Goal: Task Accomplishment & Management: Use online tool/utility

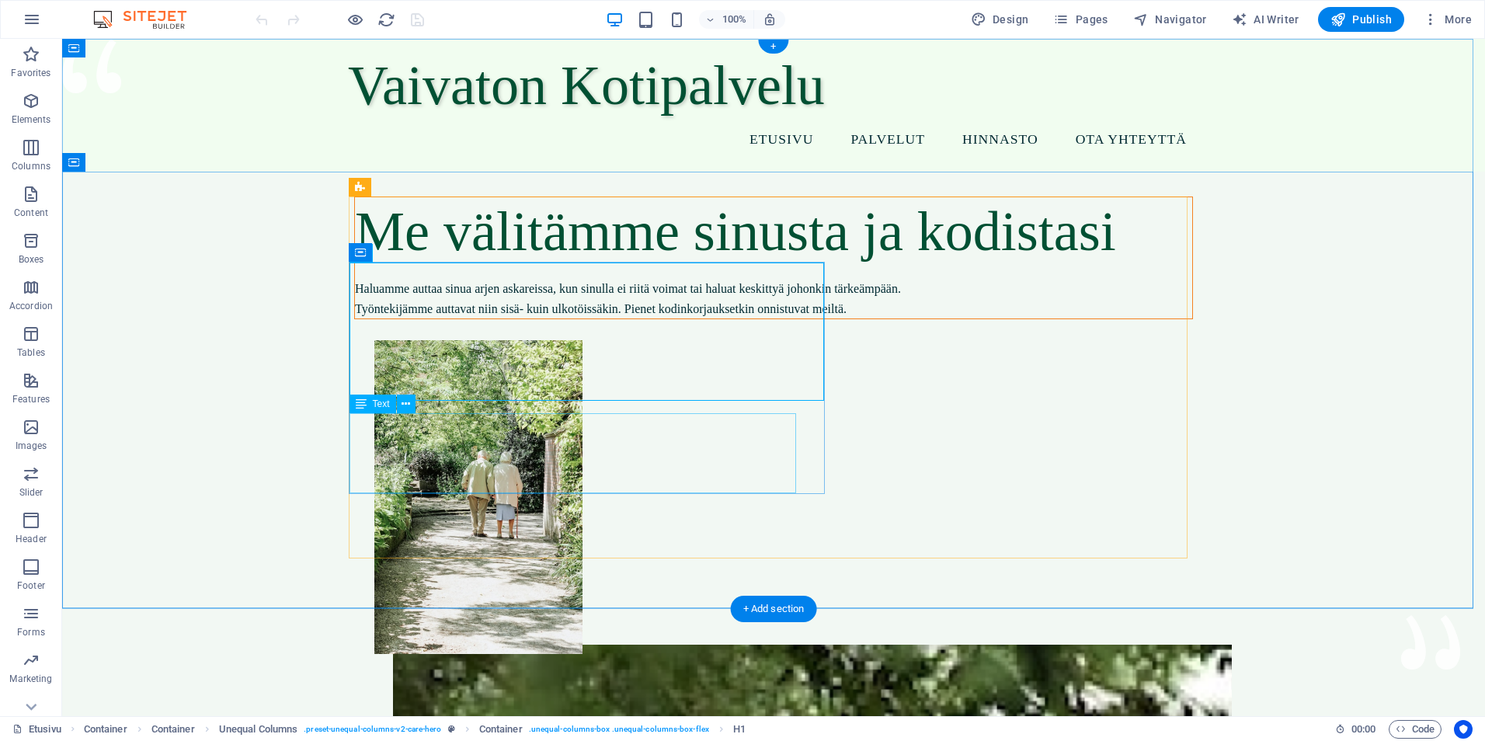
click at [471, 318] on div "Haluamme auttaa sinua arjen askareissa, kun sinulla ei riitä voimat tai haluat …" at bounding box center [773, 299] width 837 height 40
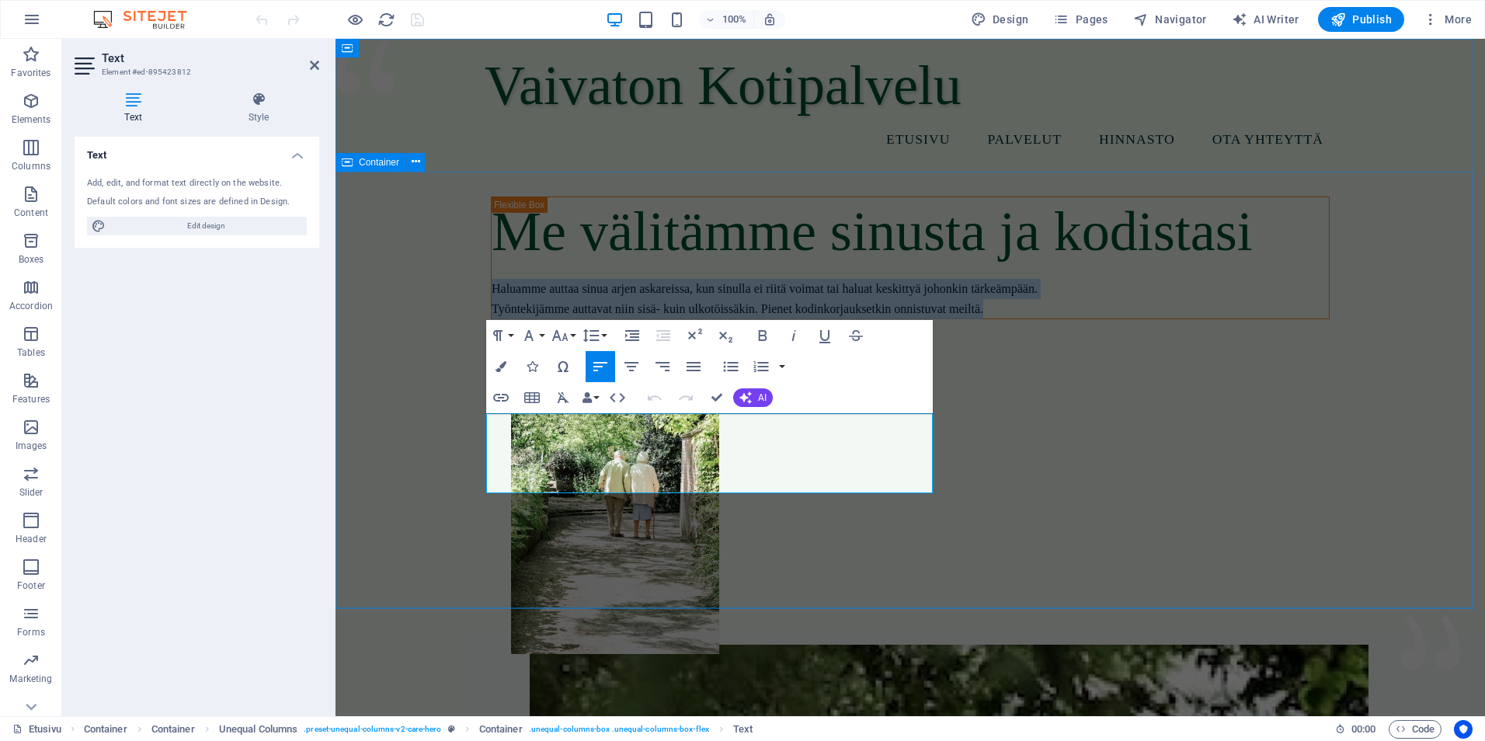
drag, startPoint x: 743, startPoint y: 486, endPoint x: 455, endPoint y: 409, distance: 298.2
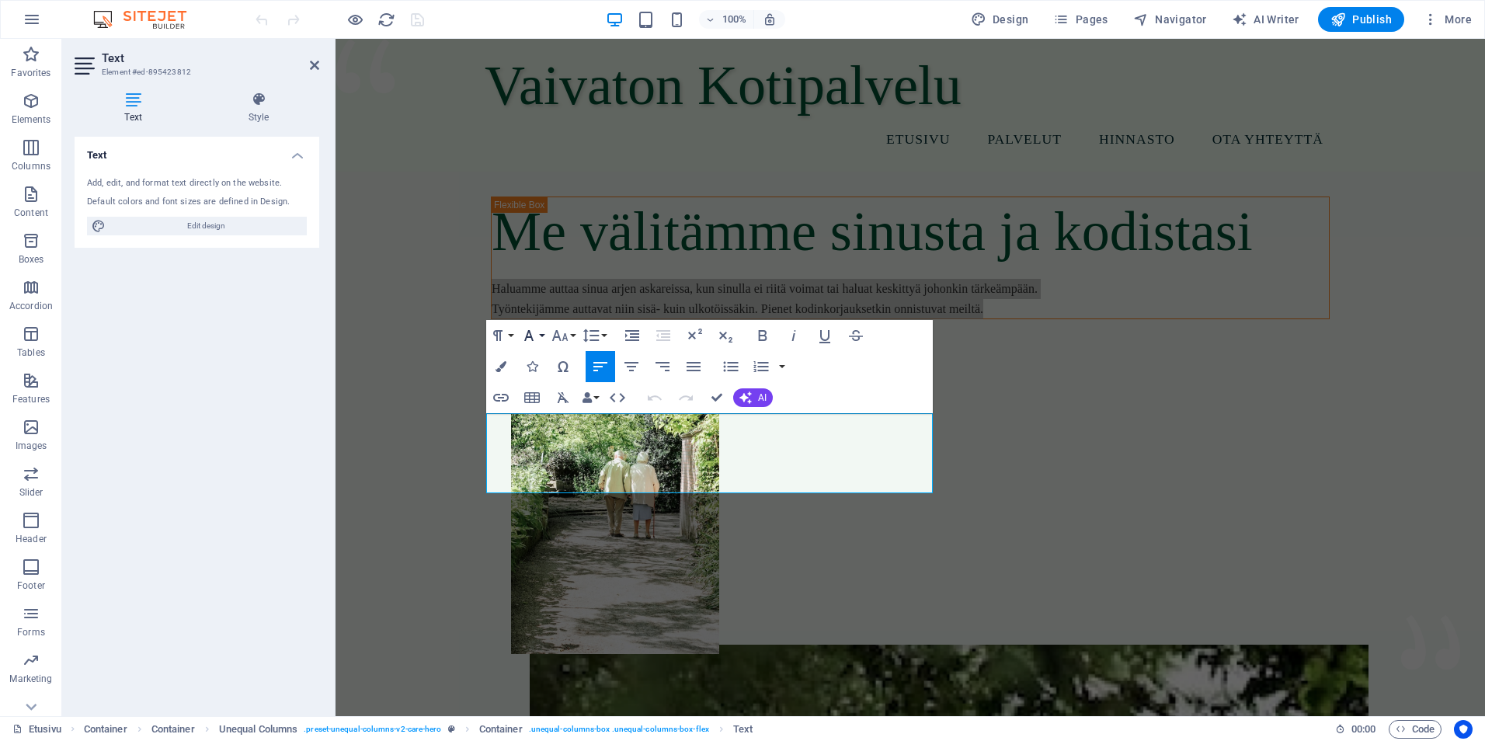
click at [544, 332] on button "Font Family" at bounding box center [532, 335] width 30 height 31
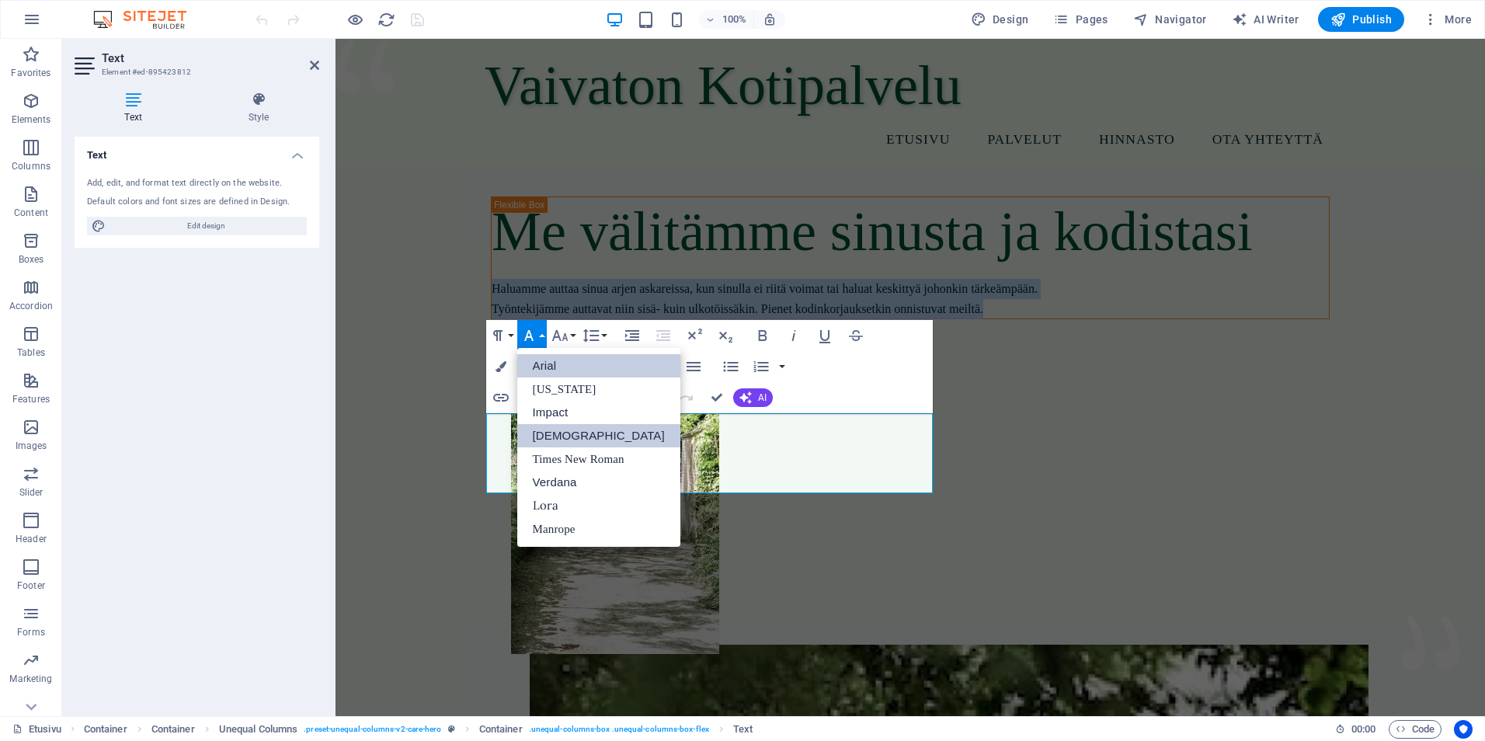
click at [548, 435] on link "[DEMOGRAPHIC_DATA]" at bounding box center [598, 435] width 163 height 23
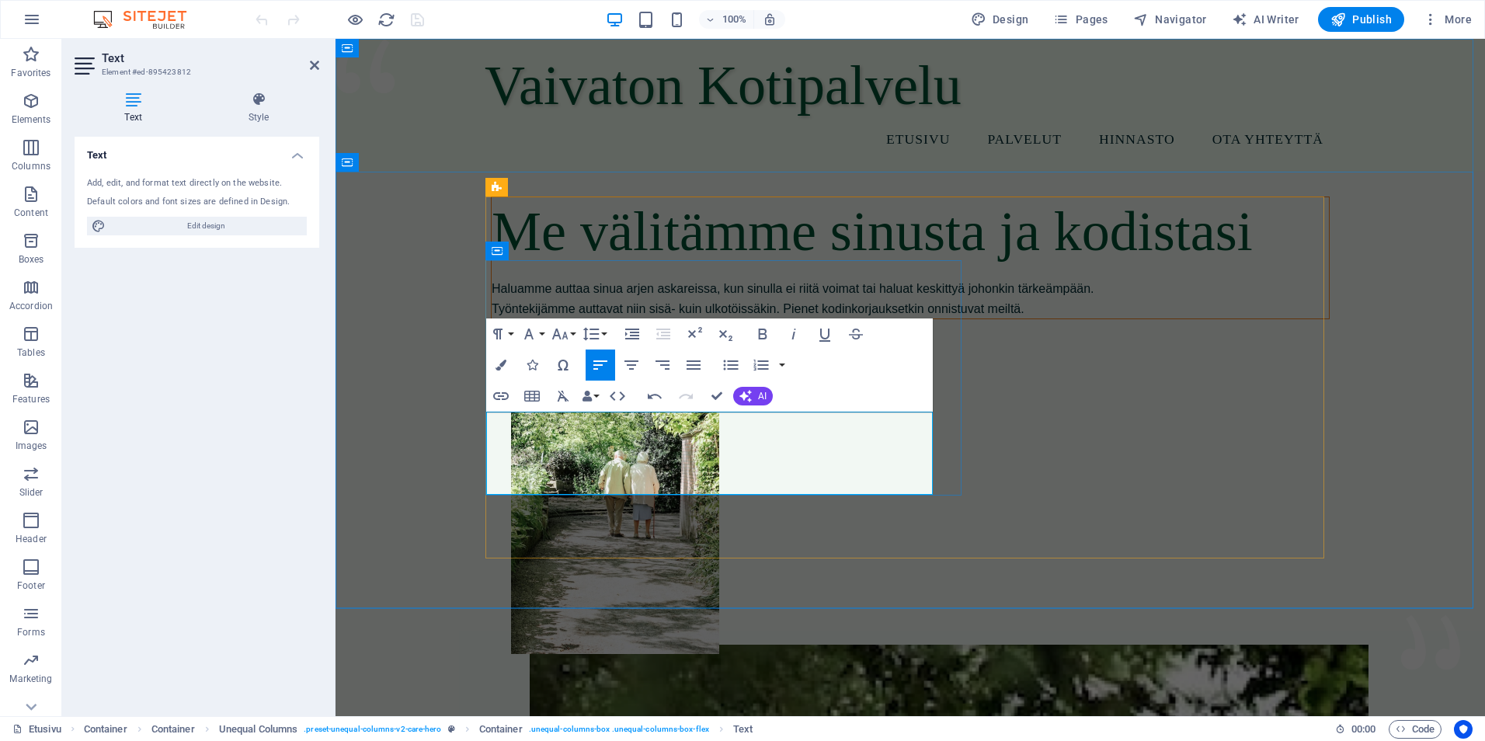
click at [583, 315] on span "Haluamme auttaa sinua arjen askareissa, kun sinulla ei riitä voimat tai haluat …" at bounding box center [793, 298] width 603 height 33
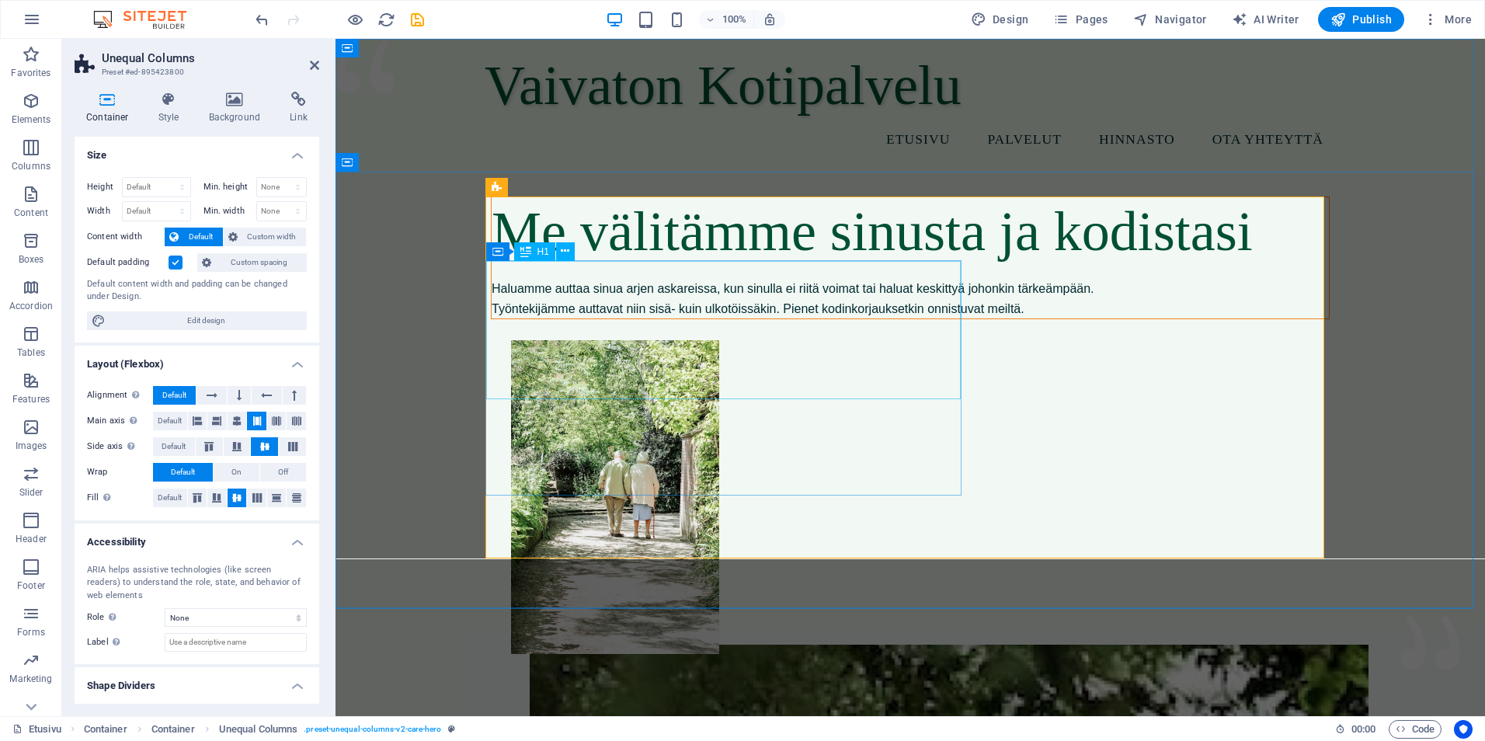
click at [739, 266] on div "Me välitämme sinusta ja kodistasi" at bounding box center [910, 231] width 837 height 69
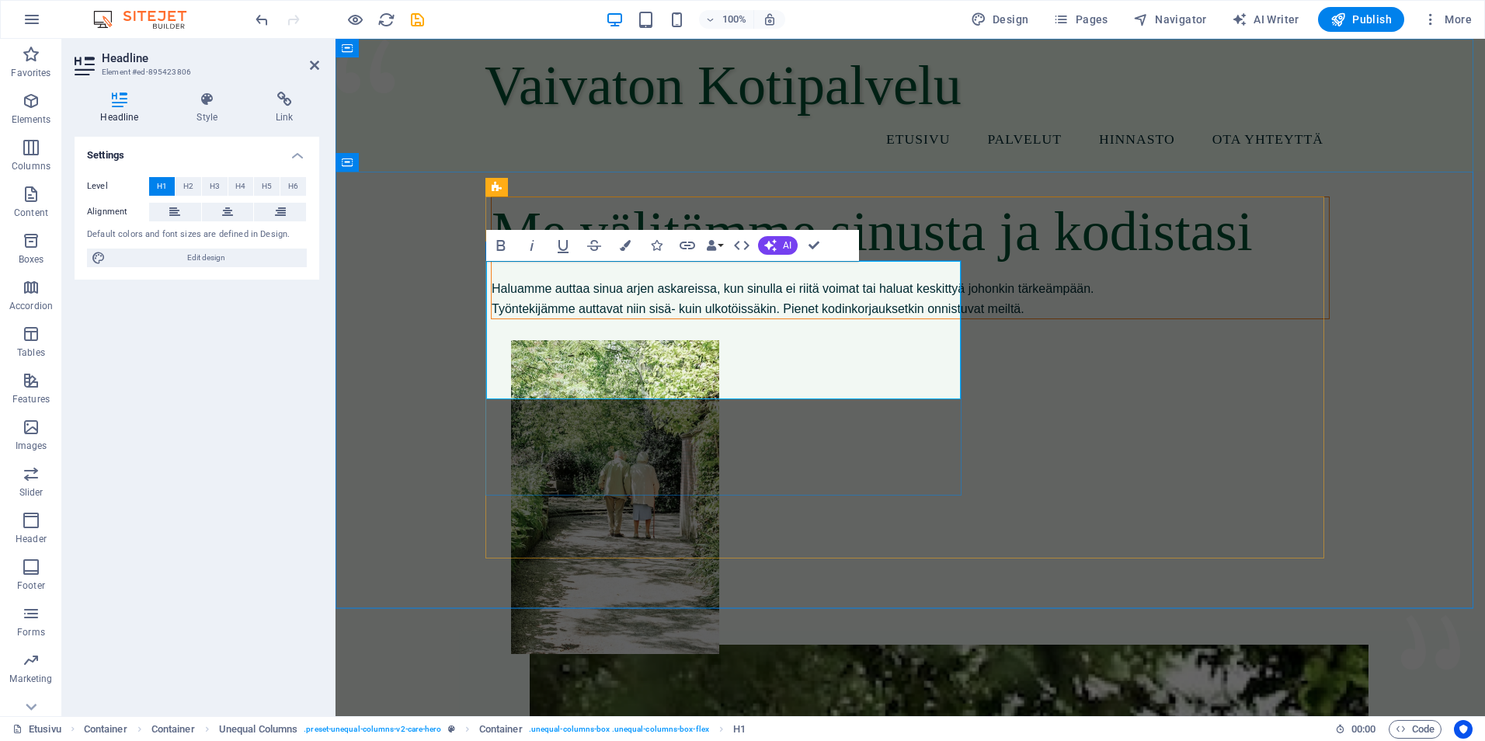
click at [819, 266] on h1 "Me välitämme sinusta ja kodistasi" at bounding box center [910, 231] width 837 height 69
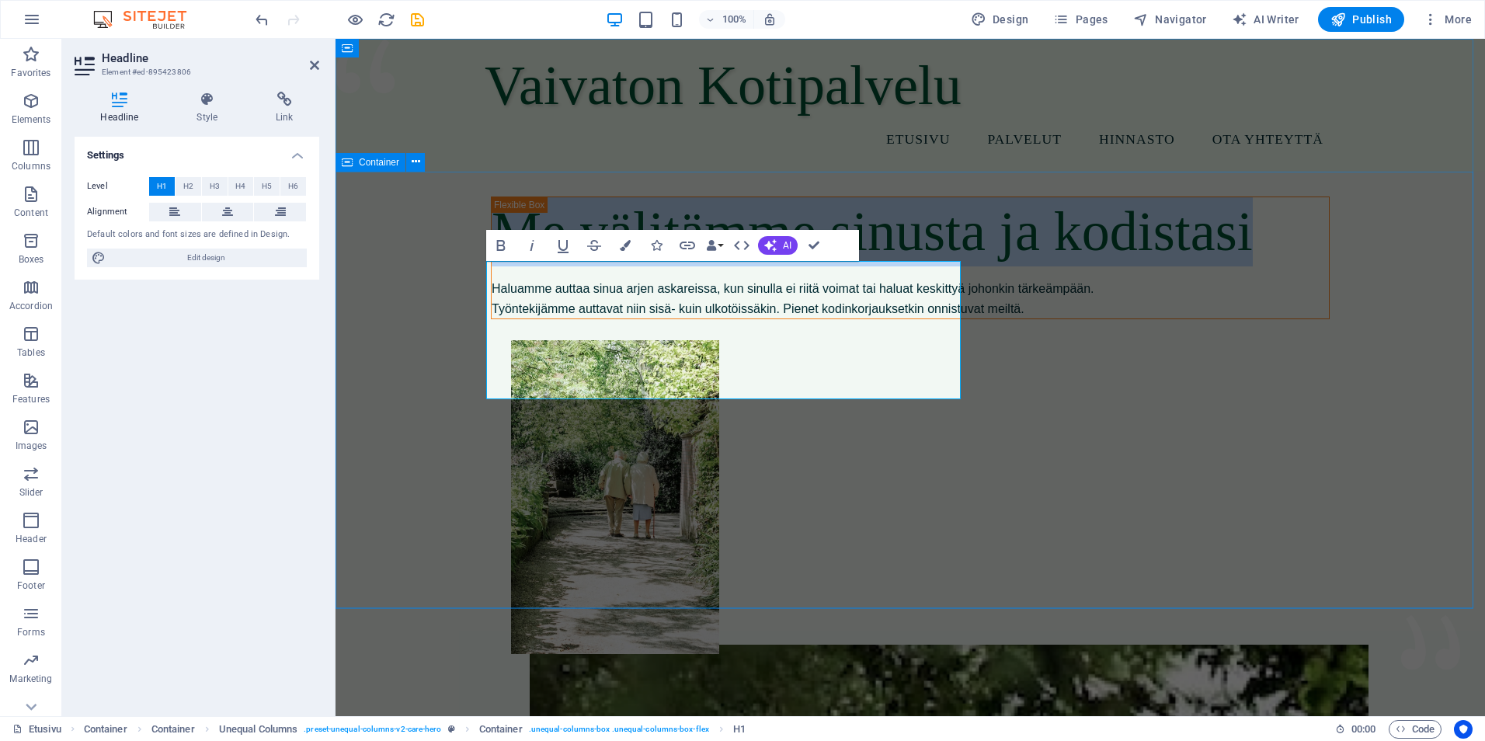
drag, startPoint x: 916, startPoint y: 366, endPoint x: 481, endPoint y: 296, distance: 441.3
click at [754, 318] on div "Haluamme auttaa sinua arjen askareissa, kun sinulla ei riitä voimat tai haluat …" at bounding box center [910, 299] width 837 height 40
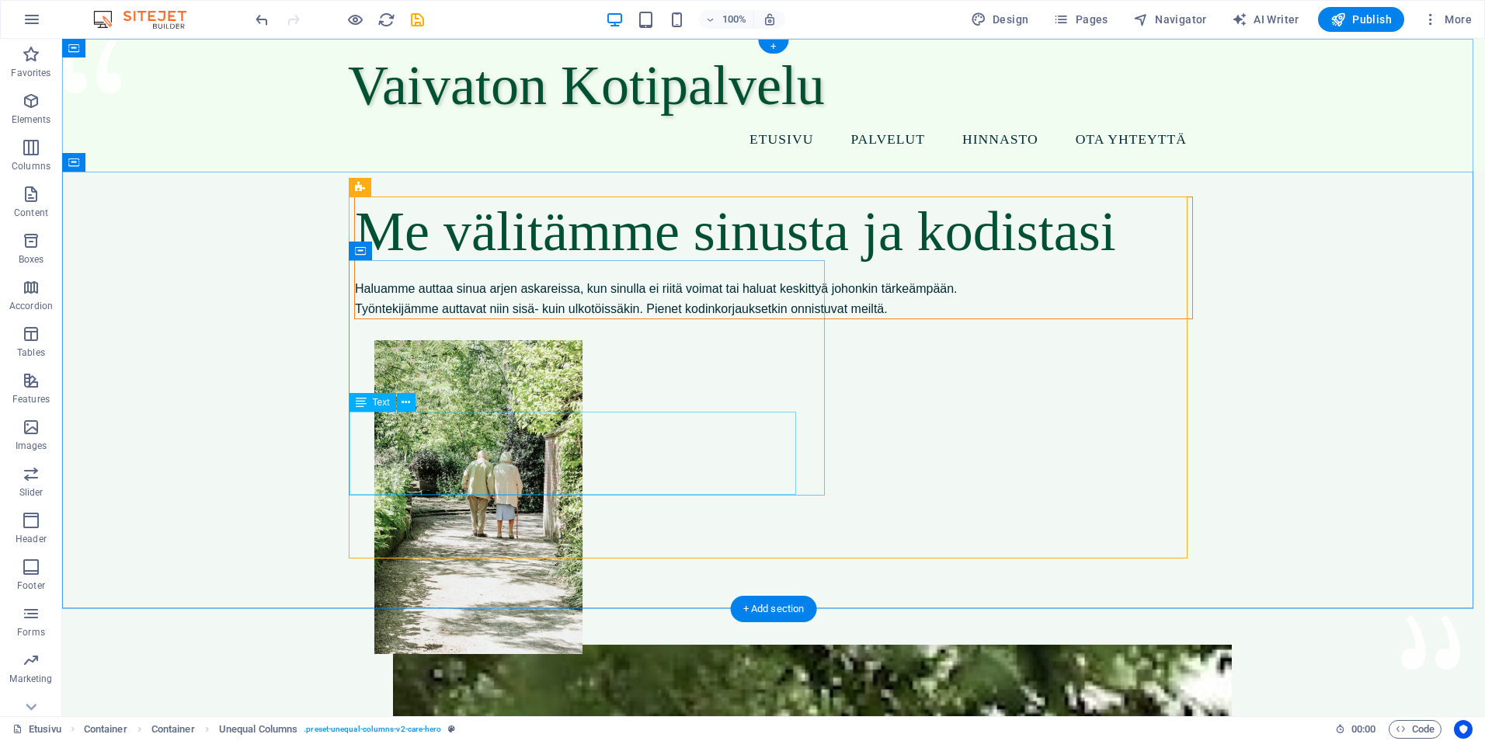
click at [687, 318] on div "Haluamme auttaa sinua arjen askareissa, kun sinulla ei riitä voimat tai haluat …" at bounding box center [773, 299] width 837 height 40
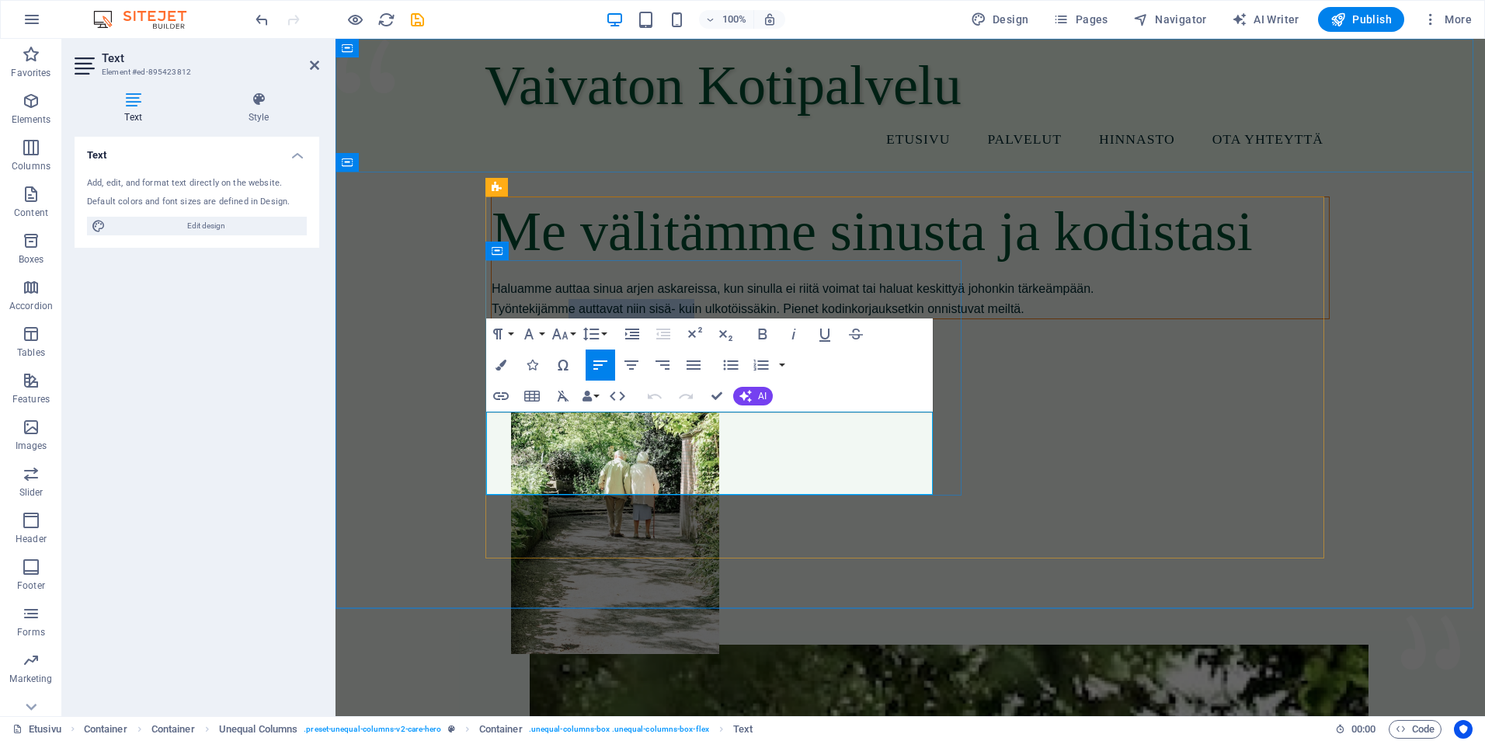
drag, startPoint x: 691, startPoint y: 474, endPoint x: 564, endPoint y: 468, distance: 127.5
click at [564, 318] on p "Haluamme auttaa sinua arjen askareissa, kun sinulla ei riitä voimat tai haluat …" at bounding box center [910, 299] width 837 height 40
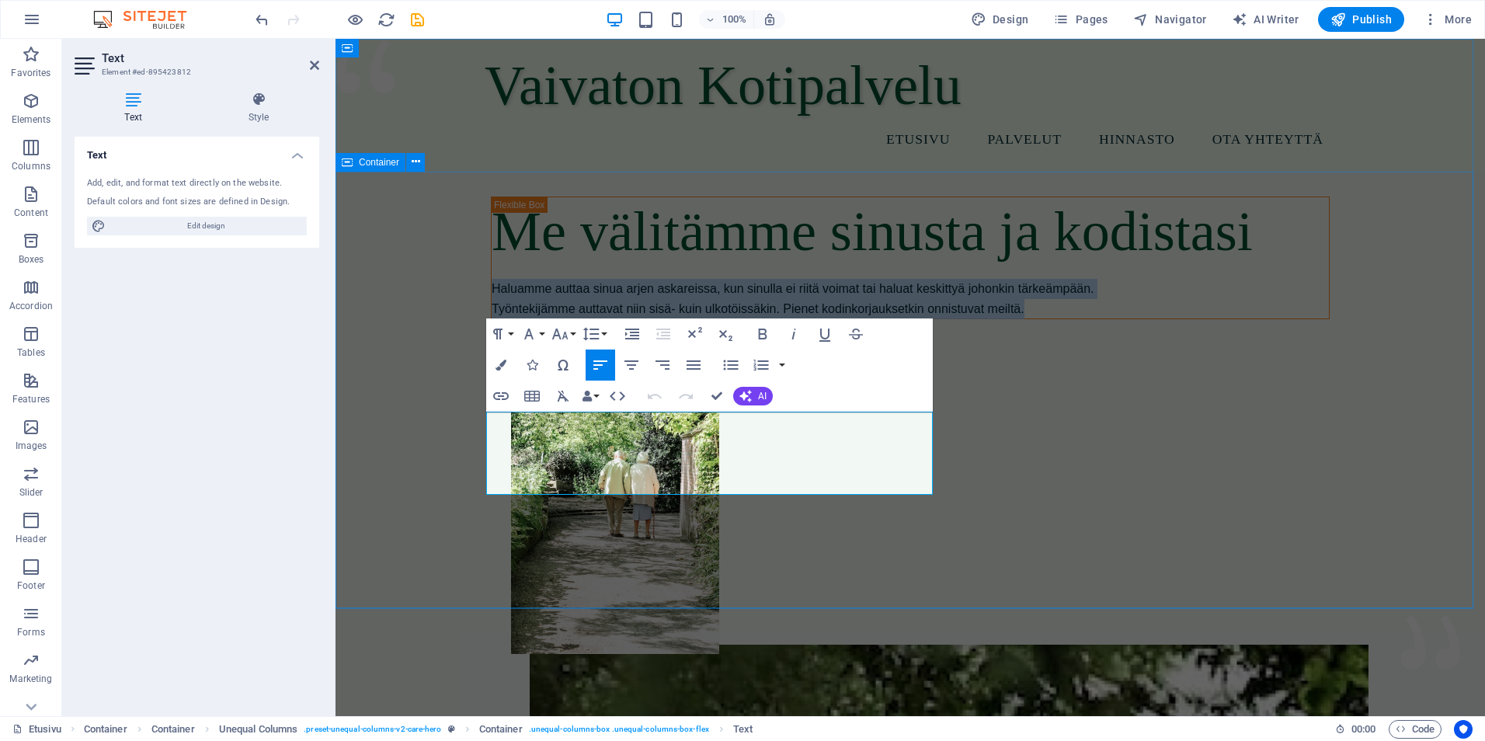
drag, startPoint x: 586, startPoint y: 484, endPoint x: 453, endPoint y: 414, distance: 150.1
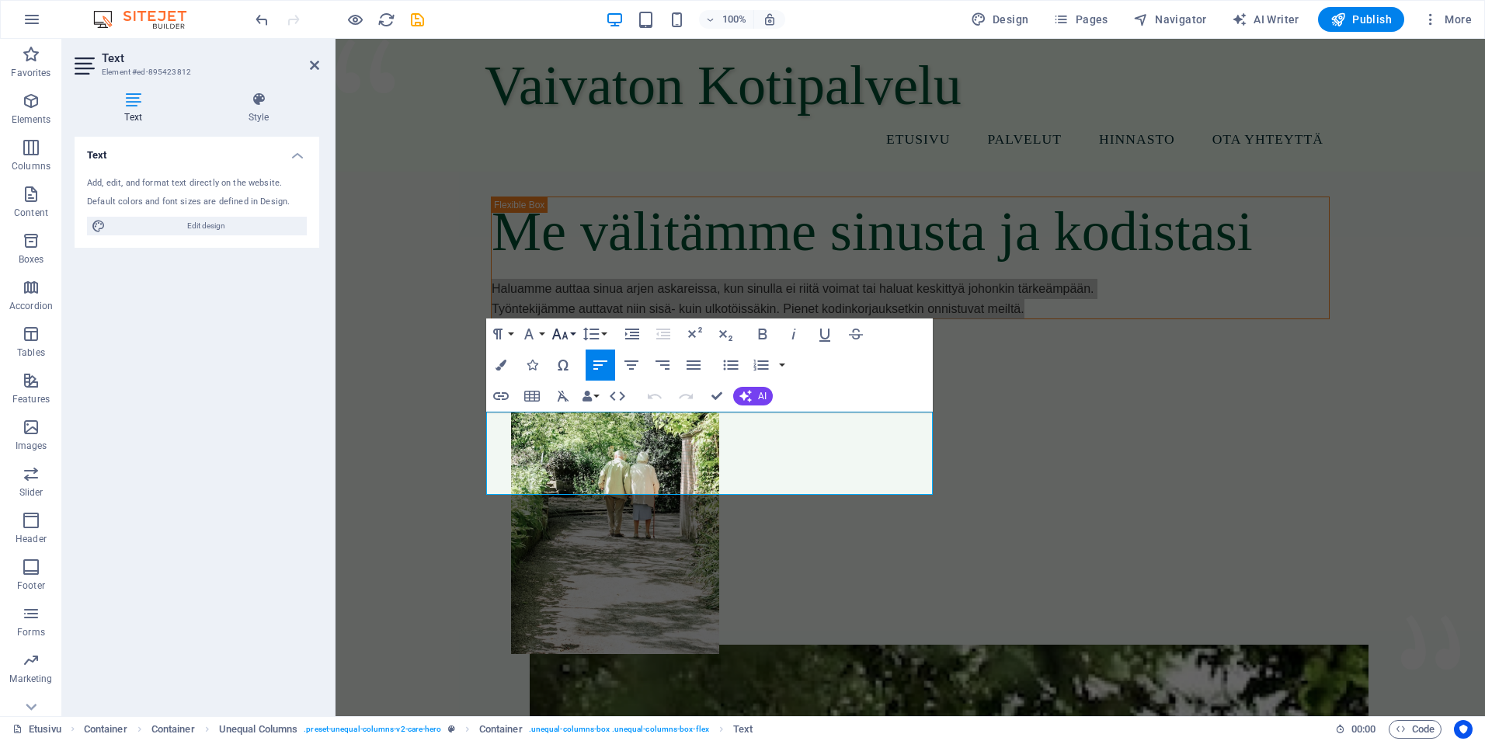
click at [565, 335] on icon "button" at bounding box center [559, 334] width 16 height 11
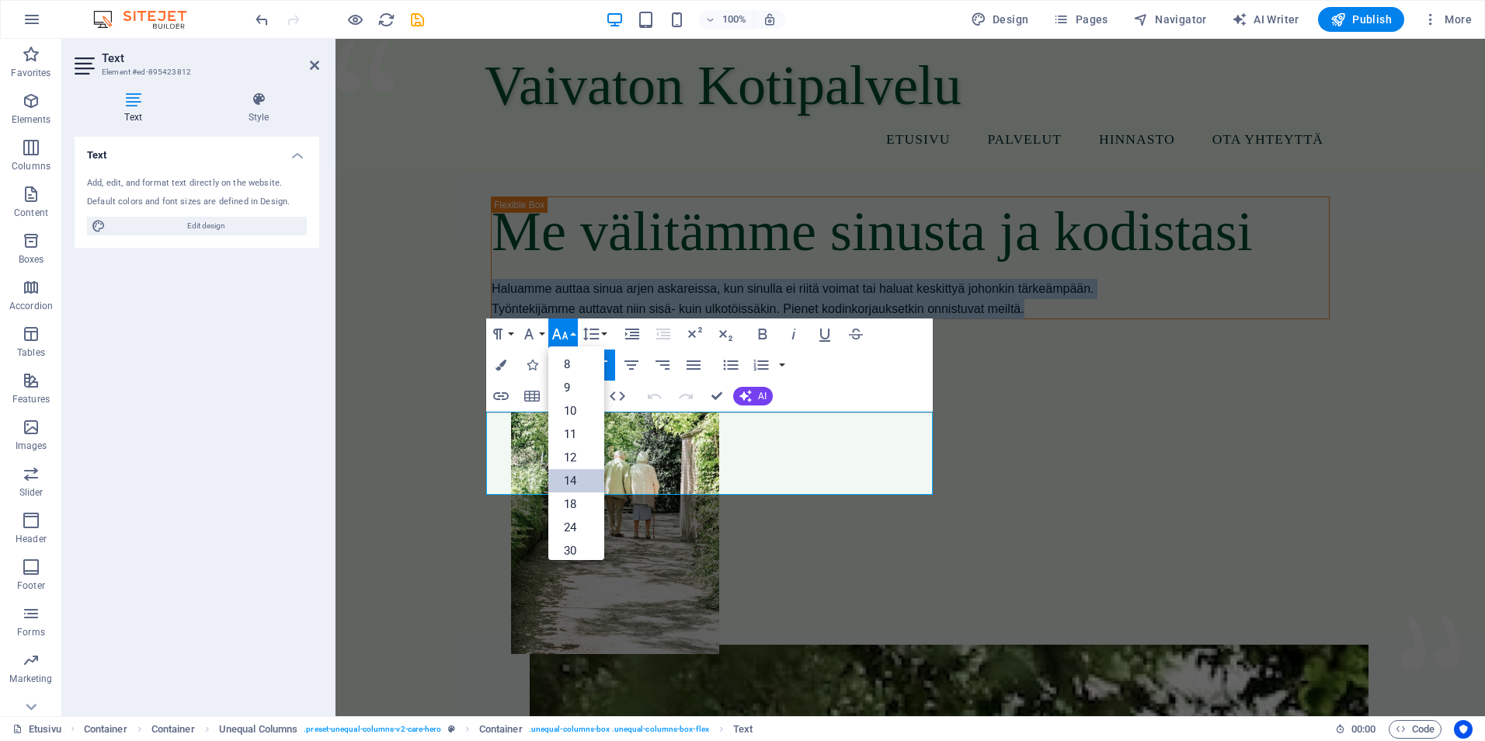
click at [570, 477] on link "14" at bounding box center [576, 480] width 56 height 23
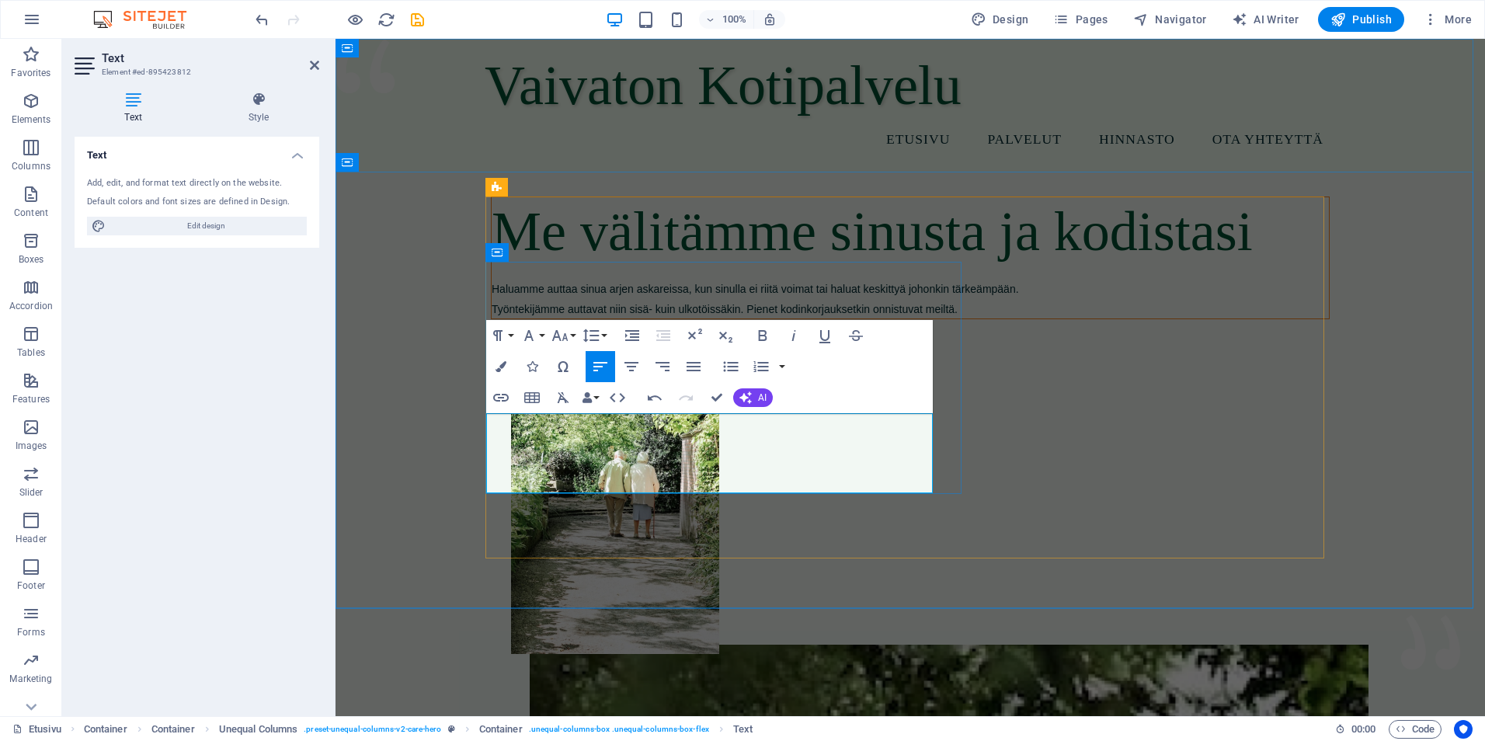
click at [570, 318] on p "Haluamme auttaa sinua arjen askareissa, kun sinulla ei riitä voimat tai haluat …" at bounding box center [910, 299] width 837 height 40
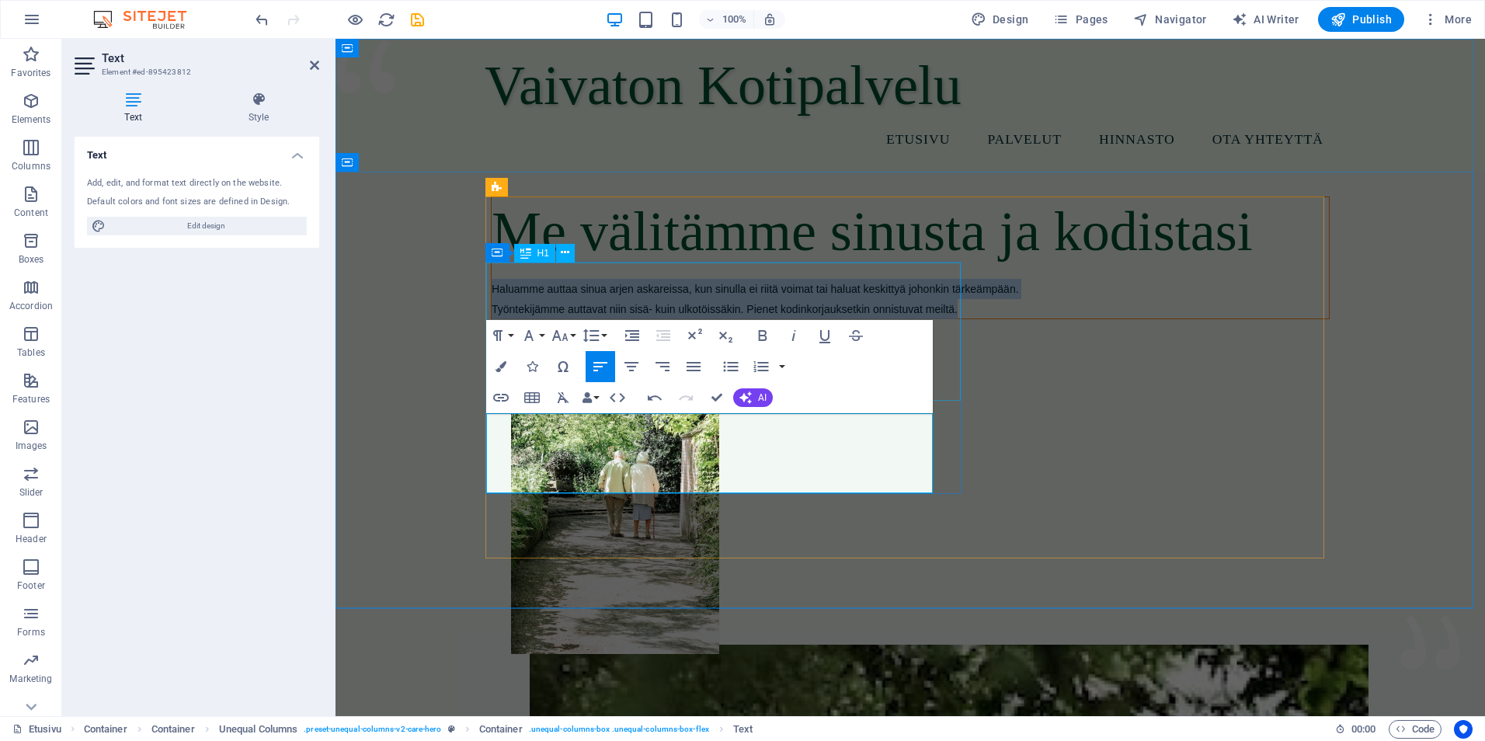
drag, startPoint x: 570, startPoint y: 478, endPoint x: 498, endPoint y: 388, distance: 115.5
click at [498, 318] on div "Me välitämme sinusta ja kodistasi Haluamme auttaa sinua arjen askareissa, kun s…" at bounding box center [910, 257] width 837 height 121
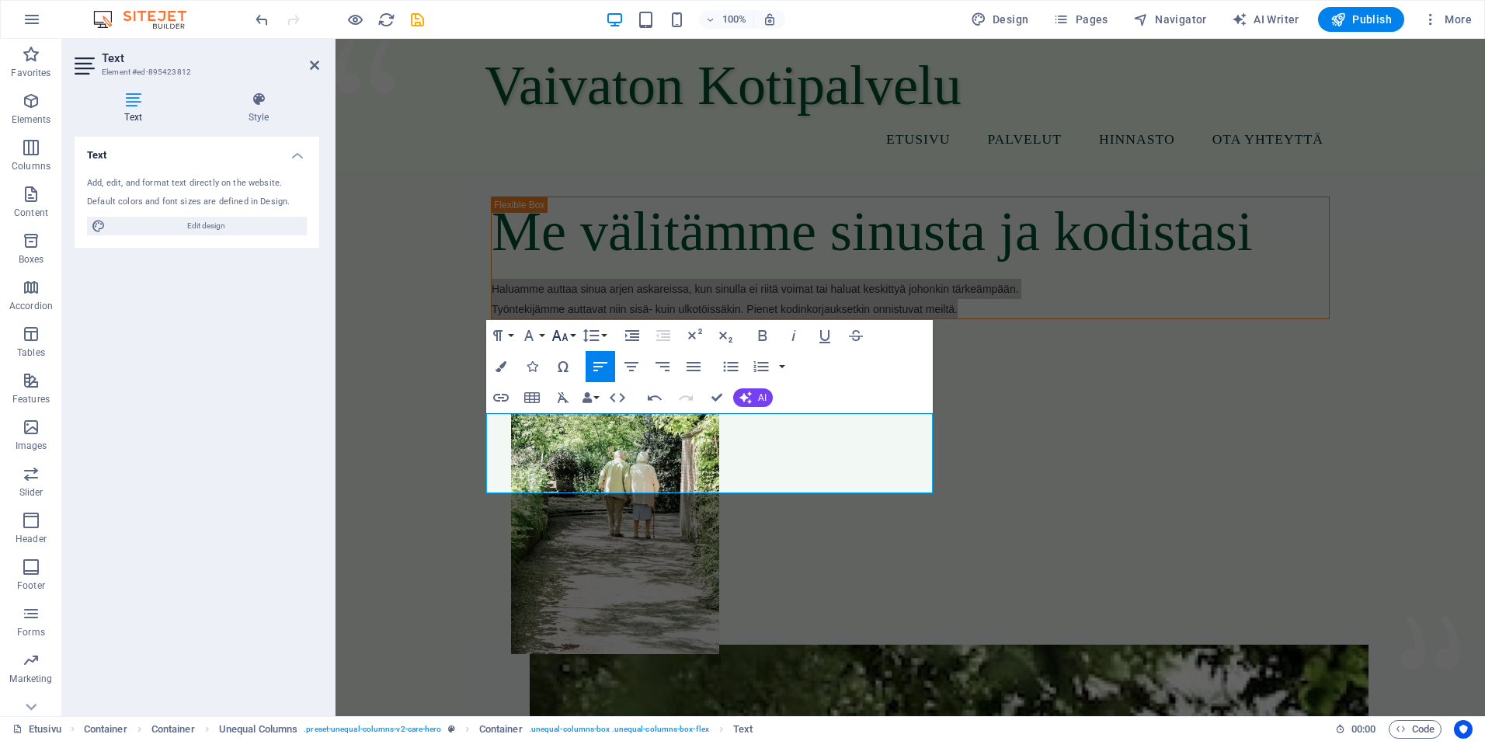
click at [561, 335] on icon "button" at bounding box center [560, 335] width 19 height 19
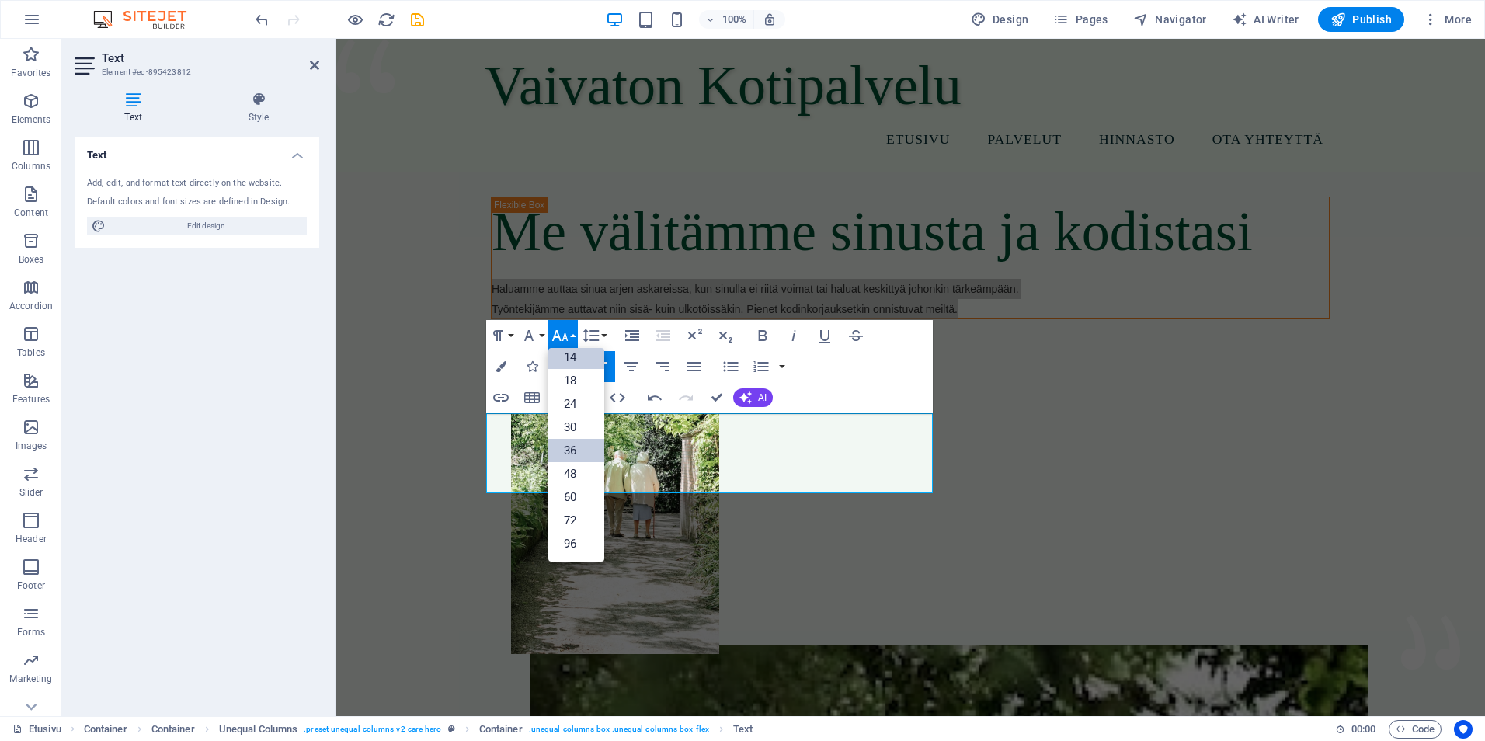
scroll to position [125, 0]
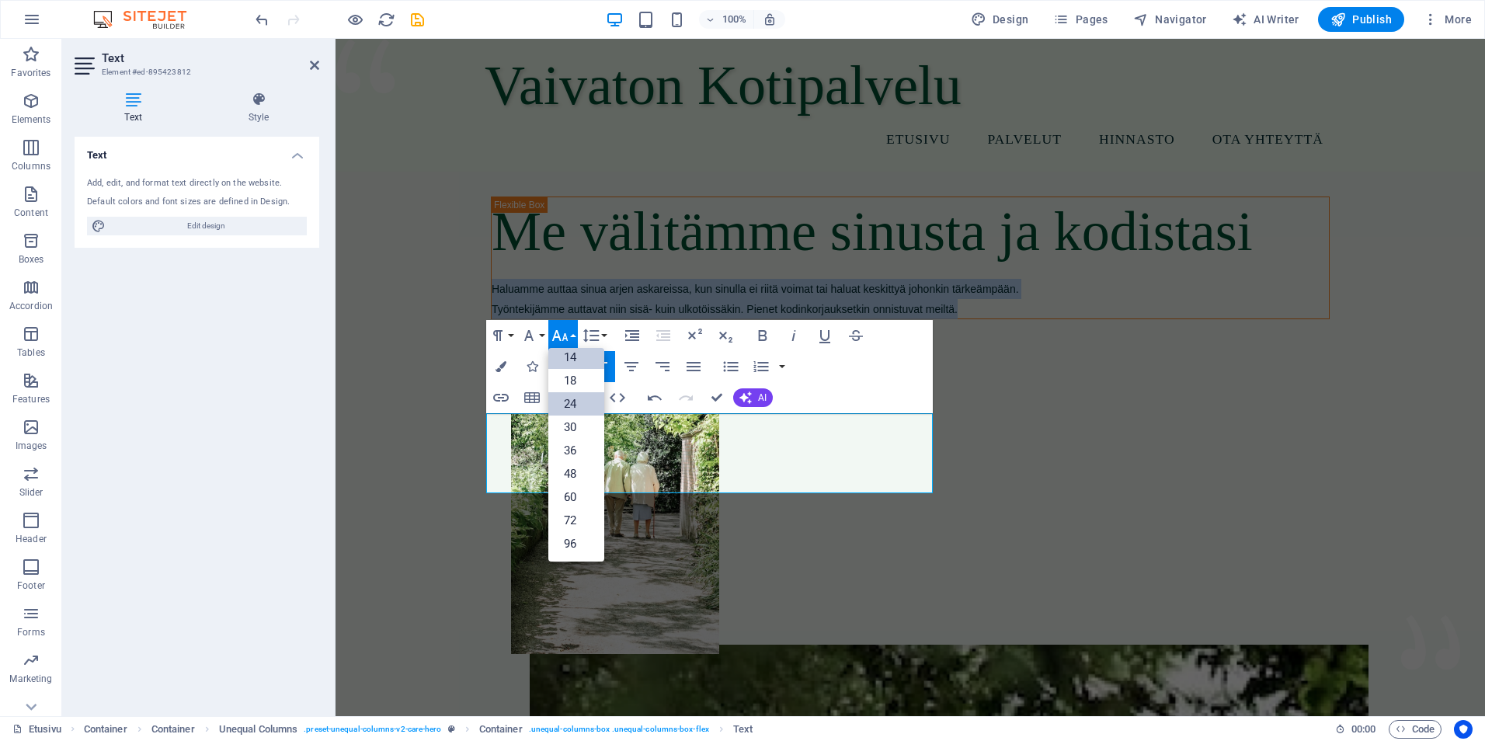
click at [573, 407] on link "24" at bounding box center [576, 403] width 56 height 23
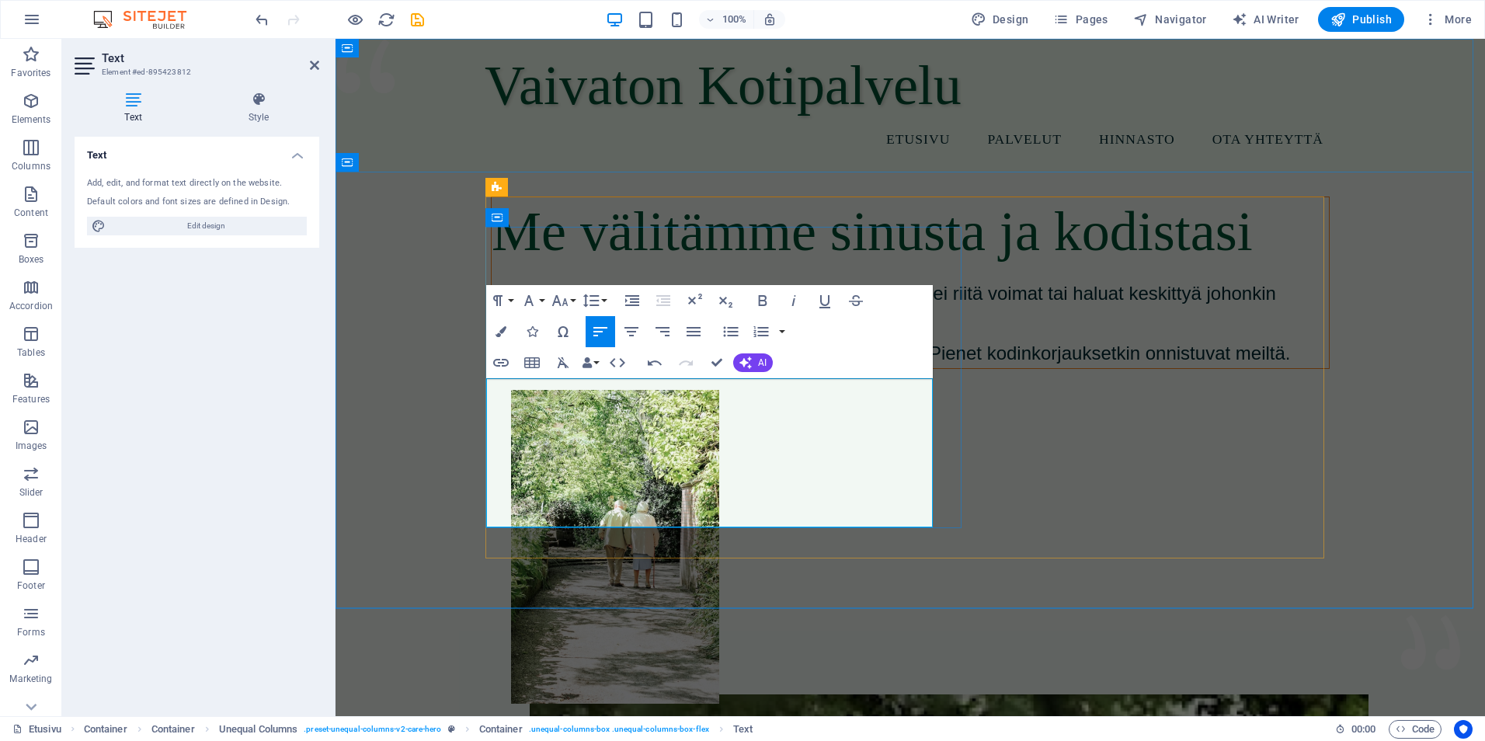
click at [683, 363] on span "Haluamme auttaa sinua arjen askareissa, kun sinulla ei riitä voimat tai haluat …" at bounding box center [891, 323] width 799 height 81
drag, startPoint x: 964, startPoint y: 704, endPoint x: 1236, endPoint y: 702, distance: 271.8
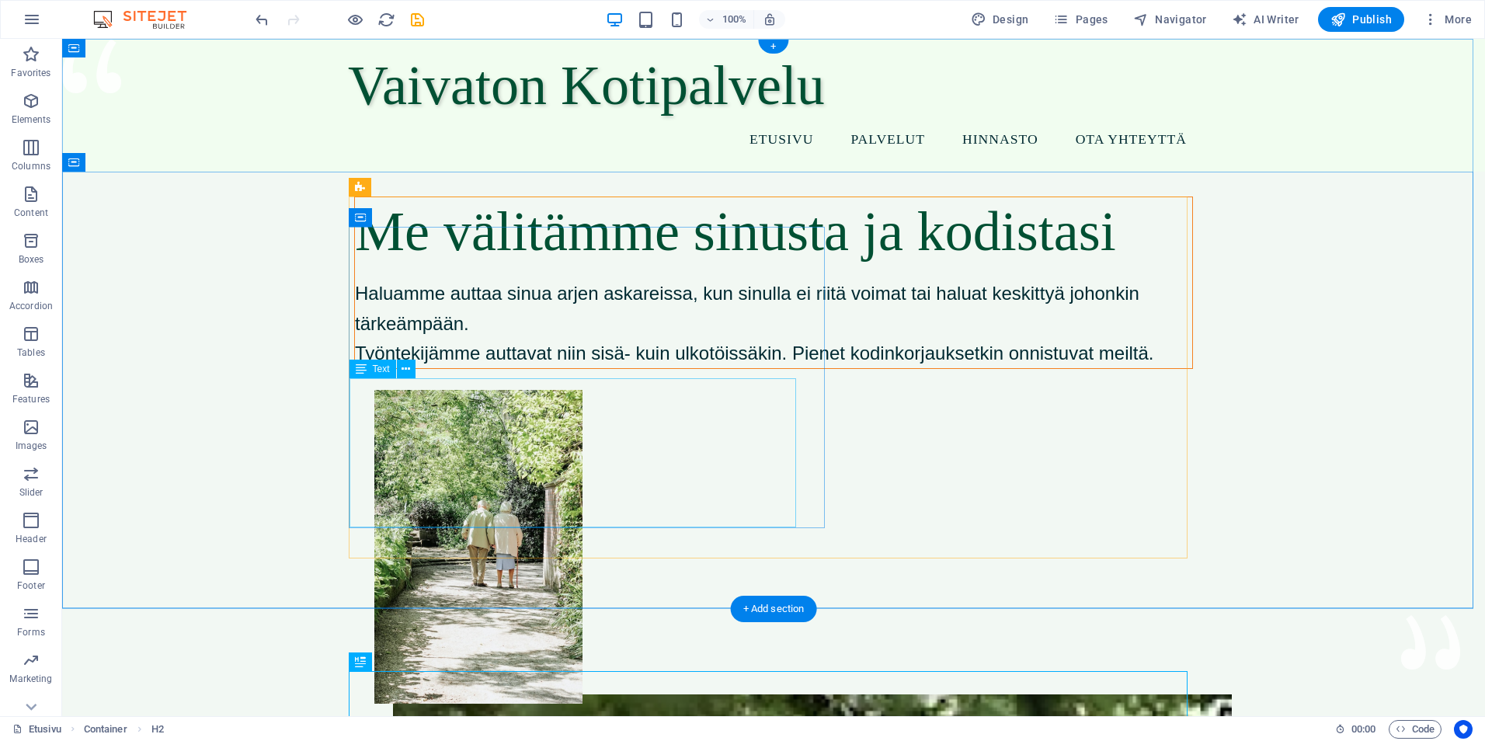
click at [720, 368] on div "Haluamme auttaa sinua arjen askareissa, kun sinulla ei riitä voimat tai haluat …" at bounding box center [773, 323] width 837 height 89
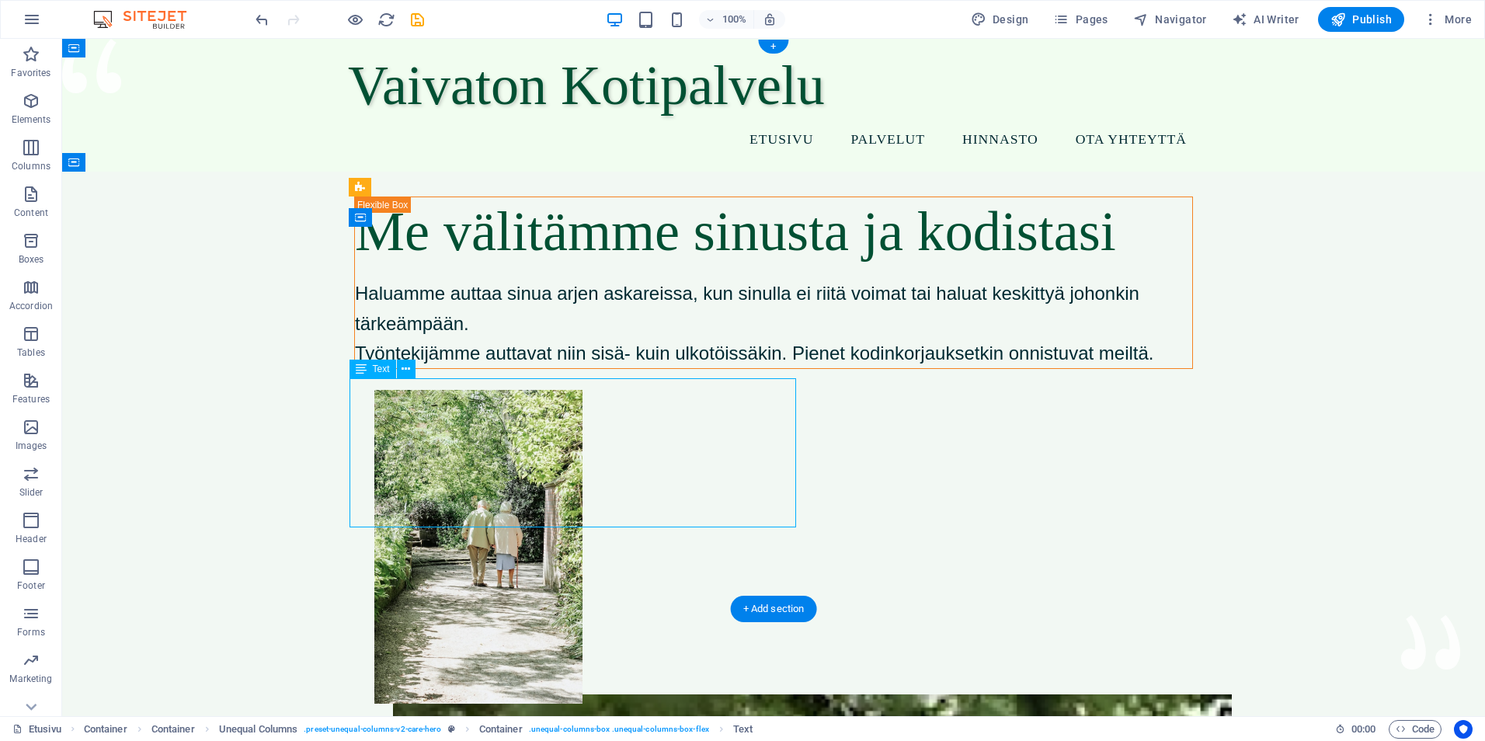
drag, startPoint x: 720, startPoint y: 506, endPoint x: 447, endPoint y: 508, distance: 273.4
click at [720, 368] on div "Haluamme auttaa sinua arjen askareissa, kun sinulla ei riitä voimat tai haluat …" at bounding box center [773, 323] width 837 height 89
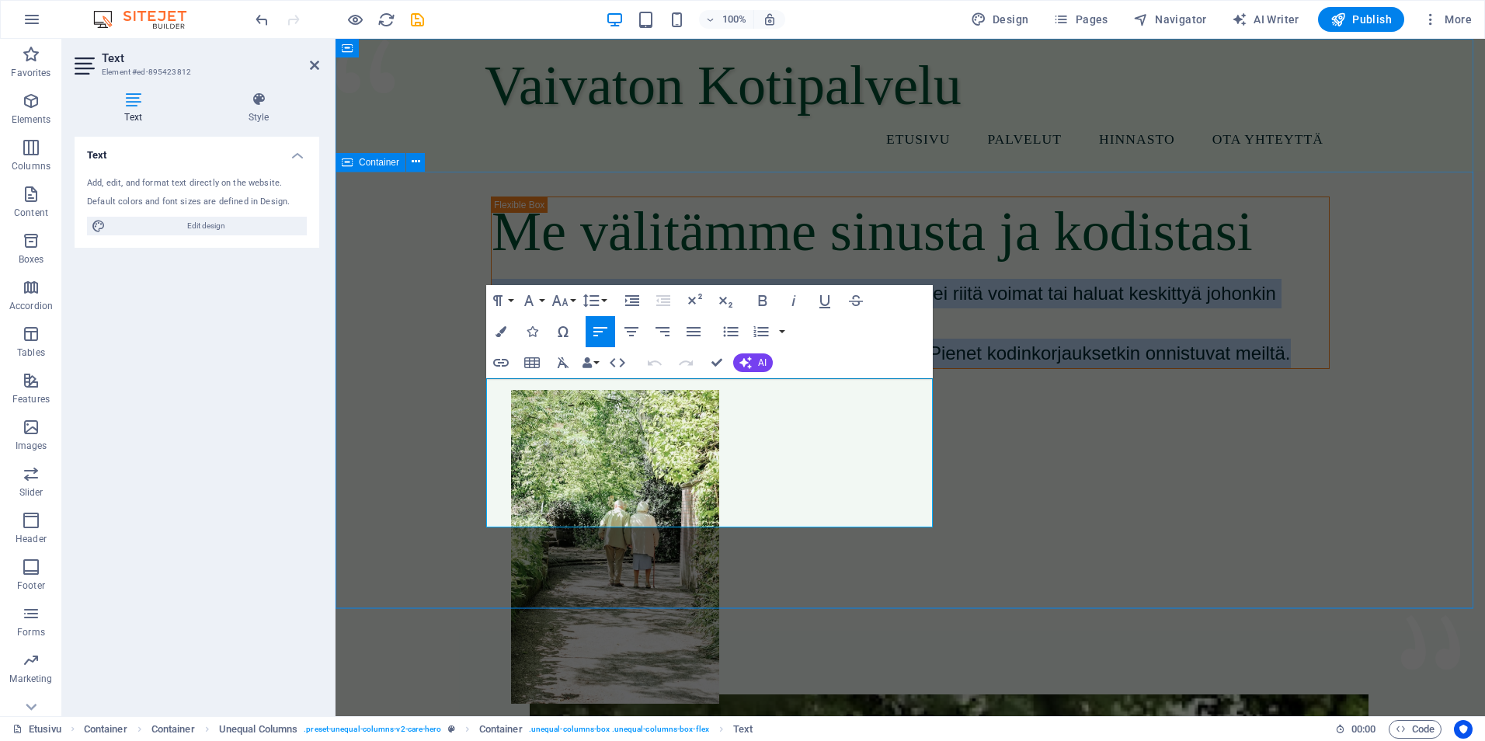
drag, startPoint x: 858, startPoint y: 520, endPoint x: 451, endPoint y: 390, distance: 427.1
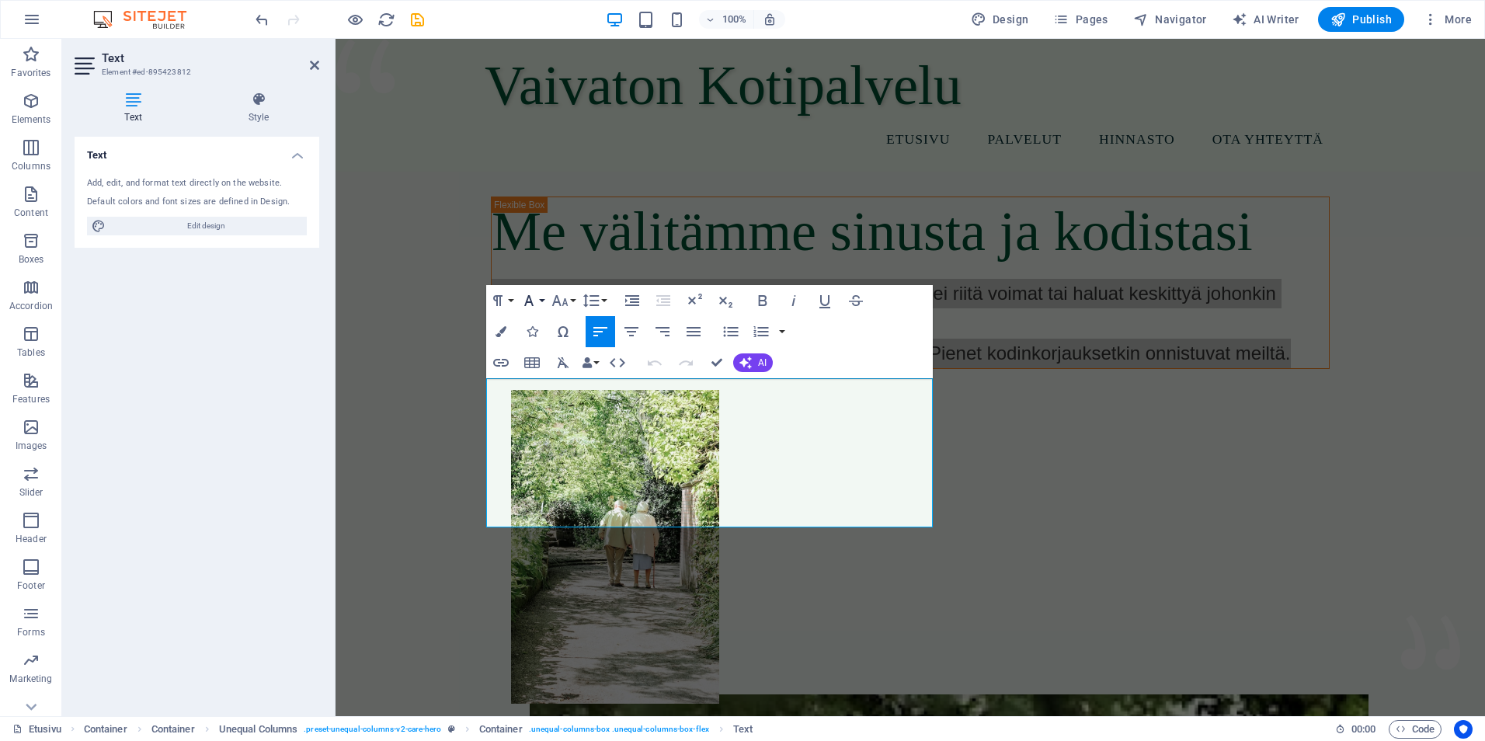
click at [541, 302] on button "Font Family" at bounding box center [532, 300] width 30 height 31
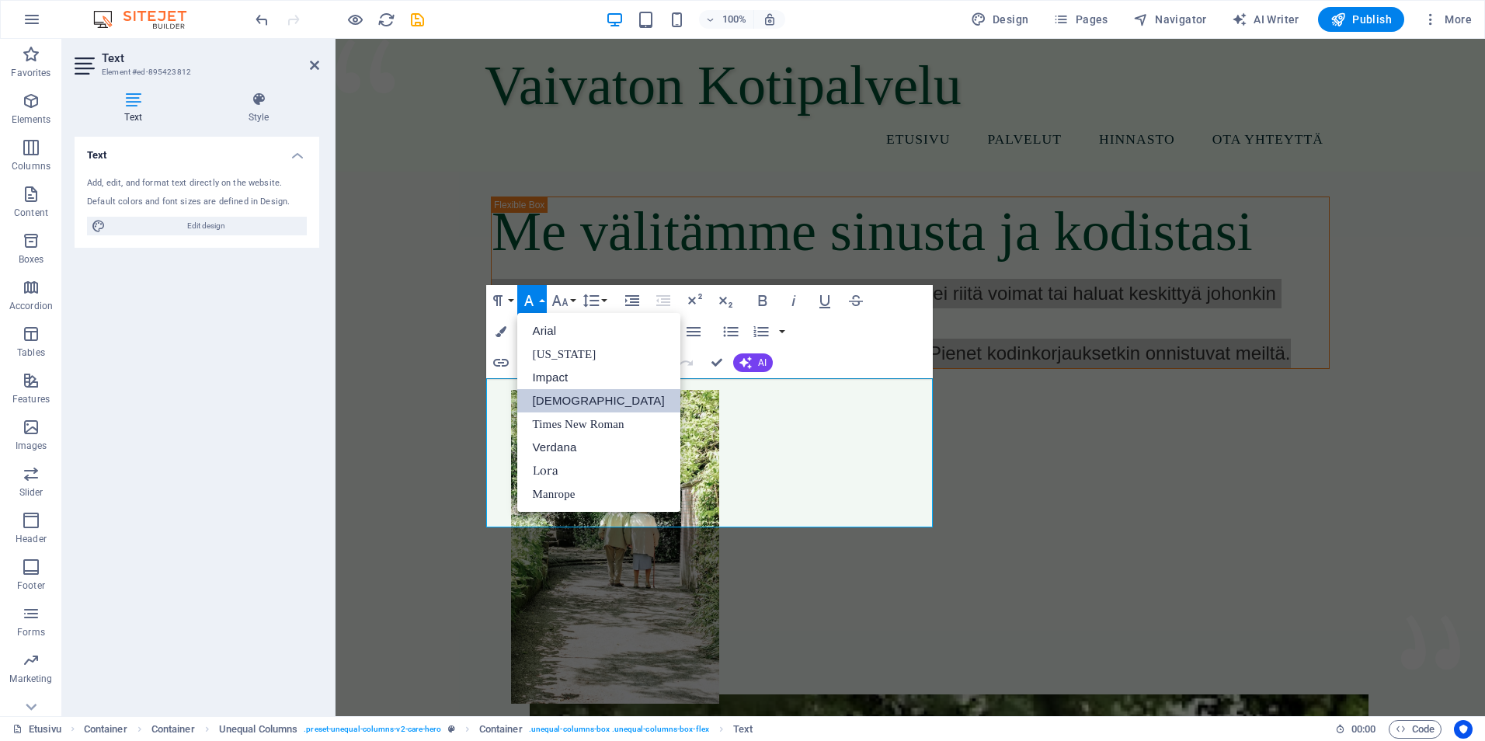
scroll to position [0, 0]
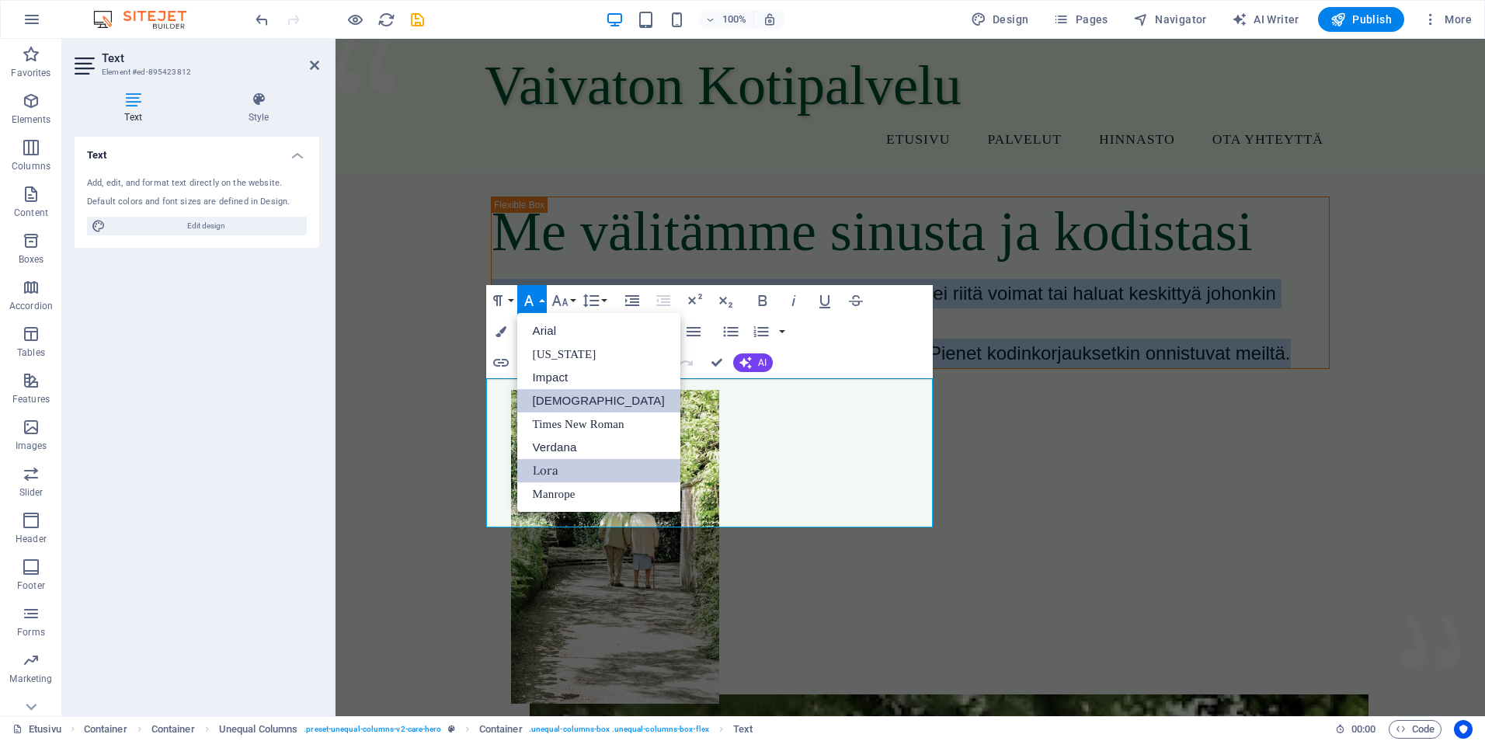
click at [581, 472] on link "Lora" at bounding box center [598, 470] width 163 height 23
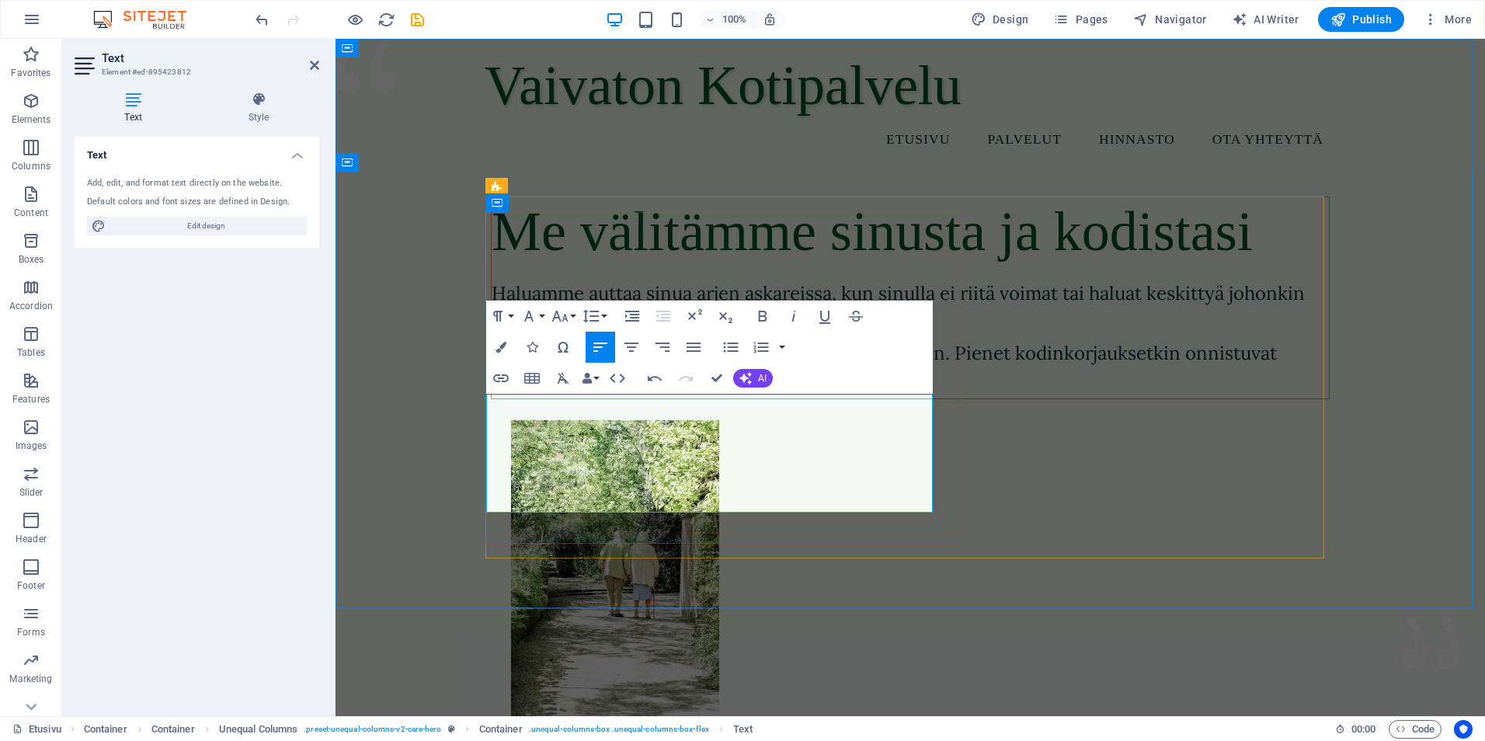
click at [728, 395] on span "Haluamme auttaa sinua arjen askareissa, kun sinulla ei riitä voimat tai haluat …" at bounding box center [898, 337] width 813 height 113
click at [827, 398] on p "Haluamme auttaa sinua arjen askareissa, kun sinulla ei riitä voimat tai haluat …" at bounding box center [910, 339] width 837 height 120
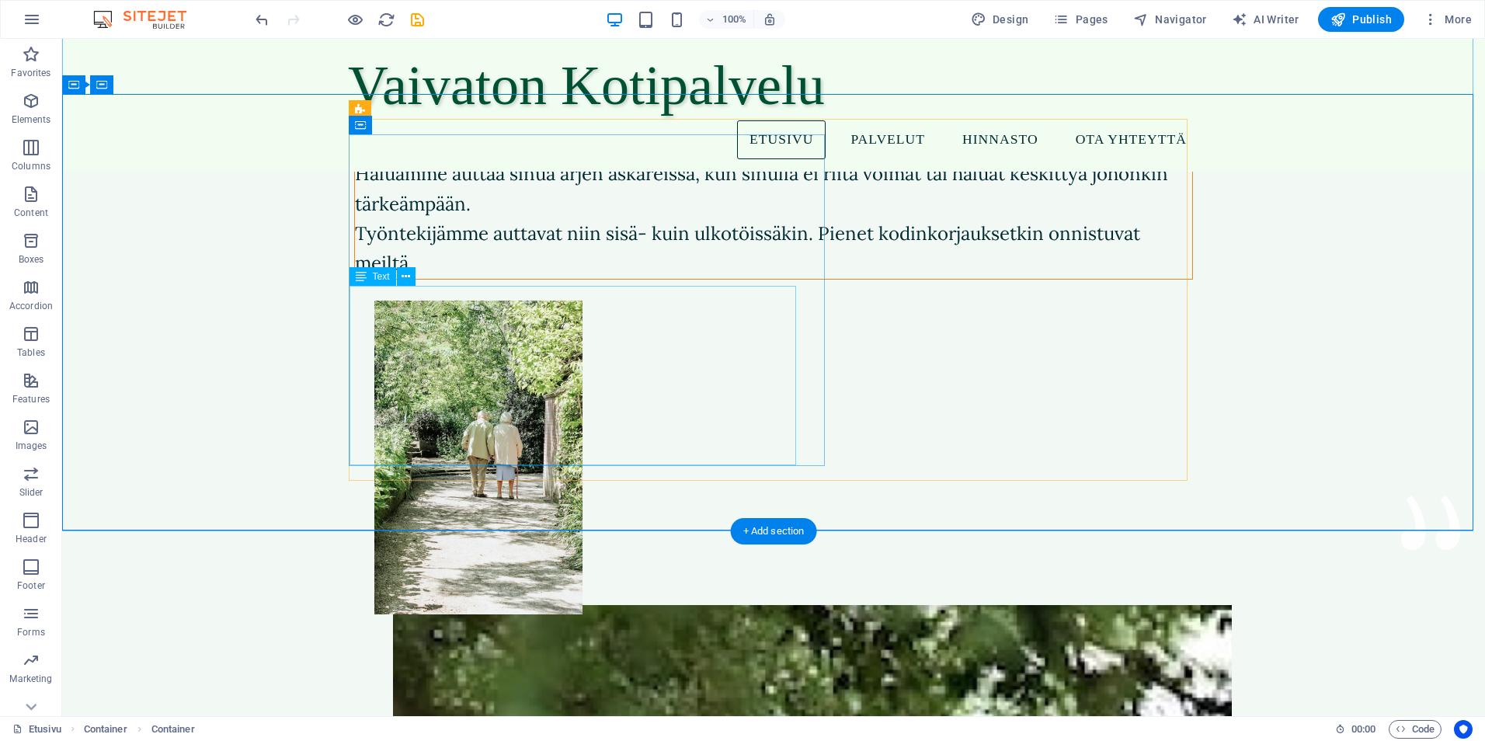
scroll to position [78, 0]
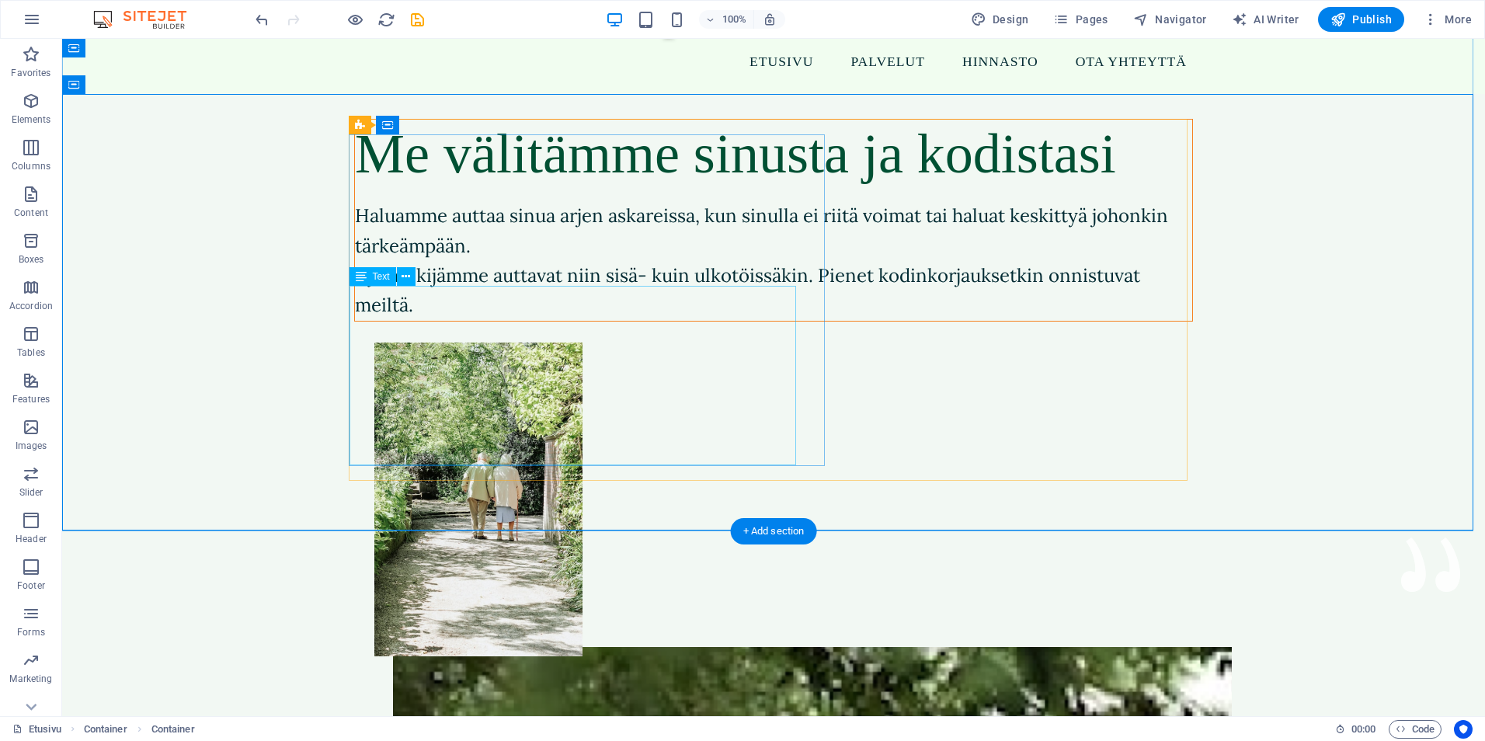
click at [499, 321] on div "Haluamme auttaa sinua arjen askareissa, kun sinulla ei riitä voimat tai haluat …" at bounding box center [773, 261] width 837 height 120
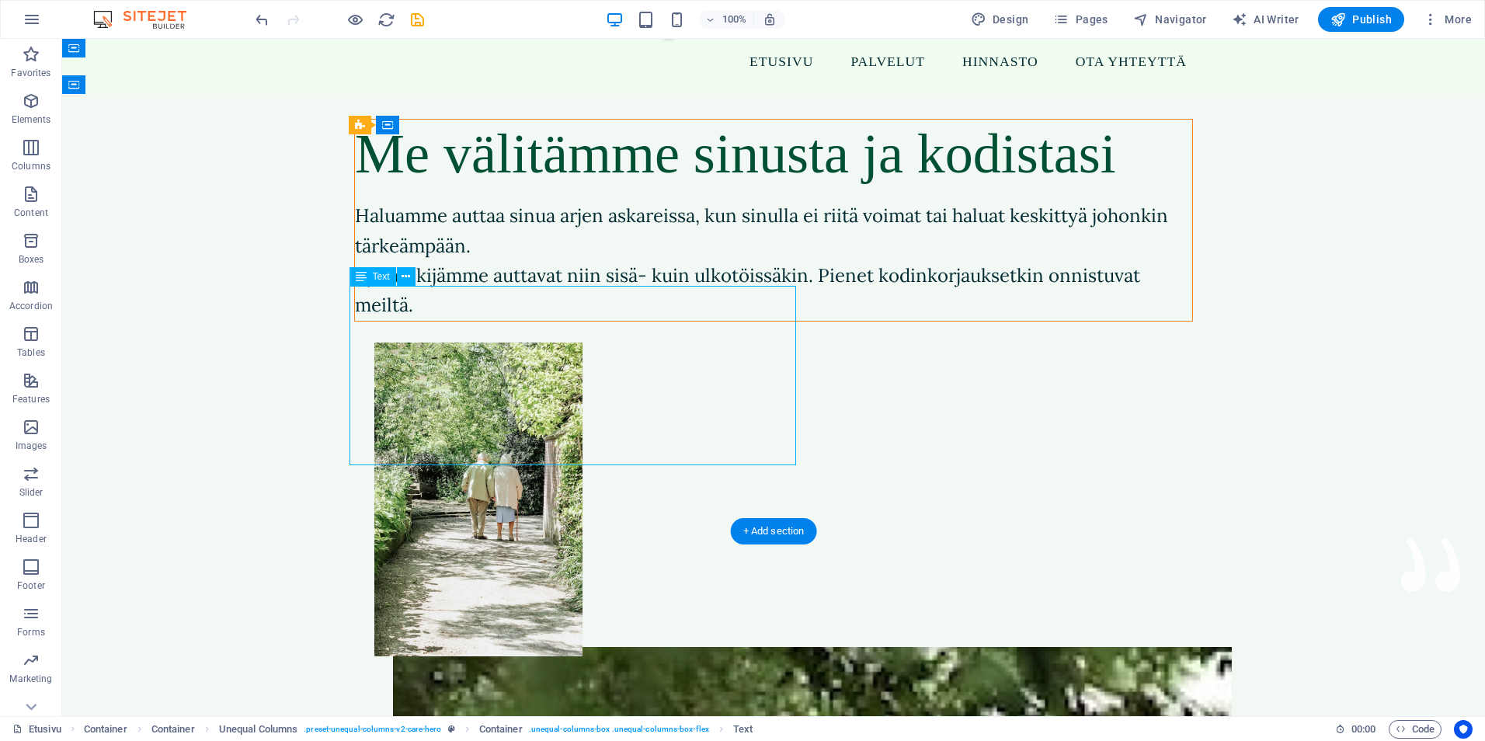
click at [499, 321] on div "Haluamme auttaa sinua arjen askareissa, kun sinulla ei riitä voimat tai haluat …" at bounding box center [773, 261] width 837 height 120
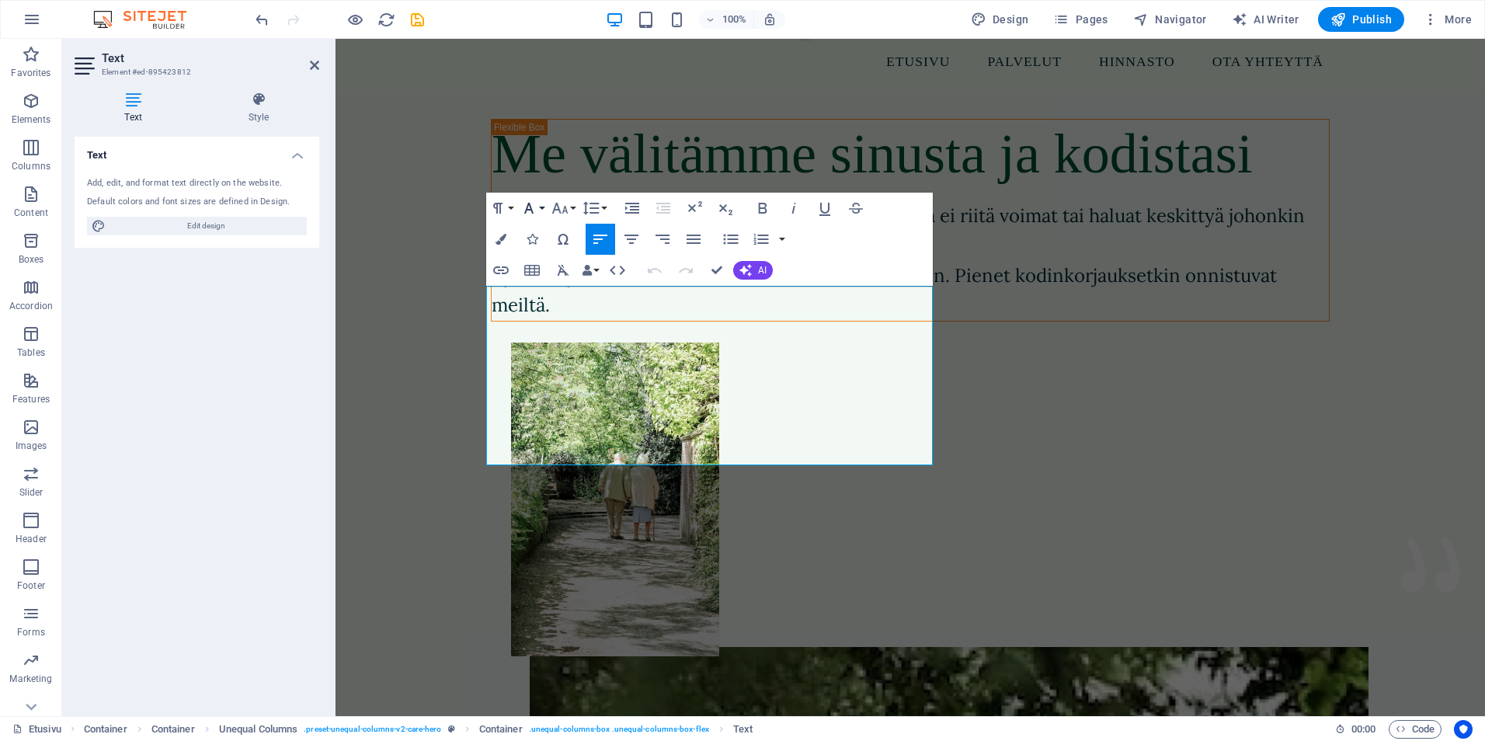
click at [543, 209] on button "Font Family" at bounding box center [532, 208] width 30 height 31
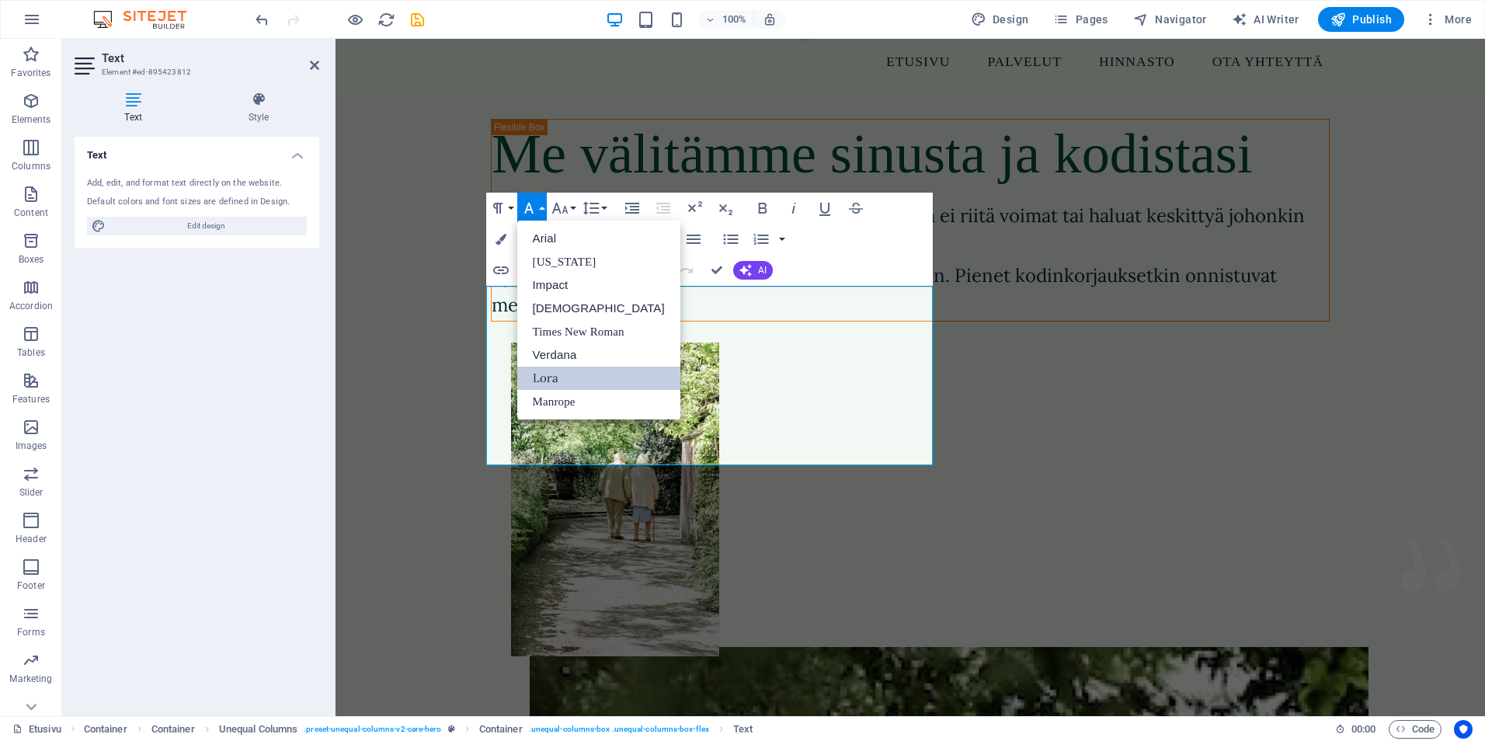
scroll to position [0, 0]
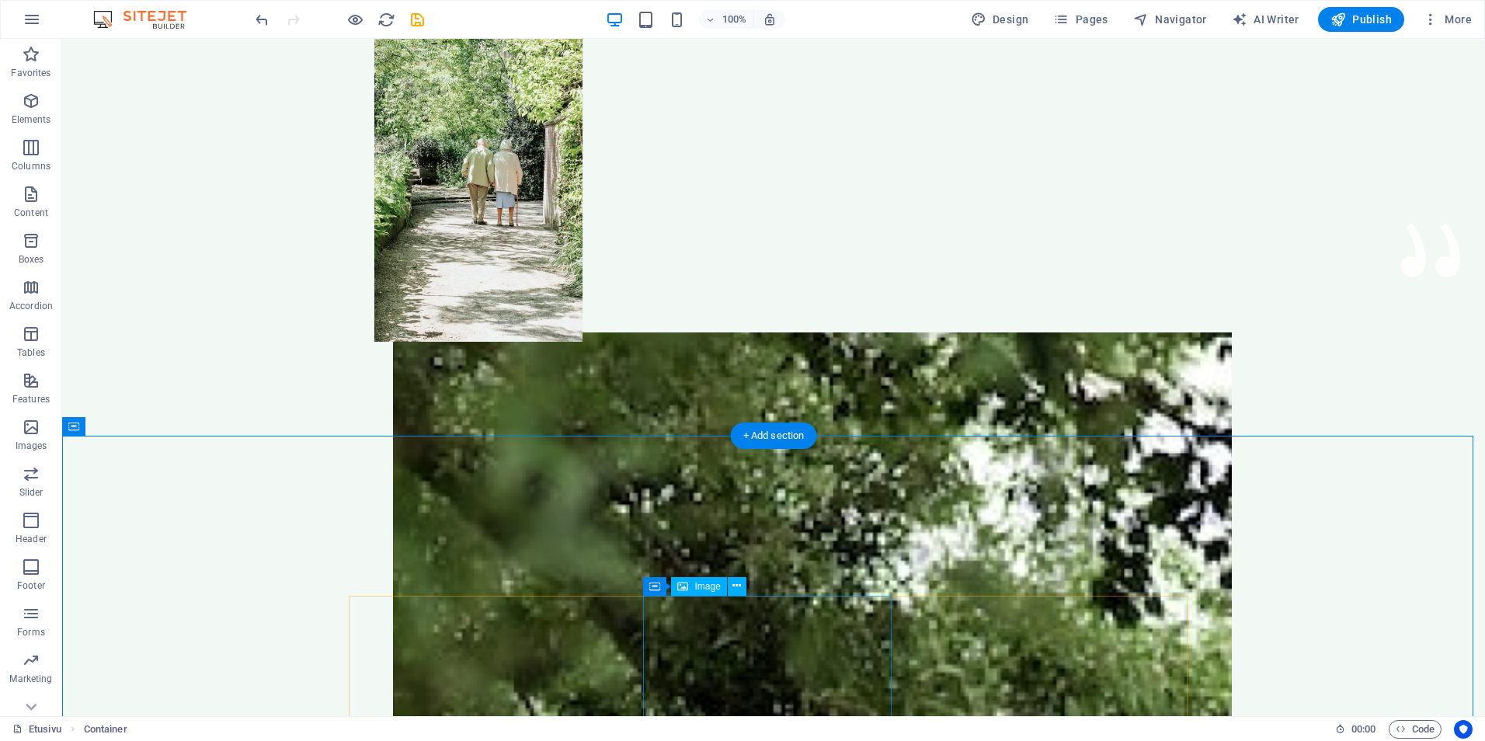
scroll to position [621, 0]
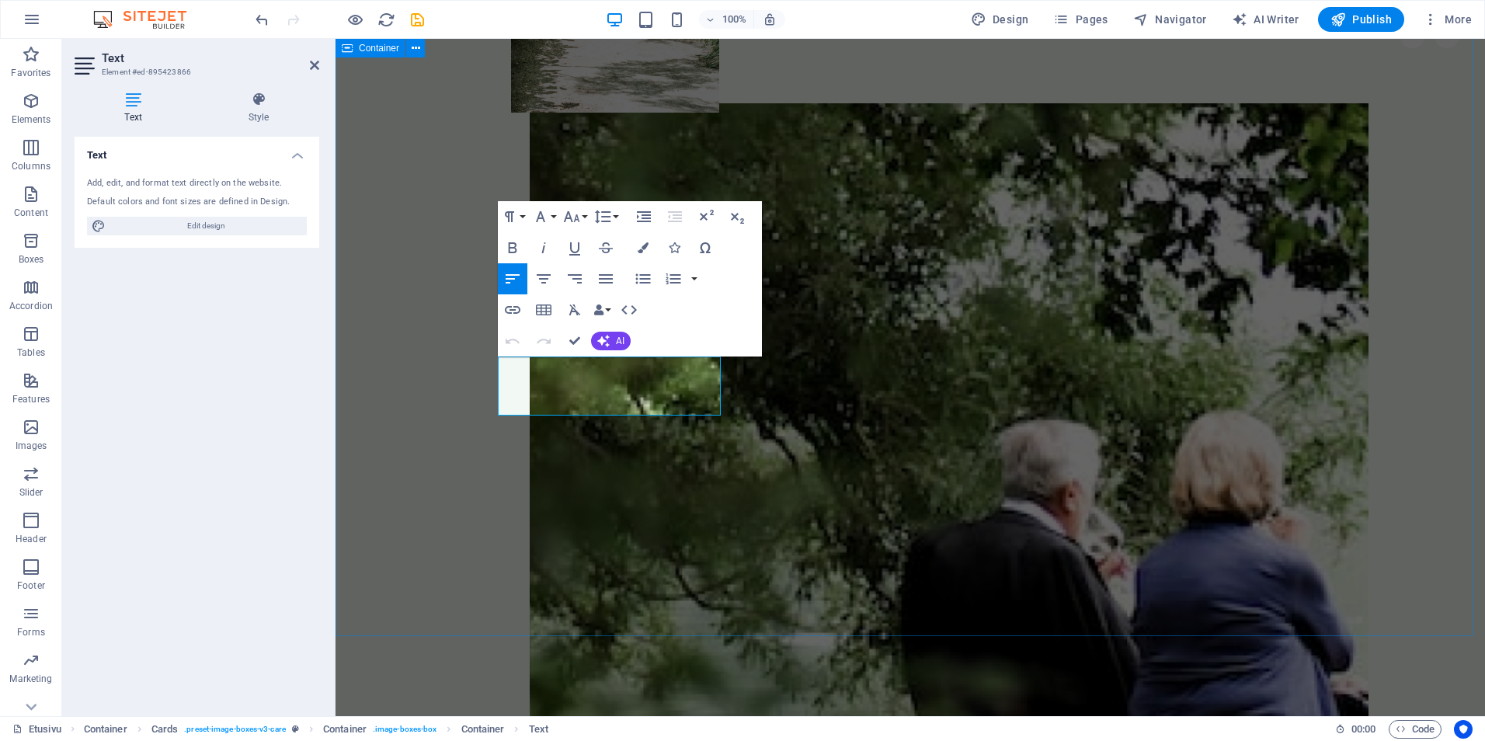
drag, startPoint x: 553, startPoint y: 408, endPoint x: 450, endPoint y: 337, distance: 125.0
click at [542, 219] on icon "button" at bounding box center [540, 216] width 19 height 19
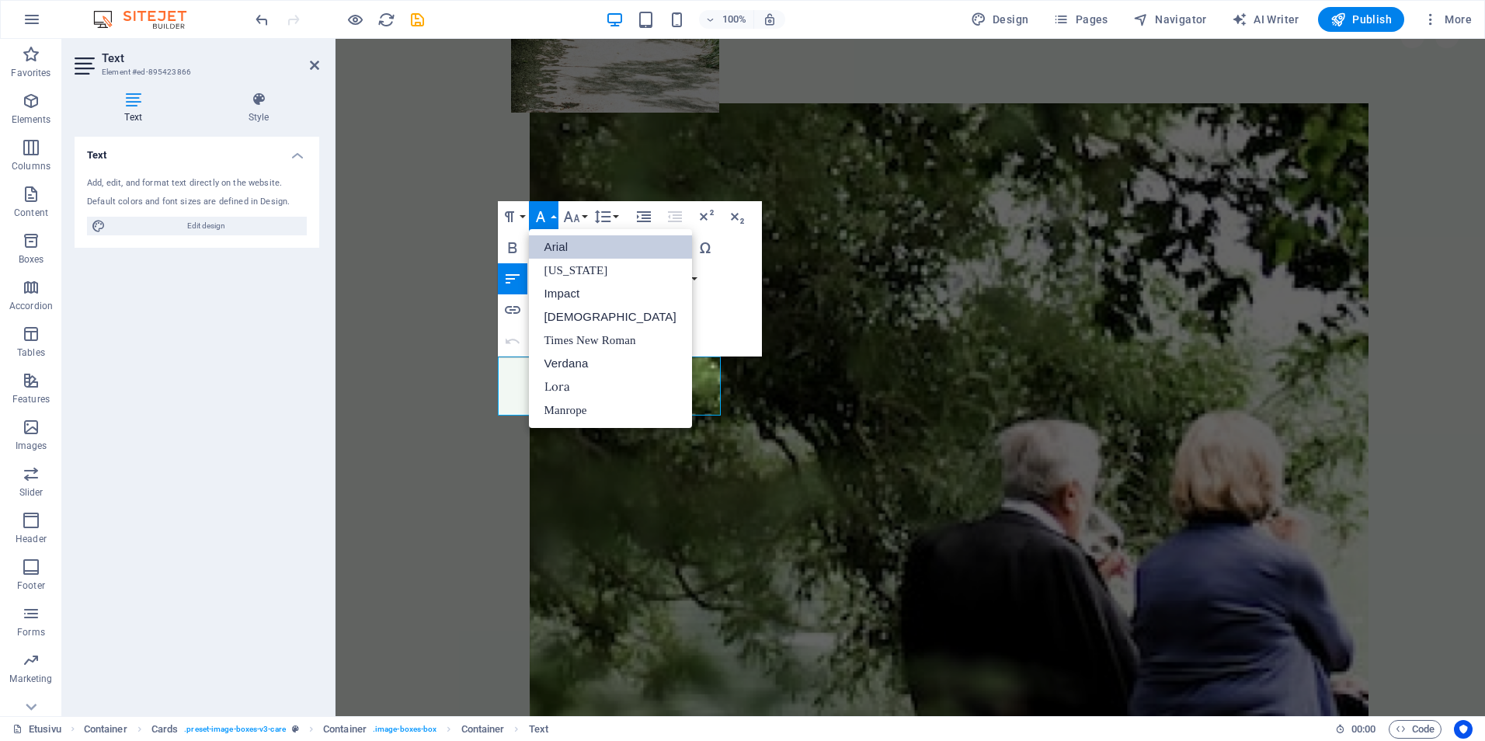
scroll to position [0, 0]
click at [582, 379] on link "Lora" at bounding box center [610, 386] width 163 height 23
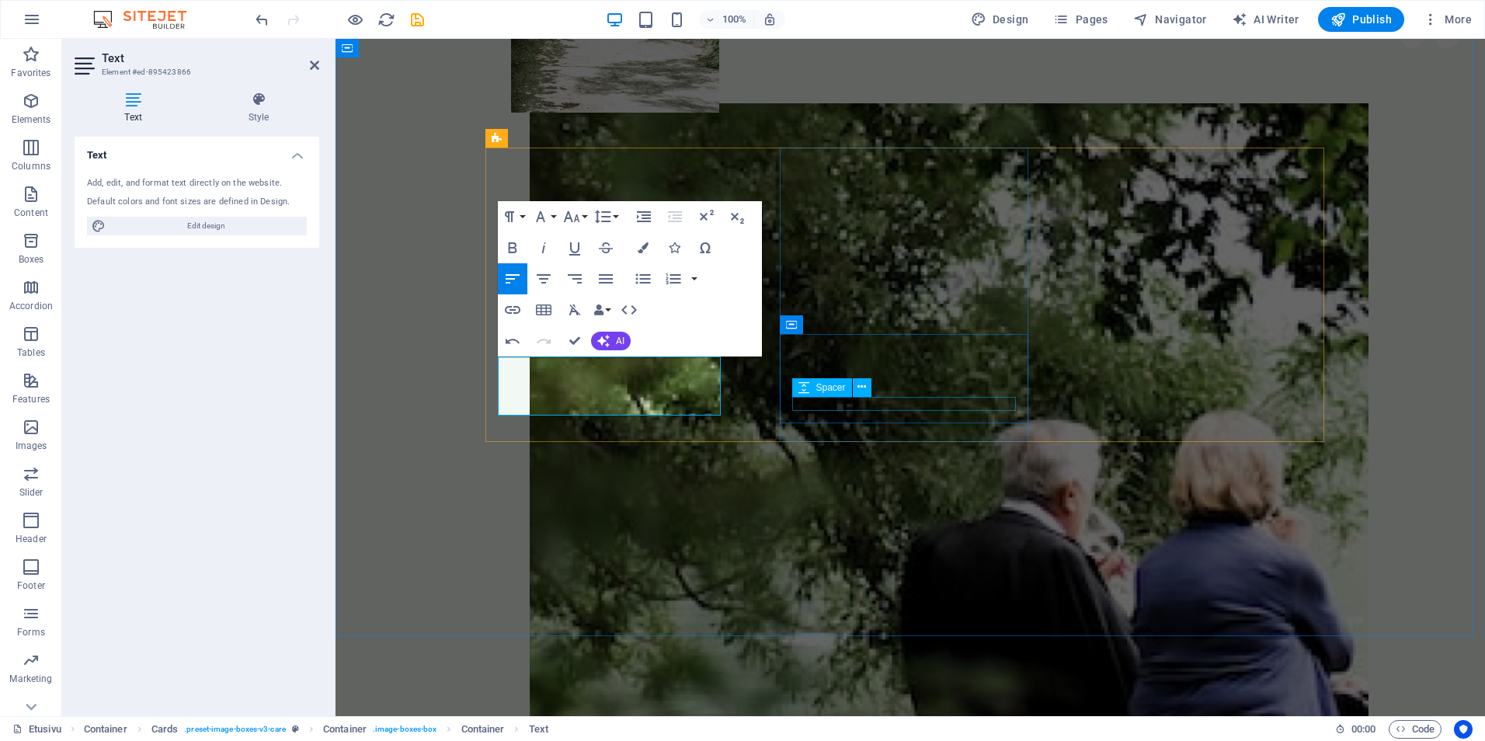
click at [825, 388] on span "Spacer" at bounding box center [830, 387] width 30 height 9
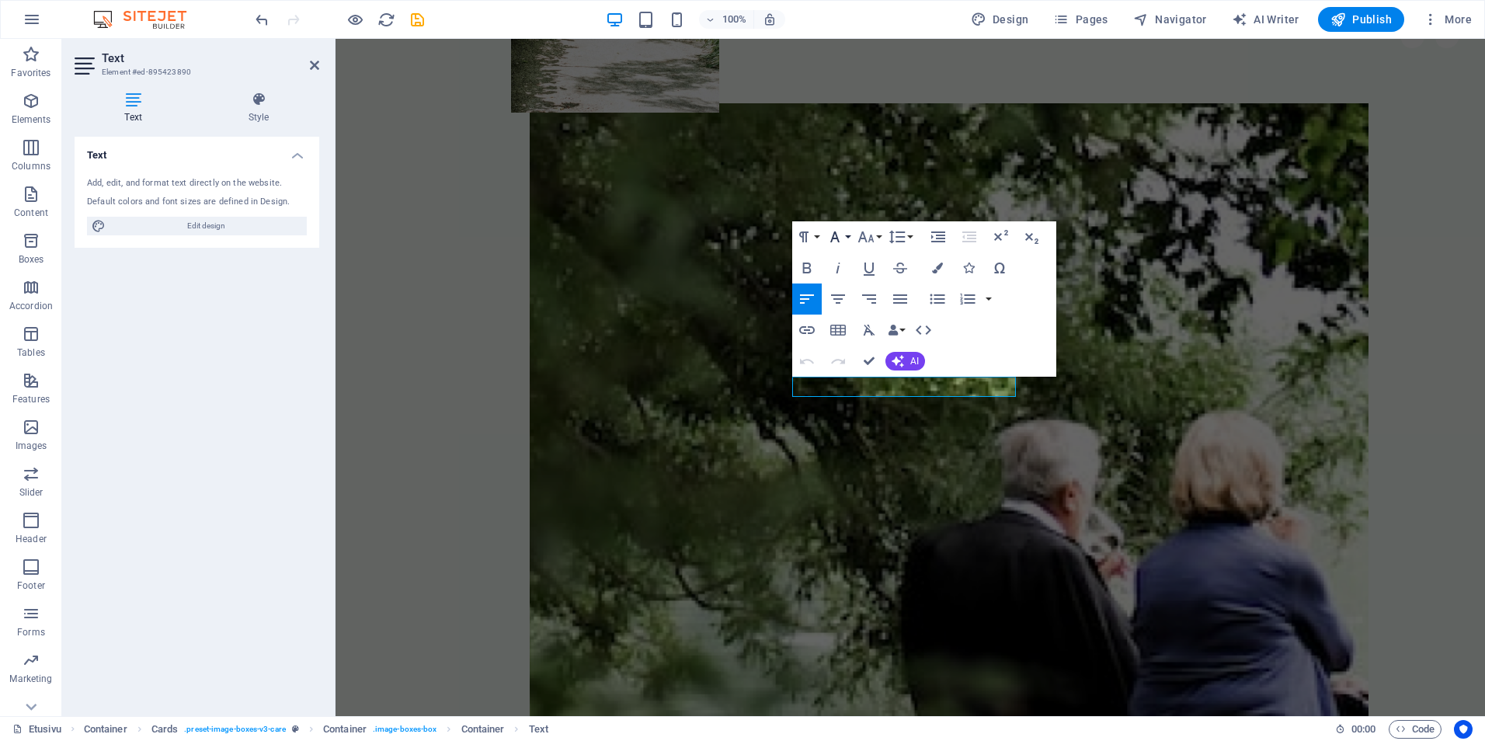
click at [841, 242] on icon "button" at bounding box center [835, 237] width 19 height 19
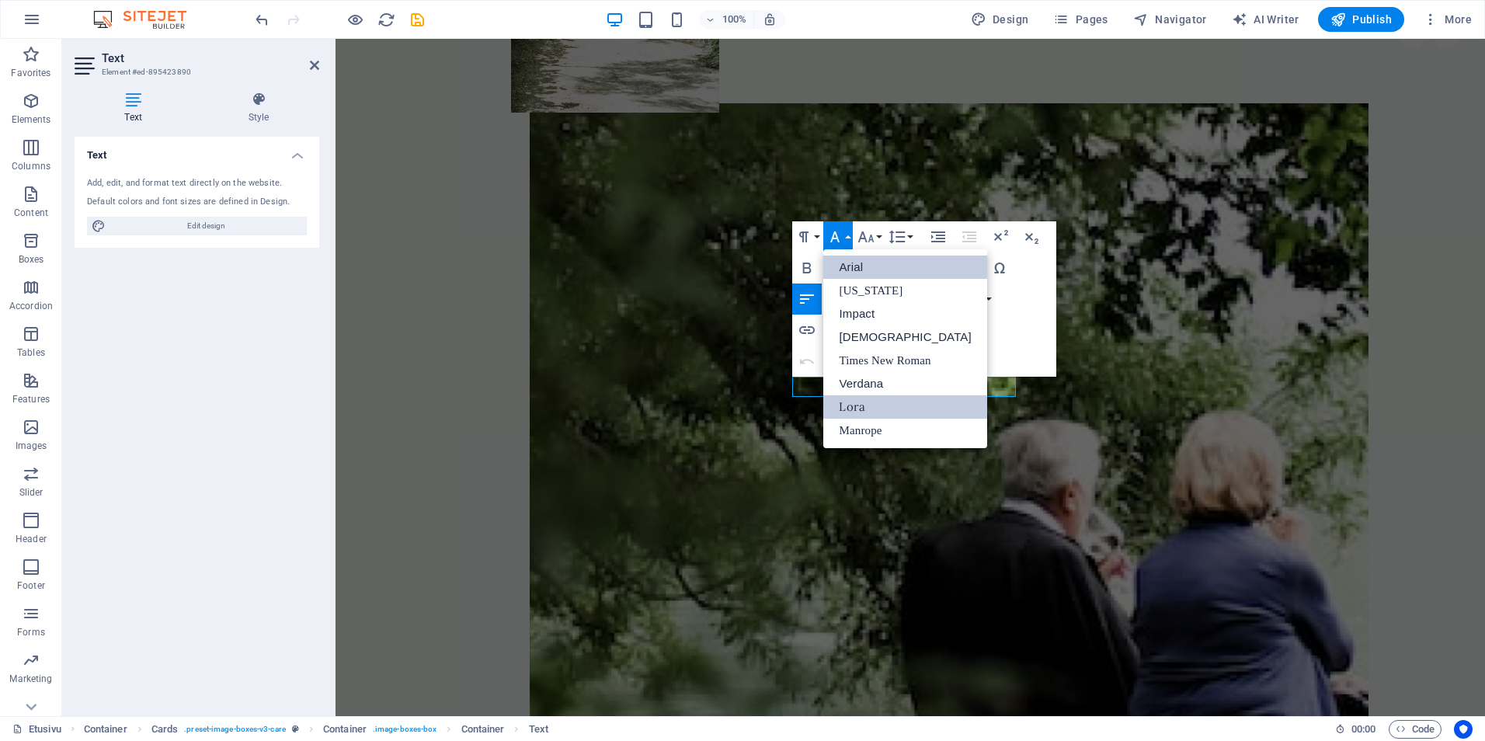
click at [899, 401] on link "Lora" at bounding box center [904, 406] width 163 height 23
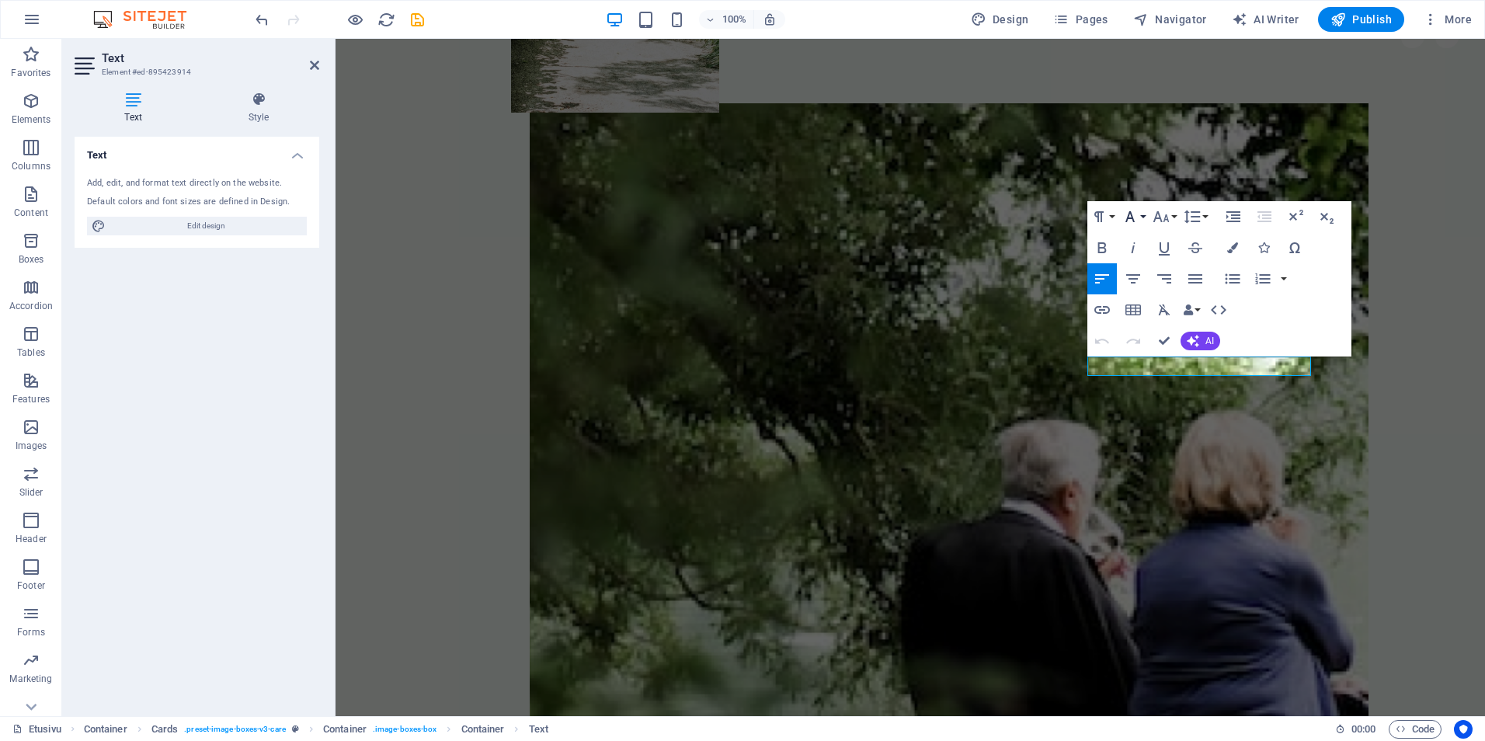
click at [1143, 217] on button "Font Family" at bounding box center [1133, 216] width 30 height 31
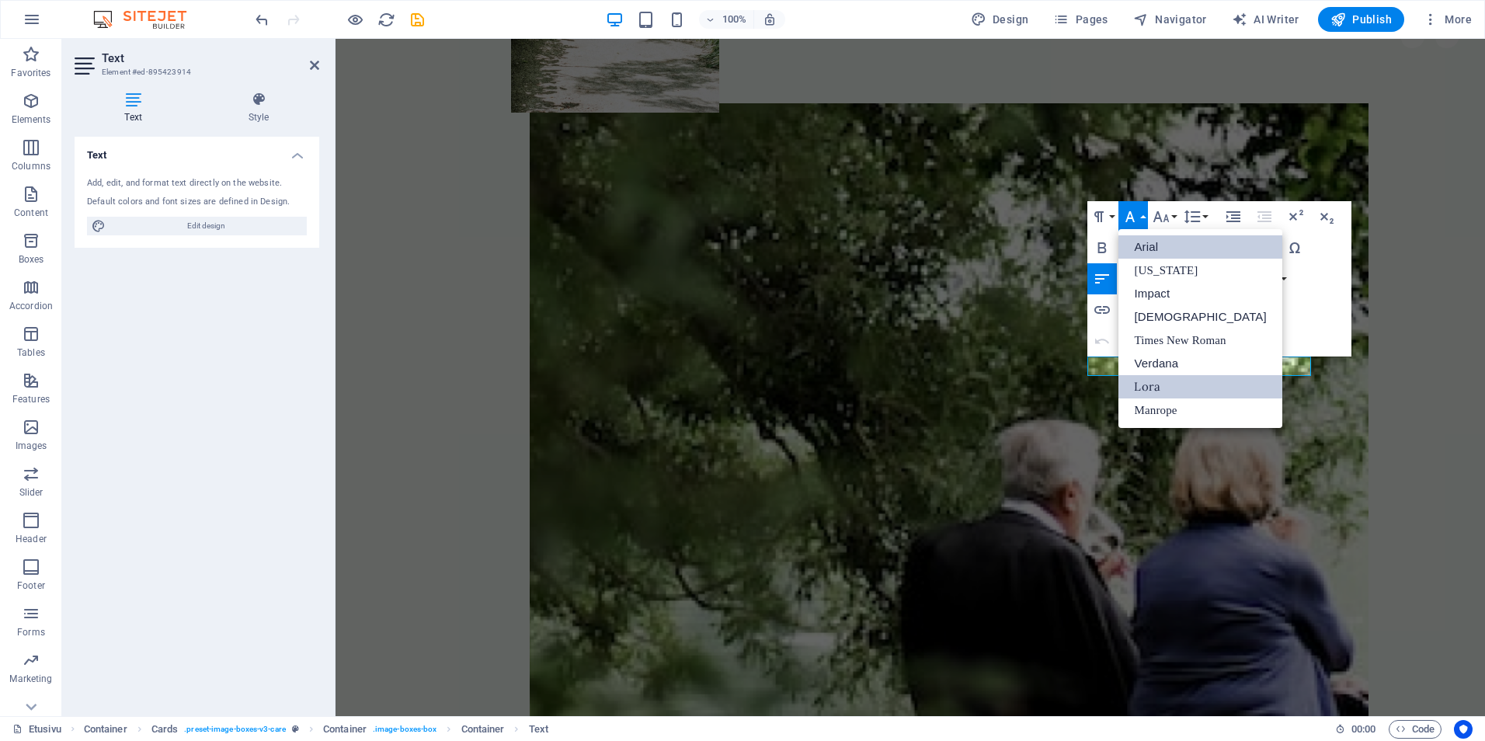
click at [1135, 380] on link "Lora" at bounding box center [1199, 386] width 163 height 23
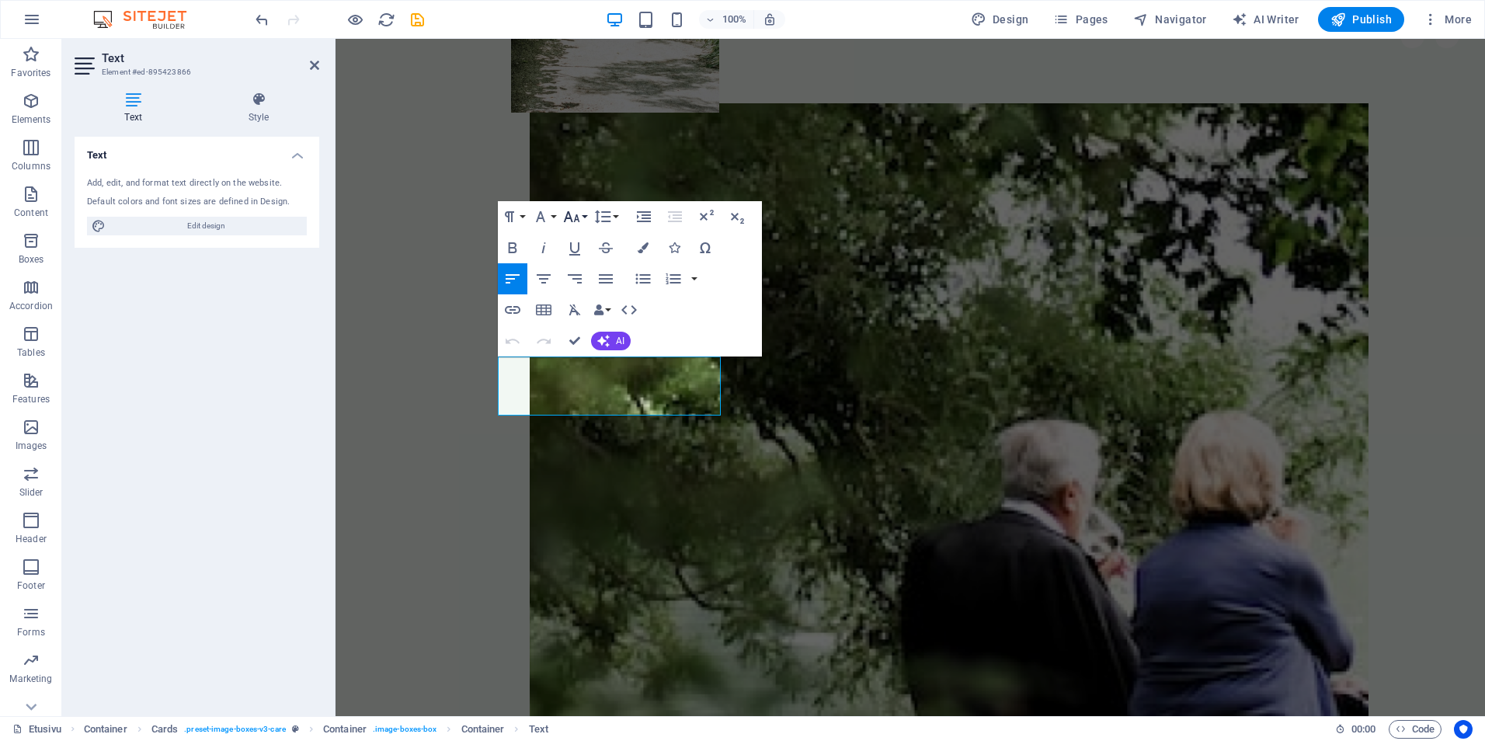
click at [582, 214] on button "Font Size" at bounding box center [575, 216] width 30 height 31
click at [585, 377] on link "18" at bounding box center [588, 386] width 56 height 23
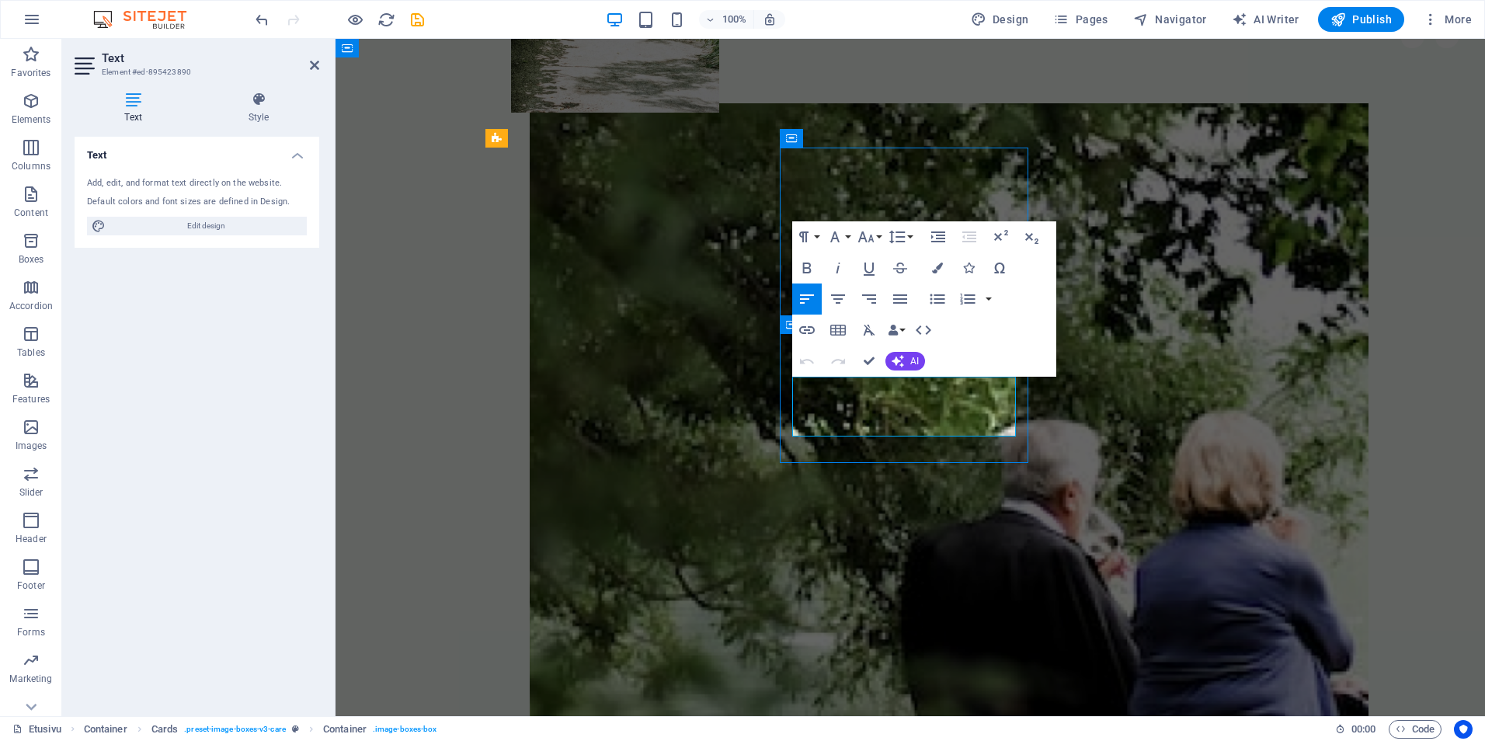
click at [867, 236] on icon "button" at bounding box center [866, 237] width 19 height 19
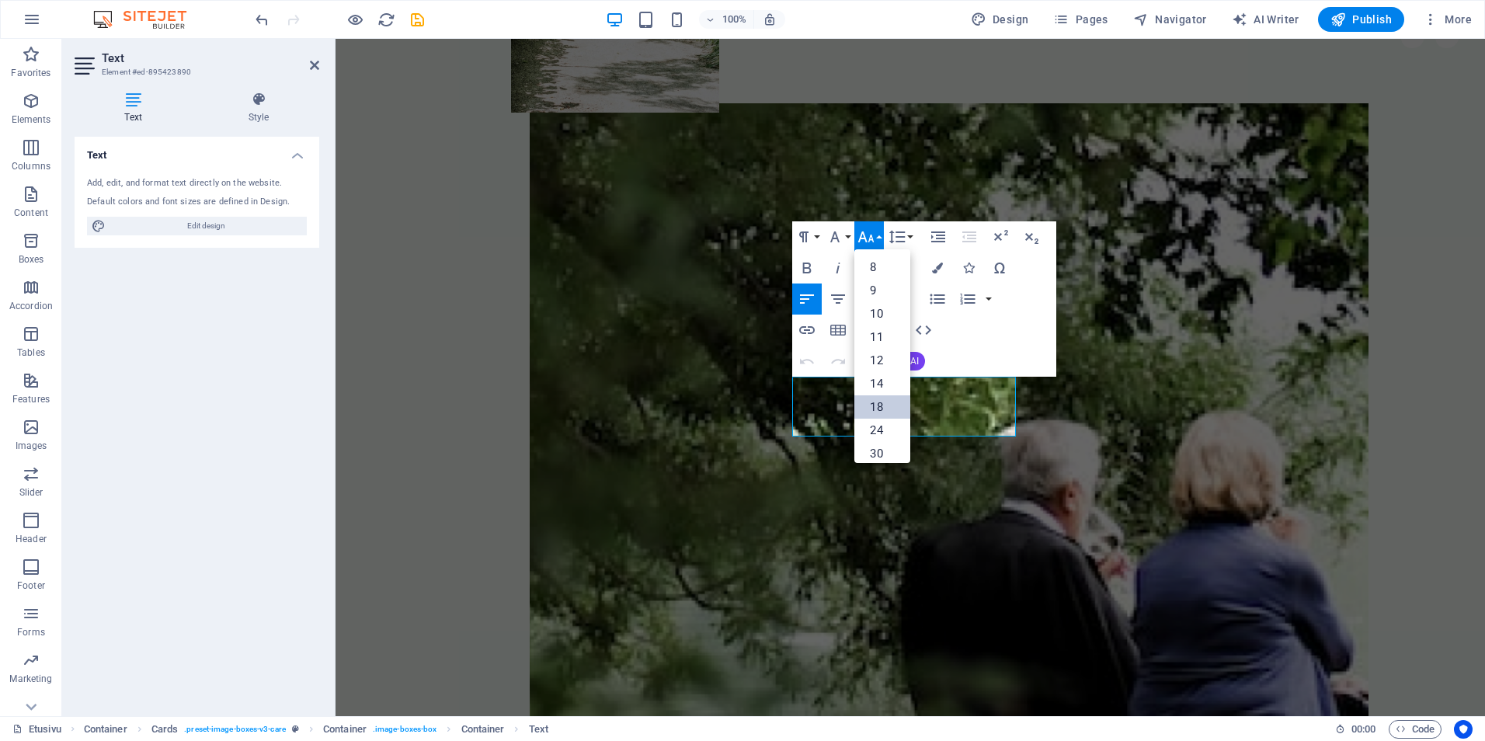
click at [888, 405] on link "18" at bounding box center [882, 406] width 56 height 23
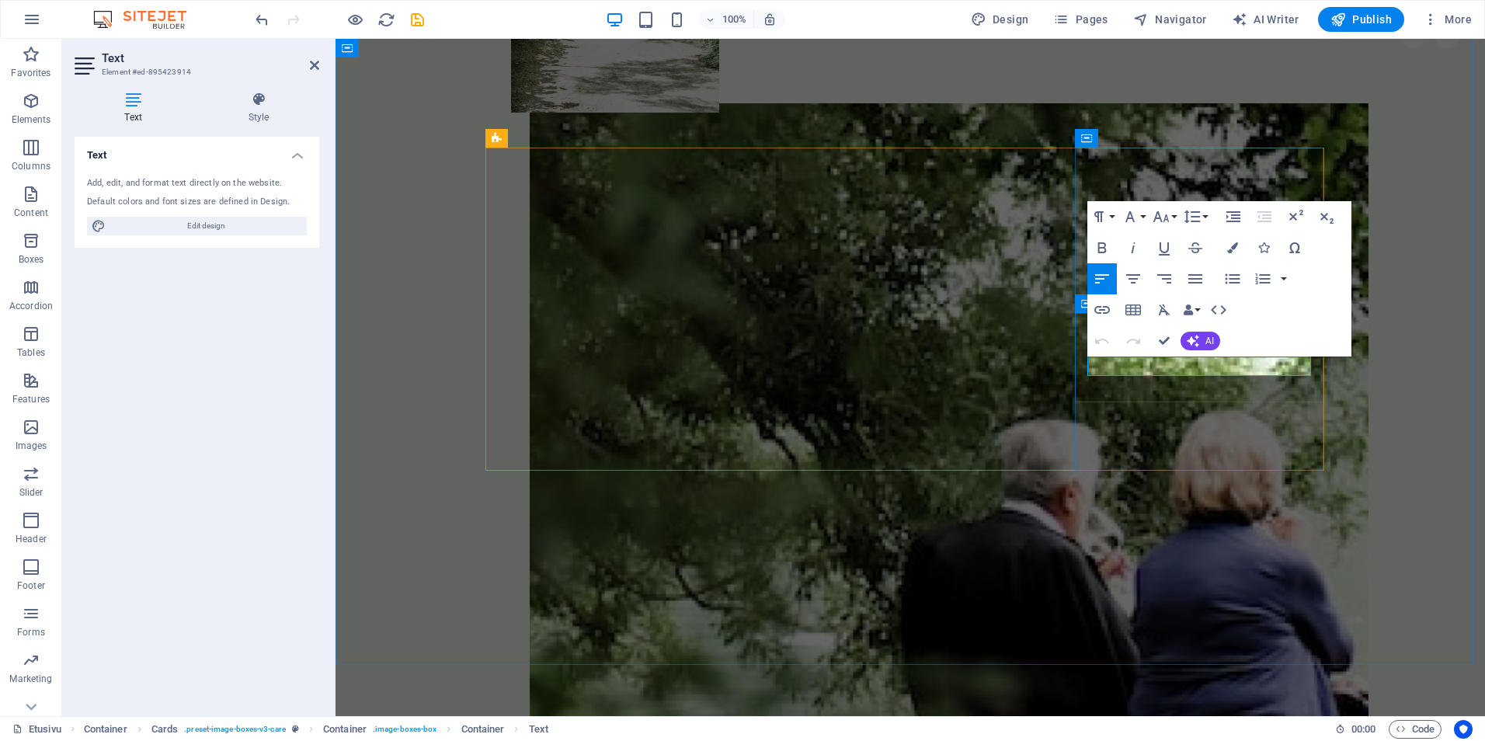
click at [1169, 215] on icon "button" at bounding box center [1161, 216] width 19 height 19
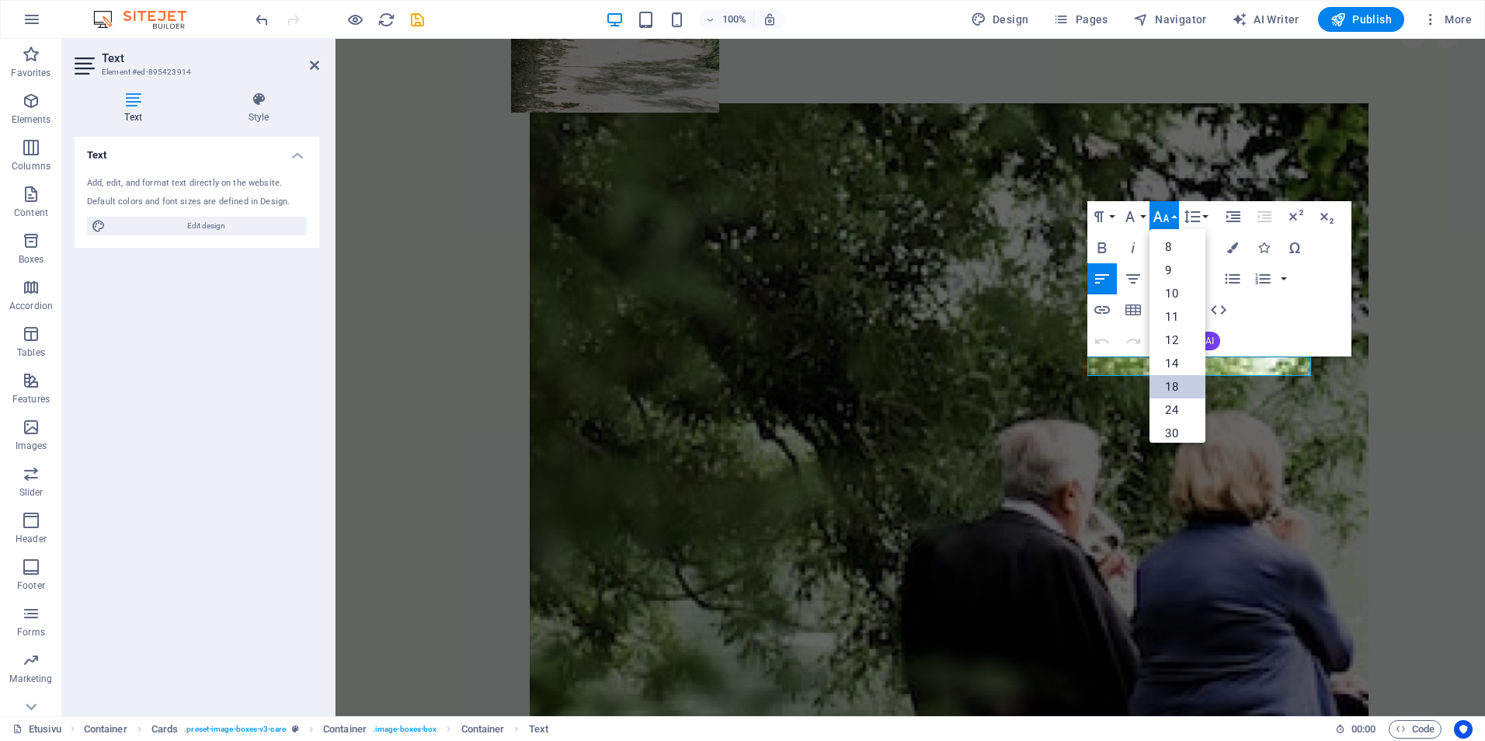
click at [1180, 387] on link "18" at bounding box center [1177, 386] width 56 height 23
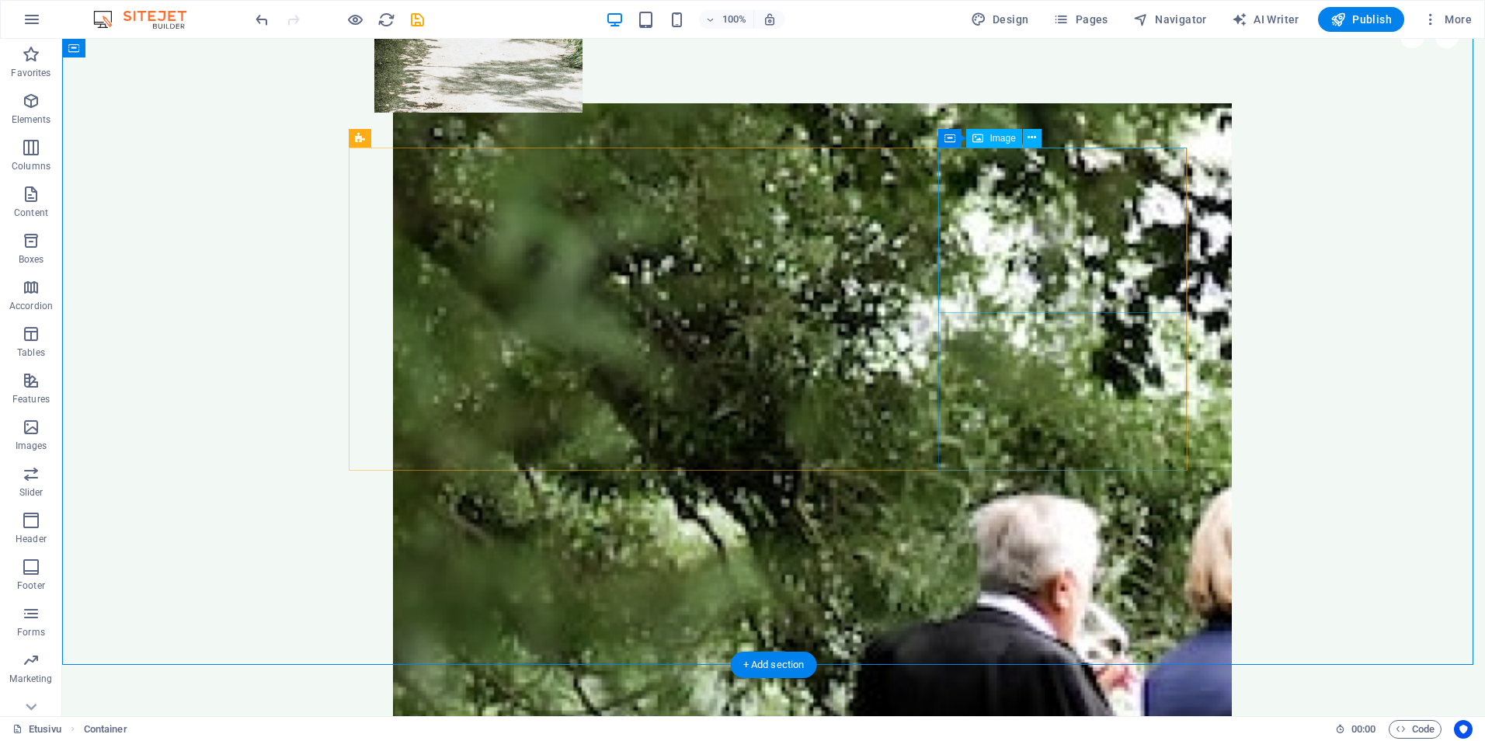
select select "%"
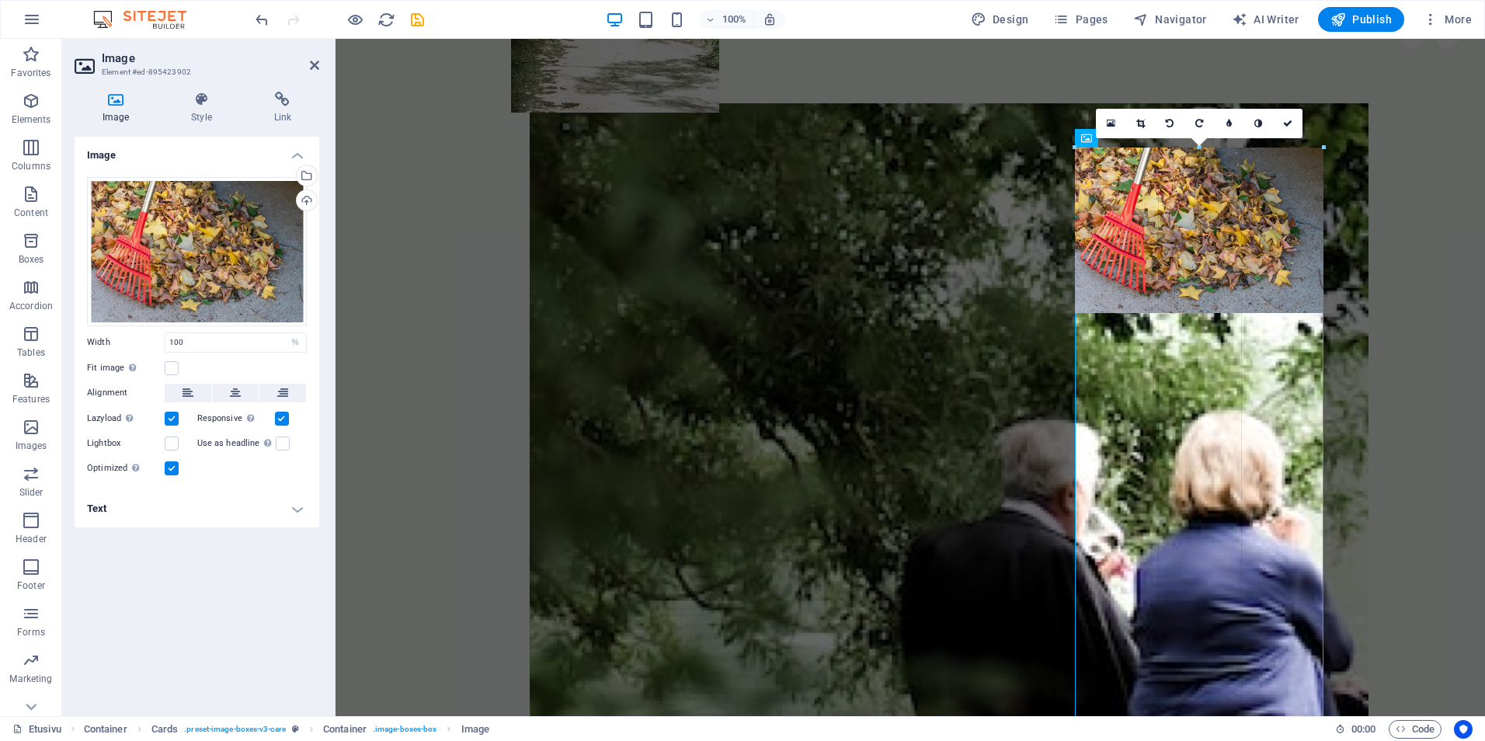
drag, startPoint x: 1322, startPoint y: 311, endPoint x: 1359, endPoint y: 232, distance: 86.8
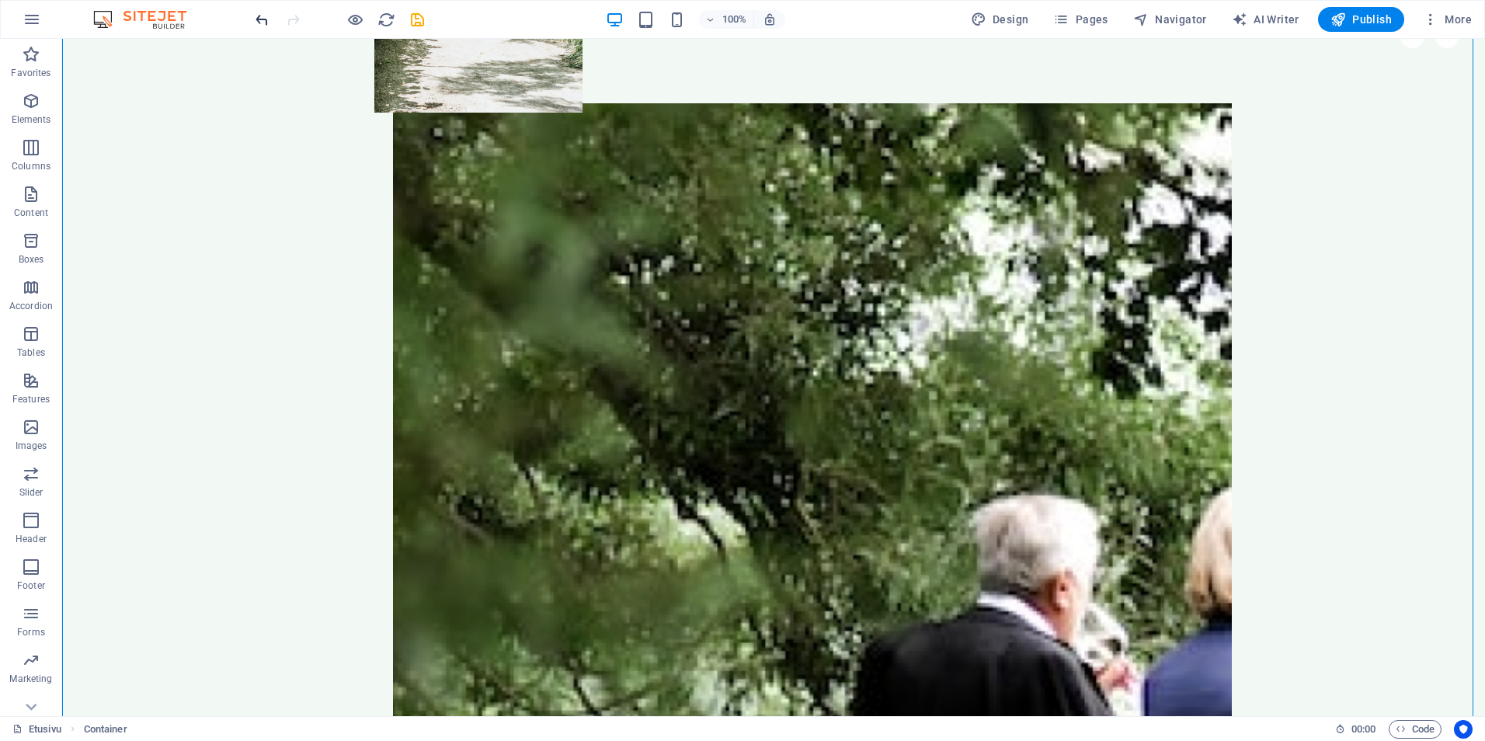
click at [266, 18] on icon "undo" at bounding box center [262, 20] width 18 height 18
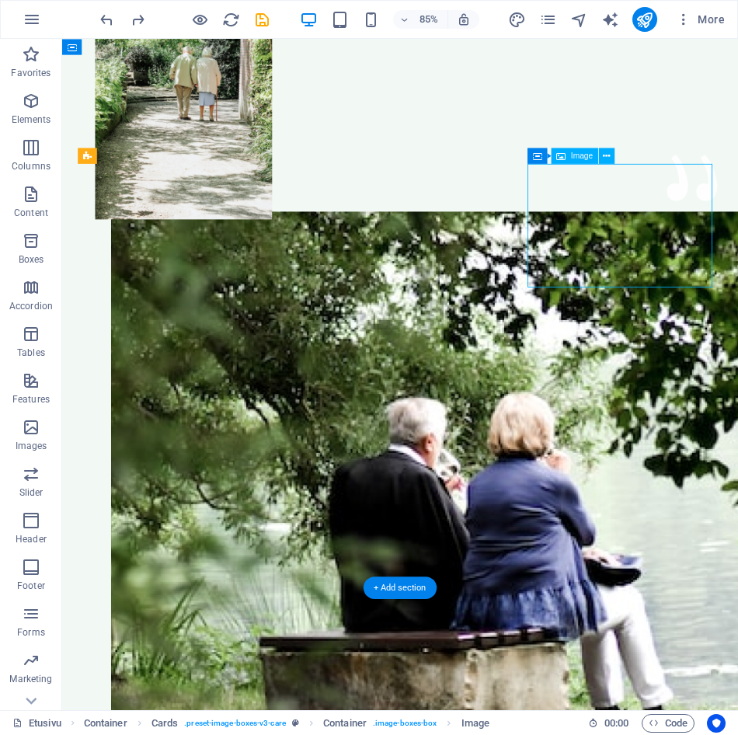
select select "%"
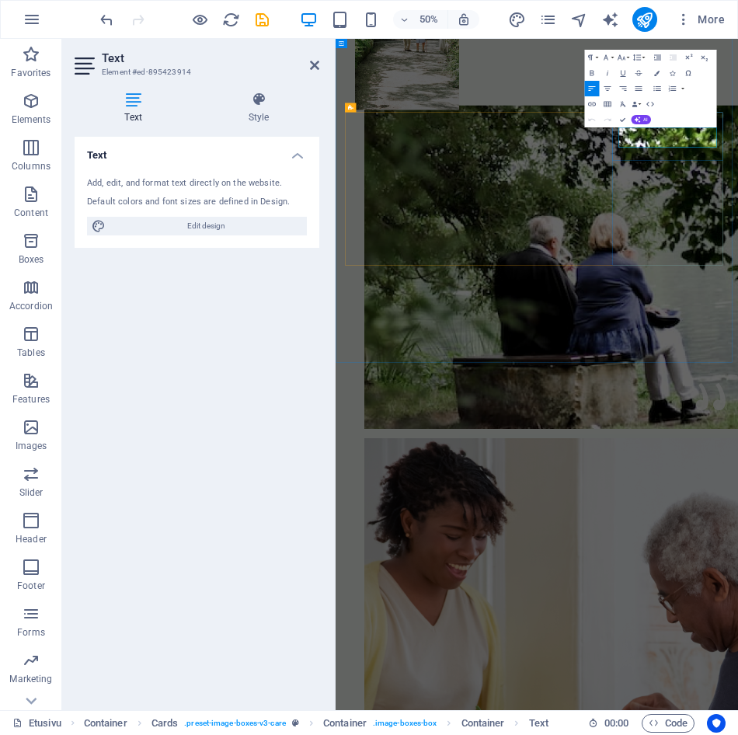
drag, startPoint x: 960, startPoint y: 238, endPoint x: 884, endPoint y: 216, distance: 79.2
click at [603, 58] on icon "button" at bounding box center [605, 57] width 9 height 9
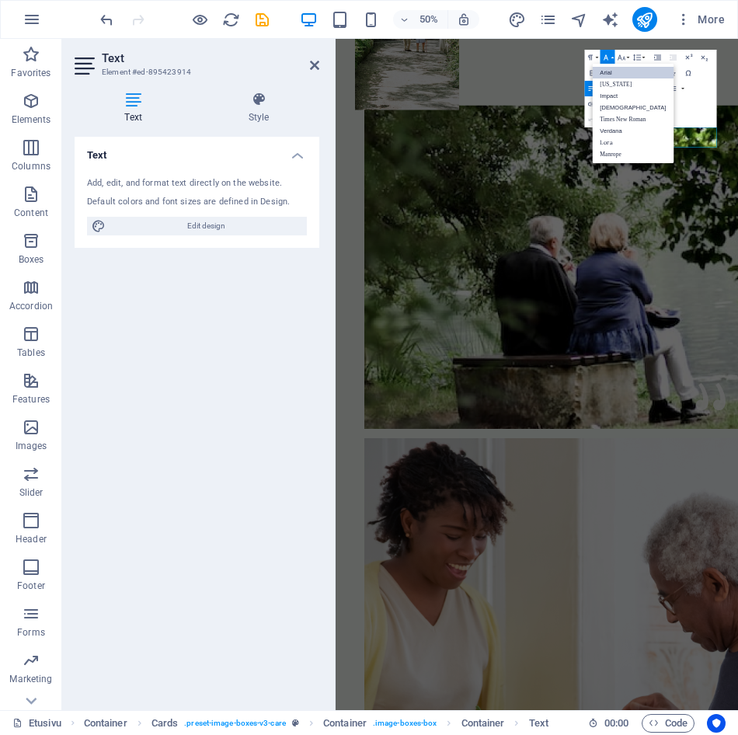
scroll to position [0, 0]
click at [602, 142] on link "Lora" at bounding box center [633, 143] width 82 height 12
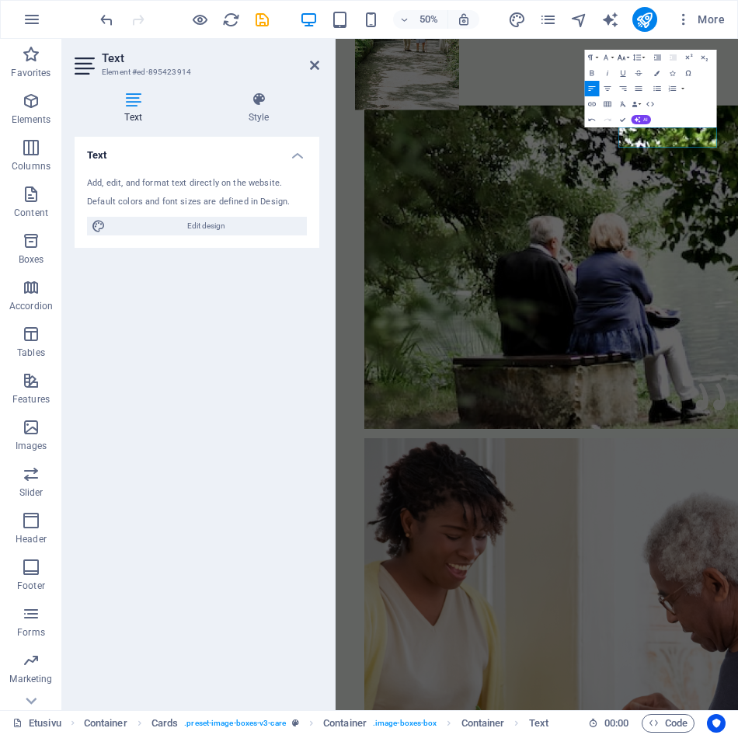
click at [624, 57] on icon "button" at bounding box center [621, 57] width 8 height 5
click at [618, 142] on link "18" at bounding box center [614, 143] width 28 height 12
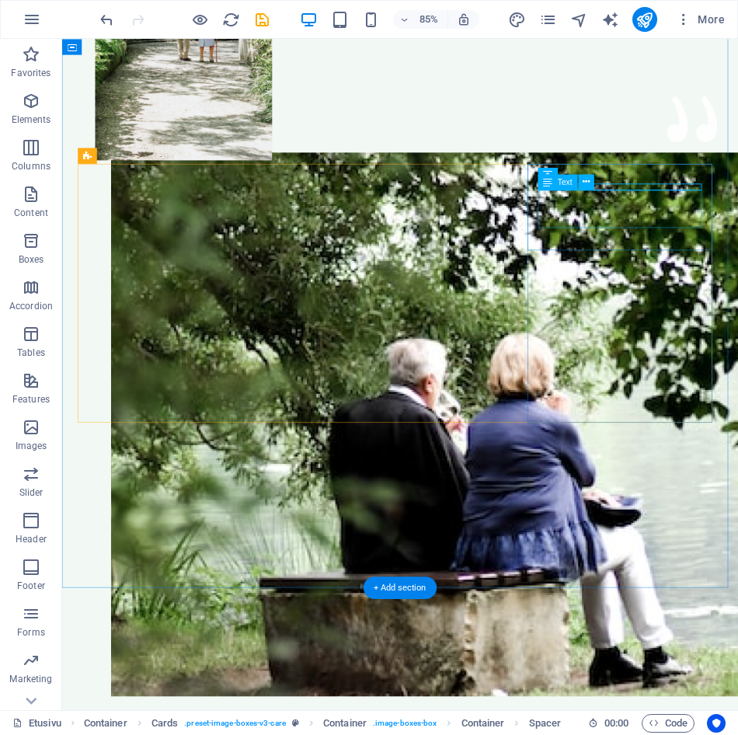
select select "px"
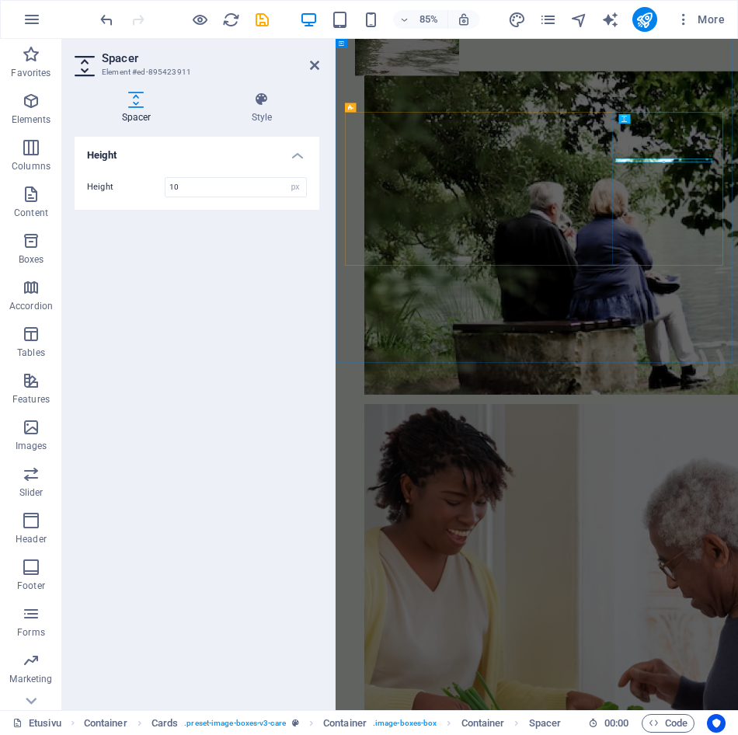
scroll to position [552, 0]
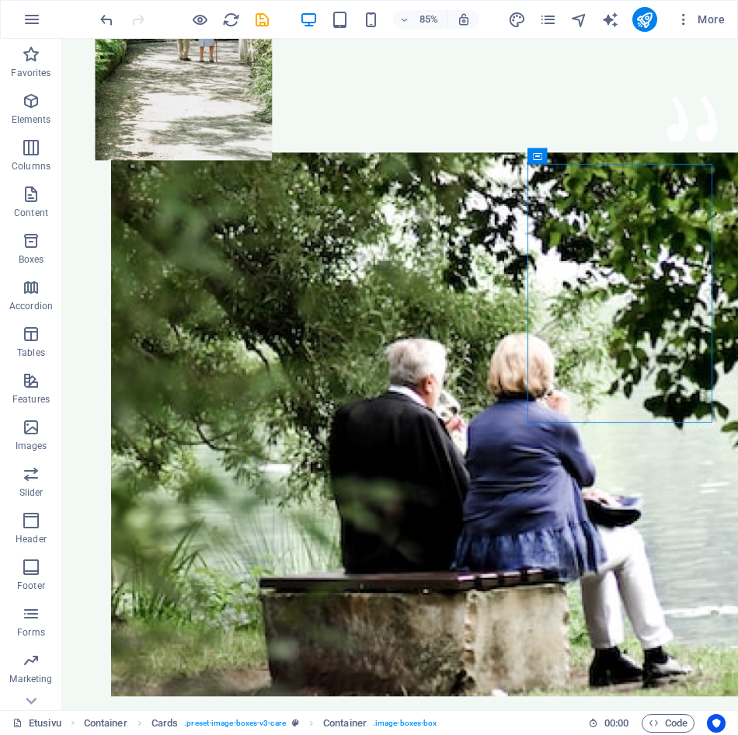
click at [120, 23] on div at bounding box center [184, 19] width 174 height 25
click at [115, 21] on icon "undo" at bounding box center [107, 20] width 18 height 18
click at [114, 21] on icon "undo" at bounding box center [107, 20] width 18 height 18
click at [112, 22] on icon "undo" at bounding box center [107, 20] width 18 height 18
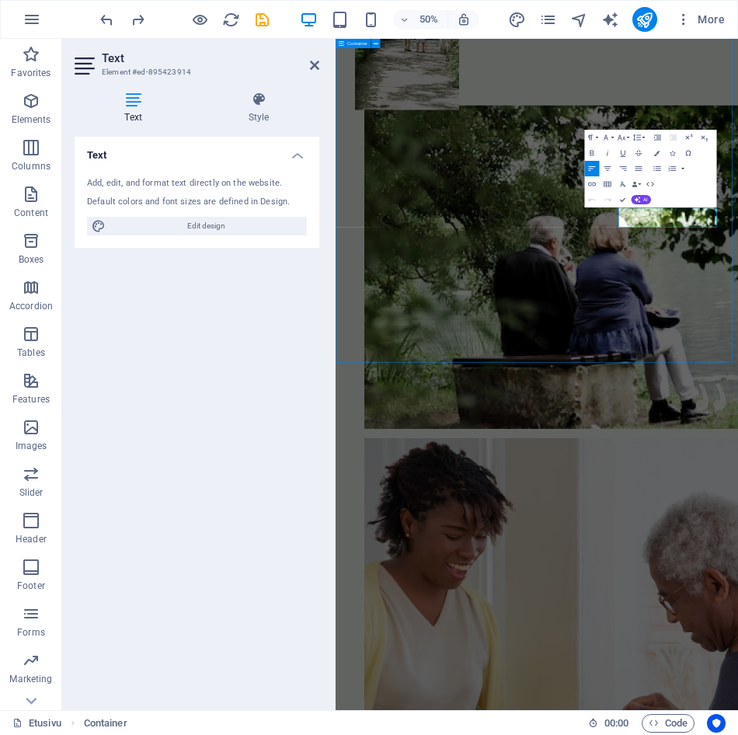
scroll to position [620, 0]
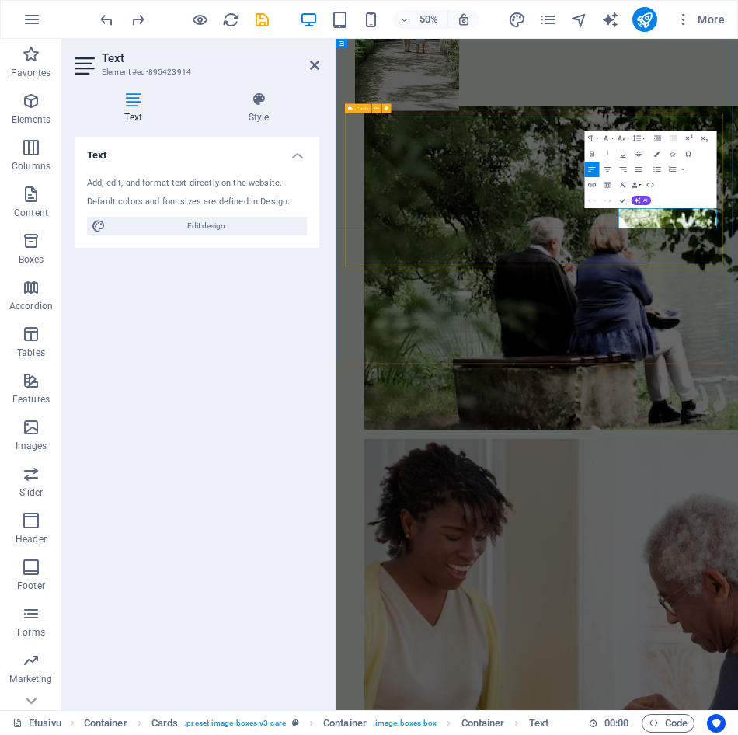
drag, startPoint x: 951, startPoint y: 407, endPoint x: 856, endPoint y: 356, distance: 107.7
click at [610, 138] on button "Font Family" at bounding box center [607, 138] width 15 height 16
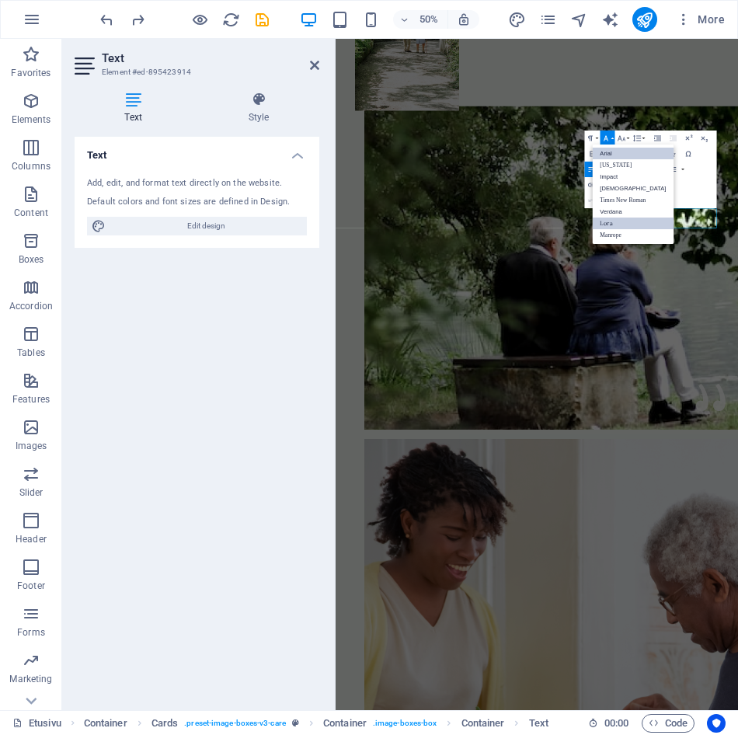
scroll to position [0, 0]
click at [638, 225] on link "Lora" at bounding box center [633, 223] width 82 height 12
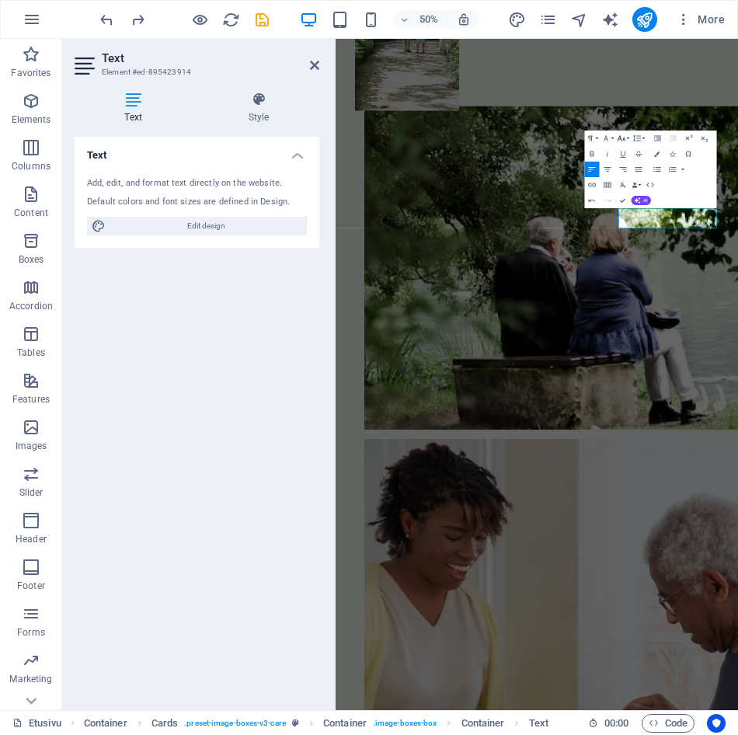
click at [618, 140] on icon "button" at bounding box center [621, 138] width 8 height 5
click at [620, 223] on link "18" at bounding box center [614, 223] width 28 height 12
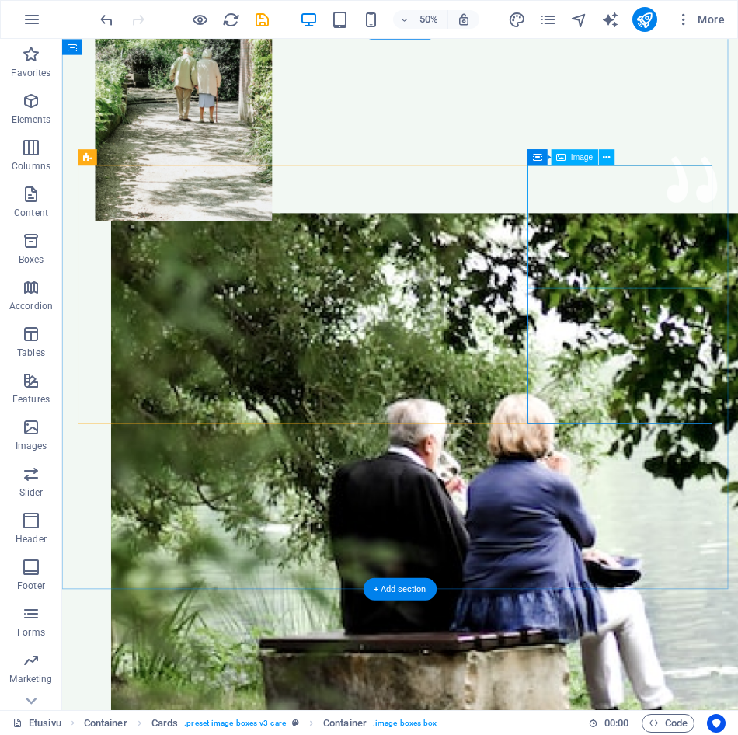
scroll to position [620, 0]
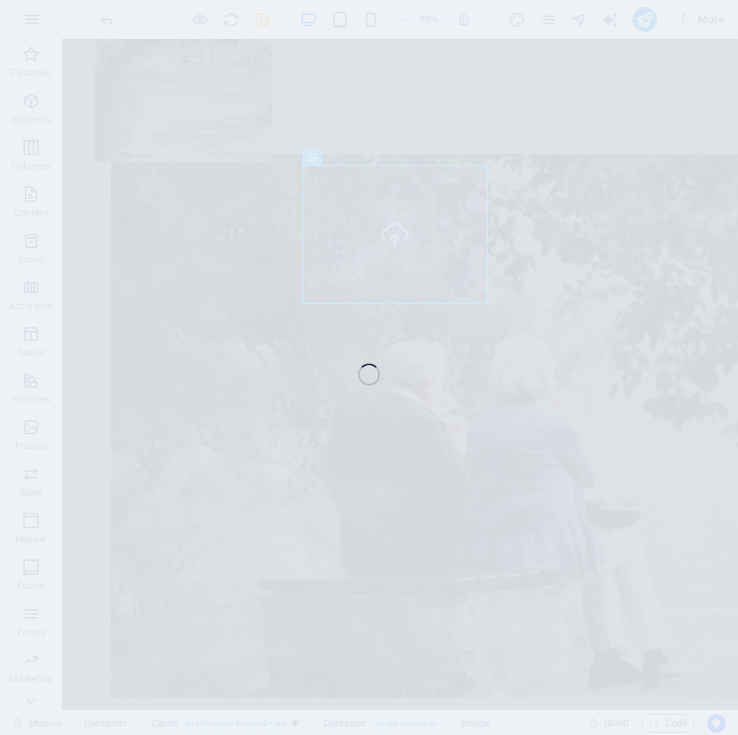
select select "%"
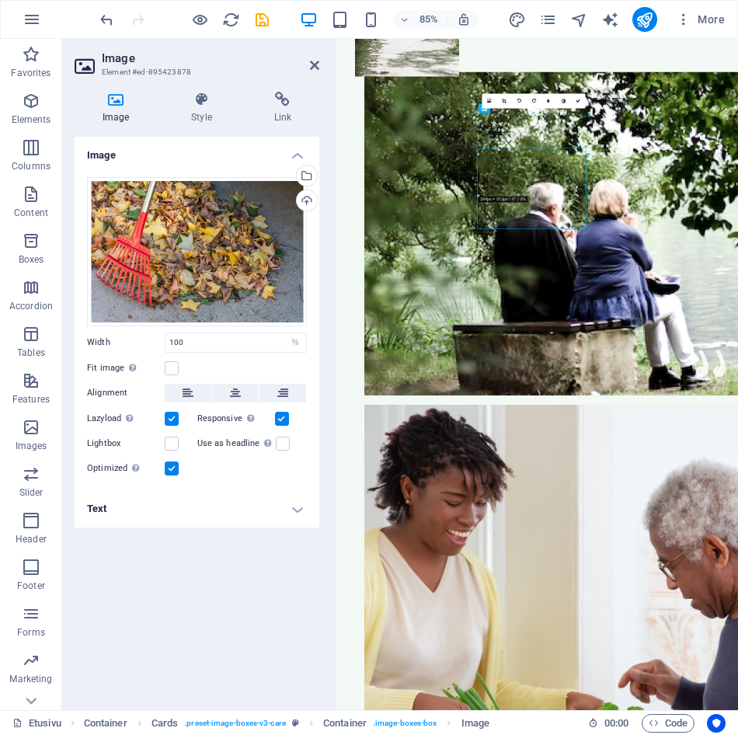
scroll to position [551, 0]
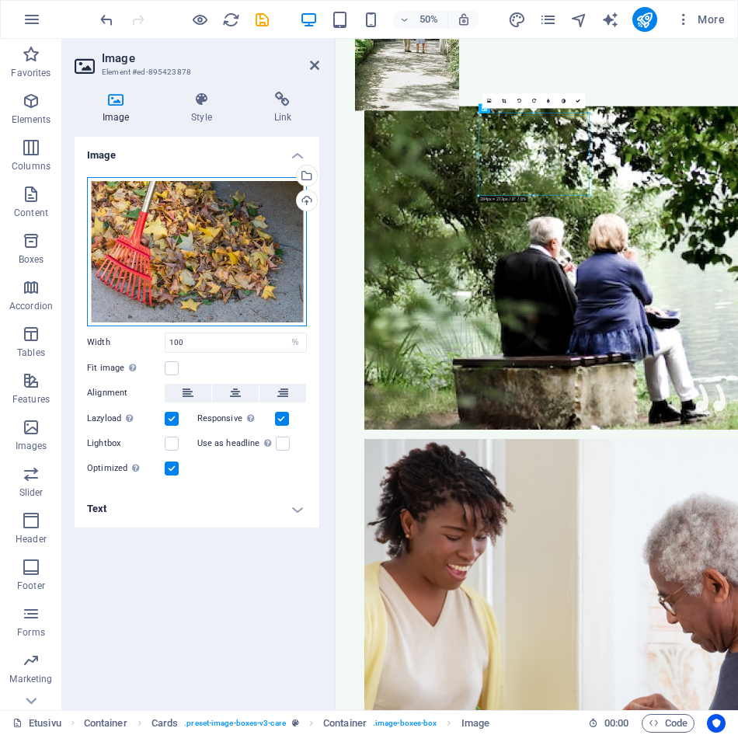
click at [242, 286] on div "Drag files here, click to choose files or select files from Files or our free s…" at bounding box center [197, 251] width 220 height 149
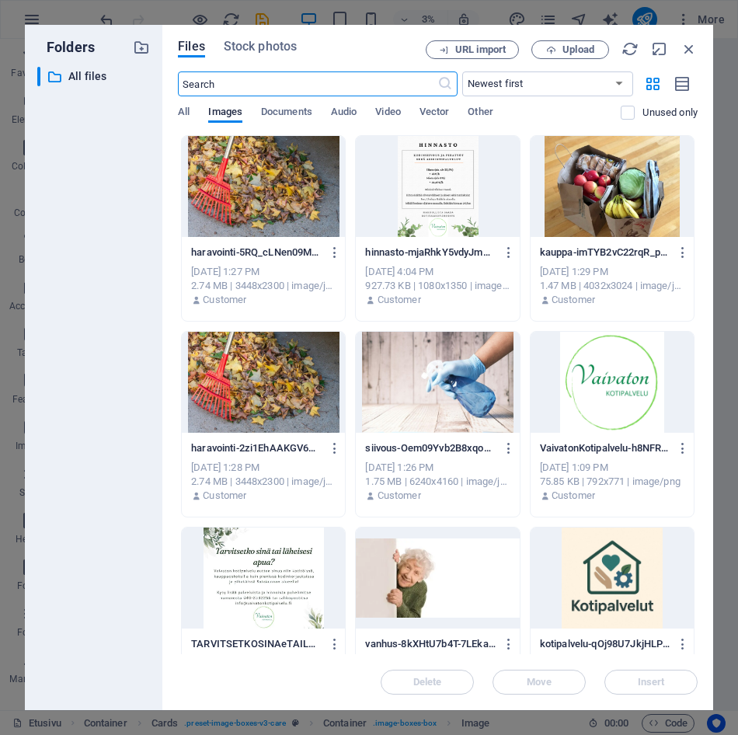
scroll to position [0, 0]
click at [300, 213] on div at bounding box center [263, 186] width 163 height 101
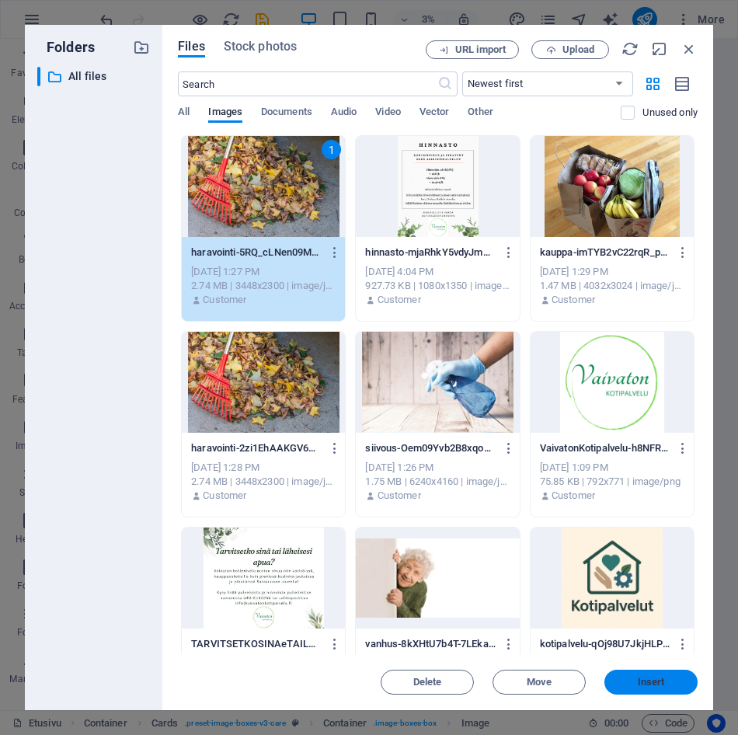
click at [684, 683] on span "Insert" at bounding box center [650, 681] width 81 height 9
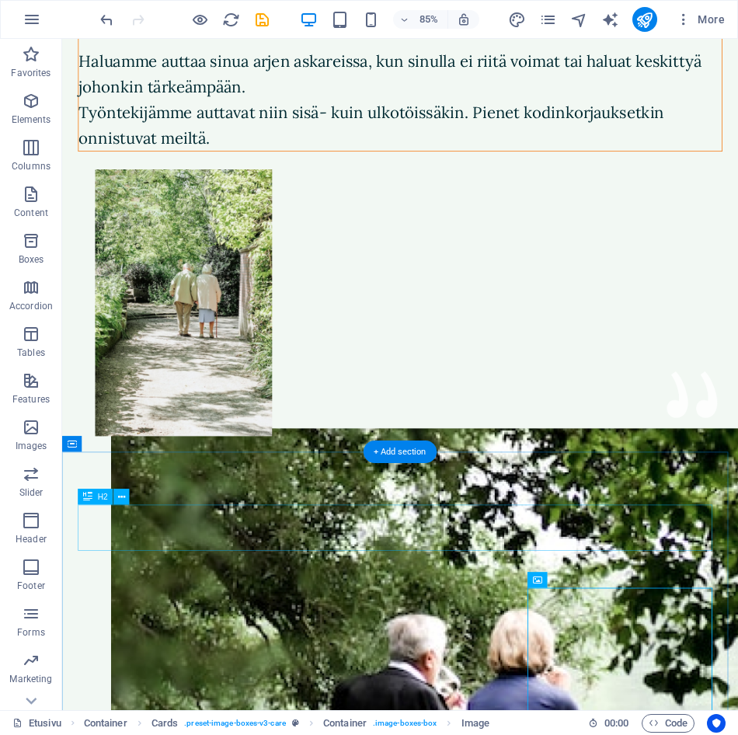
scroll to position [311, 0]
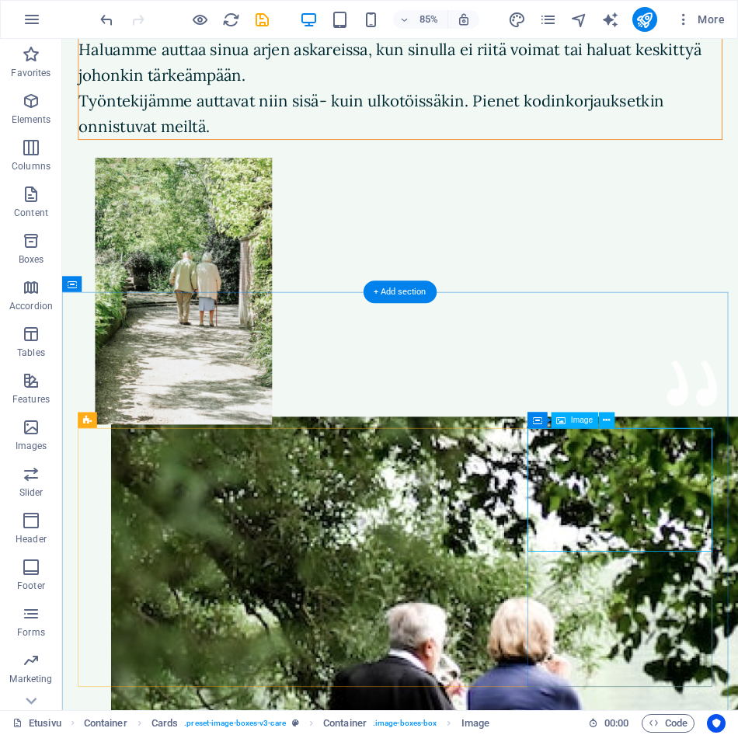
select select "%"
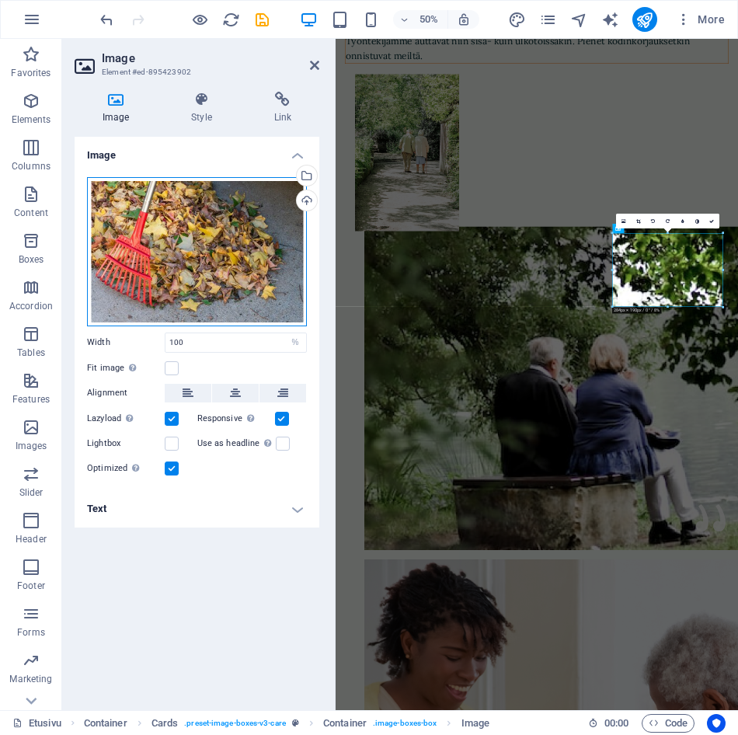
click at [144, 314] on div "Drag files here, click to choose files or select files from Files or our free s…" at bounding box center [197, 251] width 220 height 149
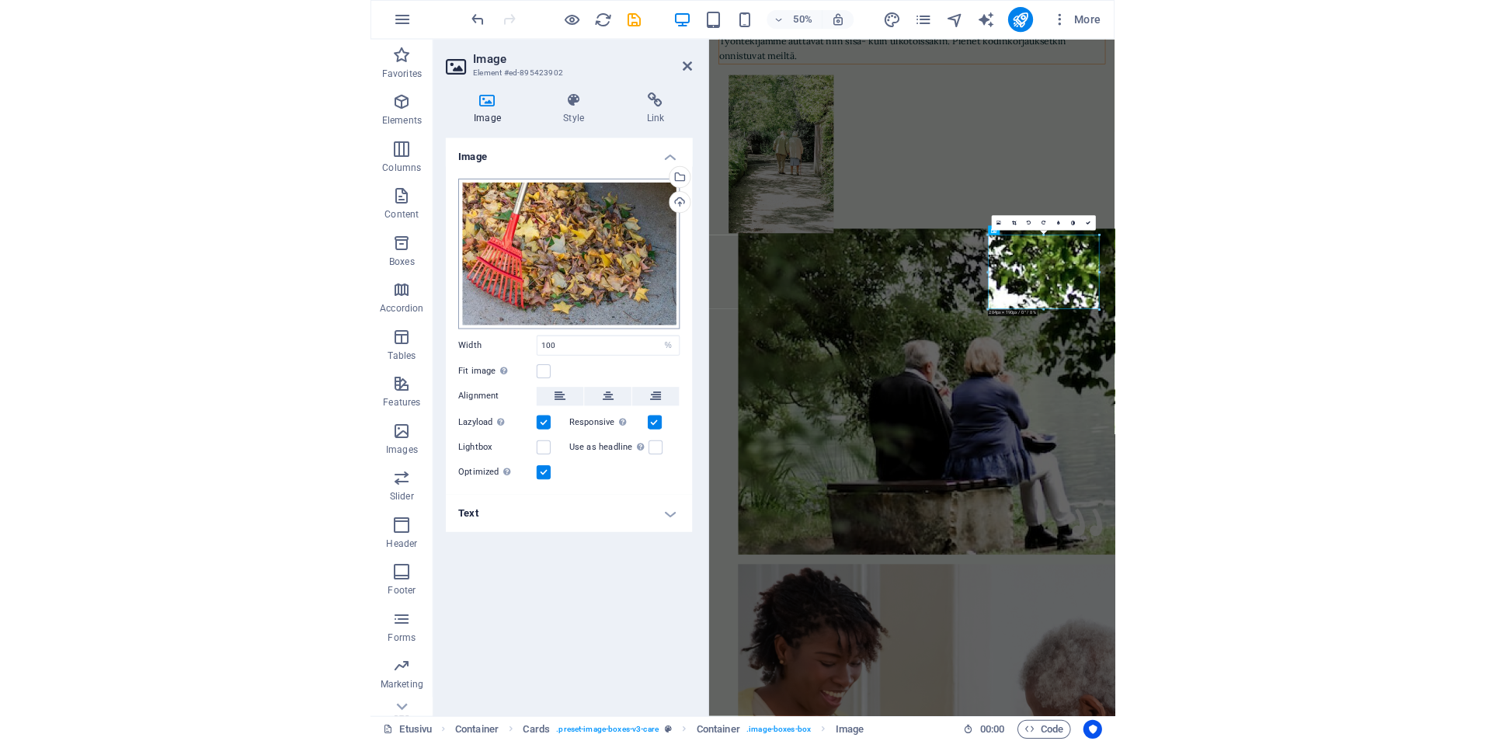
scroll to position [0, 0]
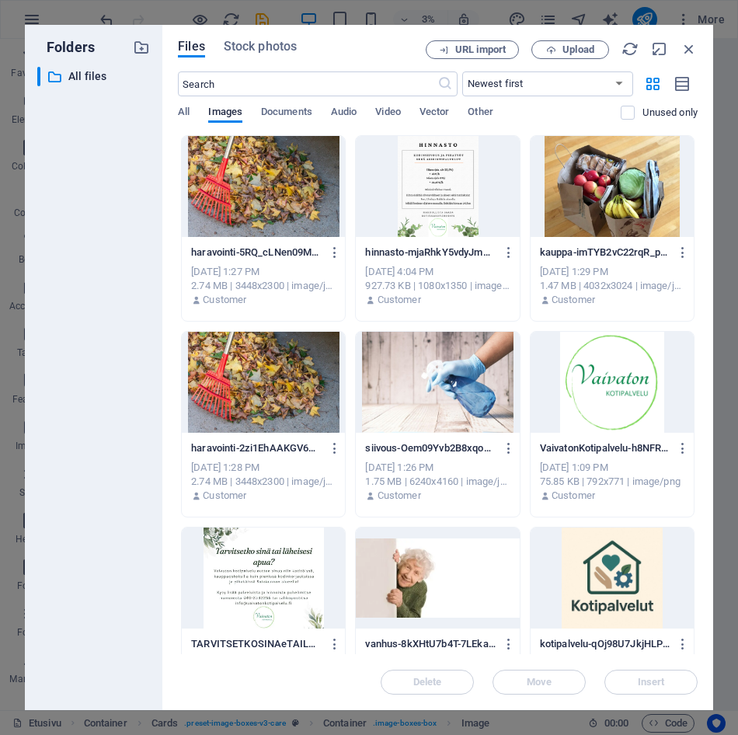
click at [593, 214] on div at bounding box center [611, 186] width 163 height 101
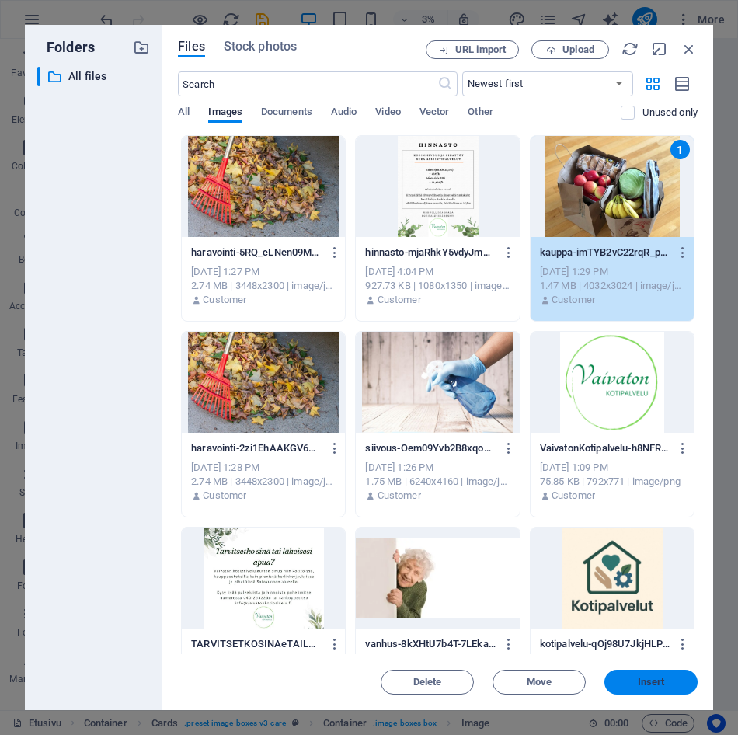
click at [623, 686] on span "Insert" at bounding box center [650, 681] width 81 height 9
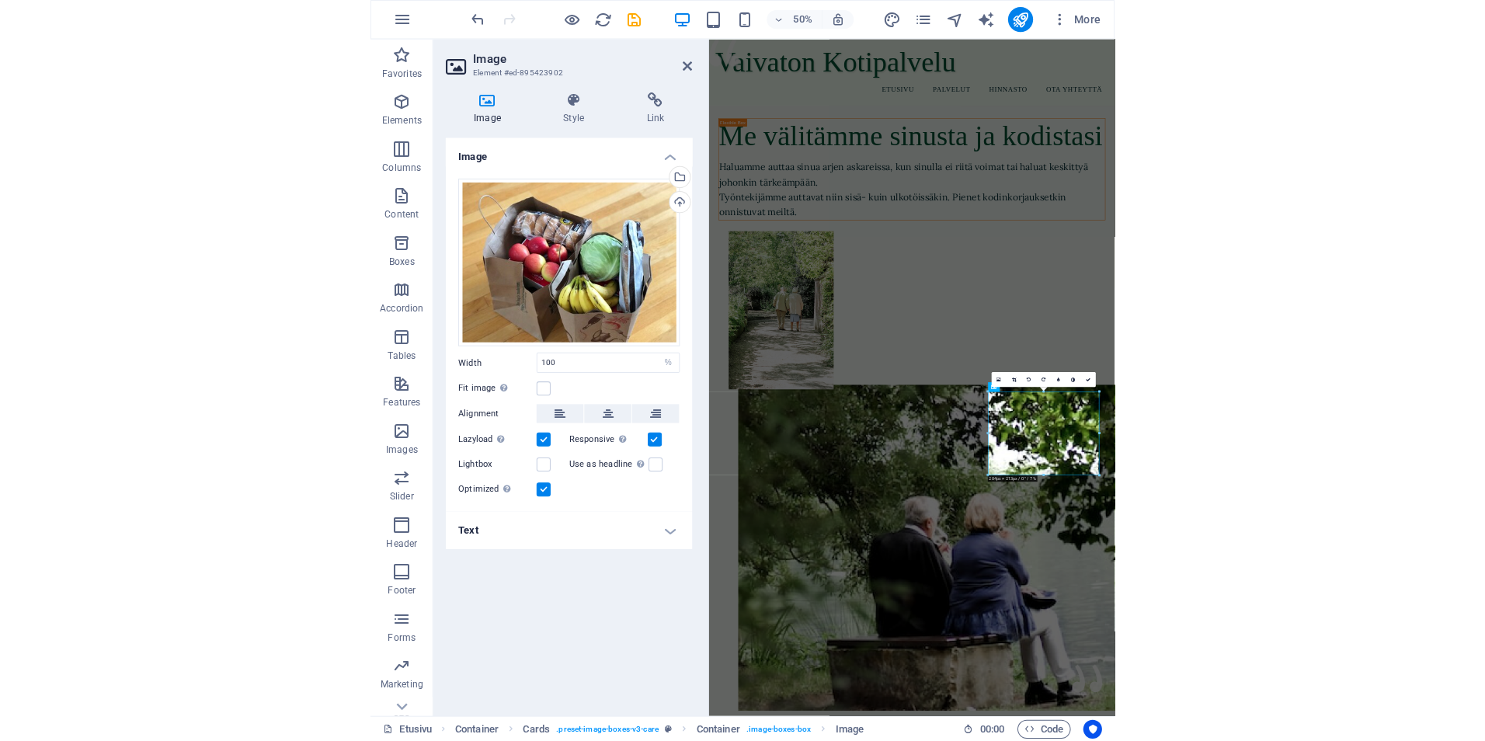
scroll to position [485, 0]
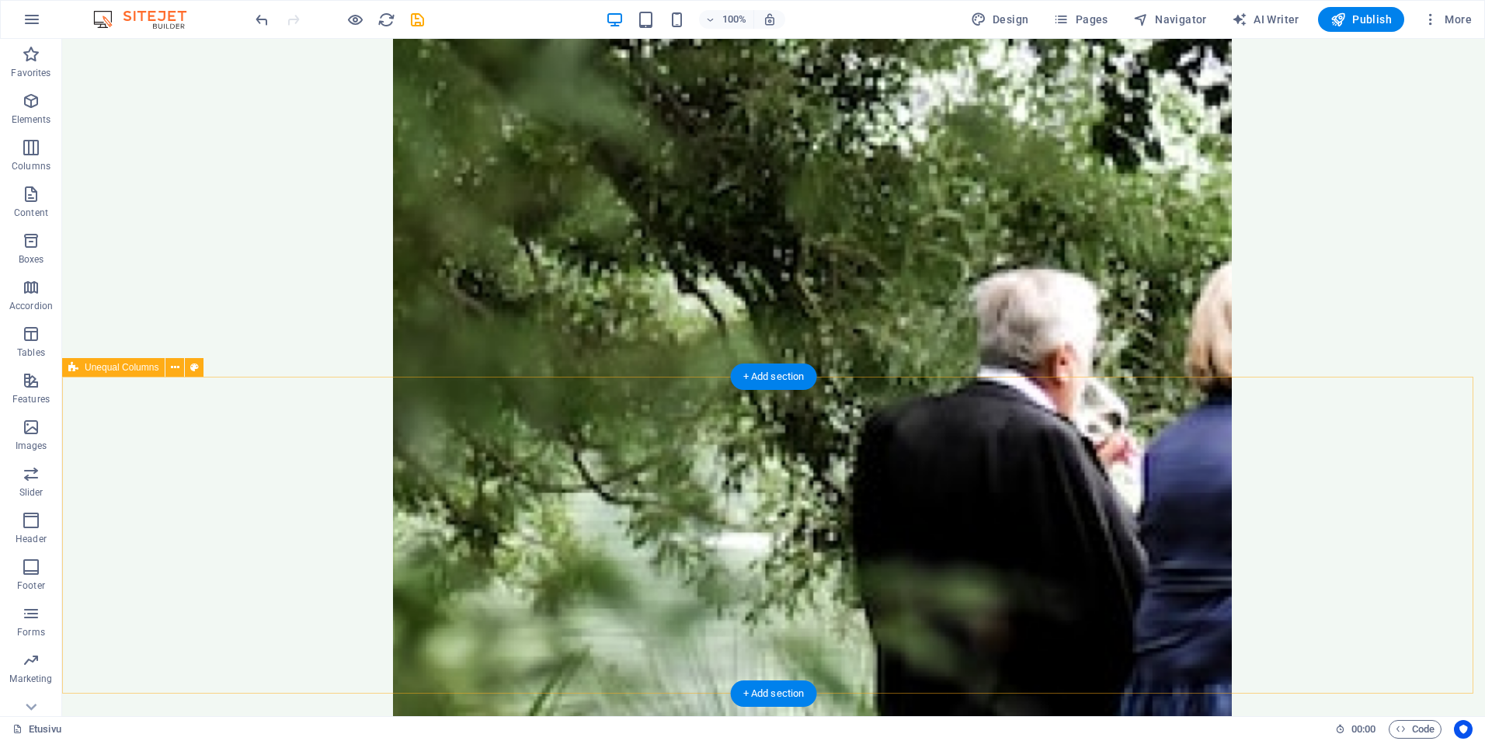
scroll to position [1010, 0]
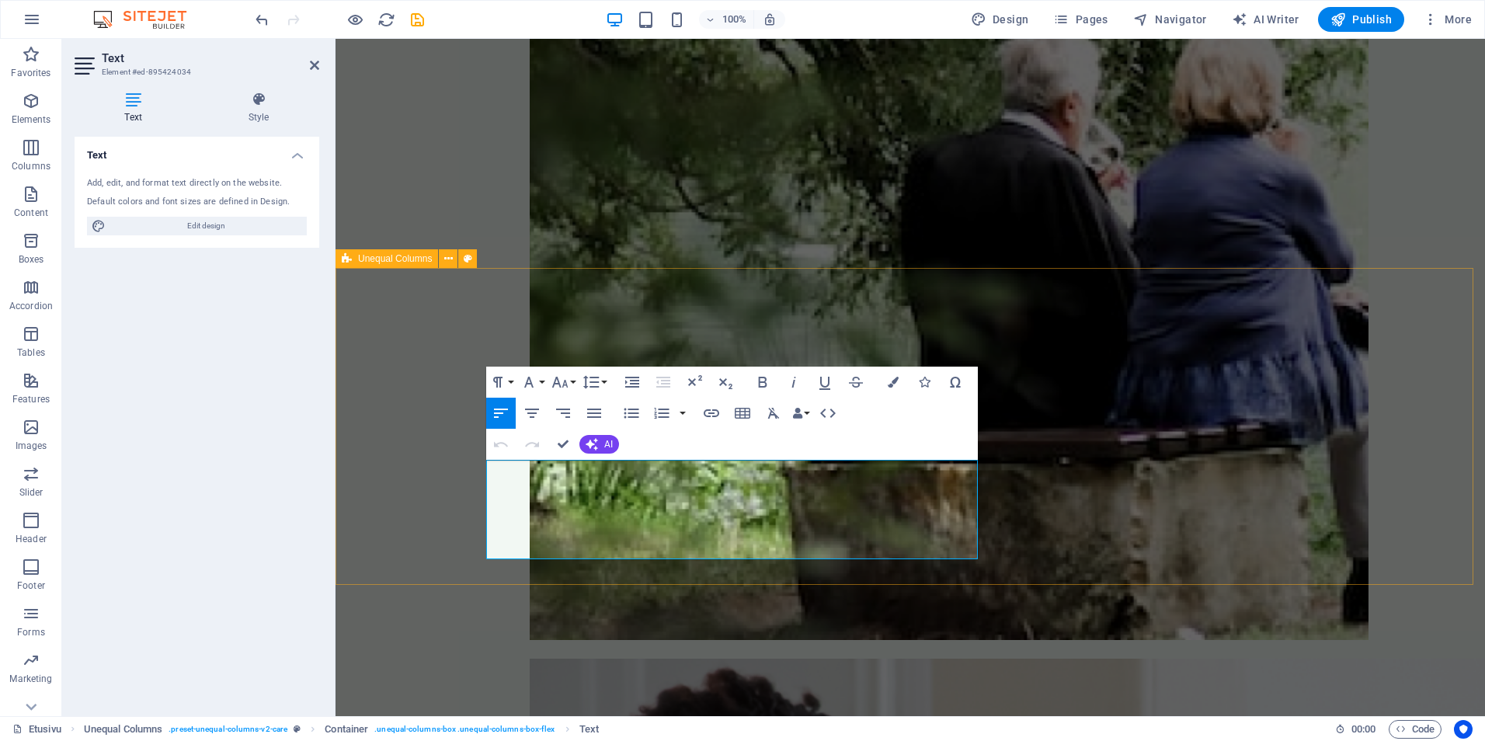
drag, startPoint x: 545, startPoint y: 548, endPoint x: 471, endPoint y: 464, distance: 112.3
click at [539, 380] on button "Font Family" at bounding box center [532, 382] width 30 height 31
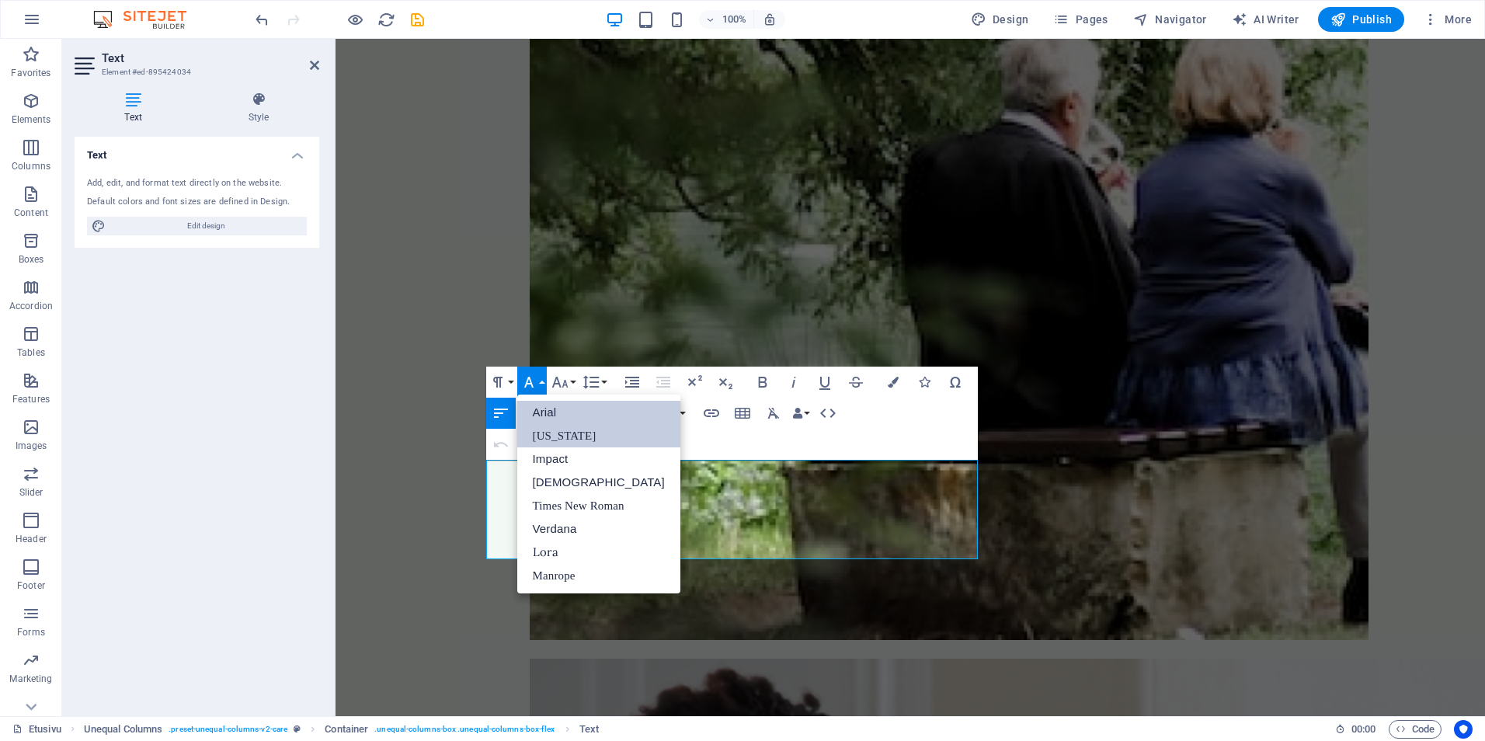
scroll to position [0, 0]
click at [536, 551] on link "Lora" at bounding box center [598, 552] width 163 height 23
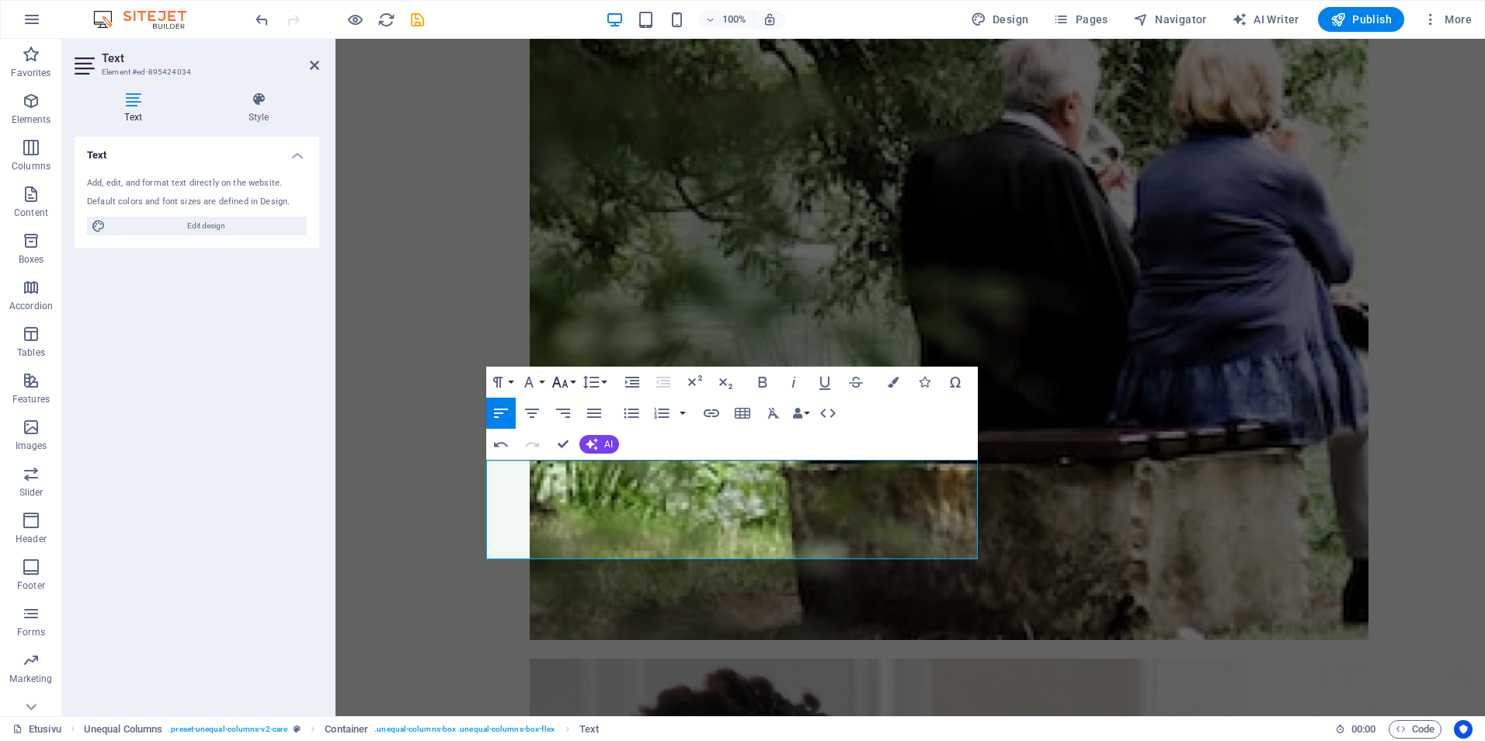
click at [573, 378] on button "Font Size" at bounding box center [563, 382] width 30 height 31
click at [553, 551] on link "18" at bounding box center [576, 552] width 56 height 23
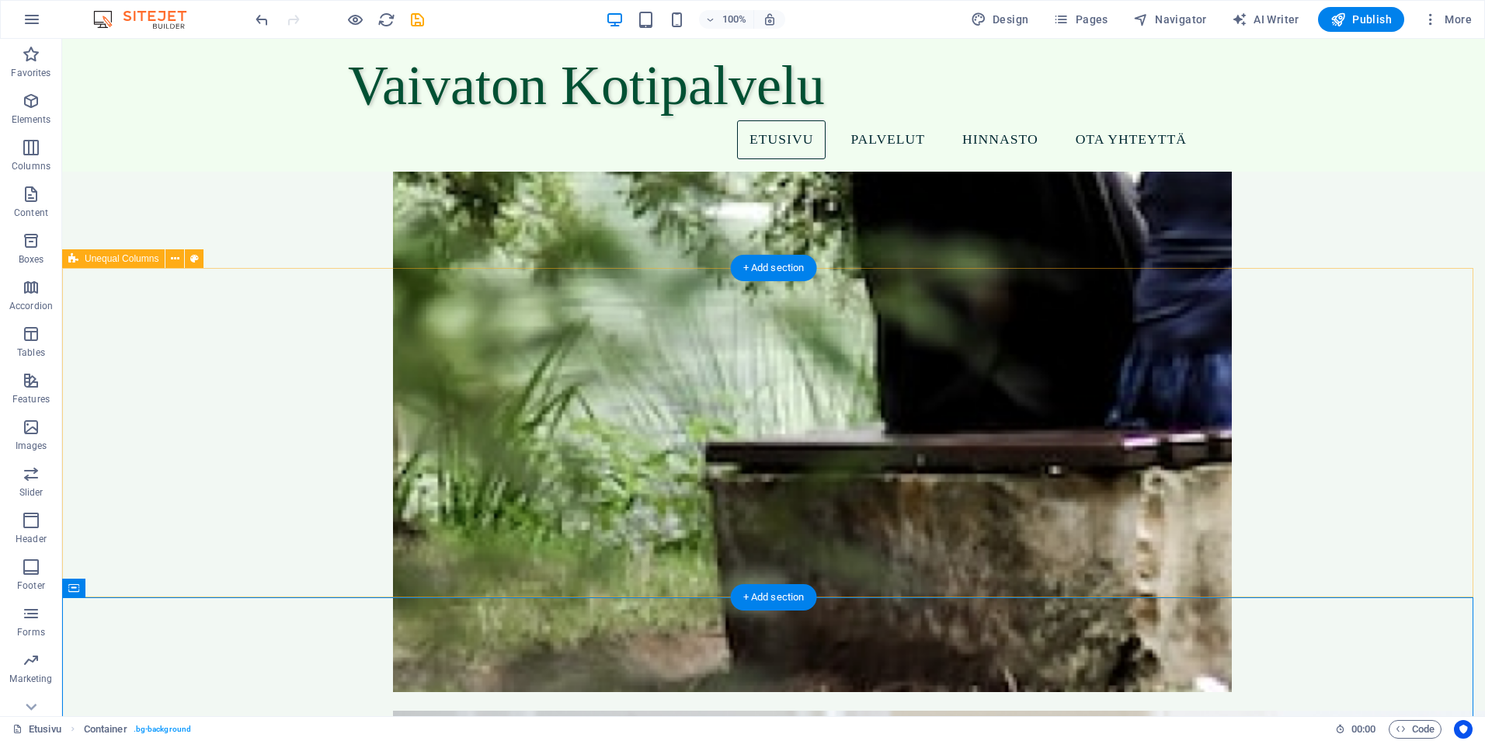
scroll to position [1010, 0]
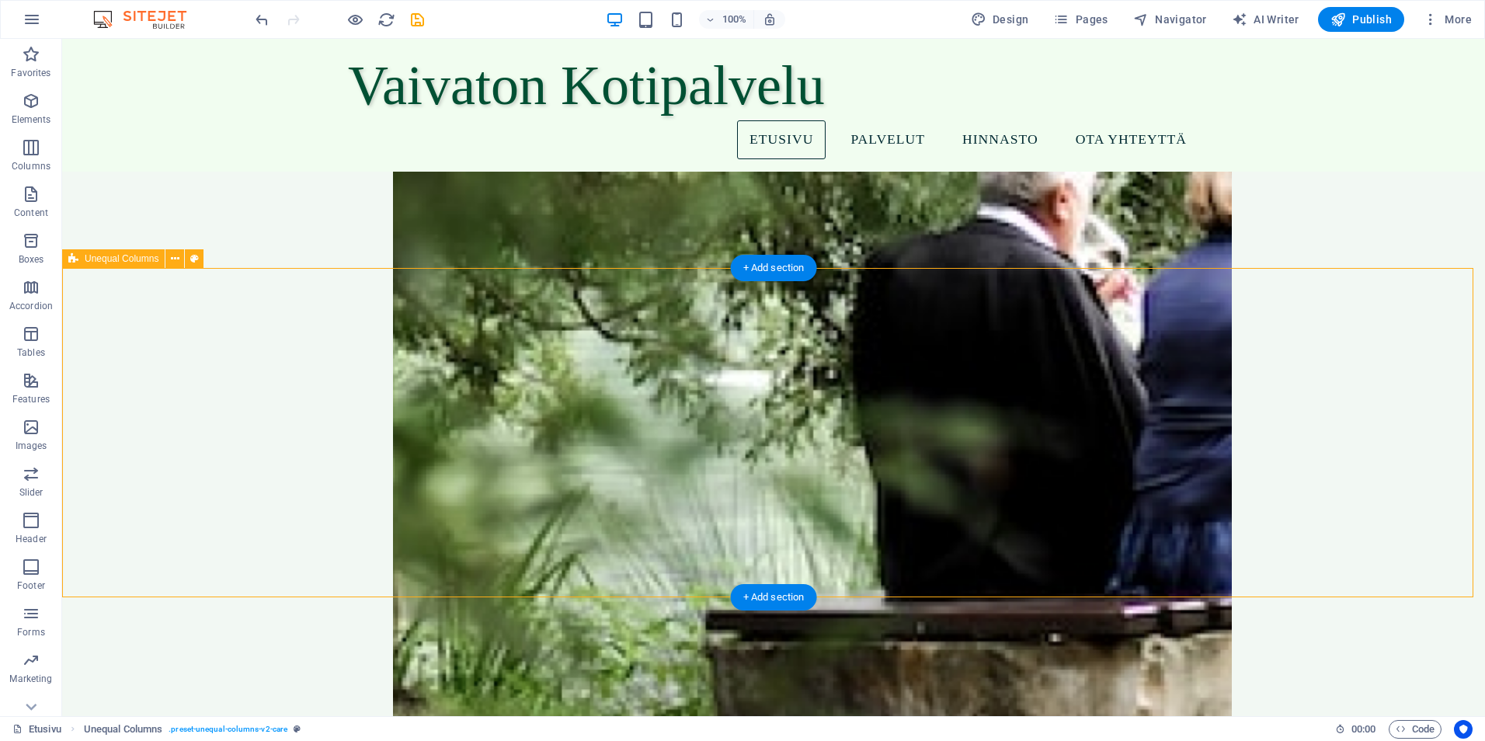
drag, startPoint x: 458, startPoint y: 381, endPoint x: 468, endPoint y: 331, distance: 50.7
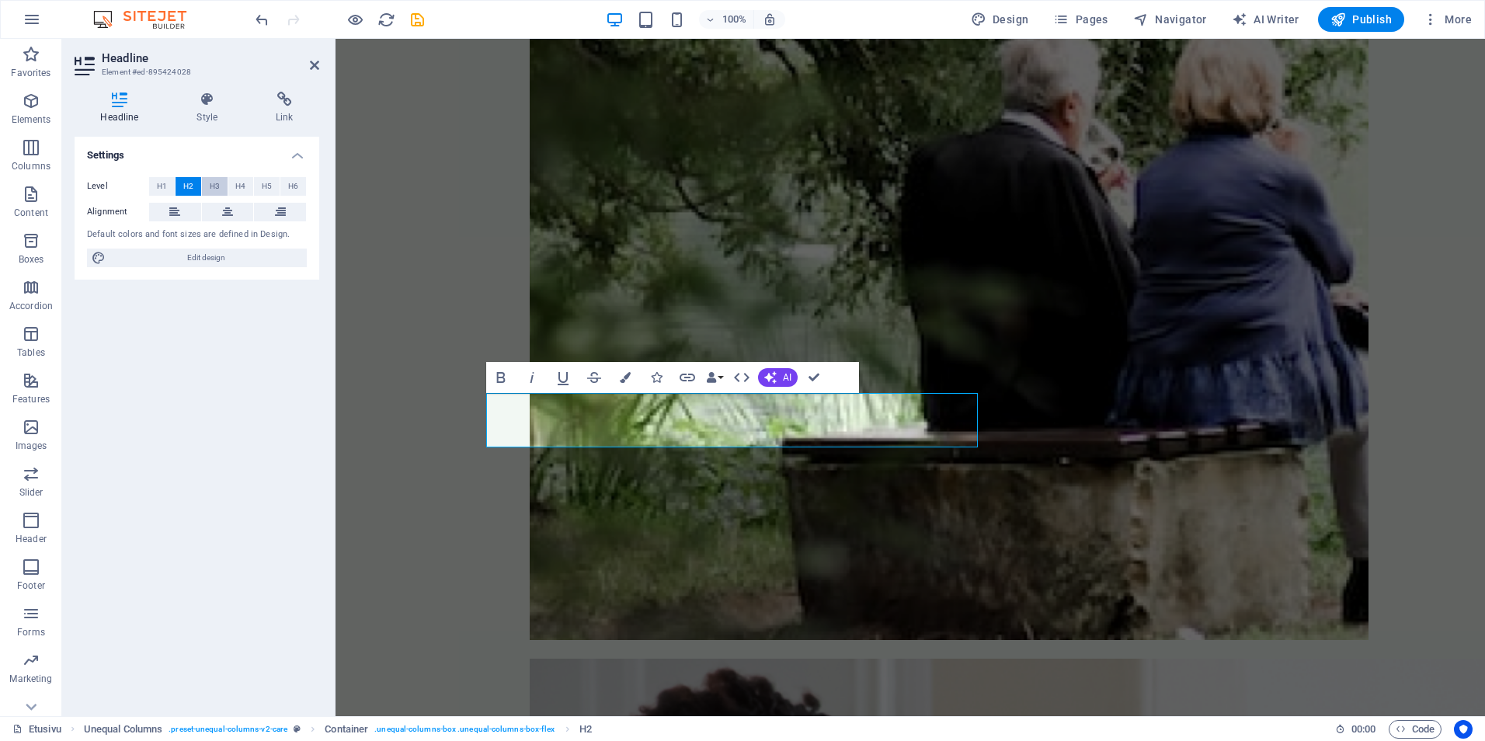
click at [221, 192] on button "H3" at bounding box center [215, 186] width 26 height 19
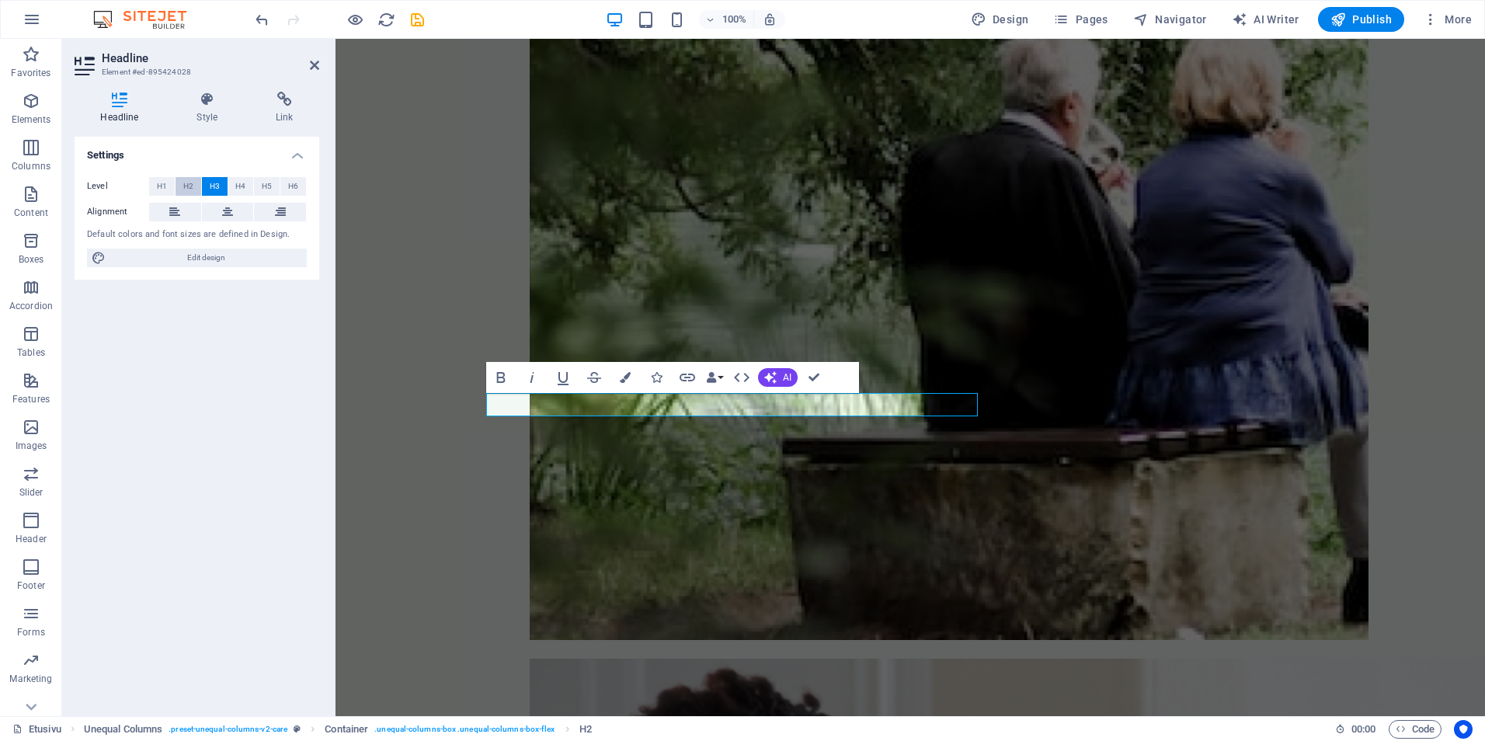
click at [195, 188] on button "H2" at bounding box center [189, 186] width 26 height 19
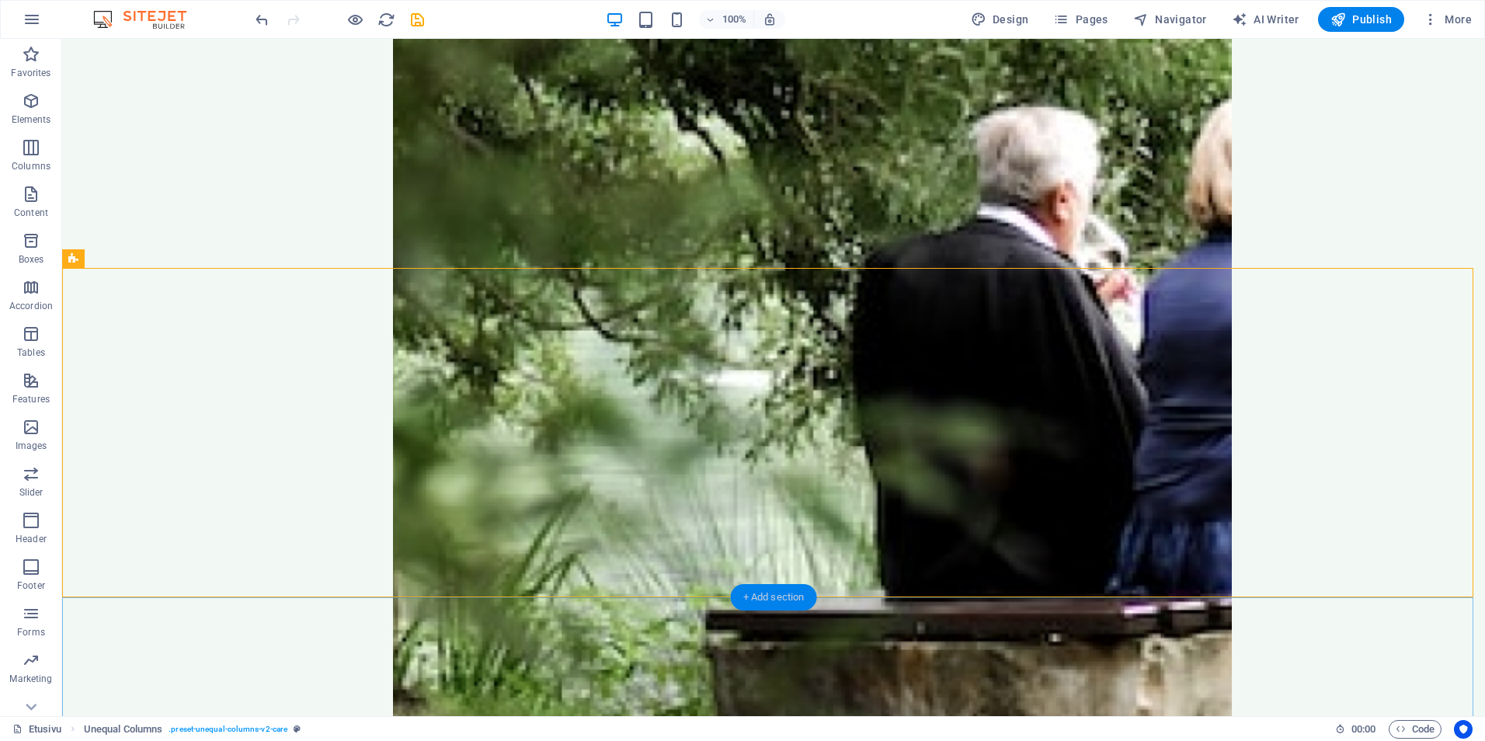
click at [810, 596] on div "+ Add section" at bounding box center [774, 597] width 86 height 26
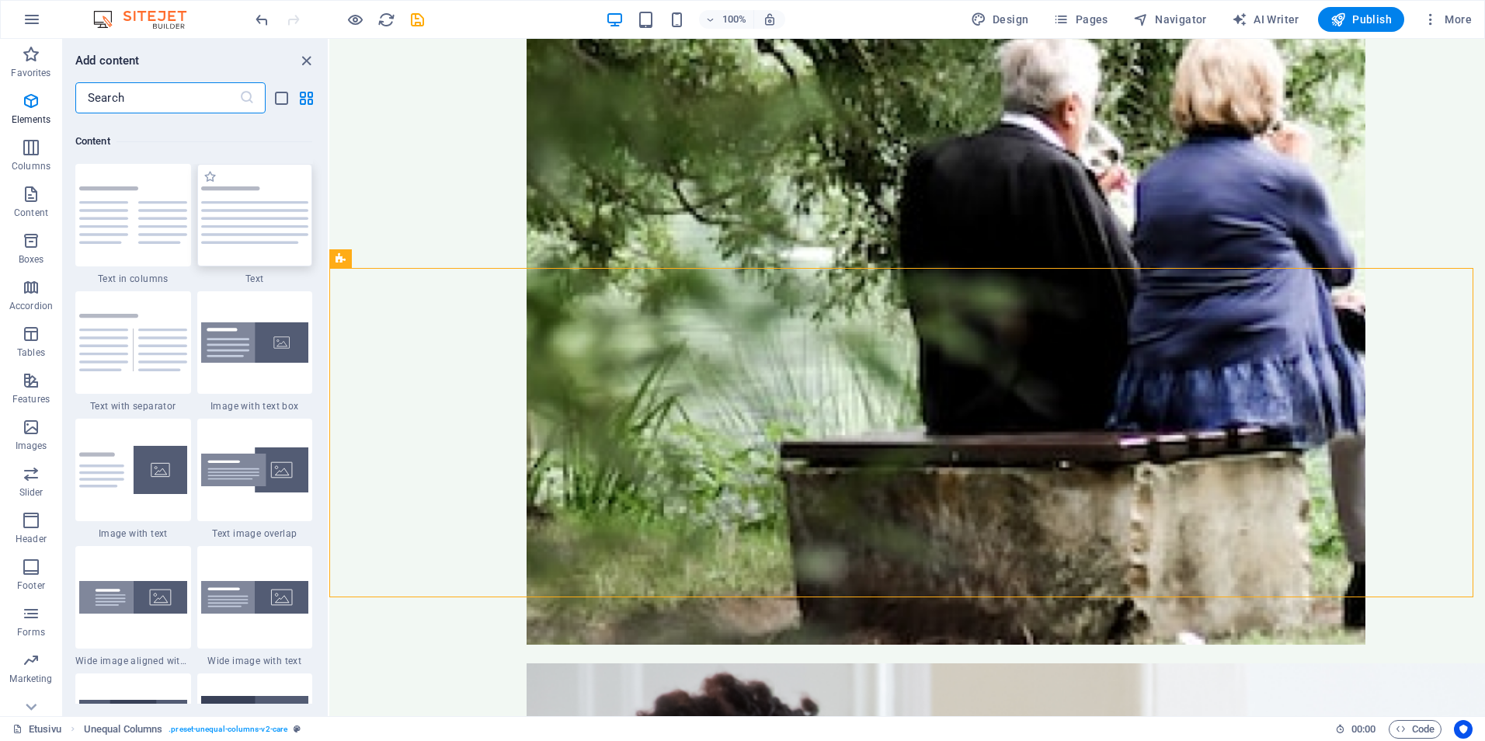
scroll to position [2717, 0]
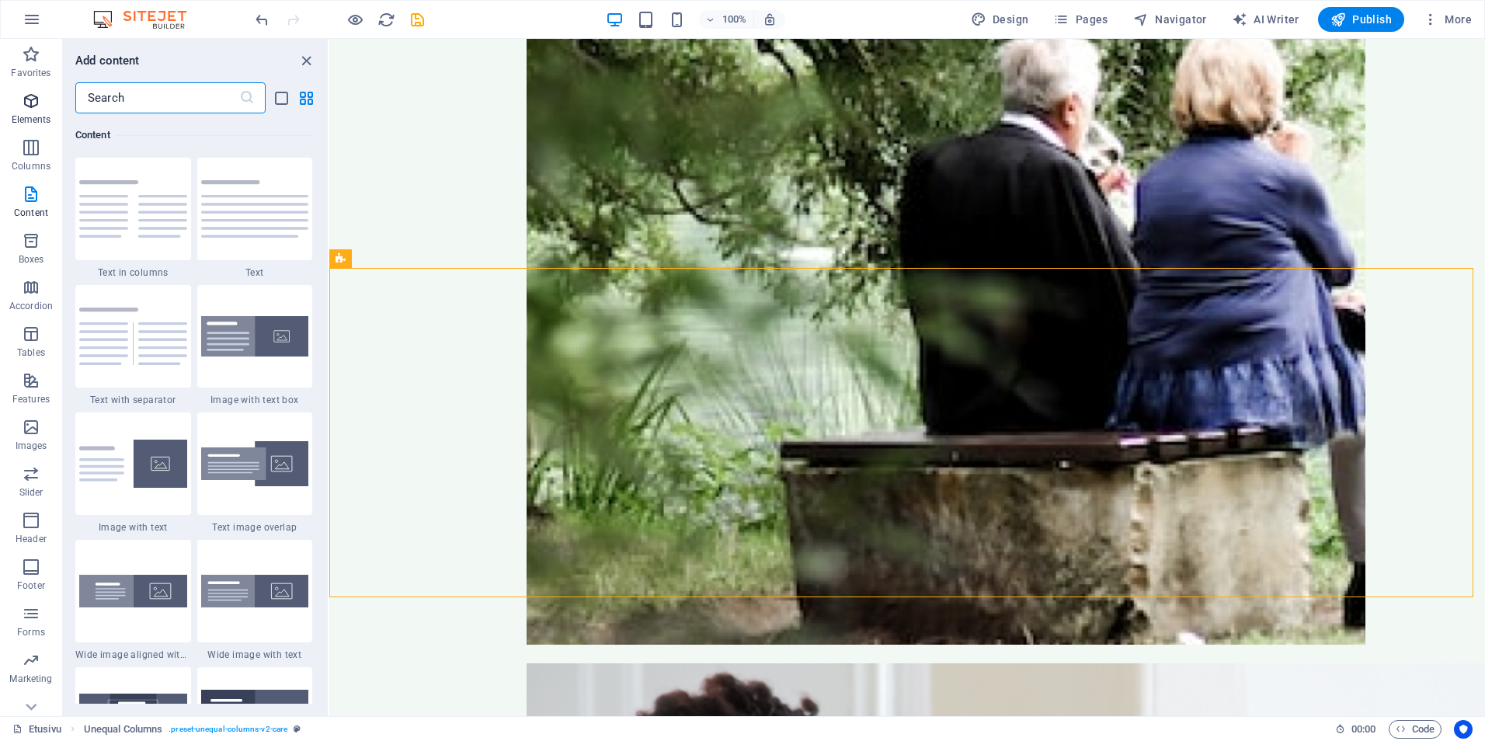
click at [35, 106] on icon "button" at bounding box center [31, 101] width 19 height 19
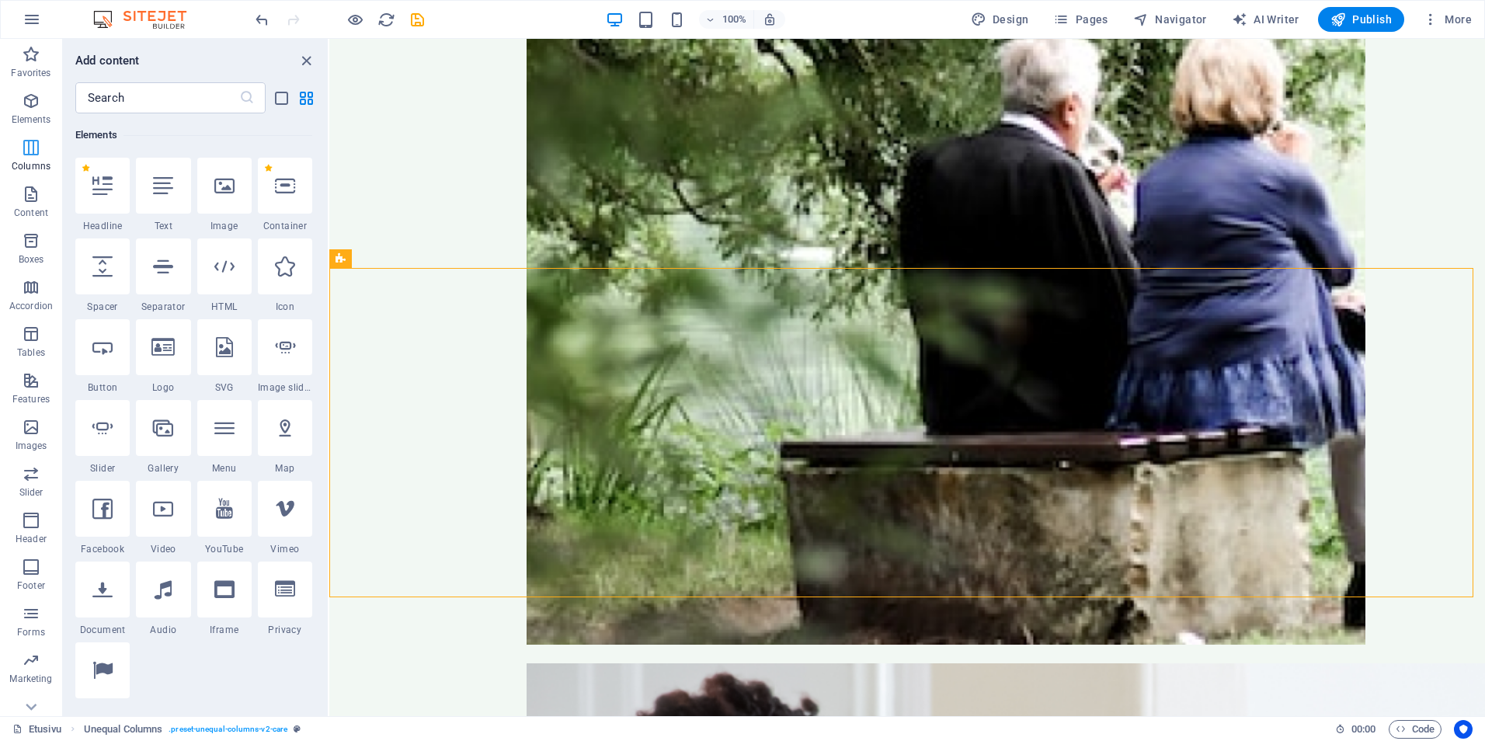
scroll to position [165, 0]
click at [106, 266] on icon at bounding box center [102, 266] width 20 height 20
select select "px"
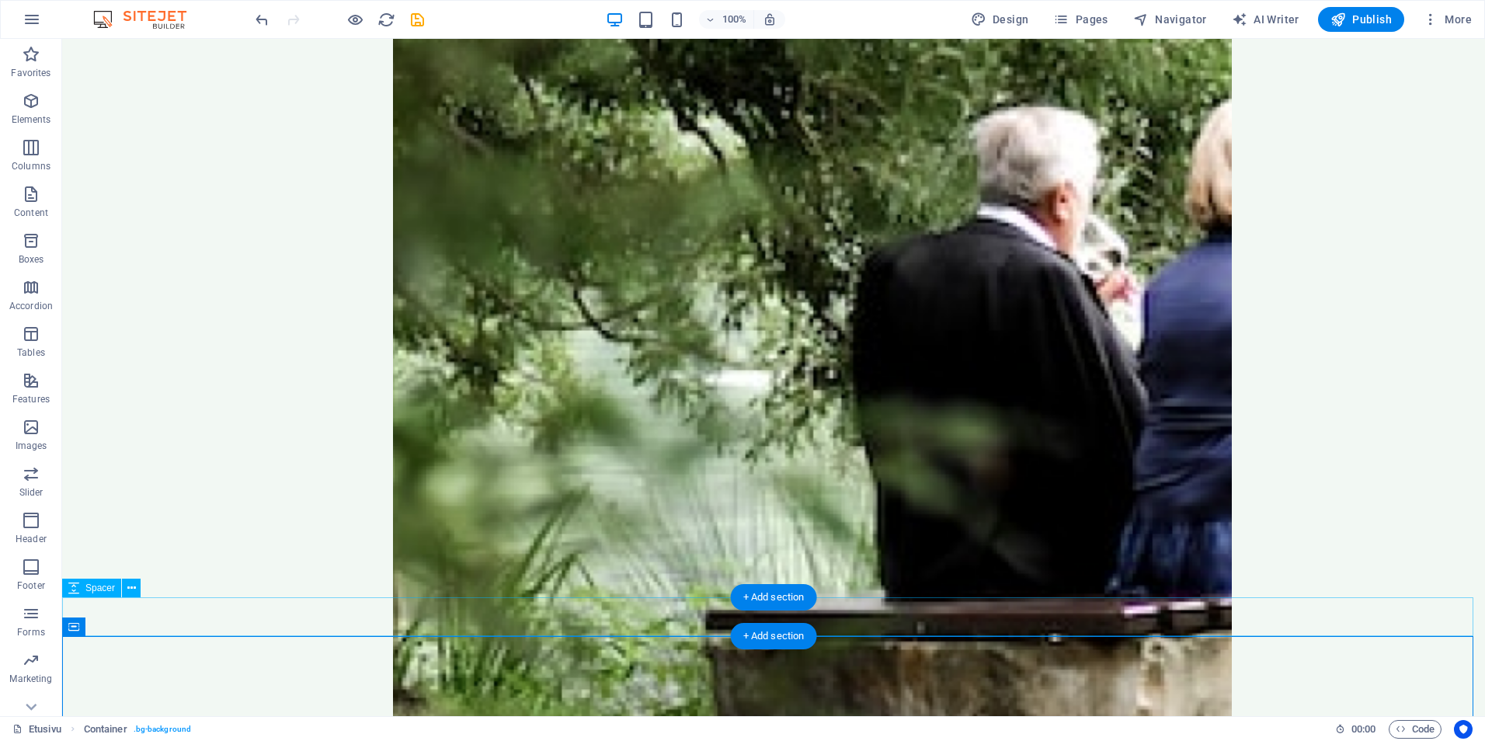
select select "px"
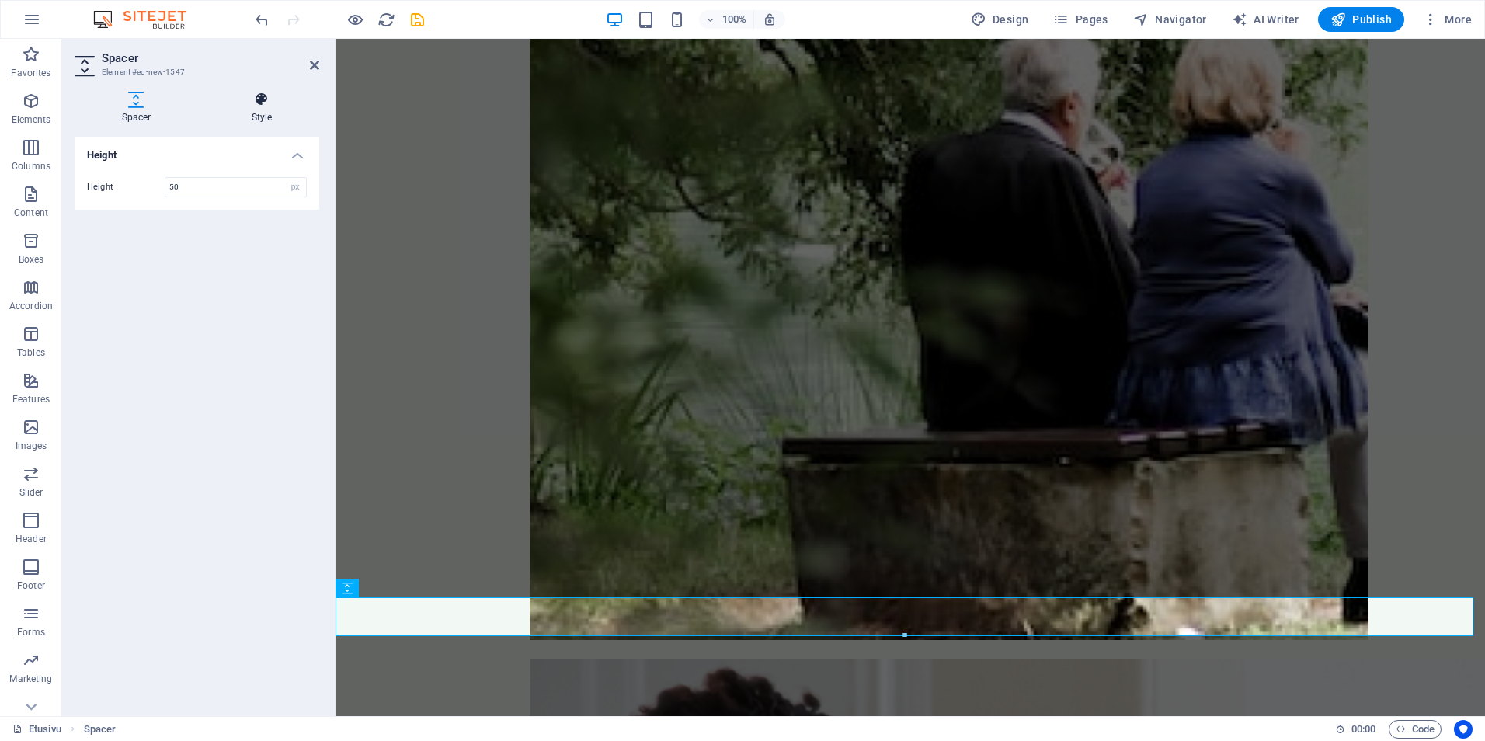
click at [258, 118] on h4 "Style" at bounding box center [261, 108] width 115 height 33
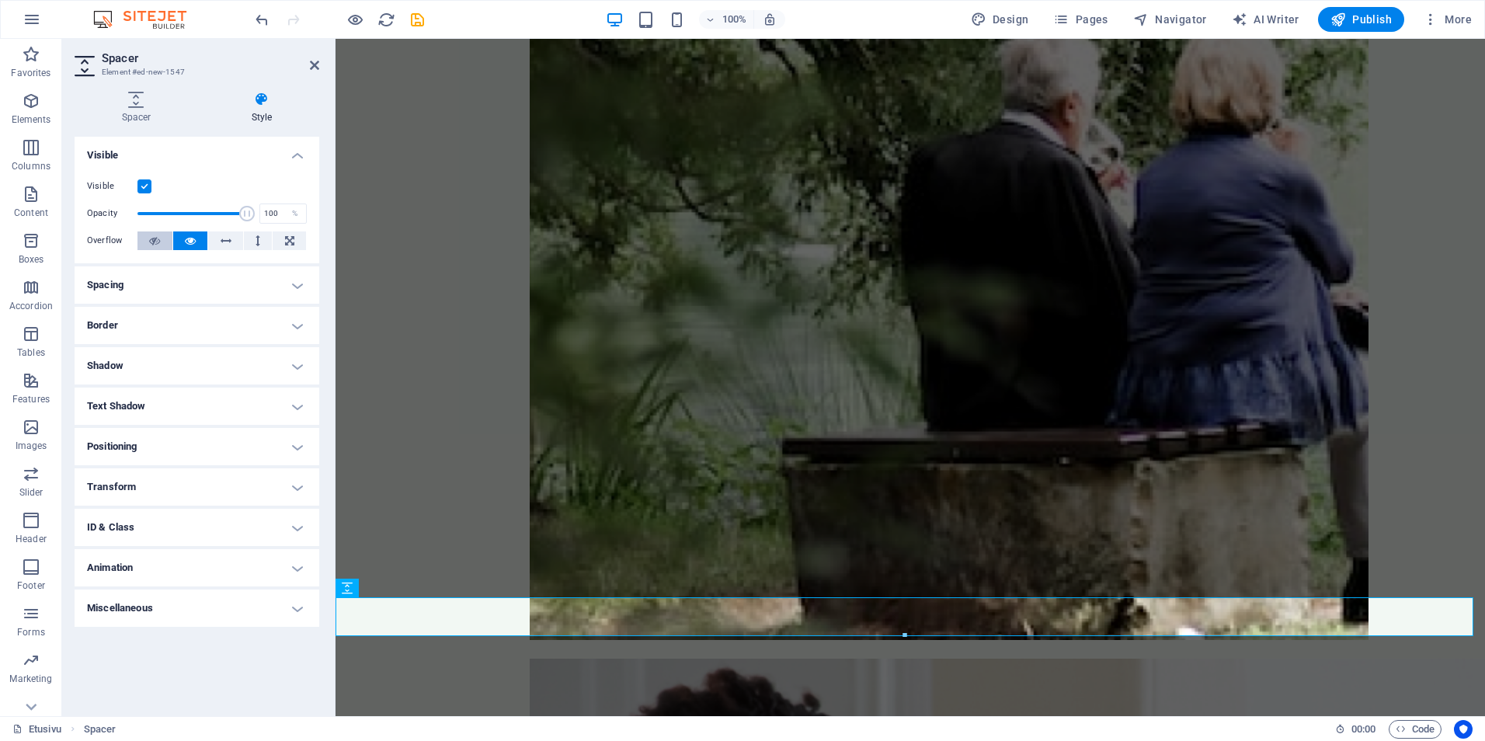
click at [156, 239] on icon at bounding box center [154, 240] width 11 height 19
click at [256, 282] on h4 "Spacing" at bounding box center [197, 284] width 245 height 37
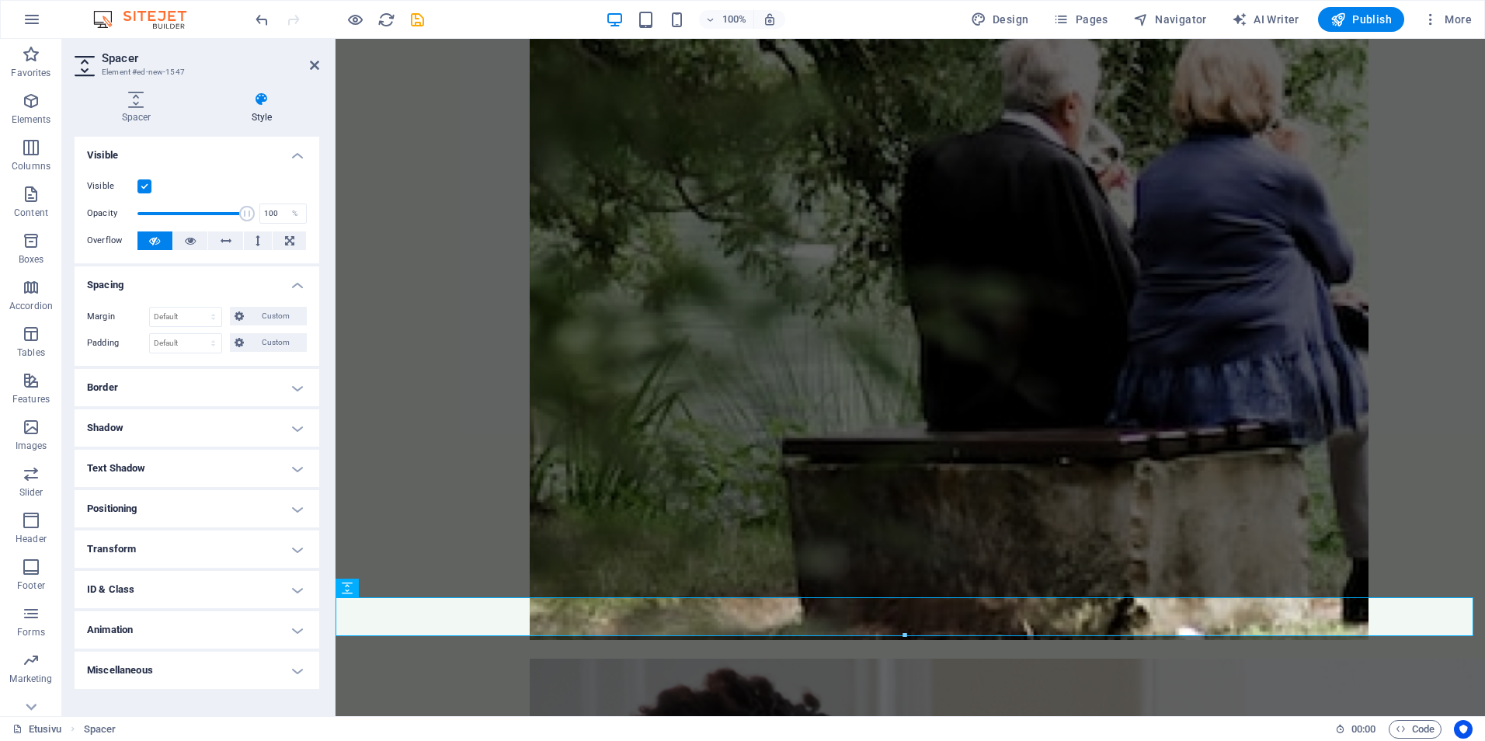
click at [243, 413] on h4 "Shadow" at bounding box center [197, 427] width 245 height 37
click at [243, 395] on h4 "Border" at bounding box center [197, 387] width 245 height 37
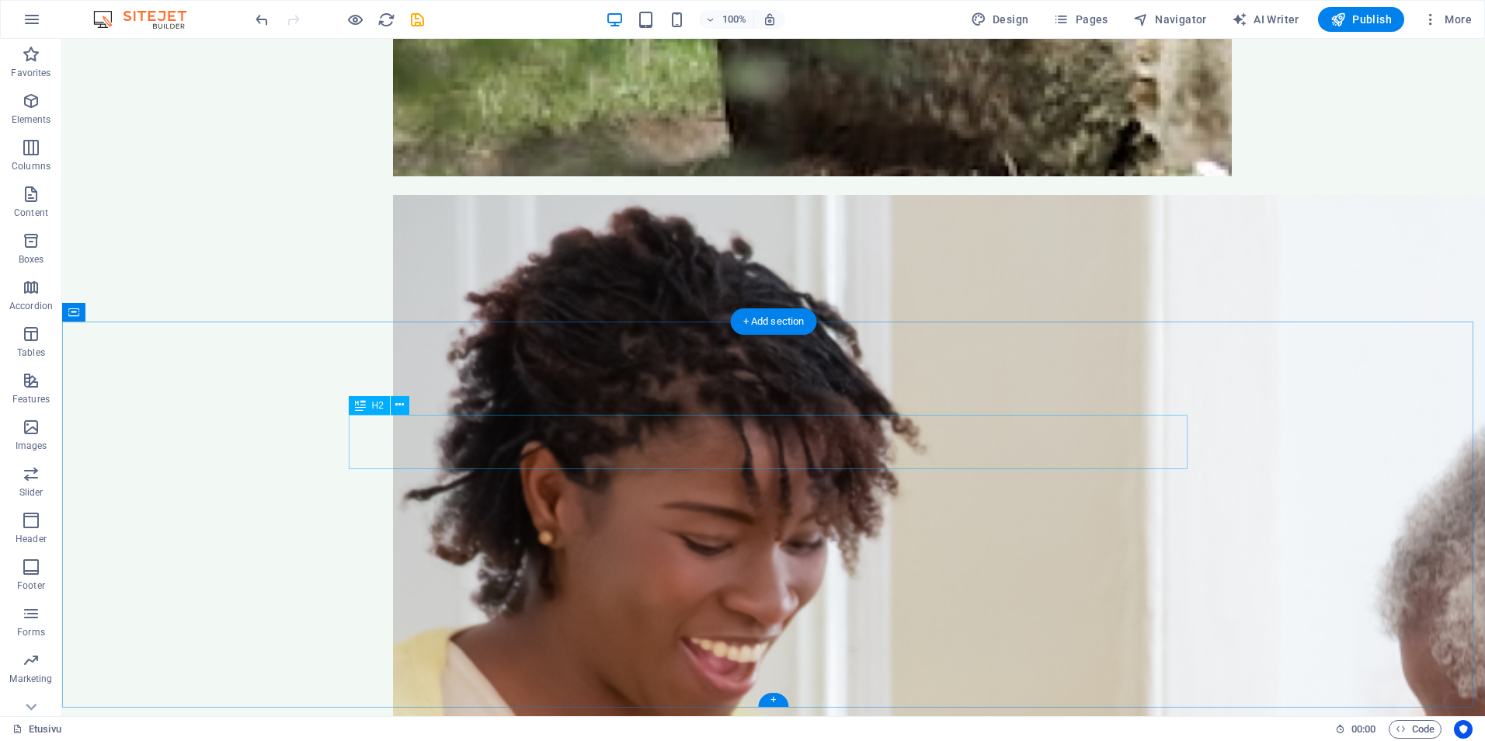
scroll to position [1864, 0]
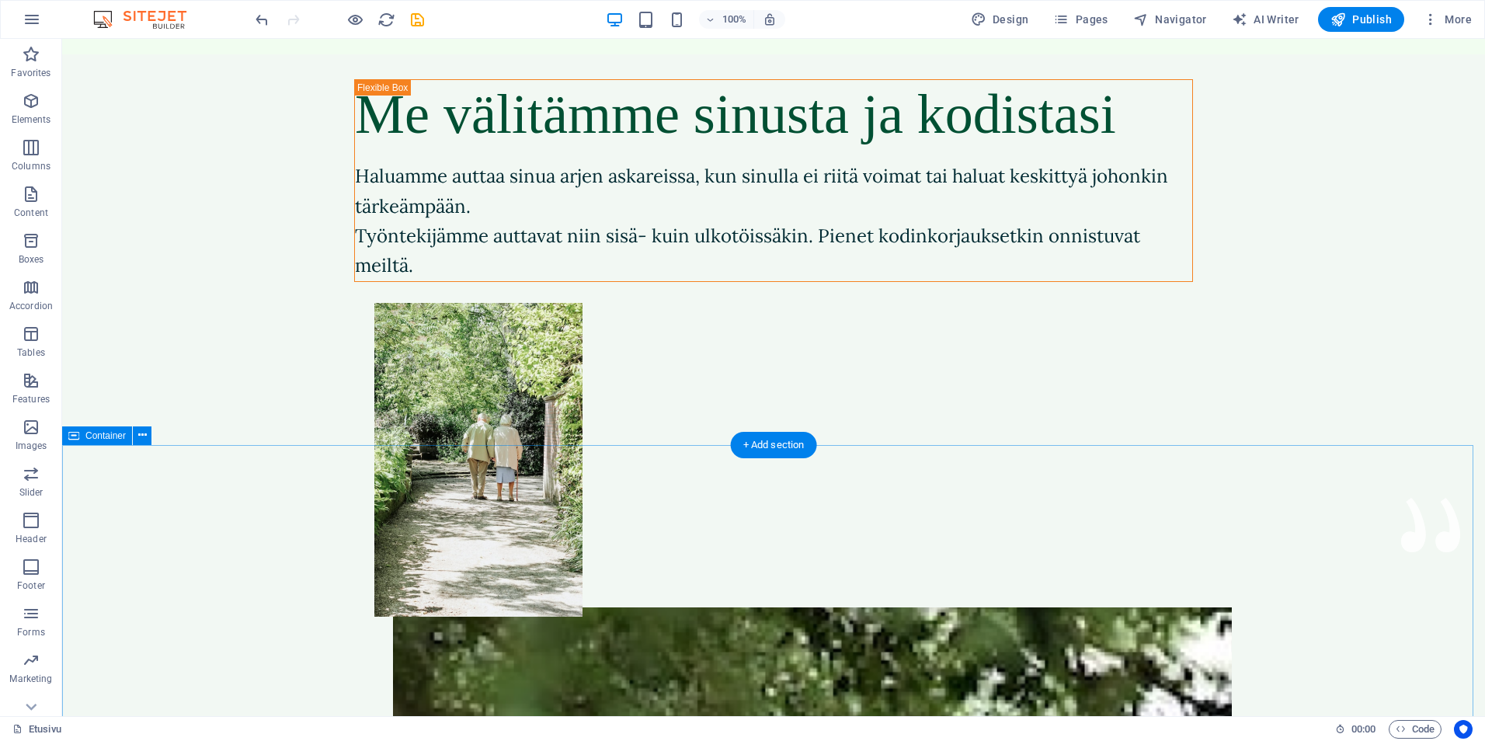
scroll to position [0, 0]
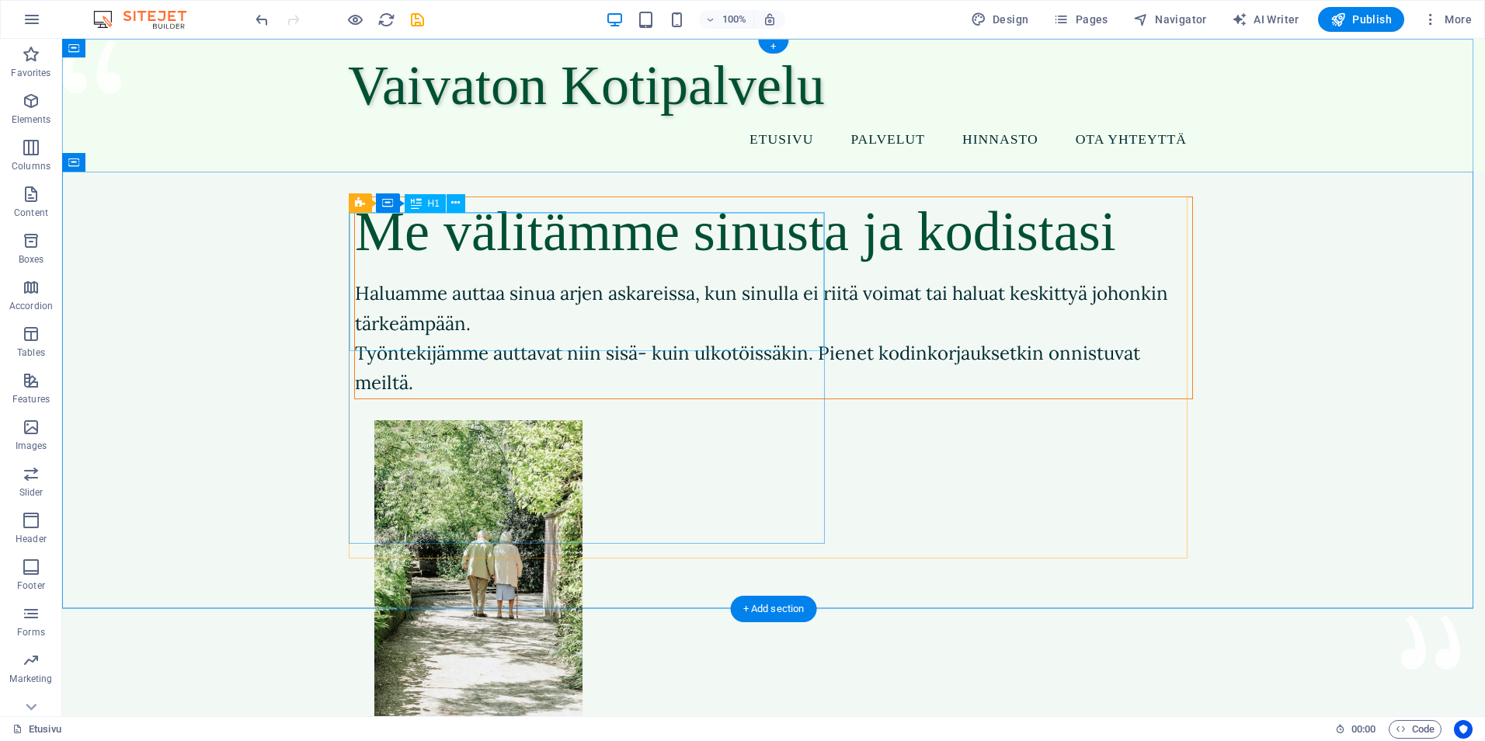
click at [803, 212] on div "Me välitämme sinusta ja kodistasi" at bounding box center [773, 231] width 837 height 69
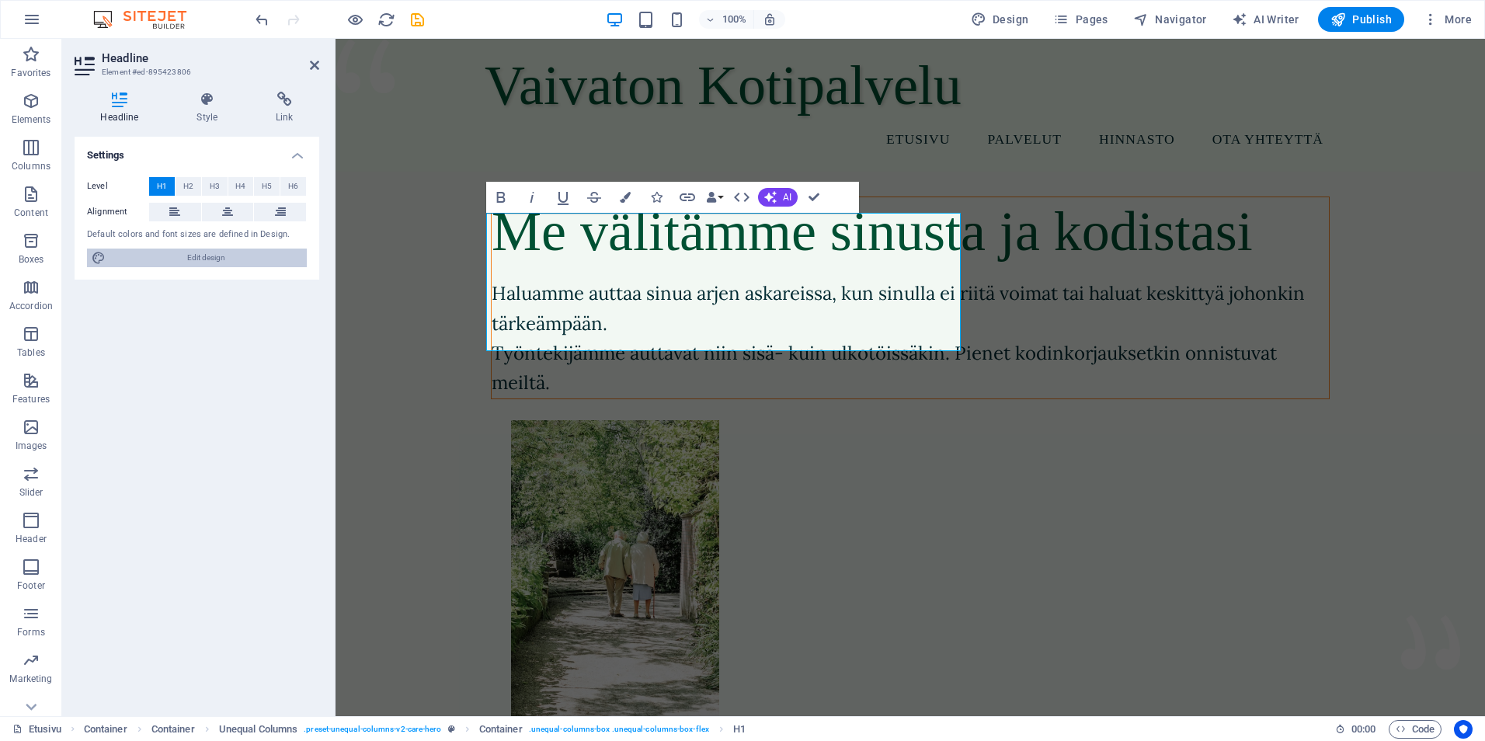
click at [222, 264] on span "Edit design" at bounding box center [206, 258] width 192 height 19
select select "px"
select select "400"
select select "px"
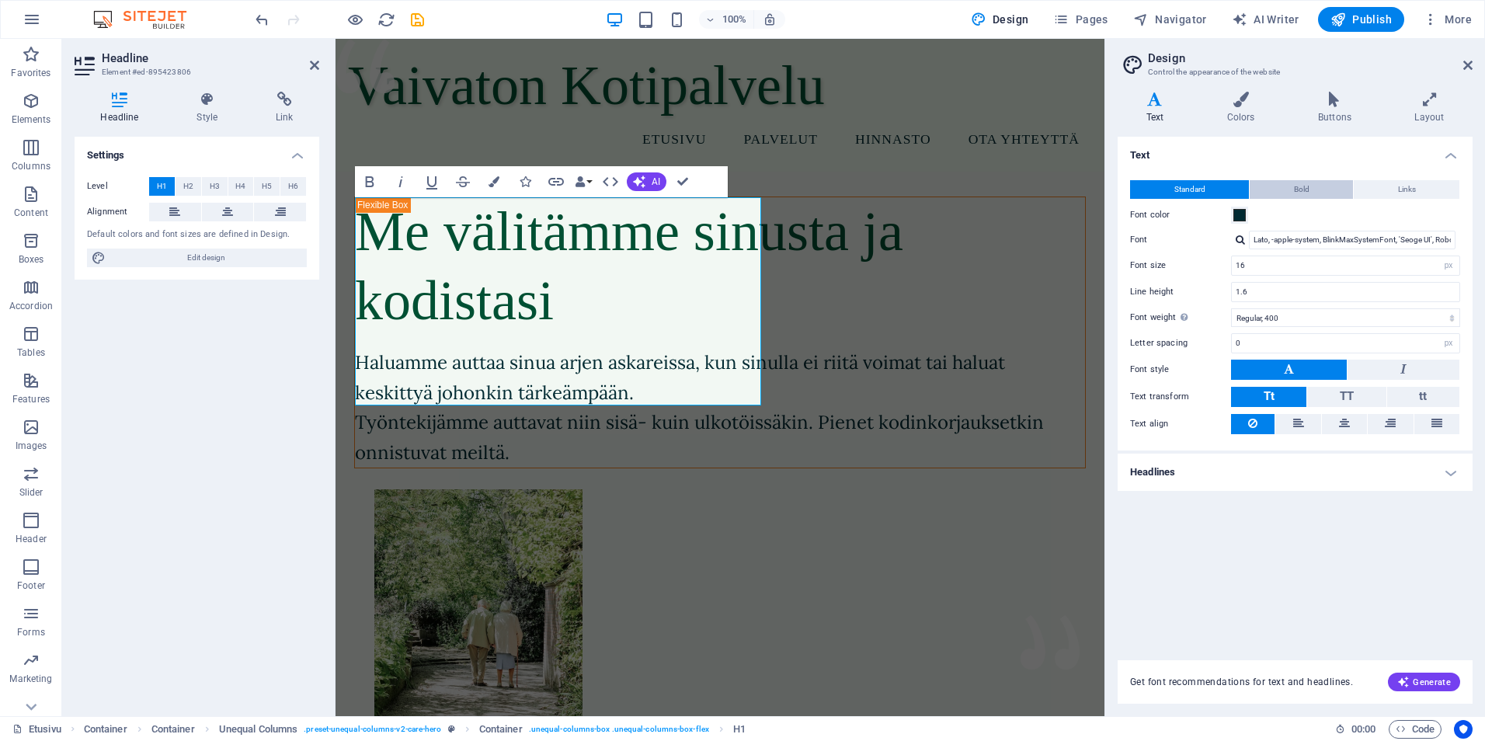
click at [1290, 184] on button "Bold" at bounding box center [1301, 189] width 103 height 19
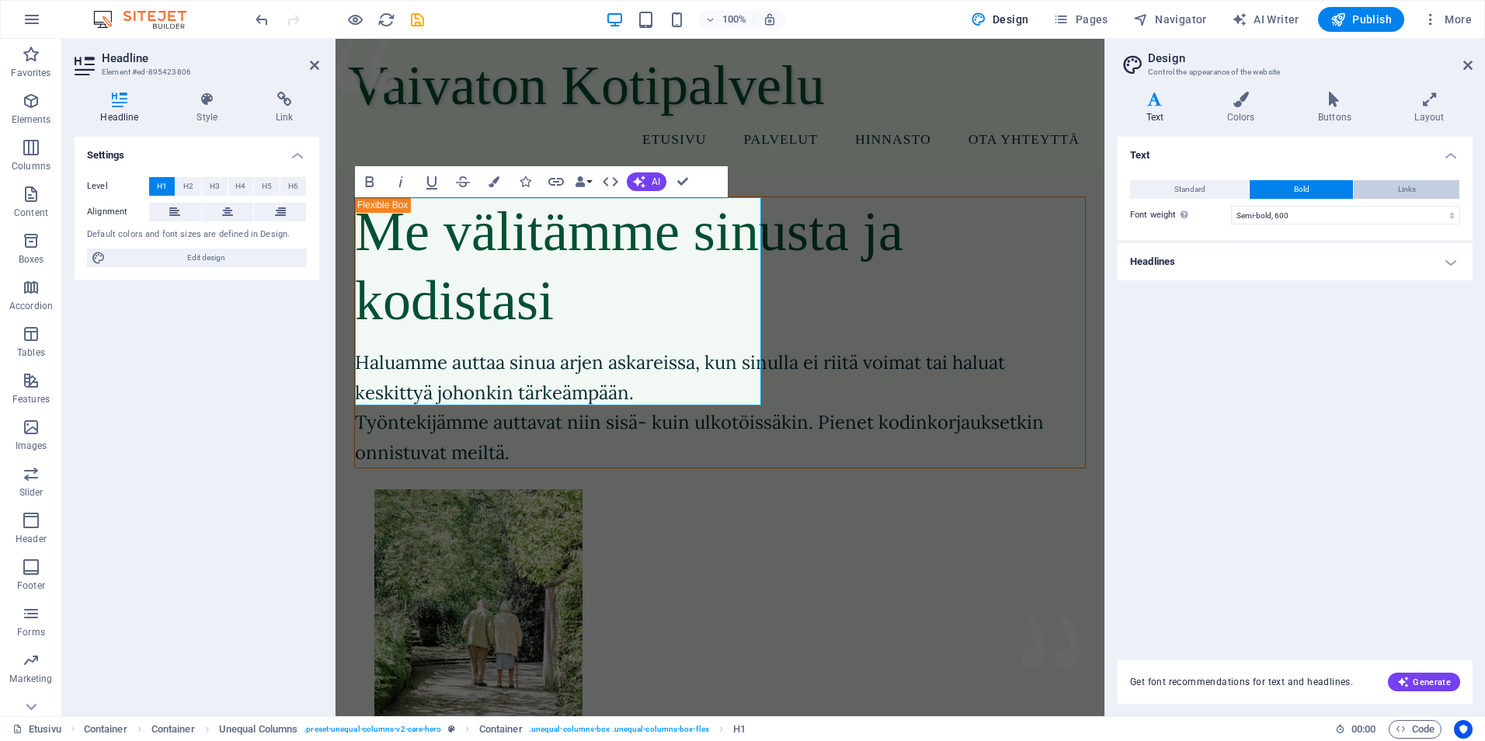
click at [1373, 184] on button "Links" at bounding box center [1407, 189] width 106 height 19
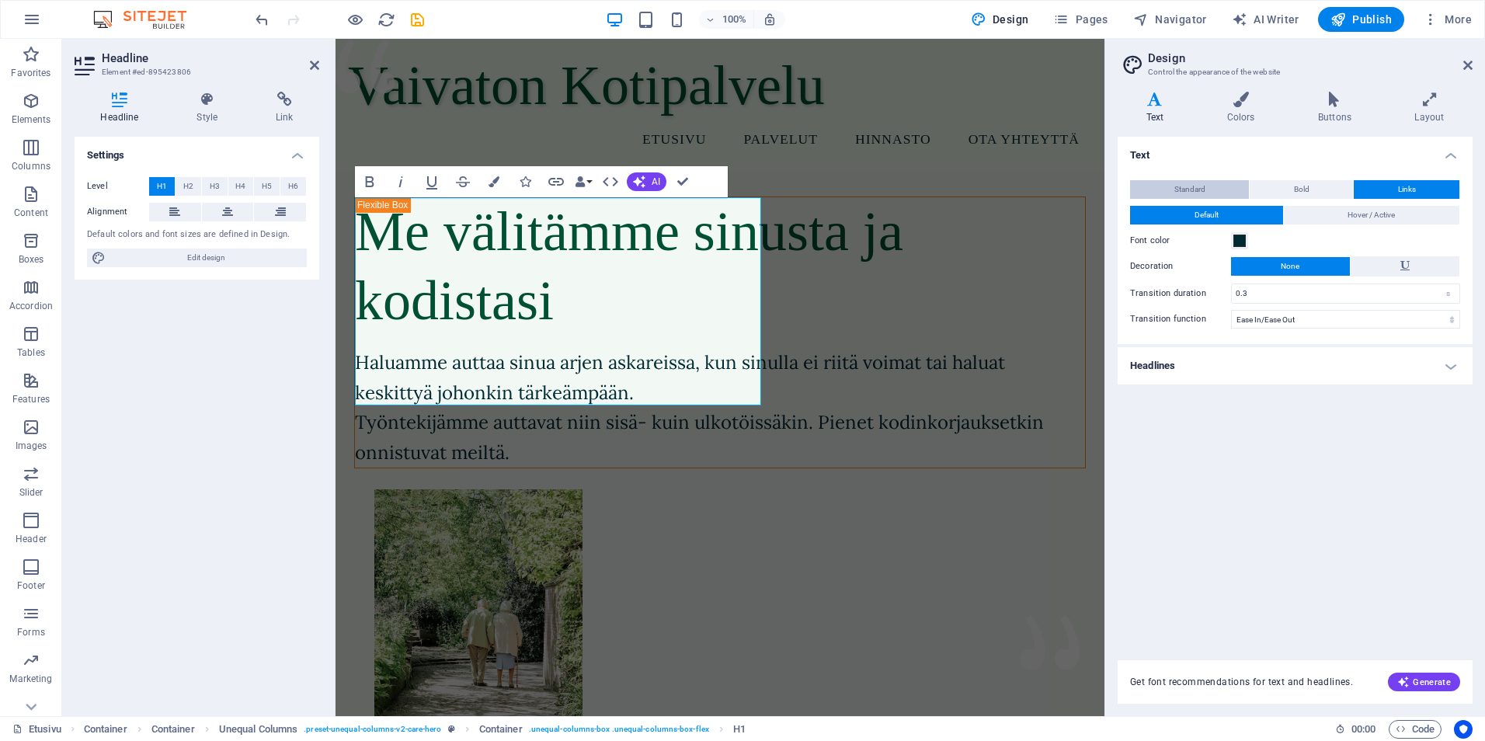
click at [1212, 183] on button "Standard" at bounding box center [1189, 189] width 119 height 19
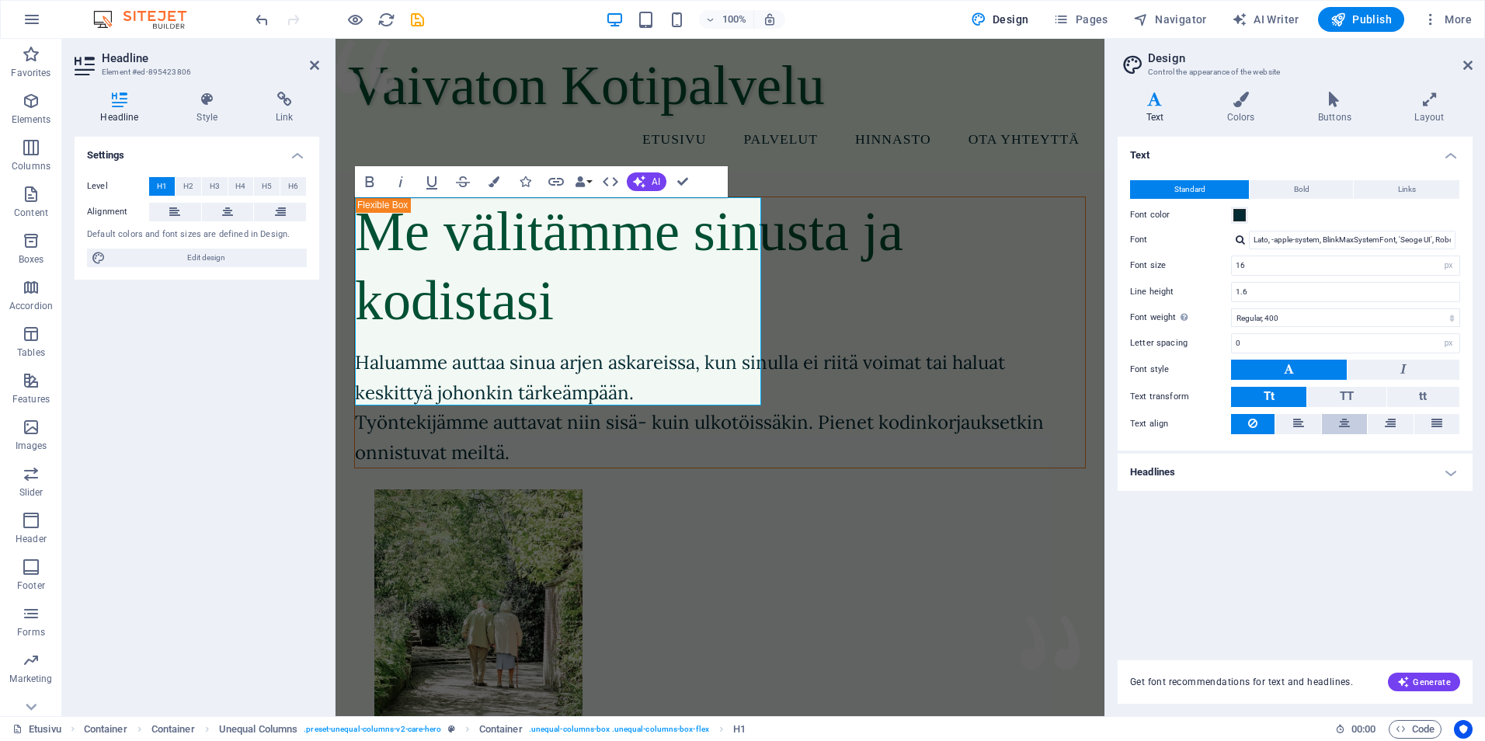
click at [1326, 426] on button at bounding box center [1344, 424] width 45 height 20
click at [1347, 429] on icon at bounding box center [1344, 423] width 11 height 19
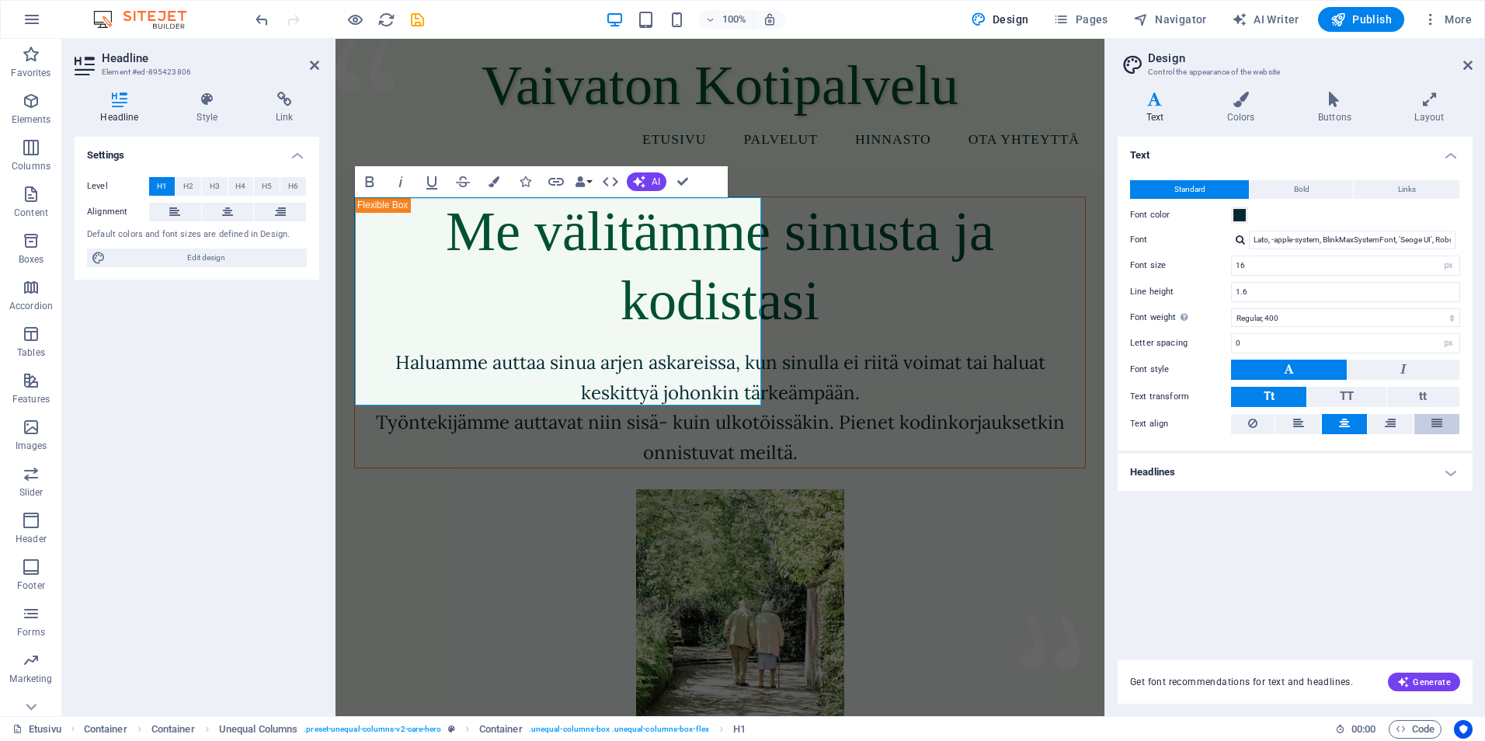
click at [1429, 423] on button at bounding box center [1436, 424] width 45 height 20
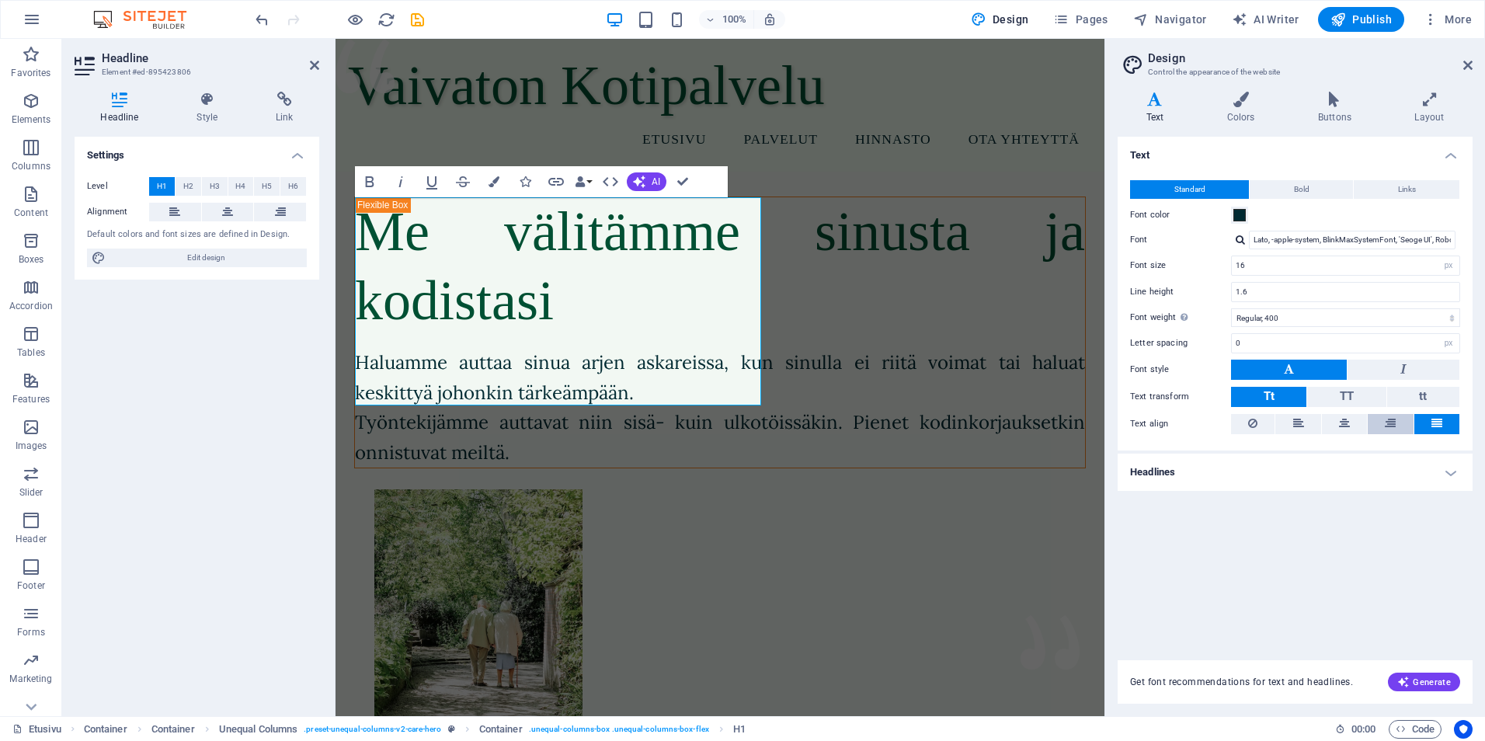
click at [1378, 425] on button at bounding box center [1390, 424] width 45 height 20
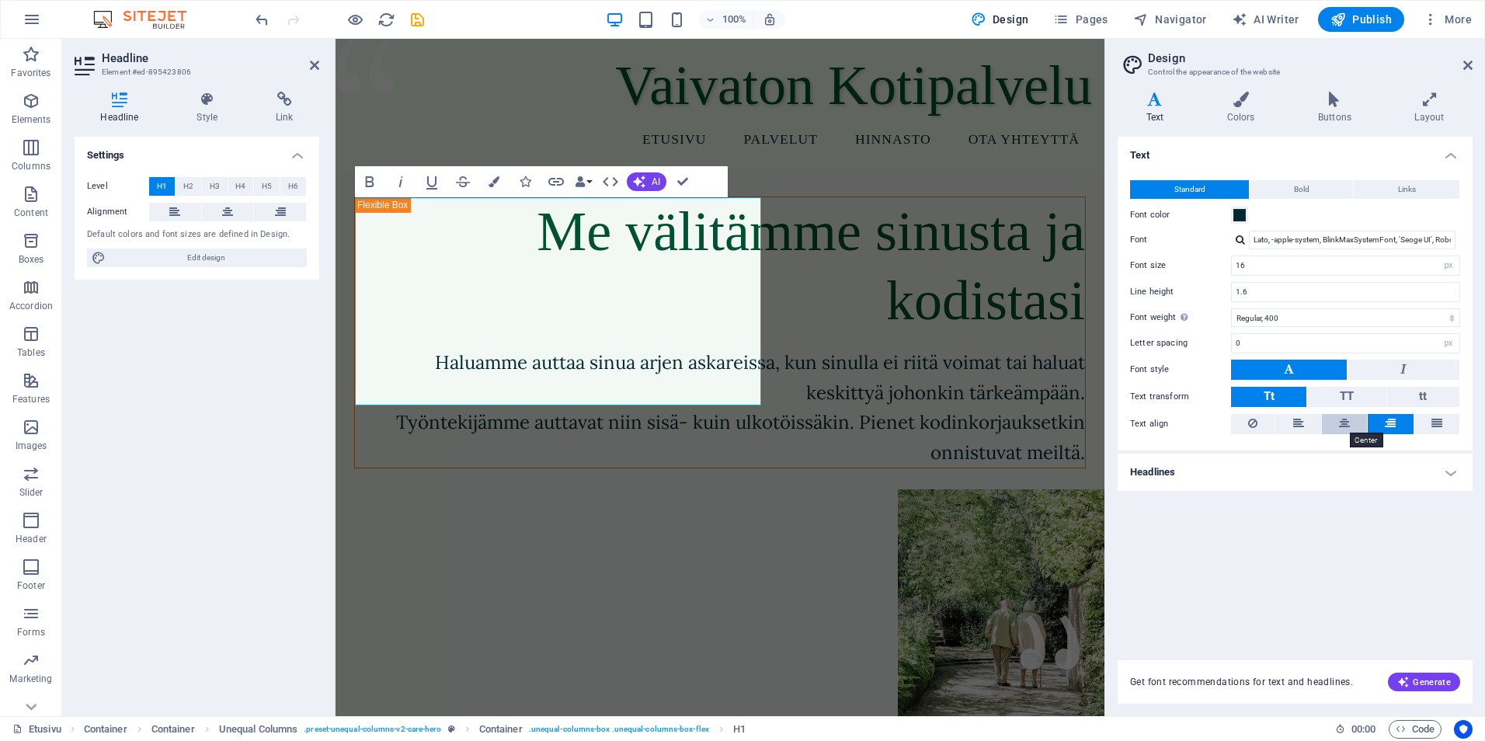
click at [1348, 424] on icon at bounding box center [1344, 423] width 11 height 19
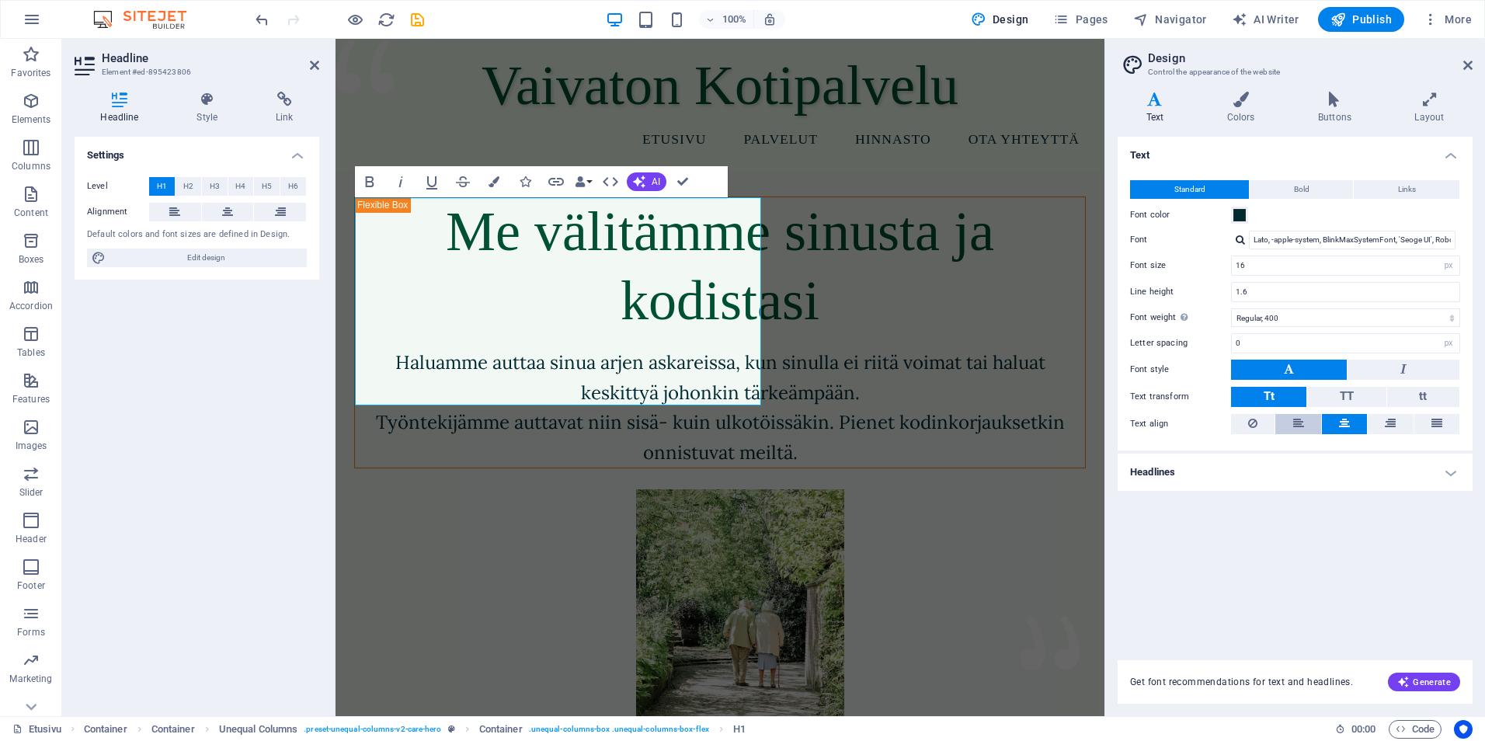
click at [1285, 422] on button at bounding box center [1297, 424] width 45 height 20
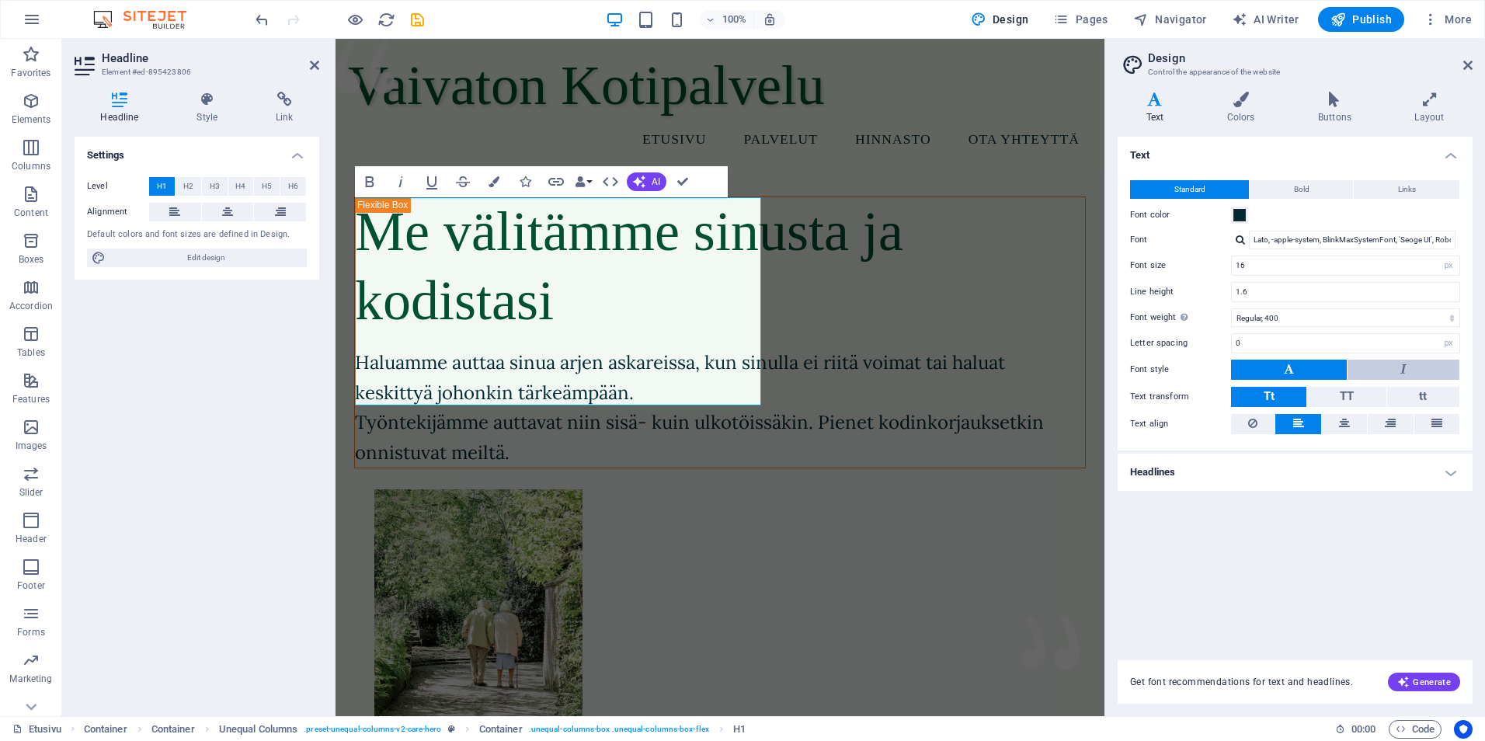
click at [1382, 377] on button at bounding box center [1403, 370] width 112 height 20
click at [1249, 117] on h4 "Colors" at bounding box center [1243, 108] width 91 height 33
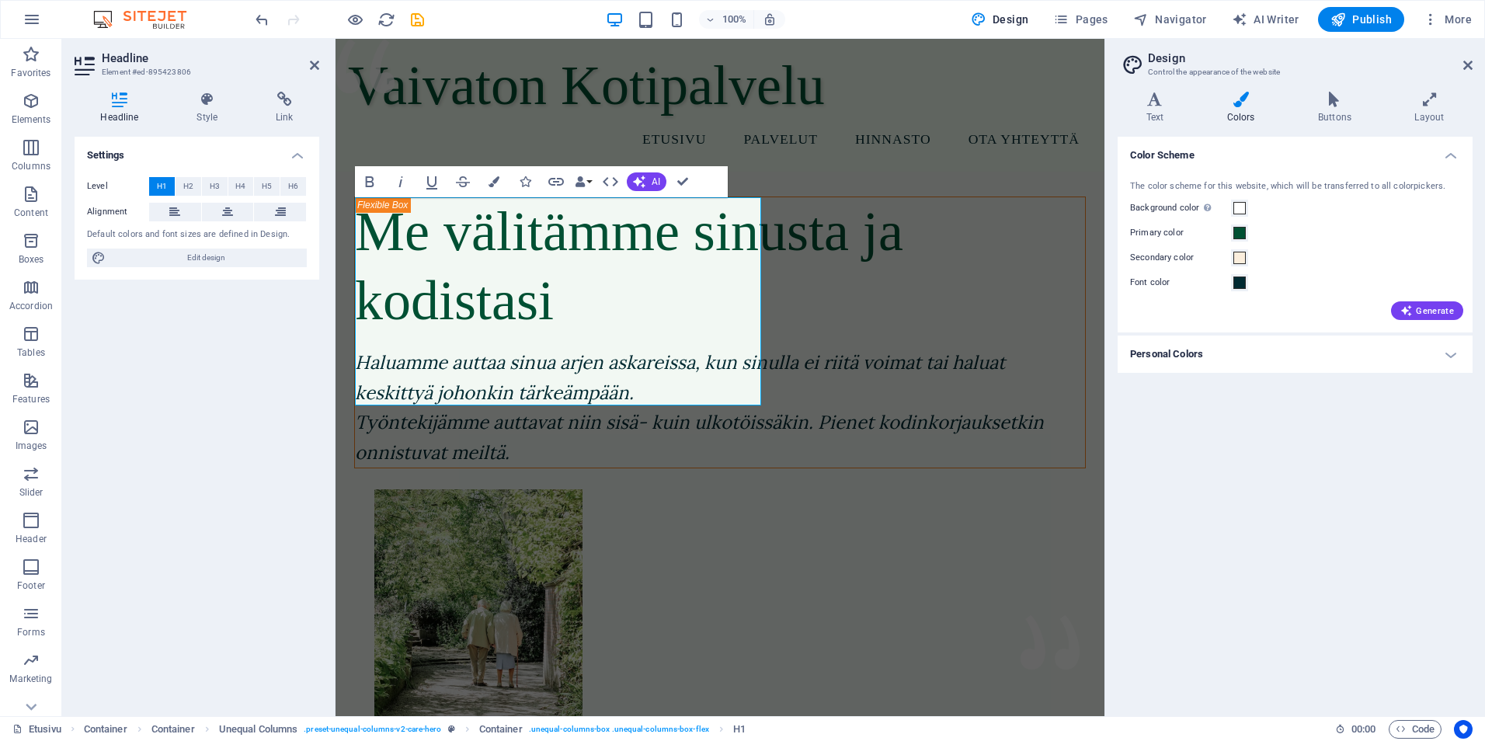
click at [1455, 155] on h4 "Color Scheme" at bounding box center [1295, 151] width 355 height 28
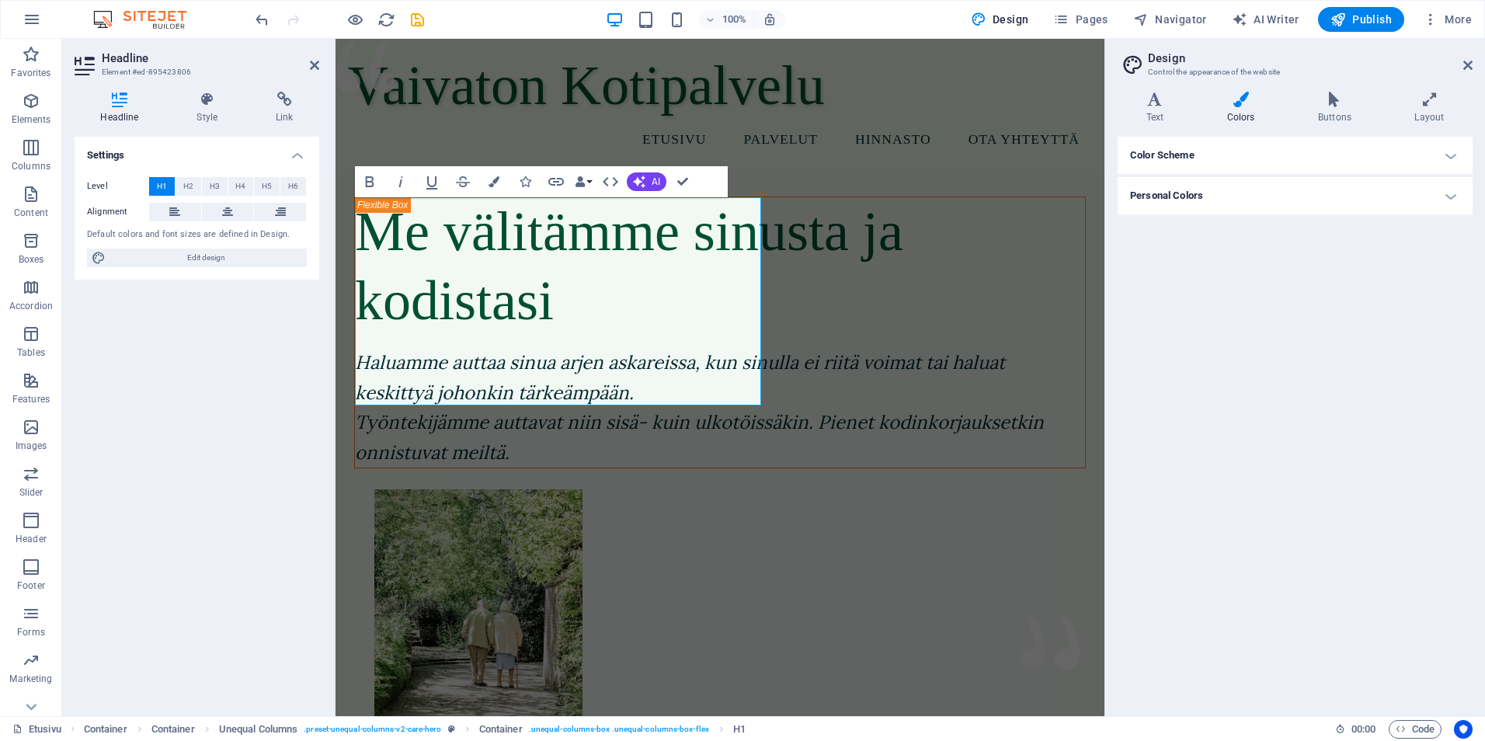
click at [1376, 308] on div "Color Scheme The color scheme for this website, which will be transferred to al…" at bounding box center [1295, 420] width 355 height 567
click at [1460, 66] on header "Design Control the appearance of the website" at bounding box center [1297, 59] width 352 height 40
click at [1462, 58] on h2 "Design" at bounding box center [1310, 58] width 325 height 14
click at [1462, 66] on header "Design Control the appearance of the website" at bounding box center [1297, 59] width 352 height 40
click at [1462, 64] on h2 "Design" at bounding box center [1310, 58] width 325 height 14
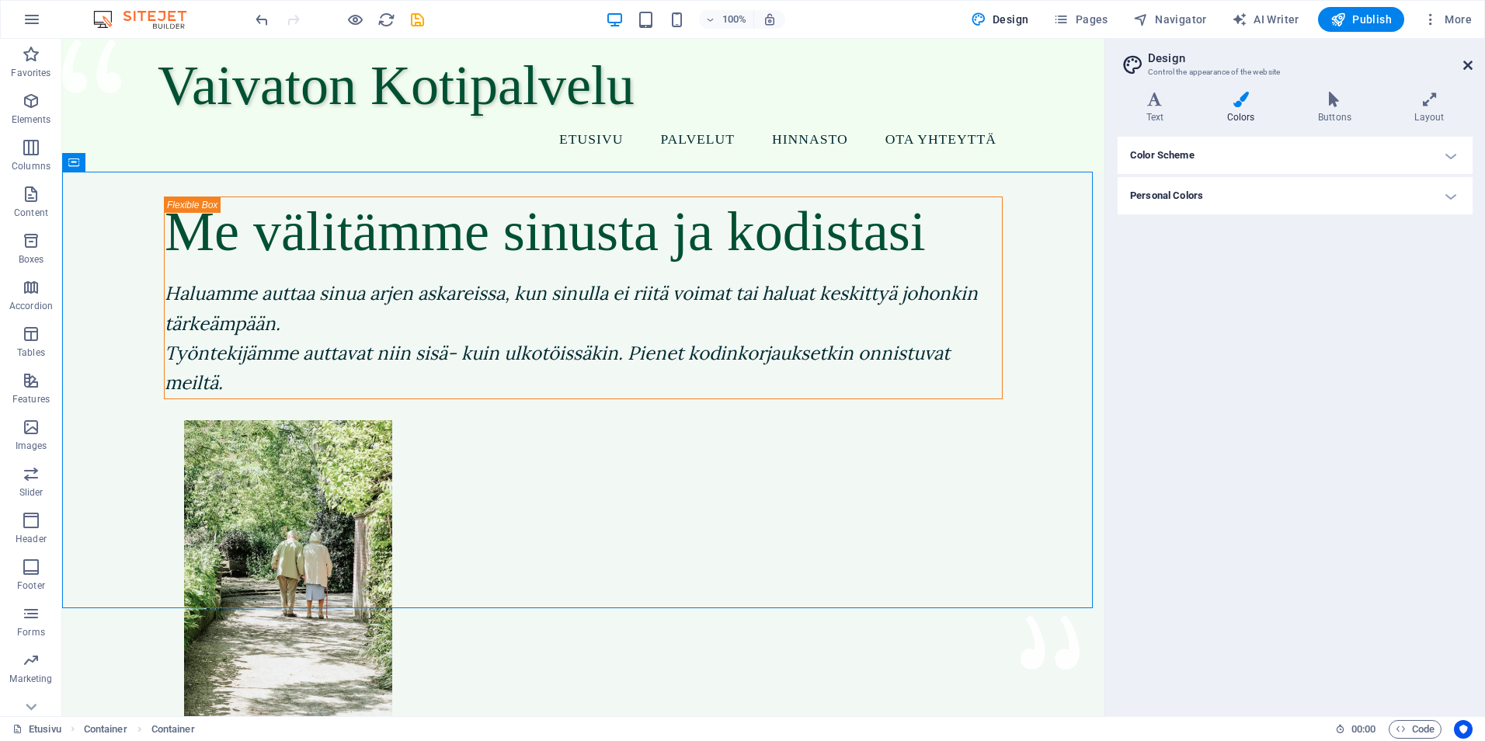
click at [1469, 62] on icon at bounding box center [1467, 65] width 9 height 12
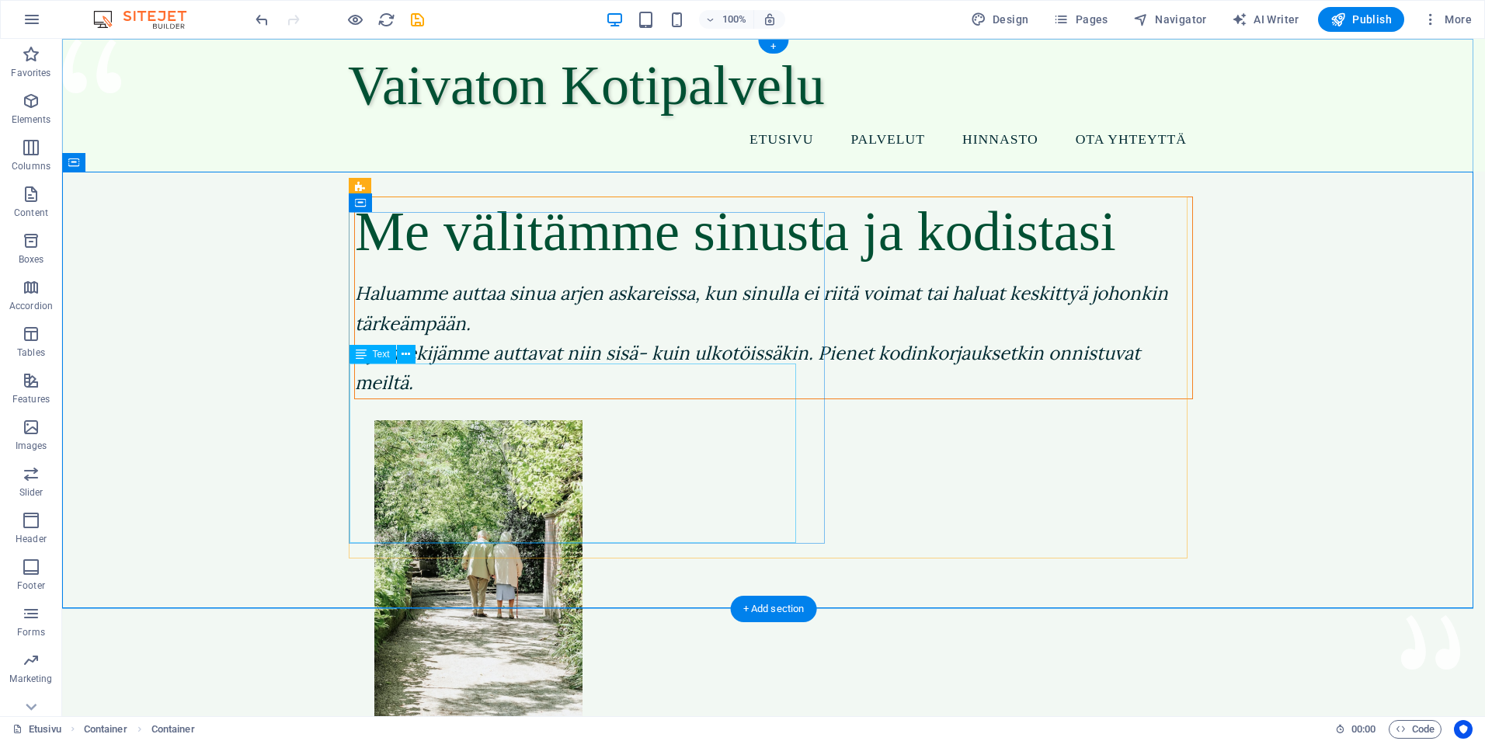
click at [638, 398] on div "Haluamme auttaa sinua arjen askareissa, kun sinulla ei riitä voimat tai haluat …" at bounding box center [773, 339] width 837 height 120
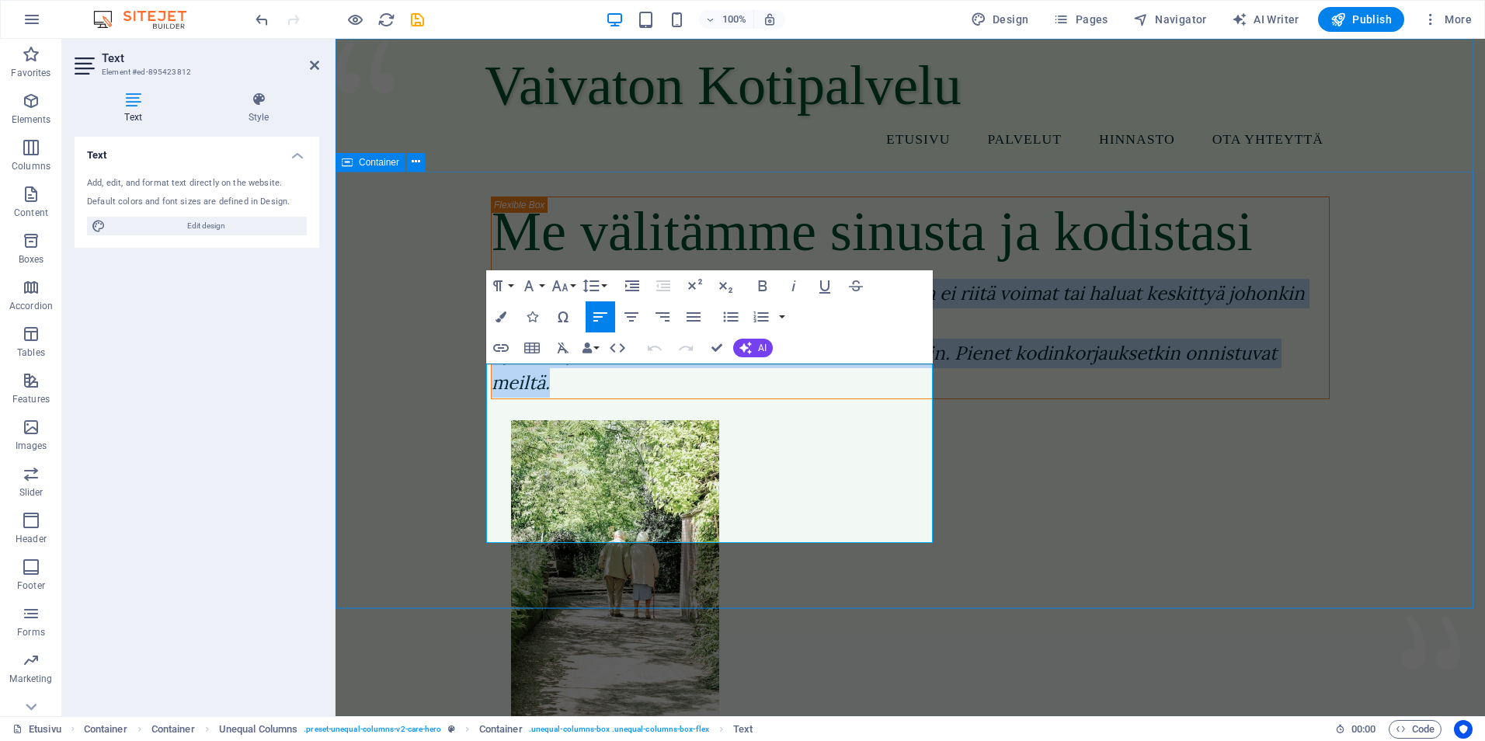
drag, startPoint x: 432, startPoint y: 440, endPoint x: 388, endPoint y: 344, distance: 105.3
click at [797, 283] on icon "button" at bounding box center [793, 285] width 19 height 19
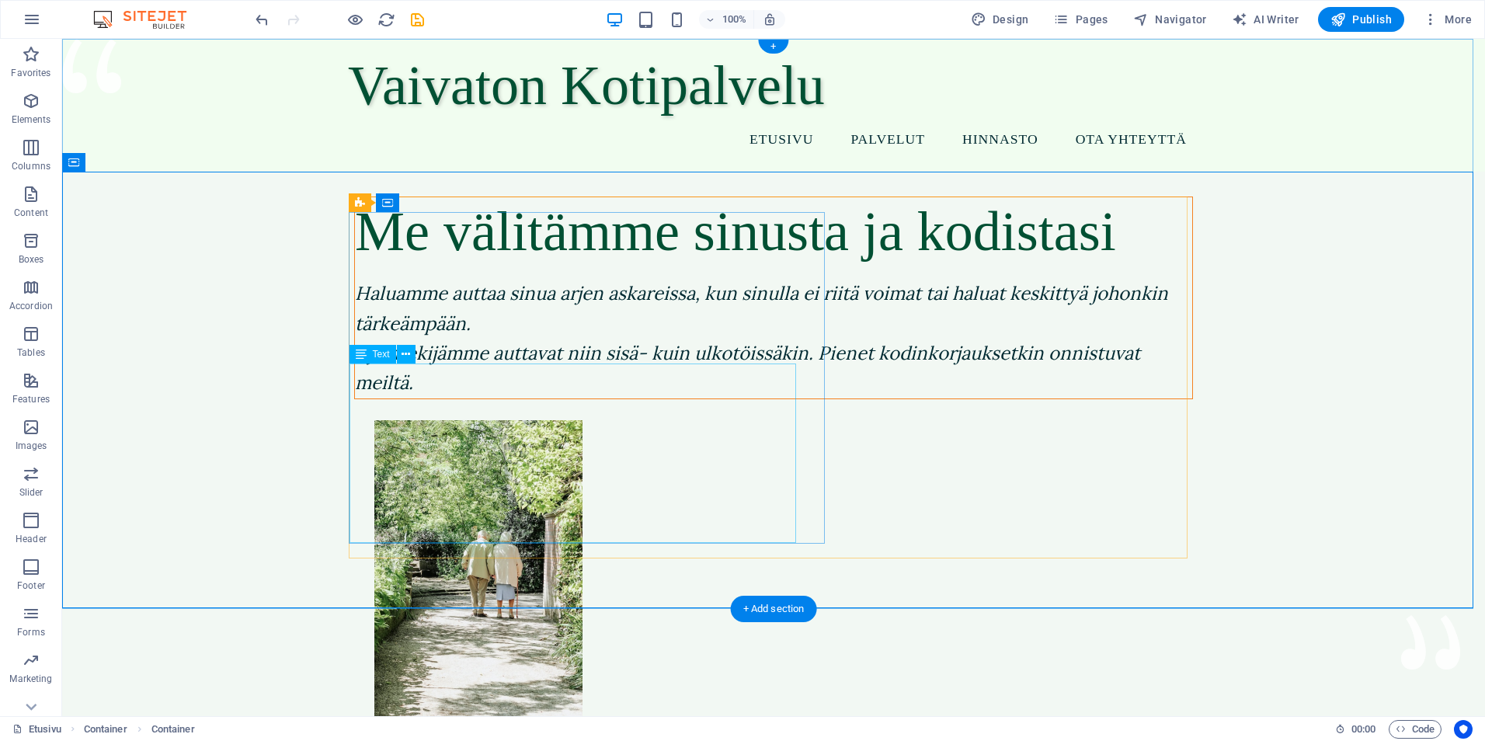
click at [551, 398] on div "Haluamme auttaa sinua arjen askareissa, kun sinulla ei riitä voimat tai haluat …" at bounding box center [773, 339] width 837 height 120
click at [548, 398] on div "Haluamme auttaa sinua arjen askareissa, kun sinulla ei riitä voimat tai haluat …" at bounding box center [773, 339] width 837 height 120
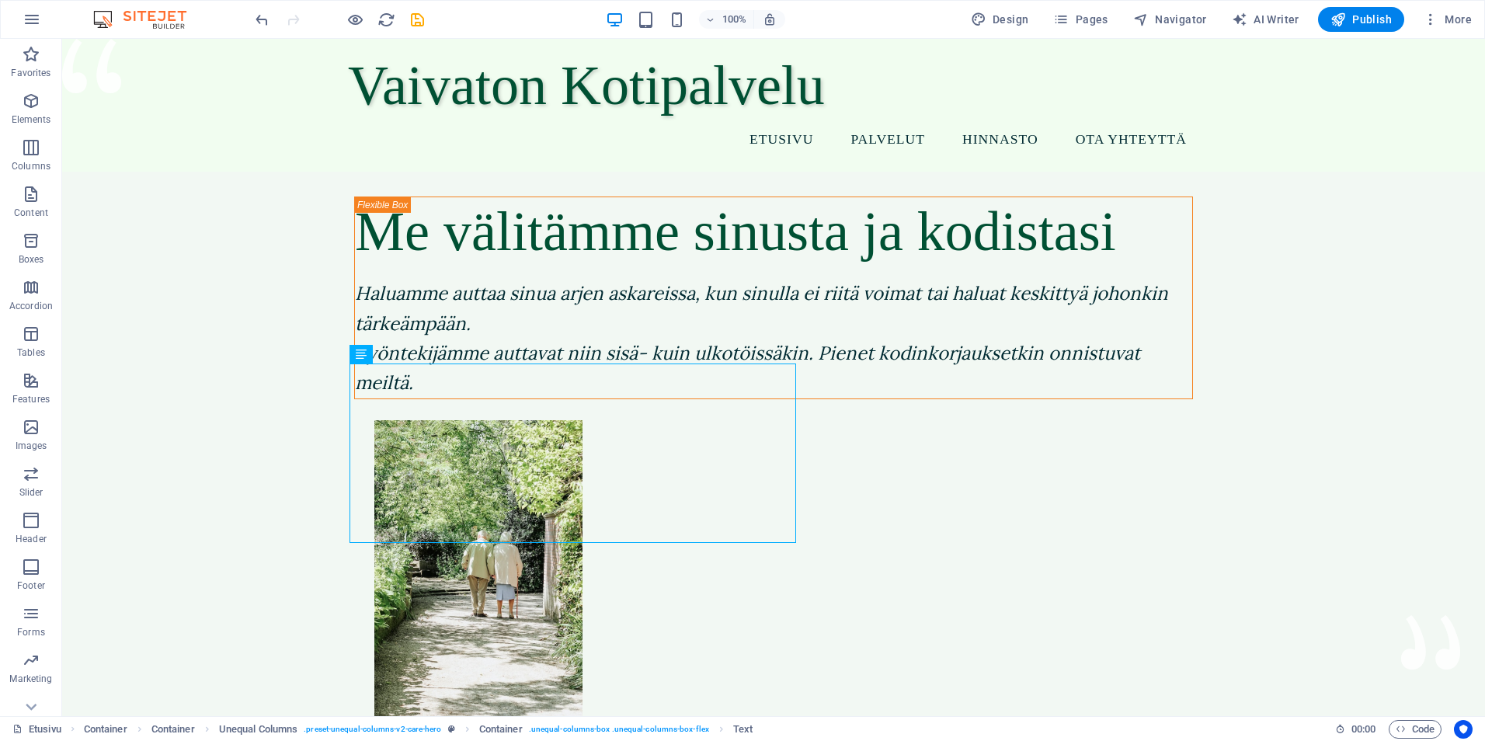
click at [263, 30] on div at bounding box center [339, 19] width 174 height 25
click at [260, 22] on icon "undo" at bounding box center [262, 20] width 18 height 18
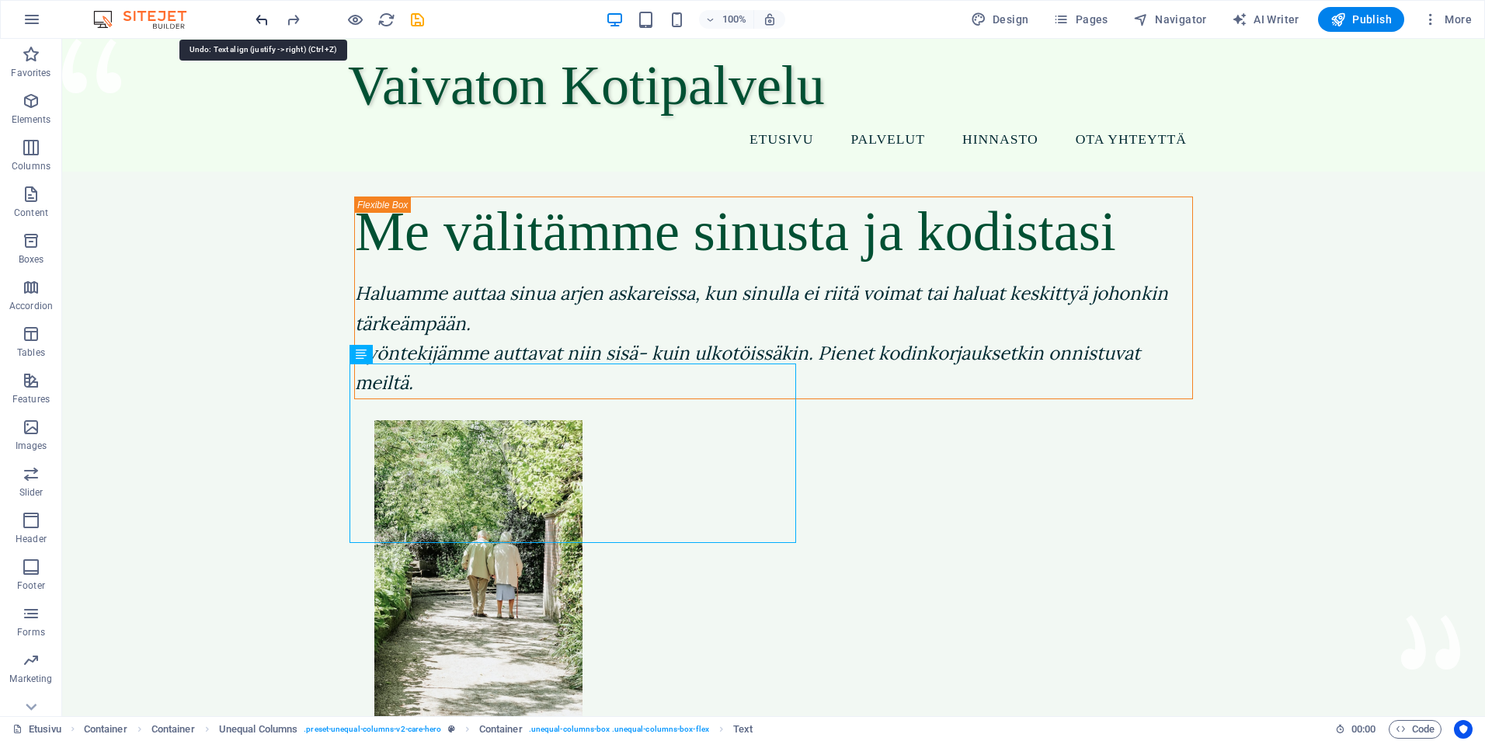
click at [260, 22] on icon "undo" at bounding box center [262, 20] width 18 height 18
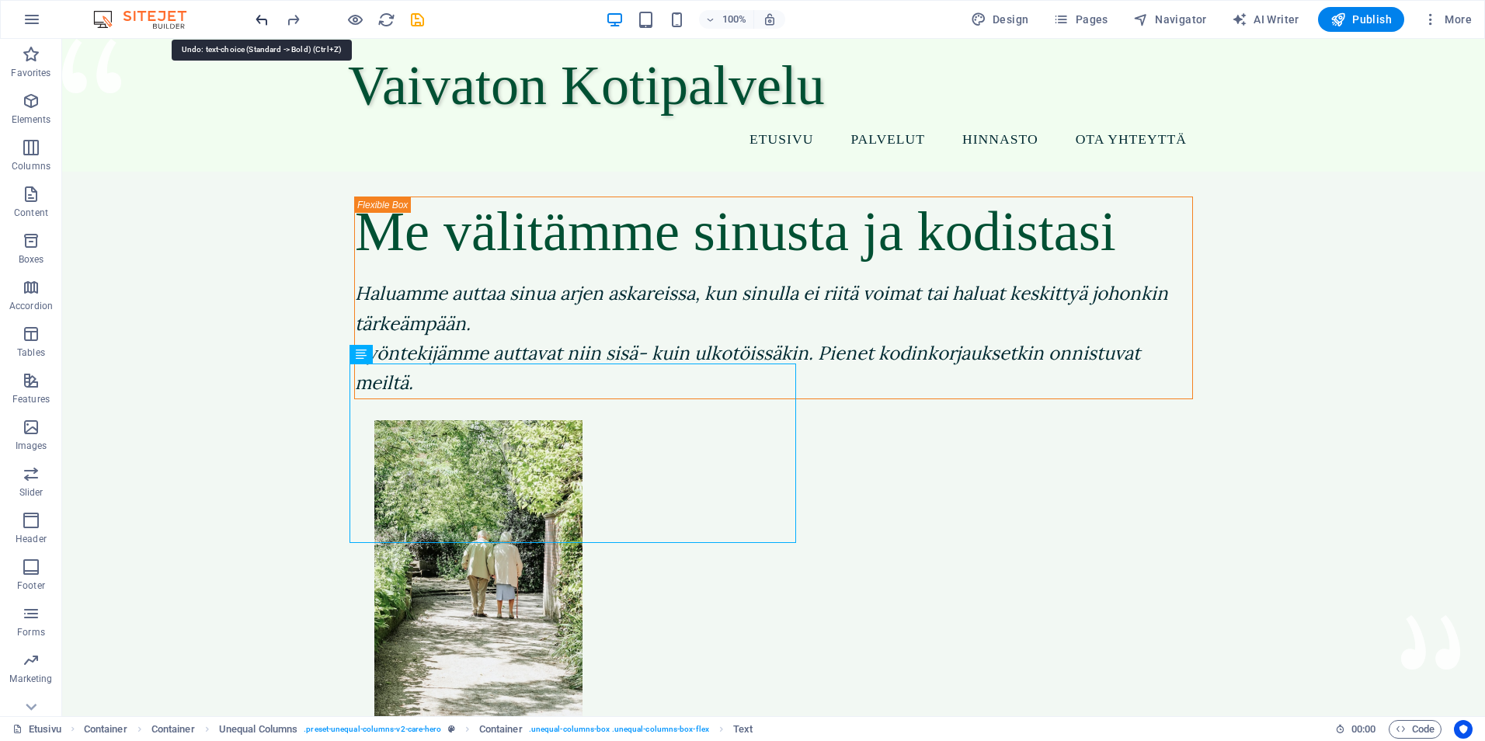
click at [260, 22] on icon "undo" at bounding box center [262, 20] width 18 height 18
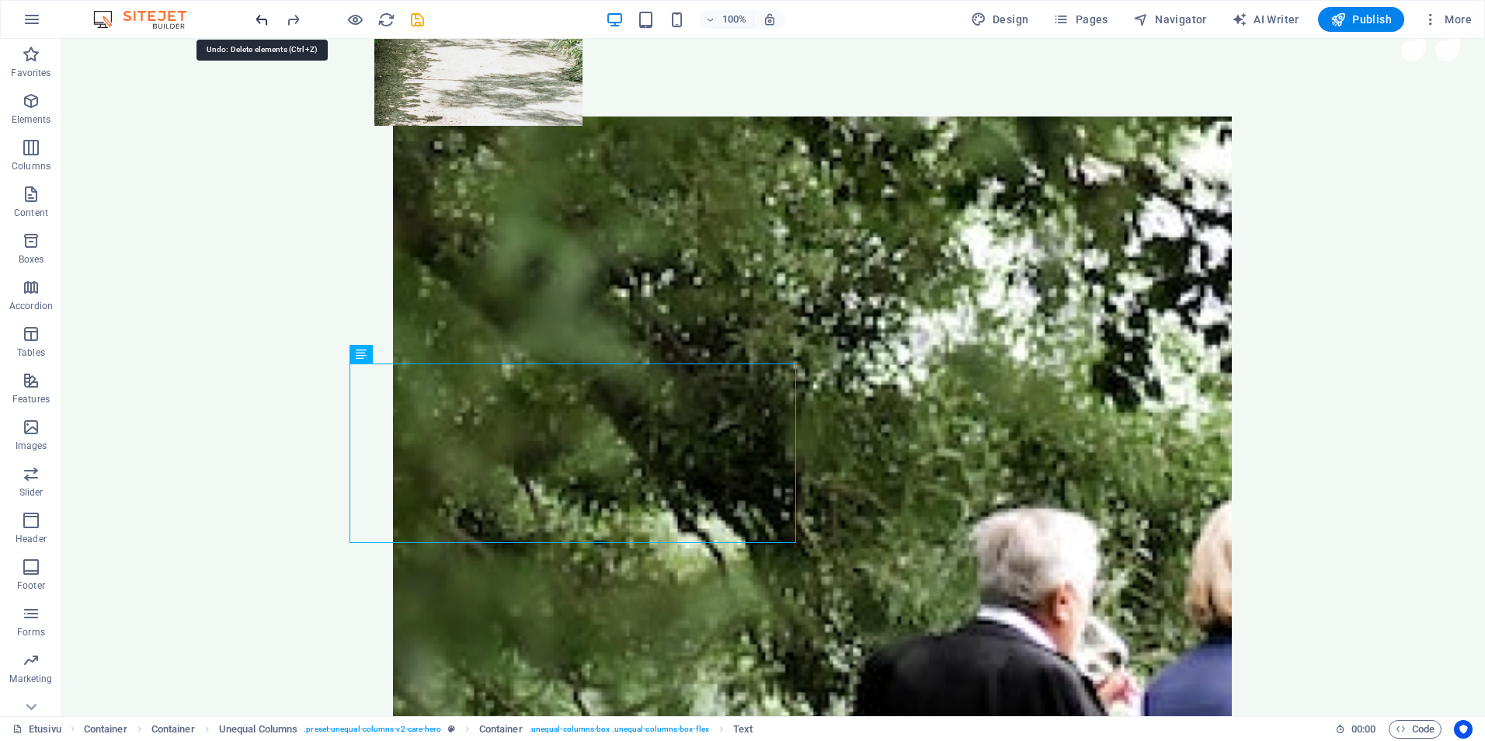
click at [260, 22] on icon "undo" at bounding box center [262, 20] width 18 height 18
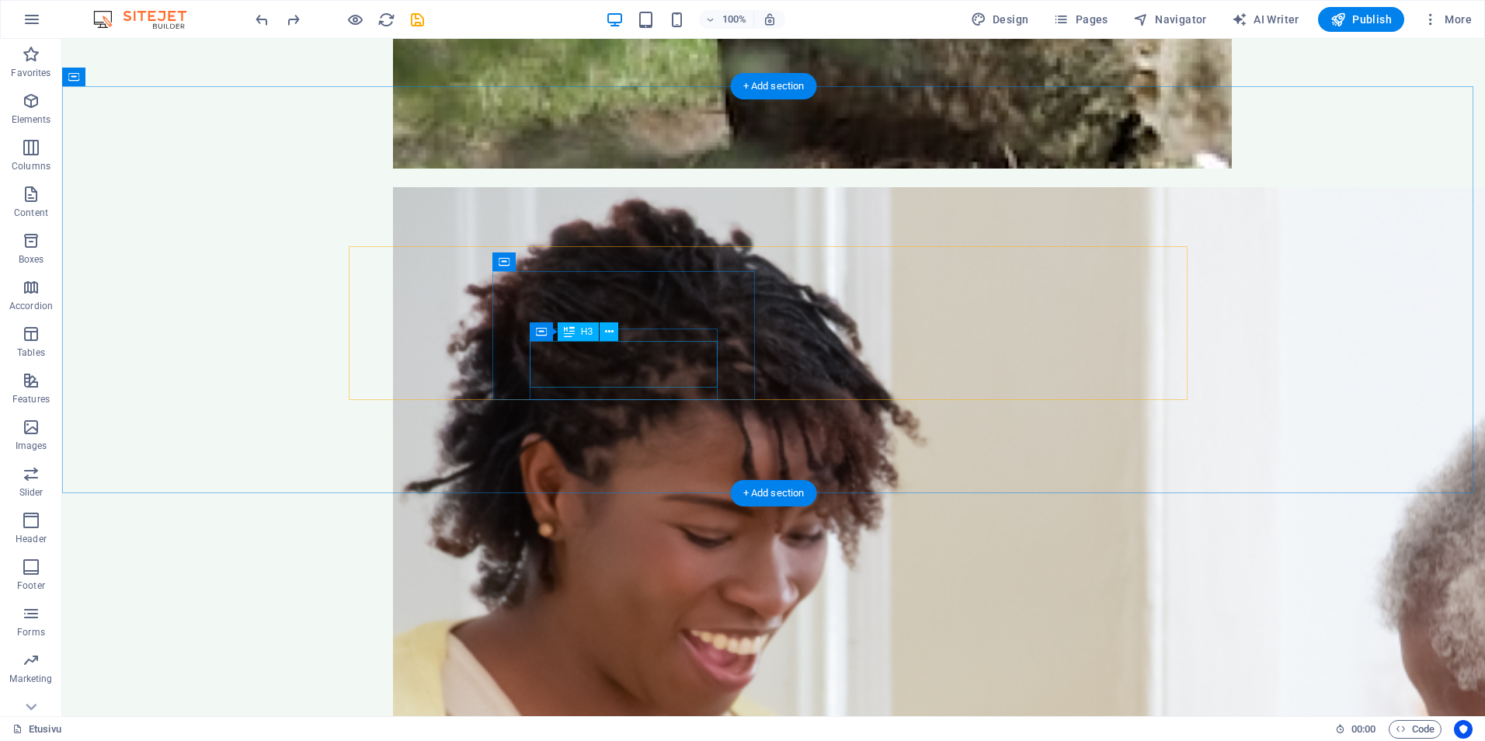
scroll to position [1944, 0]
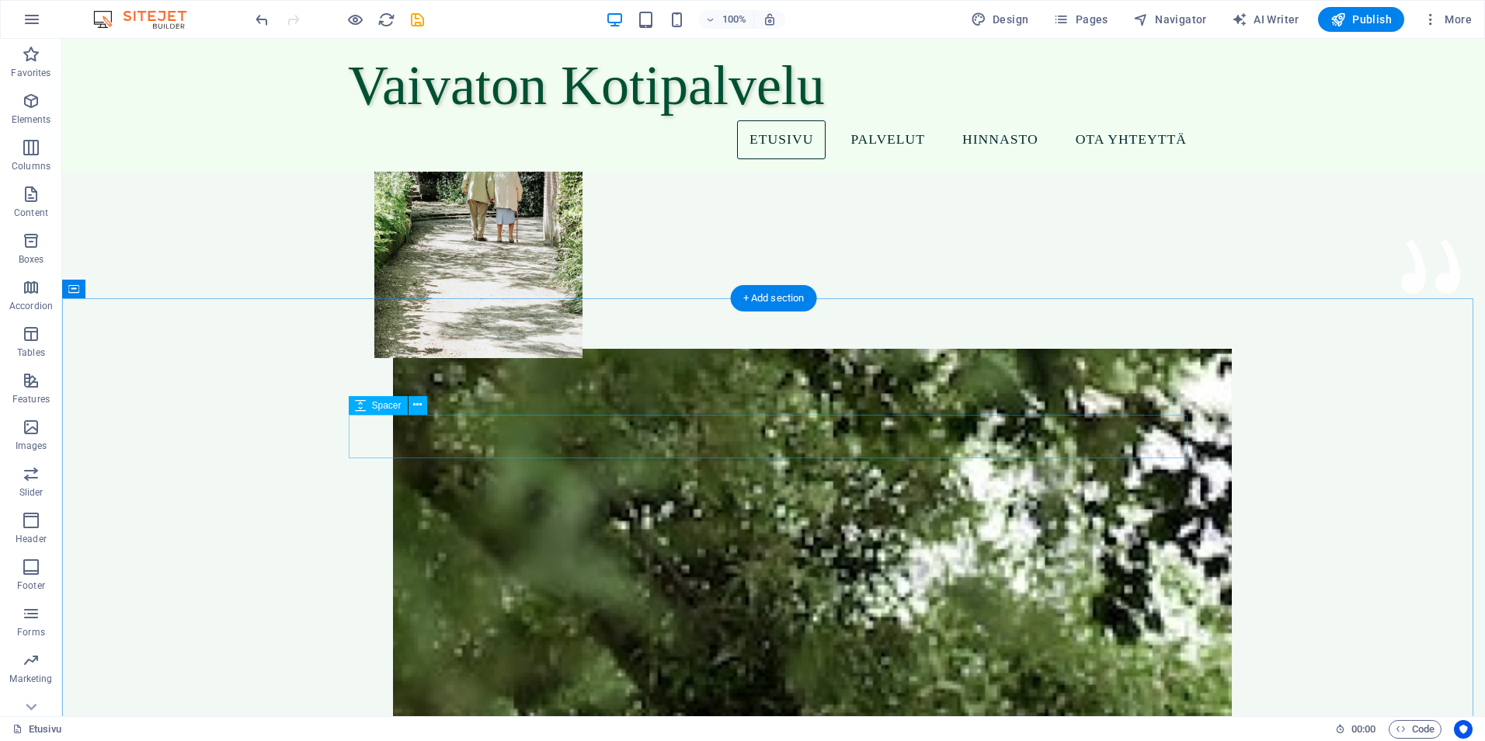
scroll to position [311, 0]
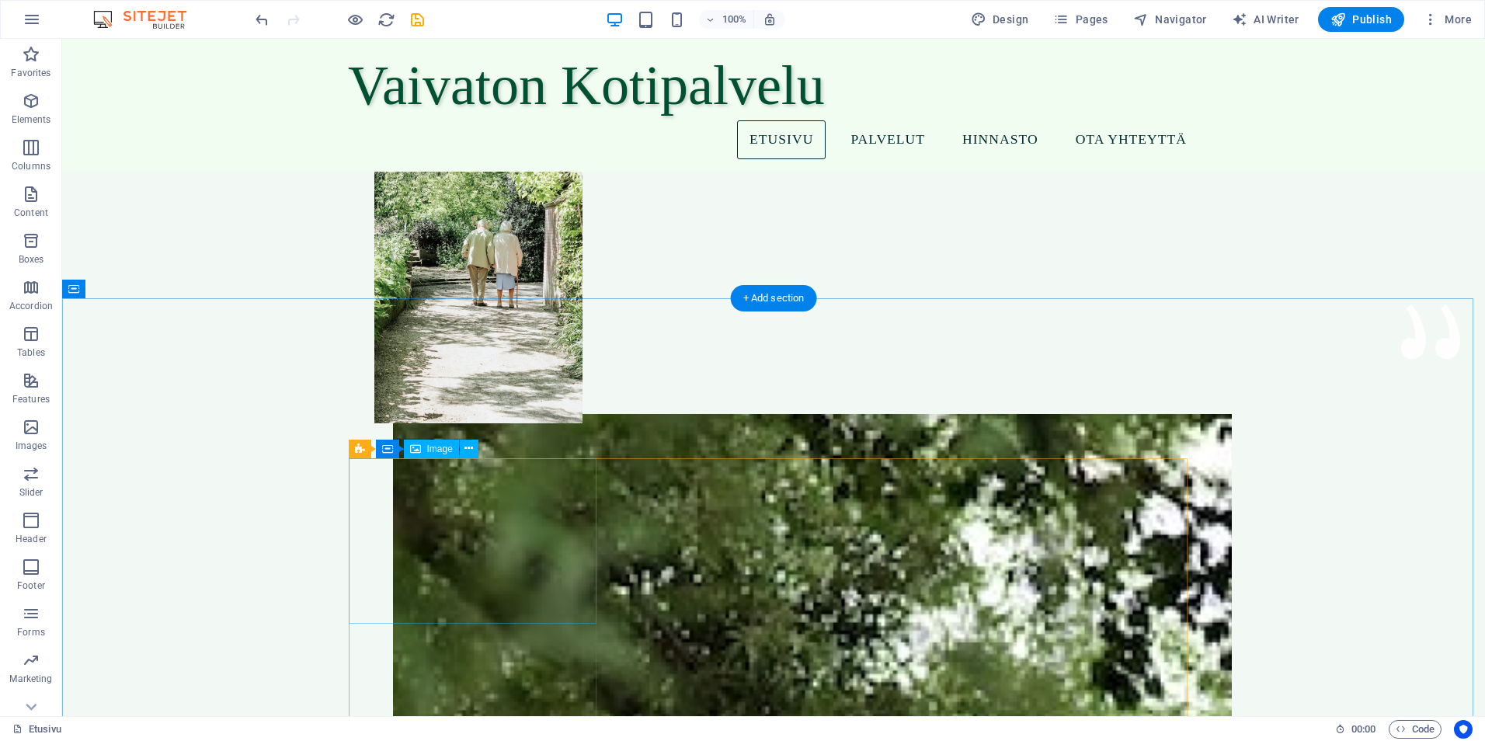
select select "%"
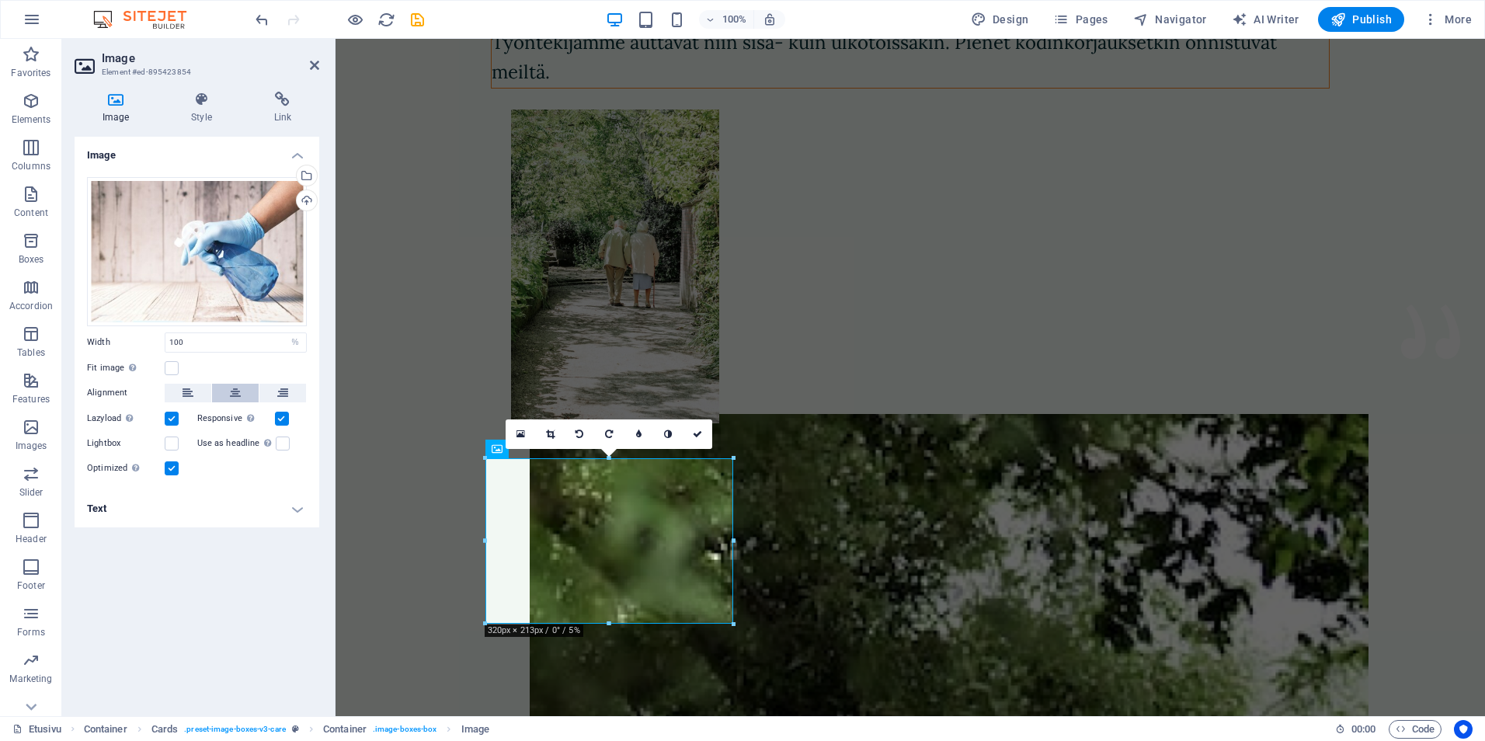
click at [232, 396] on icon at bounding box center [235, 393] width 11 height 19
click at [186, 396] on icon at bounding box center [188, 393] width 11 height 19
click at [270, 302] on div "Drag files here, click to choose files or select files from Files or our free s…" at bounding box center [197, 251] width 220 height 149
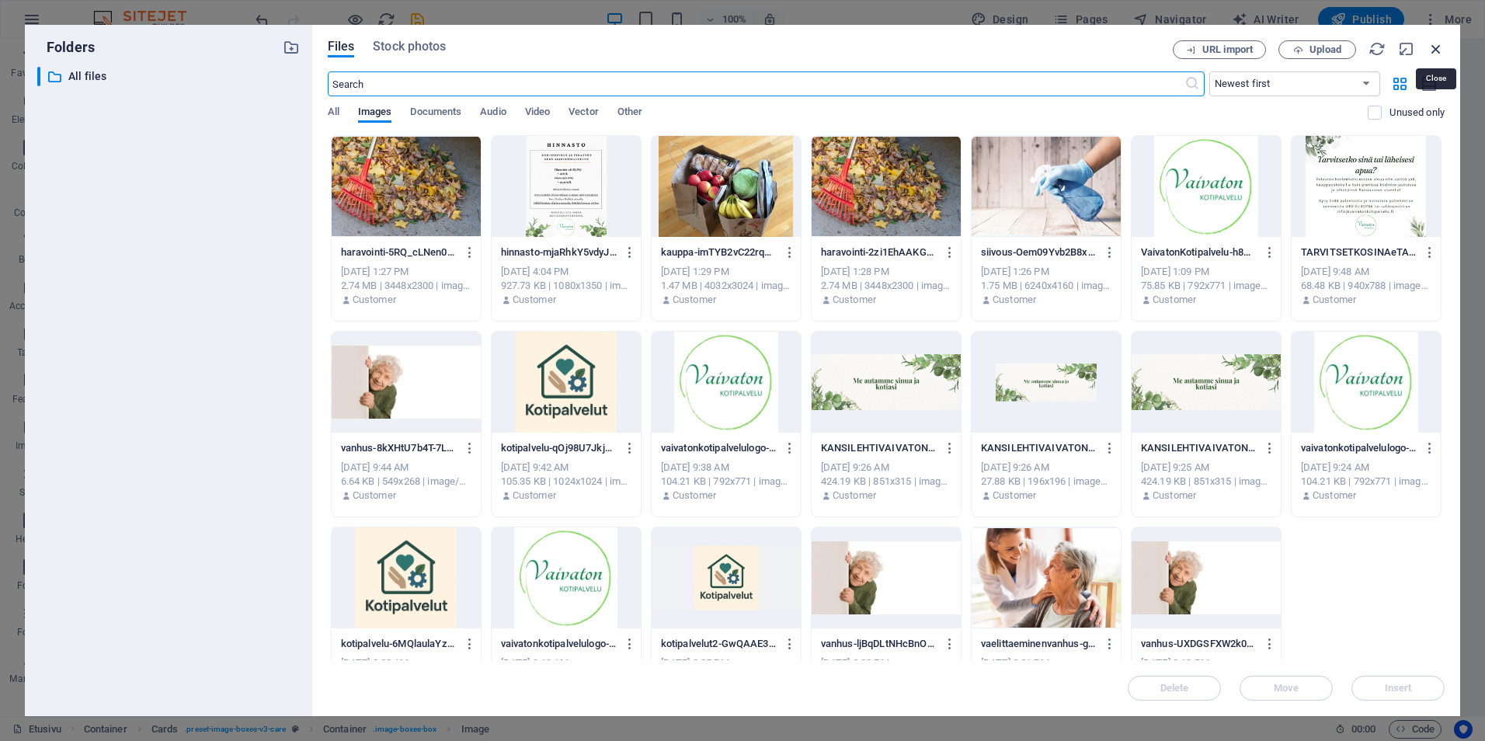
click at [1437, 51] on icon "button" at bounding box center [1435, 48] width 17 height 17
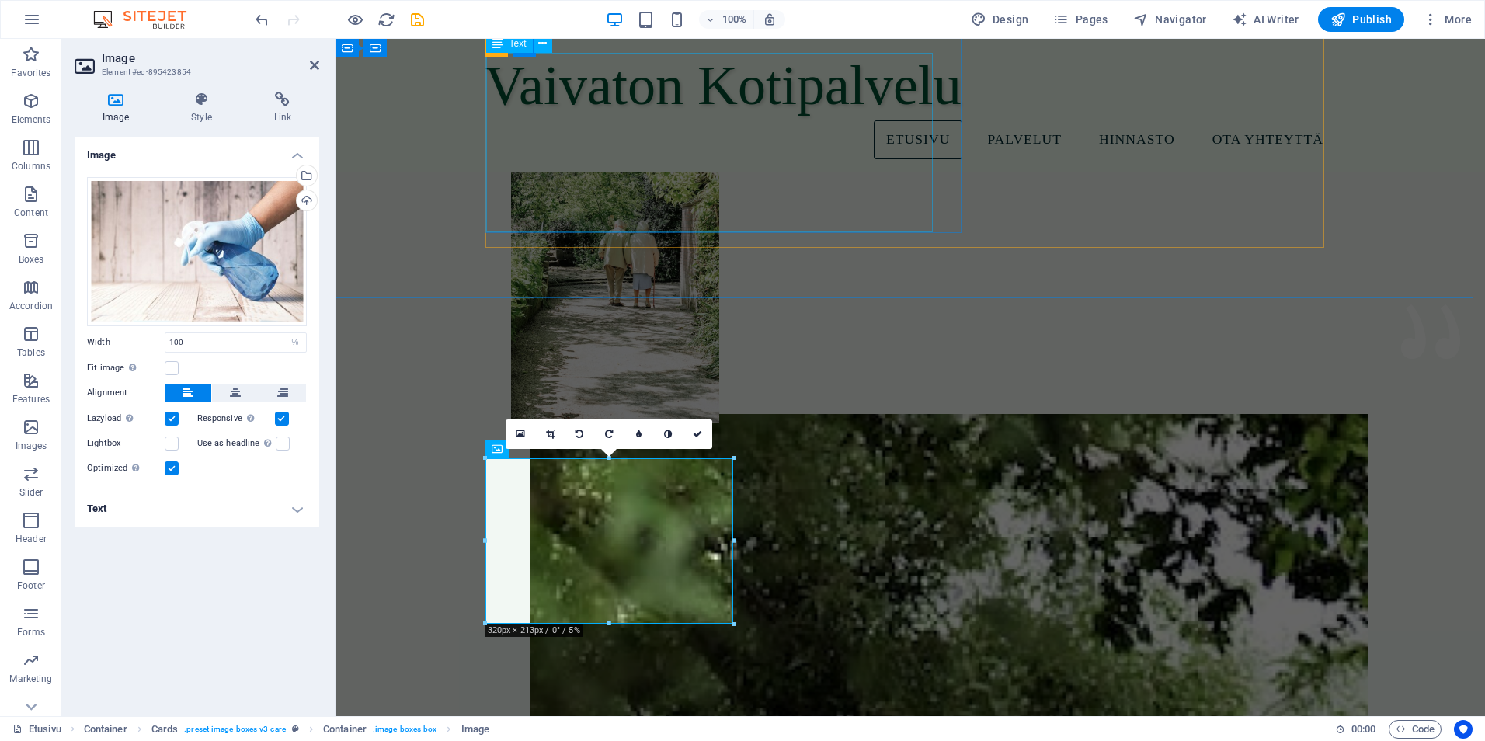
scroll to position [0, 0]
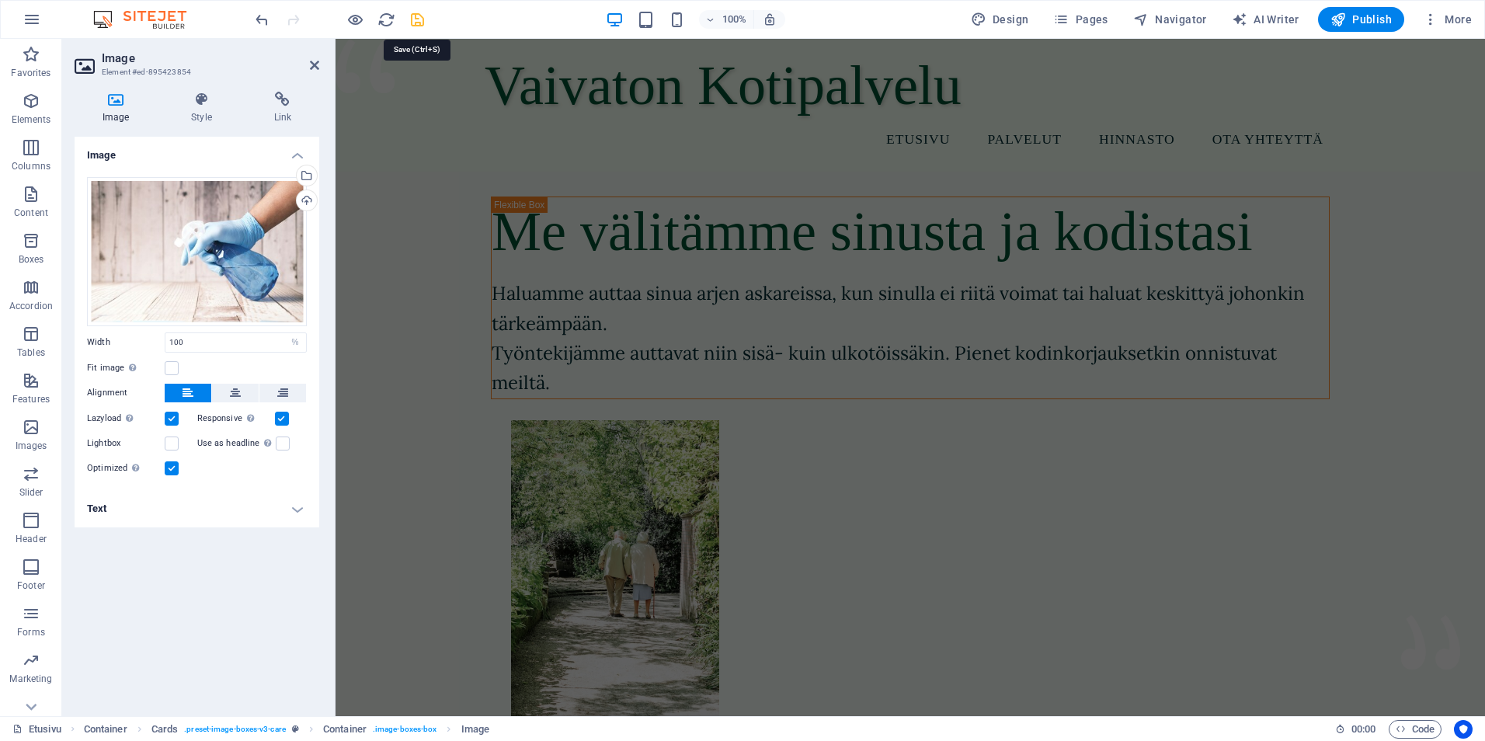
click at [420, 19] on icon "save" at bounding box center [417, 20] width 18 height 18
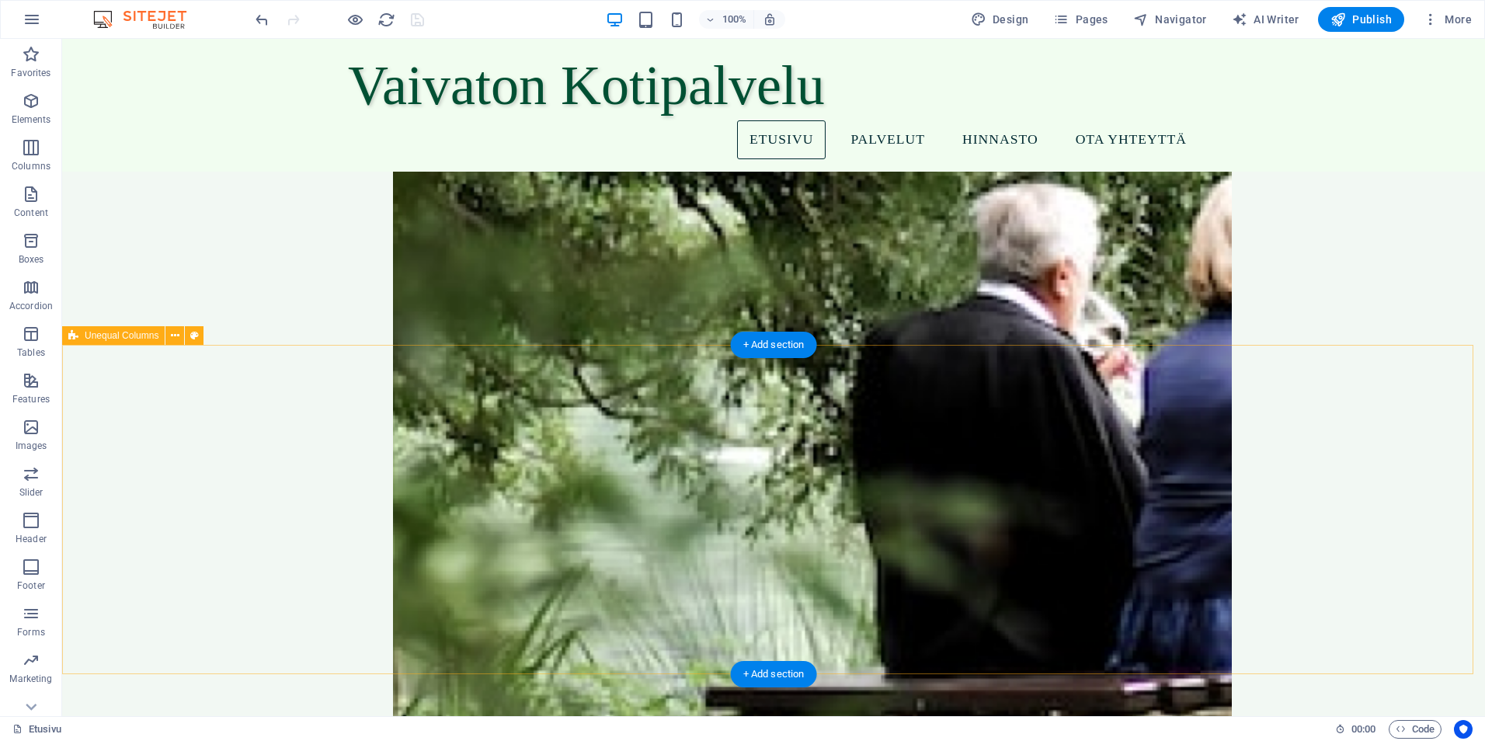
scroll to position [932, 0]
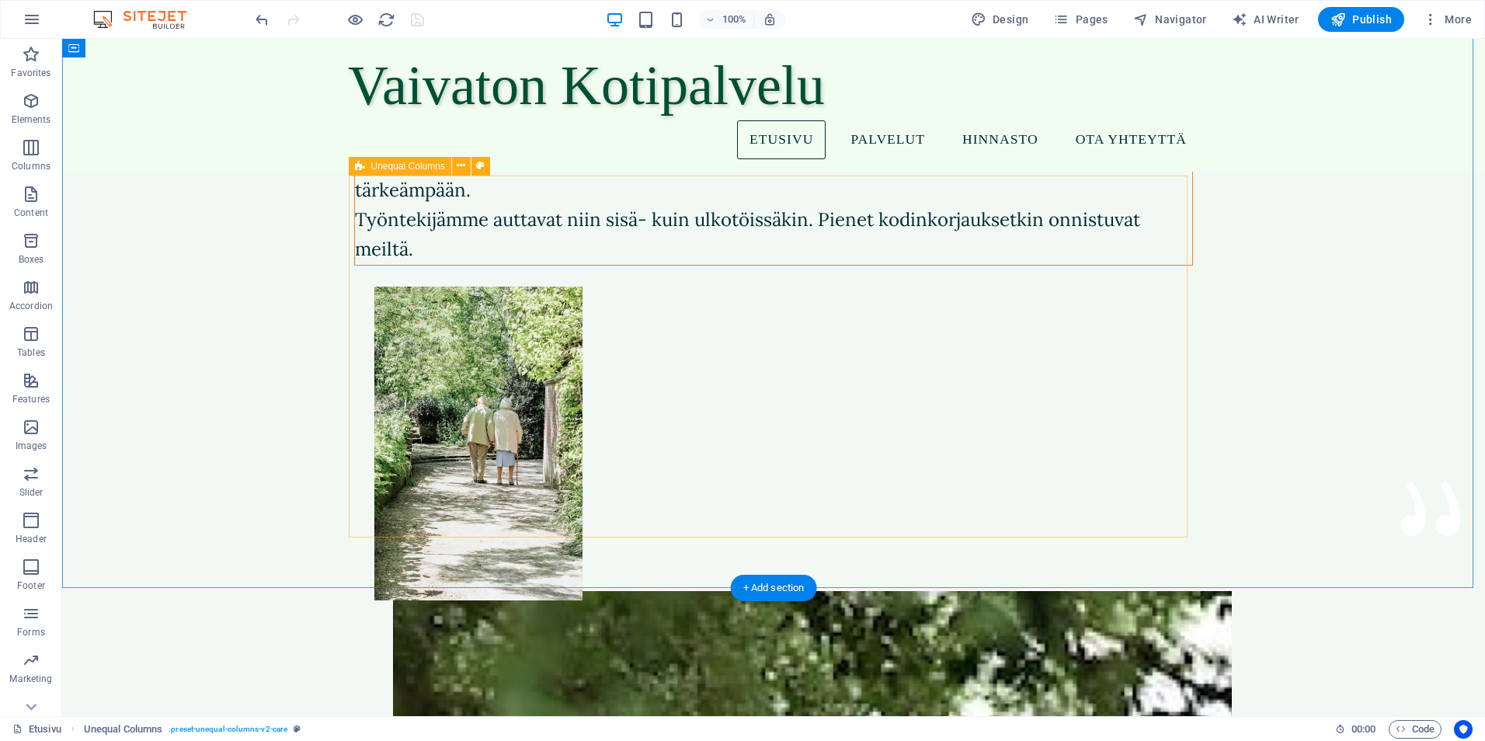
scroll to position [0, 0]
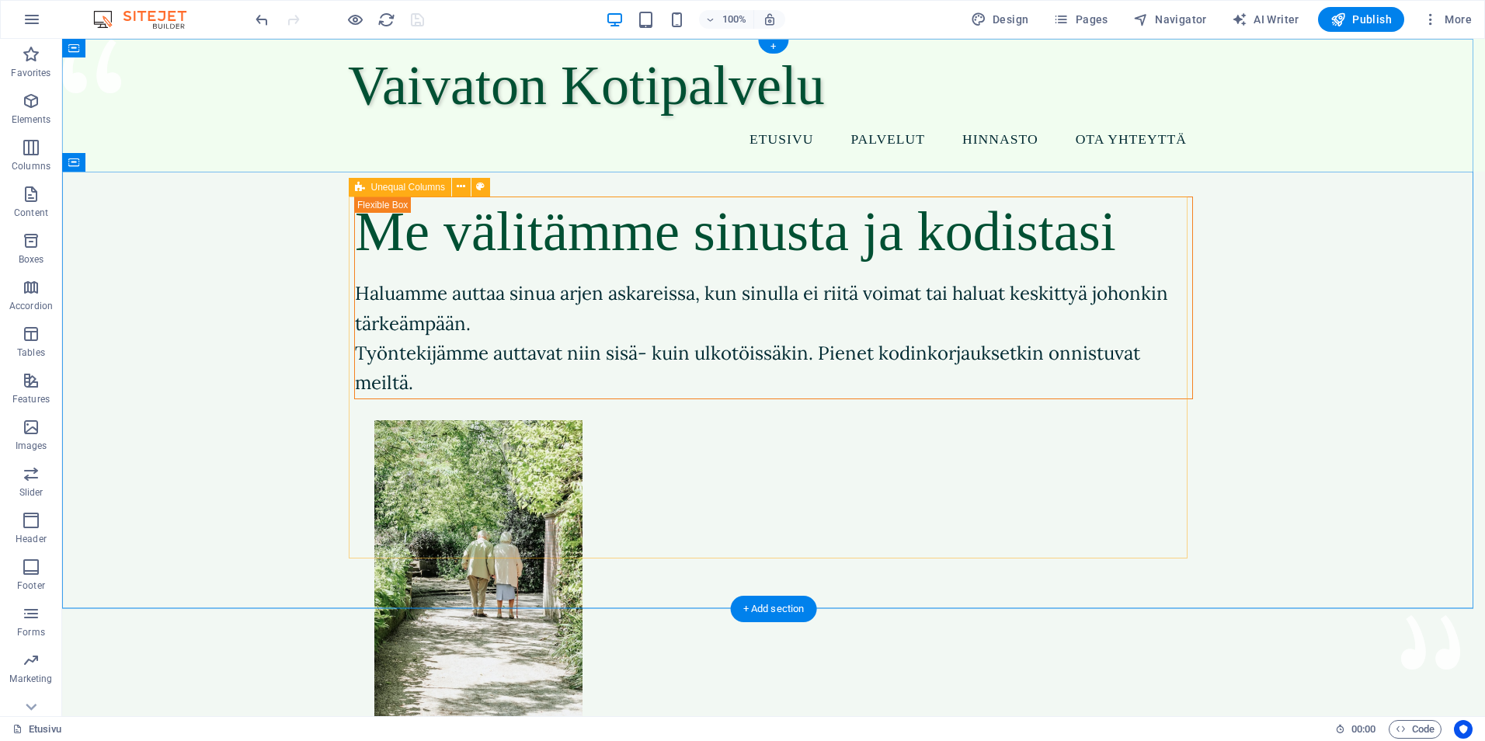
click at [363, 216] on div "Me välitämme sinusta ja kodistasi" at bounding box center [773, 231] width 837 height 69
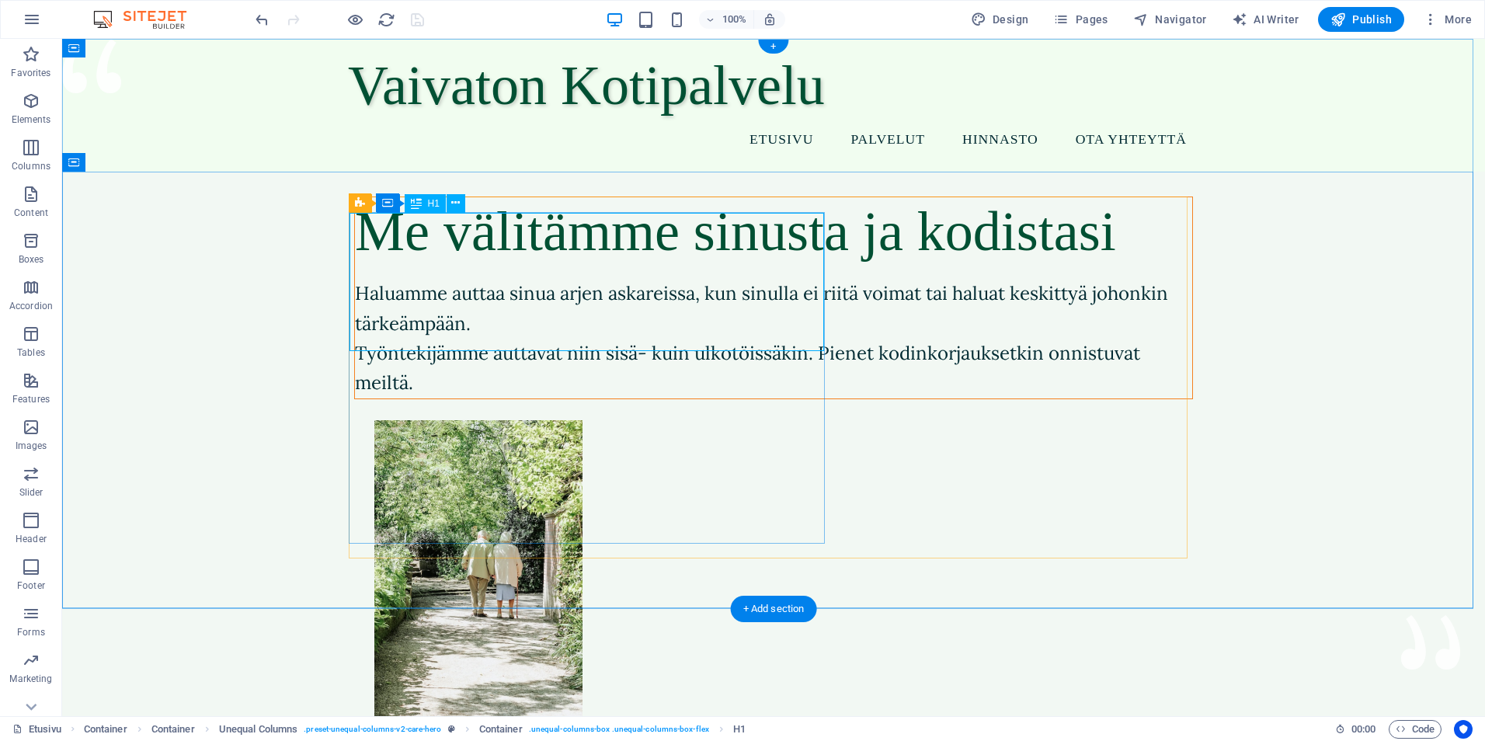
click at [355, 237] on div "Me välitämme sinusta ja kodistasi" at bounding box center [773, 231] width 837 height 69
click at [822, 252] on div "Me välitämme sinusta ja kodistasi" at bounding box center [773, 231] width 837 height 69
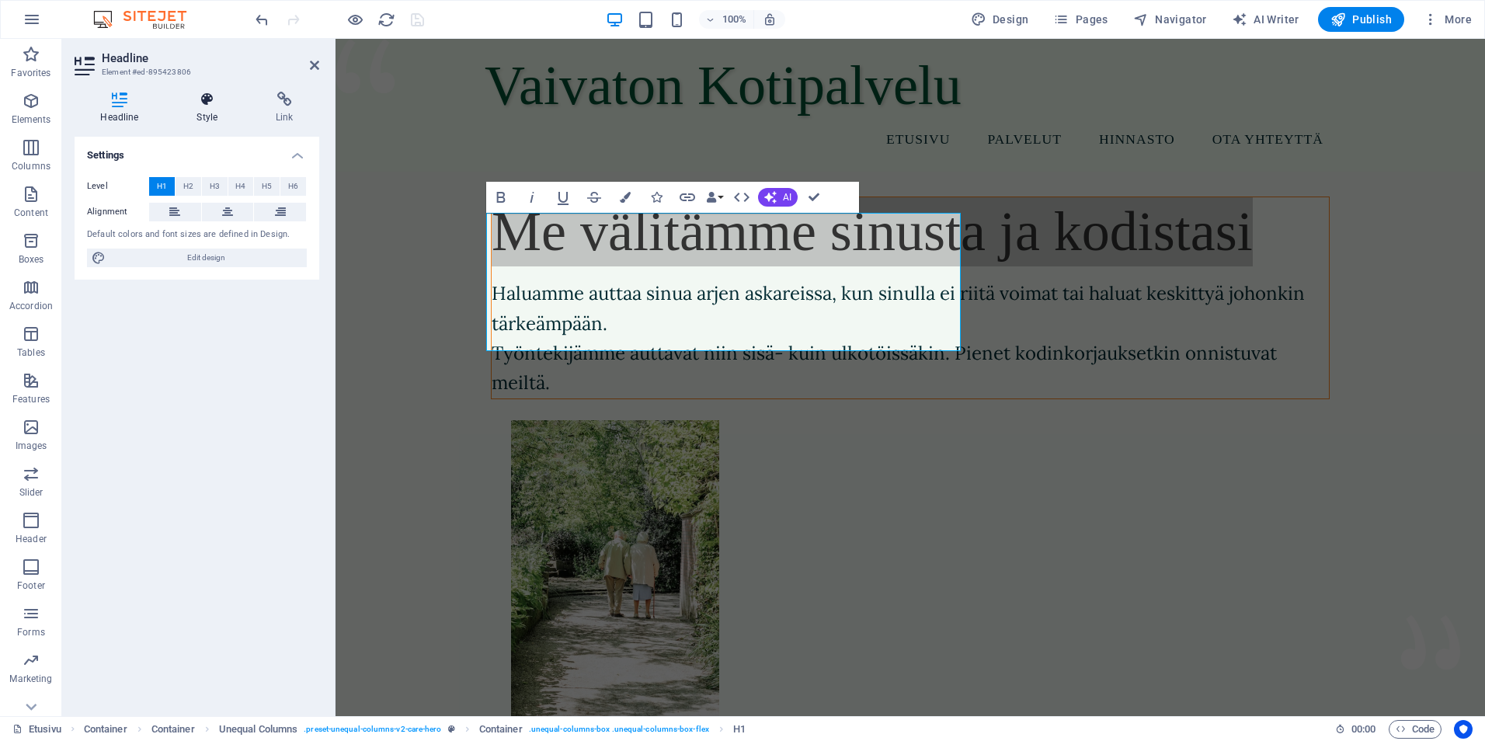
click at [200, 103] on icon at bounding box center [207, 100] width 73 height 16
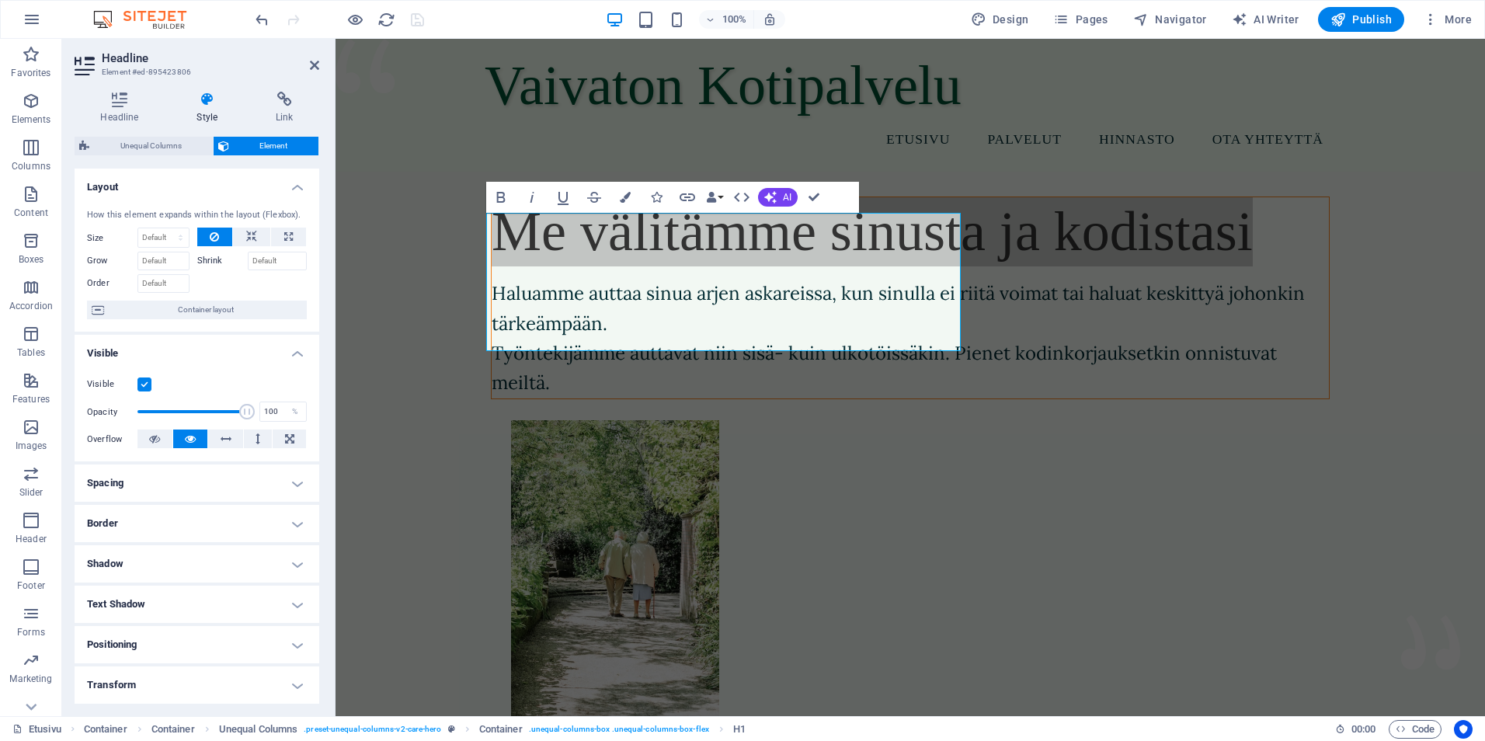
click at [312, 57] on h2 "Headline" at bounding box center [210, 58] width 217 height 14
click at [307, 57] on h2 "Headline" at bounding box center [210, 58] width 217 height 14
click at [311, 62] on icon at bounding box center [314, 65] width 9 height 12
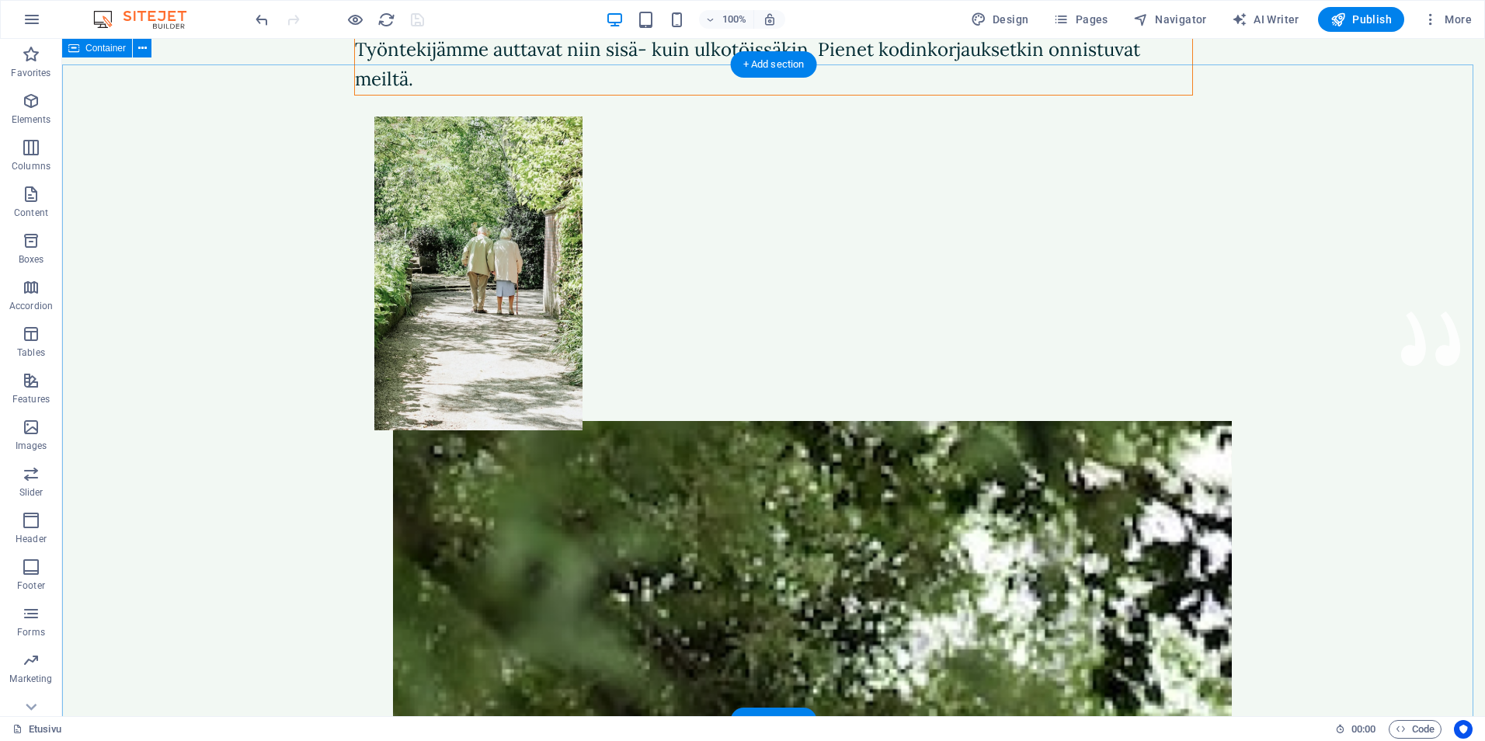
scroll to position [40, 0]
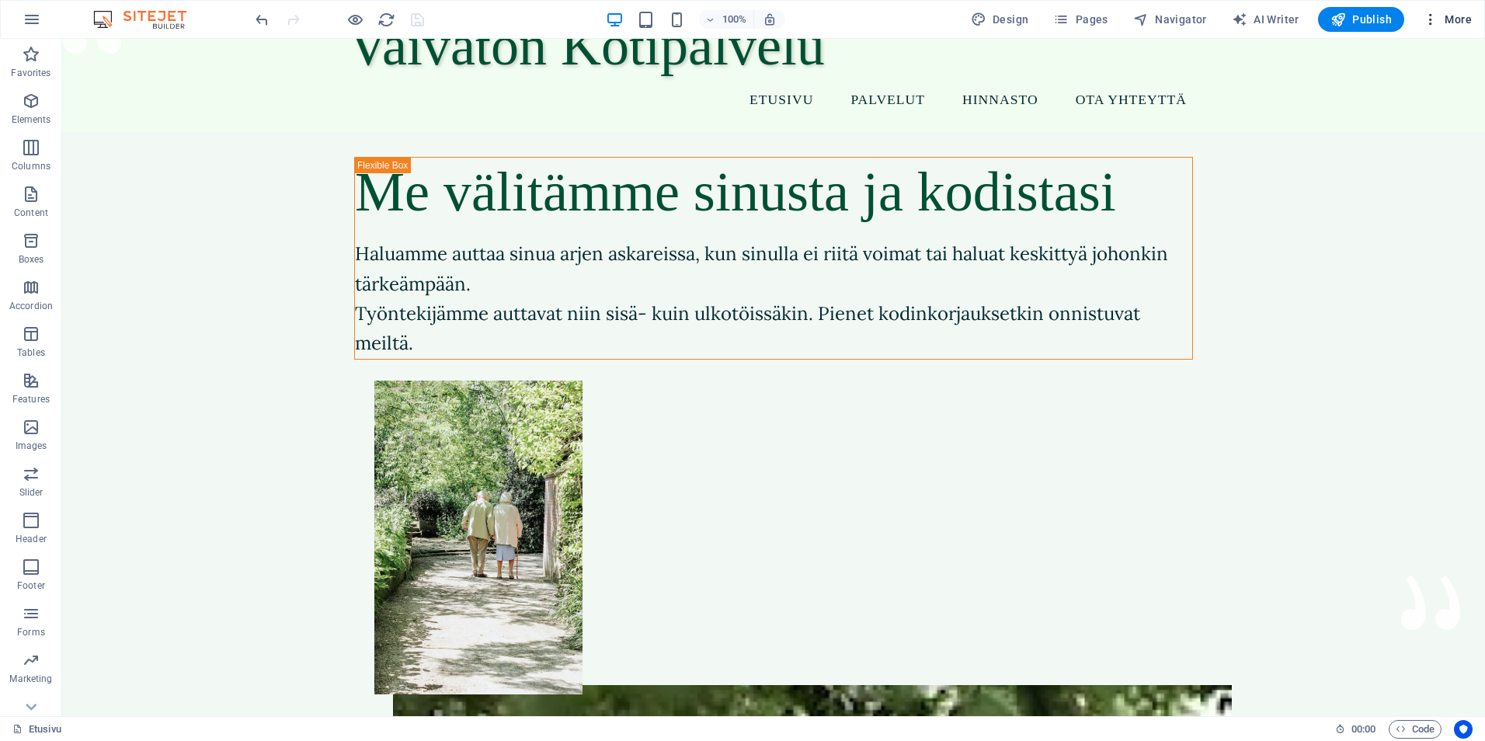
click at [1448, 16] on span "More" at bounding box center [1447, 20] width 49 height 16
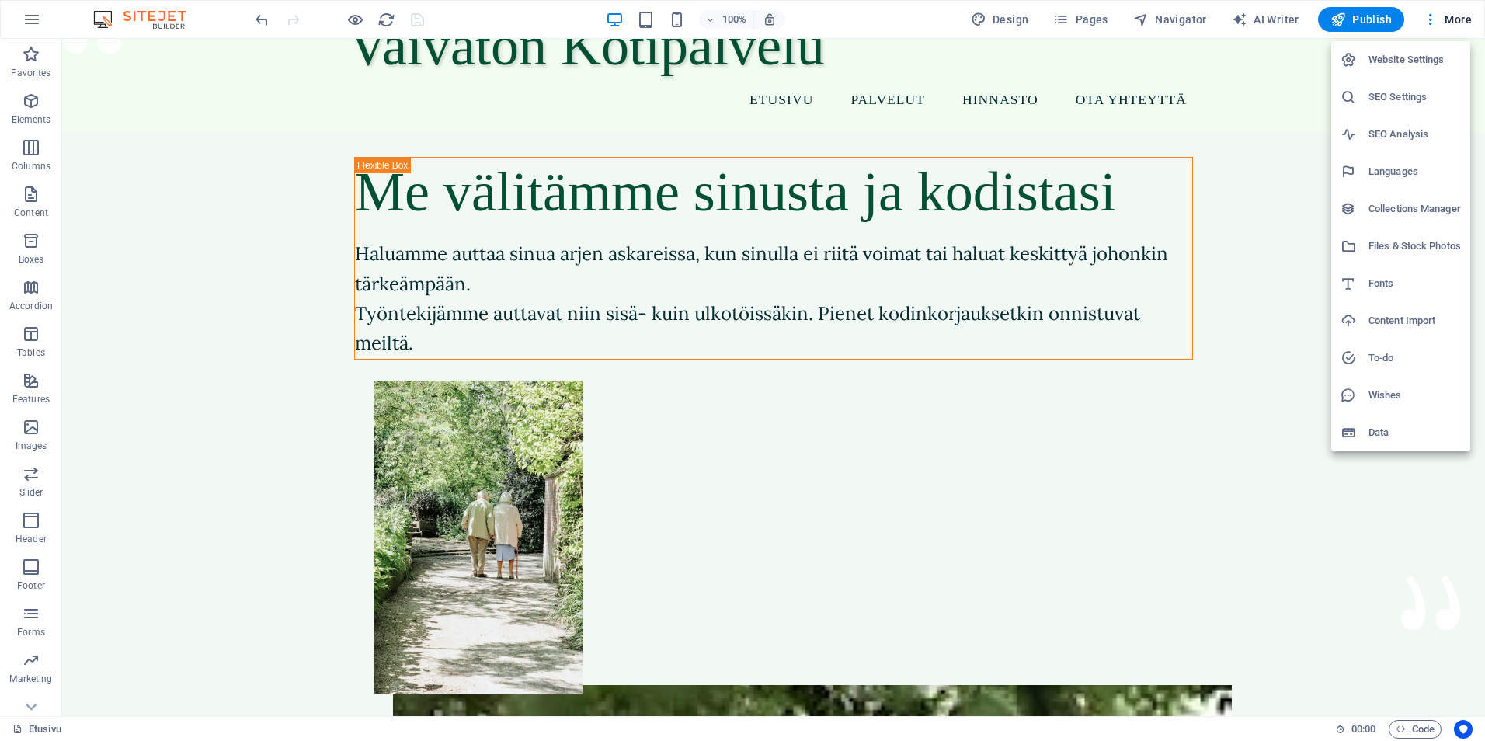
click at [1090, 28] on div at bounding box center [742, 370] width 1485 height 741
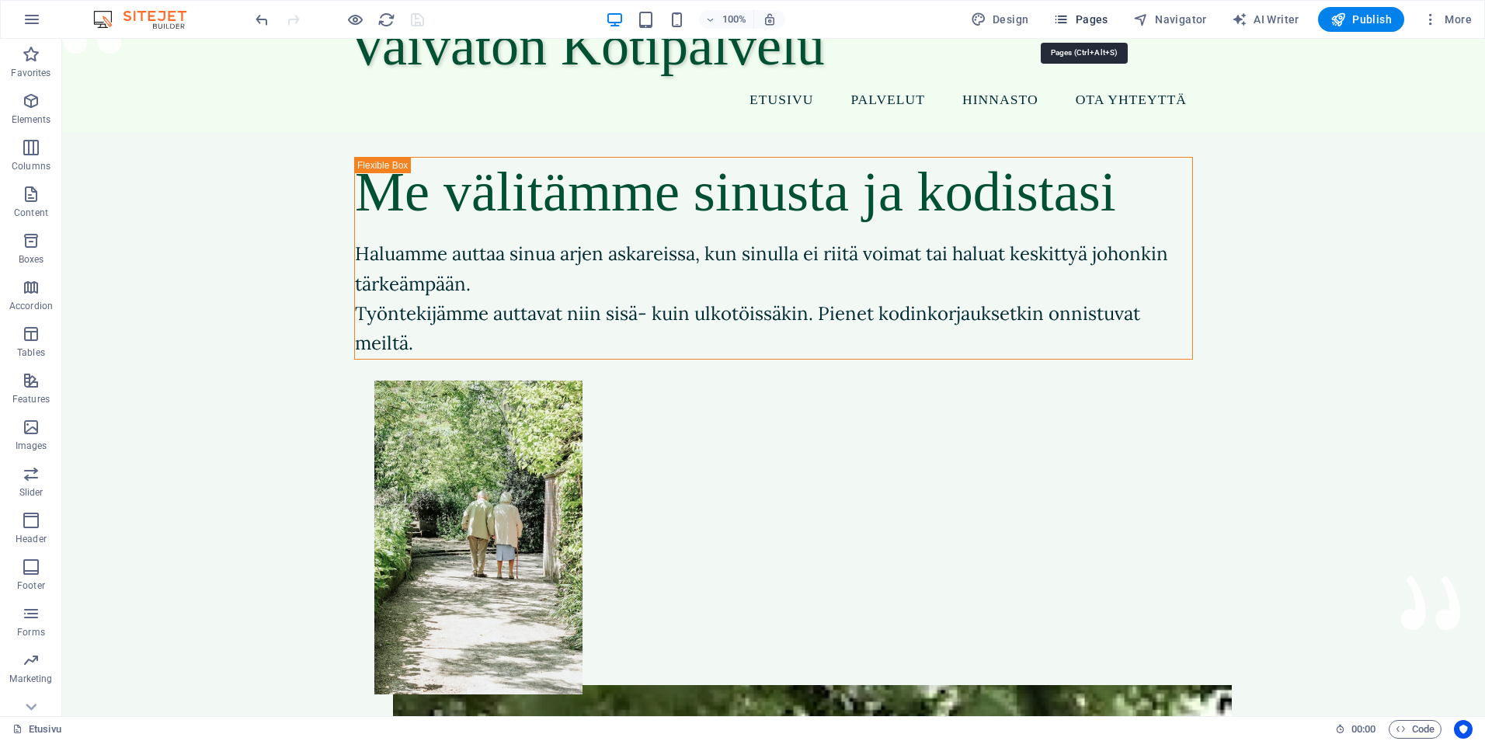
click at [1069, 22] on icon "button" at bounding box center [1061, 20] width 16 height 16
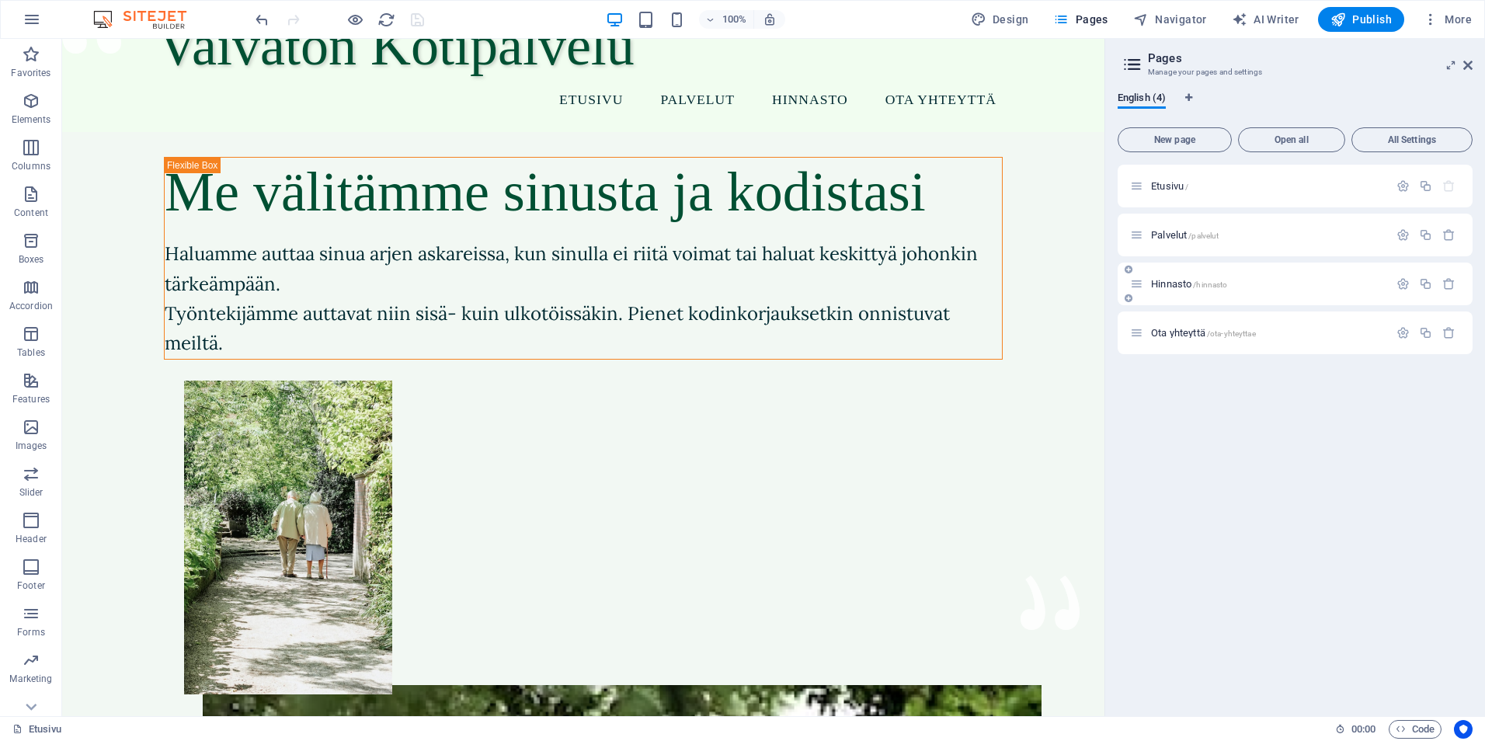
click at [1216, 293] on div "Hinnasto /hinnasto" at bounding box center [1295, 283] width 355 height 43
click at [1182, 287] on span "Hinnasto /hinnasto" at bounding box center [1189, 284] width 76 height 12
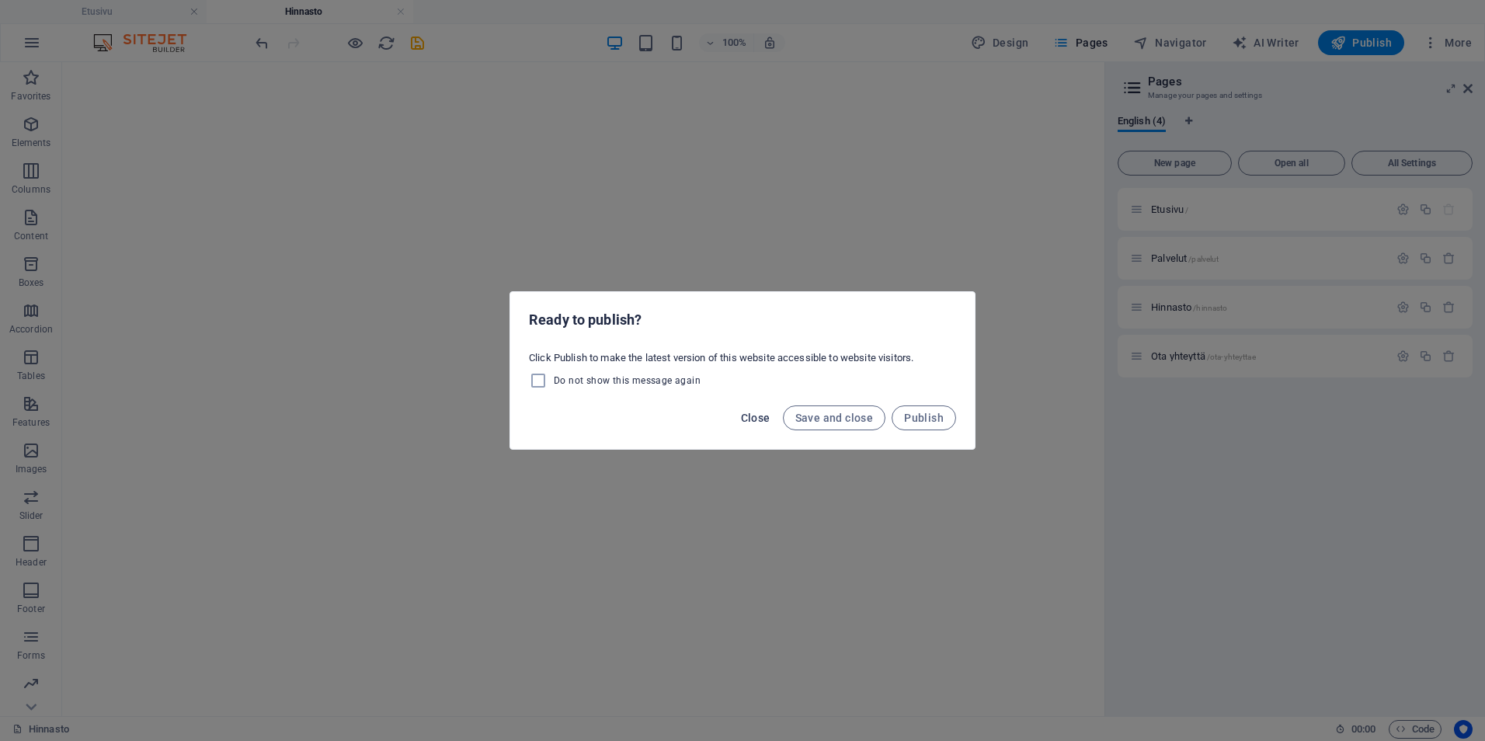
click at [761, 412] on span "Close" at bounding box center [756, 418] width 30 height 12
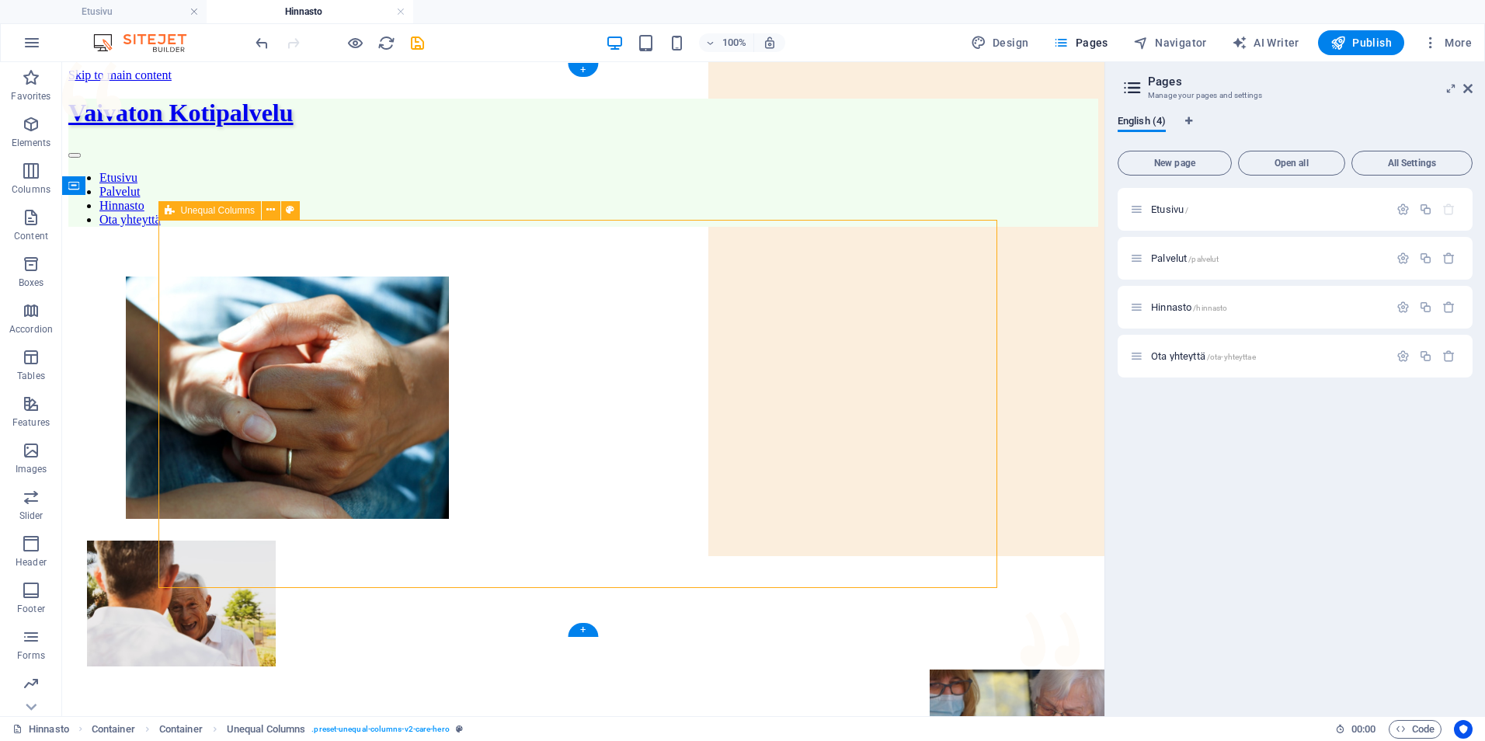
click at [475, 353] on div at bounding box center [583, 522] width 993 height 516
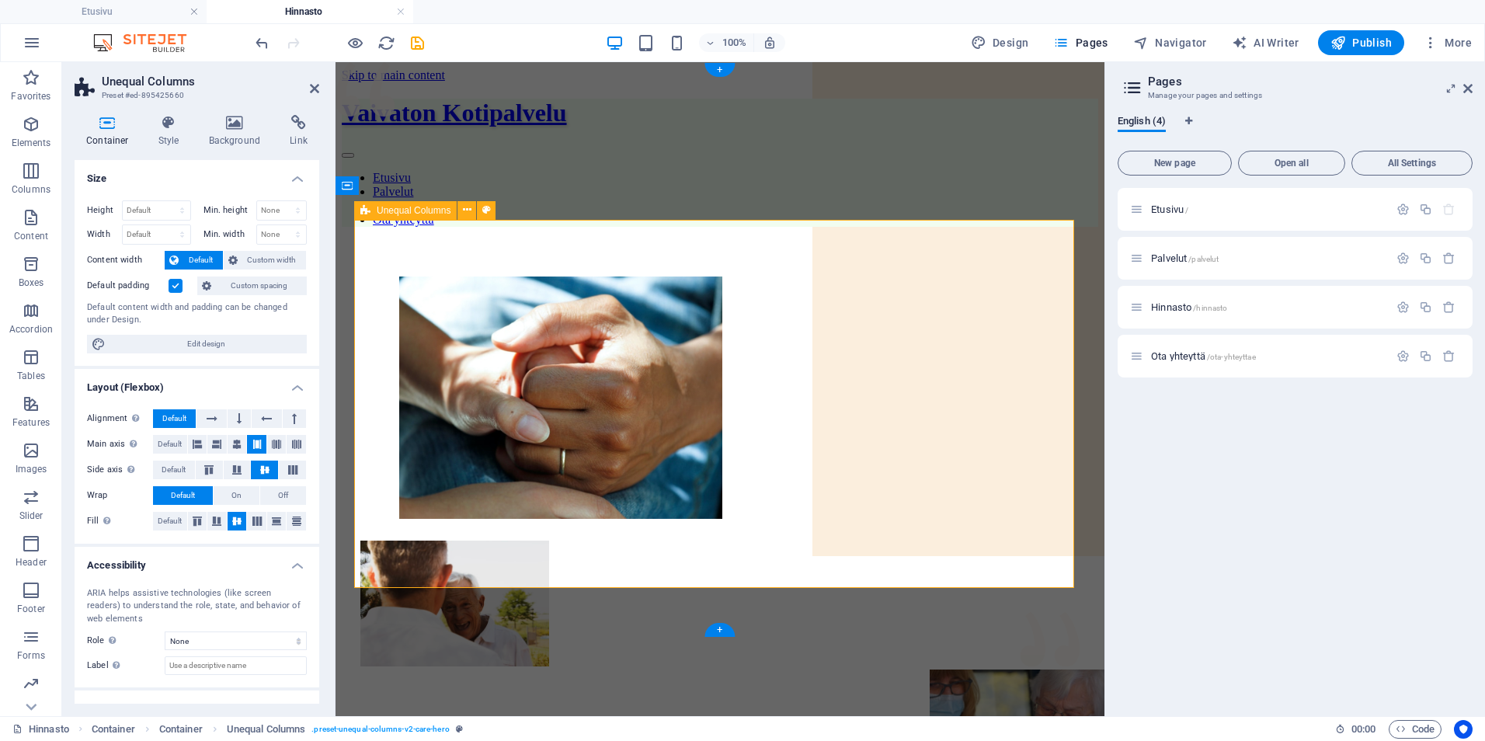
click at [576, 310] on div at bounding box center [719, 522] width 719 height 516
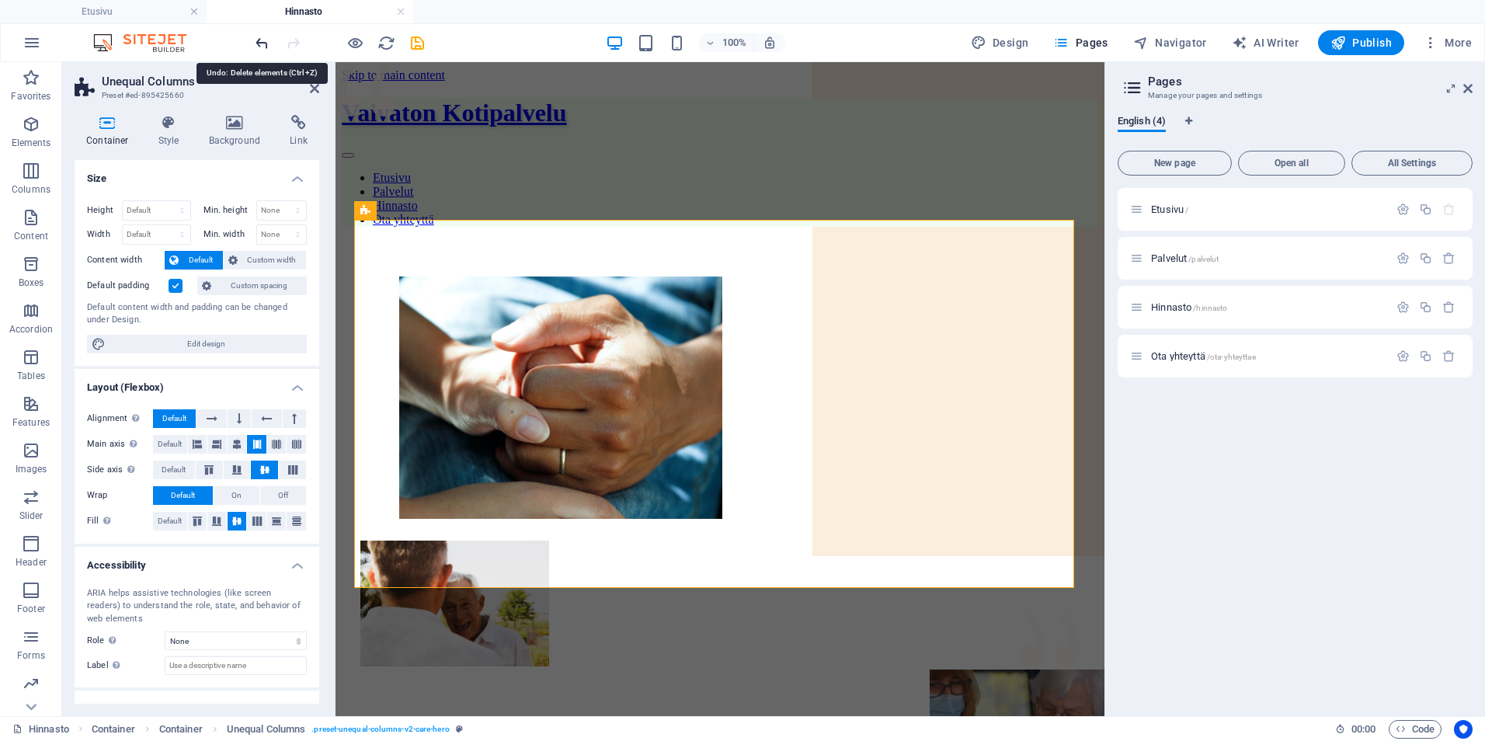
click at [256, 45] on icon "undo" at bounding box center [262, 43] width 18 height 18
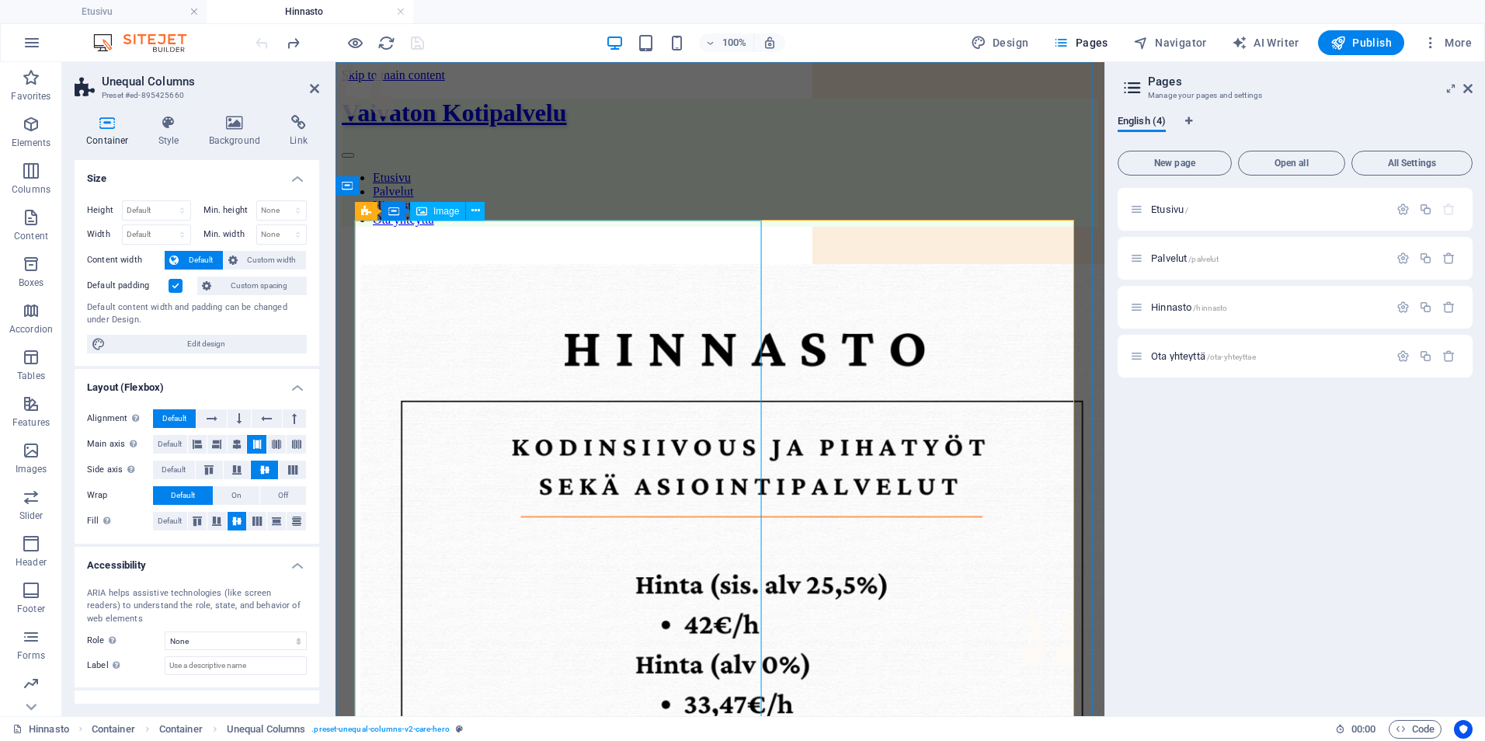
click at [549, 428] on figure at bounding box center [719, 746] width 719 height 965
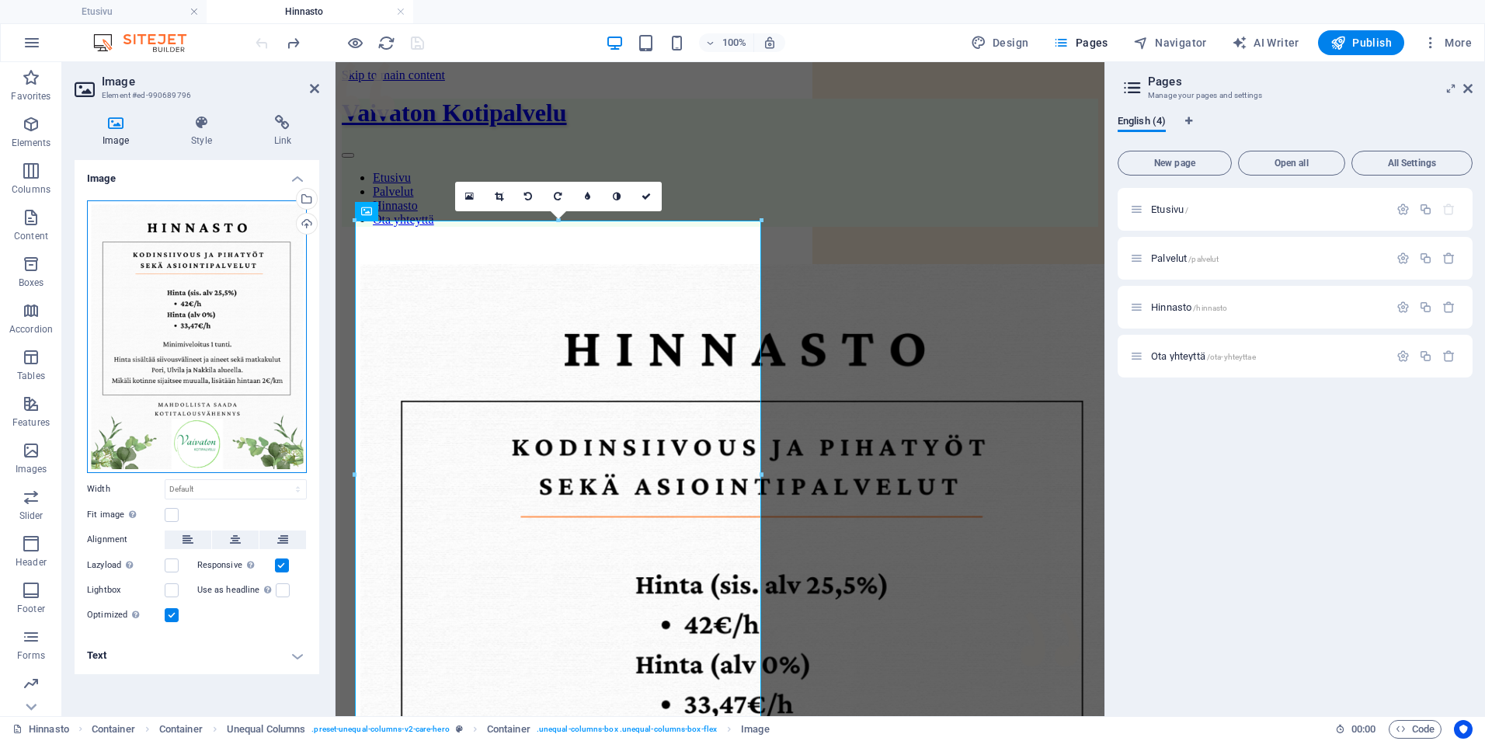
click at [243, 308] on div "Drag files here, click to choose files or select files from Files or our free s…" at bounding box center [197, 336] width 220 height 273
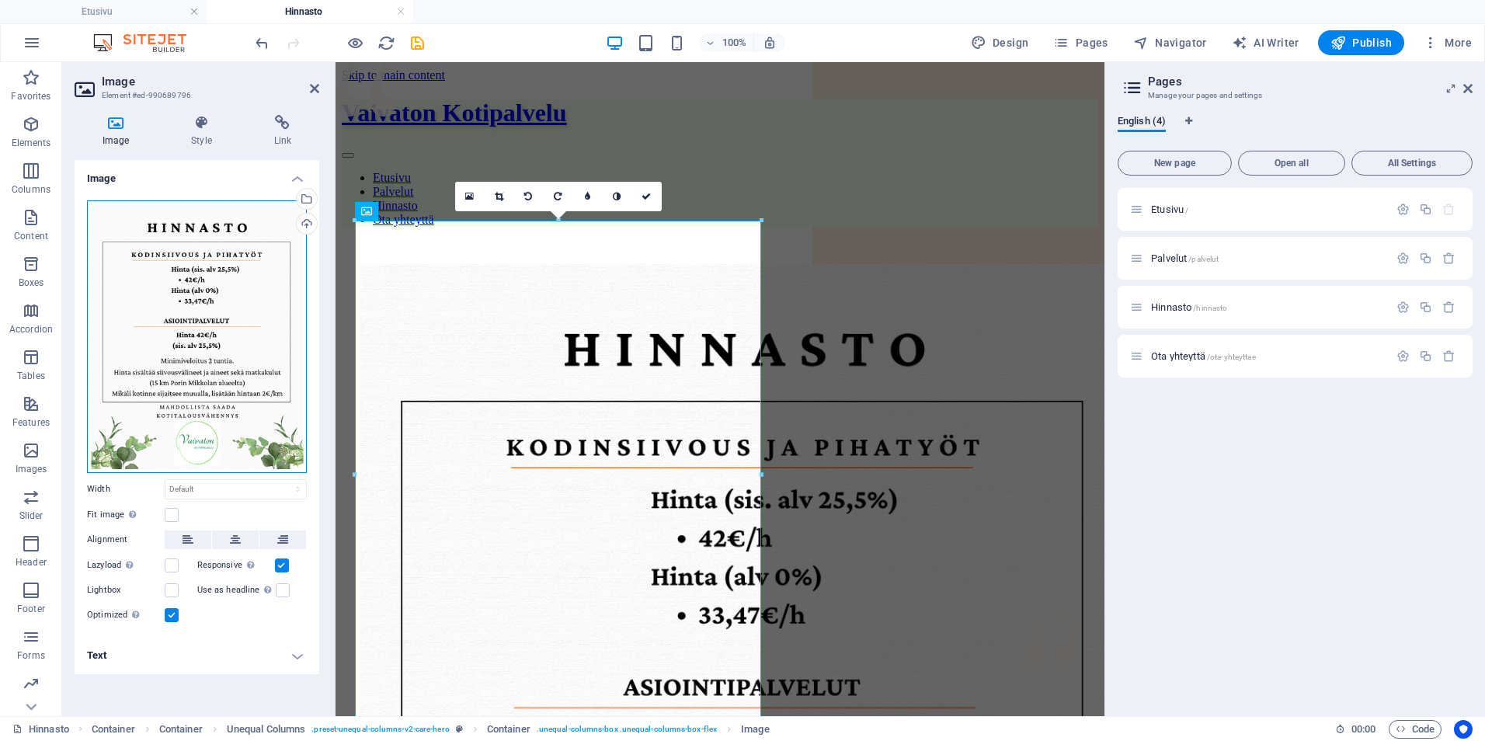
click at [205, 246] on div "Drag files here, click to choose files or select files from Files or our free s…" at bounding box center [197, 336] width 220 height 273
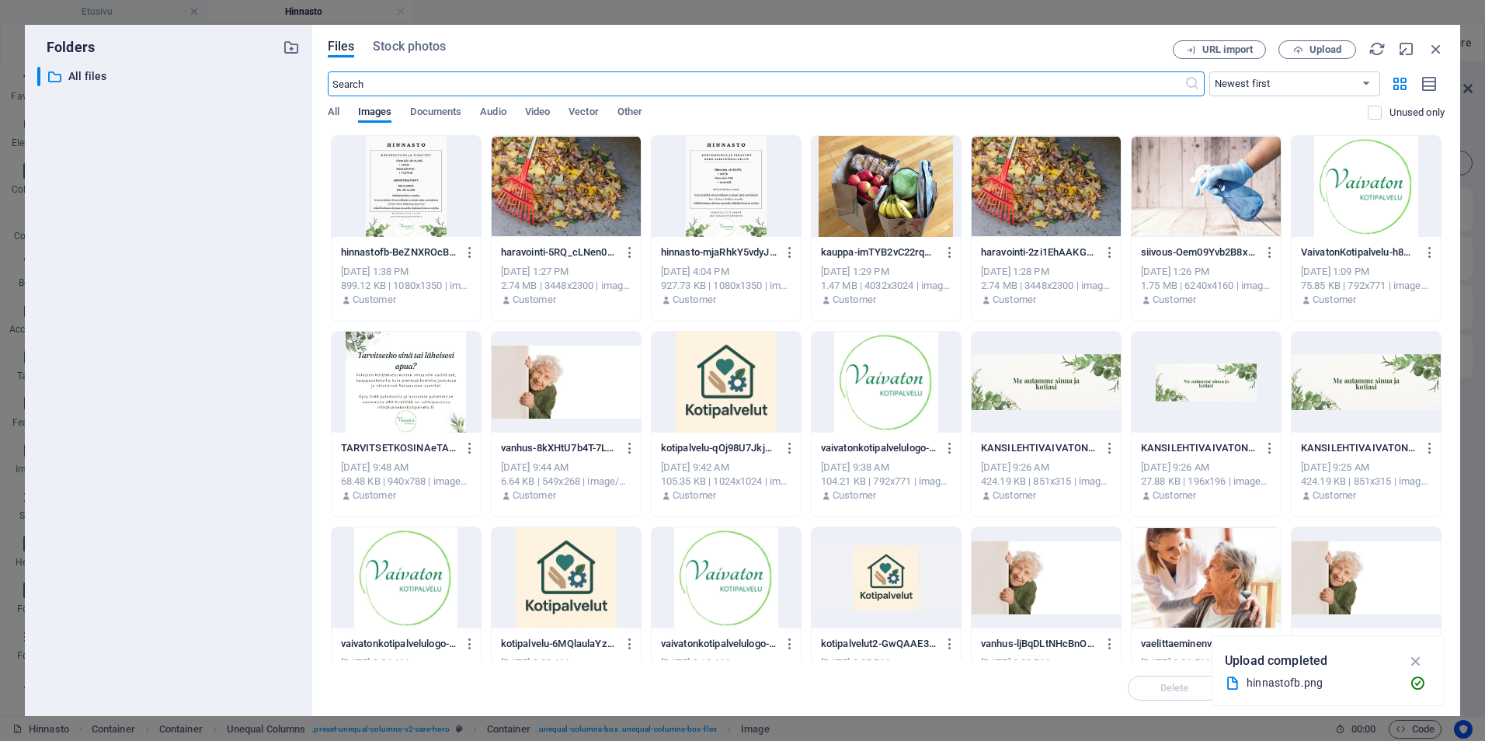
click at [400, 195] on div at bounding box center [406, 186] width 149 height 101
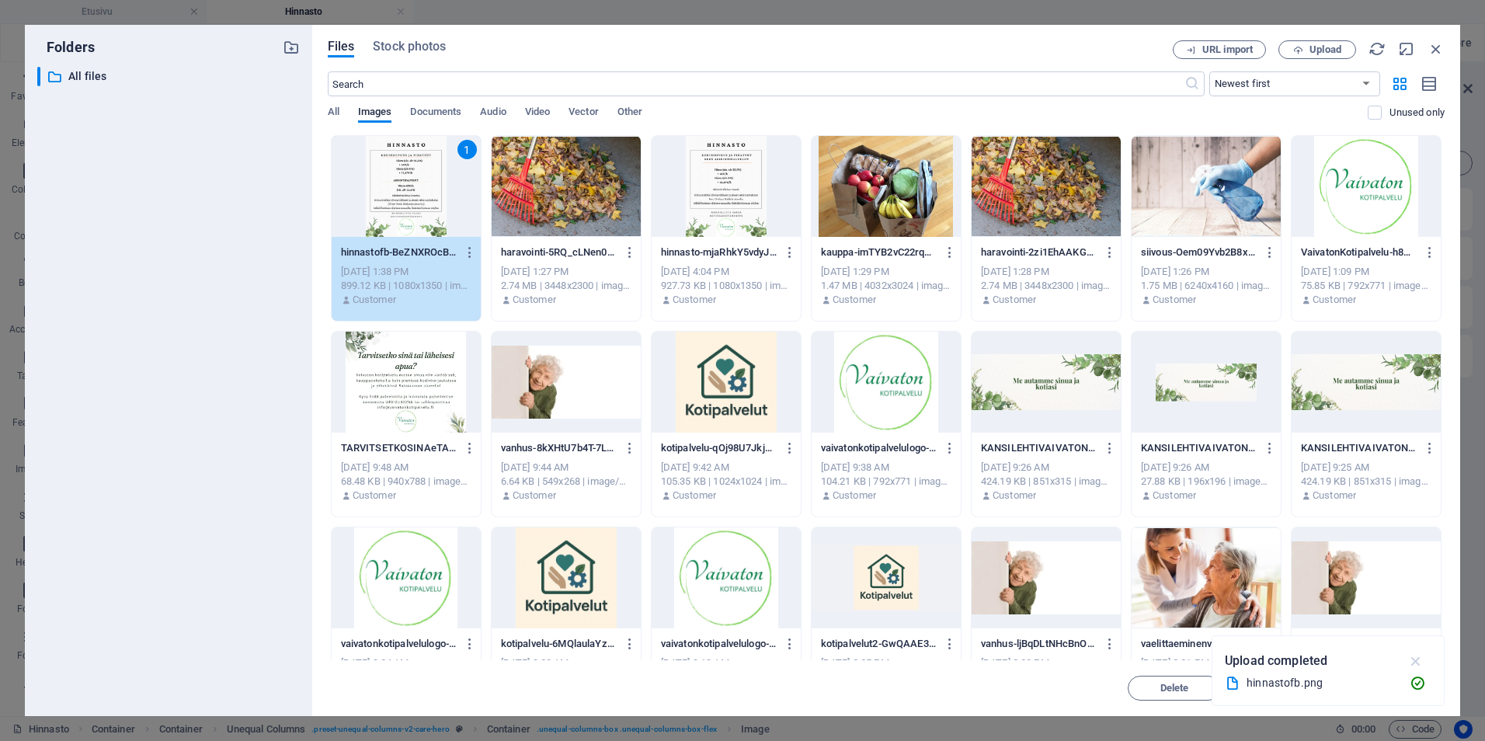
click at [1413, 659] on icon "button" at bounding box center [1416, 660] width 18 height 17
click at [1375, 689] on span "Insert" at bounding box center [1398, 687] width 81 height 9
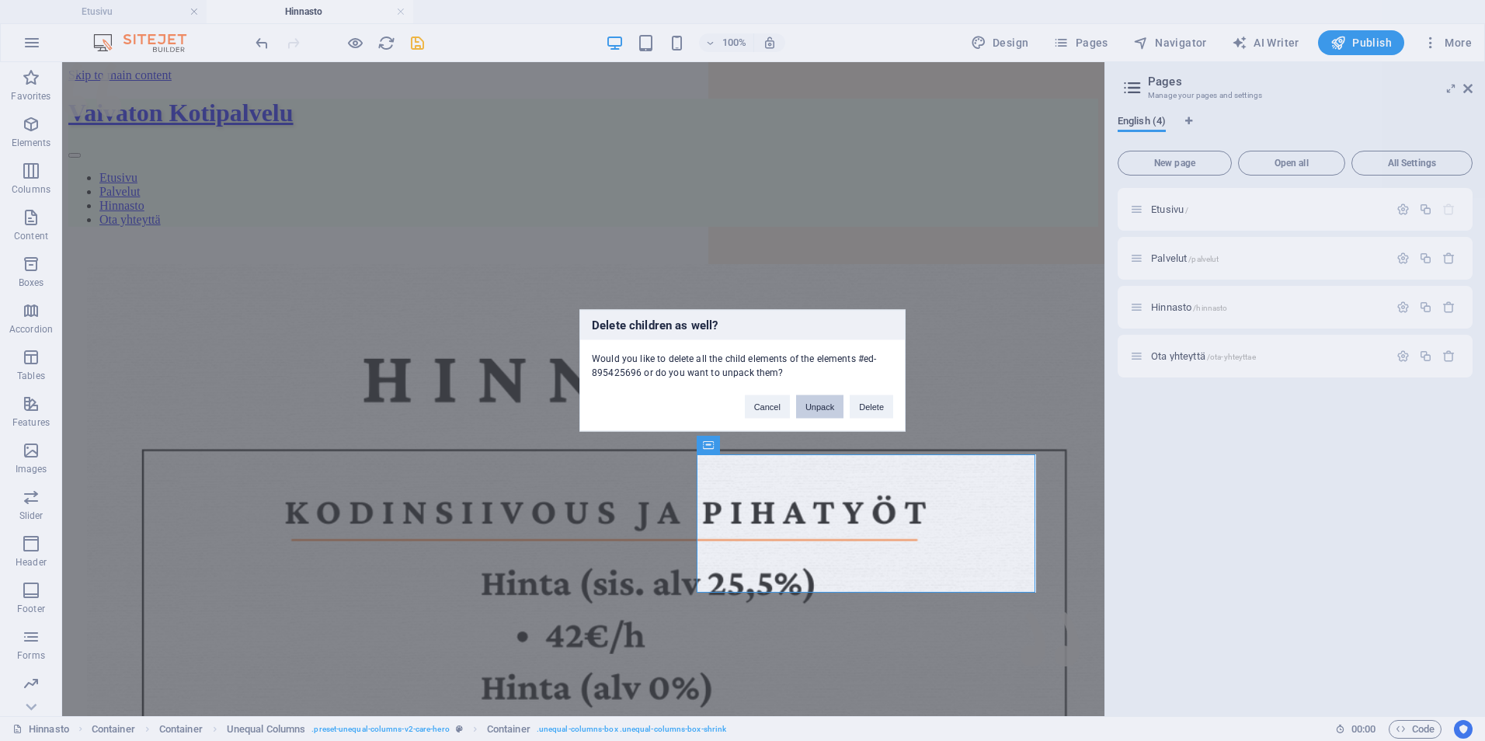
click at [829, 403] on button "Unpack" at bounding box center [819, 406] width 47 height 23
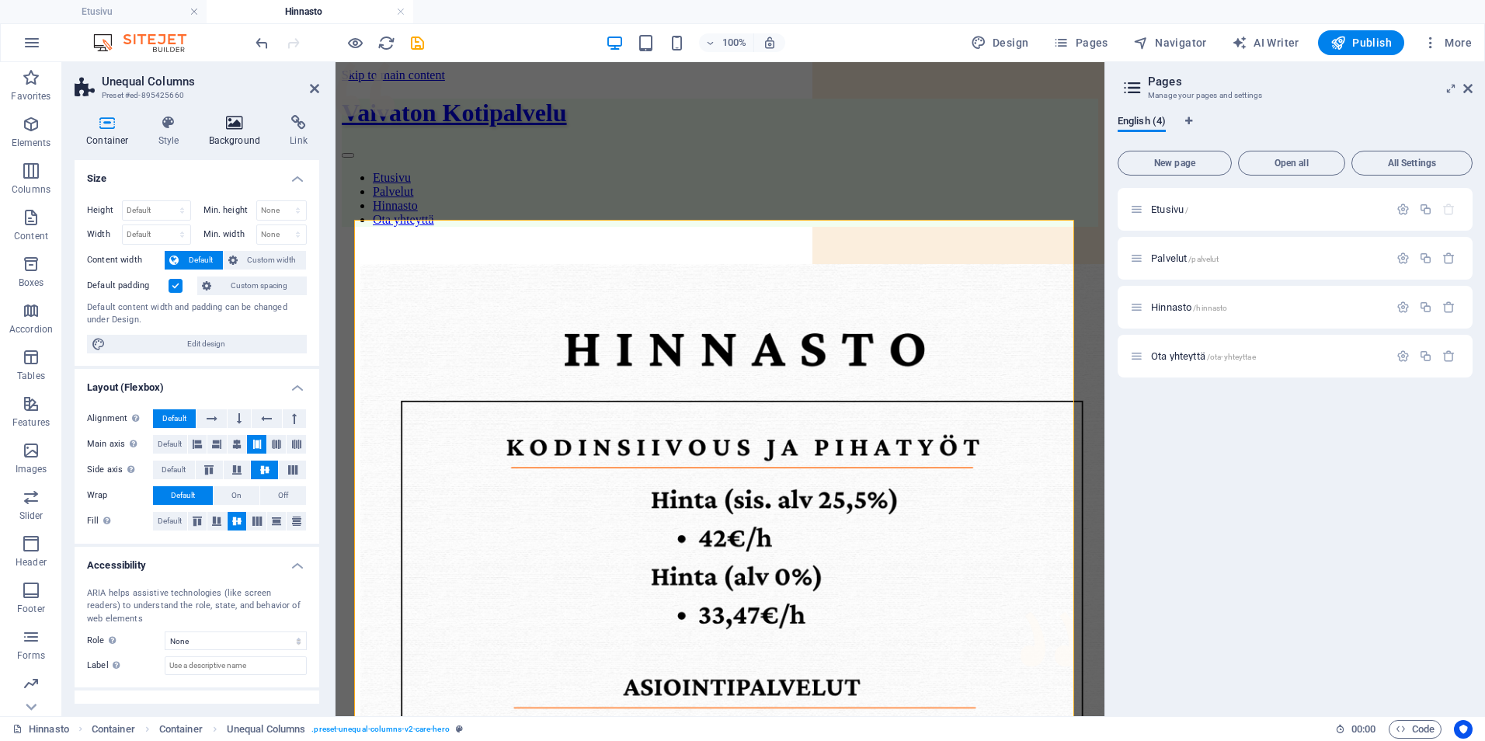
click at [214, 136] on h4 "Background" at bounding box center [238, 131] width 82 height 33
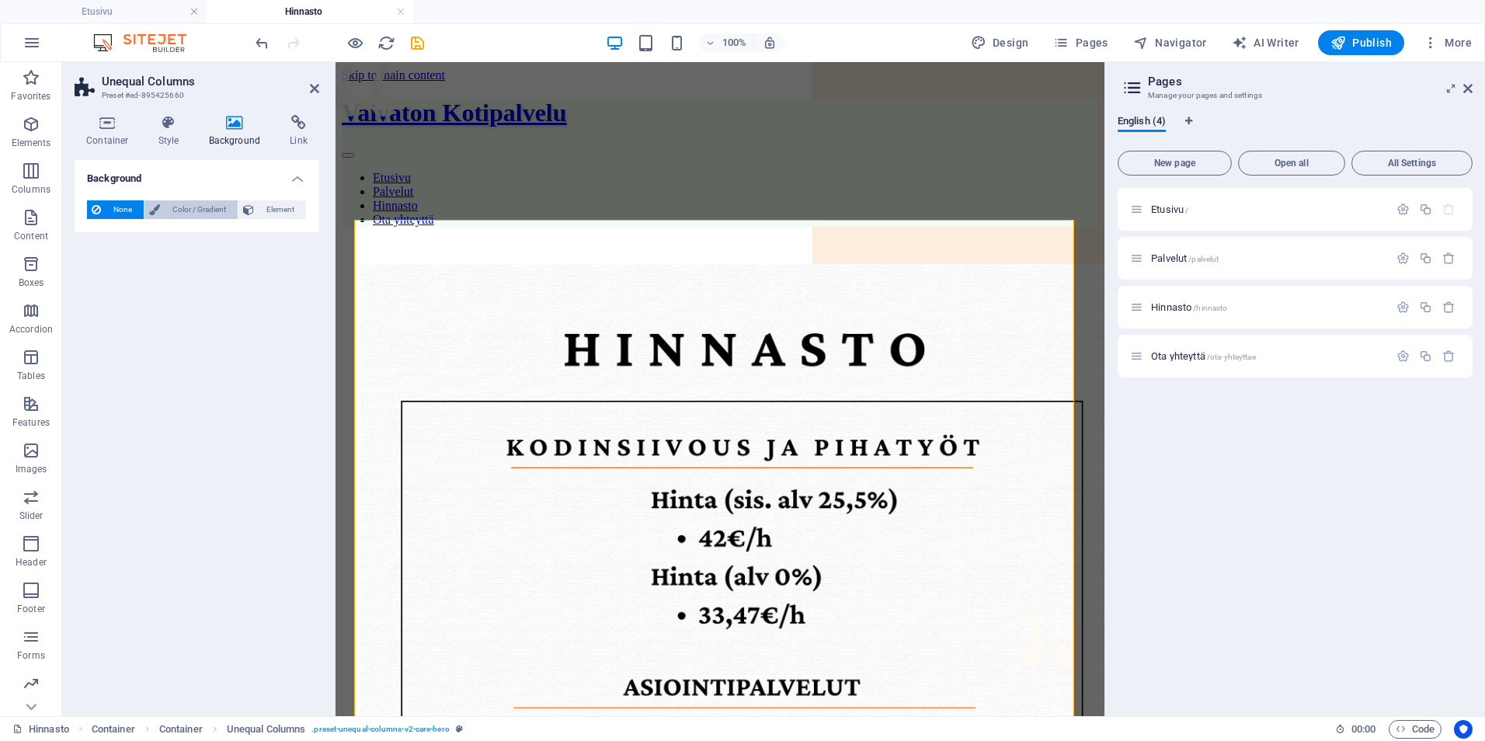
click at [184, 215] on span "Color / Gradient" at bounding box center [199, 209] width 68 height 19
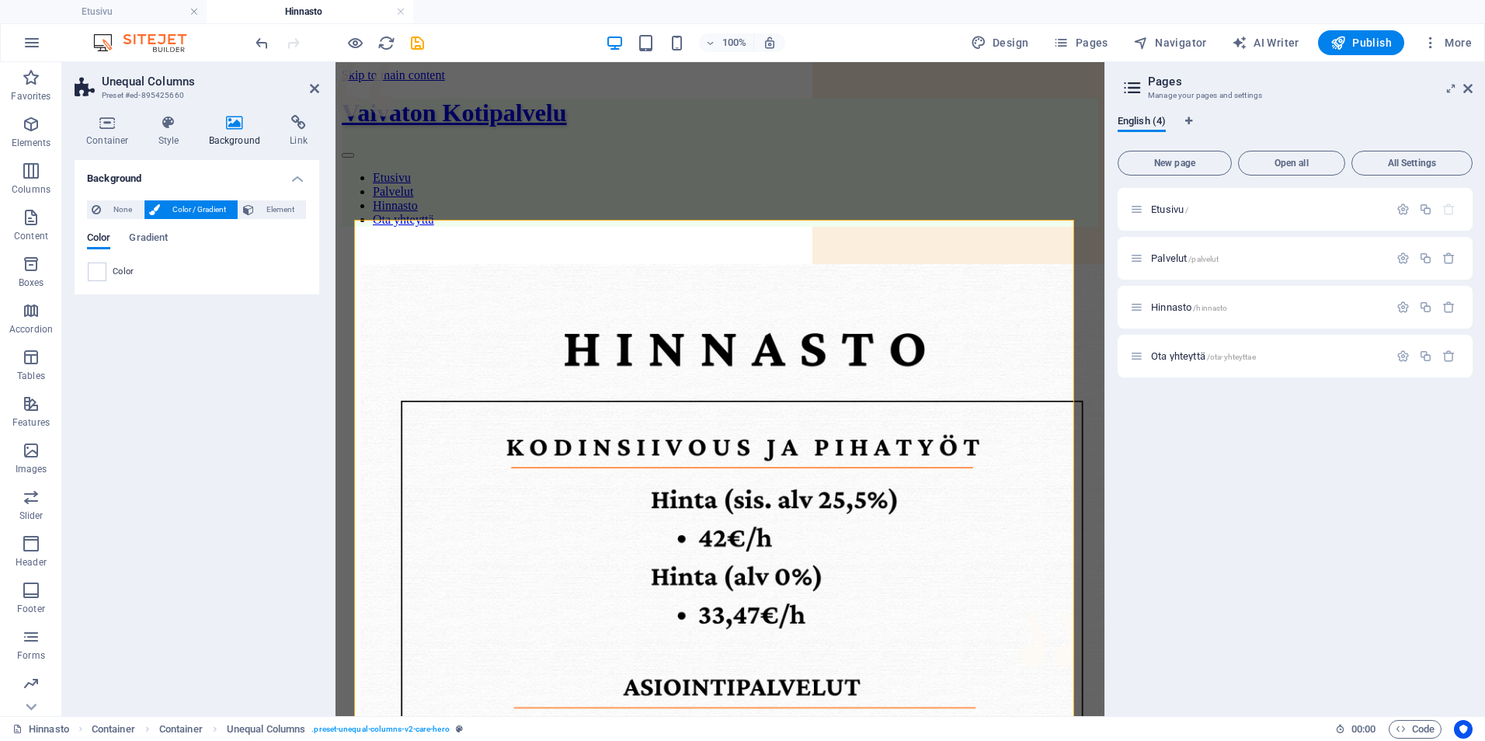
click at [80, 254] on div "None Color / Gradient Element Stretch background to full-width Color overlay Pl…" at bounding box center [197, 241] width 245 height 106
click at [102, 281] on div "Color" at bounding box center [197, 272] width 220 height 20
click at [402, 171] on nav "Etusivu Palvelut Hinnasto Ota yhteyttä" at bounding box center [720, 199] width 756 height 56
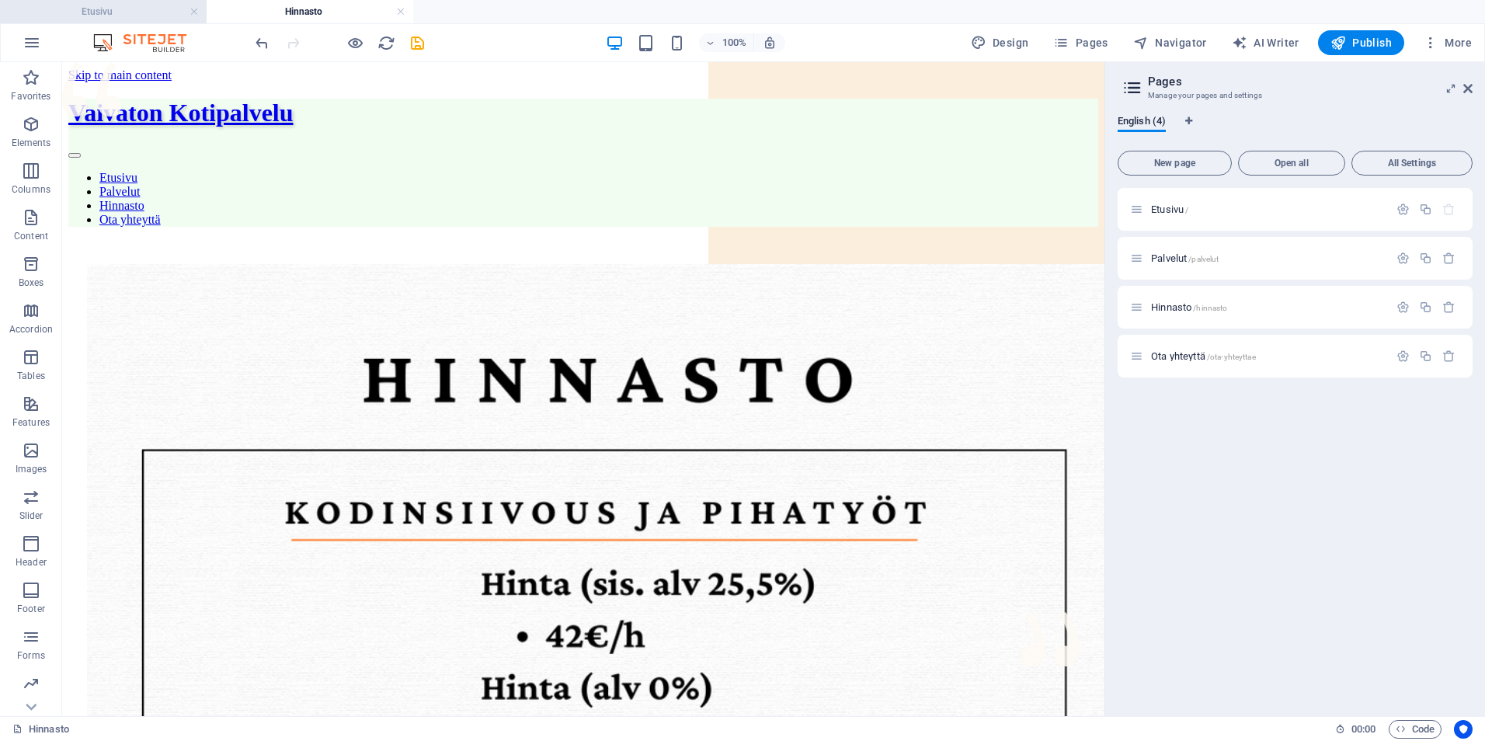
click at [166, 12] on h4 "Etusivu" at bounding box center [103, 11] width 207 height 17
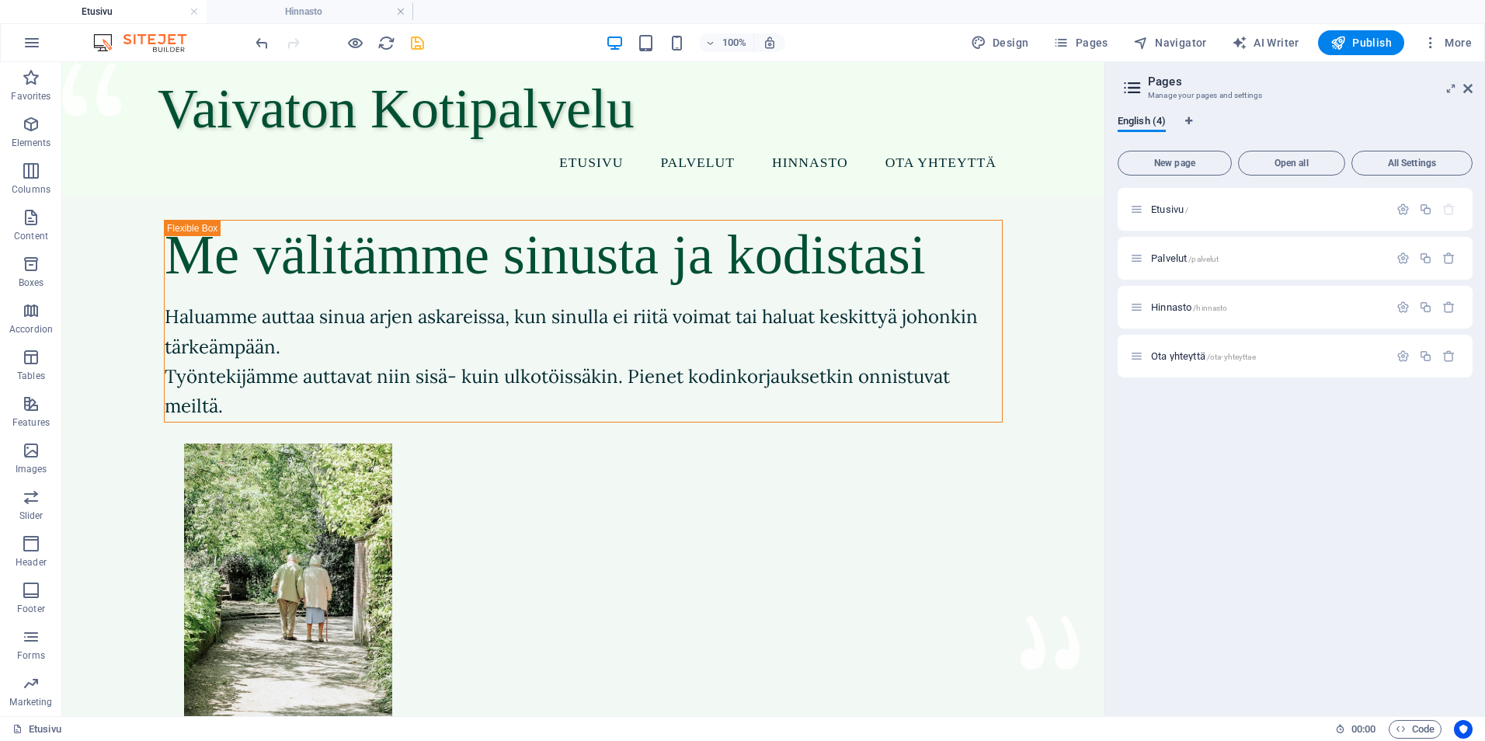
scroll to position [40, 0]
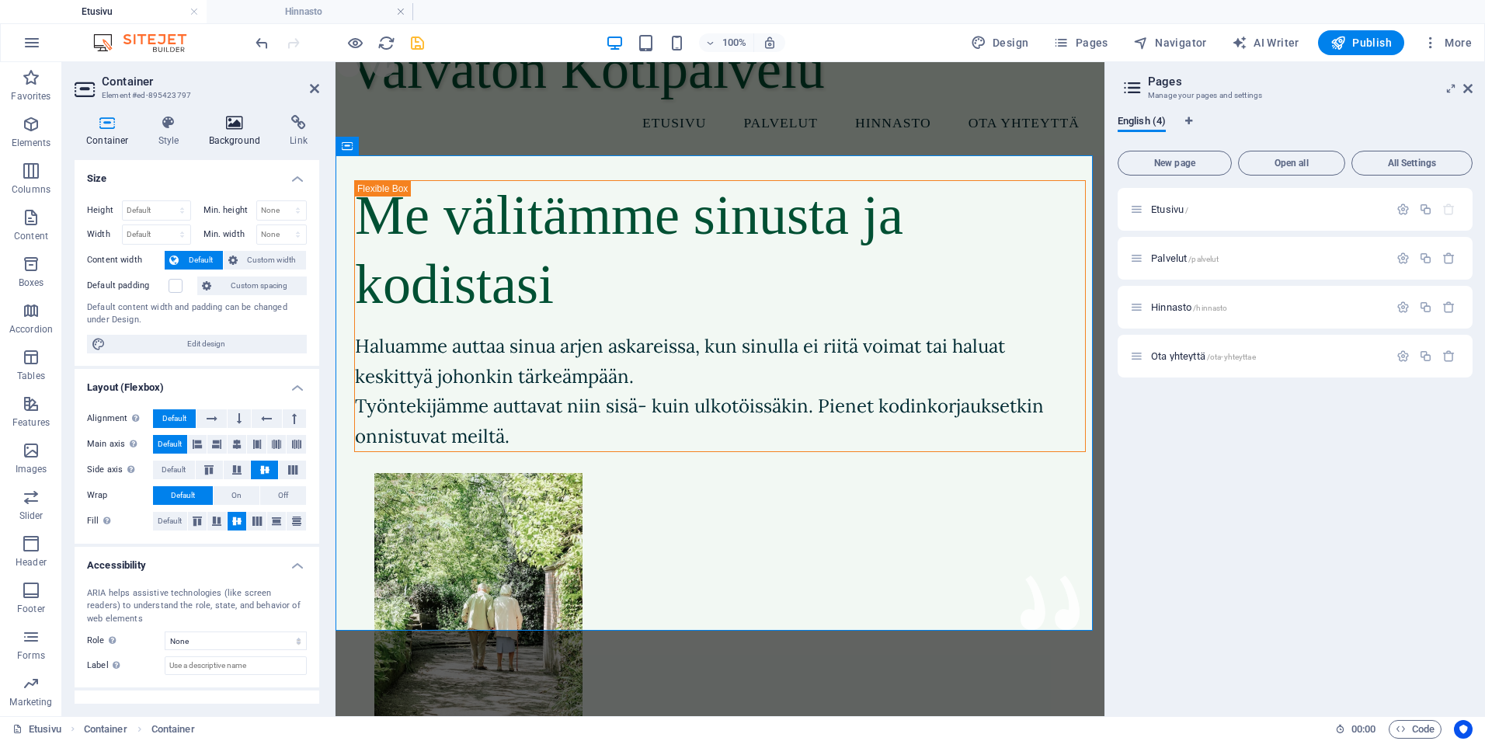
click at [240, 133] on h4 "Background" at bounding box center [238, 131] width 82 height 33
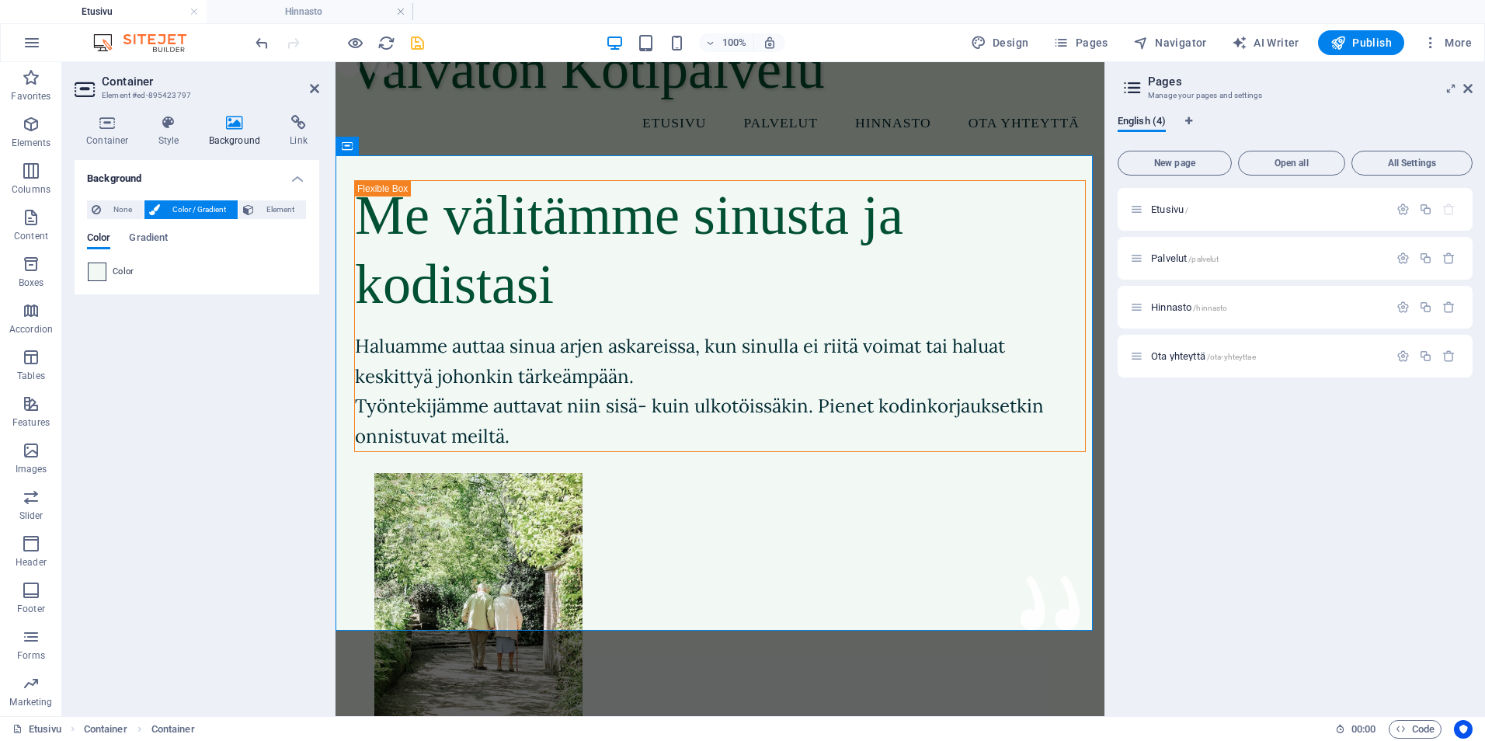
click at [104, 277] on span at bounding box center [97, 271] width 17 height 17
type input "#f2f8f3"
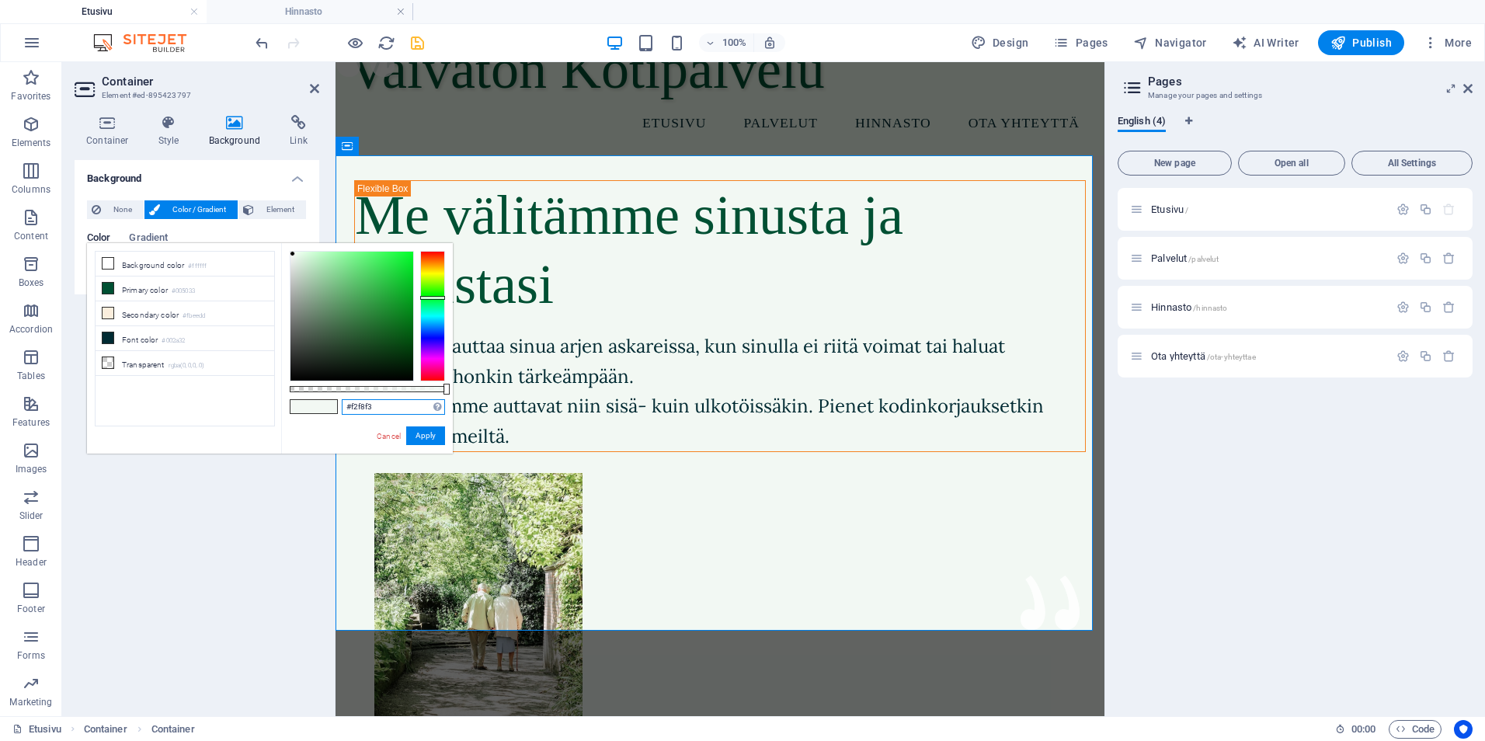
drag, startPoint x: 403, startPoint y: 412, endPoint x: 162, endPoint y: 387, distance: 242.8
click at [162, 387] on div "less Background color #ffffff Primary color #005033 Secondary color #fbeedd Fon…" at bounding box center [270, 348] width 366 height 210
click at [491, 128] on nav "Etusivu Palvelut Hinnasto Ota yhteyttä" at bounding box center [720, 123] width 744 height 39
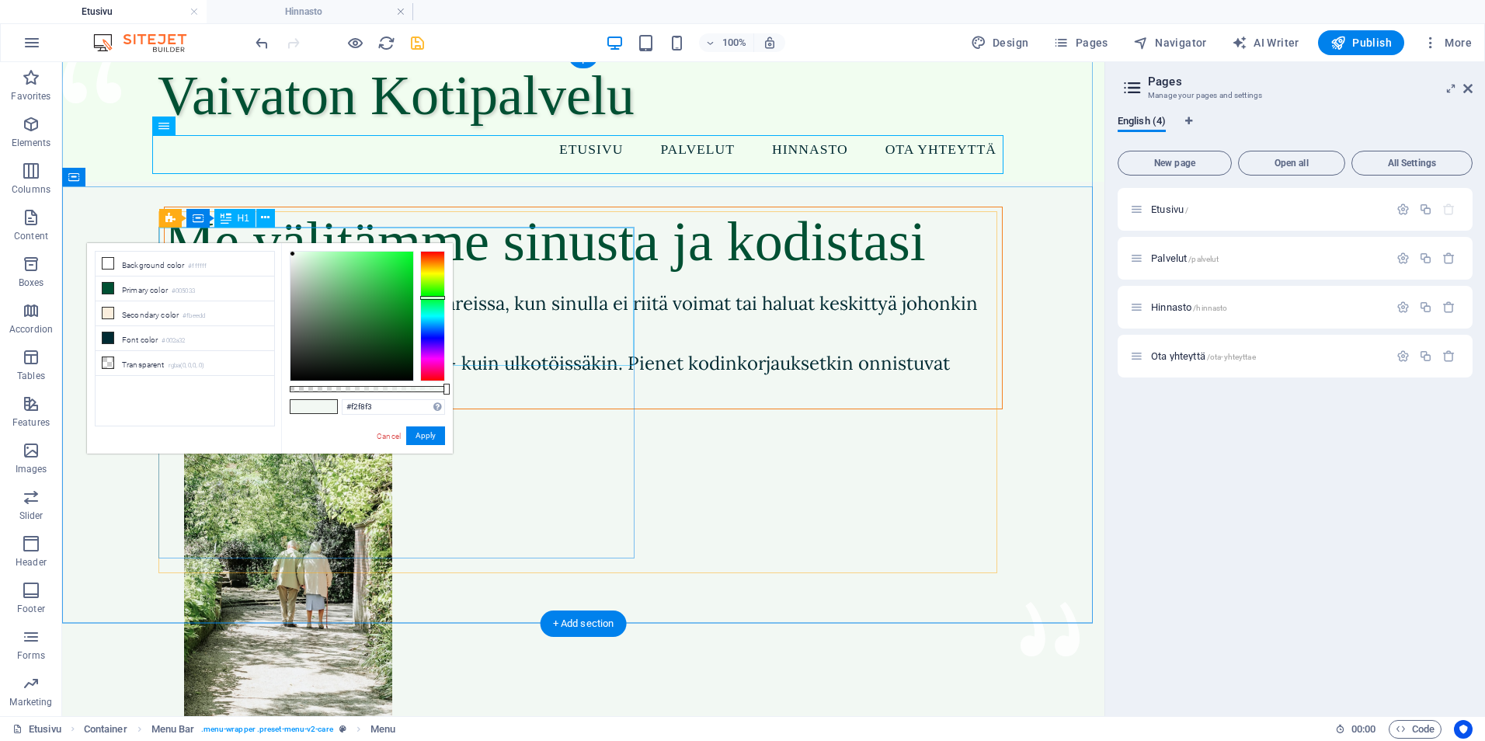
scroll to position [0, 0]
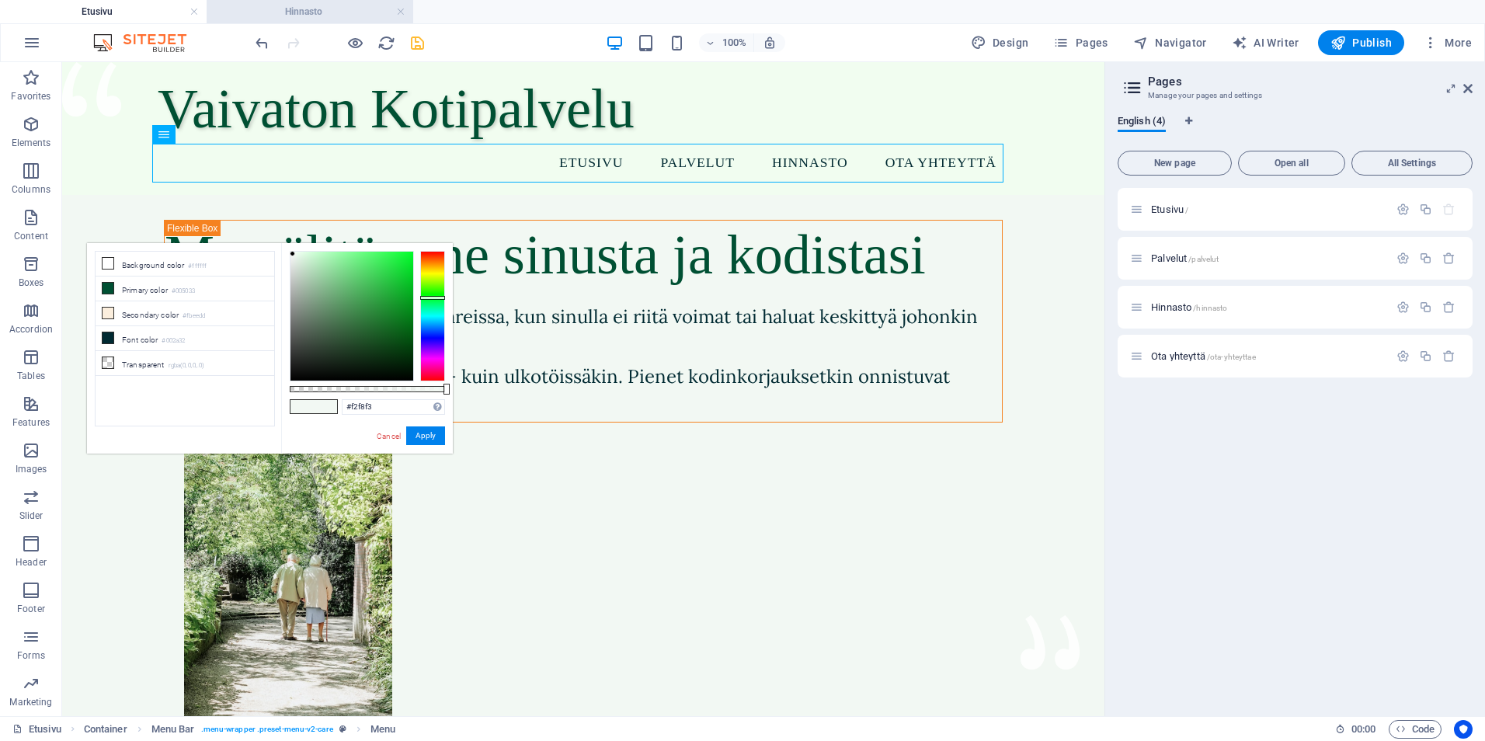
click at [307, 10] on h4 "Hinnasto" at bounding box center [310, 11] width 207 height 17
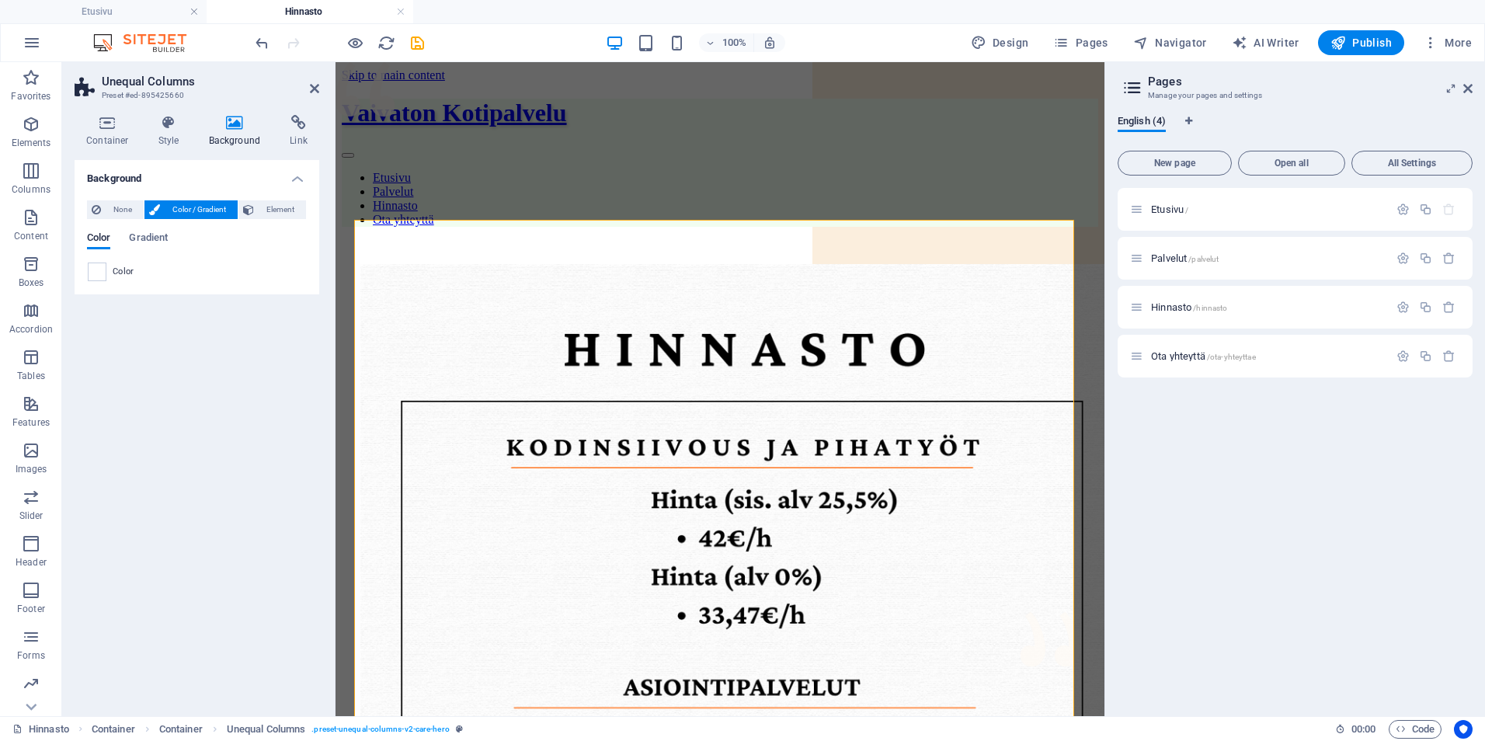
click at [106, 266] on div "Color" at bounding box center [197, 271] width 218 height 19
click at [103, 271] on span at bounding box center [97, 271] width 17 height 17
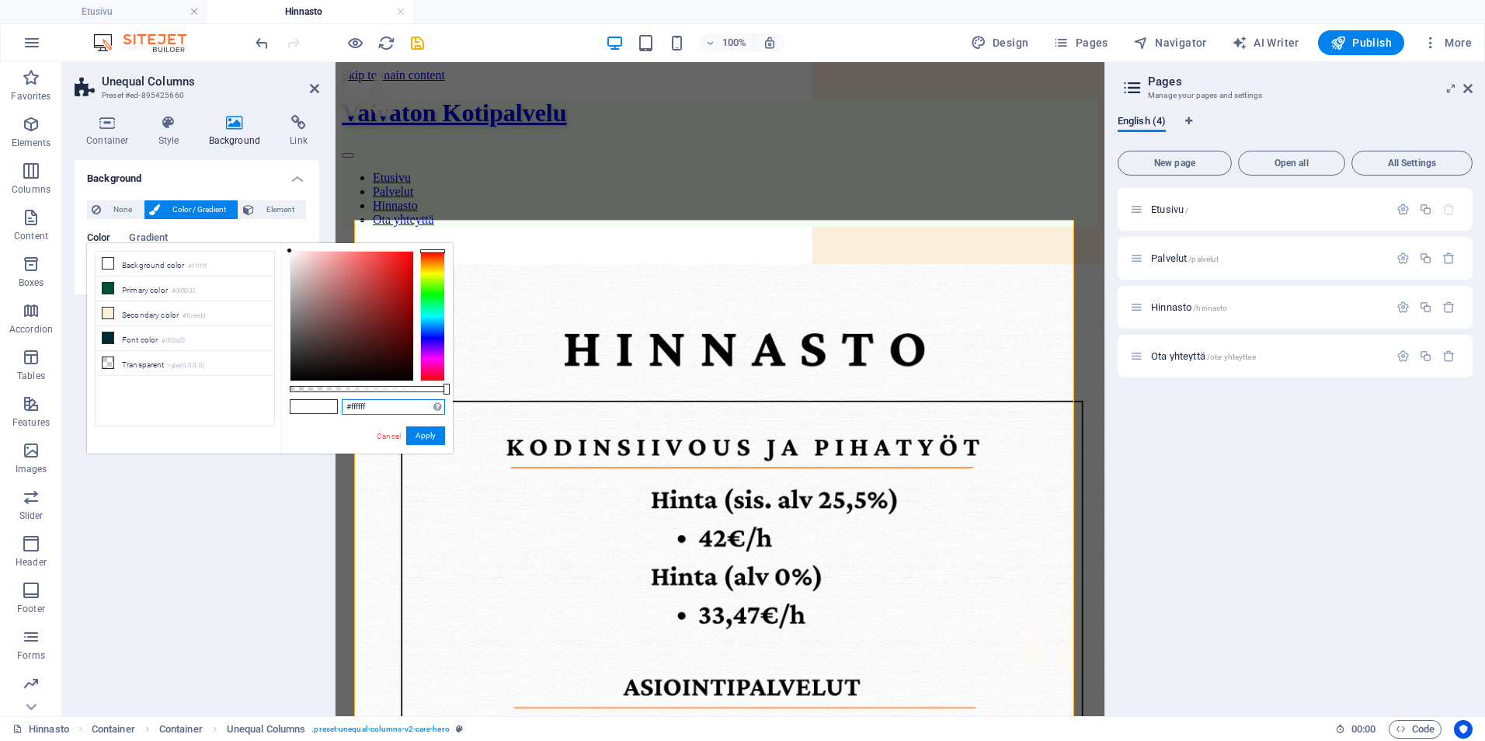
drag, startPoint x: 394, startPoint y: 411, endPoint x: 189, endPoint y: 418, distance: 204.4
click at [189, 418] on div "less Background color #ffffff Primary color #005033 Secondary color #fbeedd Fon…" at bounding box center [270, 348] width 366 height 210
paste input "2f8f3"
type input "#f2f8f3"
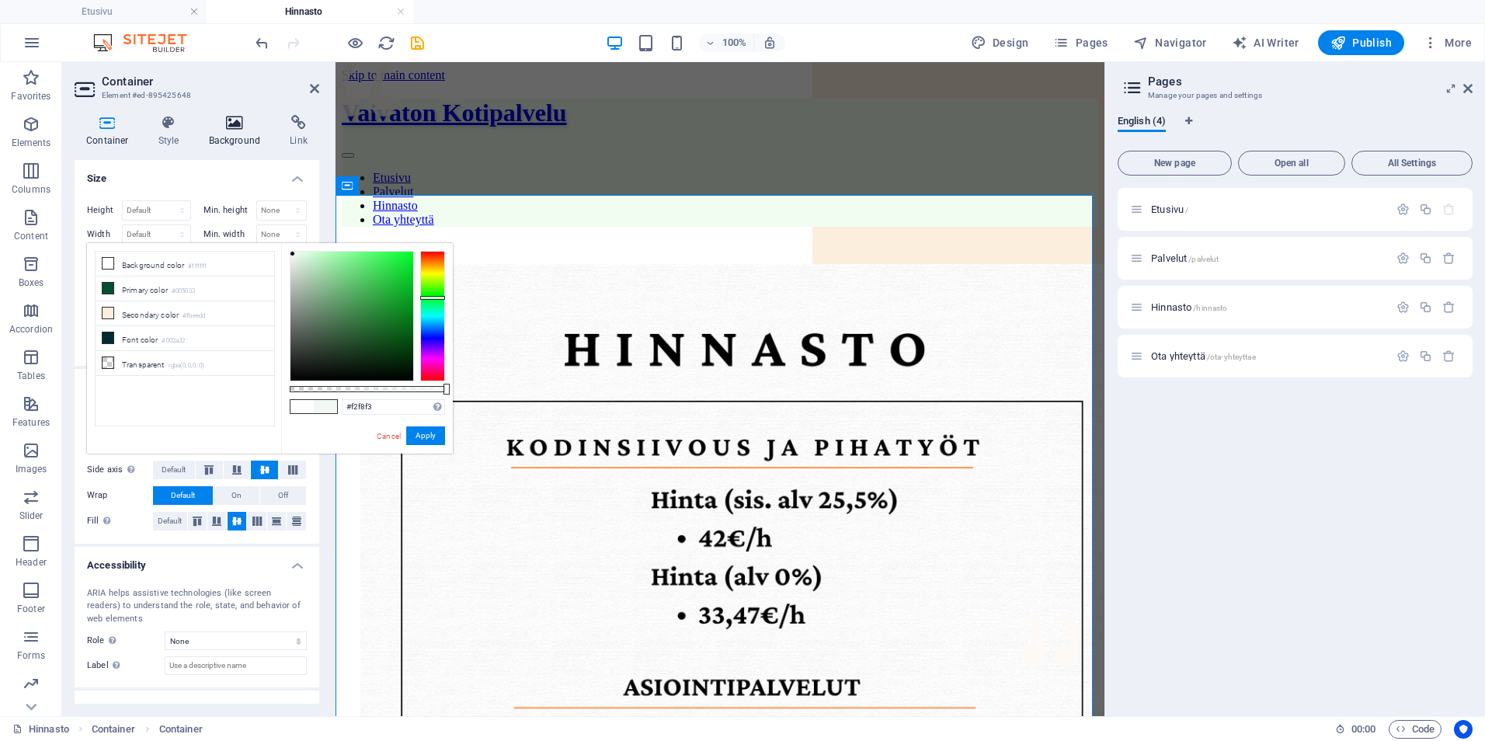
click at [224, 136] on h4 "Background" at bounding box center [238, 131] width 82 height 33
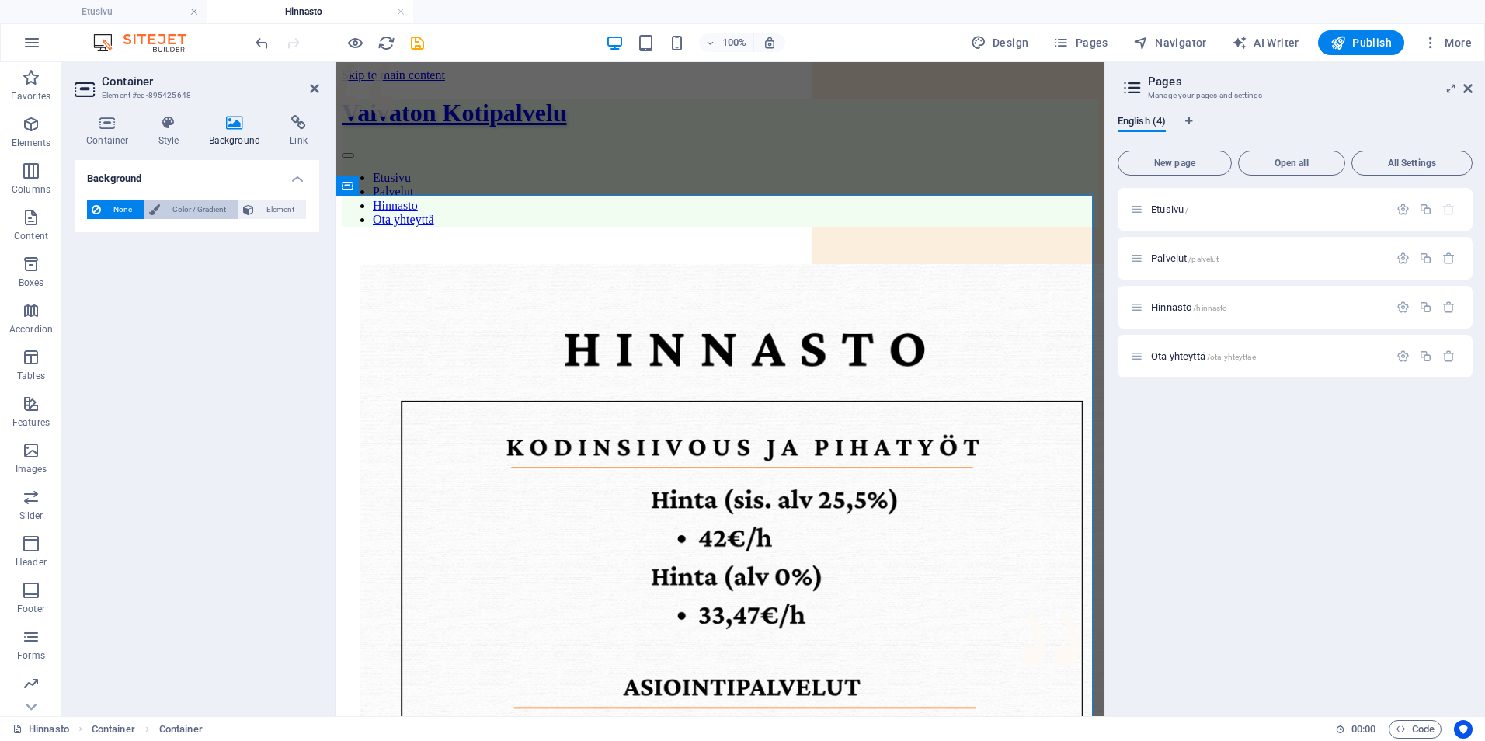
click at [171, 207] on span "Color / Gradient" at bounding box center [199, 209] width 68 height 19
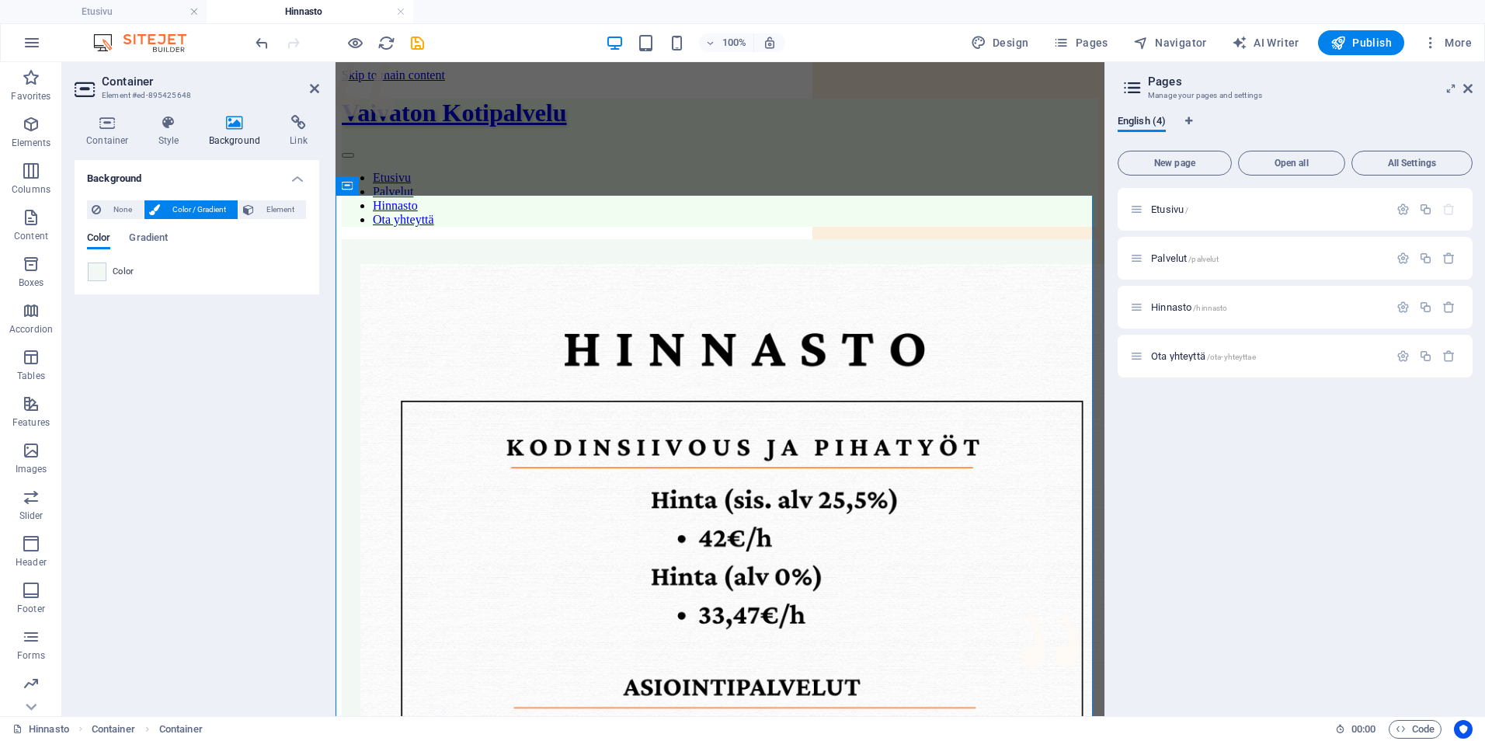
click at [113, 279] on div "Color" at bounding box center [197, 271] width 218 height 19
click at [100, 277] on span at bounding box center [97, 271] width 17 height 17
type input "#f2f8f3"
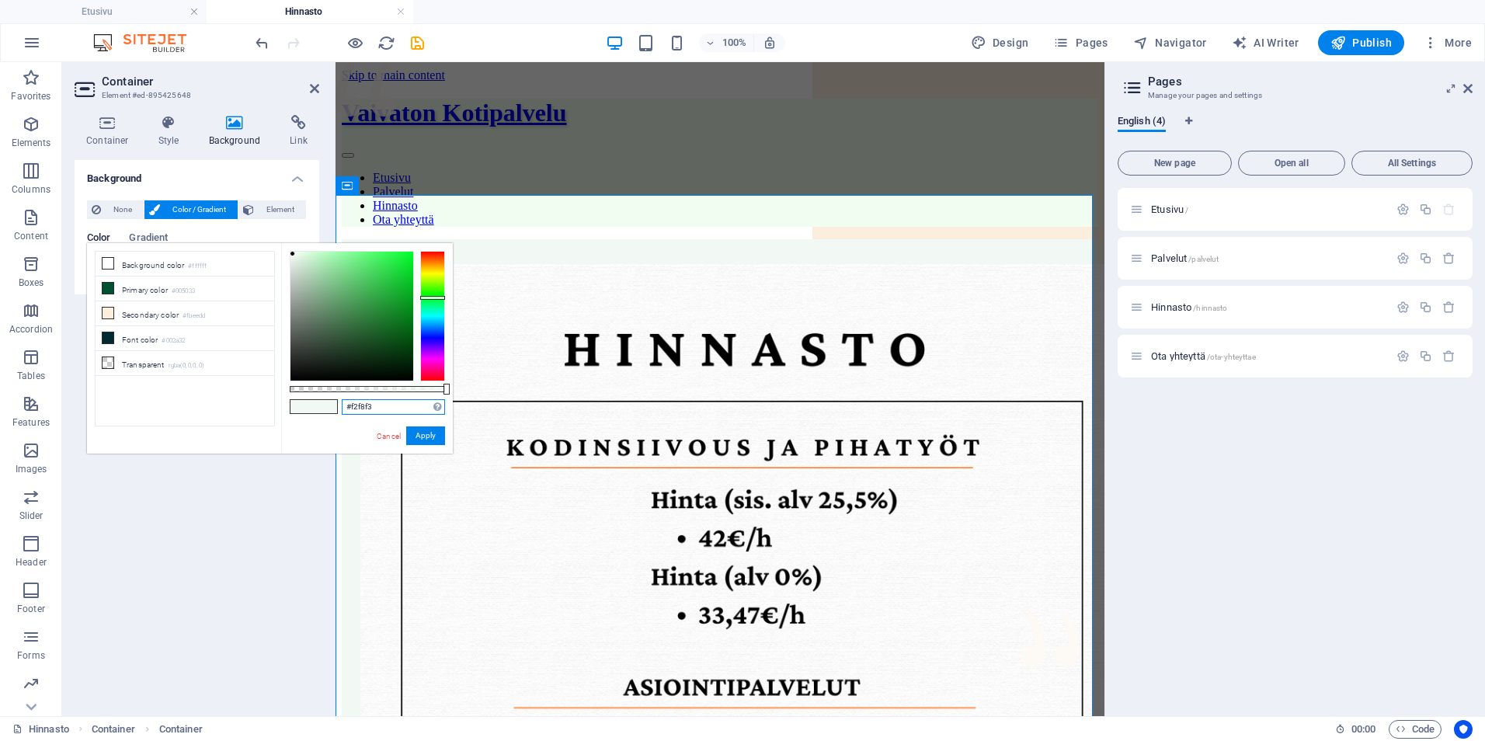
drag, startPoint x: 395, startPoint y: 411, endPoint x: 220, endPoint y: 393, distance: 176.4
click at [220, 393] on div "less Background color #ffffff Primary color #005033 Secondary color #fbeedd Fon…" at bounding box center [270, 348] width 366 height 210
click at [419, 436] on button "Apply" at bounding box center [425, 435] width 39 height 19
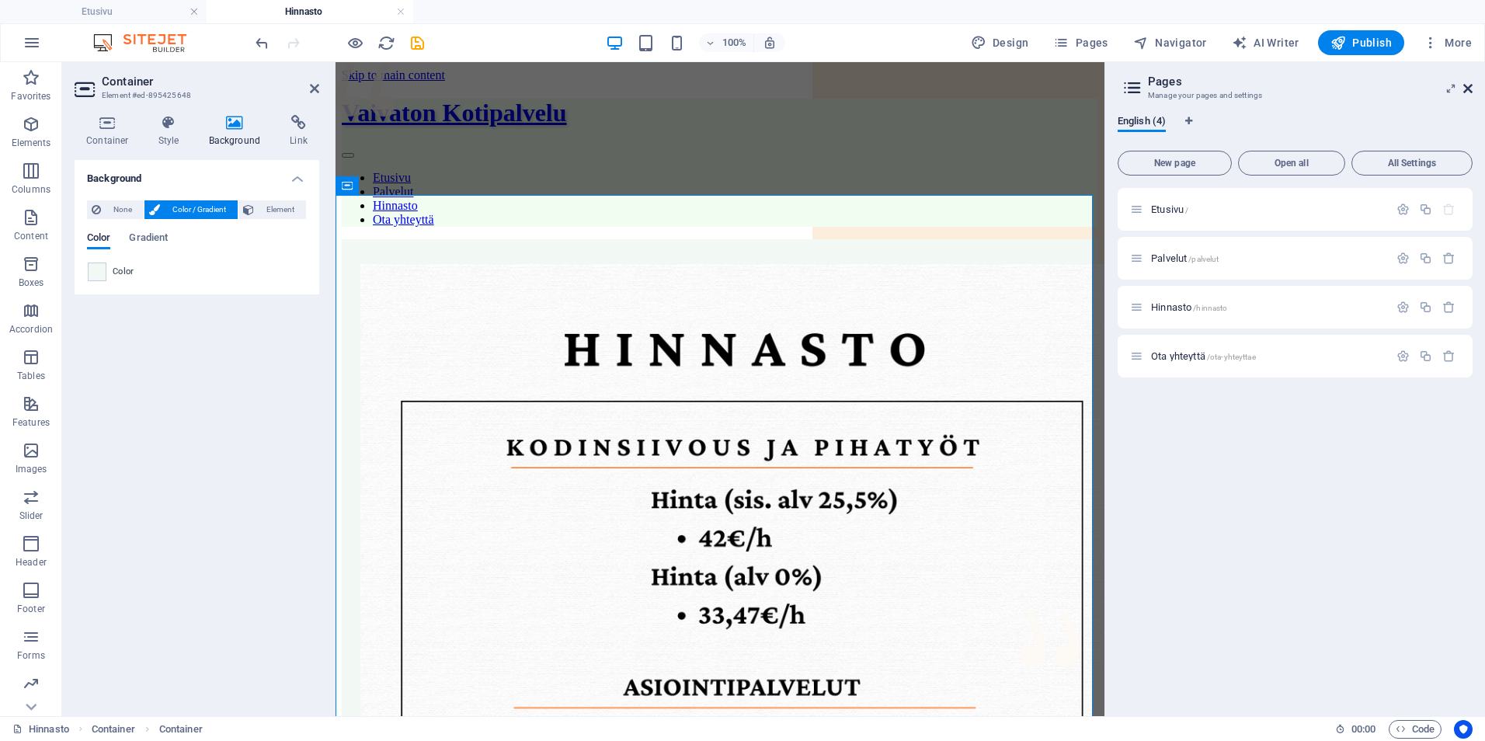
click at [1465, 90] on icon at bounding box center [1467, 88] width 9 height 12
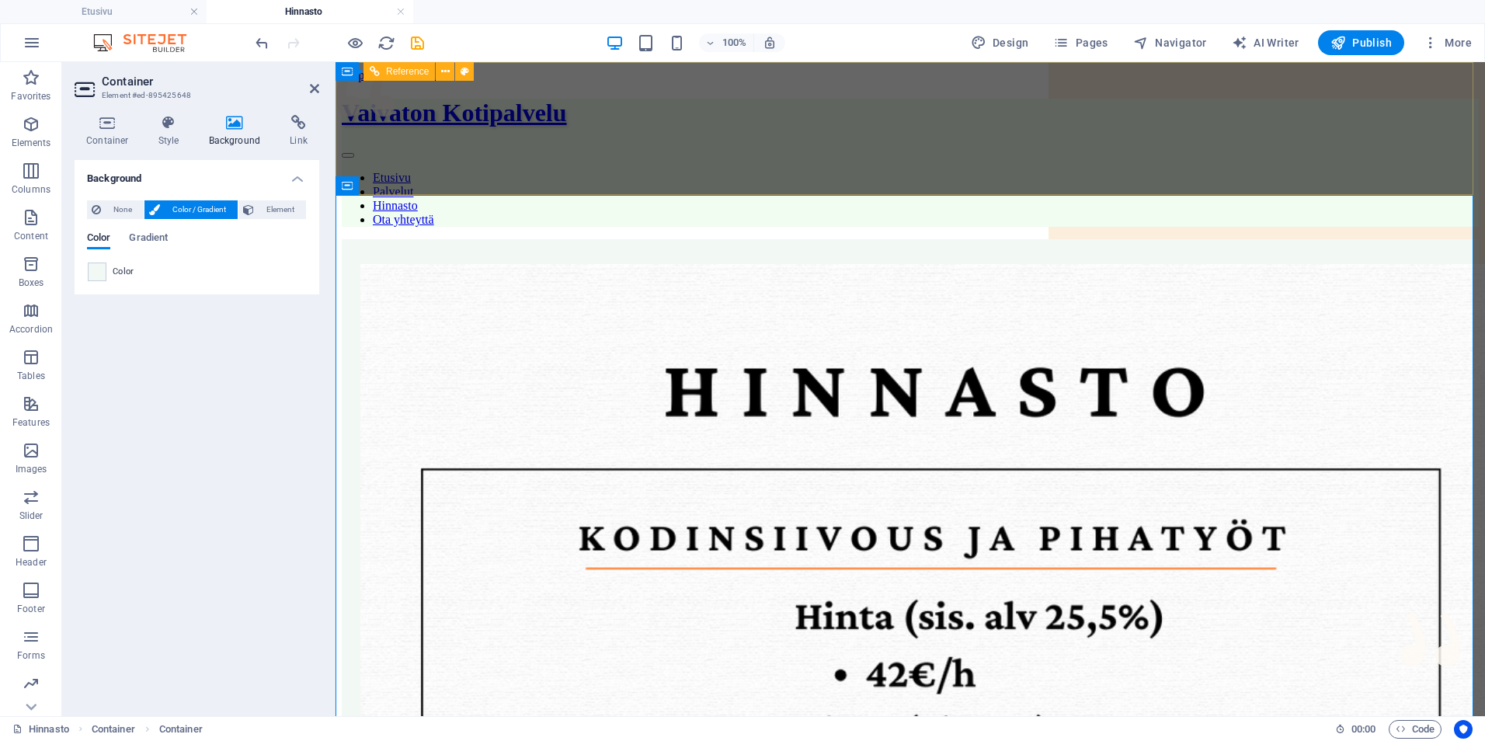
click at [1356, 173] on div "Vaivaton Kotipalvelu Etusivu Palvelut Hinnasto Ota yhteyttä" at bounding box center [910, 162] width 1137 height 127
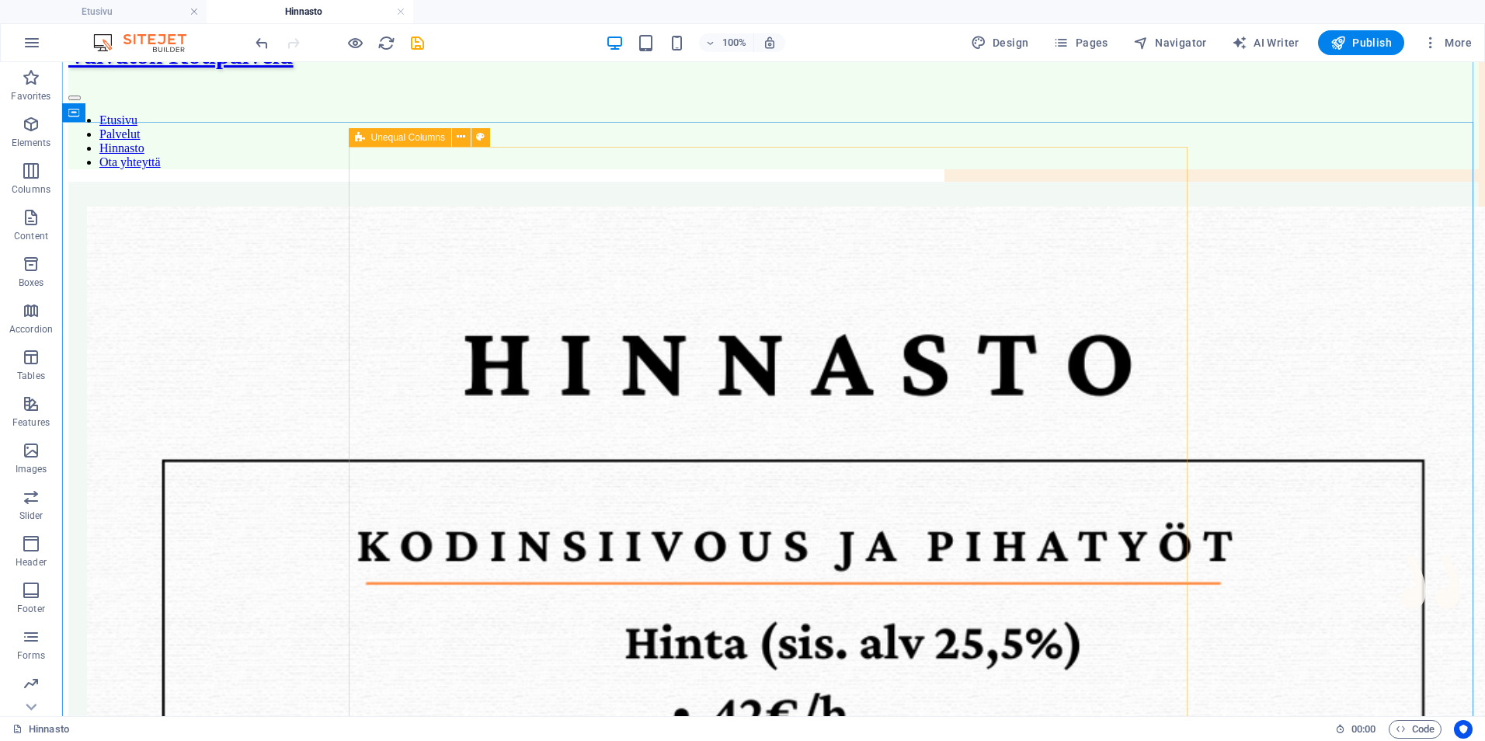
scroll to position [78, 0]
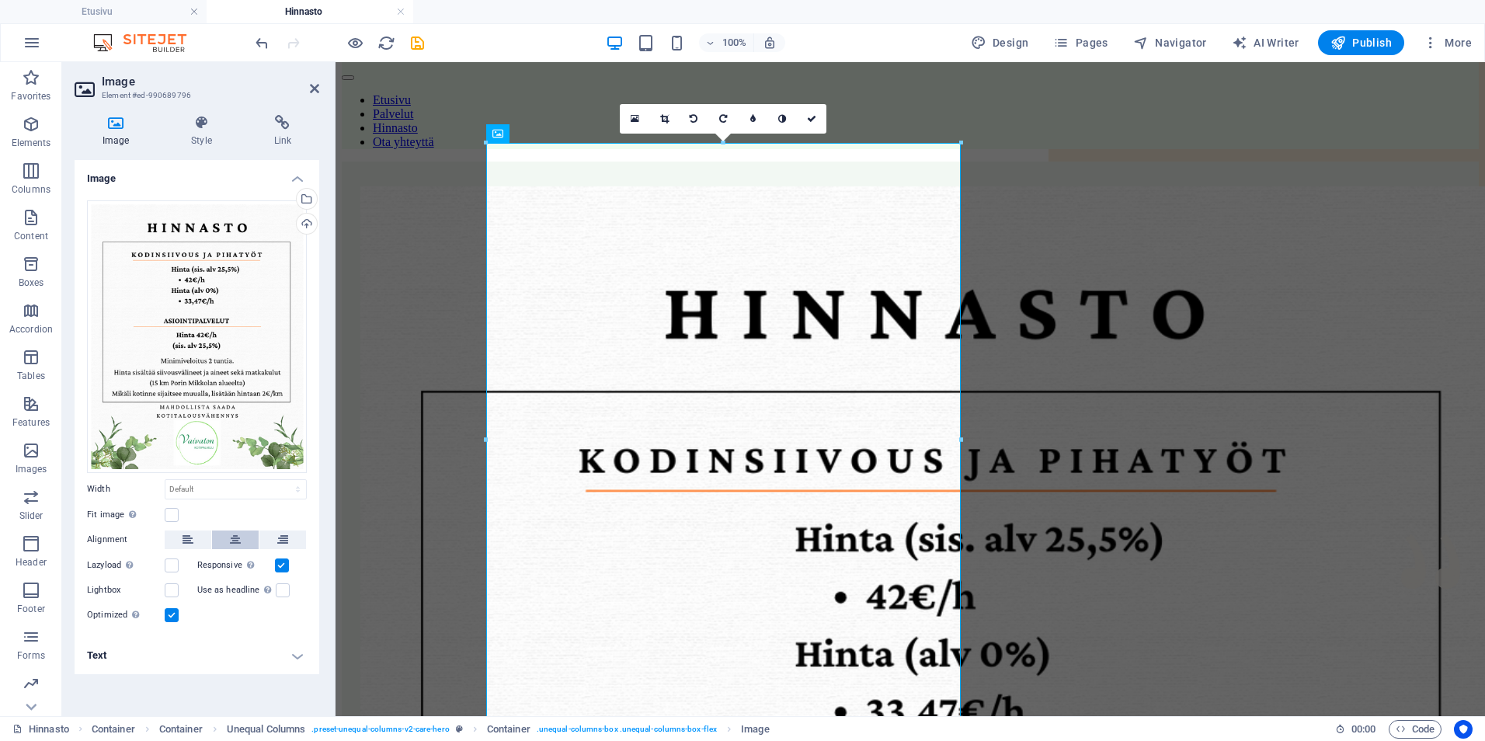
click at [228, 543] on button at bounding box center [235, 539] width 47 height 19
click at [272, 537] on button at bounding box center [282, 539] width 47 height 19
click at [280, 562] on label at bounding box center [282, 565] width 14 height 14
click at [0, 0] on input "Responsive Automatically load retina image and smartphone optimized sizes." at bounding box center [0, 0] width 0 height 0
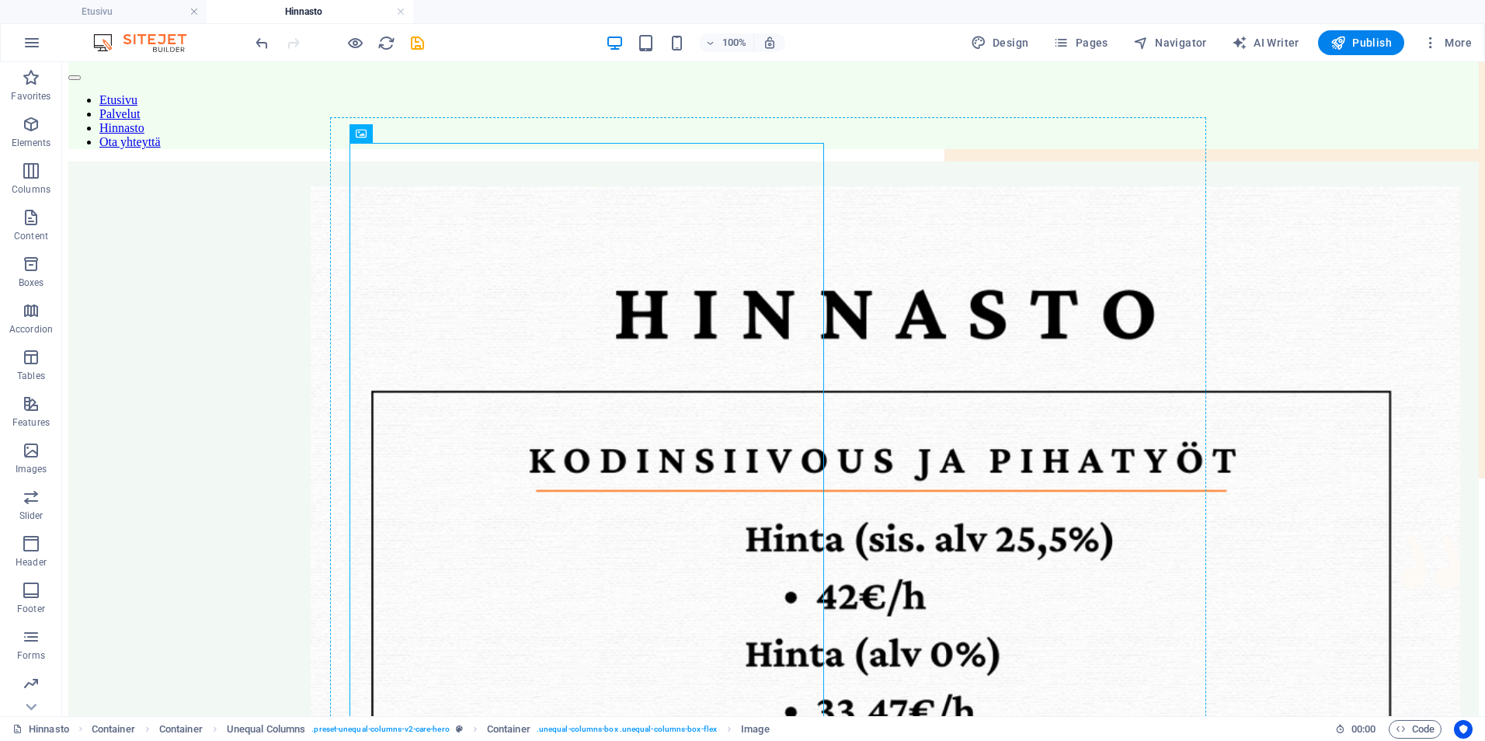
drag, startPoint x: 777, startPoint y: 190, endPoint x: 927, endPoint y: 191, distance: 149.9
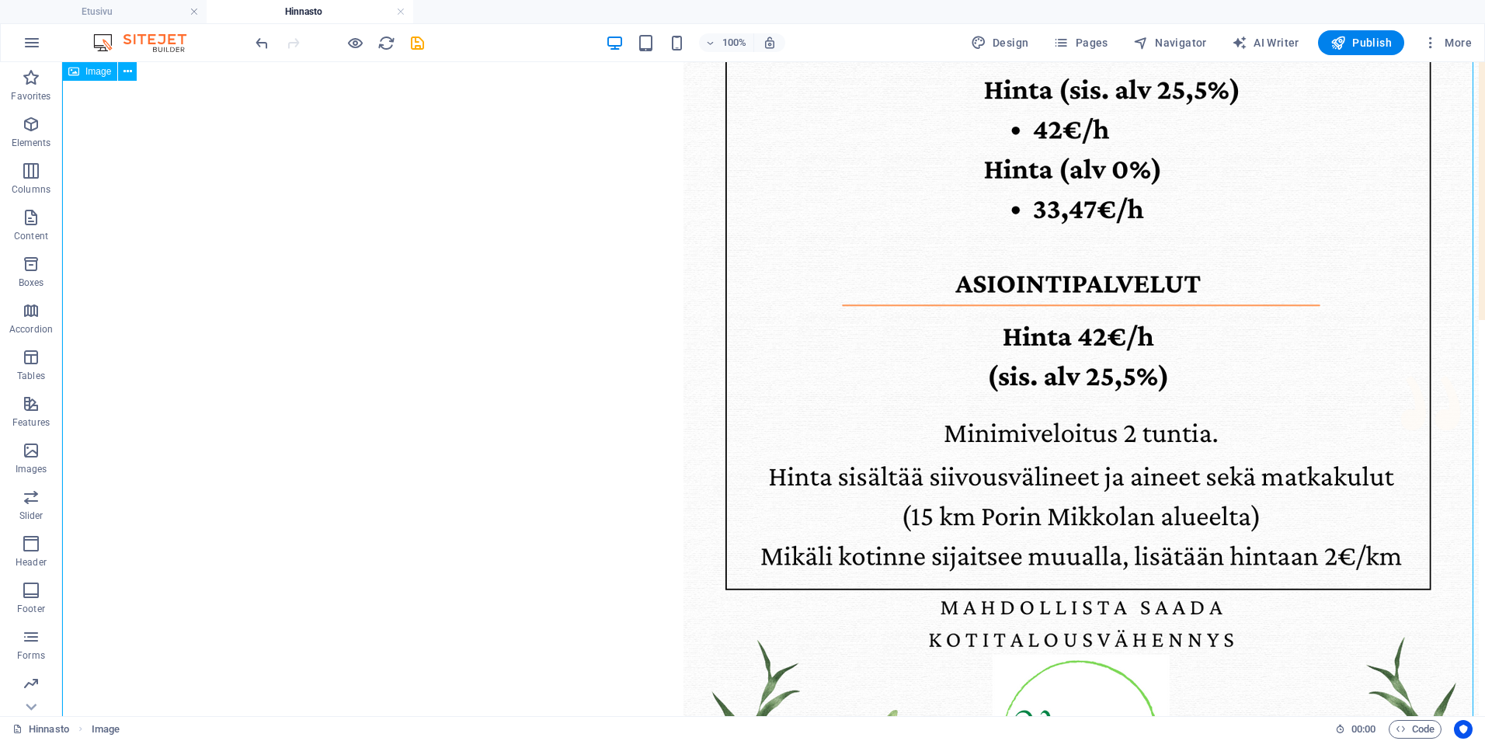
scroll to position [0, 0]
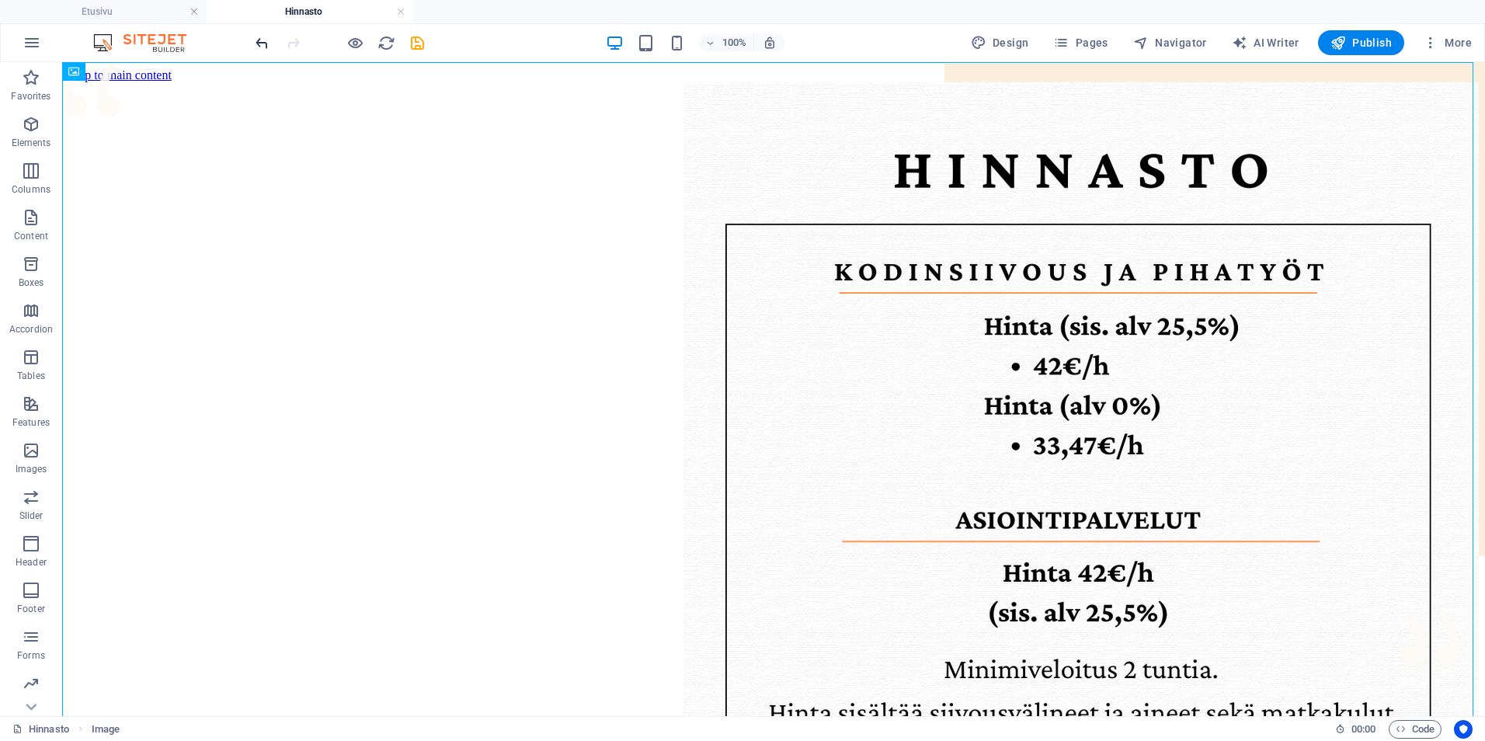
click at [253, 44] on icon "undo" at bounding box center [262, 43] width 18 height 18
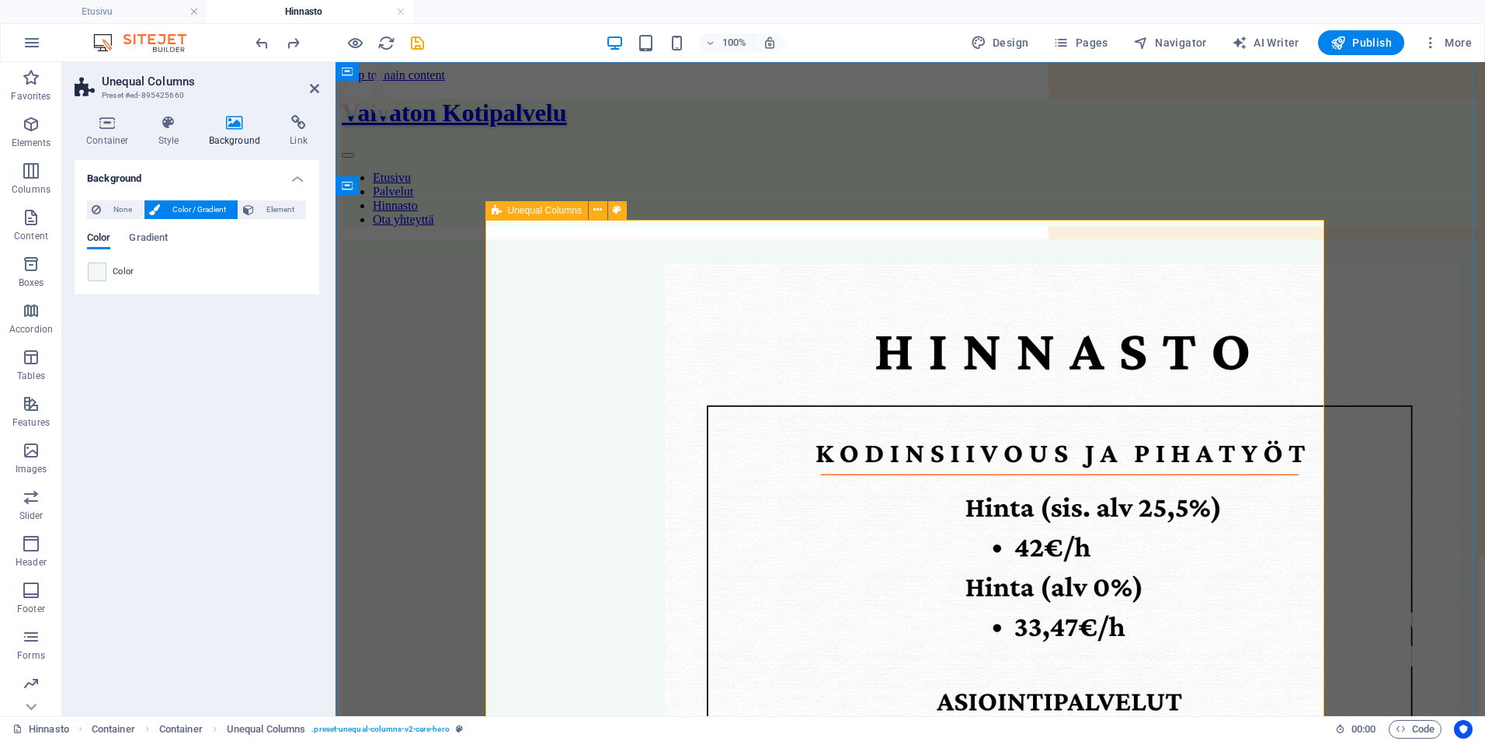
click at [264, 213] on span "Element" at bounding box center [280, 209] width 43 height 19
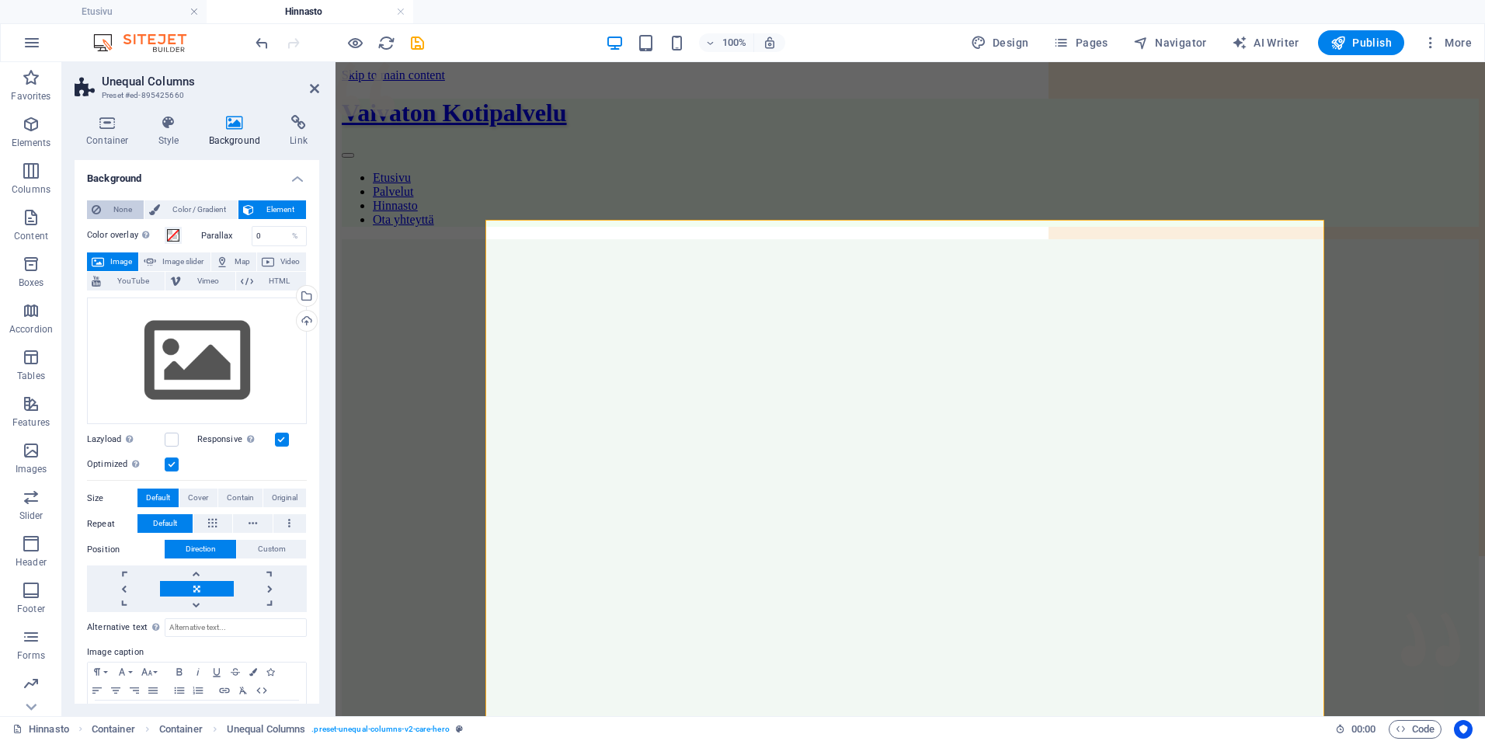
click at [127, 208] on span "None" at bounding box center [122, 209] width 33 height 19
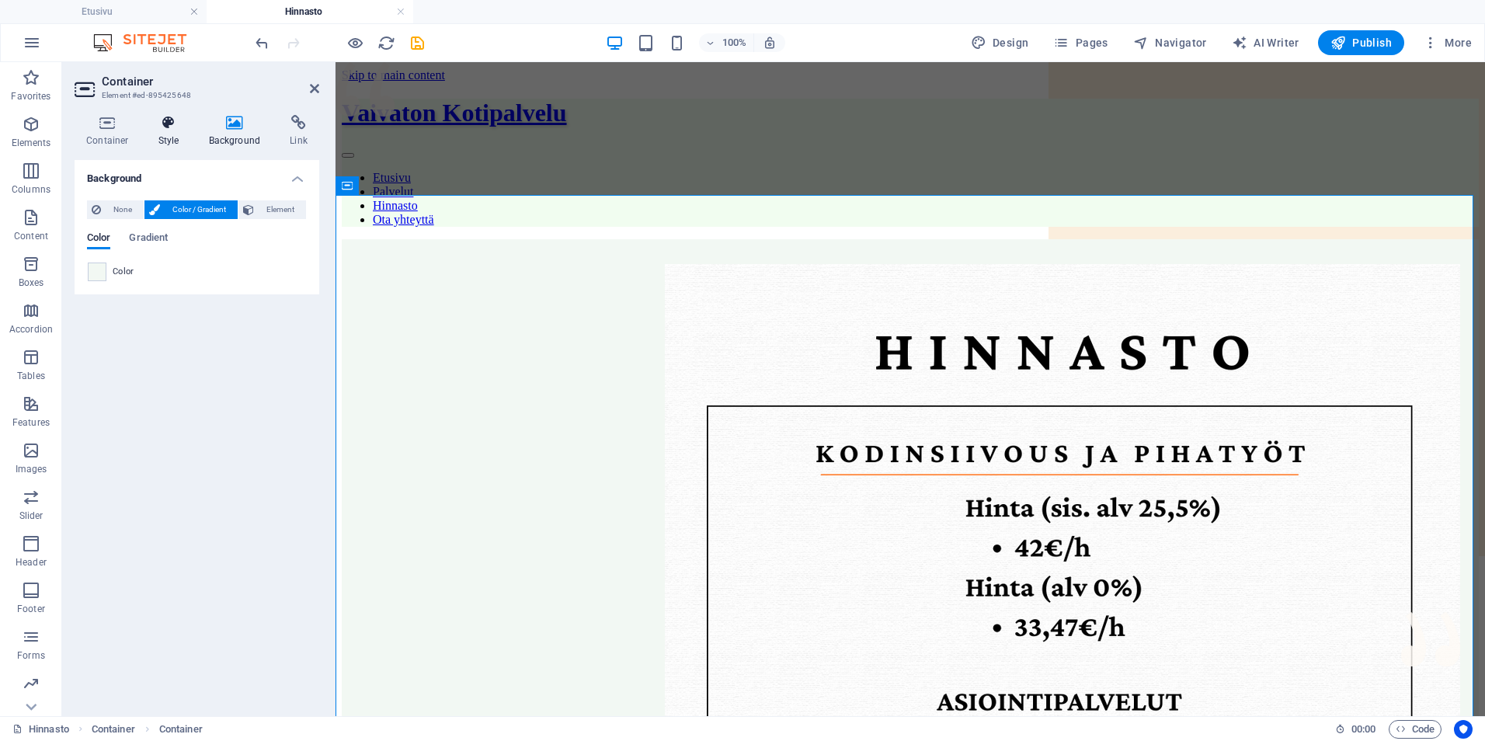
click at [171, 125] on icon at bounding box center [169, 123] width 44 height 16
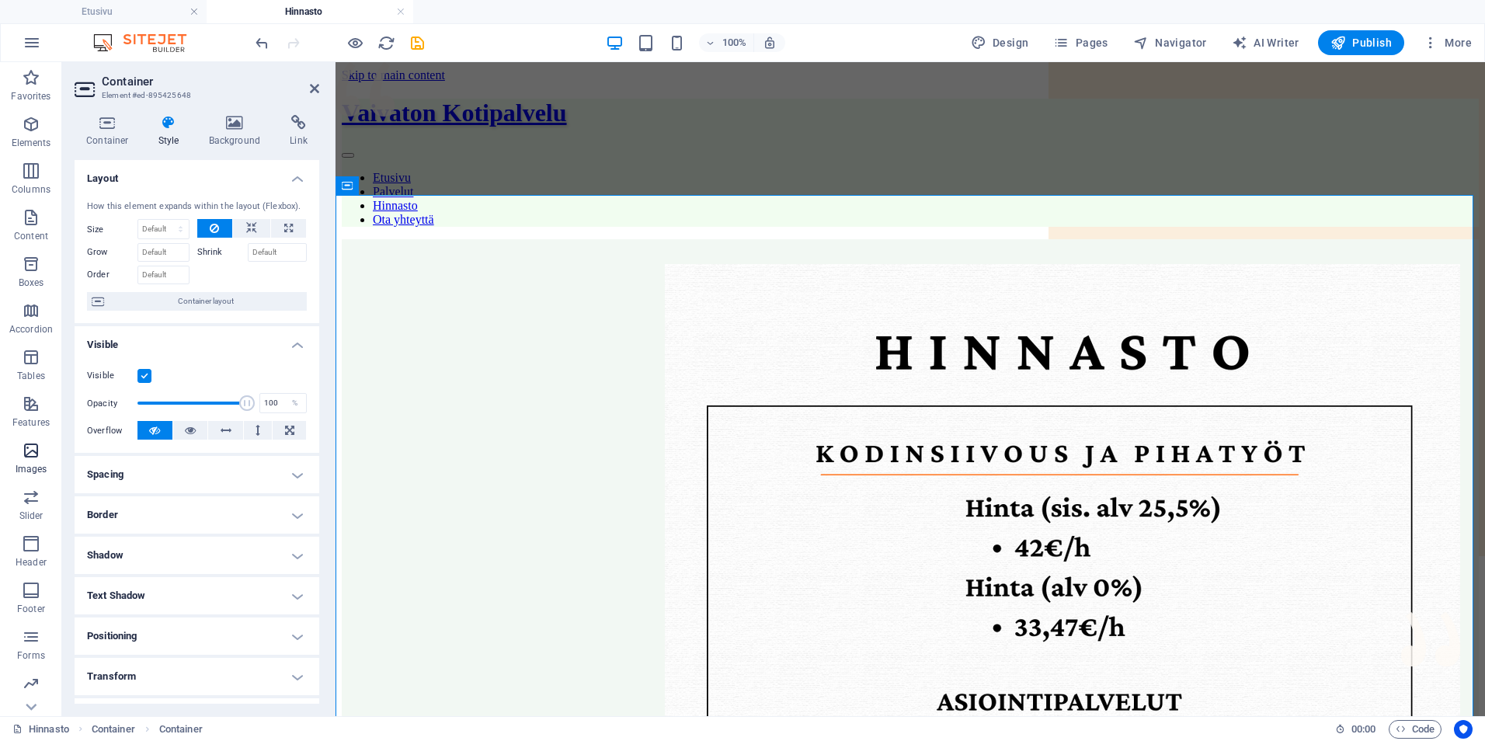
click at [37, 466] on p "Images" at bounding box center [32, 469] width 32 height 12
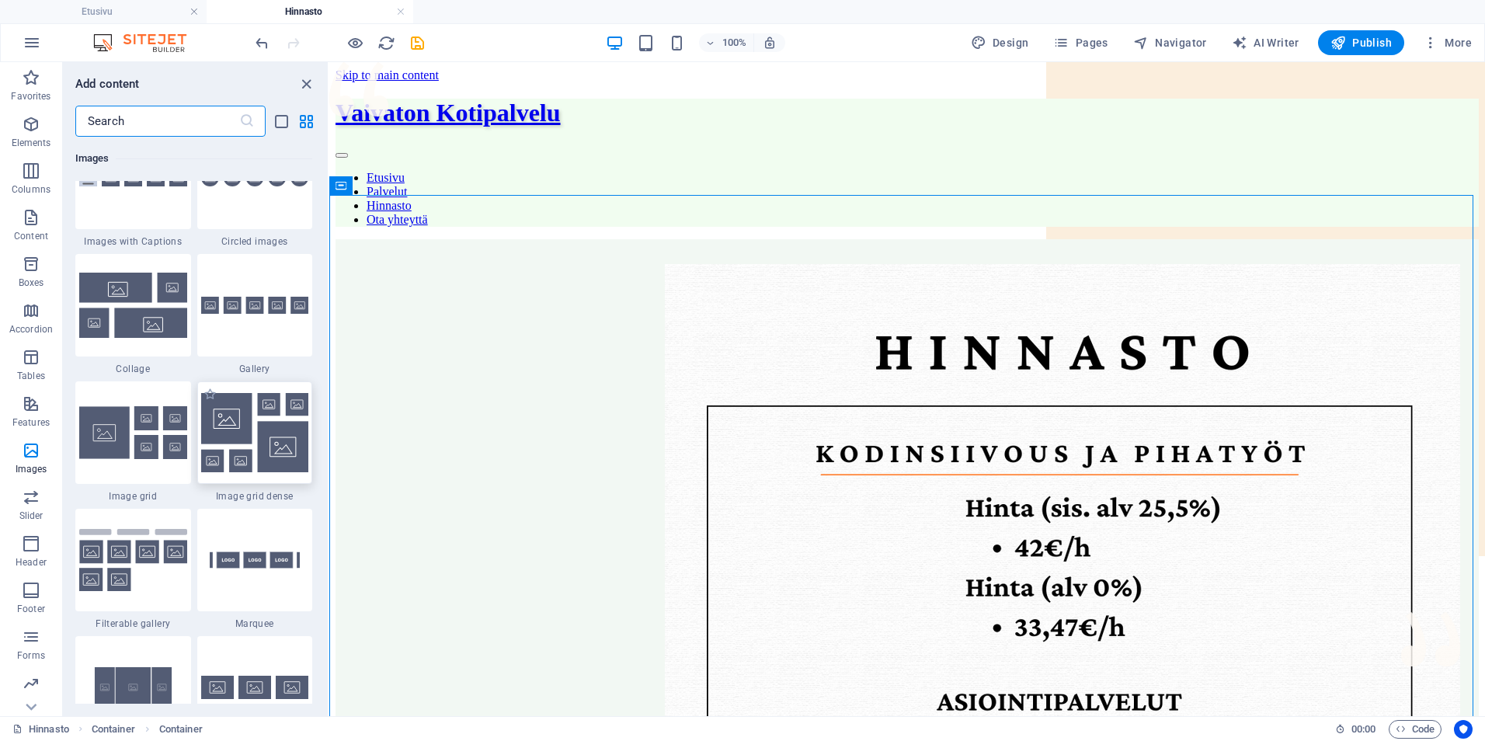
scroll to position [7953, 0]
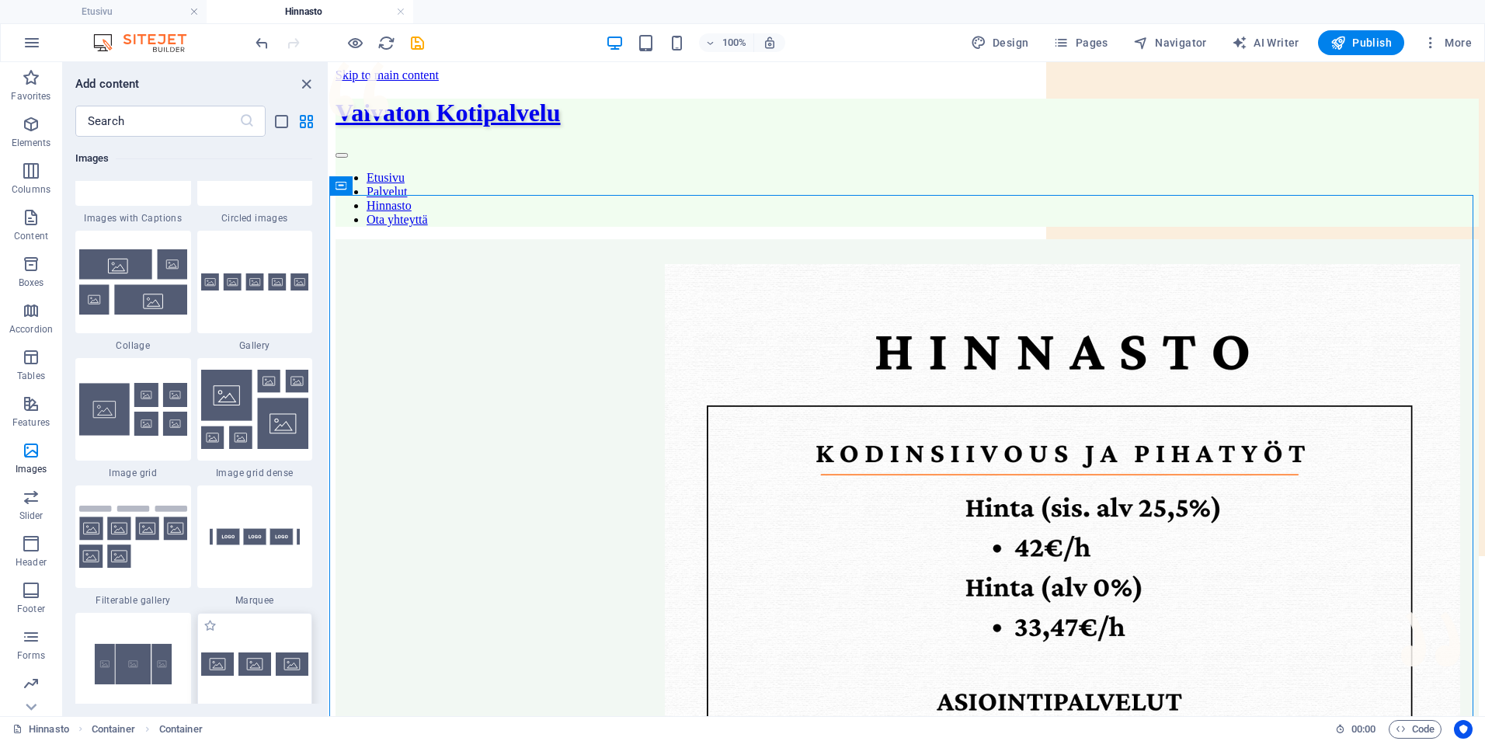
click at [276, 649] on div at bounding box center [255, 664] width 116 height 103
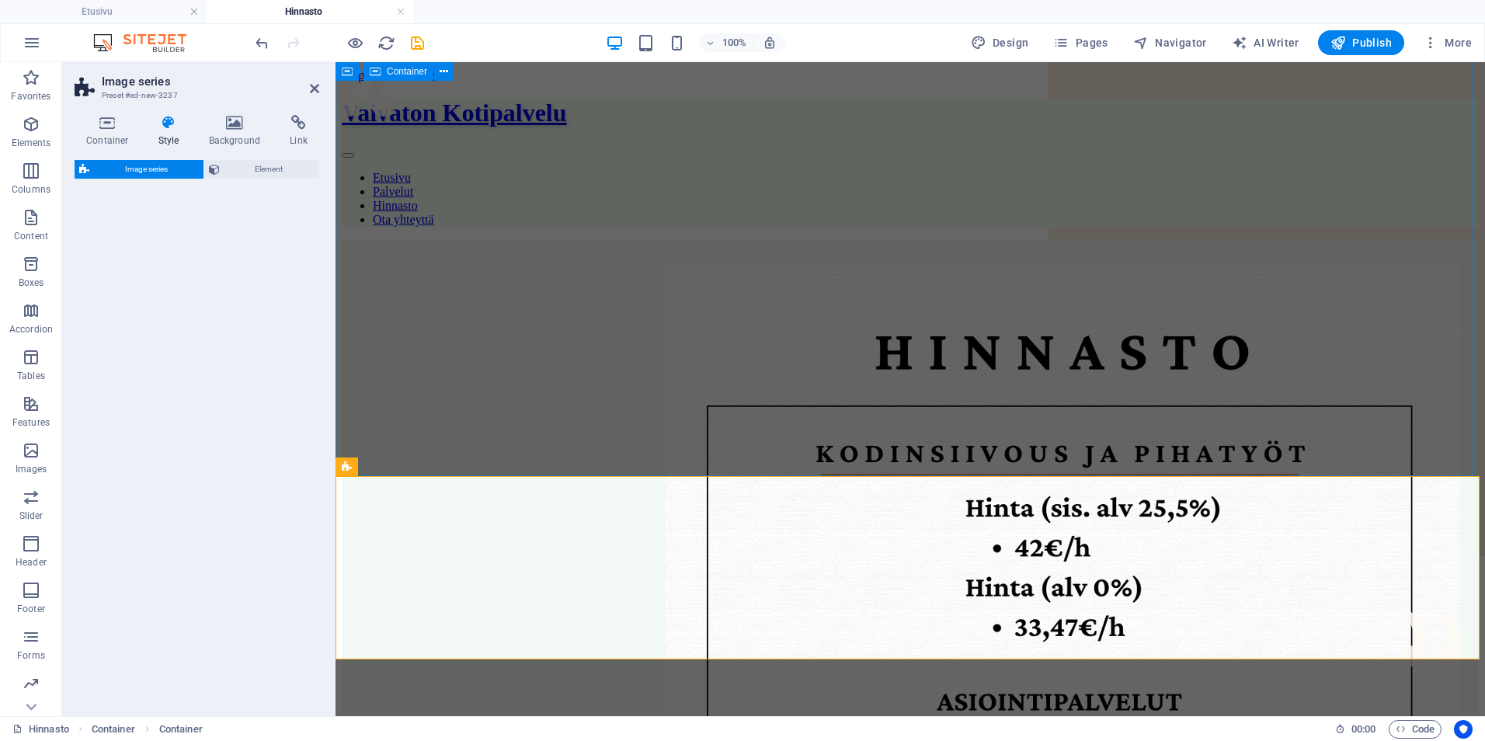
select select "rem"
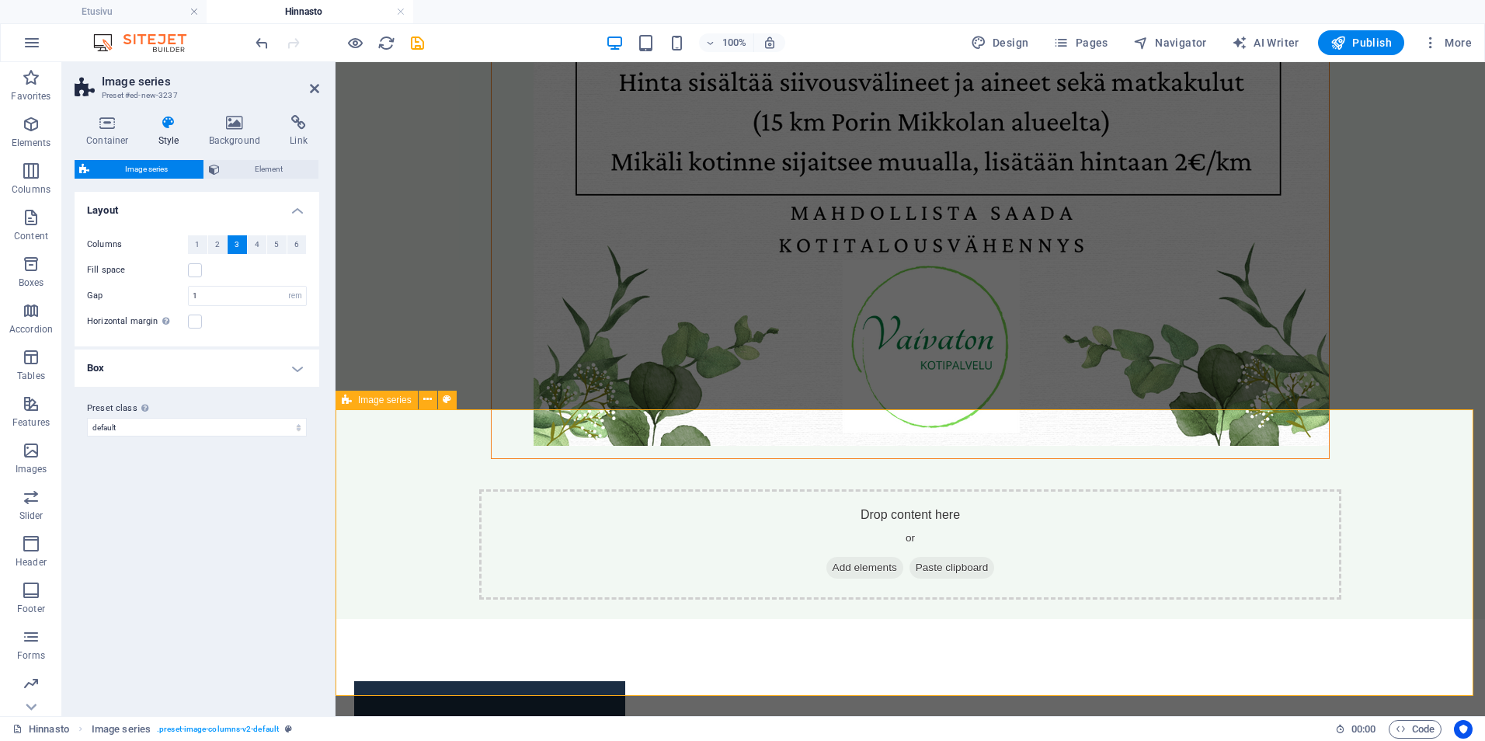
scroll to position [932, 0]
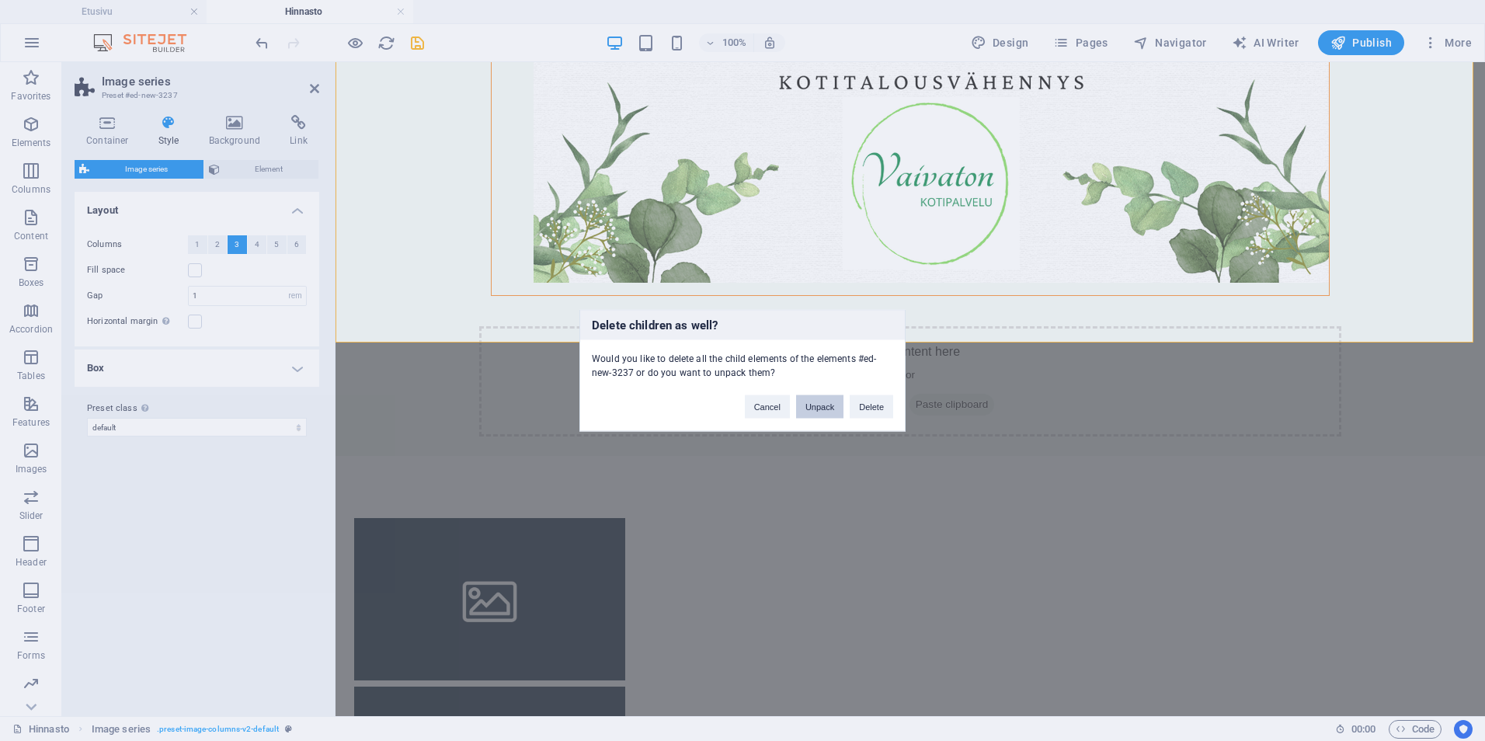
click at [819, 408] on button "Unpack" at bounding box center [819, 406] width 47 height 23
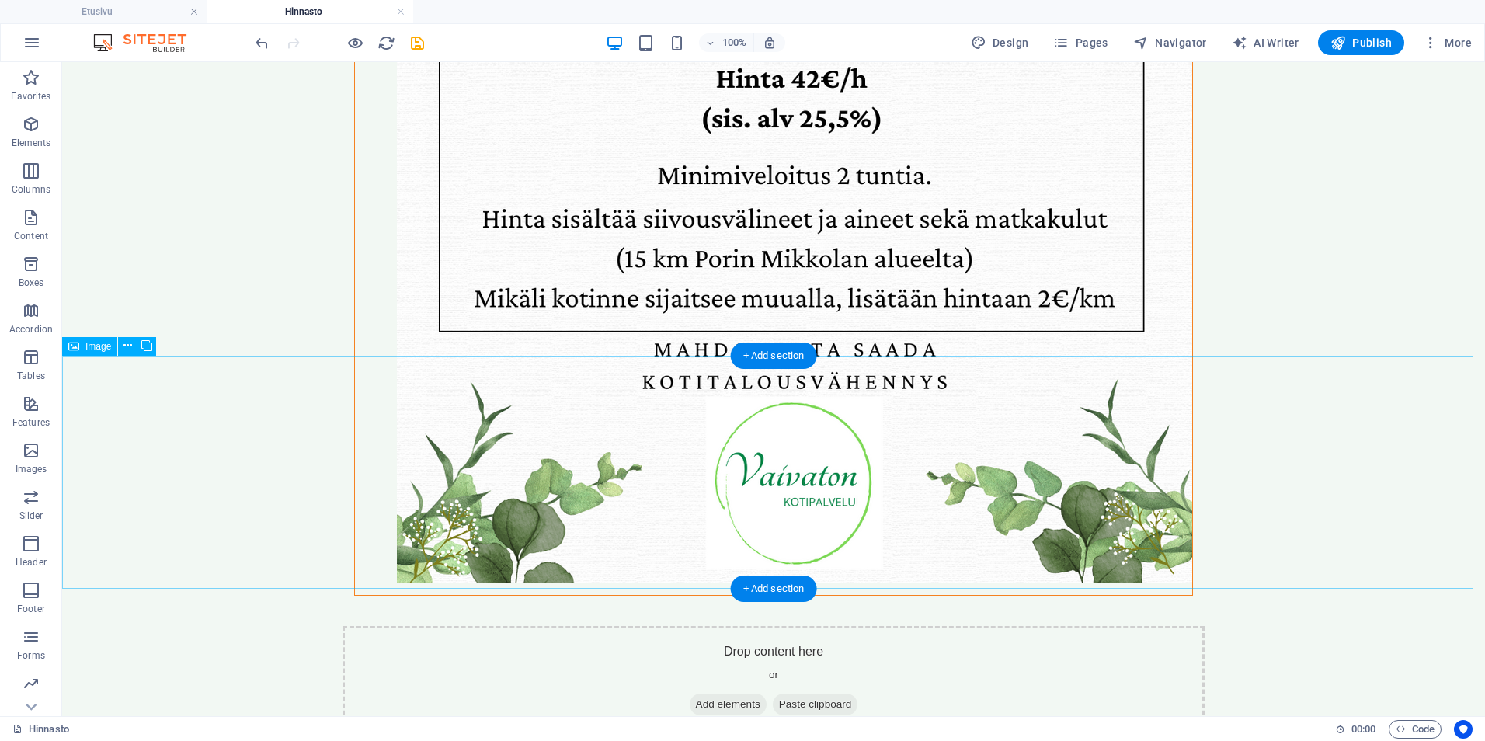
scroll to position [732, 0]
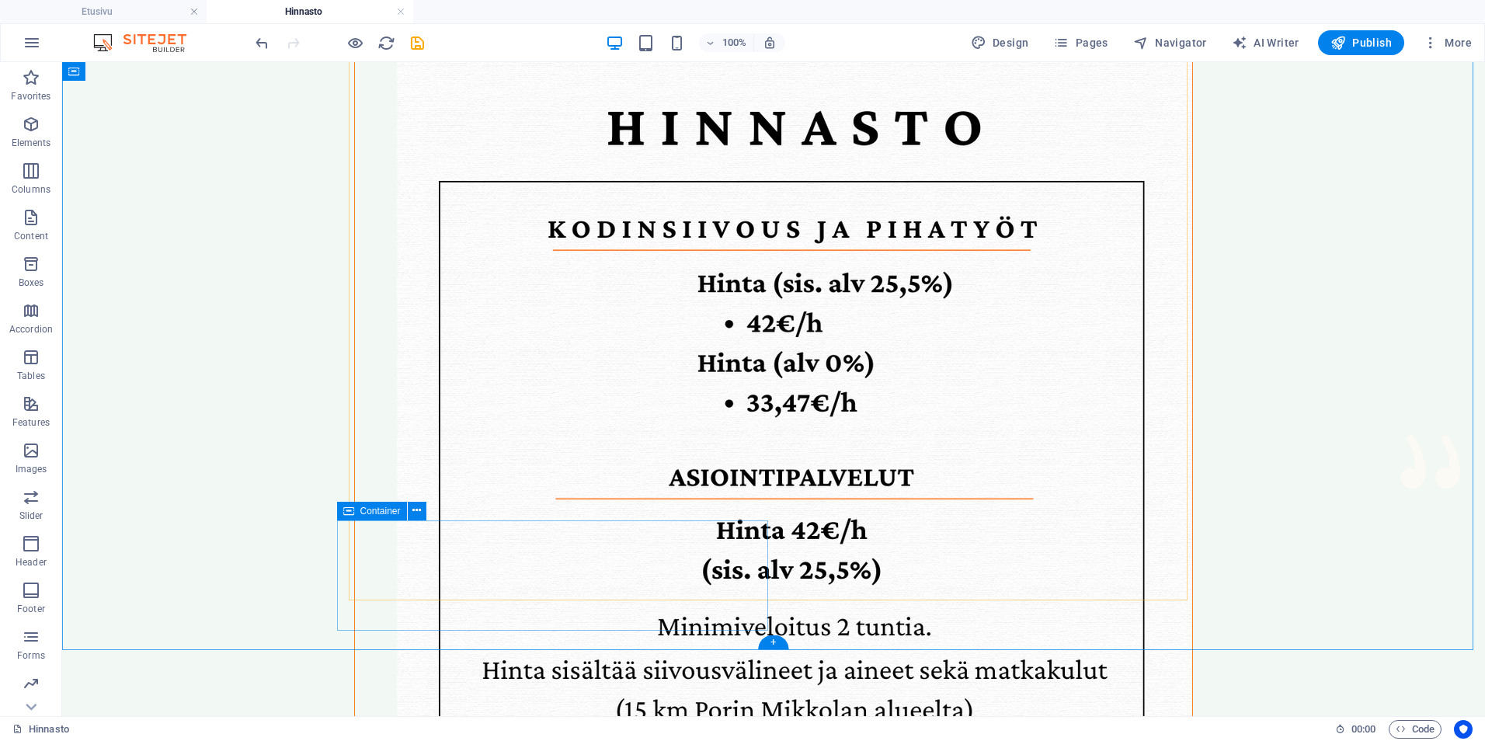
scroll to position [344, 0]
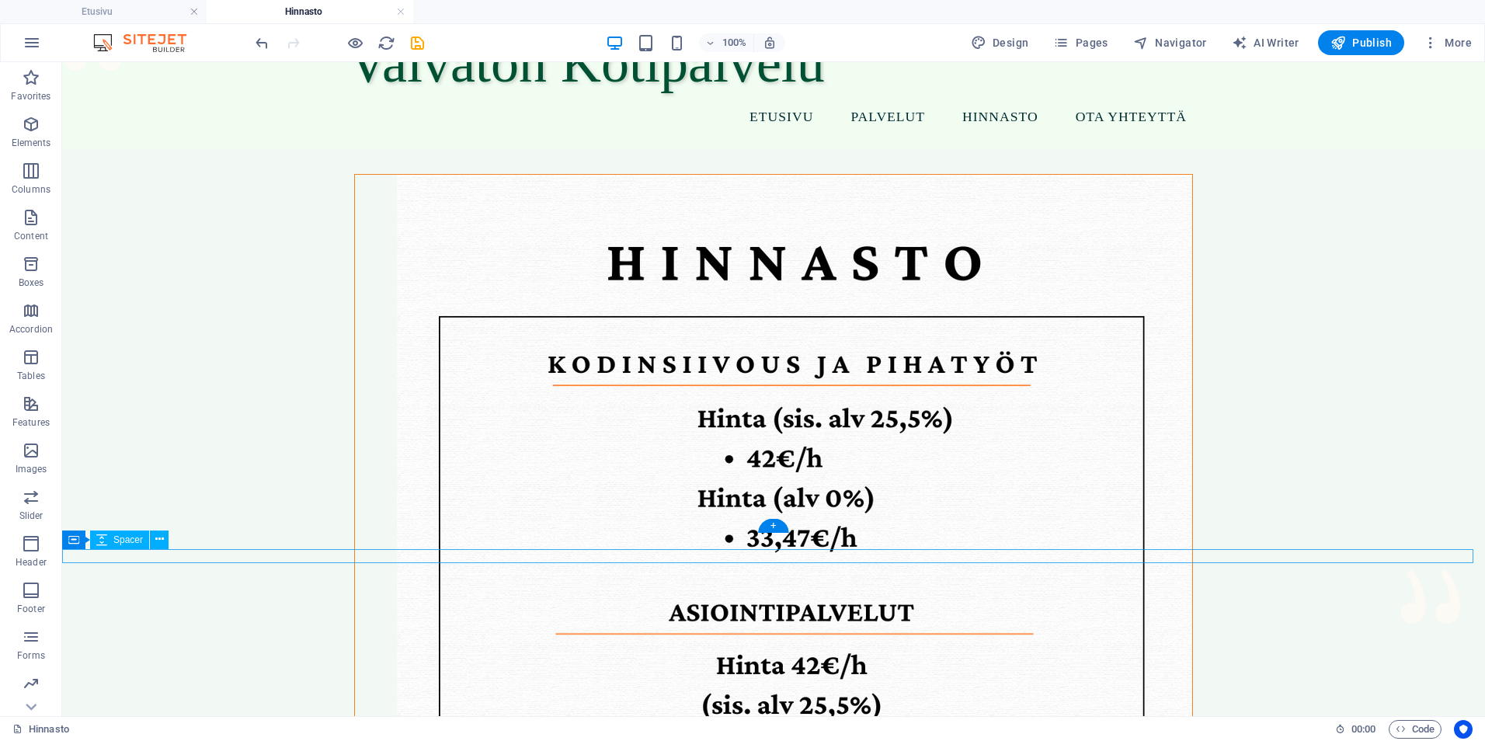
scroll to position [0, 0]
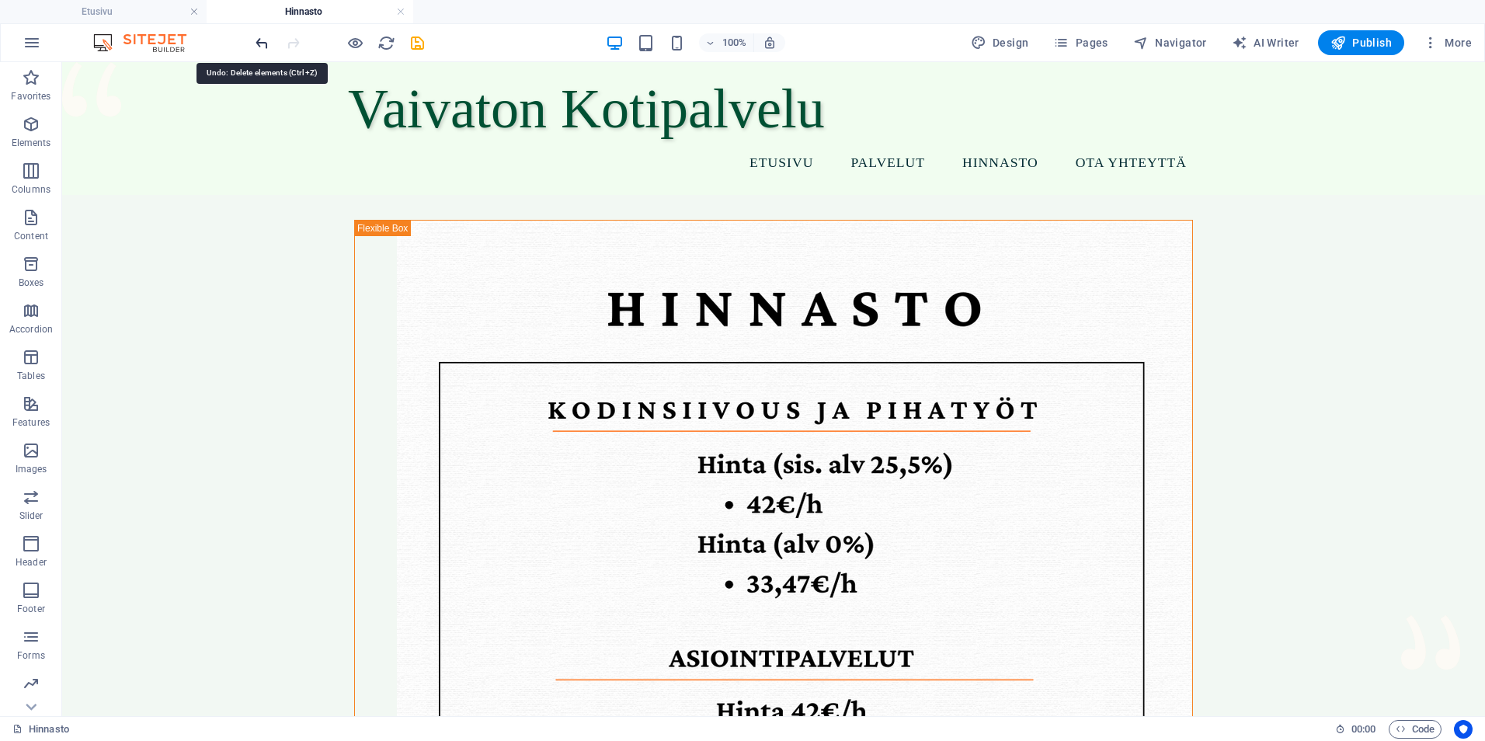
click at [265, 41] on icon "undo" at bounding box center [262, 43] width 18 height 18
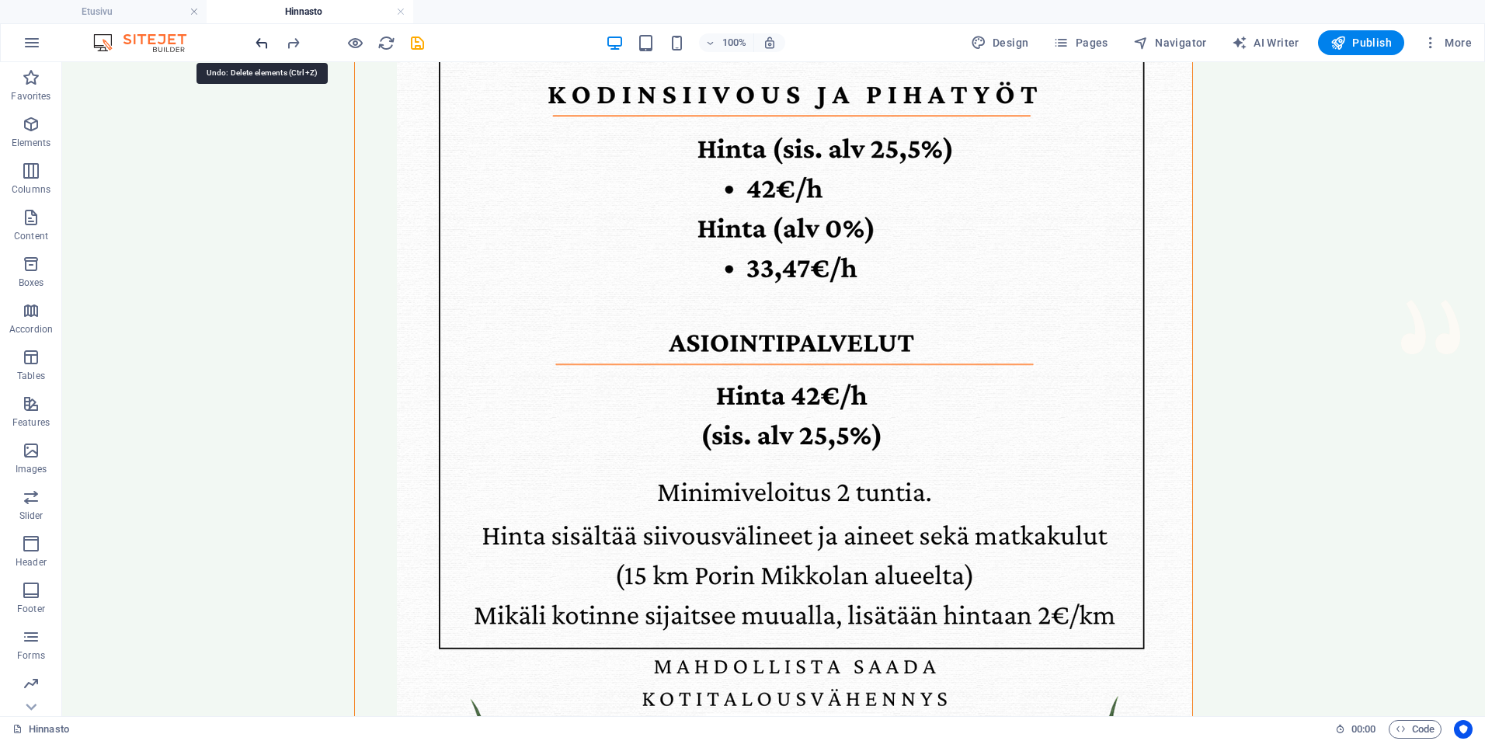
click at [265, 41] on icon "undo" at bounding box center [262, 43] width 18 height 18
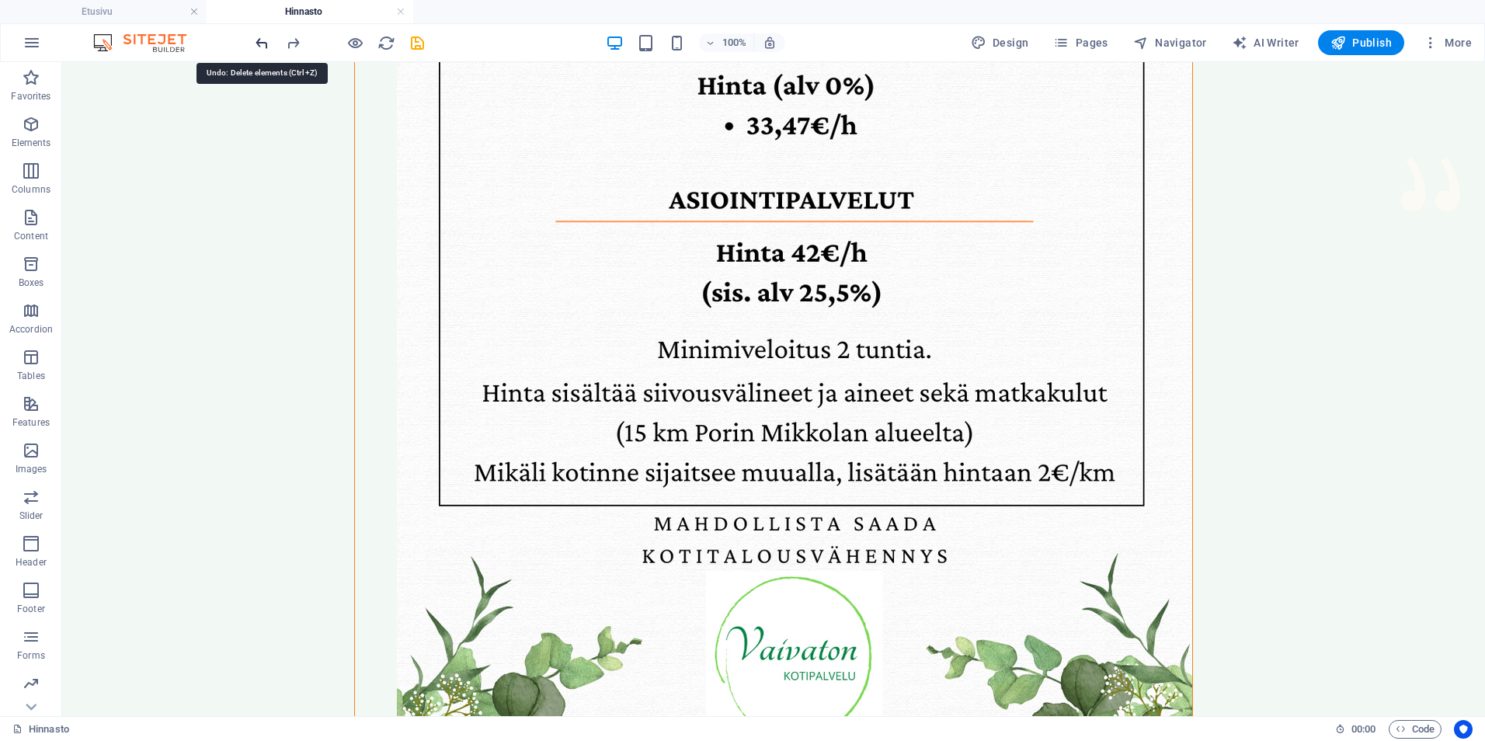
scroll to position [524, 0]
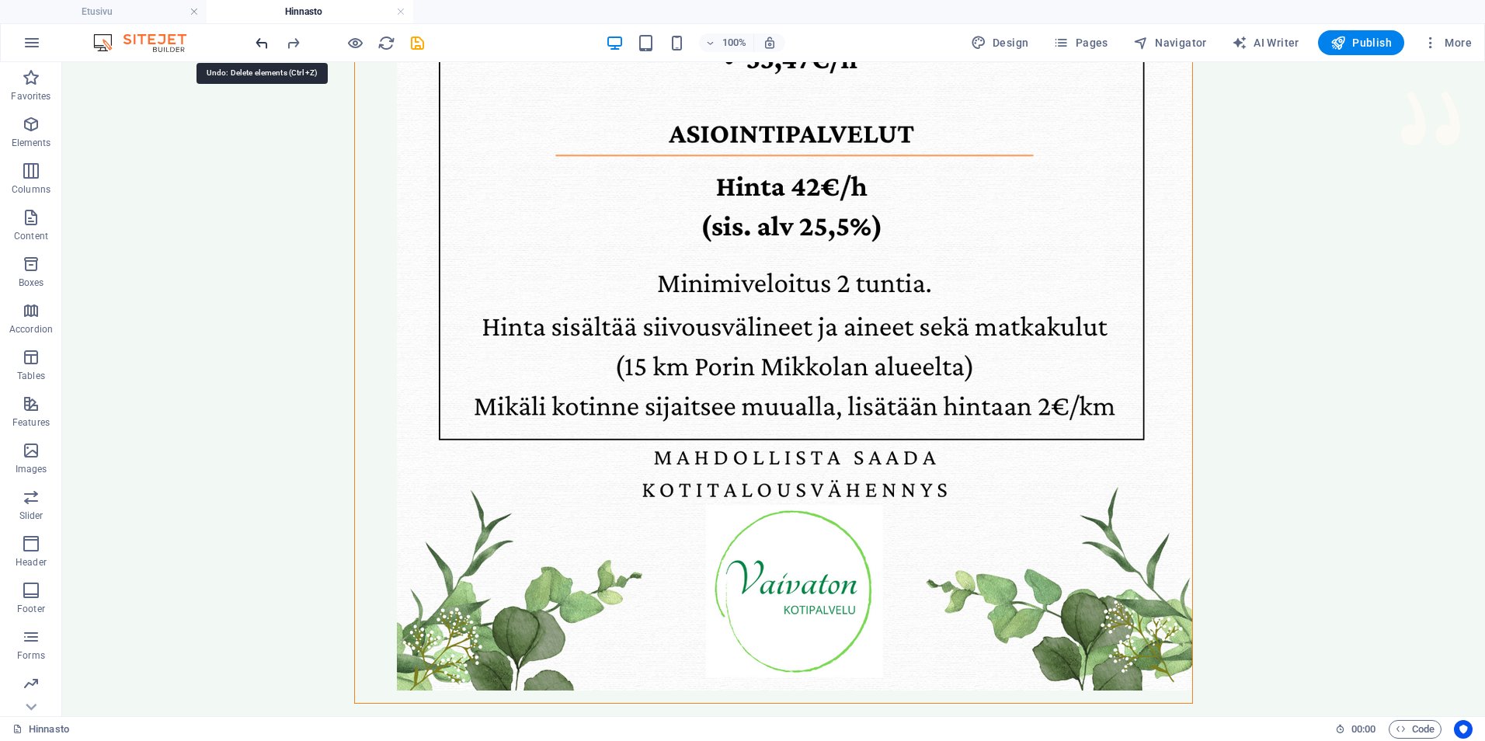
click at [265, 41] on icon "undo" at bounding box center [262, 43] width 18 height 18
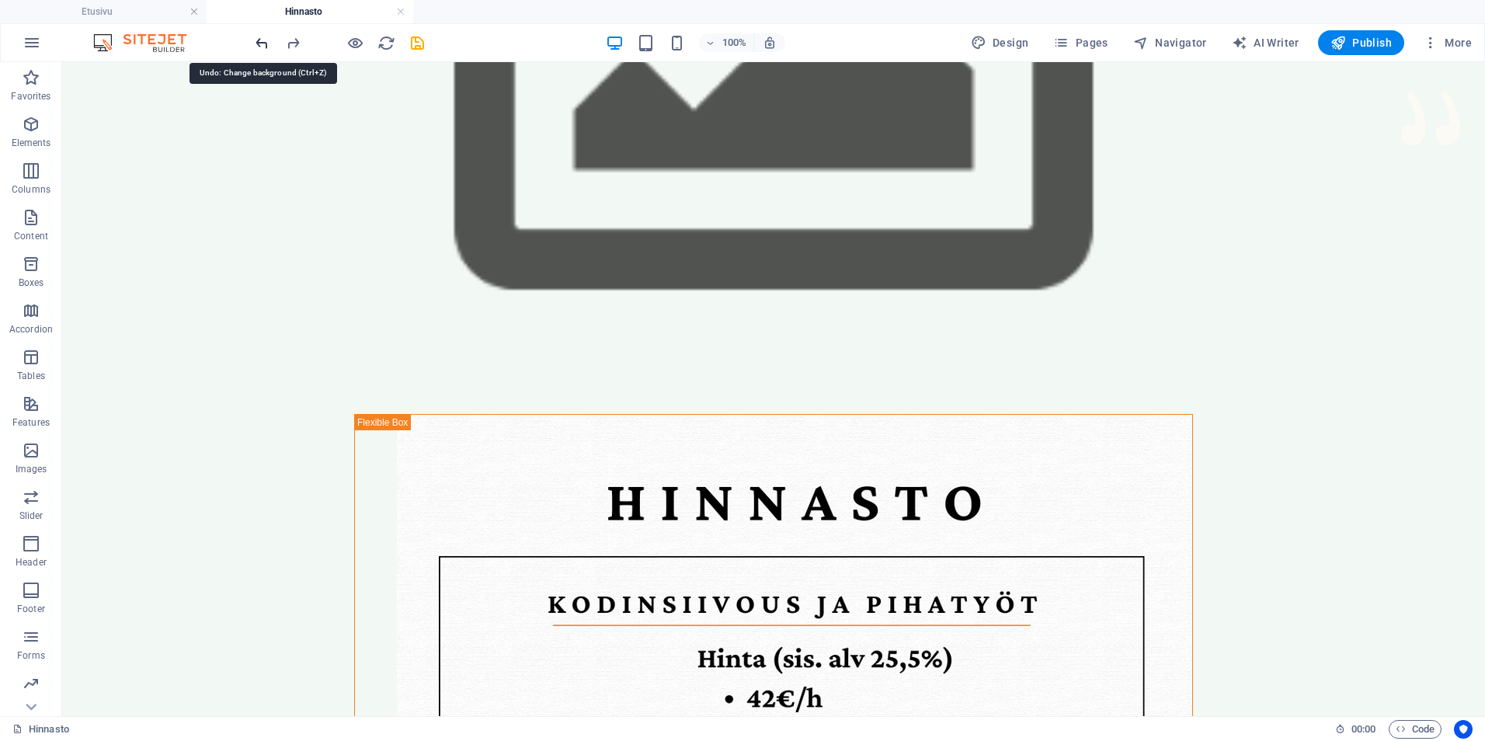
click at [265, 41] on icon "undo" at bounding box center [262, 43] width 18 height 18
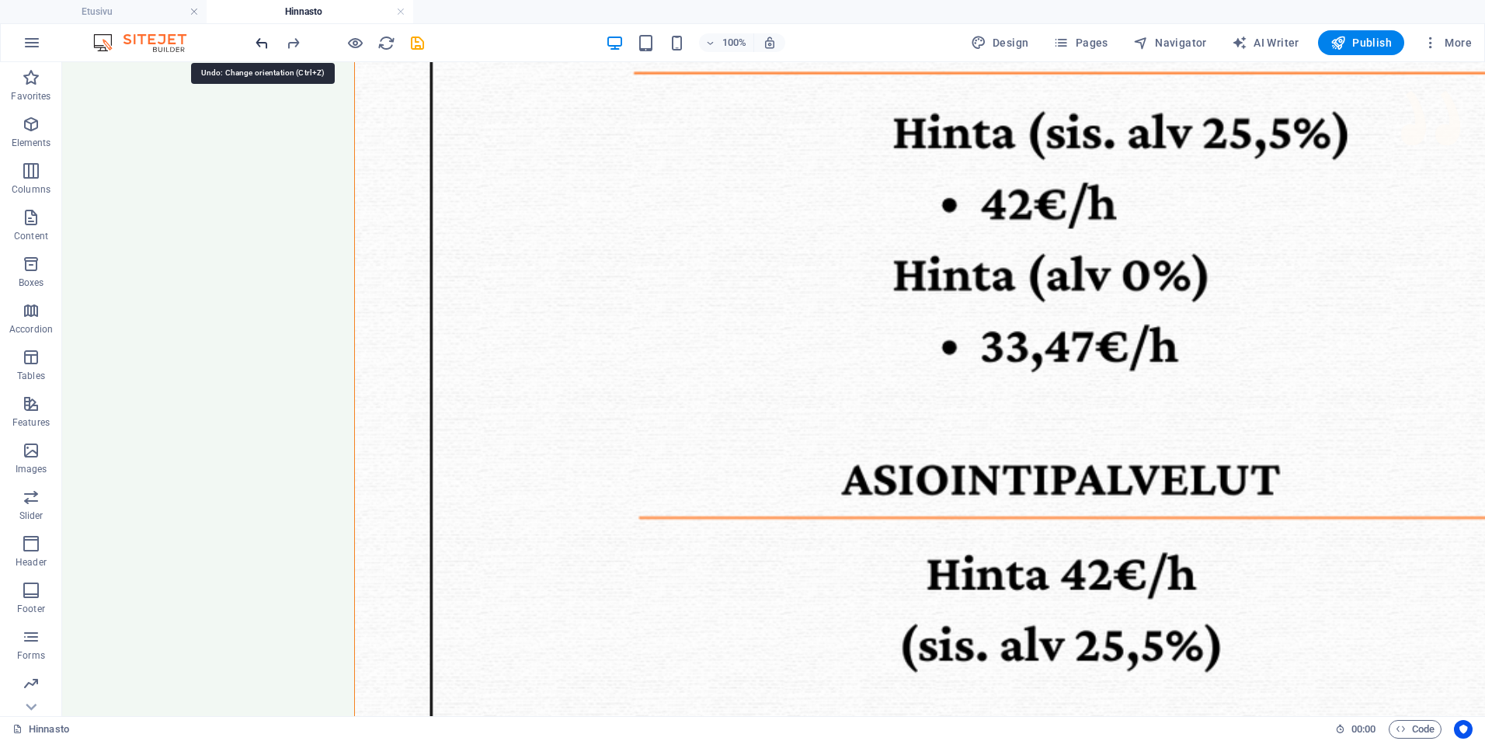
click at [265, 41] on icon "undo" at bounding box center [262, 43] width 18 height 18
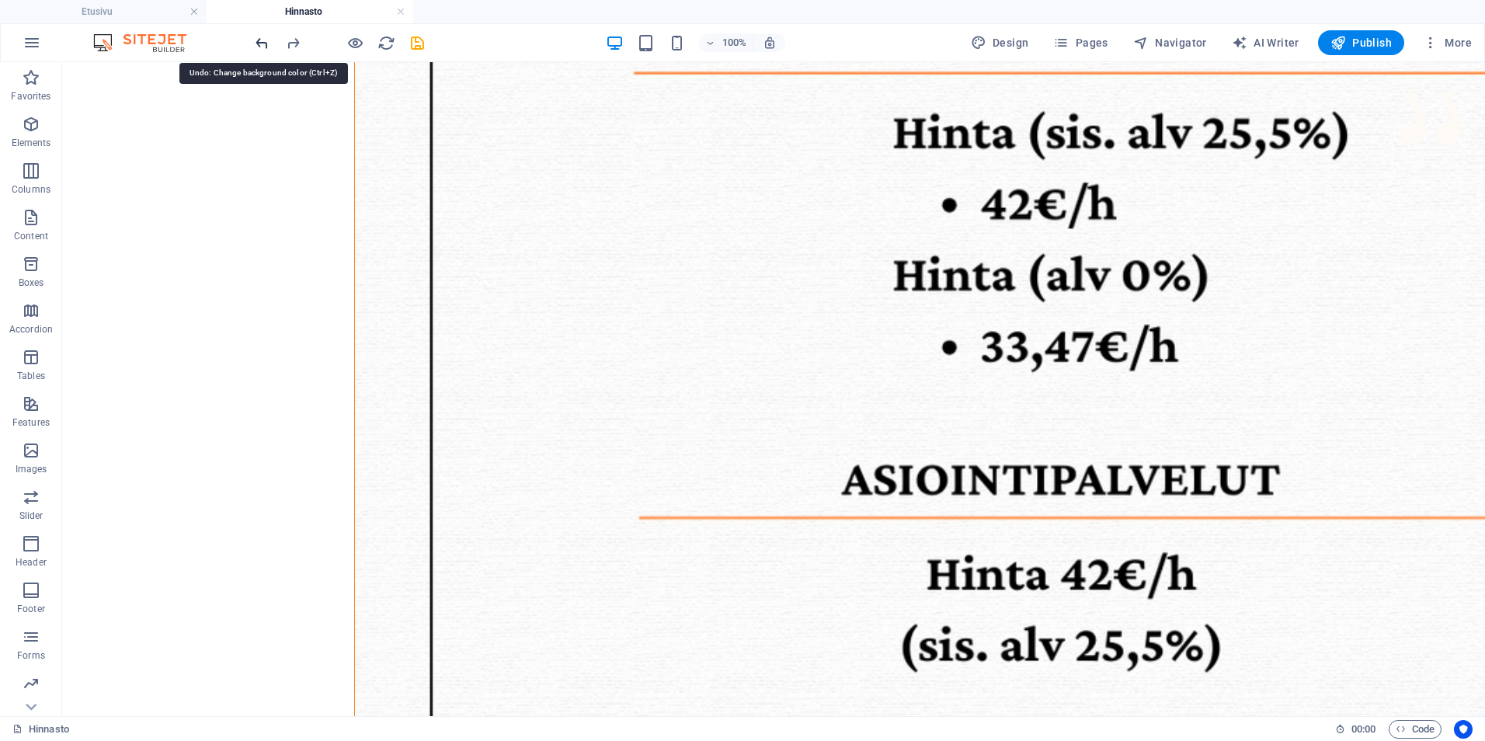
click at [265, 41] on icon "undo" at bounding box center [262, 43] width 18 height 18
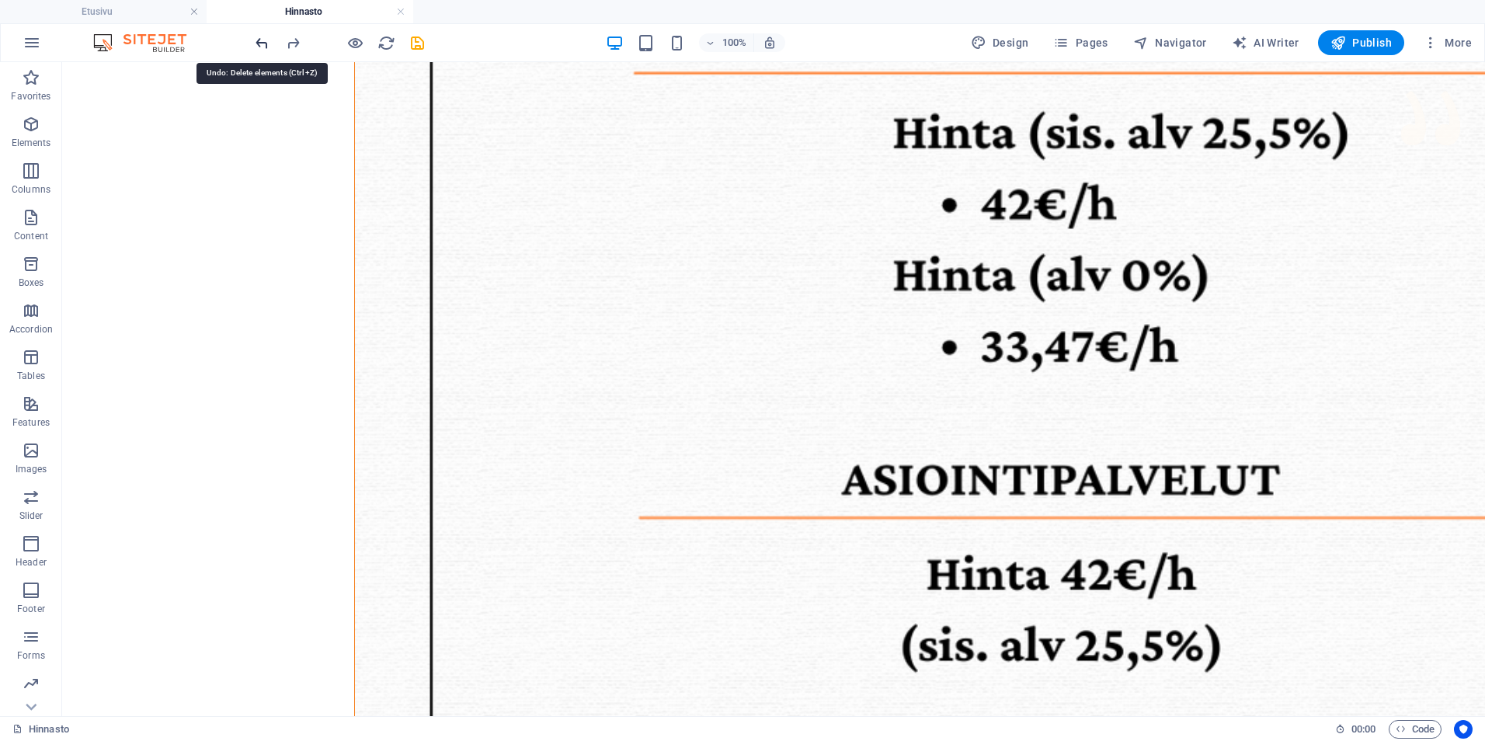
click at [265, 41] on icon "undo" at bounding box center [262, 43] width 18 height 18
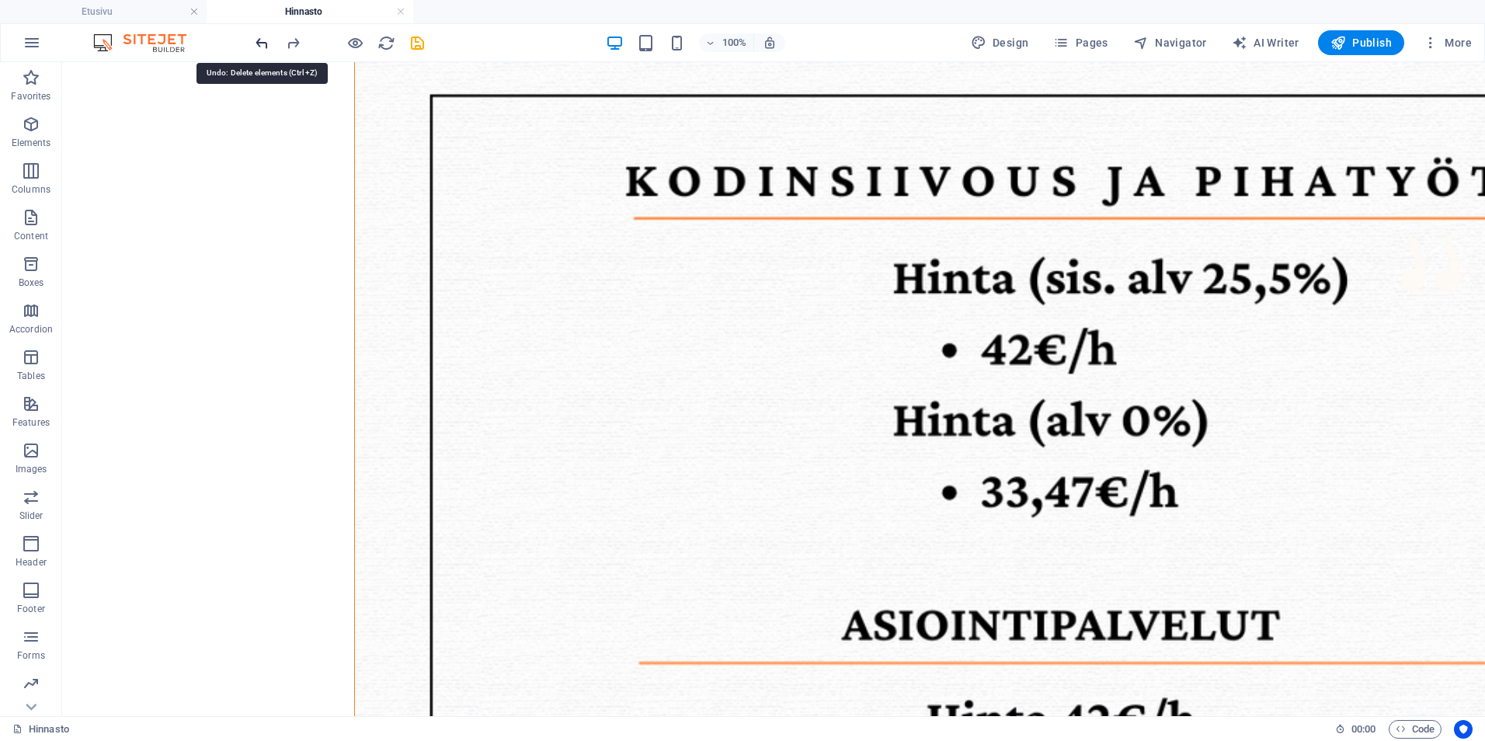
click at [265, 41] on icon "undo" at bounding box center [262, 43] width 18 height 18
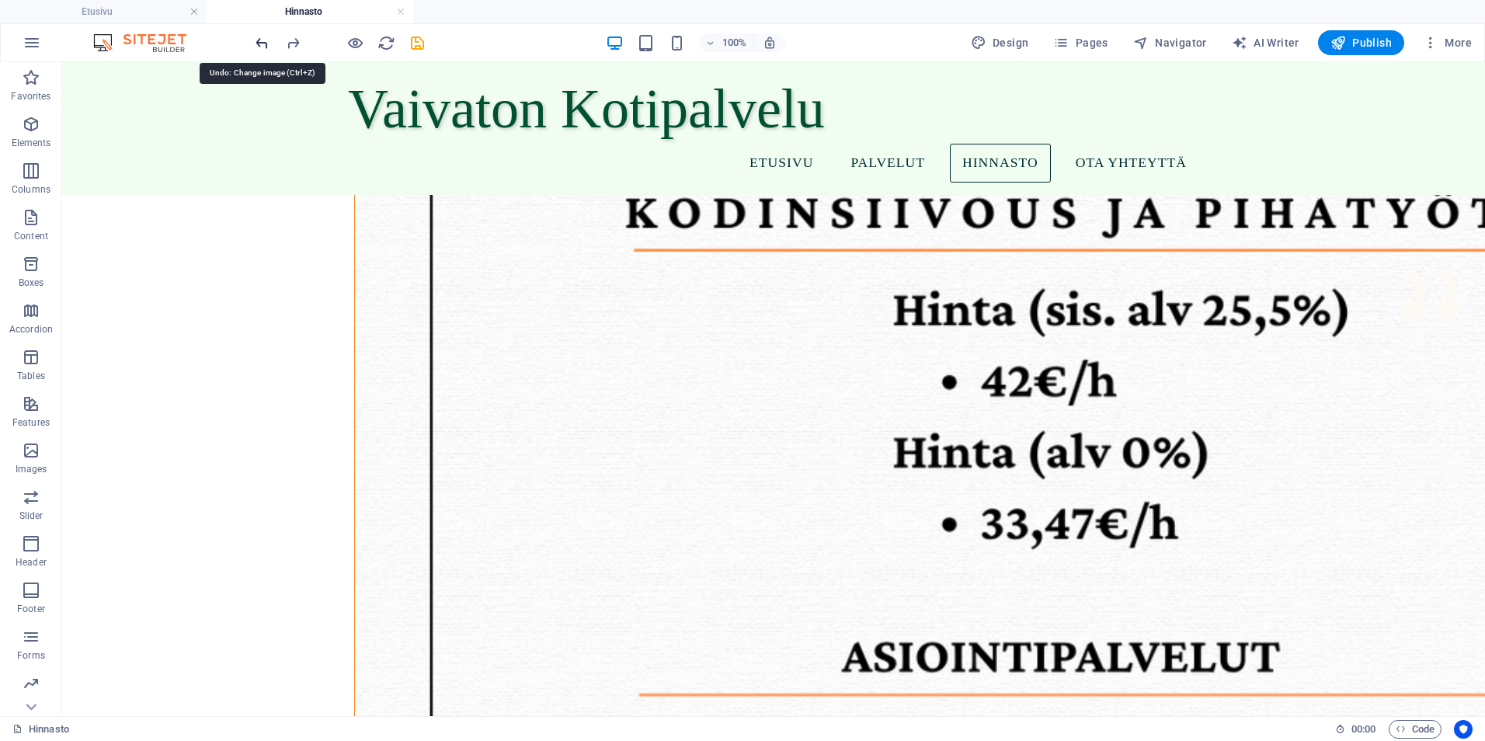
scroll to position [71, 0]
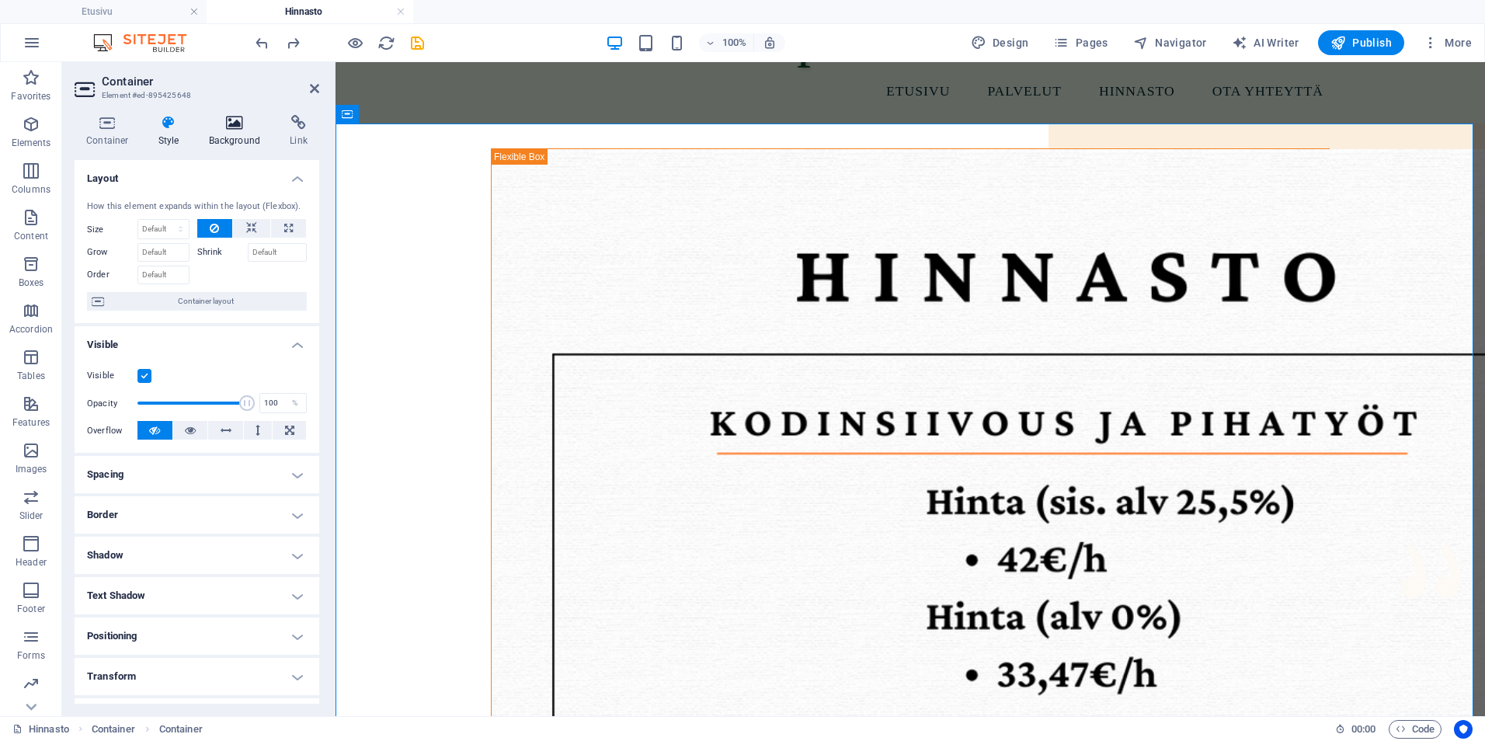
click at [225, 138] on h4 "Background" at bounding box center [238, 131] width 82 height 33
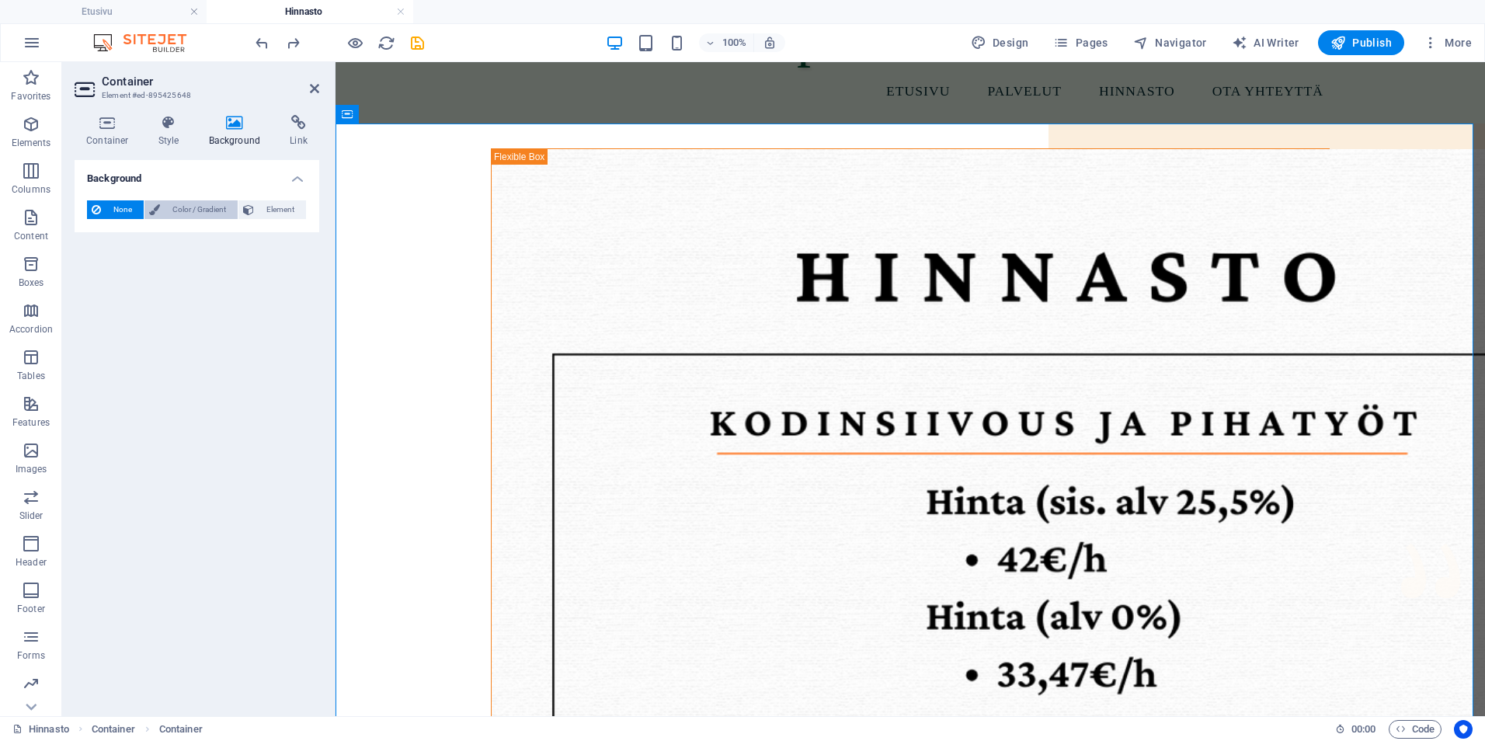
click at [196, 210] on span "Color / Gradient" at bounding box center [199, 209] width 68 height 19
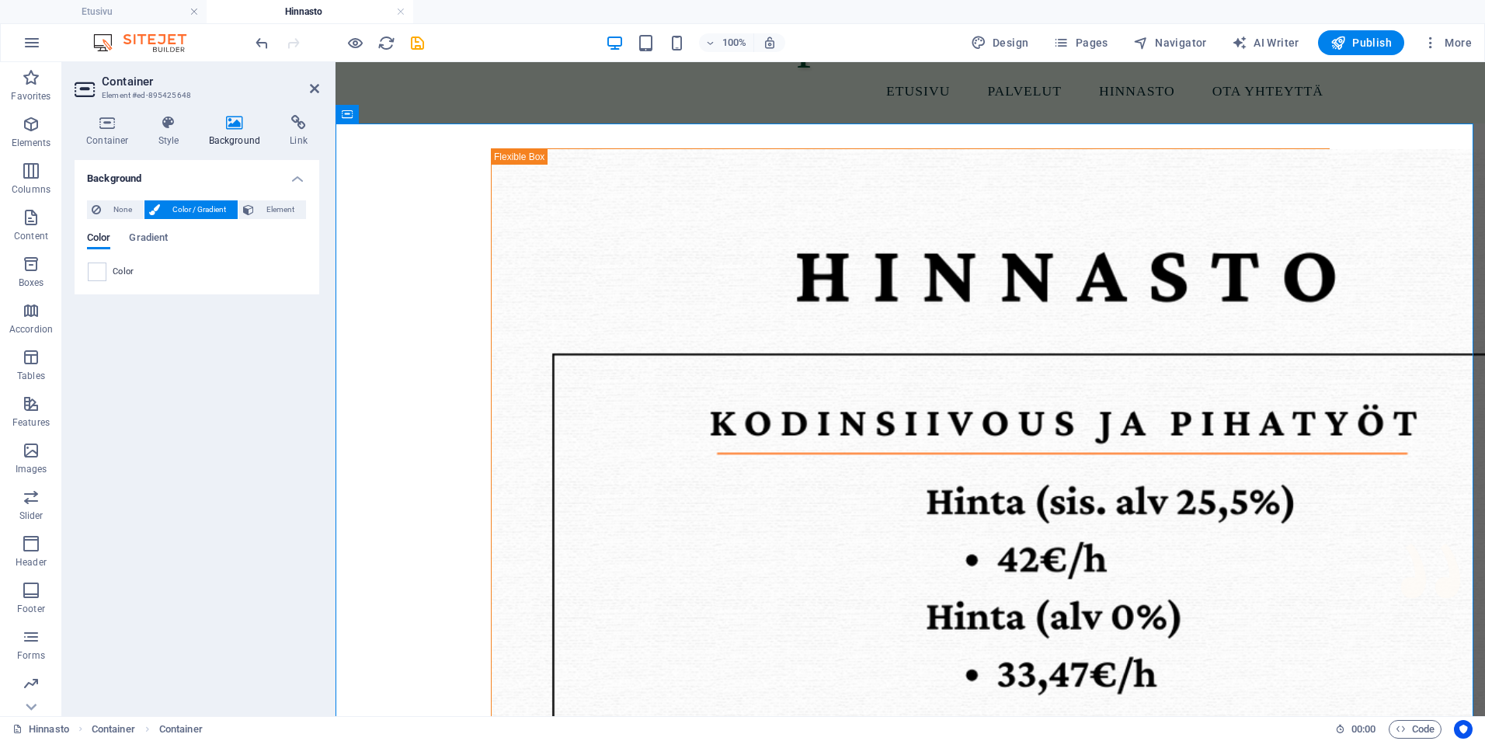
click at [89, 282] on div "None Color / Gradient Element Stretch background to full-width Color overlay Pl…" at bounding box center [197, 241] width 245 height 106
click at [101, 277] on span at bounding box center [97, 271] width 17 height 17
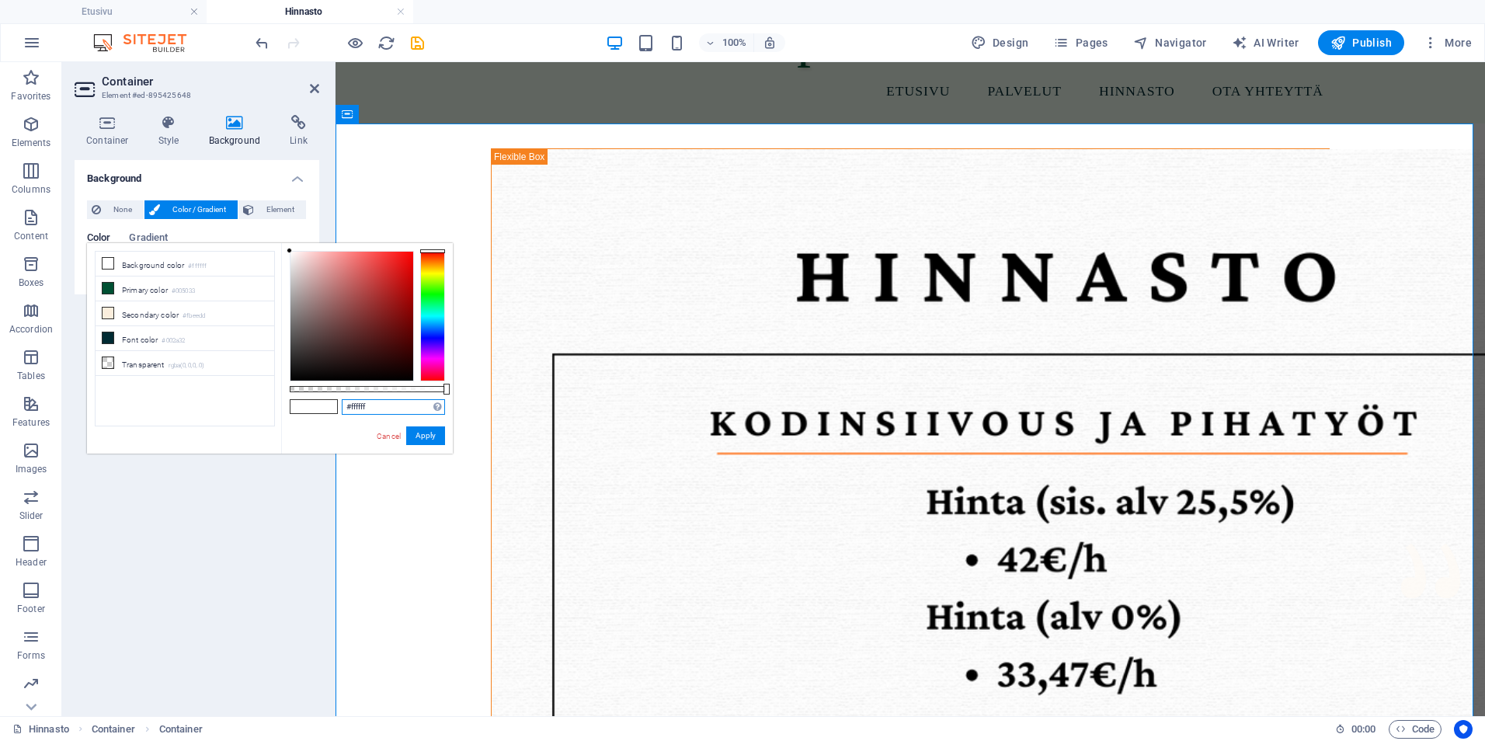
drag, startPoint x: 241, startPoint y: 411, endPoint x: 231, endPoint y: 411, distance: 9.3
click at [231, 411] on div "less Background color #ffffff Primary color #005033 Secondary color #fbeedd Fon…" at bounding box center [270, 348] width 366 height 210
paste input "2f8f3"
type input "#f2f8f3"
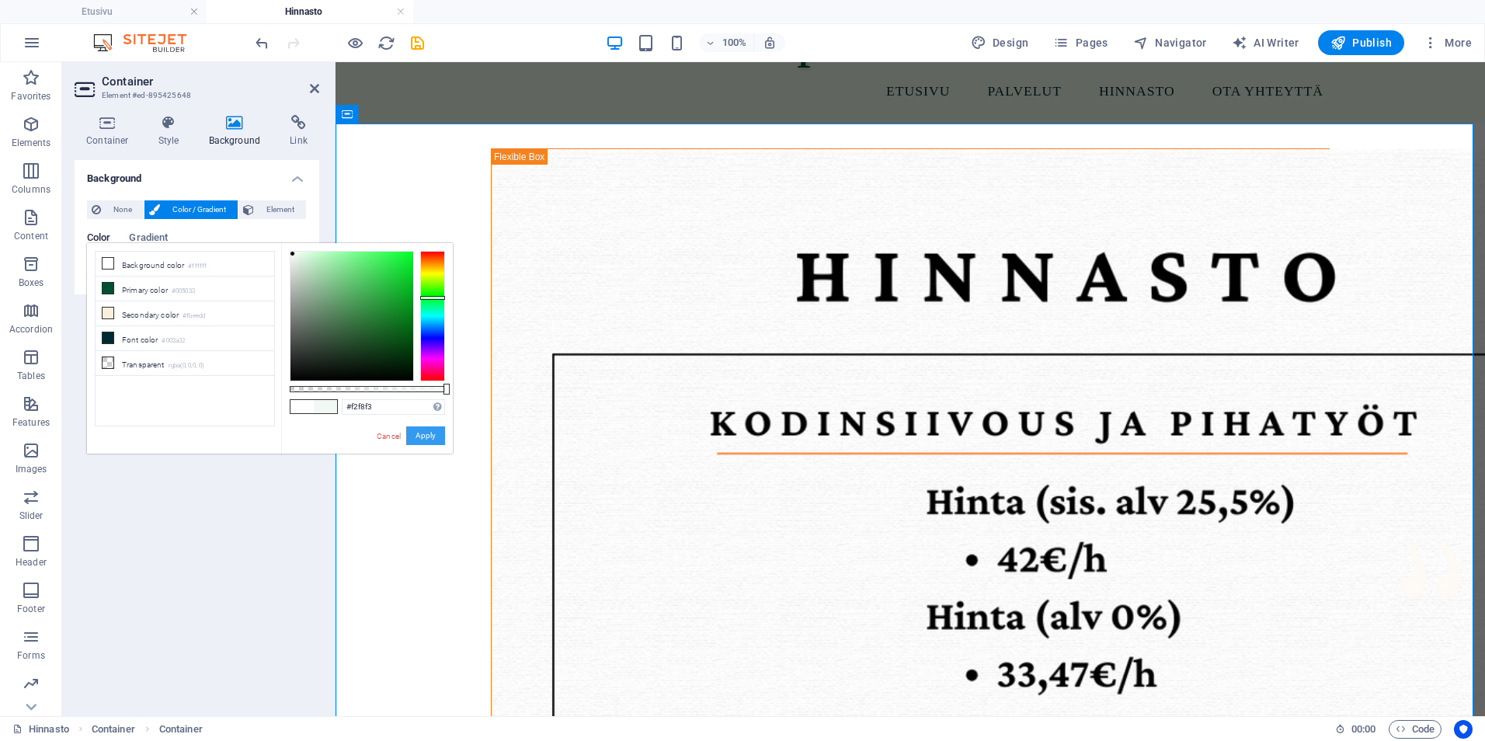
click at [420, 434] on button "Apply" at bounding box center [425, 435] width 39 height 19
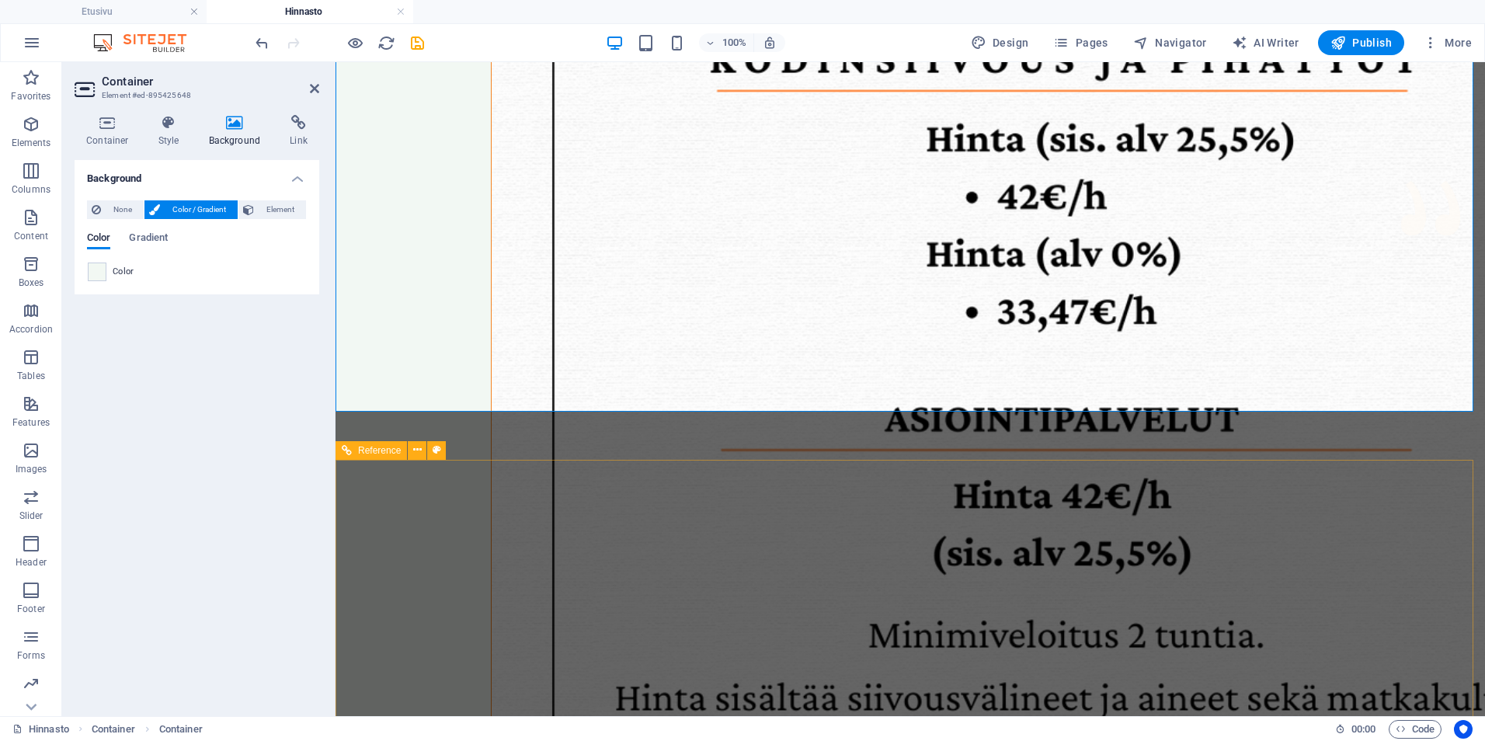
scroll to position [466, 0]
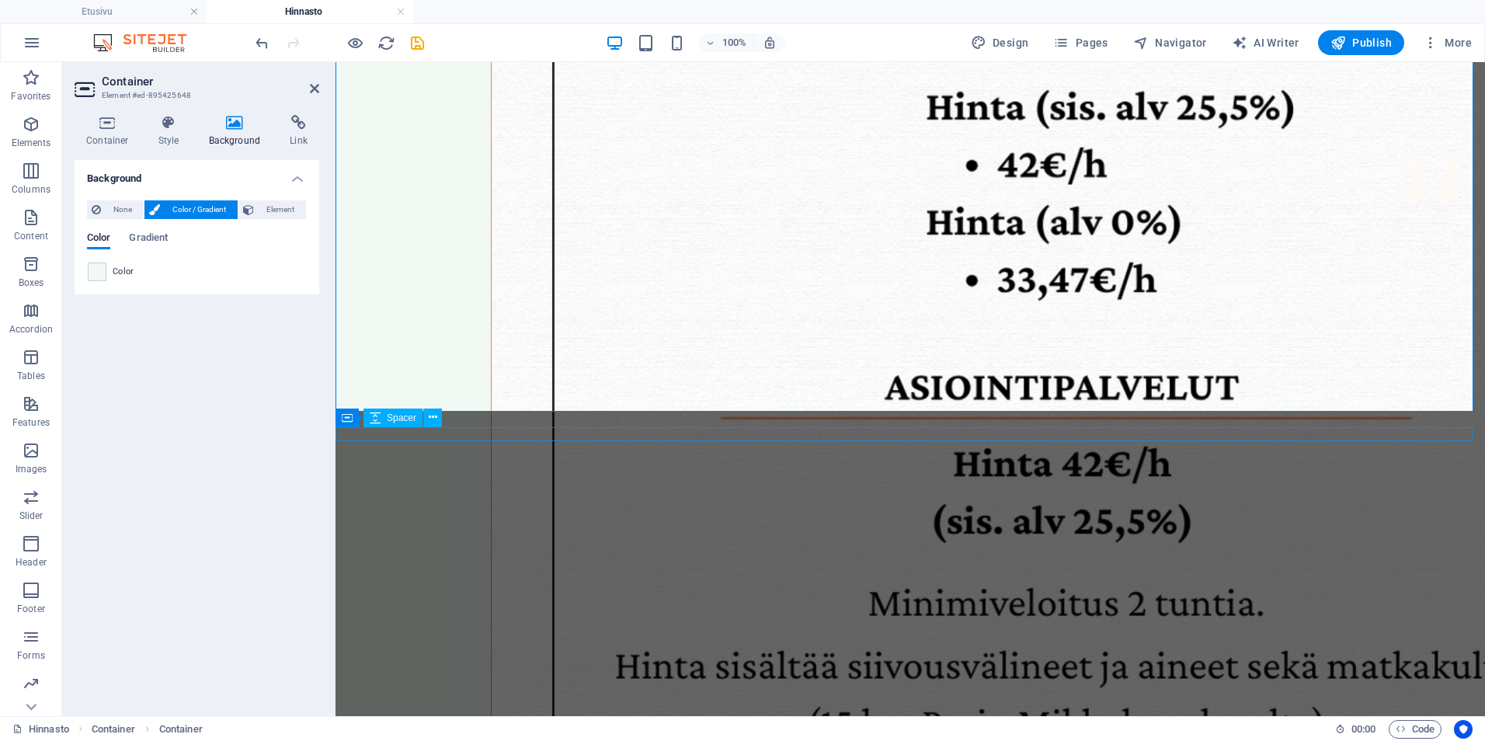
select select "px"
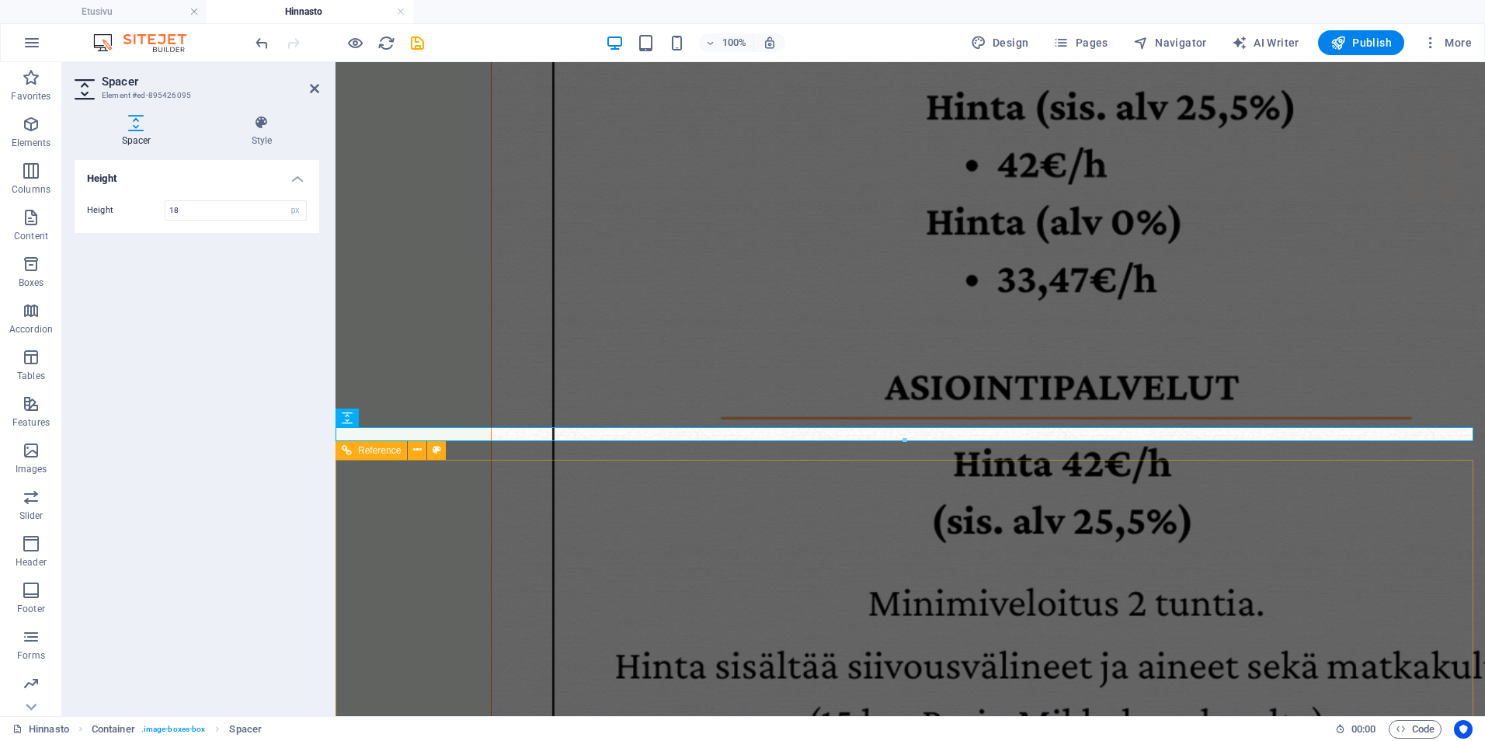
select select "rem"
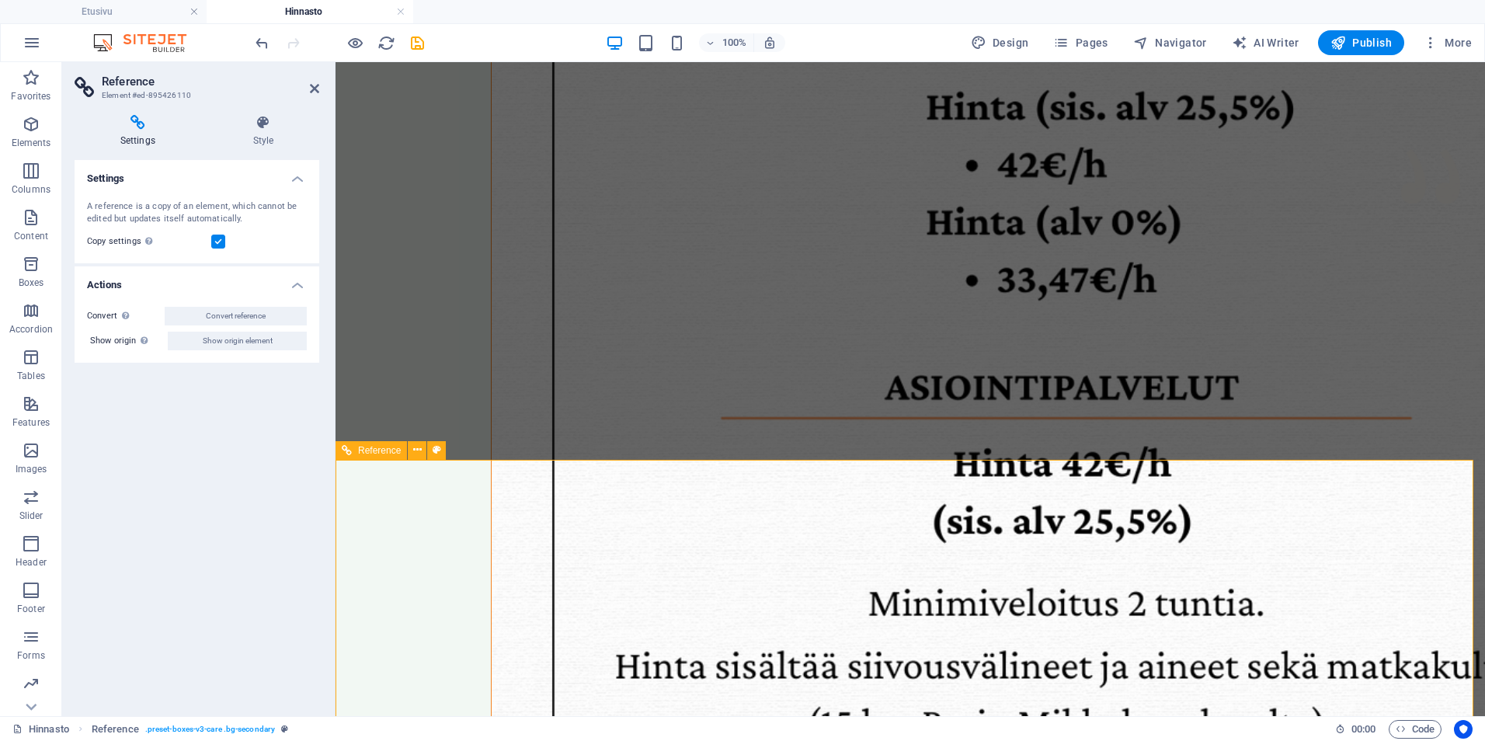
click at [273, 123] on icon at bounding box center [263, 123] width 112 height 16
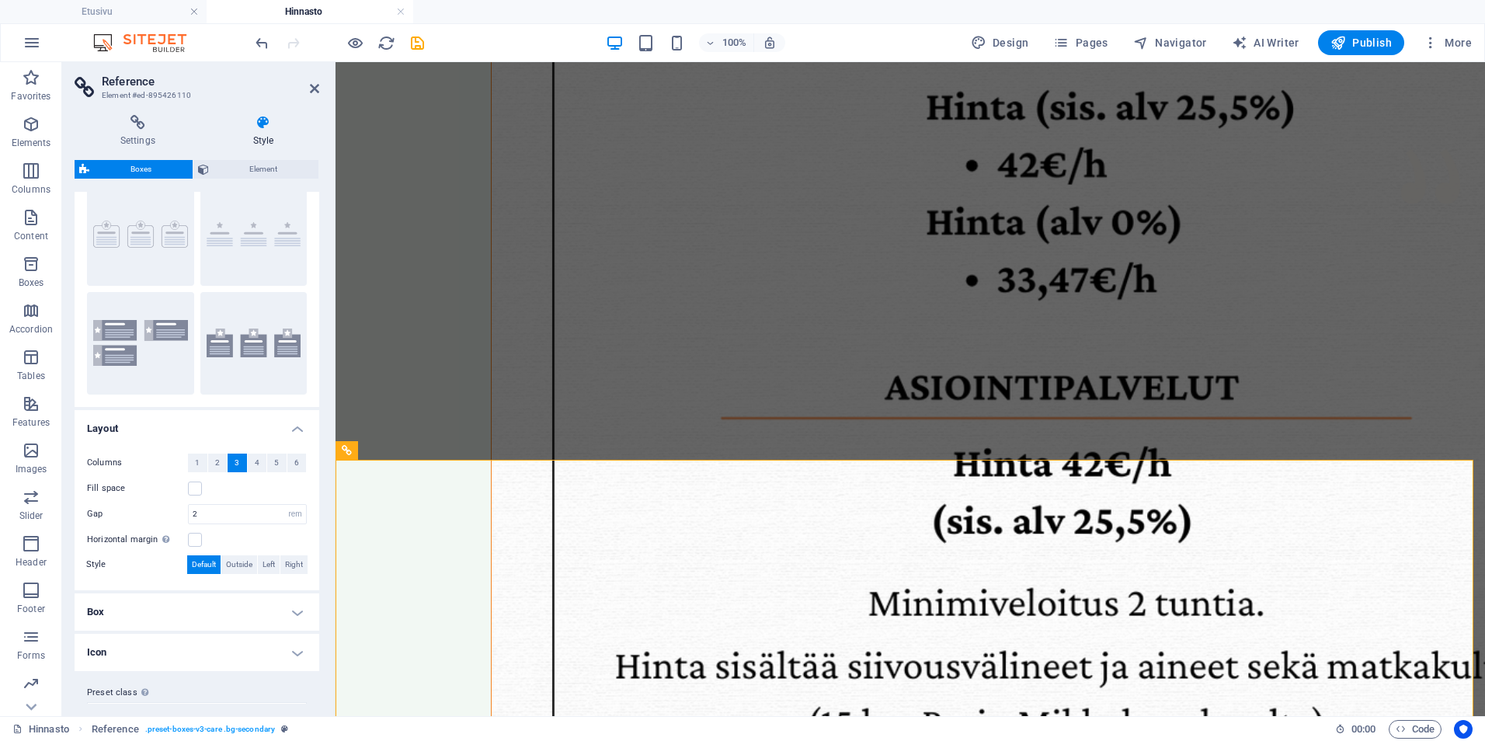
scroll to position [0, 0]
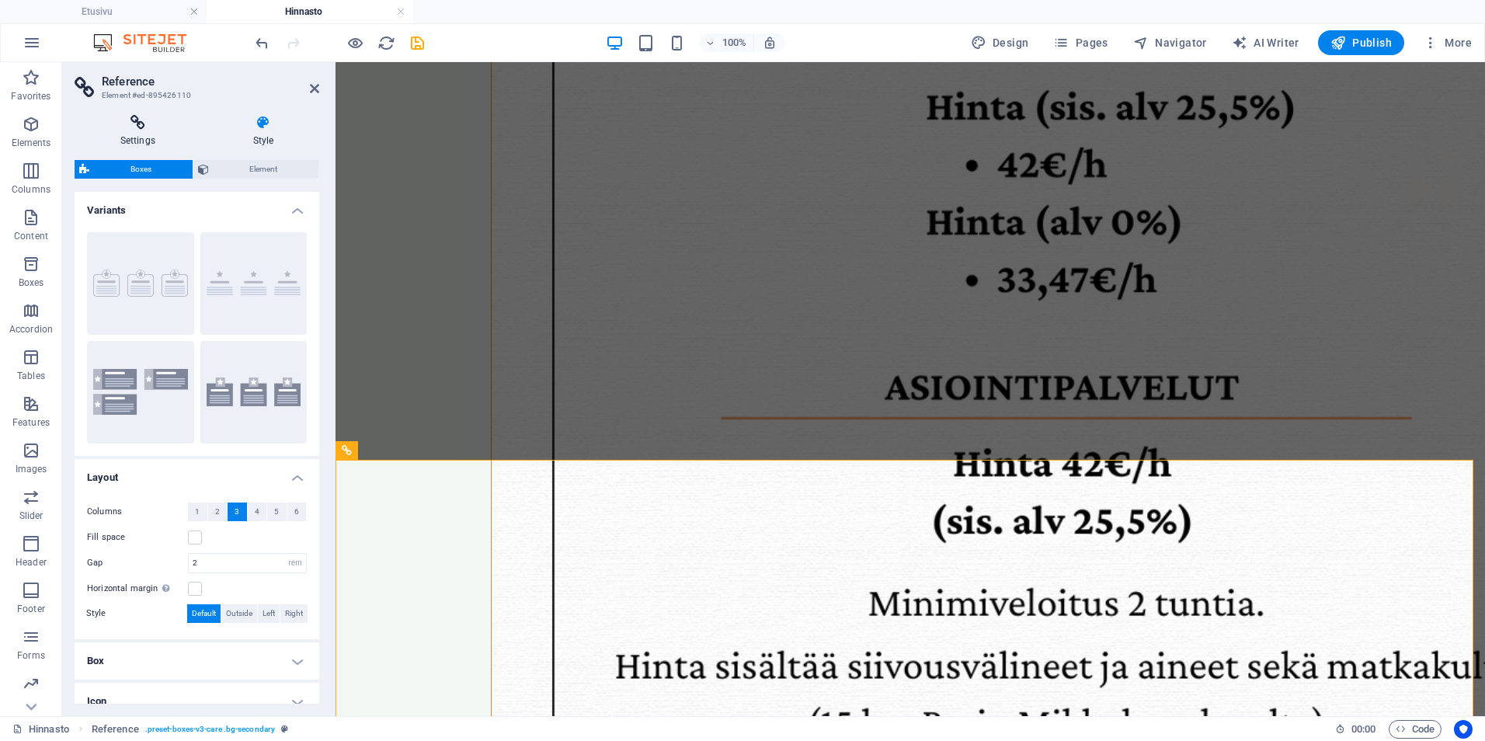
click at [141, 126] on icon at bounding box center [138, 123] width 127 height 16
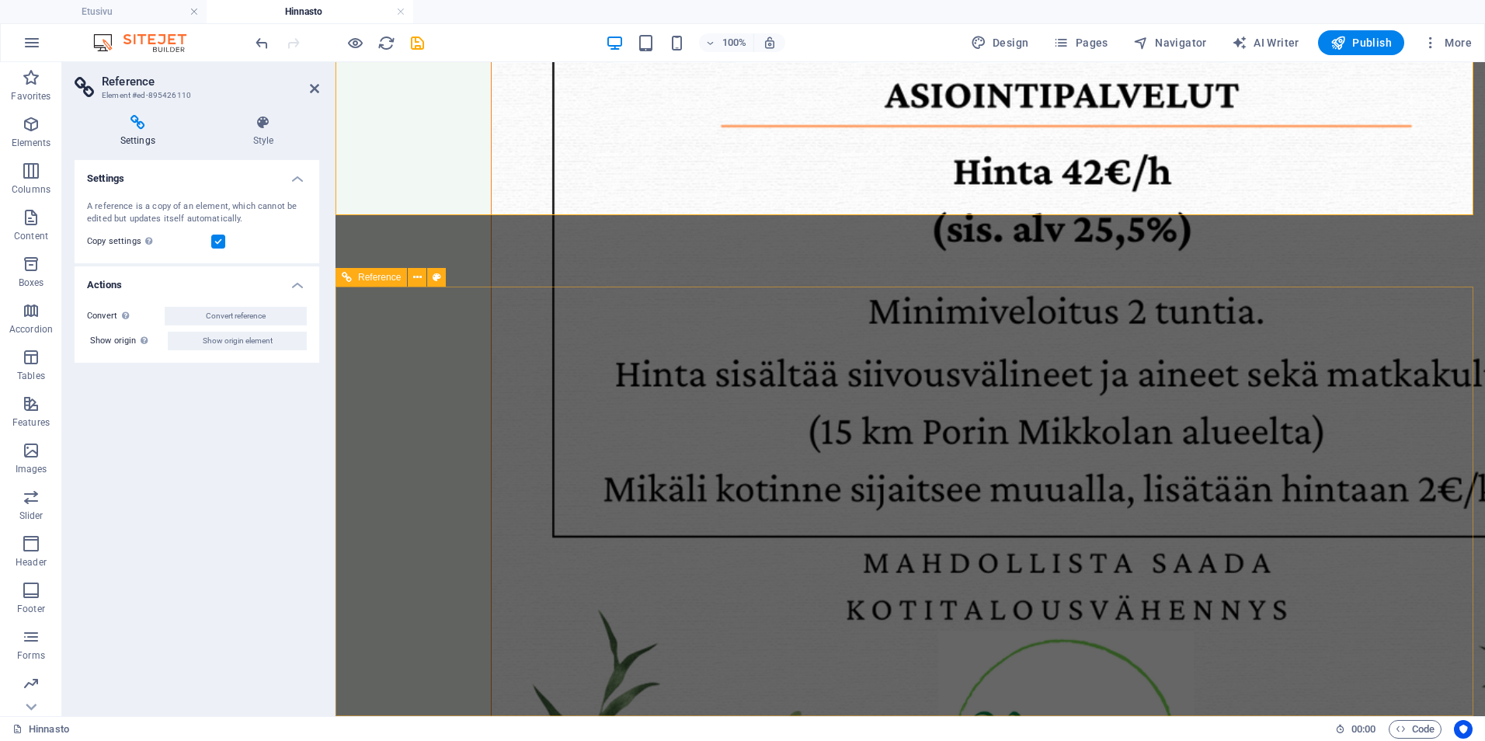
scroll to position [677, 0]
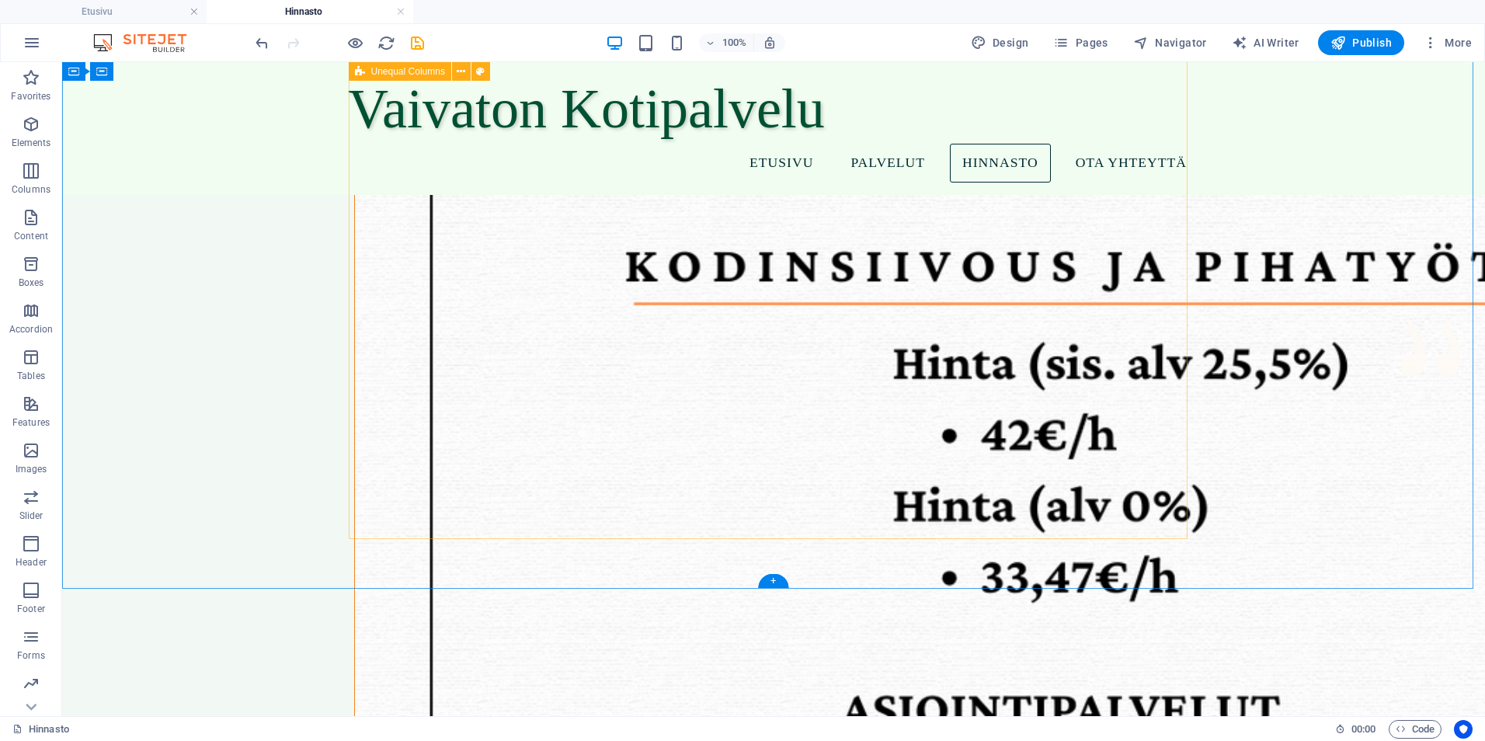
scroll to position [289, 0]
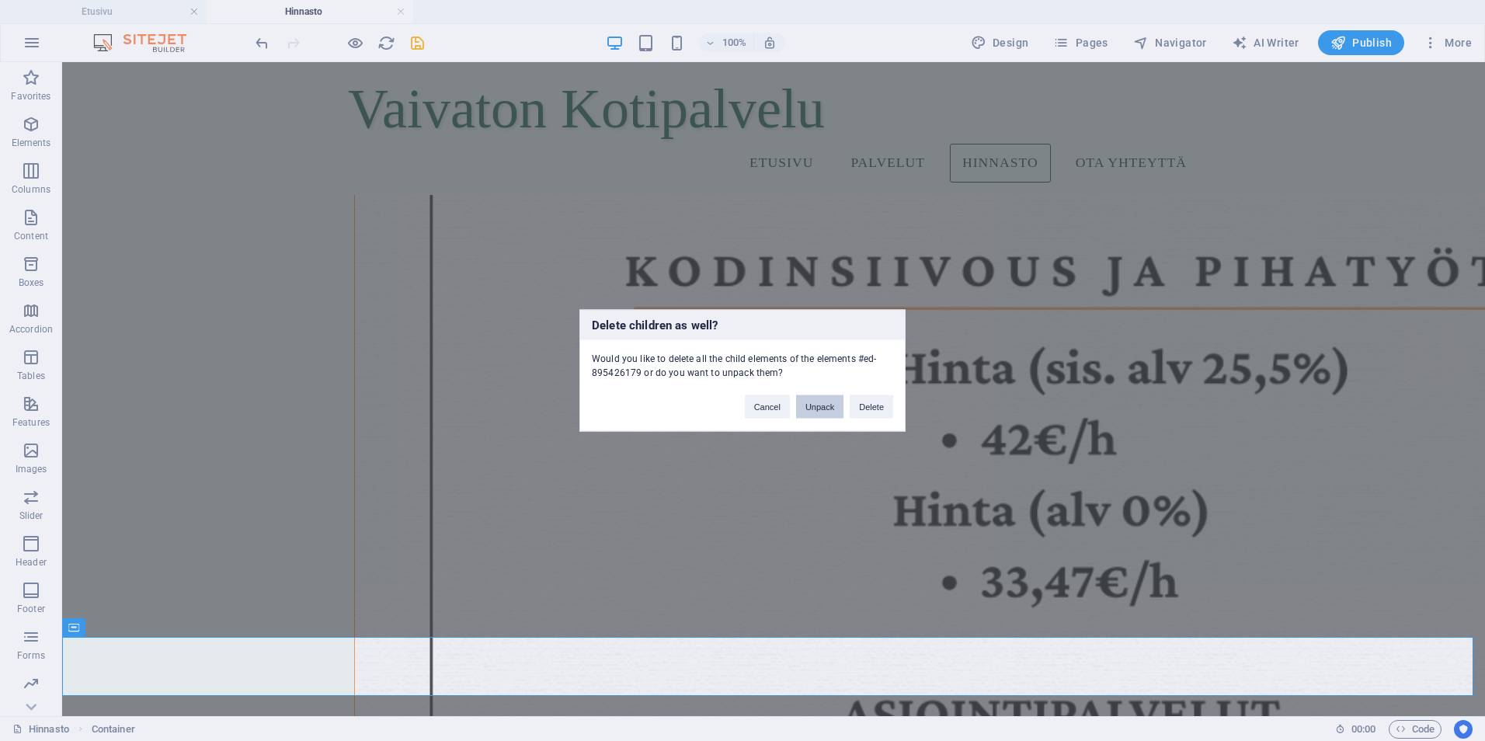
drag, startPoint x: 772, startPoint y: 345, endPoint x: 834, endPoint y: 407, distance: 87.9
click at [834, 407] on button "Unpack" at bounding box center [819, 406] width 47 height 23
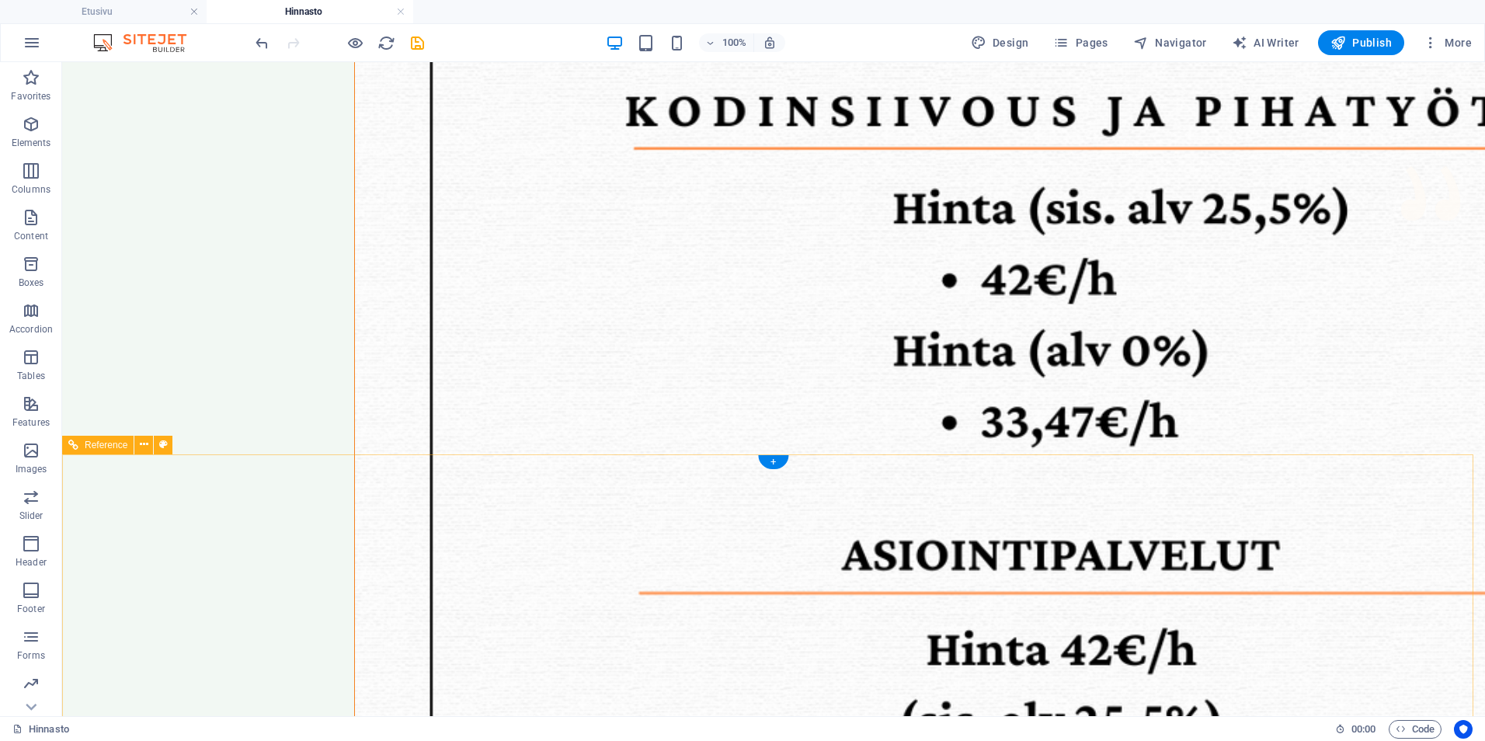
scroll to position [544, 0]
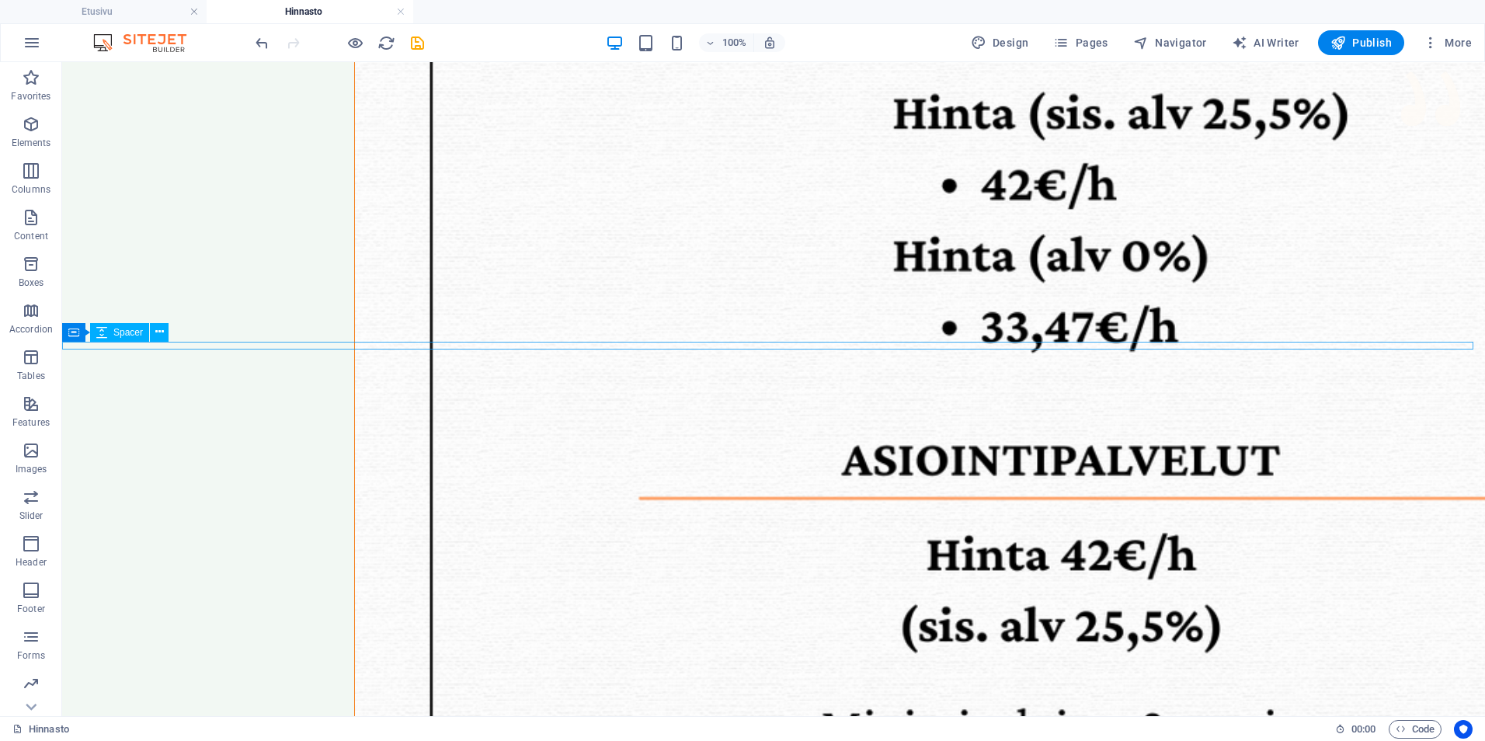
select select "px"
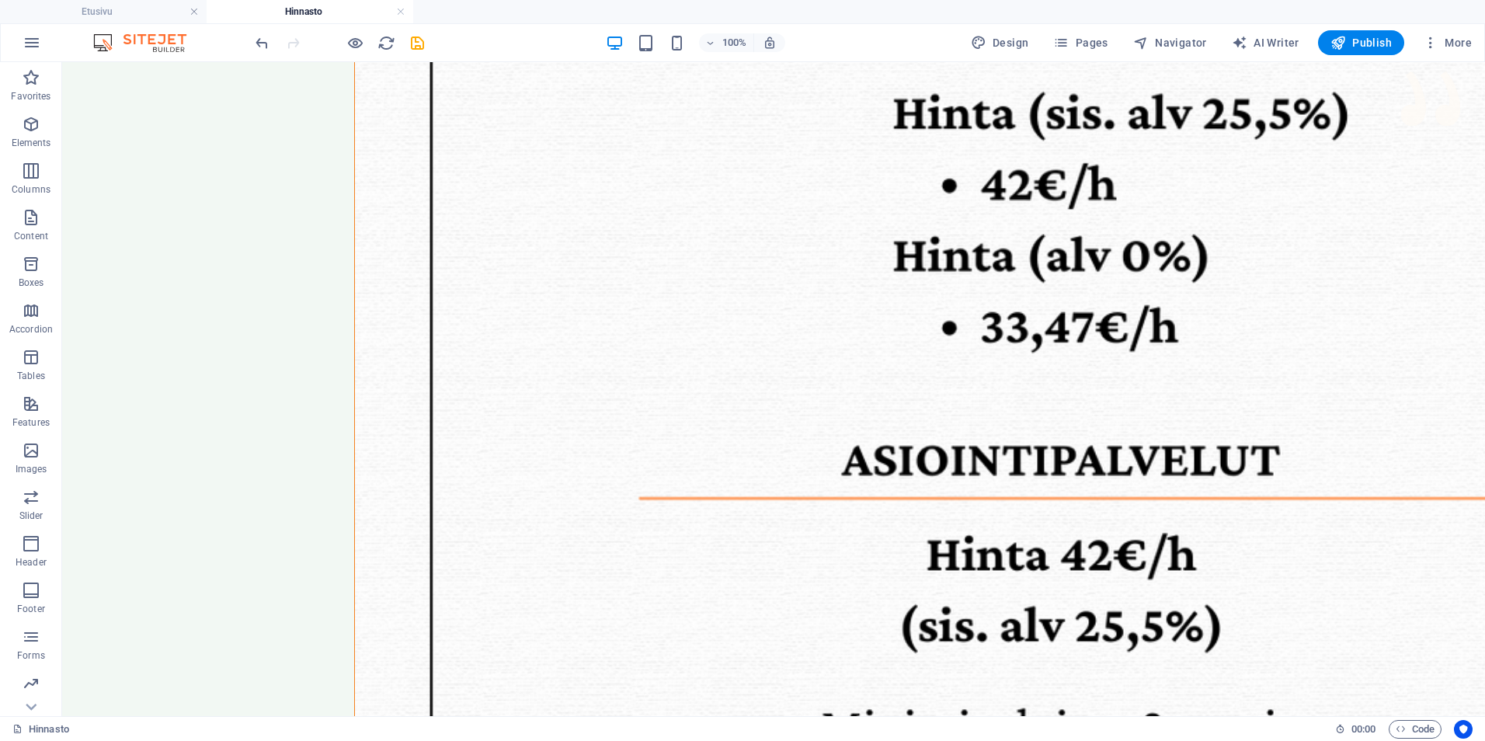
drag, startPoint x: 725, startPoint y: 374, endPoint x: 611, endPoint y: 382, distance: 114.4
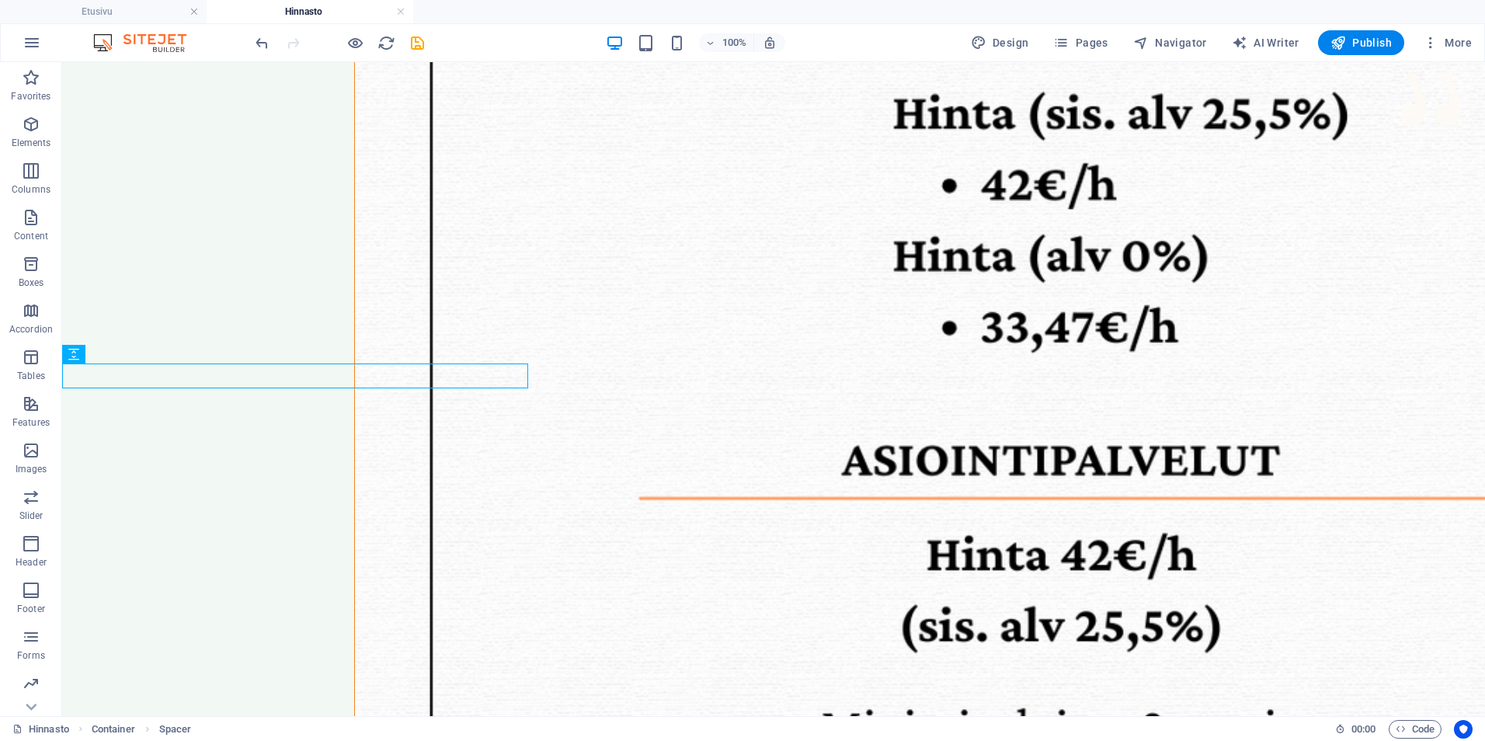
select select "px"
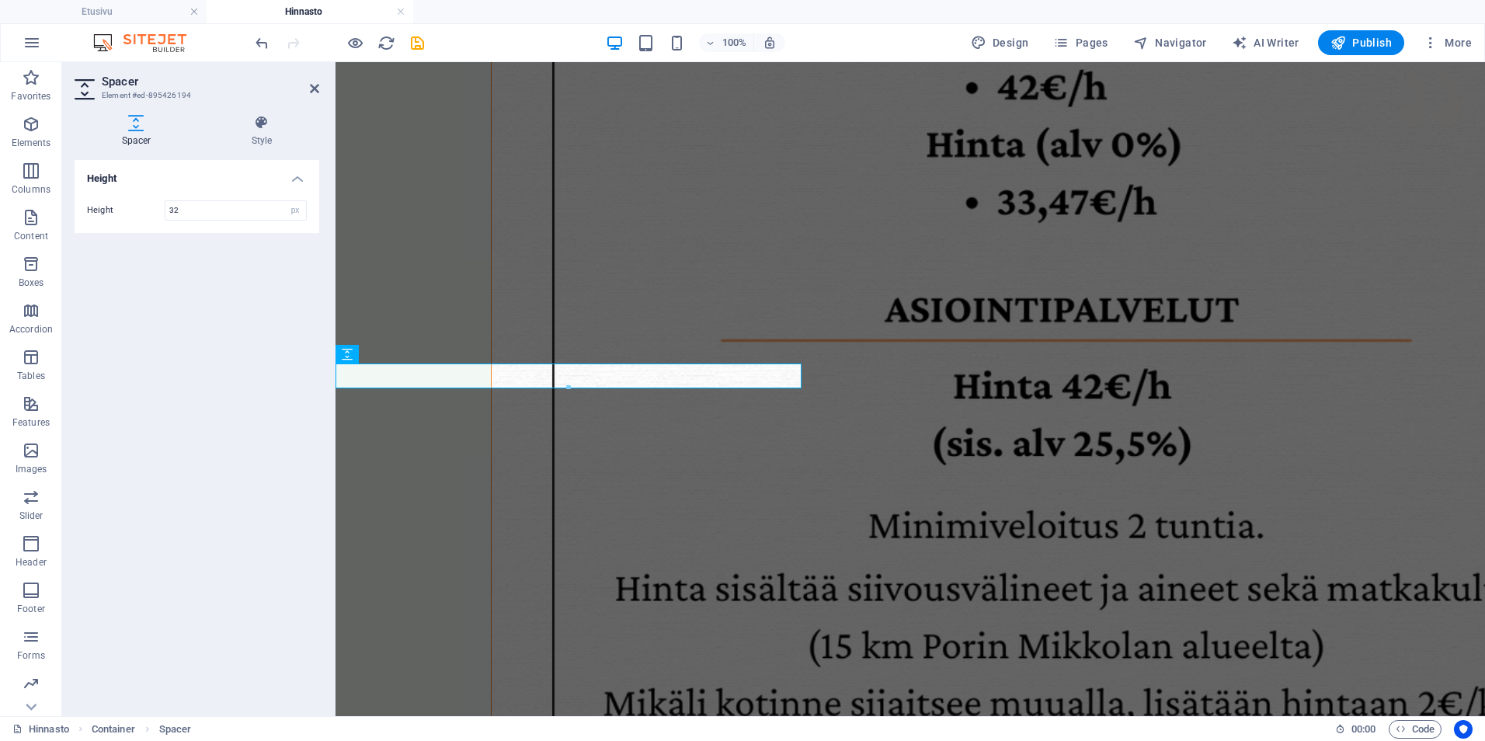
click at [301, 76] on h2 "Spacer" at bounding box center [210, 82] width 217 height 14
drag, startPoint x: 305, startPoint y: 85, endPoint x: 15, endPoint y: 79, distance: 290.5
click at [305, 85] on h2 "Spacer" at bounding box center [210, 82] width 217 height 14
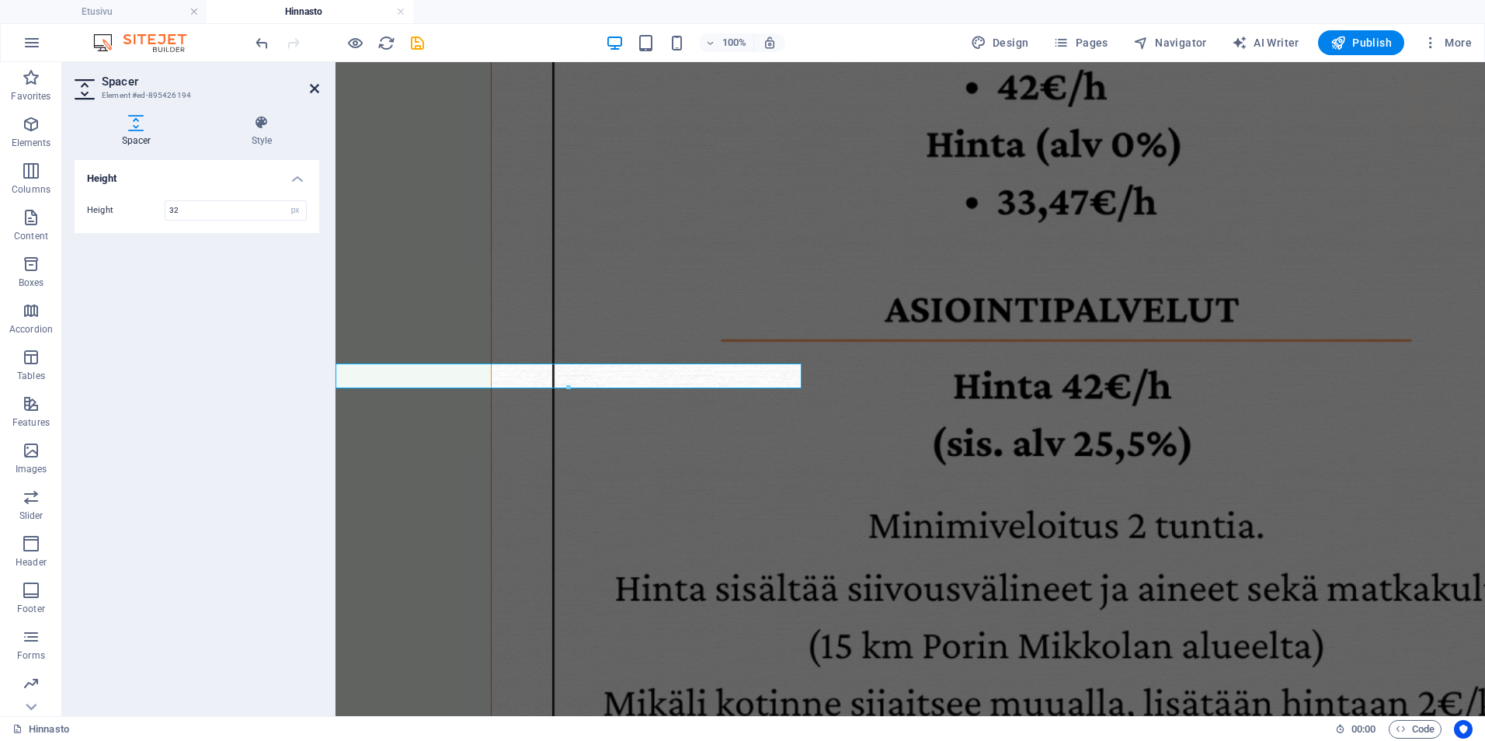
drag, startPoint x: 311, startPoint y: 85, endPoint x: 482, endPoint y: 177, distance: 194.6
click at [311, 85] on icon at bounding box center [314, 88] width 9 height 12
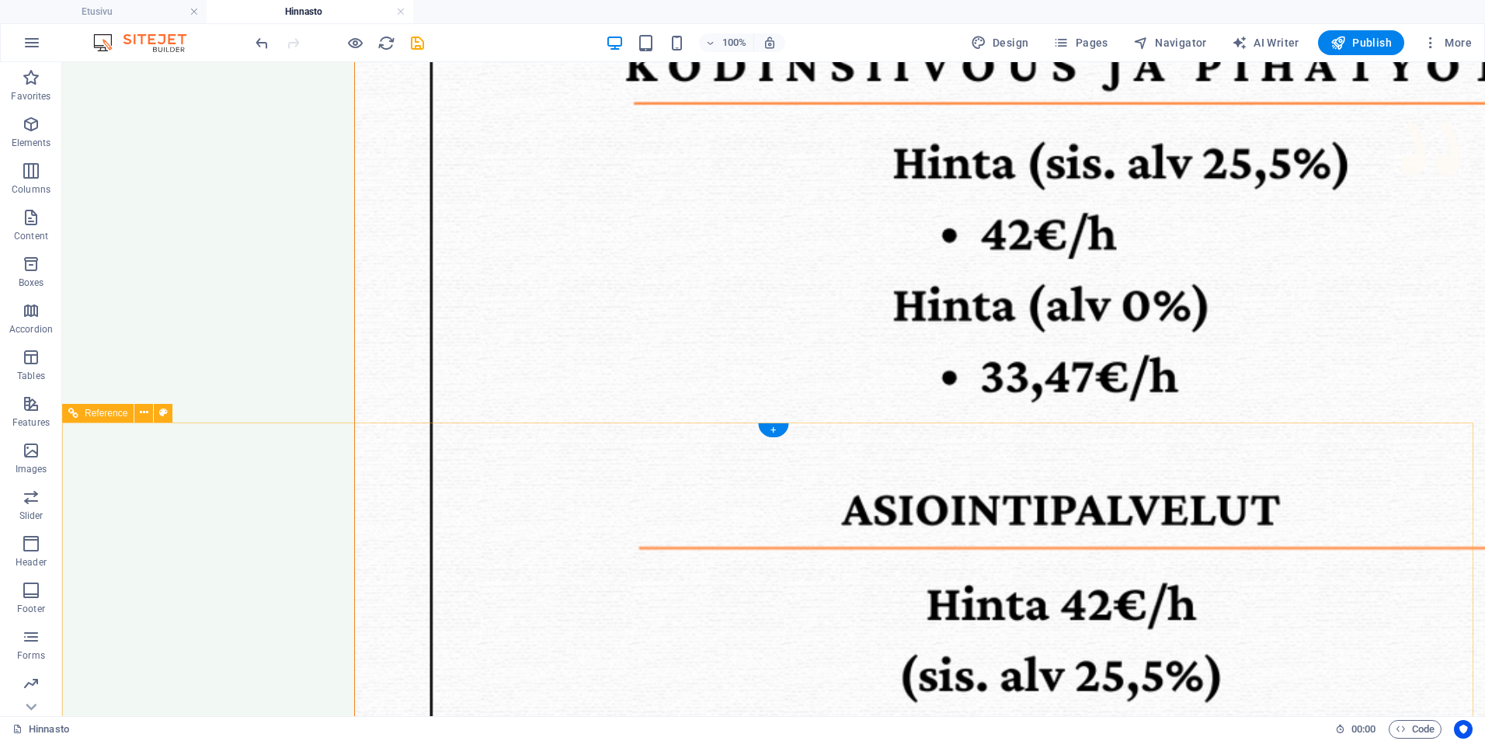
scroll to position [0, 0]
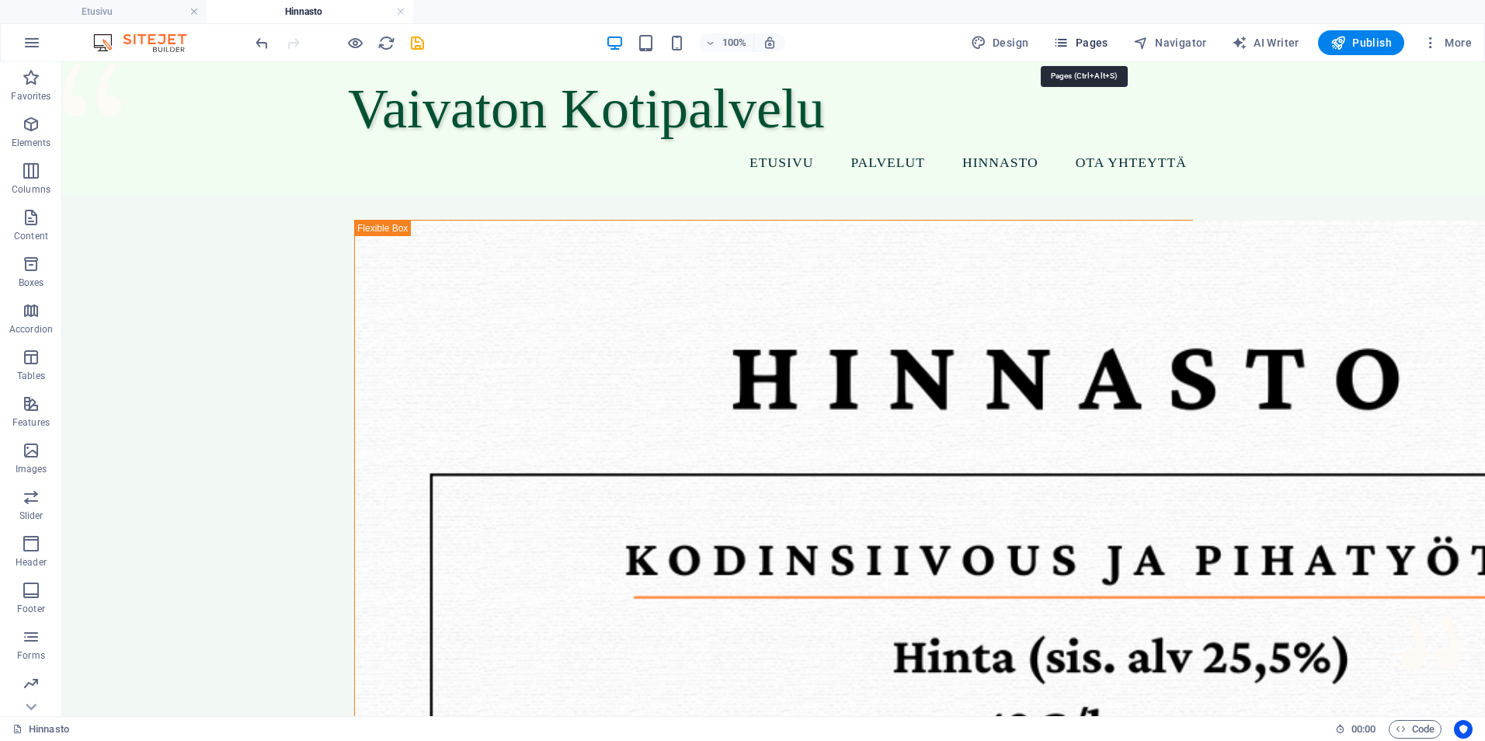
click at [1097, 39] on span "Pages" at bounding box center [1080, 43] width 54 height 16
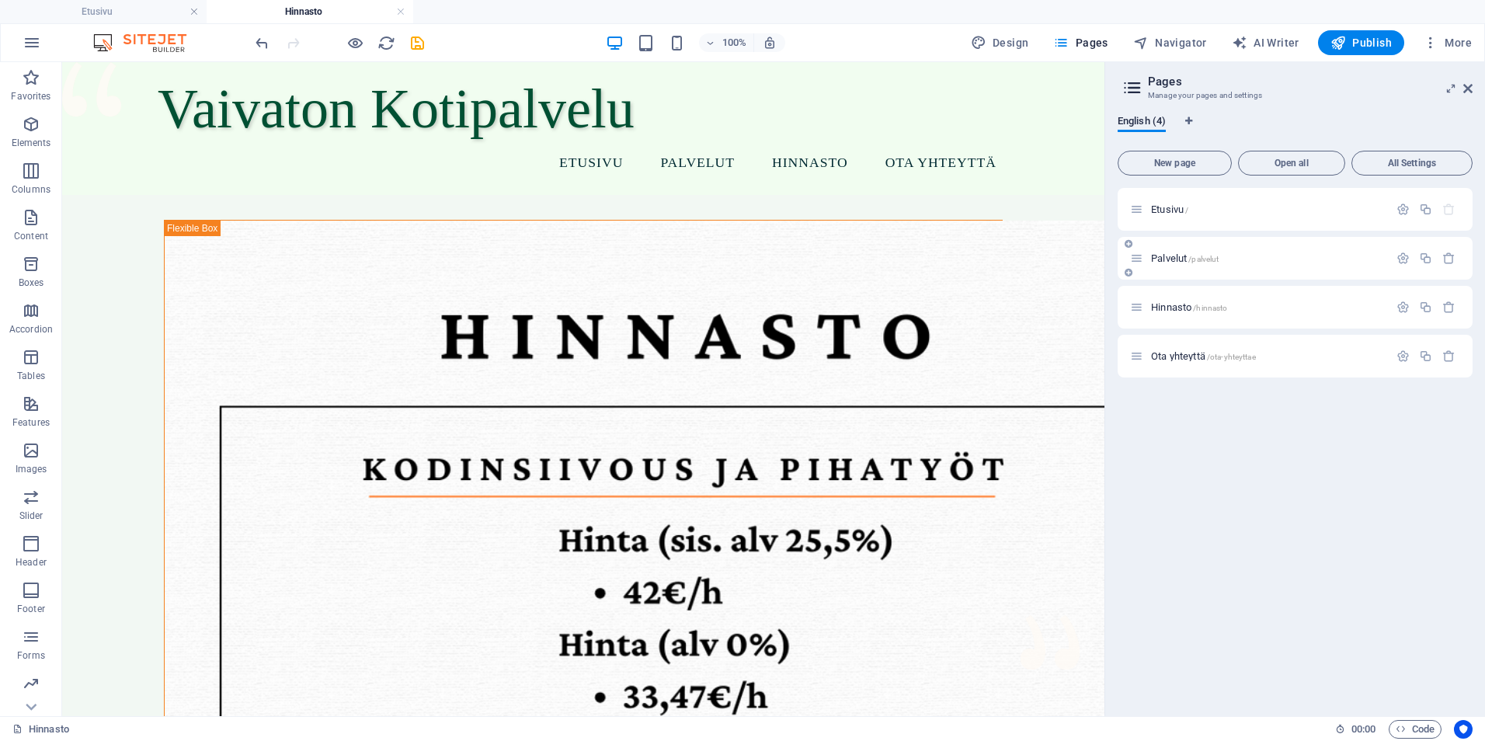
click at [1187, 262] on span "Palvelut /palvelut" at bounding box center [1185, 258] width 68 height 12
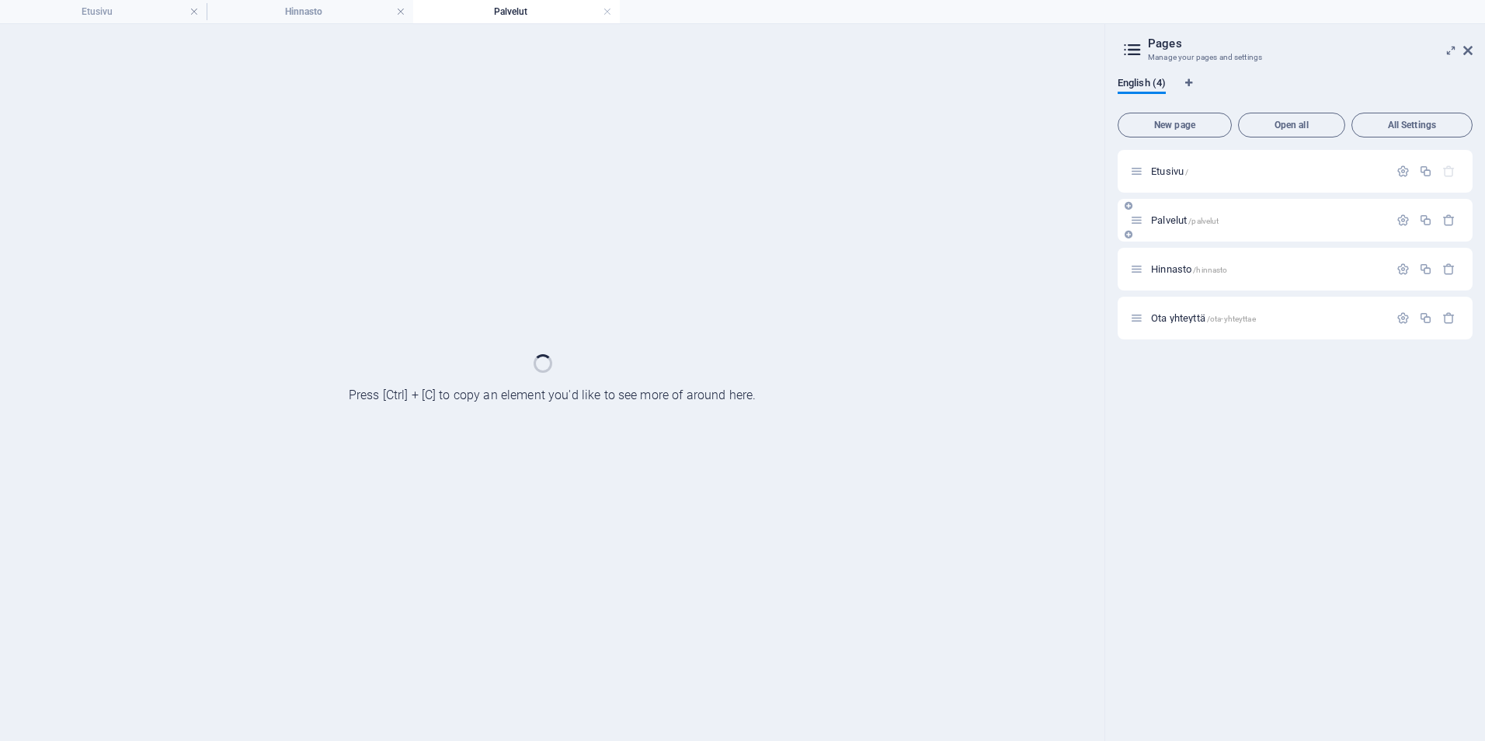
click at [1187, 262] on div "Hinnasto /hinnasto" at bounding box center [1259, 269] width 259 height 18
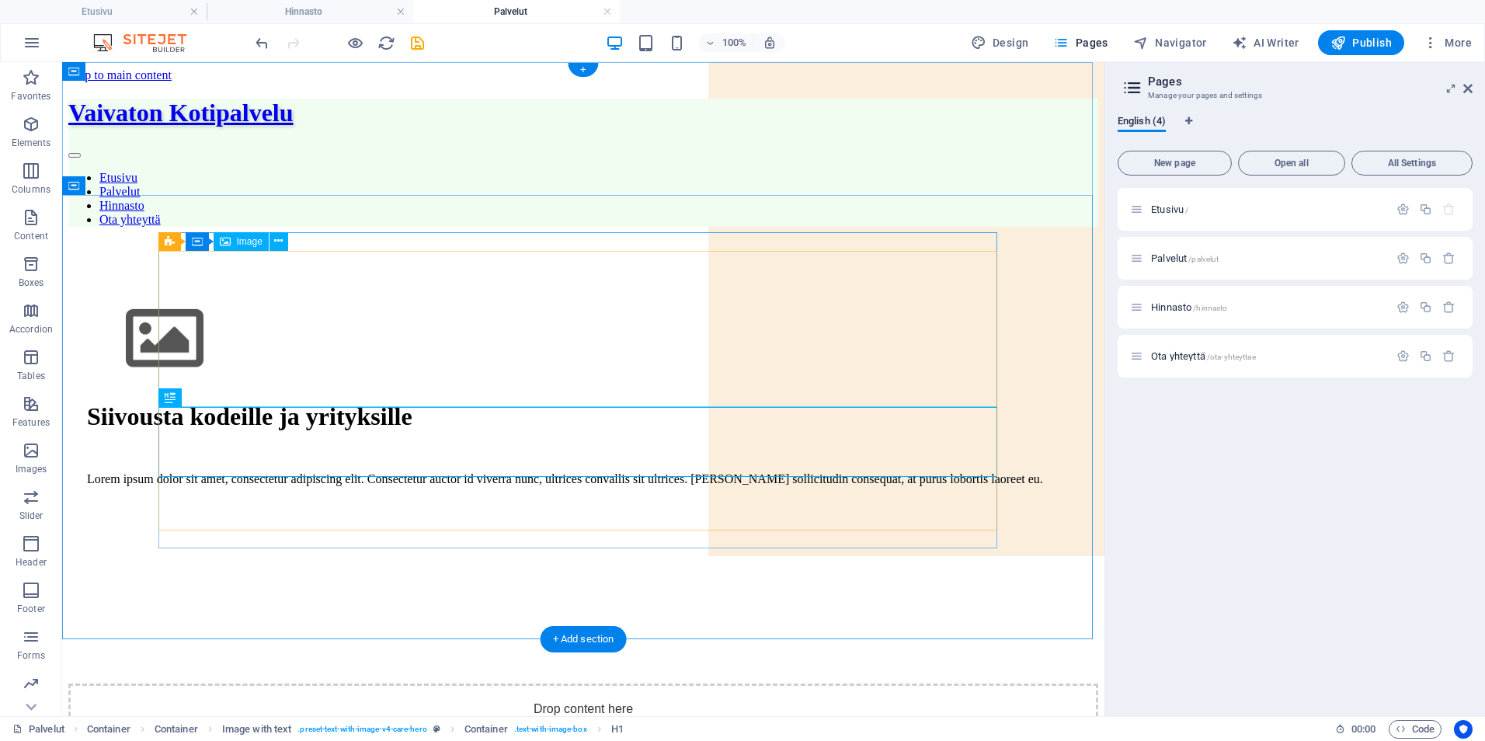
click at [342, 355] on figure at bounding box center [583, 340] width 993 height 91
click at [325, 295] on figure at bounding box center [583, 340] width 993 height 91
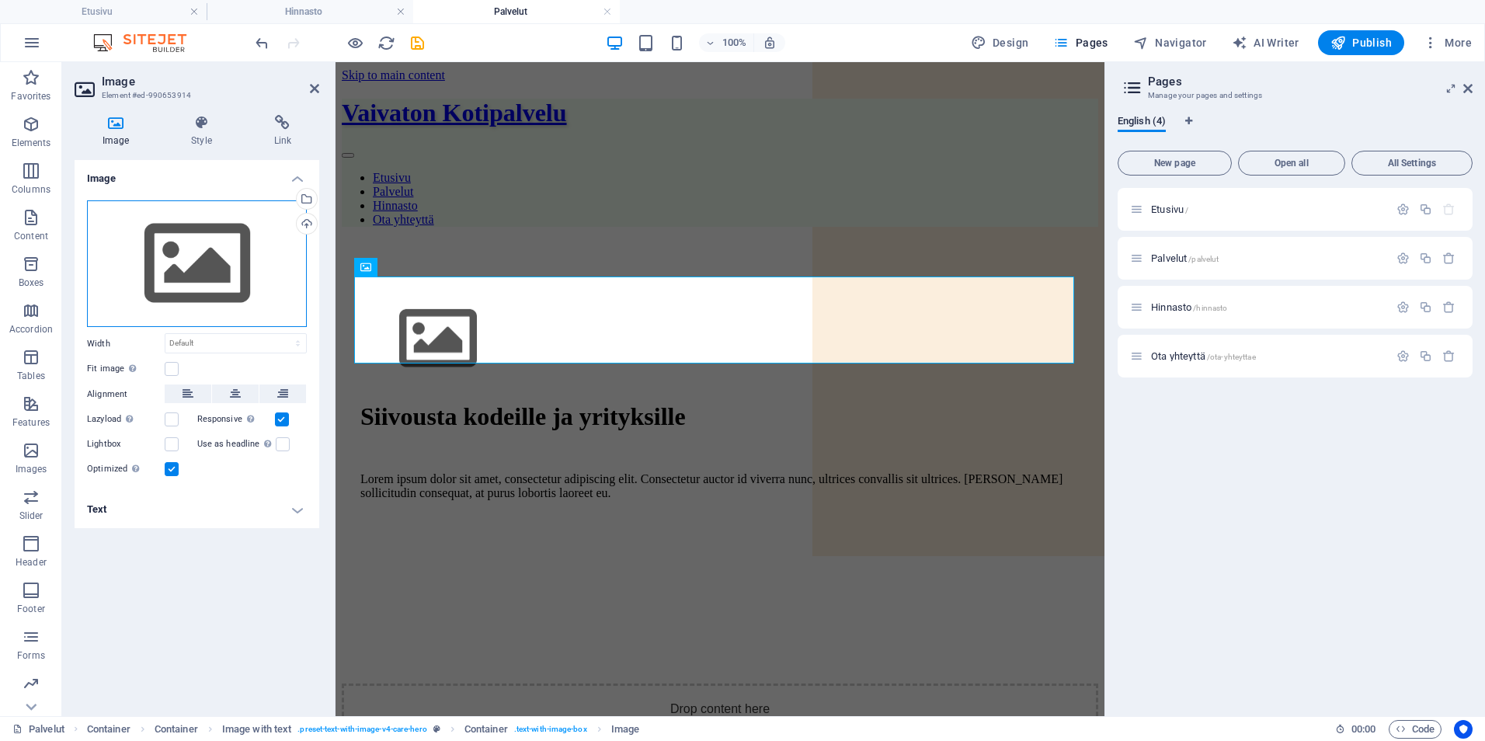
click at [183, 207] on div "Drag files here, click to choose files or select files from Files or our free s…" at bounding box center [197, 263] width 220 height 127
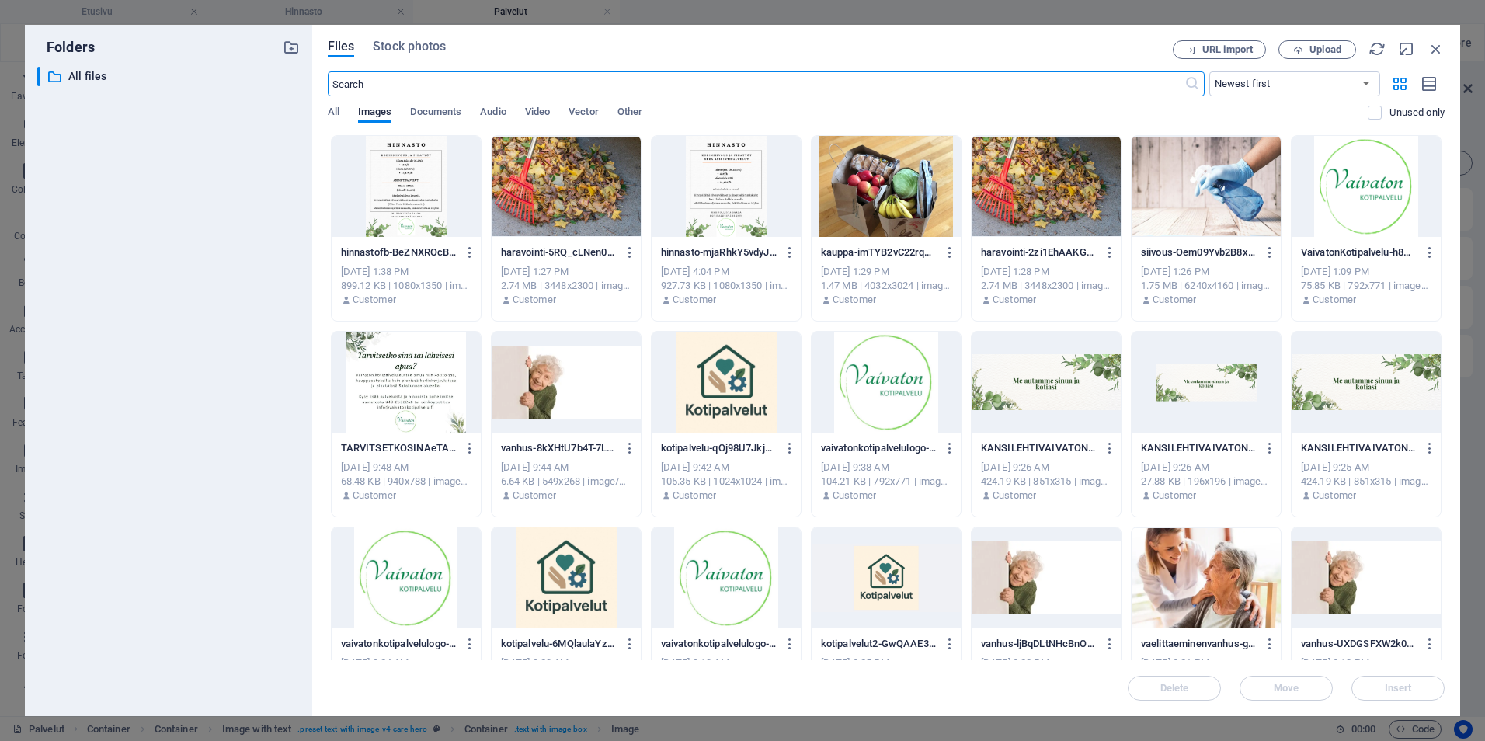
click at [1165, 210] on div at bounding box center [1206, 186] width 149 height 101
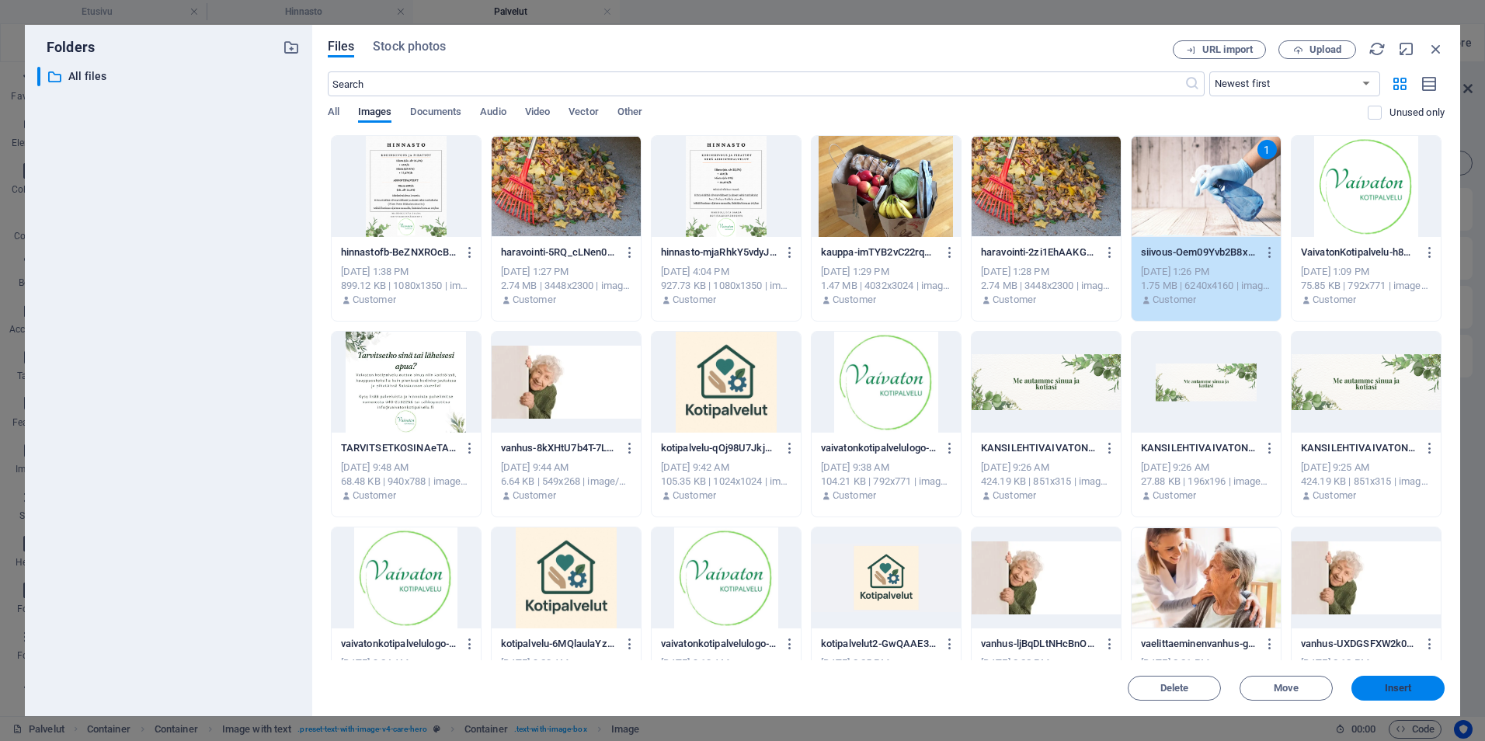
click at [1396, 684] on span "Insert" at bounding box center [1398, 687] width 27 height 9
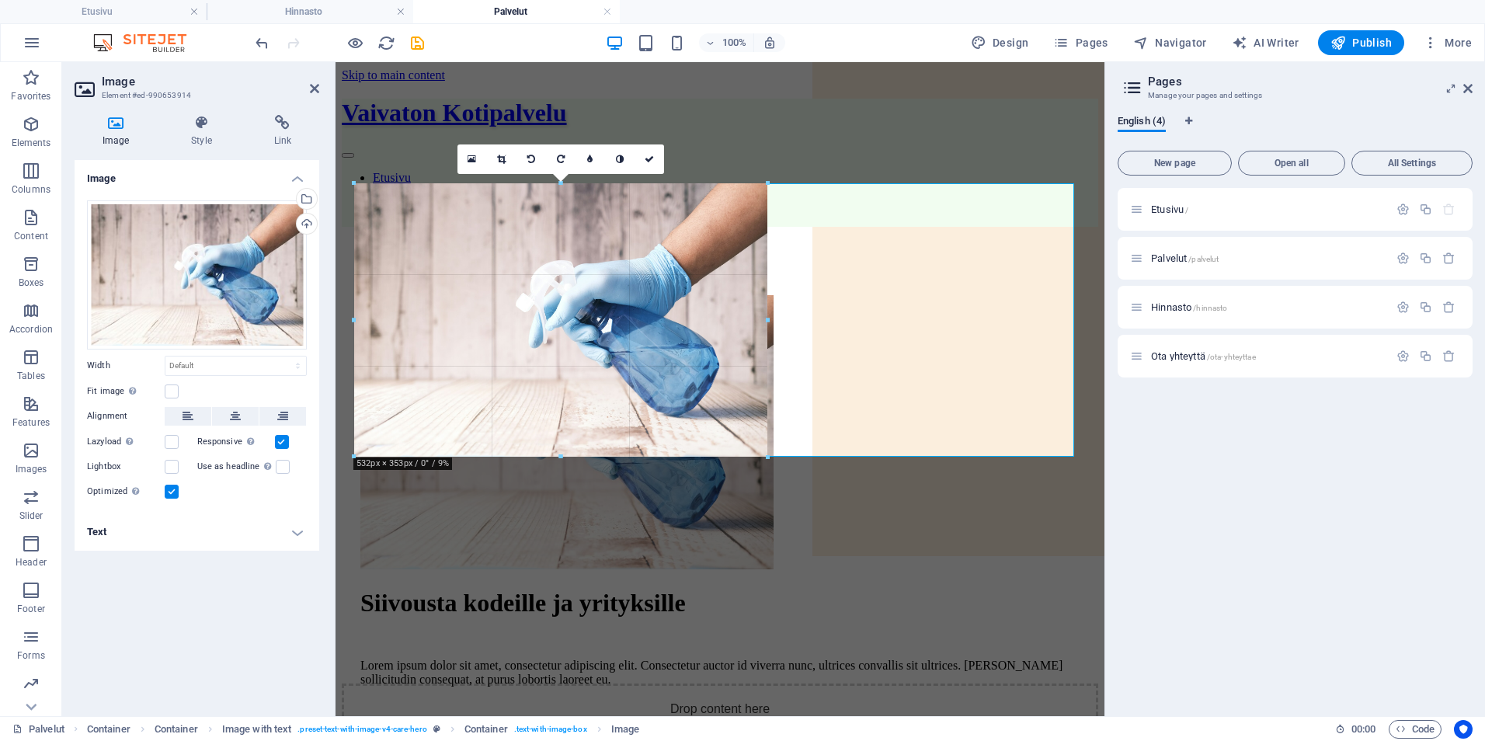
drag, startPoint x: 1073, startPoint y: 558, endPoint x: 290, endPoint y: 287, distance: 828.7
type input "535"
select select "px"
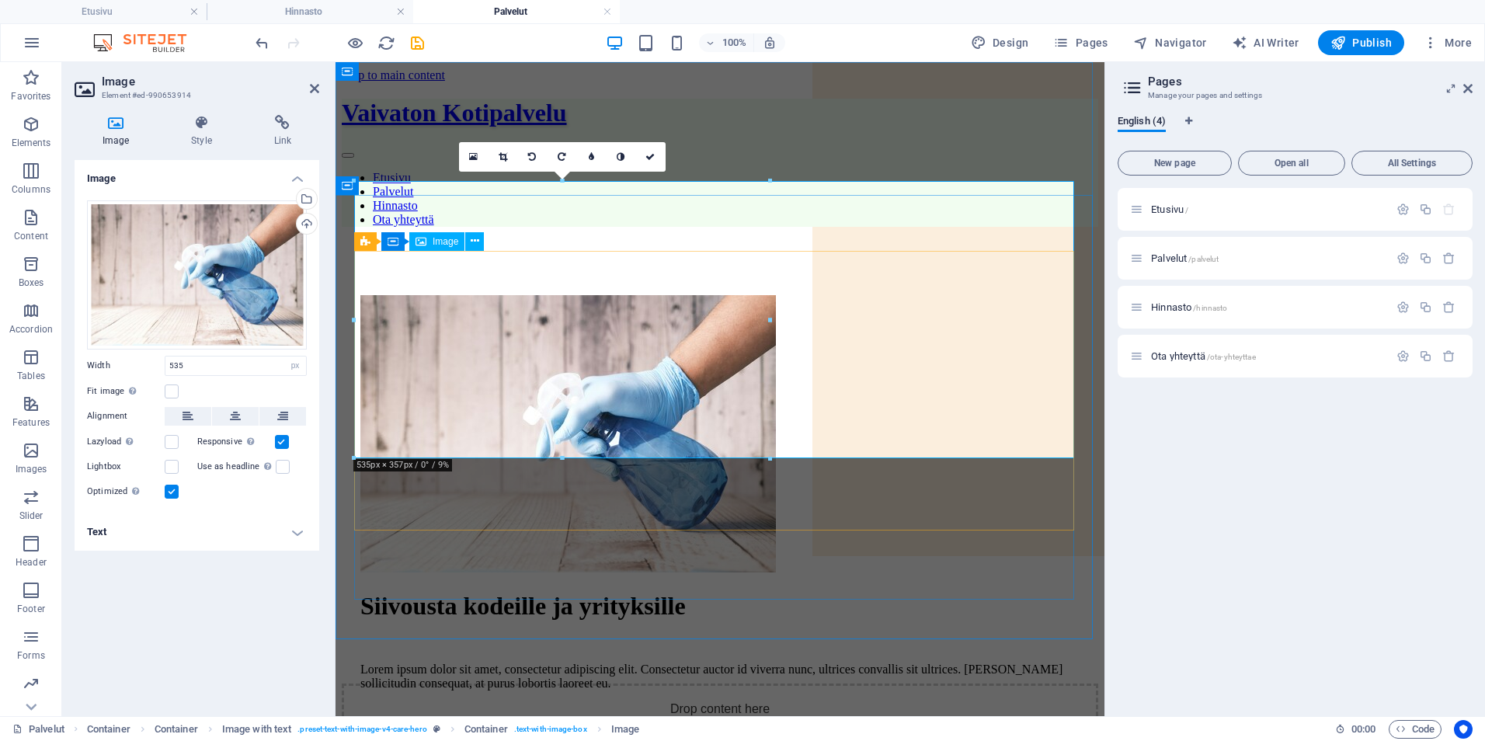
drag, startPoint x: 1102, startPoint y: 519, endPoint x: 555, endPoint y: 365, distance: 567.9
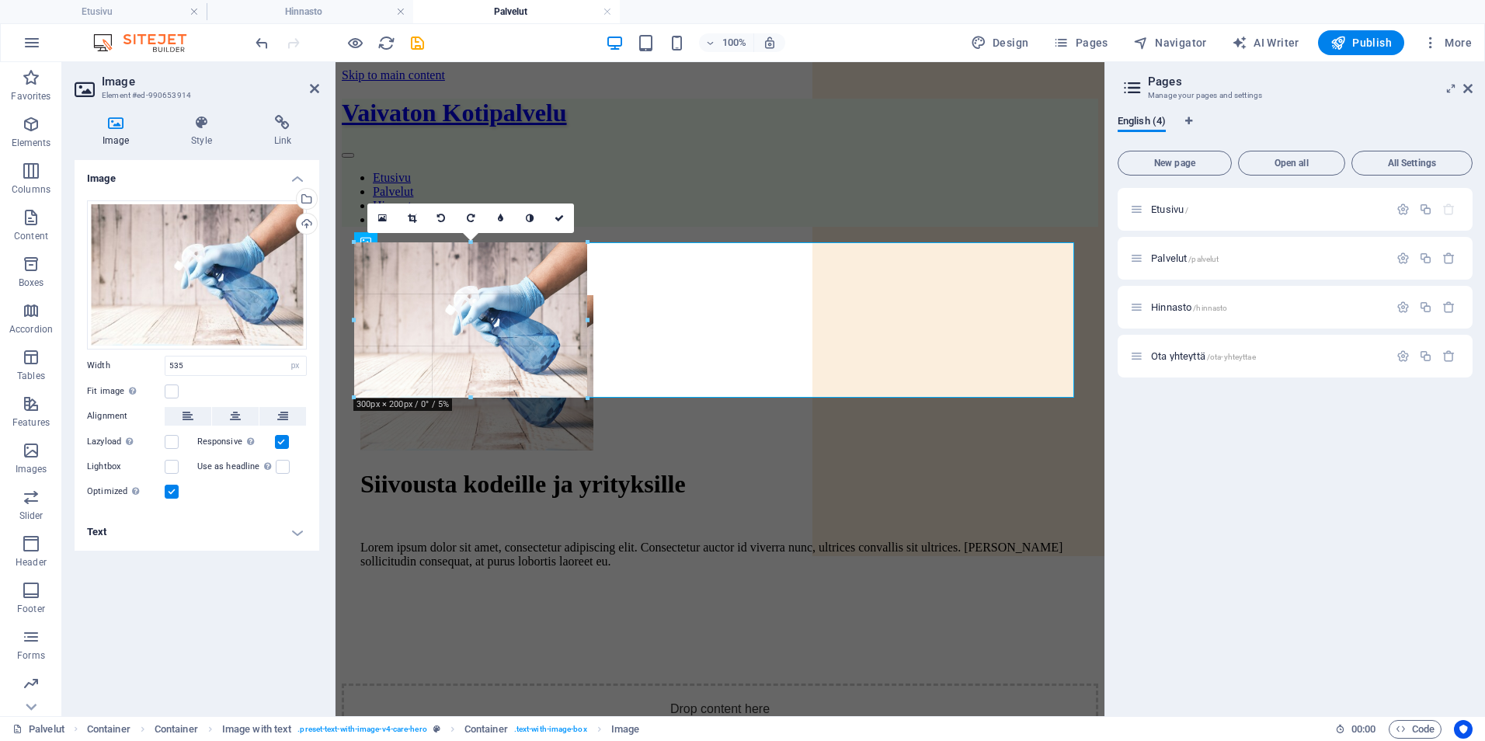
type input "300"
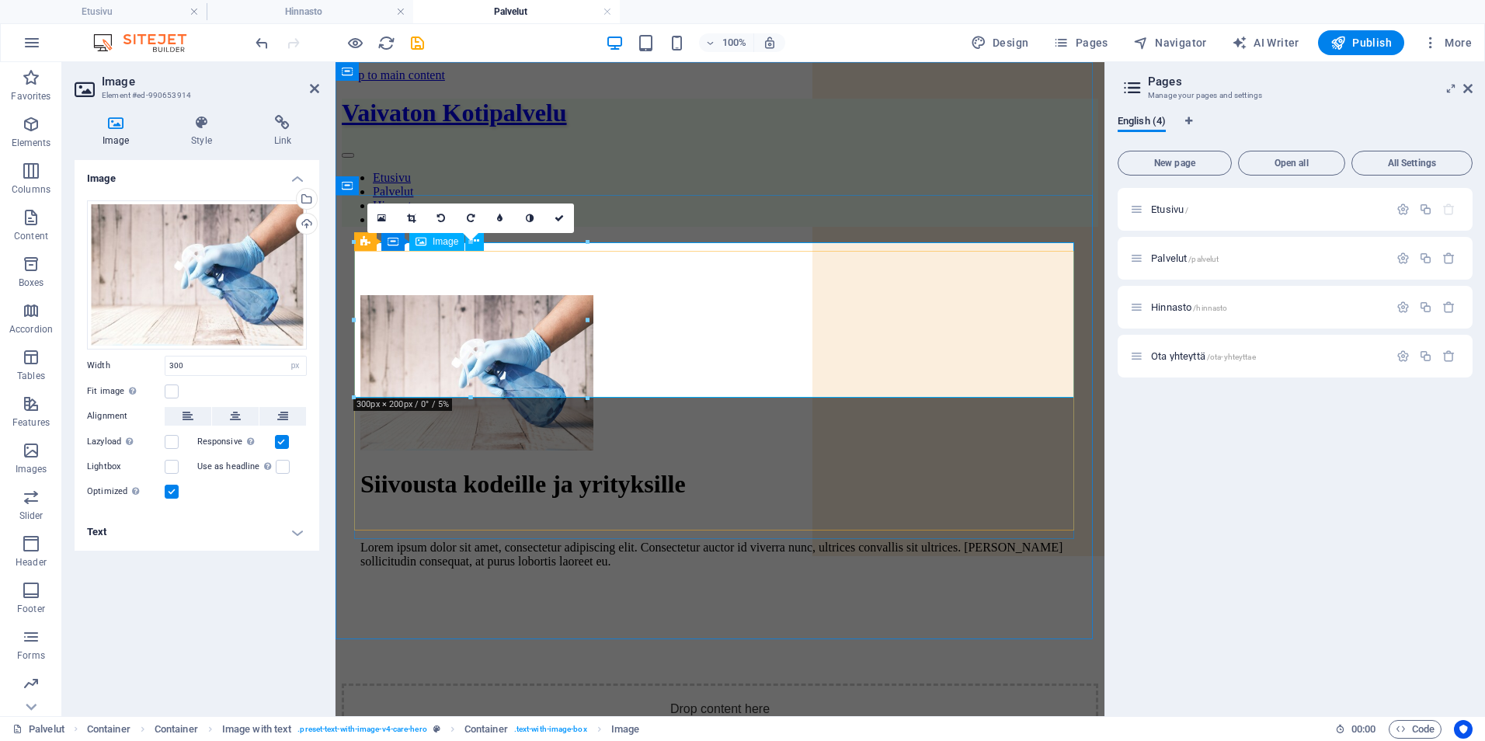
click at [871, 355] on figure at bounding box center [719, 374] width 719 height 158
click at [826, 341] on figure at bounding box center [719, 374] width 719 height 158
click at [1462, 89] on header "Pages Manage your pages and settings" at bounding box center [1297, 82] width 352 height 40
click at [1474, 84] on aside "Pages Manage your pages and settings English (4) New page Open all All Settings…" at bounding box center [1294, 389] width 381 height 654
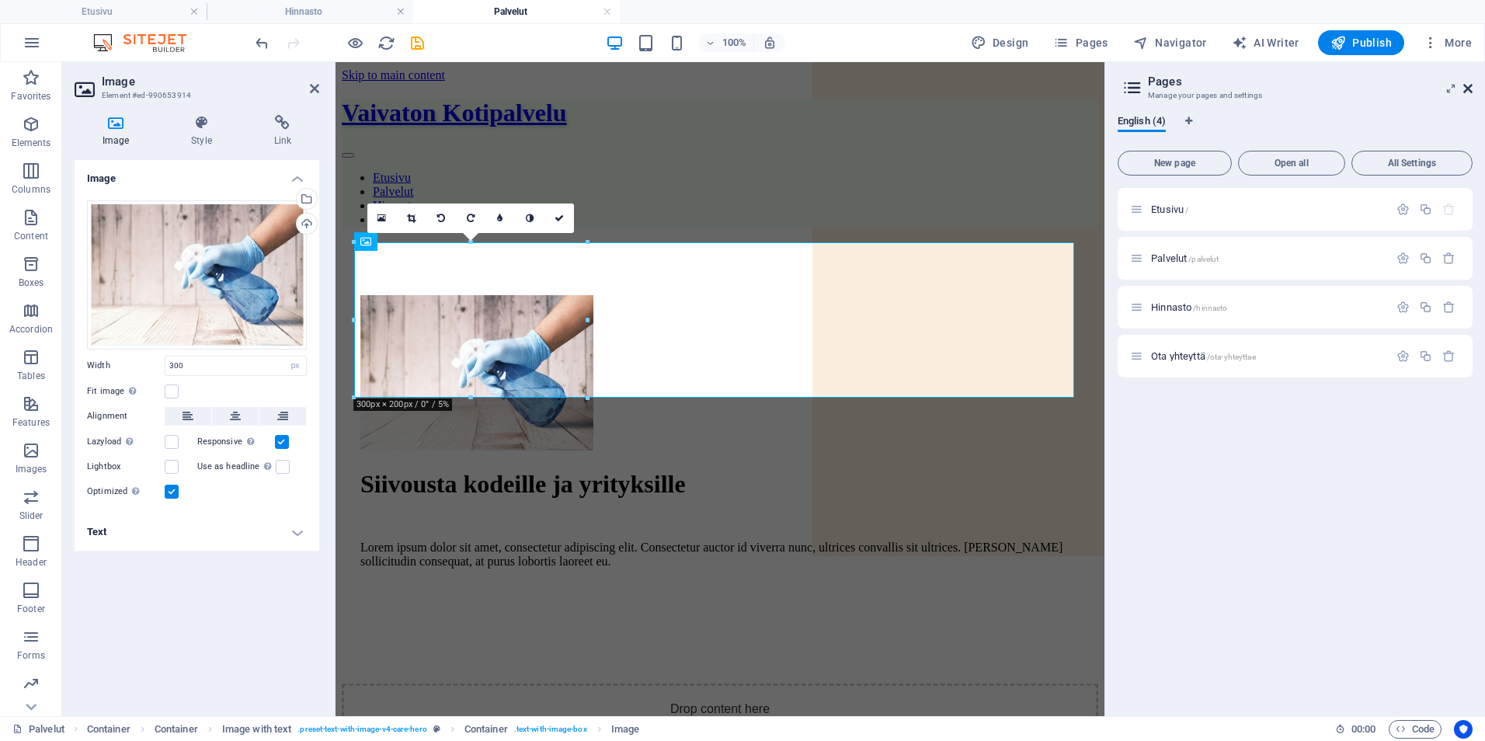
click at [1469, 87] on icon at bounding box center [1467, 88] width 9 height 12
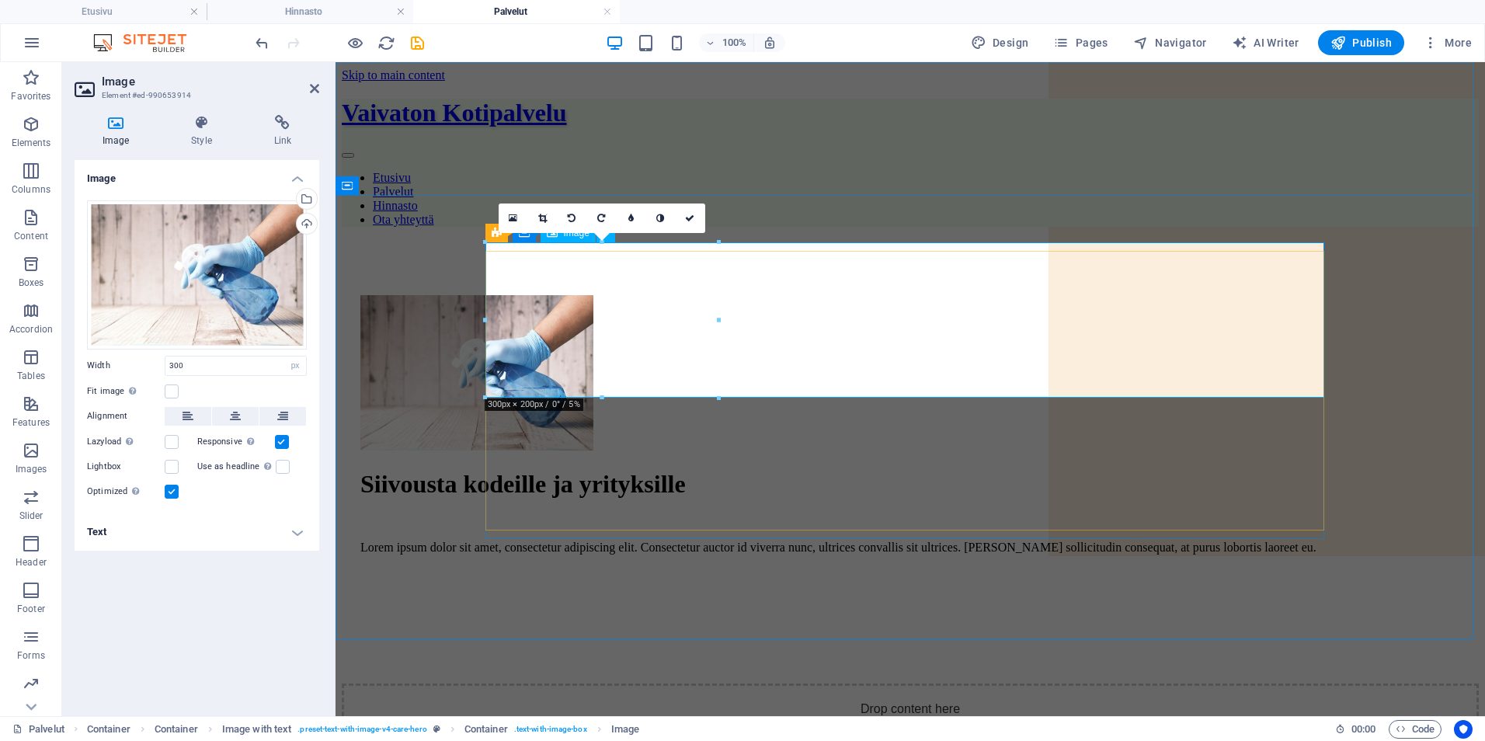
click at [927, 314] on figure at bounding box center [910, 374] width 1100 height 158
click at [312, 86] on icon at bounding box center [314, 88] width 9 height 12
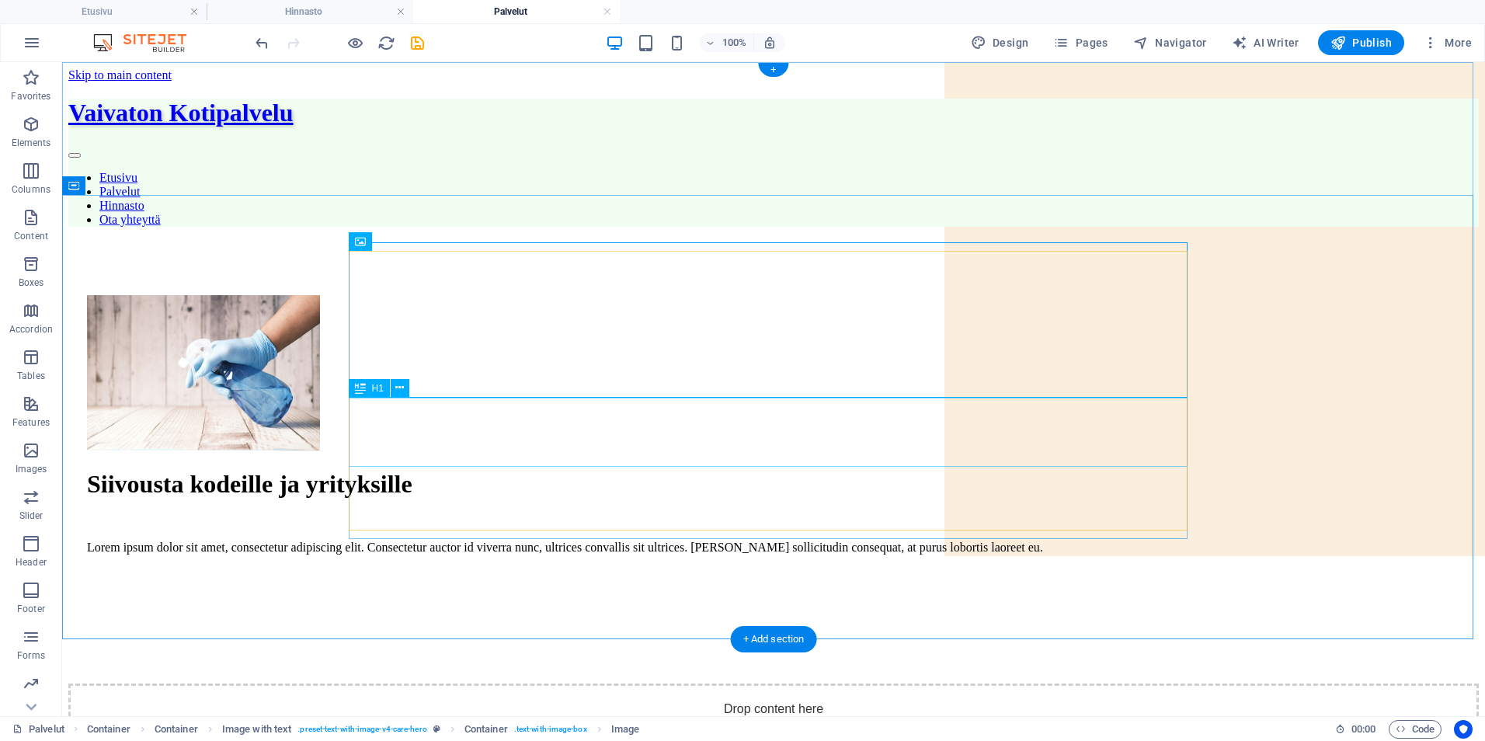
drag, startPoint x: 1168, startPoint y: 420, endPoint x: 1187, endPoint y: 415, distance: 19.4
click at [1173, 470] on div "Siivousta kodeille ja yrityksille" at bounding box center [773, 484] width 1373 height 29
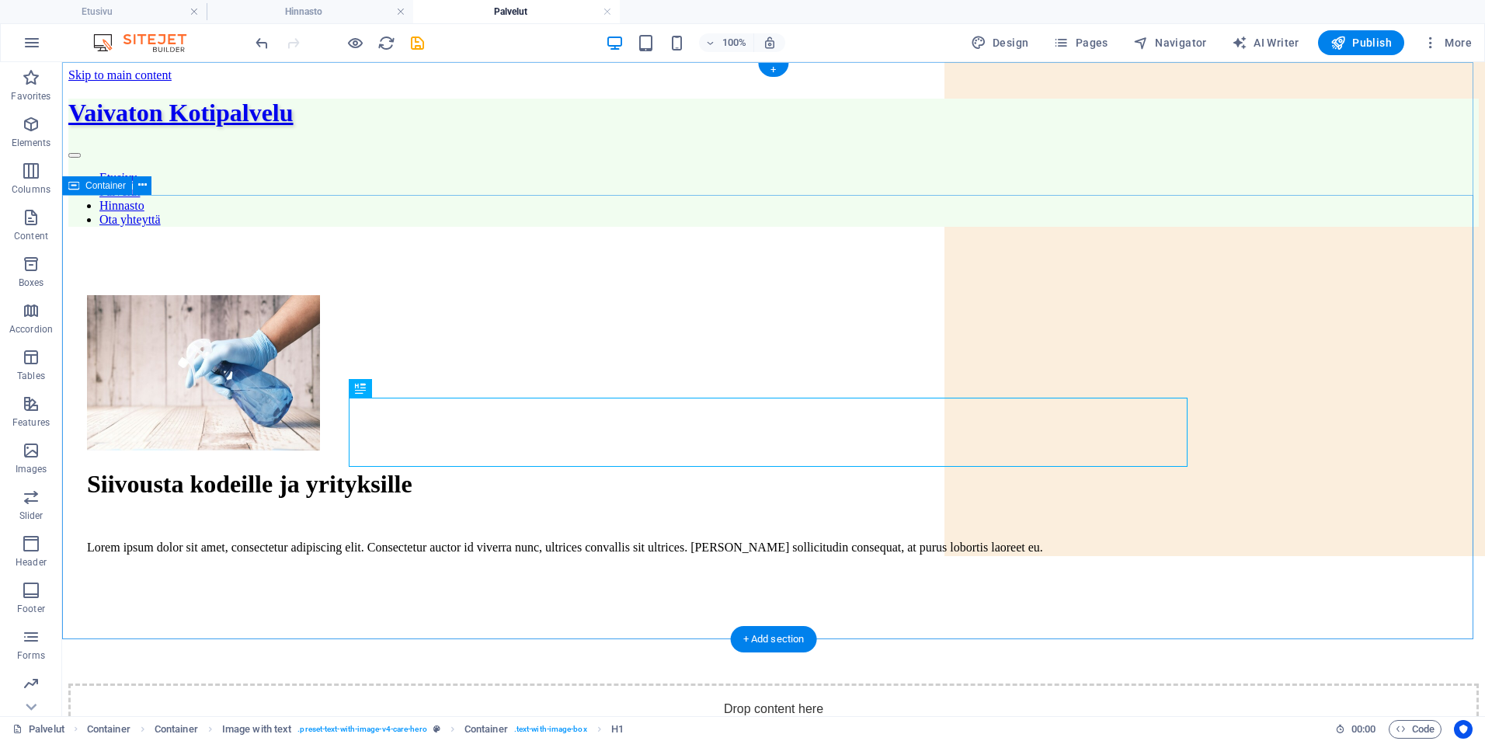
click at [1332, 395] on div "Siivousta kodeille ja yrityksille Lorem ipsum dolor sit amet, consectetur adipi…" at bounding box center [773, 461] width 1410 height 444
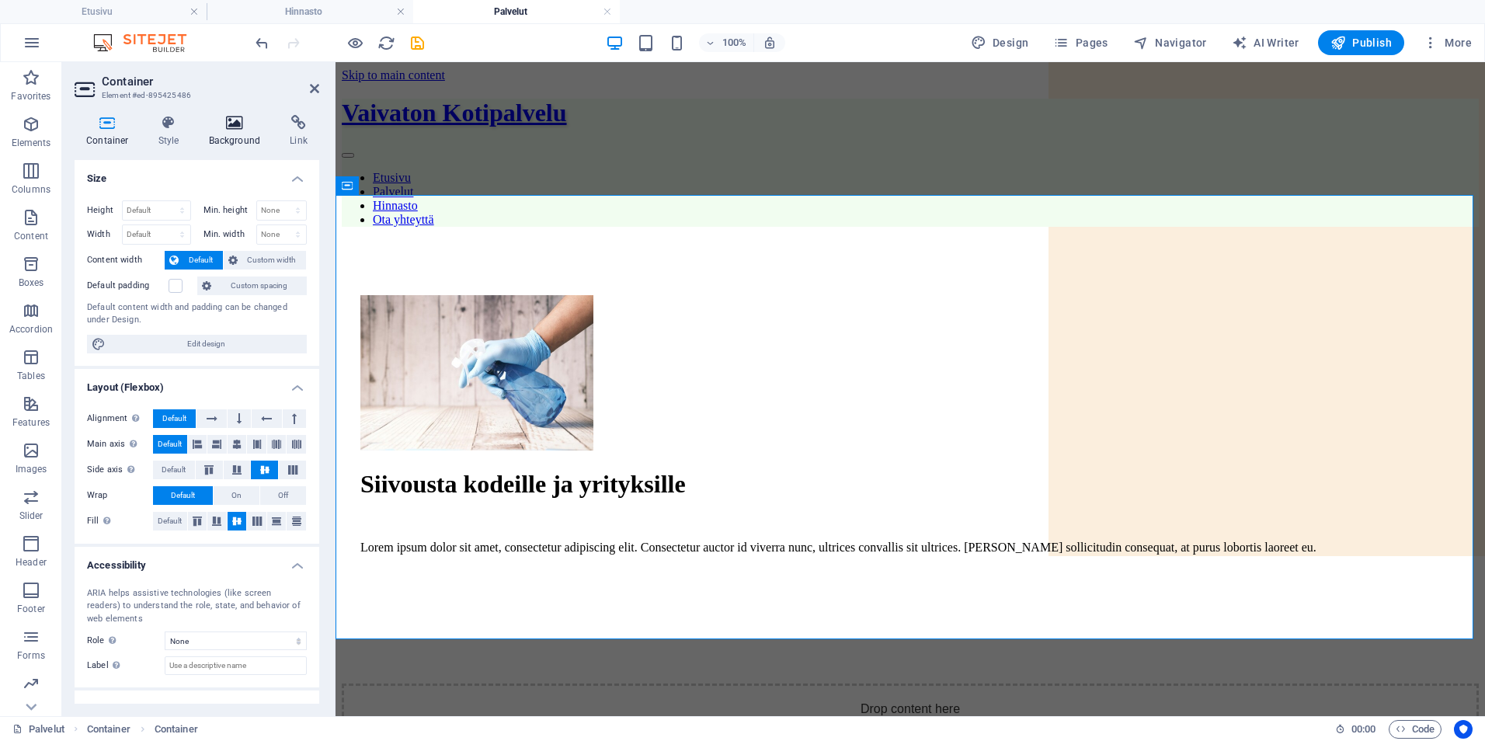
click at [209, 125] on icon at bounding box center [234, 123] width 75 height 16
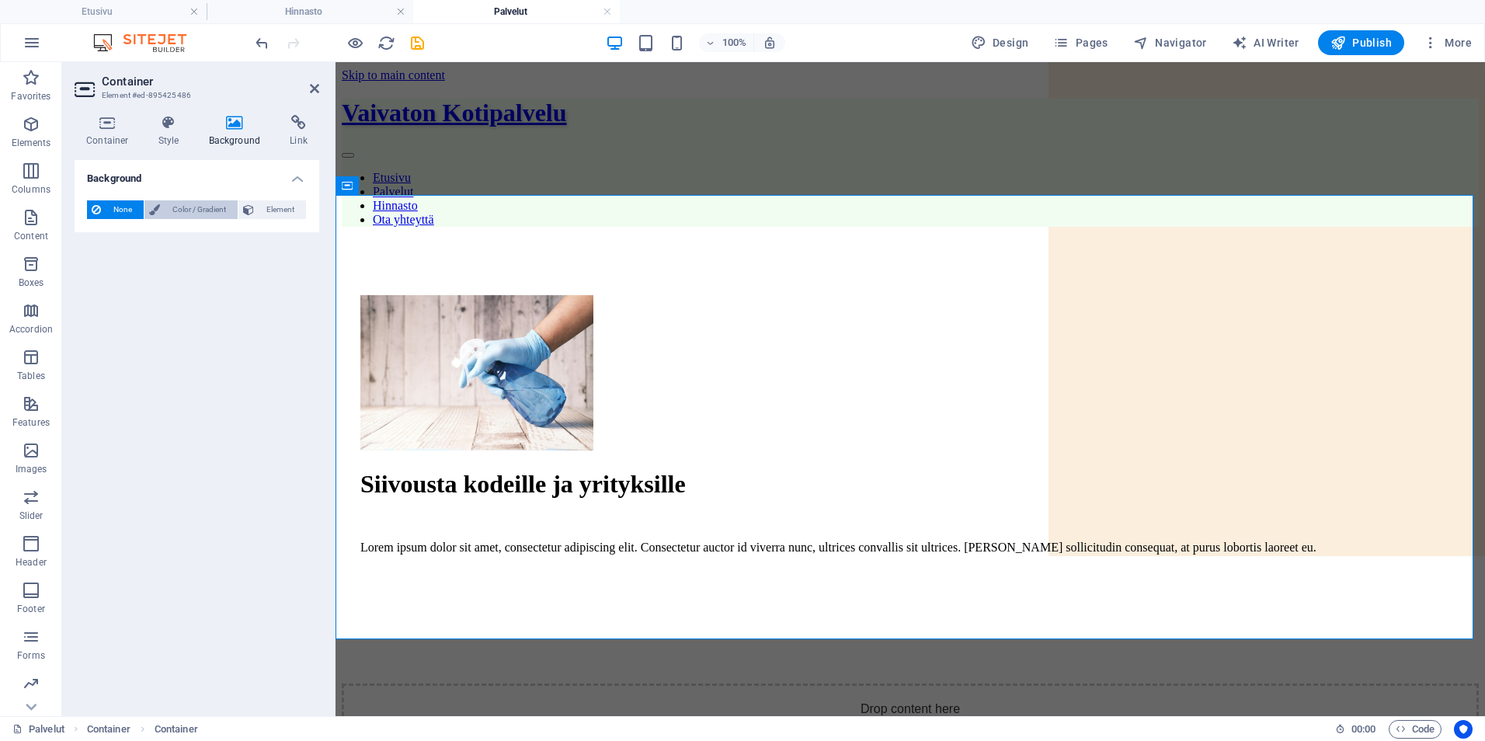
click at [162, 210] on button "Color / Gradient" at bounding box center [190, 209] width 93 height 19
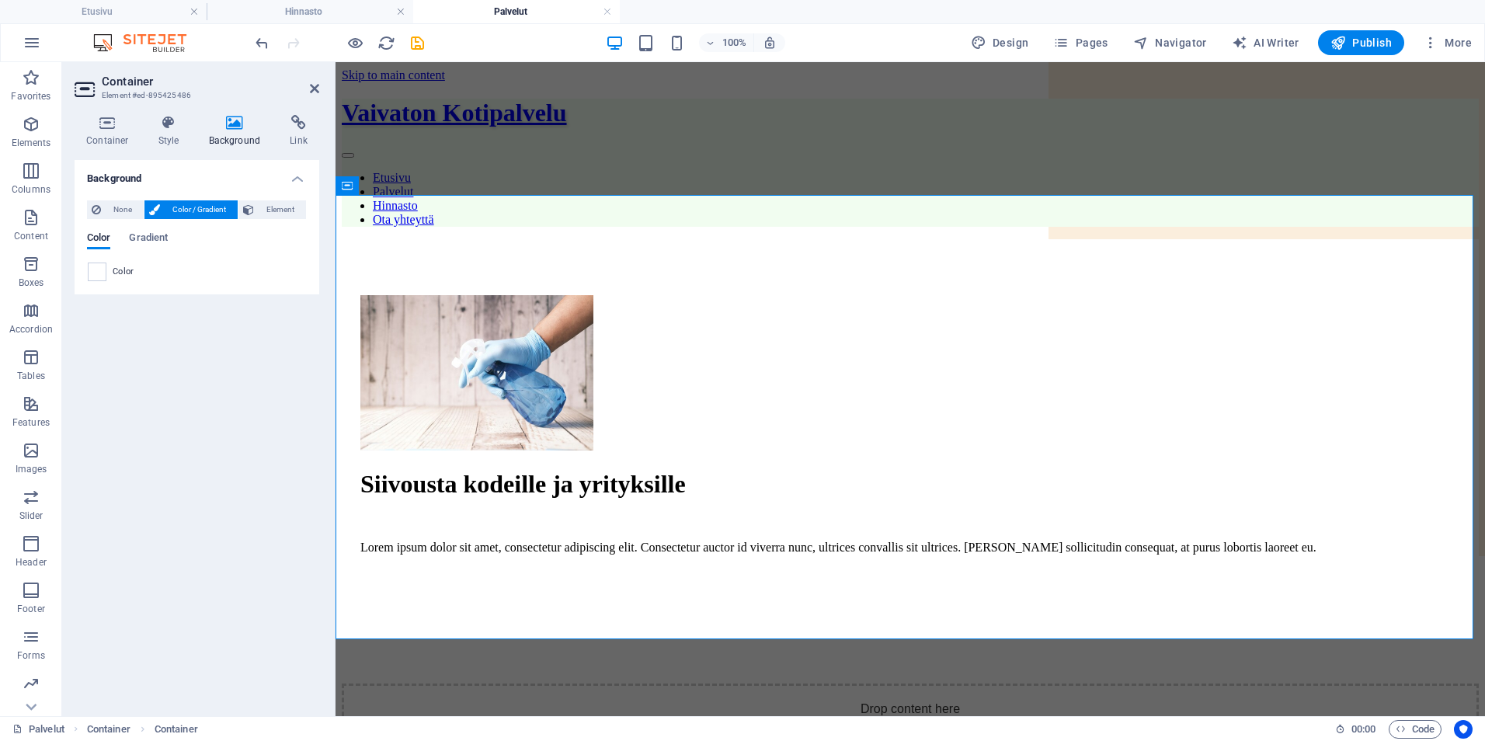
click at [115, 273] on span "Color" at bounding box center [124, 272] width 22 height 12
click at [105, 275] on div "Color" at bounding box center [197, 271] width 218 height 19
click at [101, 276] on span at bounding box center [97, 271] width 17 height 17
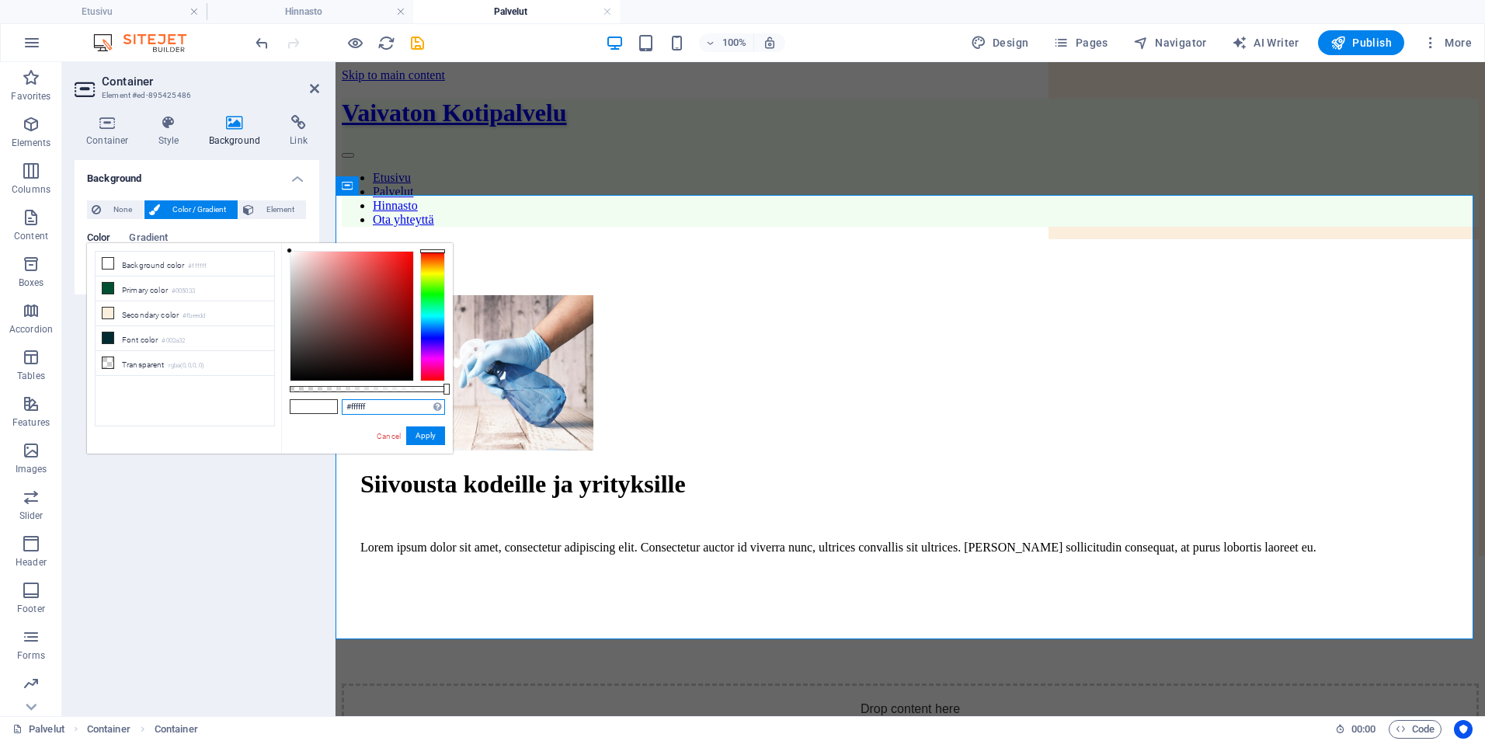
drag, startPoint x: 377, startPoint y: 401, endPoint x: 244, endPoint y: 372, distance: 136.6
click at [246, 372] on div "less Background color #ffffff Primary color #005033 Secondary color #fbeedd Fon…" at bounding box center [270, 348] width 366 height 210
paste input "2f8f3"
type input "#f2f8f3"
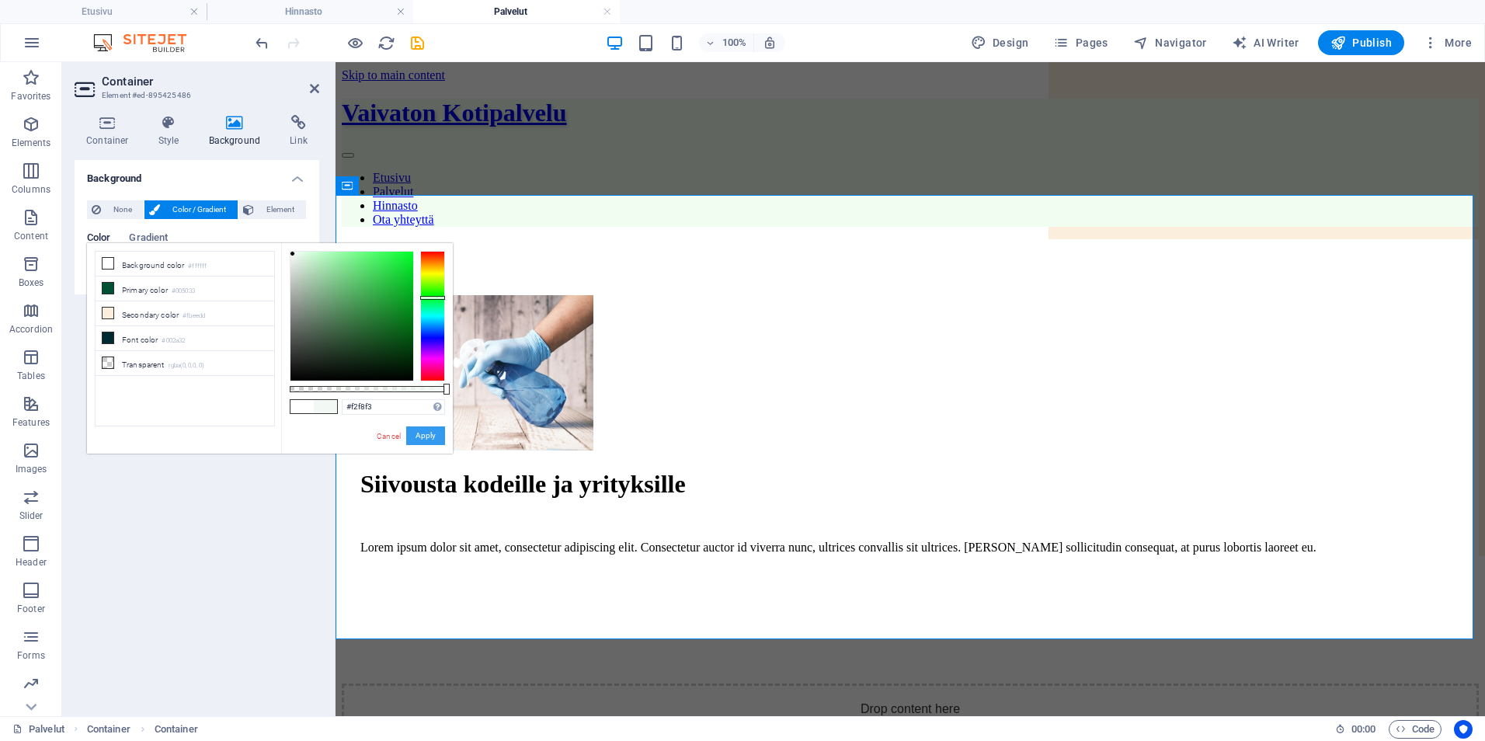
click at [433, 436] on button "Apply" at bounding box center [425, 435] width 39 height 19
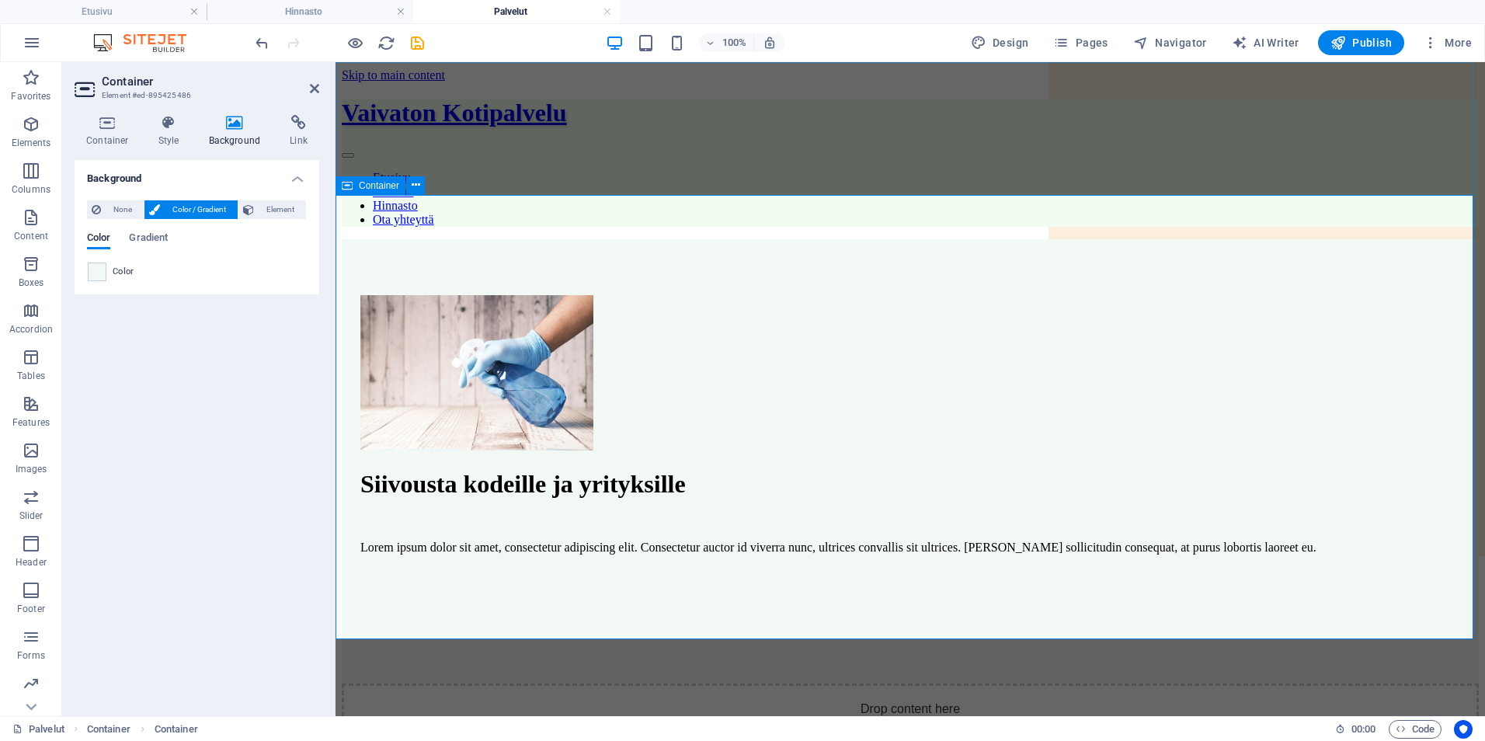
click at [1393, 475] on div "Siivousta kodeille ja yrityksille Lorem ipsum dolor sit amet, consectetur adipi…" at bounding box center [910, 461] width 1137 height 444
click at [683, 541] on div "Lorem ipsum dolor sit amet, consectetur adipiscing elit. Consectetur auctor id …" at bounding box center [910, 548] width 1100 height 14
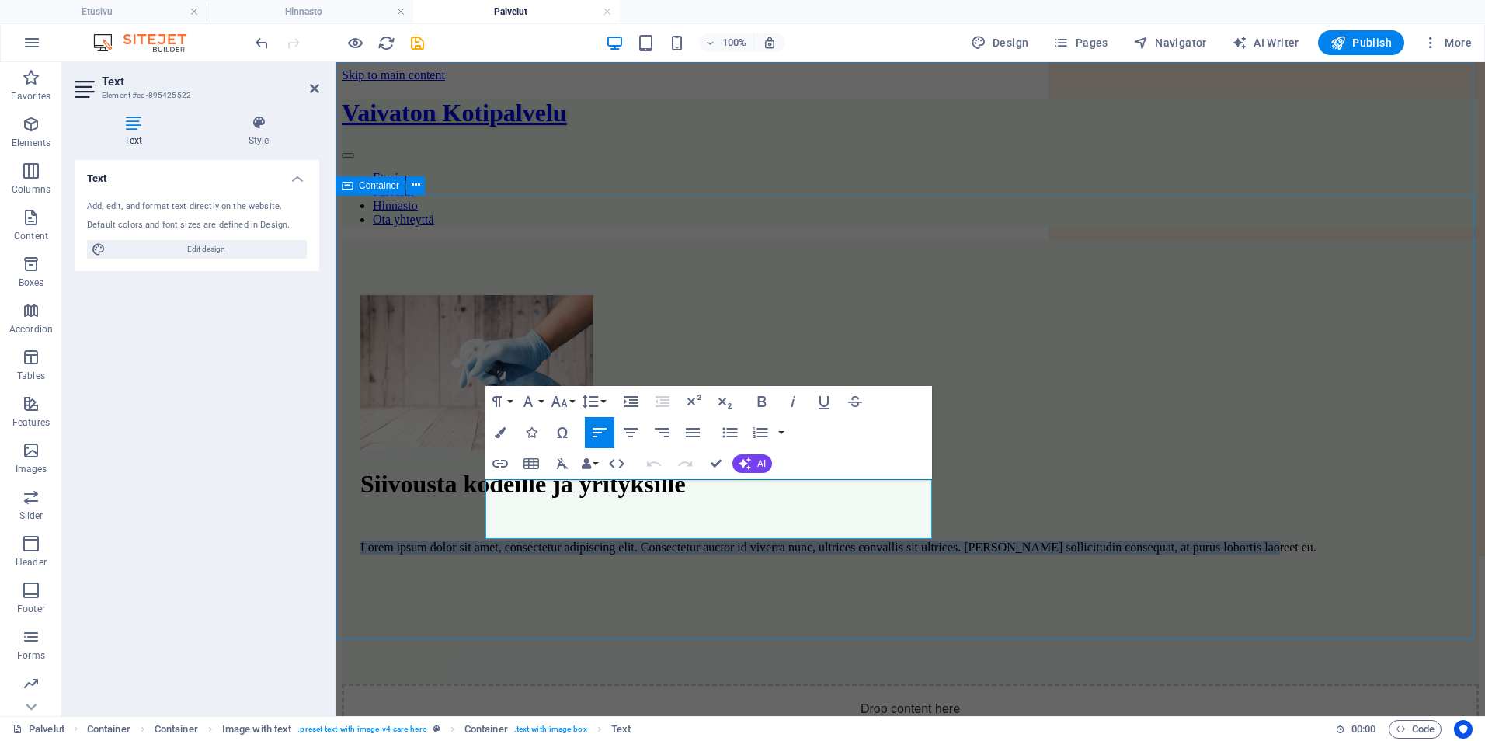
drag, startPoint x: 593, startPoint y: 520, endPoint x: 464, endPoint y: 472, distance: 137.3
click at [464, 472] on div "Siivousta kodeille ja yrityksille Lorem ipsum dolor sit amet, consectetur adipi…" at bounding box center [910, 461] width 1137 height 444
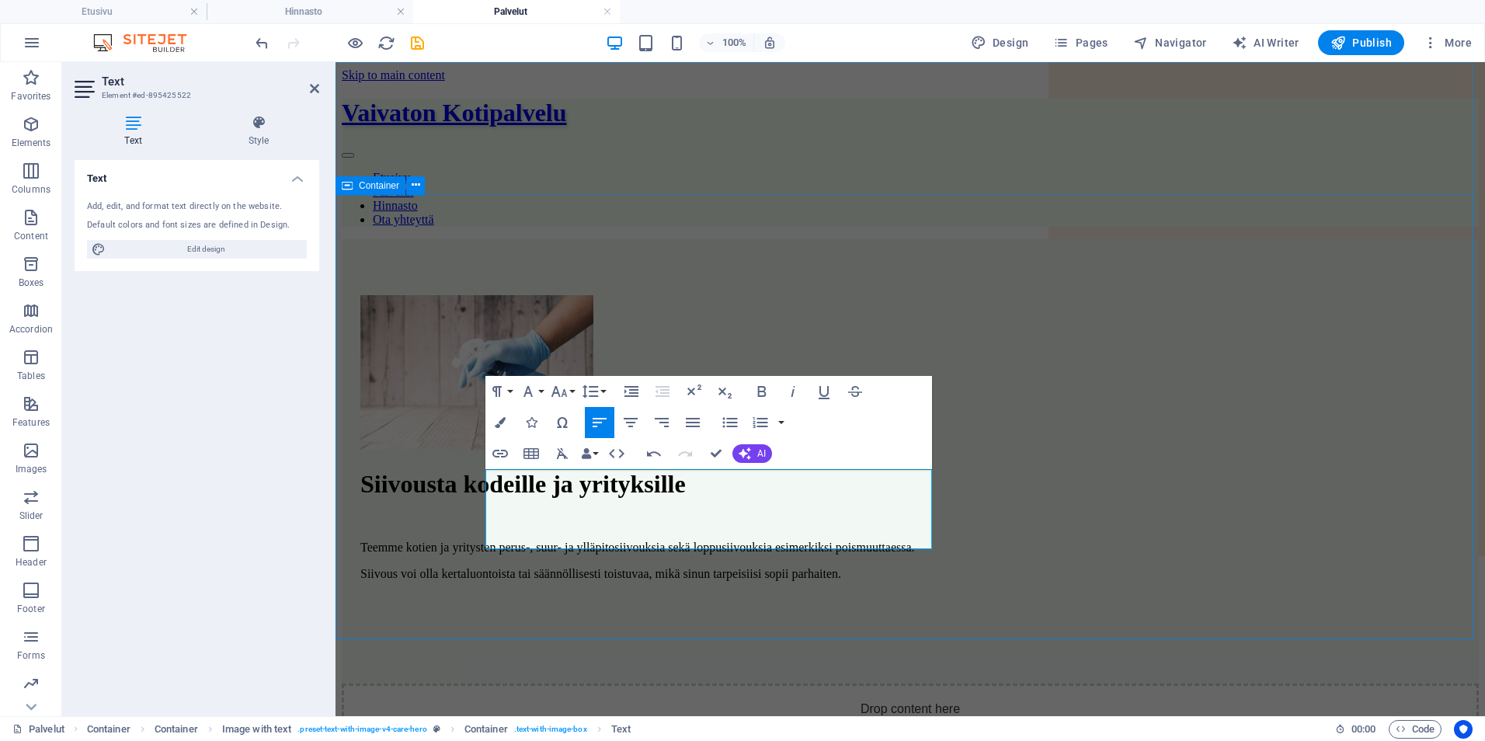
drag, startPoint x: 579, startPoint y: 541, endPoint x: 436, endPoint y: 445, distance: 172.3
click at [436, 445] on div "Siivousta kodeille ja yrityksille Teemme kotien ja yritysten perus-, suur- ja y…" at bounding box center [910, 461] width 1137 height 444
click at [539, 392] on button "Font Family" at bounding box center [531, 391] width 30 height 31
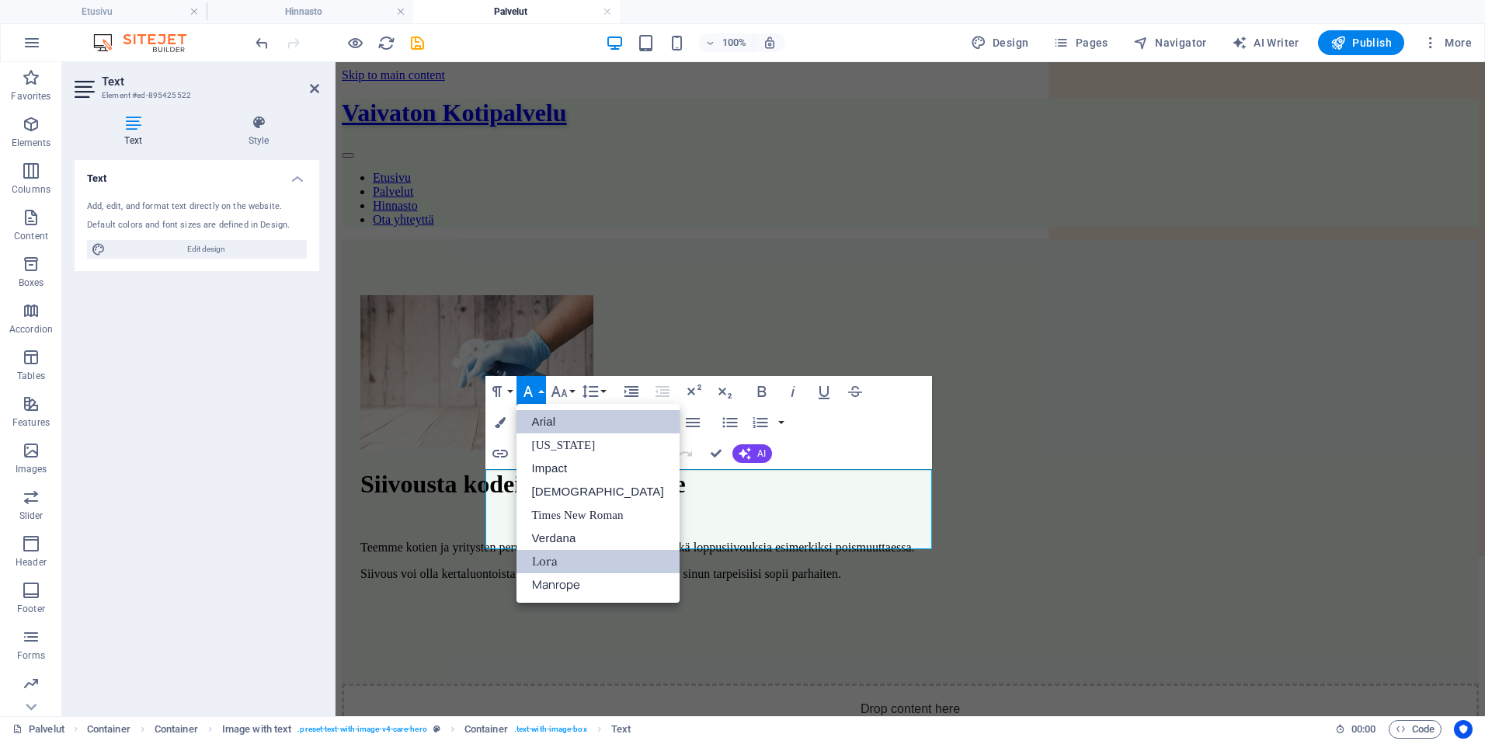
click at [551, 561] on link "Lora" at bounding box center [597, 561] width 163 height 23
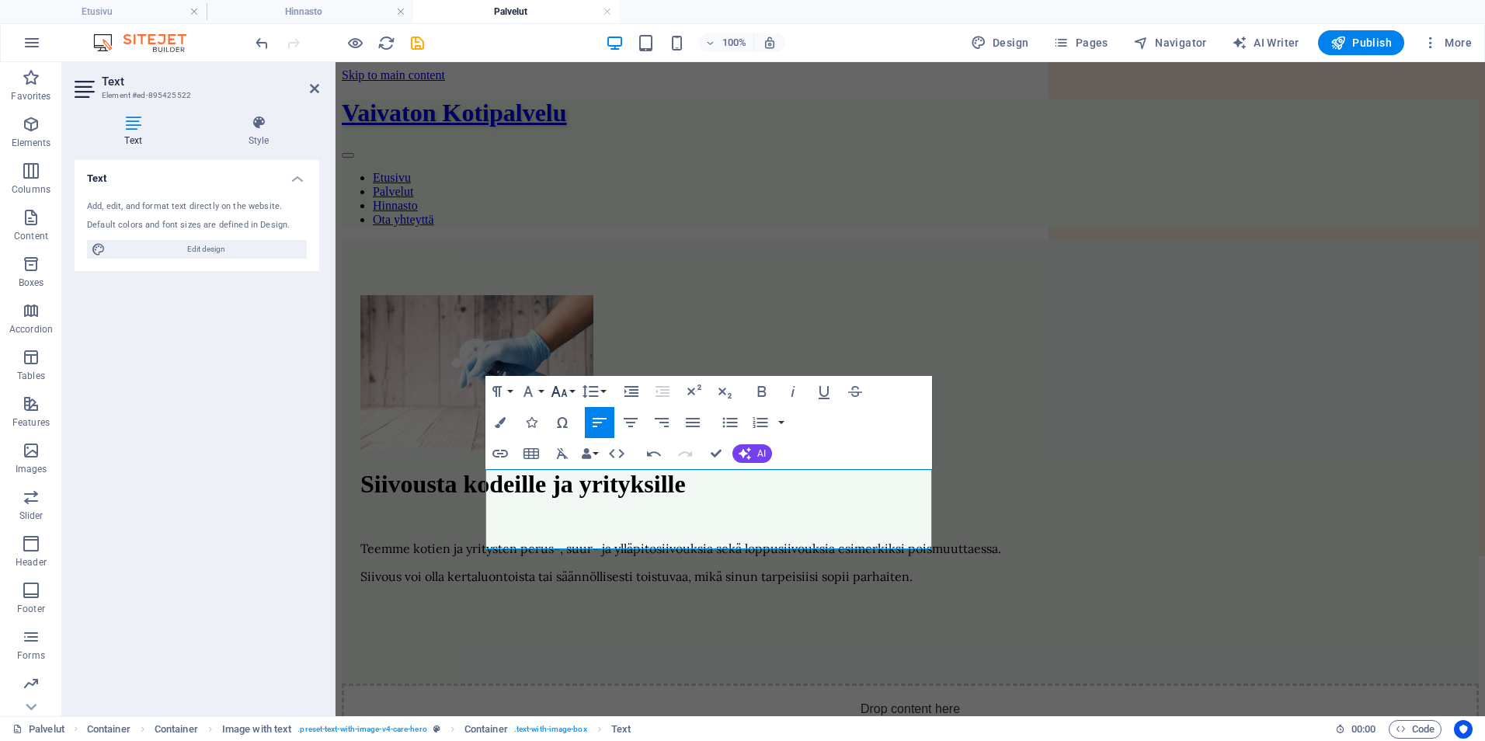
click at [568, 392] on button "Font Size" at bounding box center [563, 391] width 30 height 31
click at [572, 558] on link "18" at bounding box center [576, 561] width 56 height 23
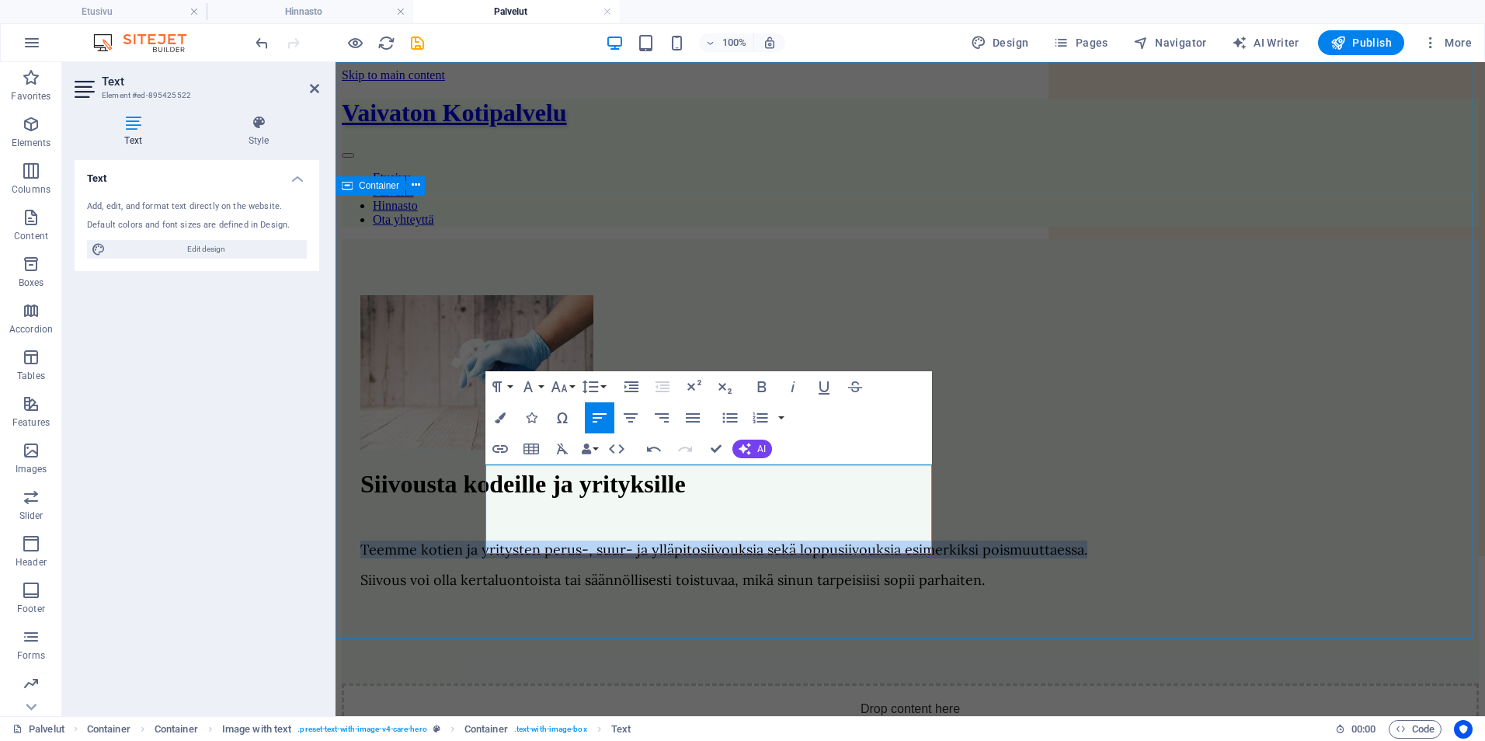
click at [951, 571] on div "Siivousta kodeille ja yrityksille Teemme kotien ja yritysten perus-, suur- ja y…" at bounding box center [910, 461] width 1137 height 444
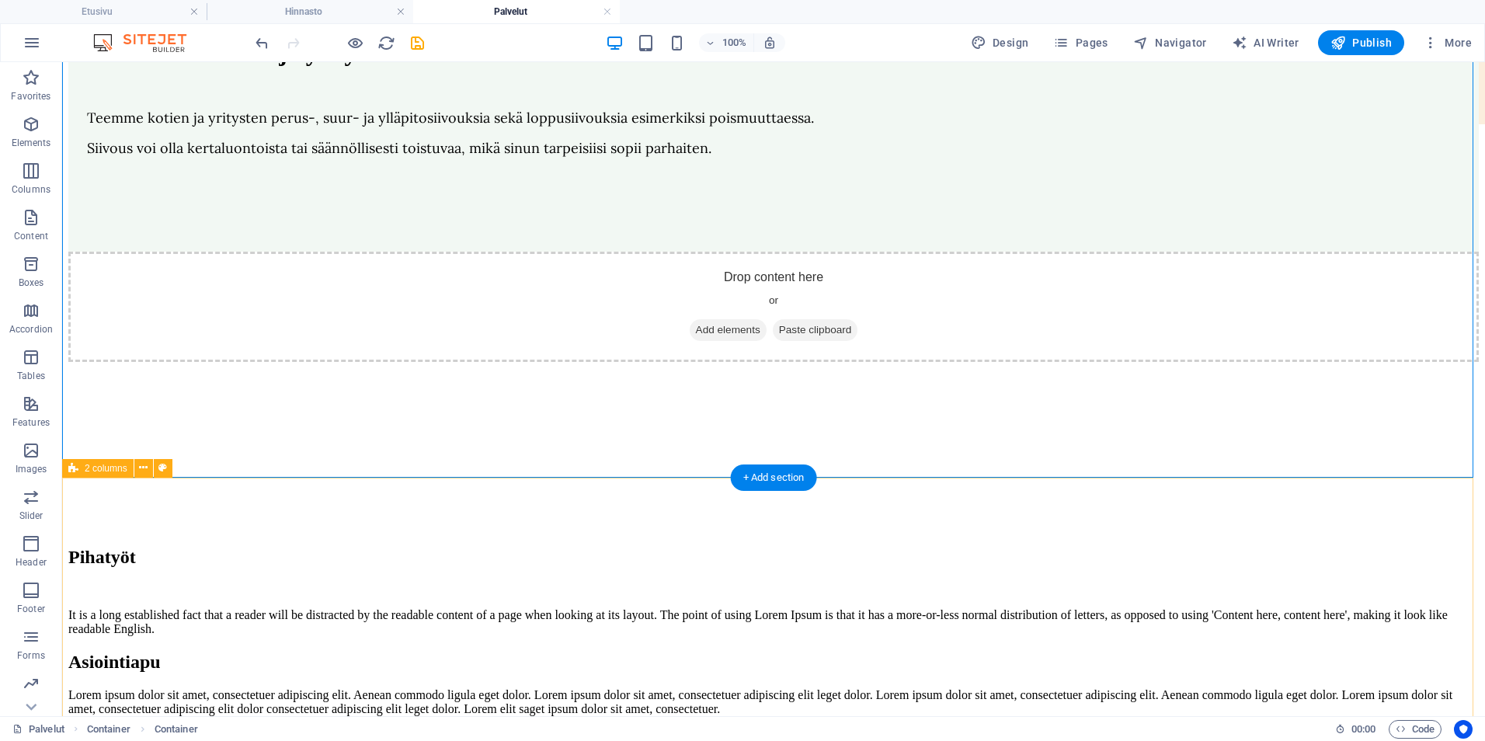
scroll to position [466, 0]
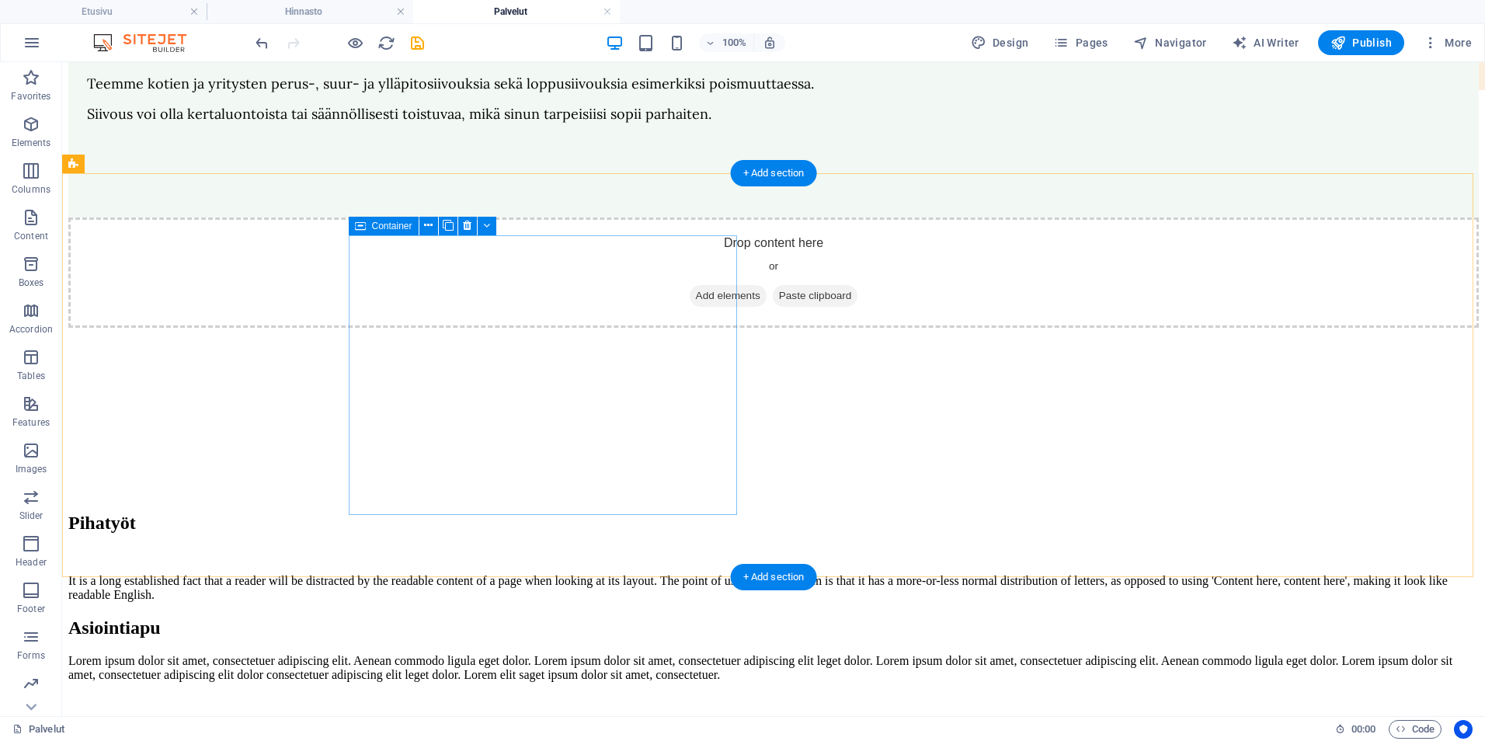
click at [612, 251] on div "Drop content here or Add elements Paste clipboard" at bounding box center [773, 272] width 1410 height 110
select select "px"
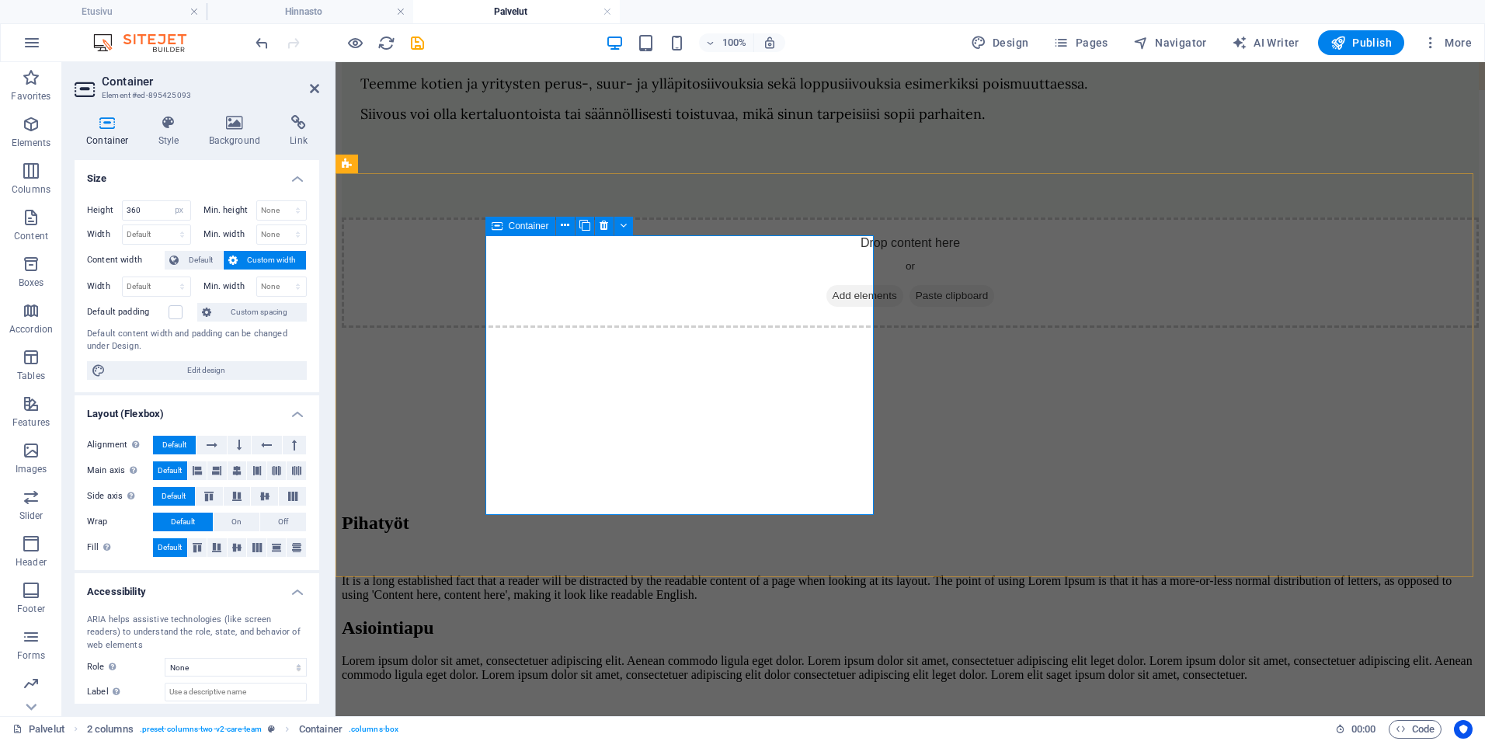
click at [826, 307] on span "Add elements" at bounding box center [864, 296] width 77 height 22
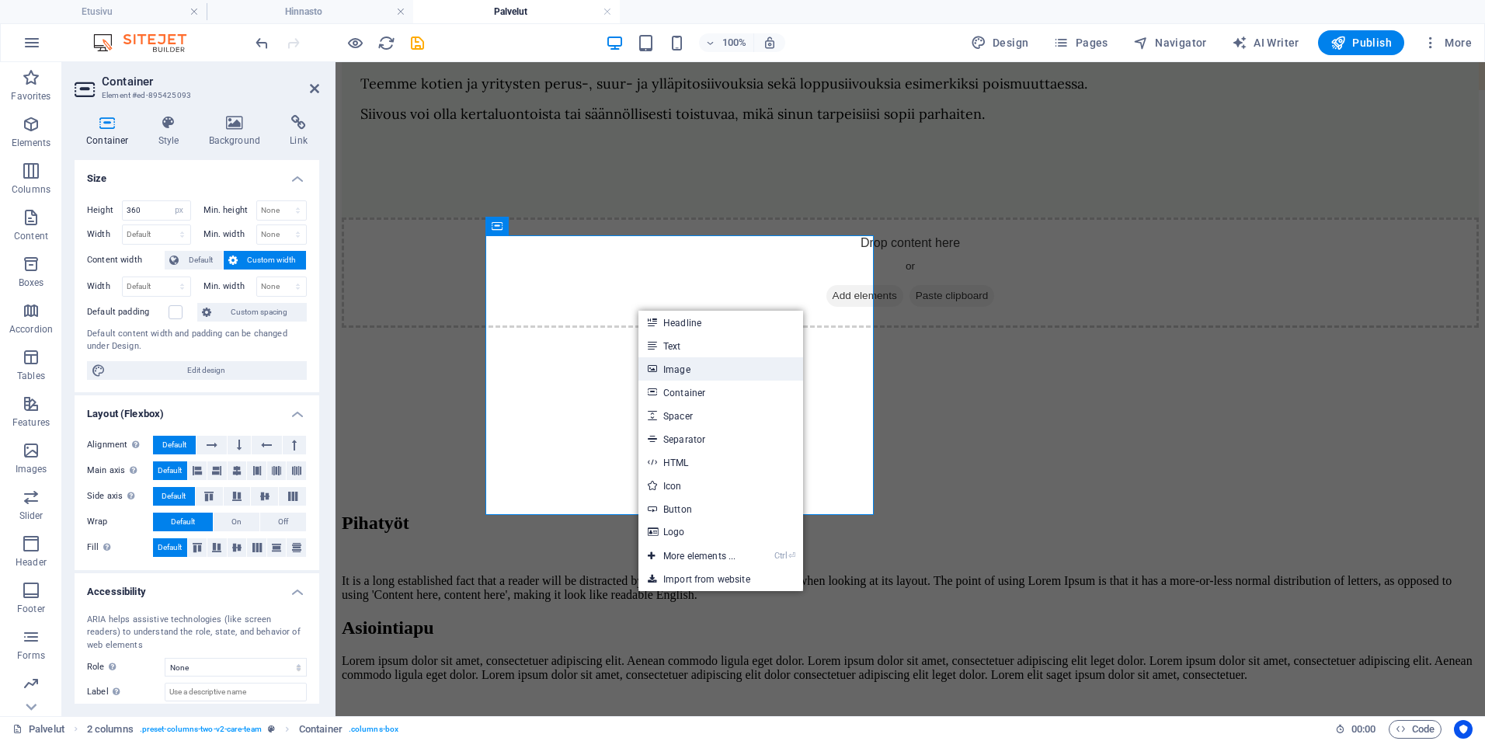
click at [660, 367] on link "Image" at bounding box center [720, 368] width 165 height 23
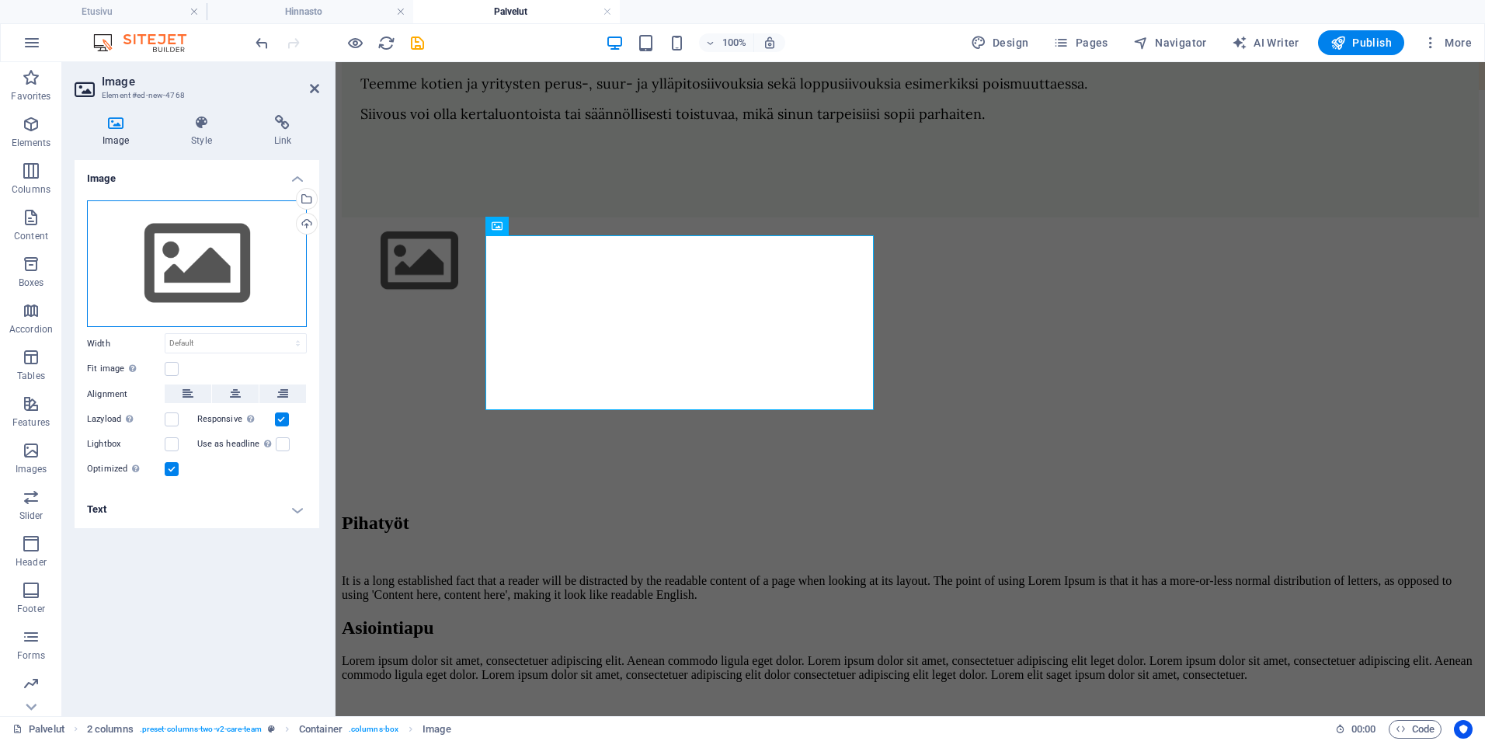
click at [230, 286] on div "Drag files here, click to choose files or select files from Files or our free s…" at bounding box center [197, 263] width 220 height 127
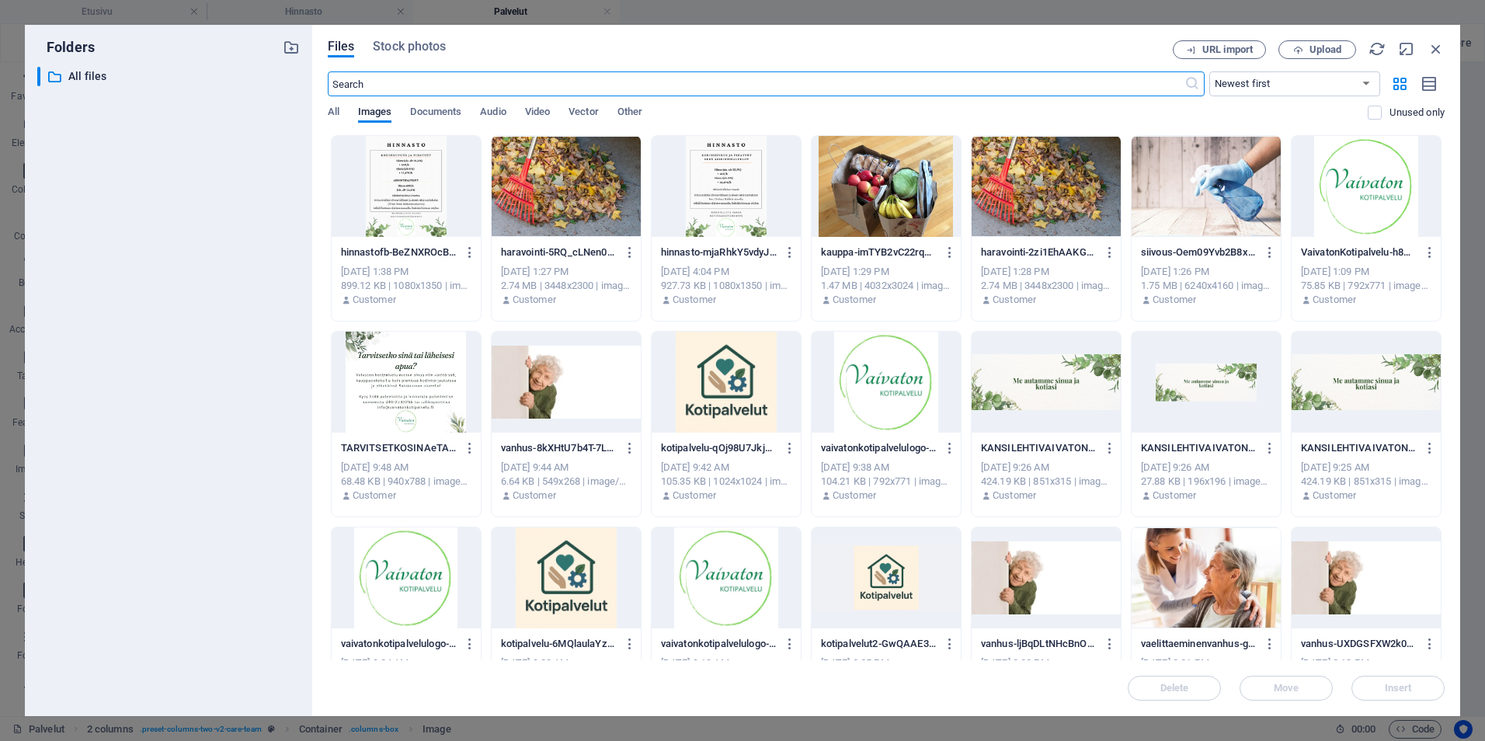
click at [588, 190] on div at bounding box center [566, 186] width 149 height 101
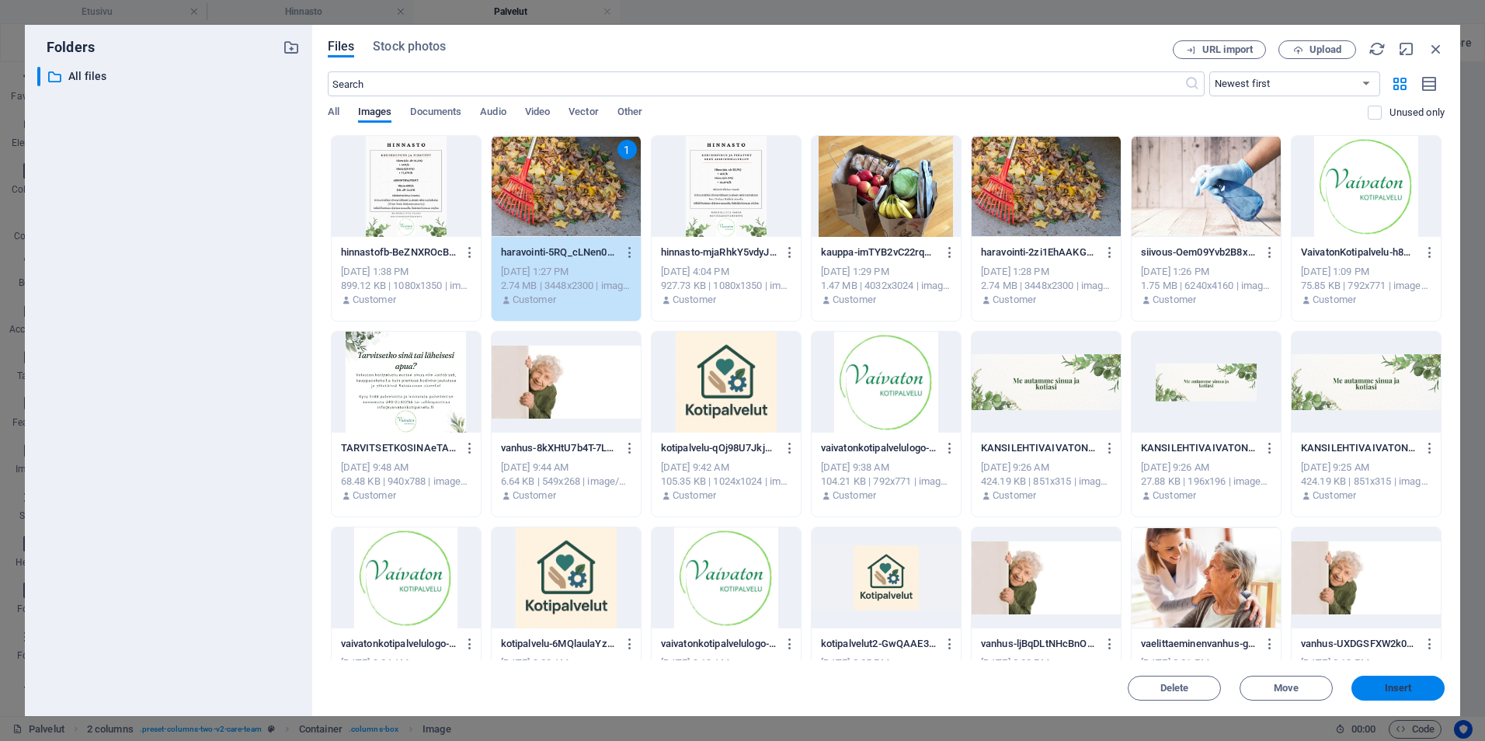
click at [1361, 690] on span "Insert" at bounding box center [1398, 687] width 81 height 9
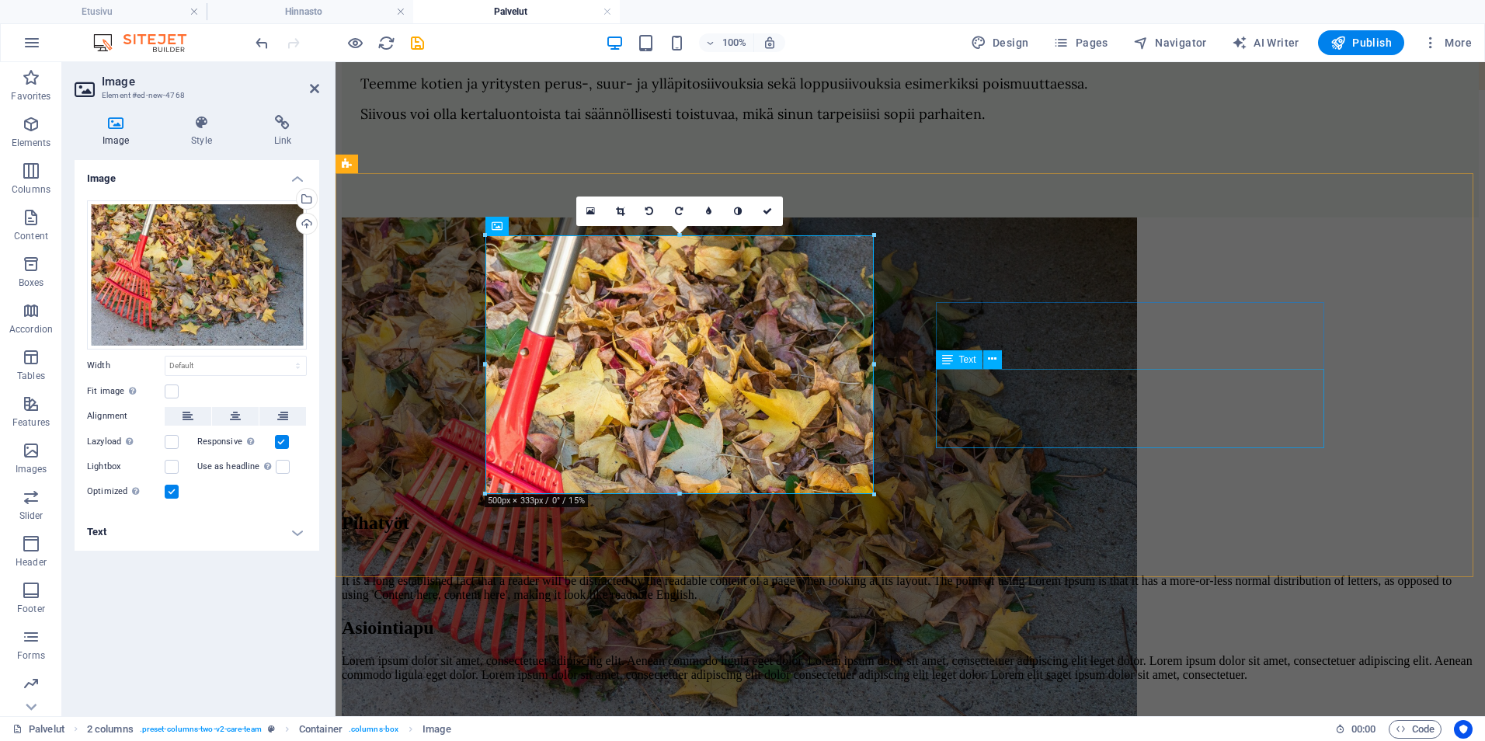
click at [951, 513] on div "Pihatyöt" at bounding box center [910, 523] width 1137 height 21
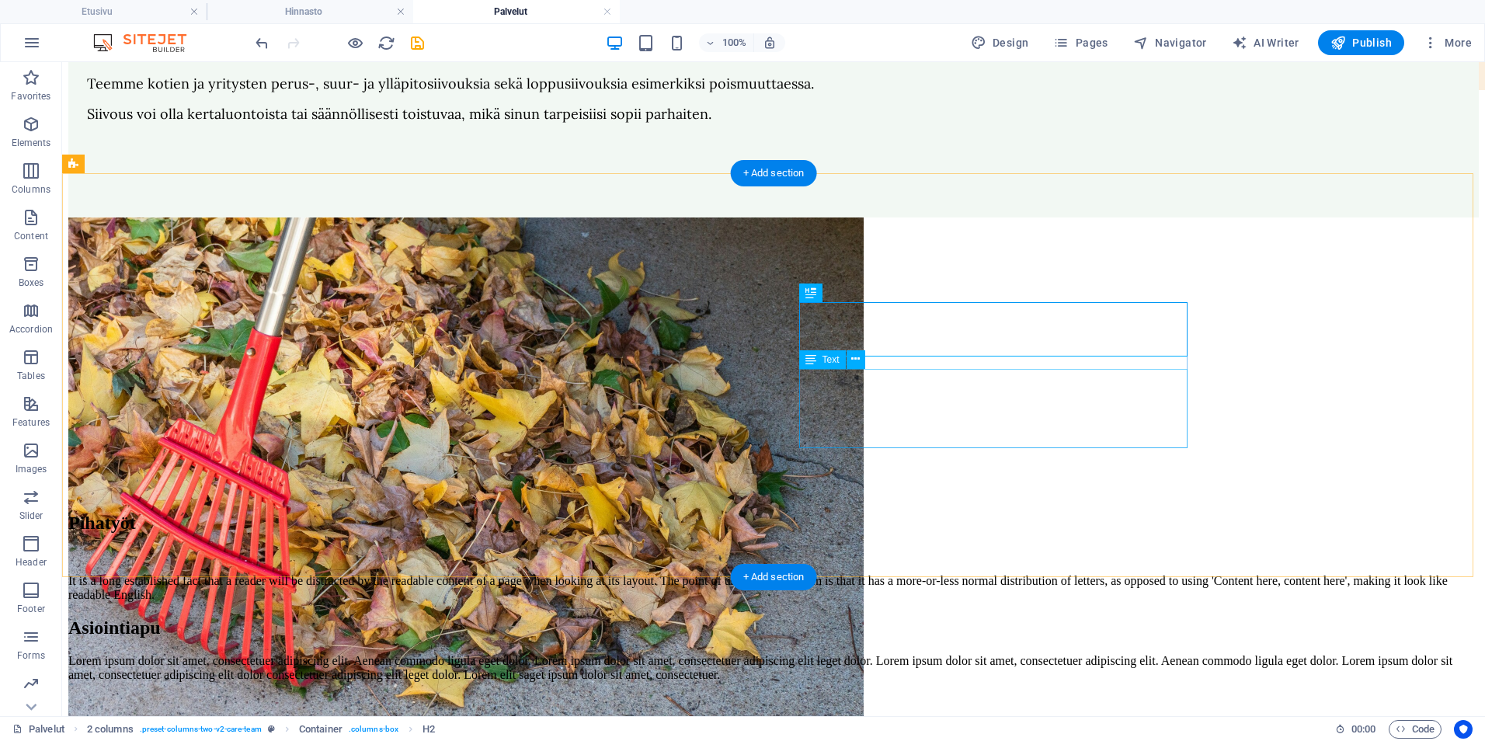
click at [1030, 574] on div "It is a long established fact that a reader will be distracted by the readable …" at bounding box center [773, 588] width 1410 height 28
click at [1044, 574] on div "It is a long established fact that a reader will be distracted by the readable …" at bounding box center [773, 588] width 1410 height 28
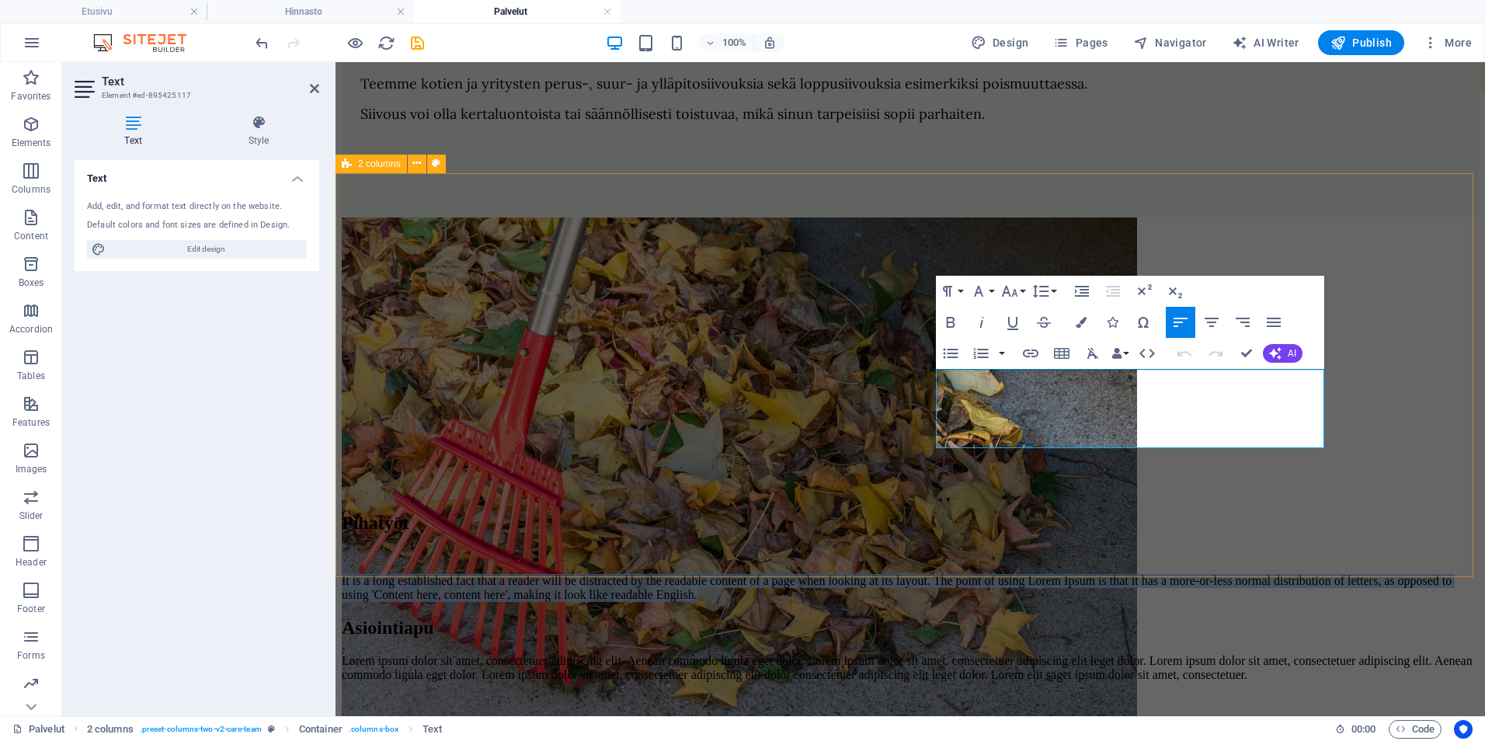
drag, startPoint x: 1264, startPoint y: 440, endPoint x: 905, endPoint y: 371, distance: 366.0
click at [905, 371] on div "Pihatyöt It is a long established fact that a reader will be distracted by the …" at bounding box center [910, 409] width 1137 height 384
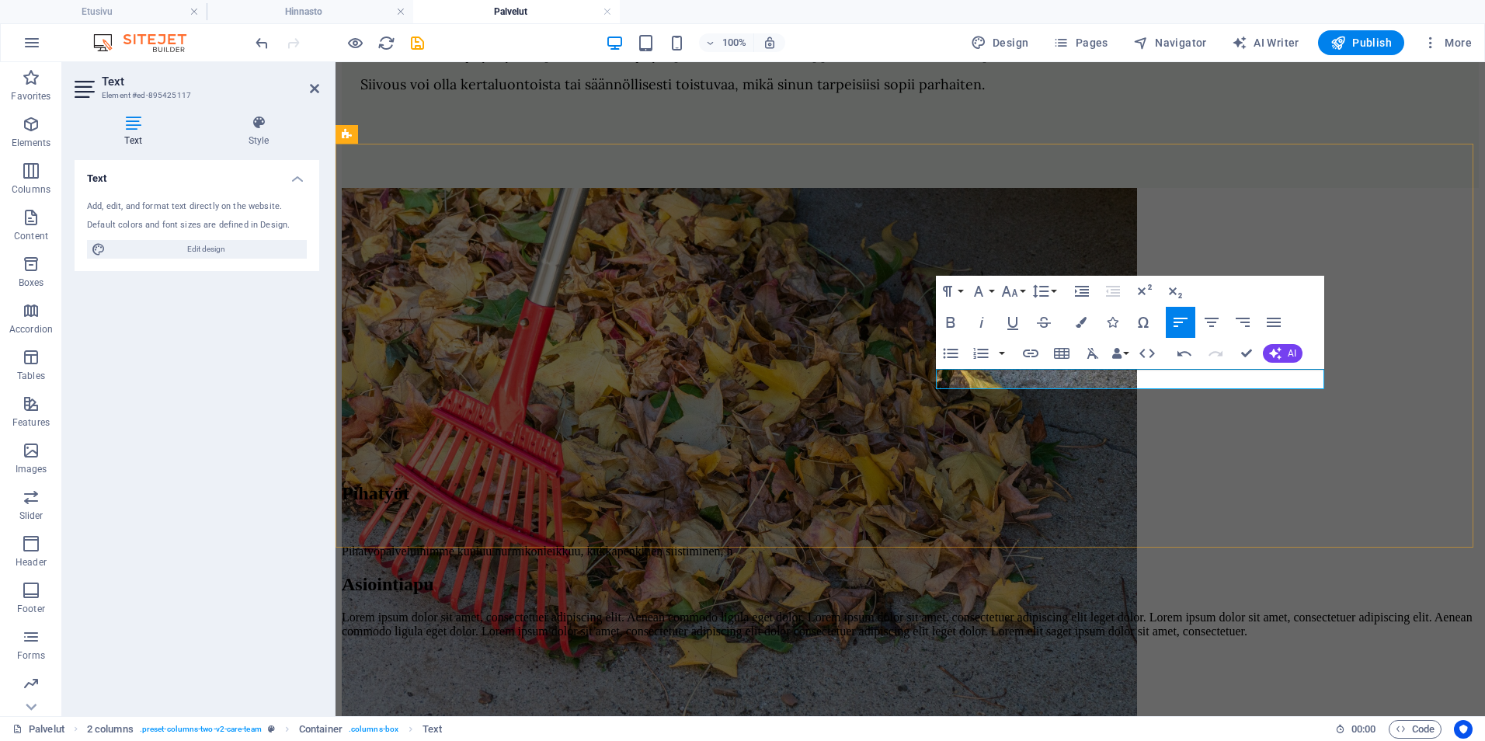
scroll to position [485, 0]
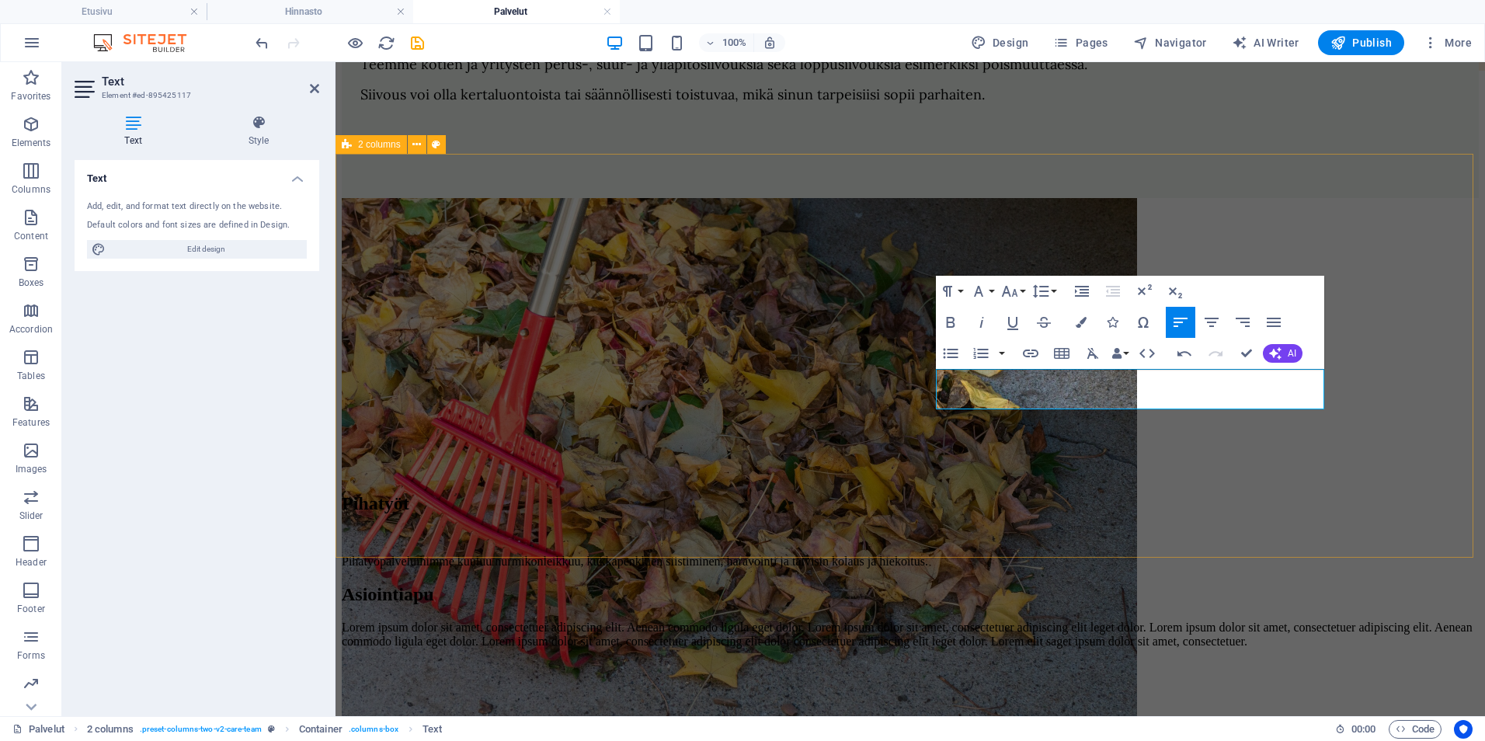
click at [1271, 448] on div "Pihatyöt ​Pihatyöpalveluihimme kuuluu nurmikonleikkuu, kukkapenkkien siistimine…" at bounding box center [910, 383] width 1137 height 370
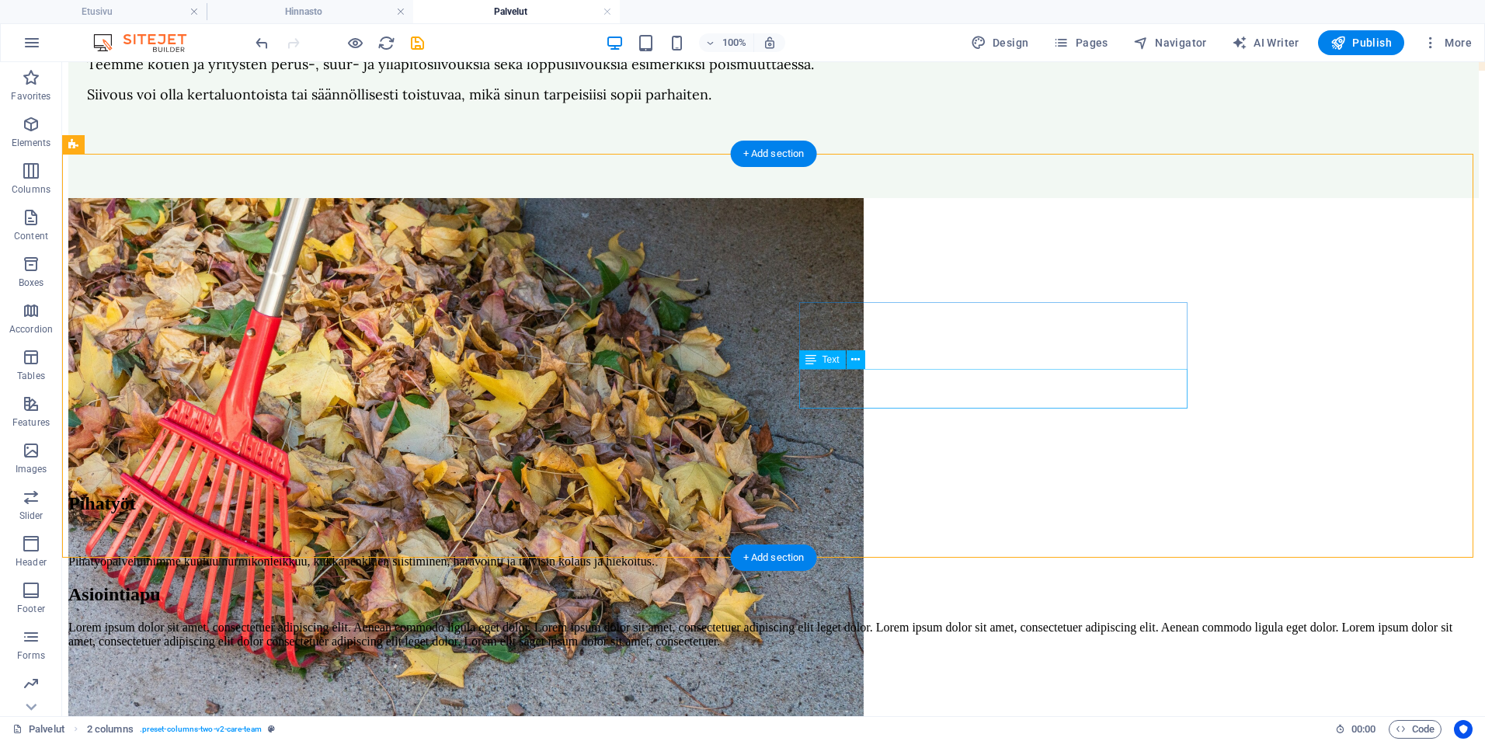
click at [947, 555] on div "Pihatyöpalveluihimme kuuluu nurmikonleikkuu, kukkapenkkien siistiminen, haravoi…" at bounding box center [773, 562] width 1410 height 14
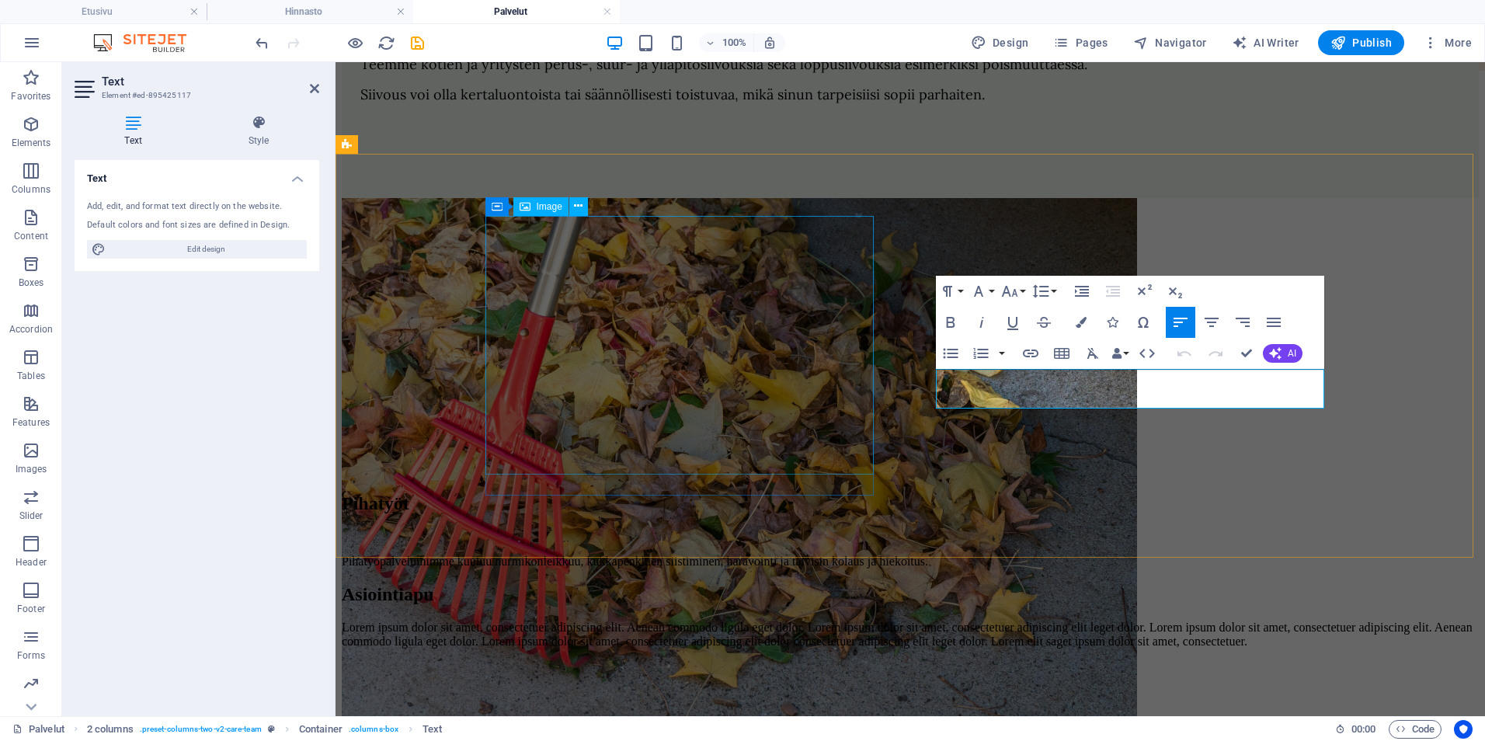
drag, startPoint x: 1148, startPoint y: 396, endPoint x: 760, endPoint y: 332, distance: 393.6
click at [760, 332] on div "Pihatyöt Pihatyöpalveluihimme kuuluu nurmikonleikkuu, kukkapenkkien siistiminen…" at bounding box center [910, 383] width 1137 height 370
click at [982, 291] on icon "button" at bounding box center [978, 291] width 19 height 19
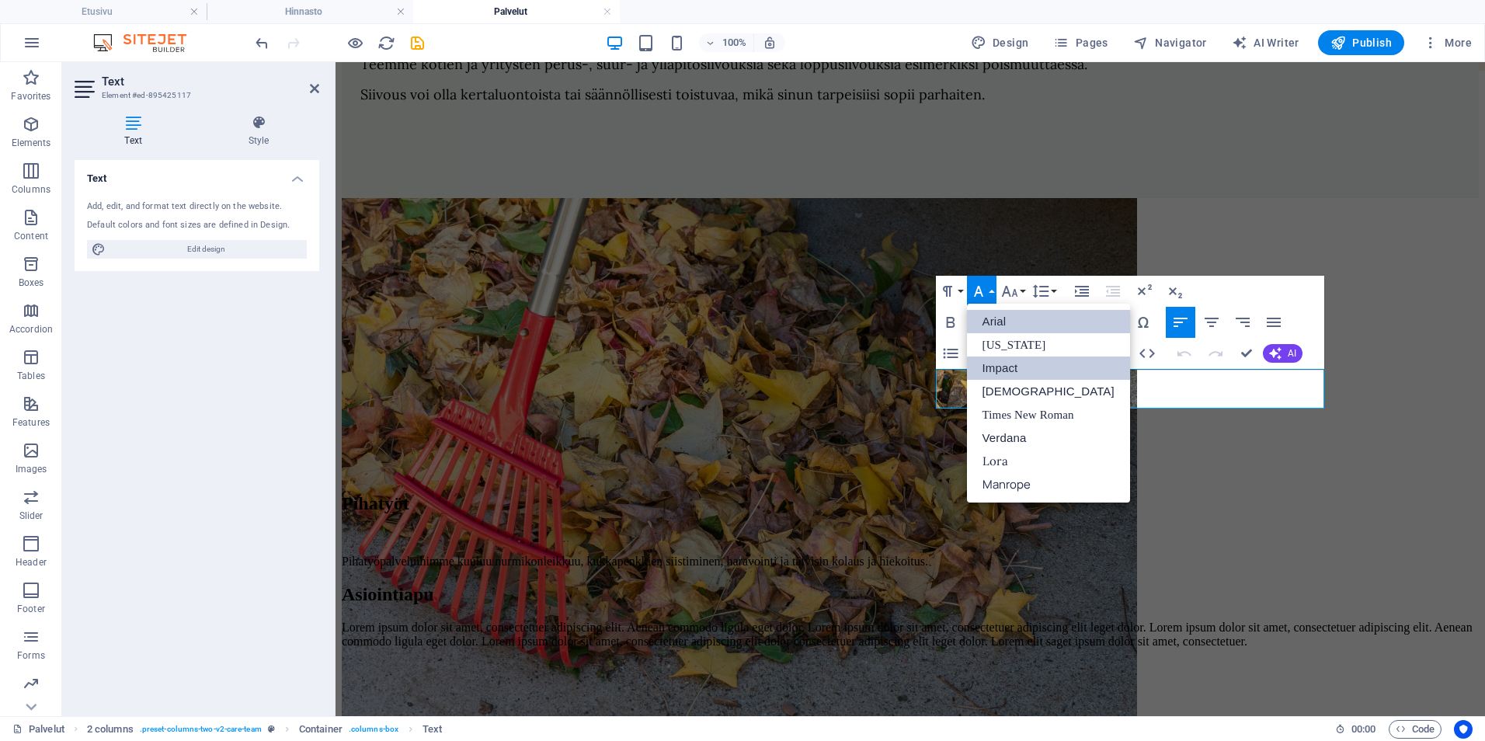
scroll to position [0, 0]
click at [997, 452] on link "Lora" at bounding box center [1048, 461] width 163 height 23
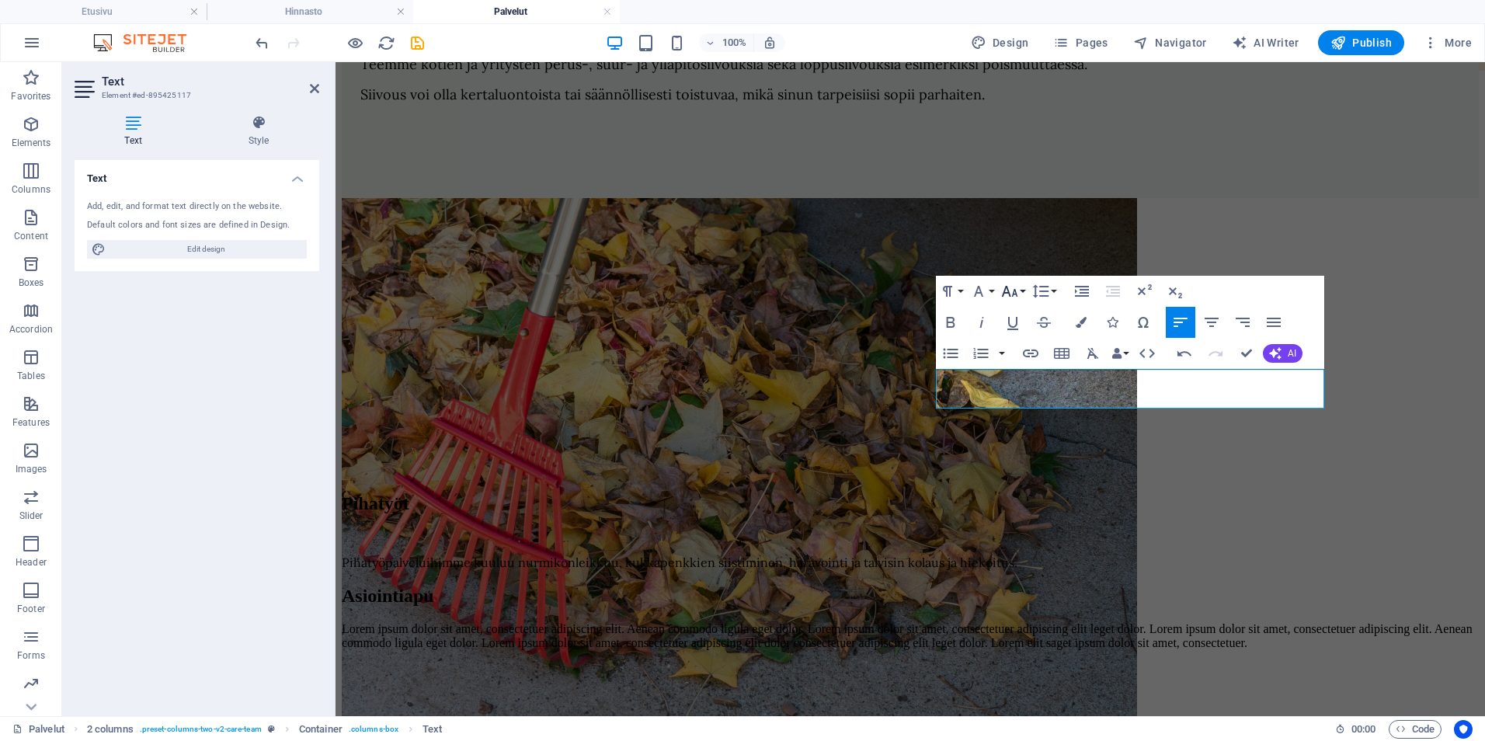
click at [1010, 295] on icon "button" at bounding box center [1009, 291] width 19 height 19
drag, startPoint x: 1027, startPoint y: 463, endPoint x: 692, endPoint y: 398, distance: 341.6
click at [1027, 463] on link "18" at bounding box center [1026, 461] width 56 height 23
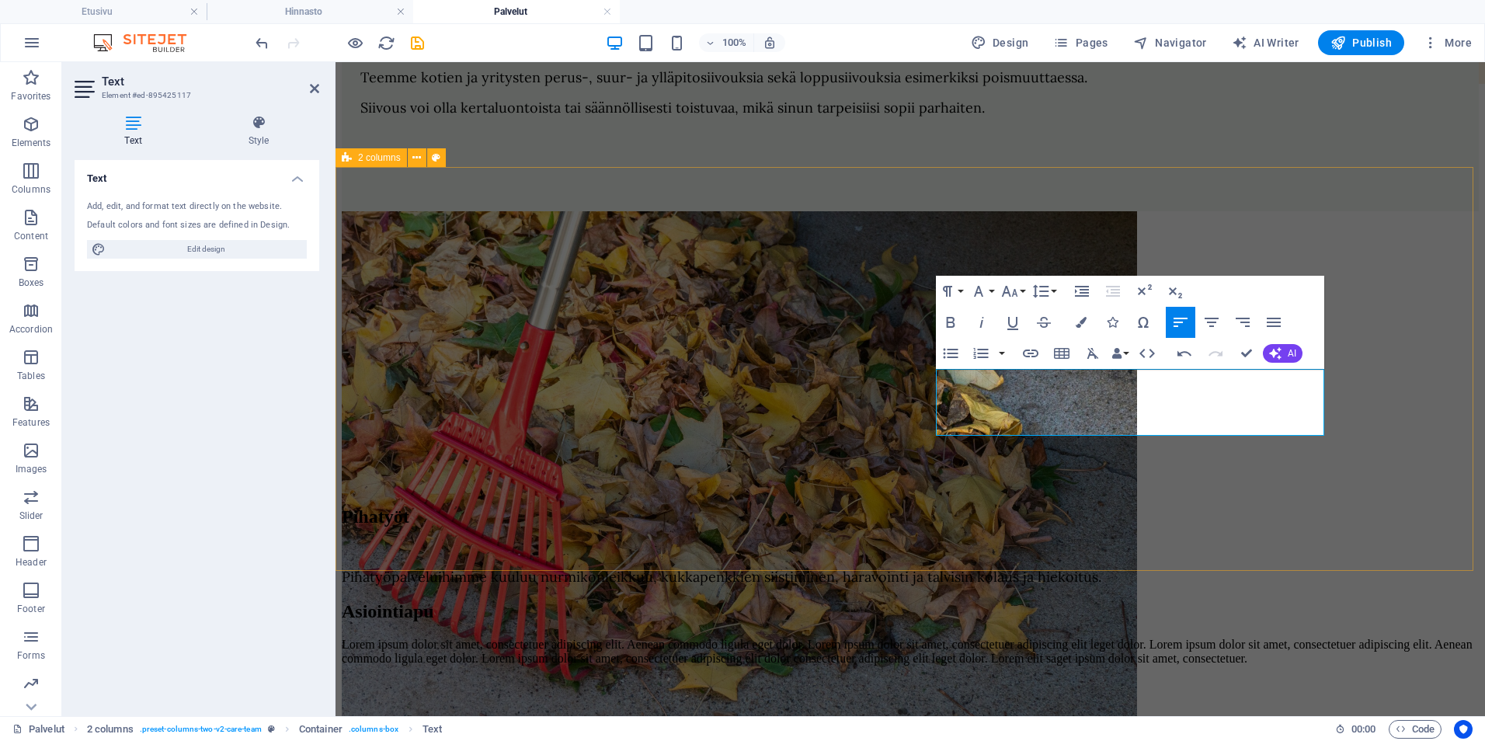
drag, startPoint x: 1037, startPoint y: 490, endPoint x: 1312, endPoint y: 500, distance: 275.9
click at [1310, 492] on div "Pihatyöt Pihatyöpalveluihimme kuuluu nurmikonleikkuu, kukkapenkkien siistiminen…" at bounding box center [910, 398] width 1137 height 374
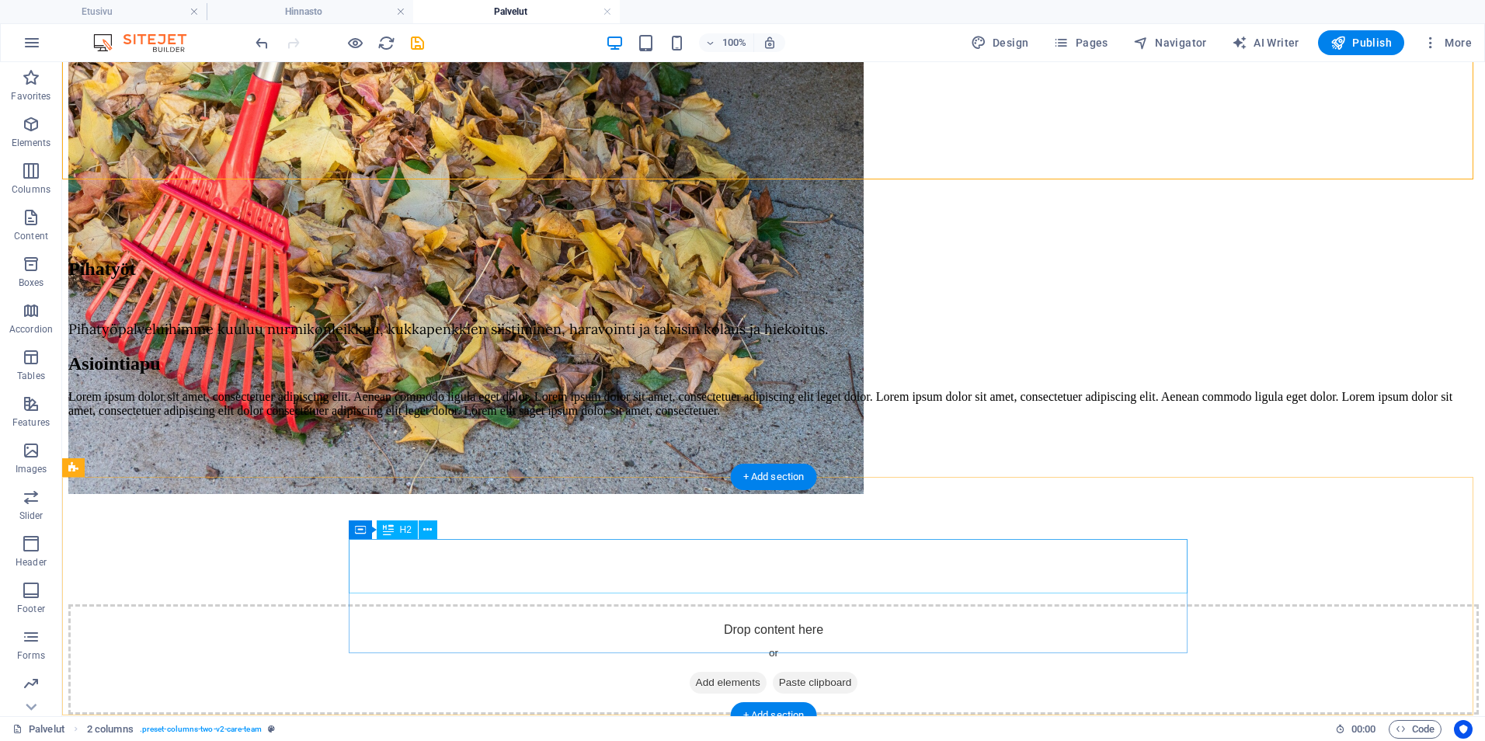
scroll to position [938, 0]
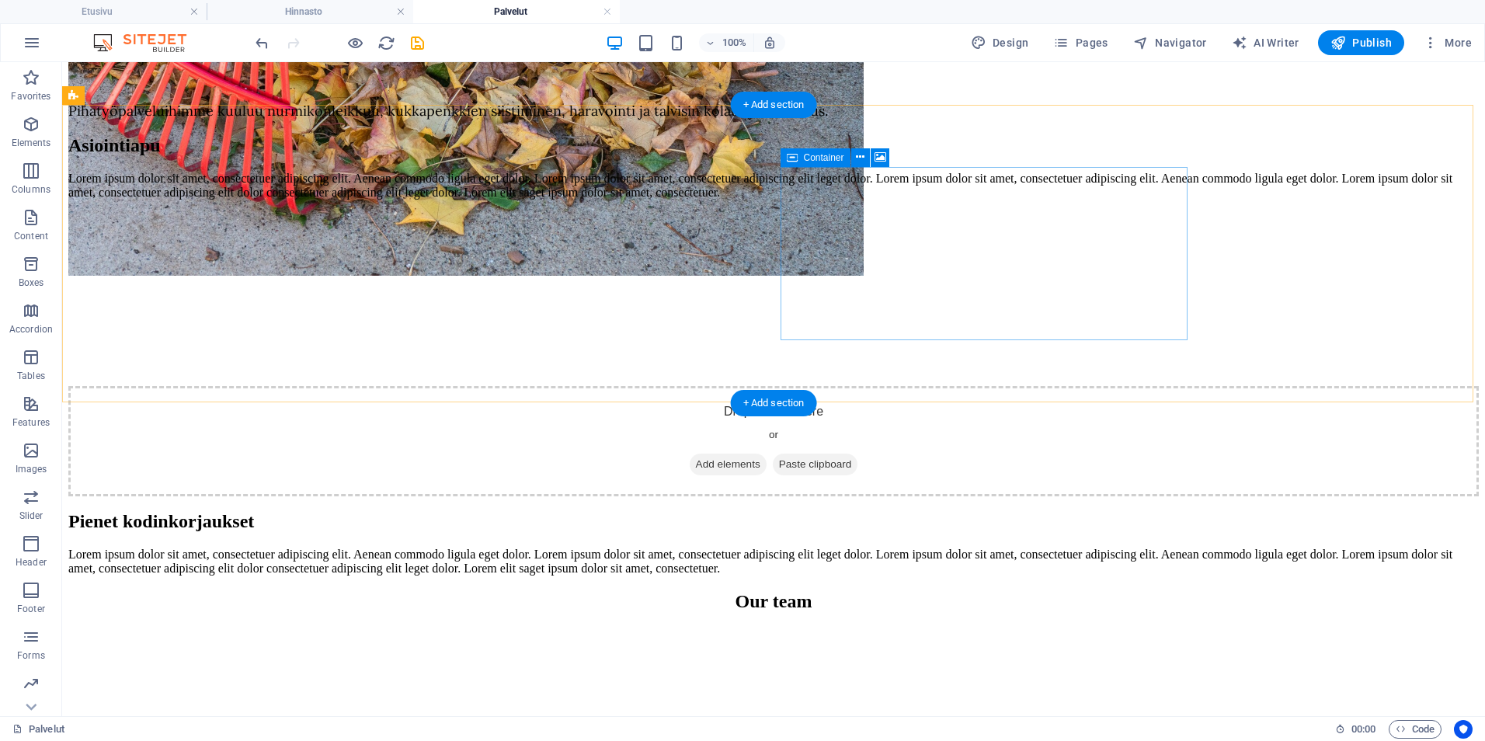
click at [767, 454] on span "Add elements" at bounding box center [728, 465] width 77 height 22
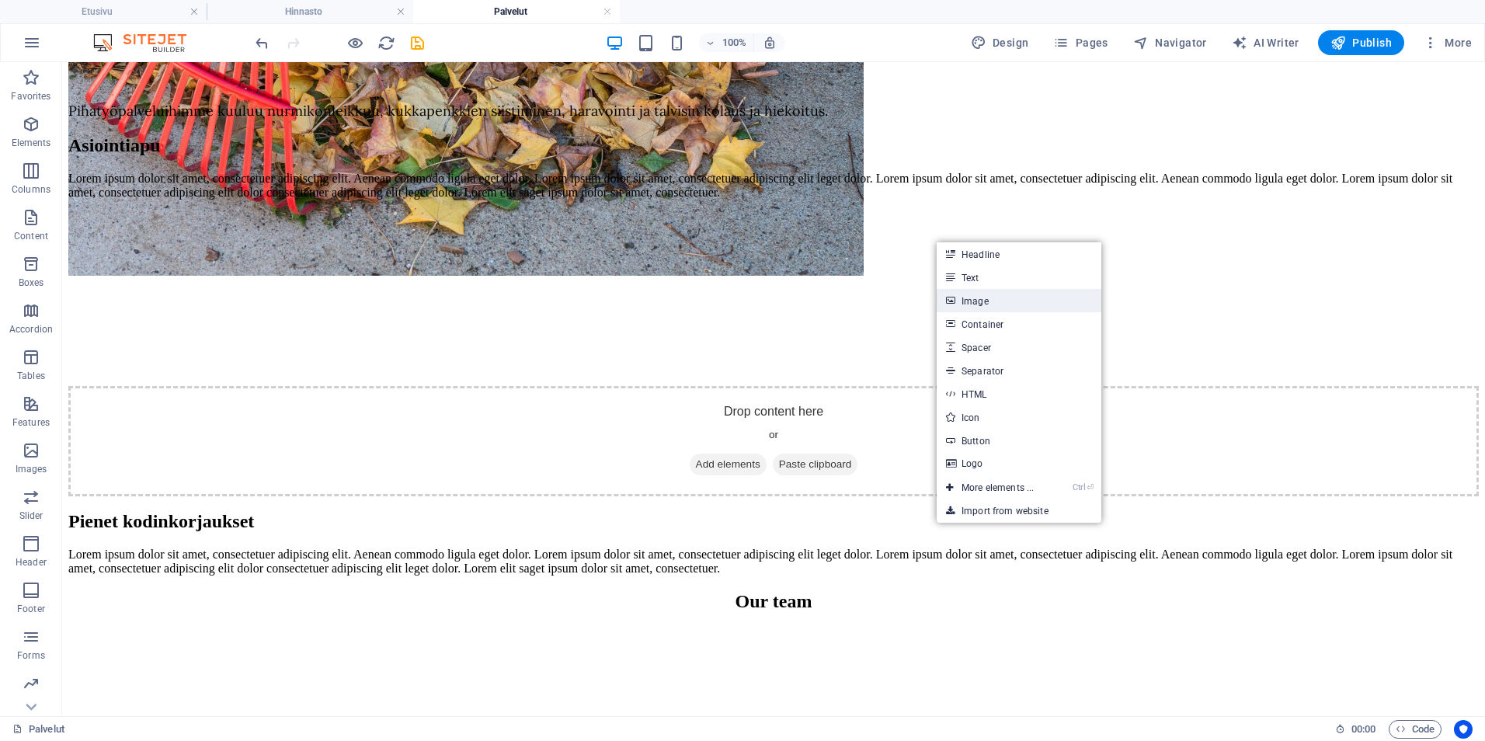
click at [973, 296] on link "Image" at bounding box center [1019, 300] width 165 height 23
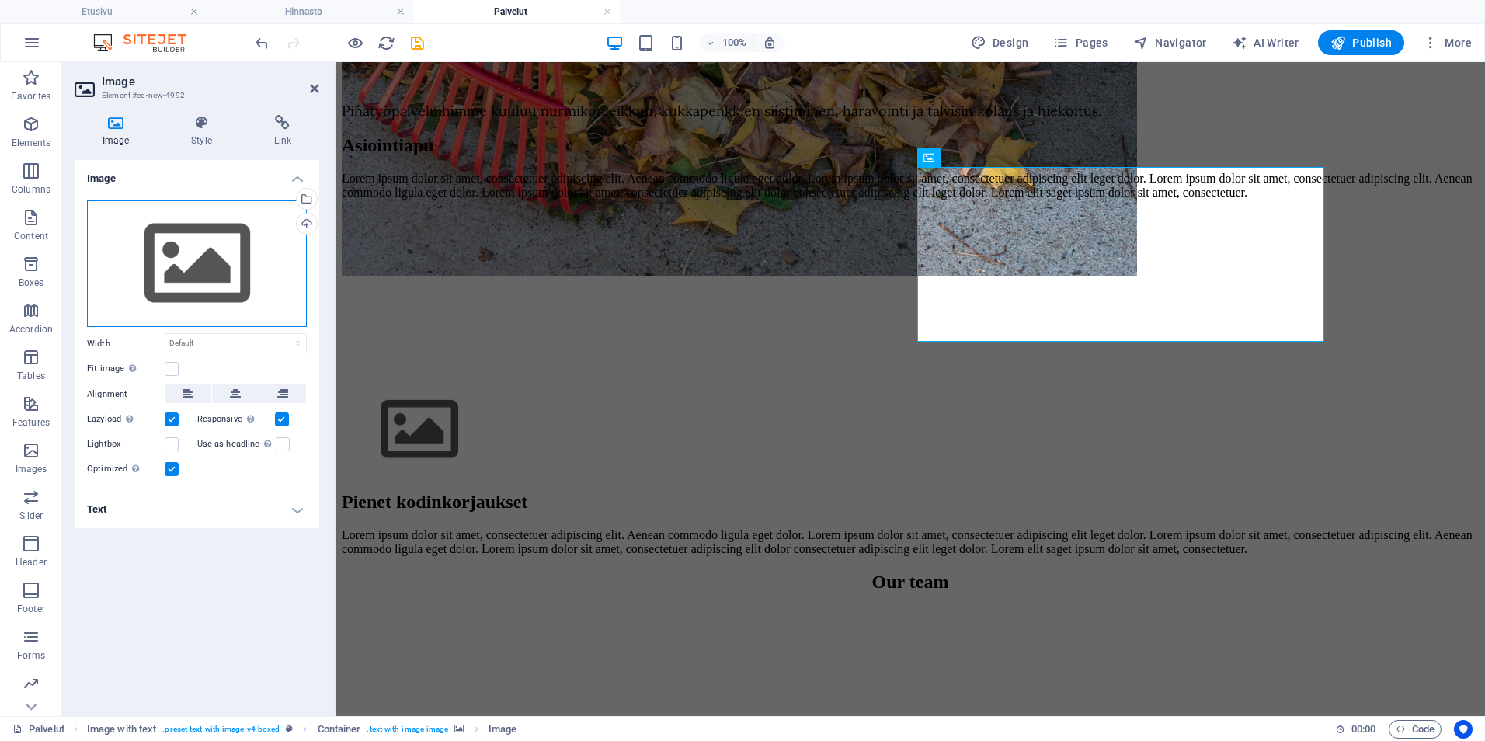
click at [148, 244] on div "Drag files here, click to choose files or select files from Files or our free s…" at bounding box center [197, 263] width 220 height 127
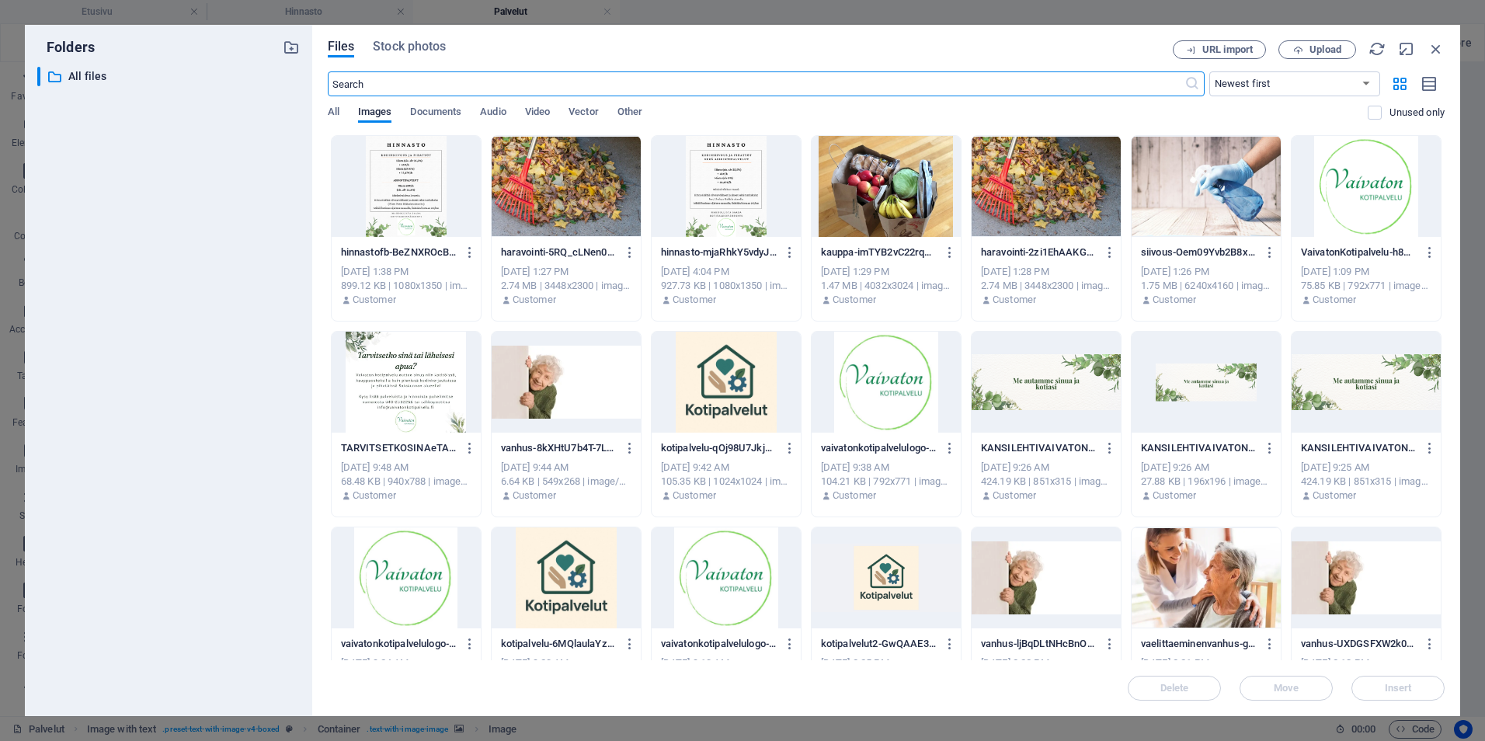
click at [930, 178] on div at bounding box center [886, 186] width 149 height 101
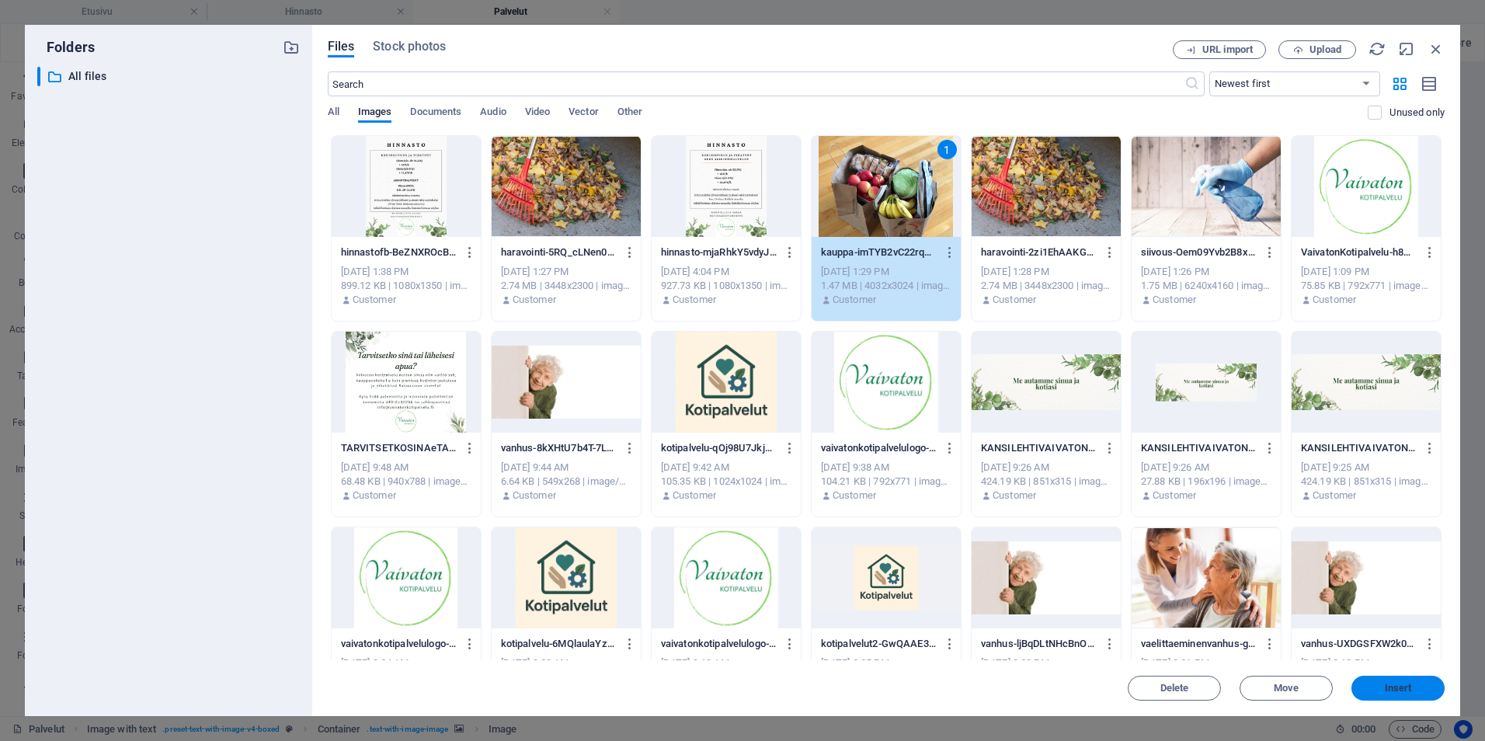
drag, startPoint x: 1372, startPoint y: 690, endPoint x: 1033, endPoint y: 626, distance: 344.7
click at [1372, 690] on span "Insert" at bounding box center [1398, 687] width 81 height 9
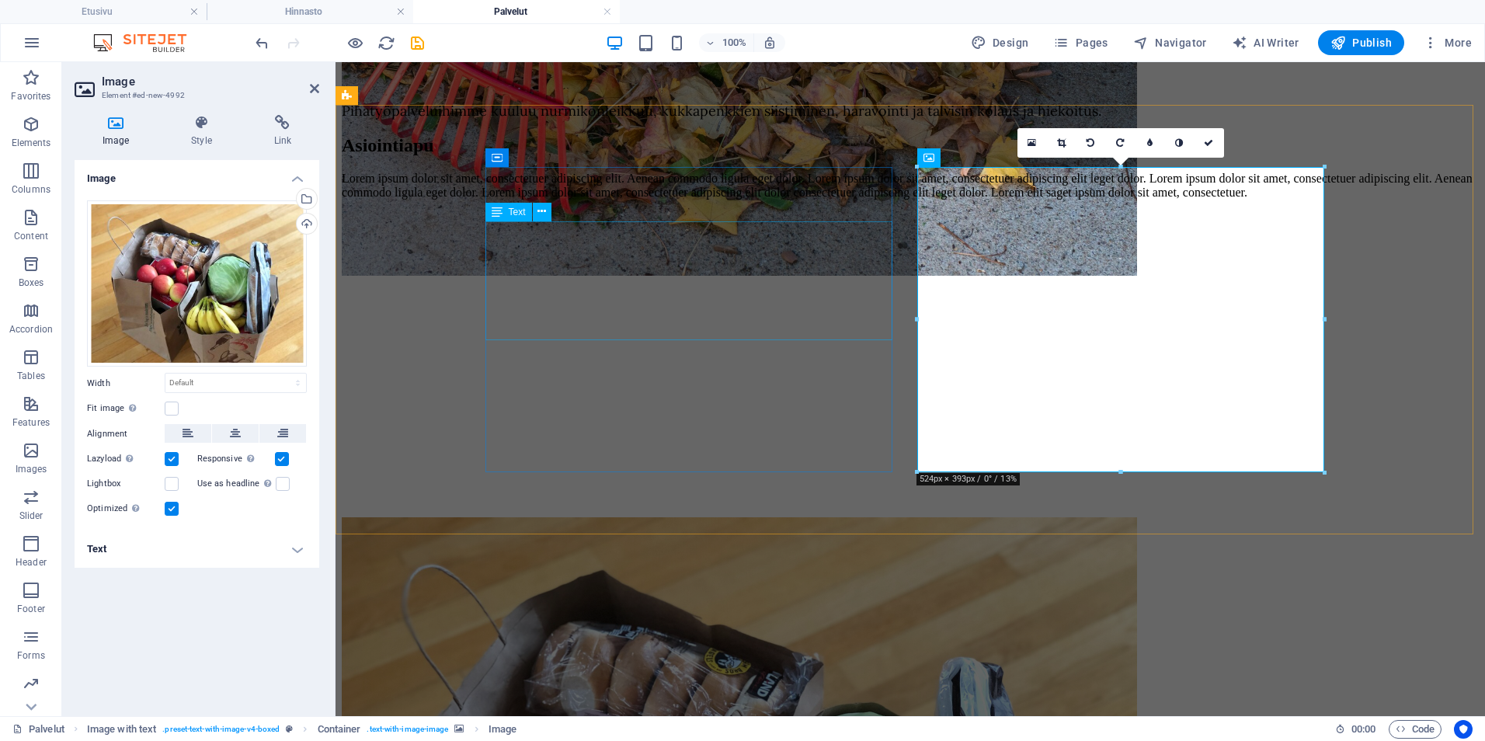
click at [633, 200] on div "Lorem ipsum dolor sit amet, consectetuer adipiscing elit. Aenean commodo ligula…" at bounding box center [910, 186] width 1137 height 28
click at [899, 200] on div "Lorem ipsum dolor sit amet, consectetuer adipiscing elit. Aenean commodo ligula…" at bounding box center [910, 186] width 1137 height 28
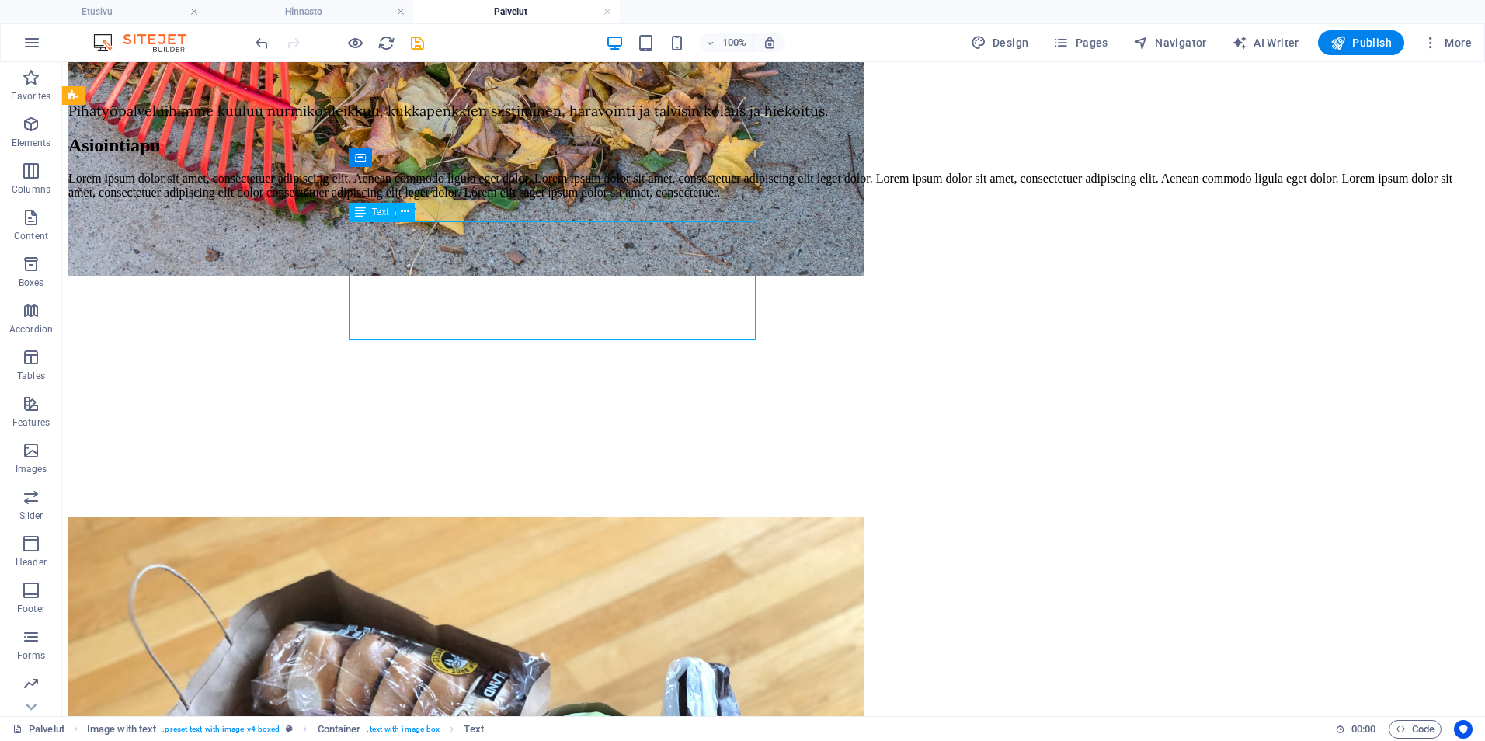
click at [443, 200] on div "Lorem ipsum dolor sit amet, consectetuer adipiscing elit. Aenean commodo ligula…" at bounding box center [773, 186] width 1410 height 28
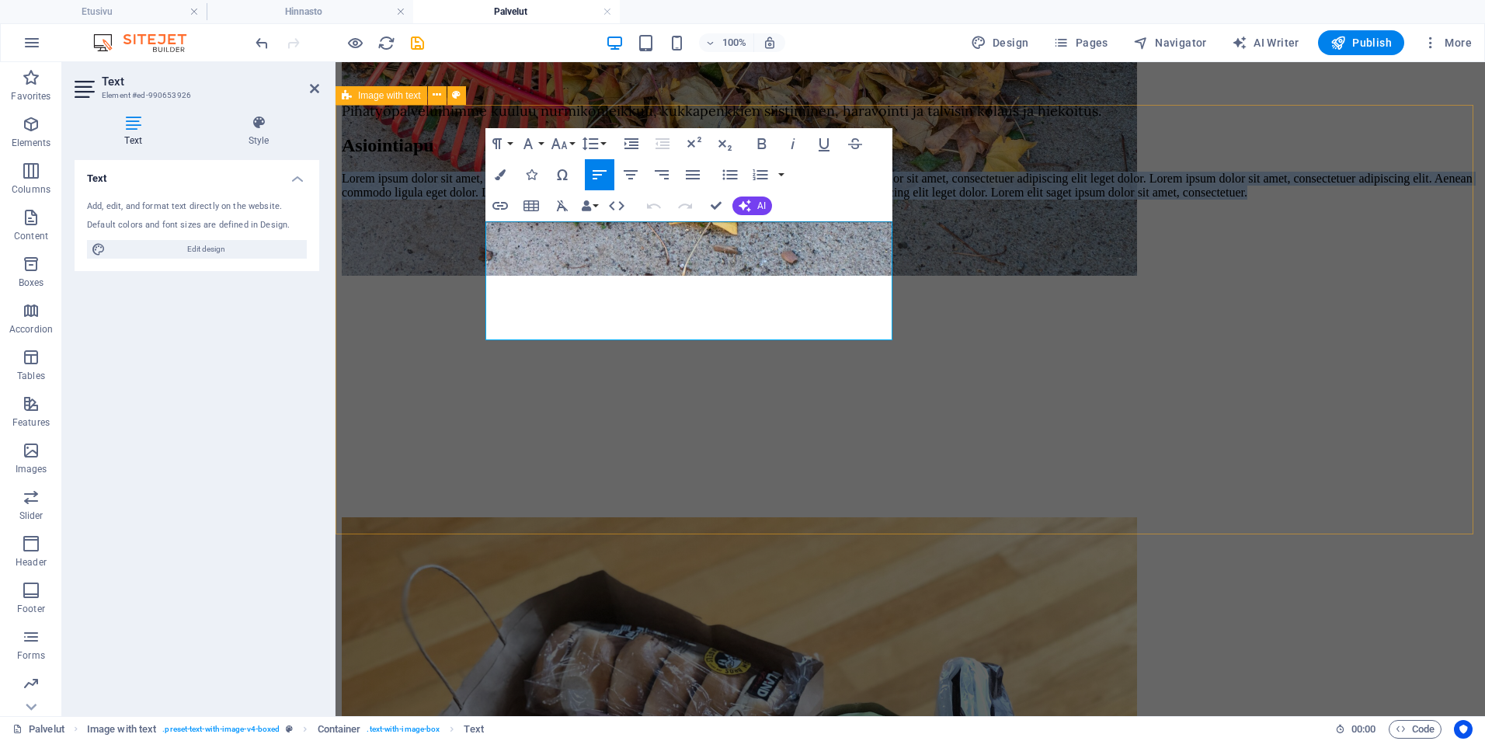
drag, startPoint x: 604, startPoint y: 332, endPoint x: 478, endPoint y: 224, distance: 166.4
click at [478, 224] on div "Asiointiapu Lorem ipsum dolor sit amet, consectetuer adipiscing elit. Aenean co…" at bounding box center [910, 626] width 1137 height 982
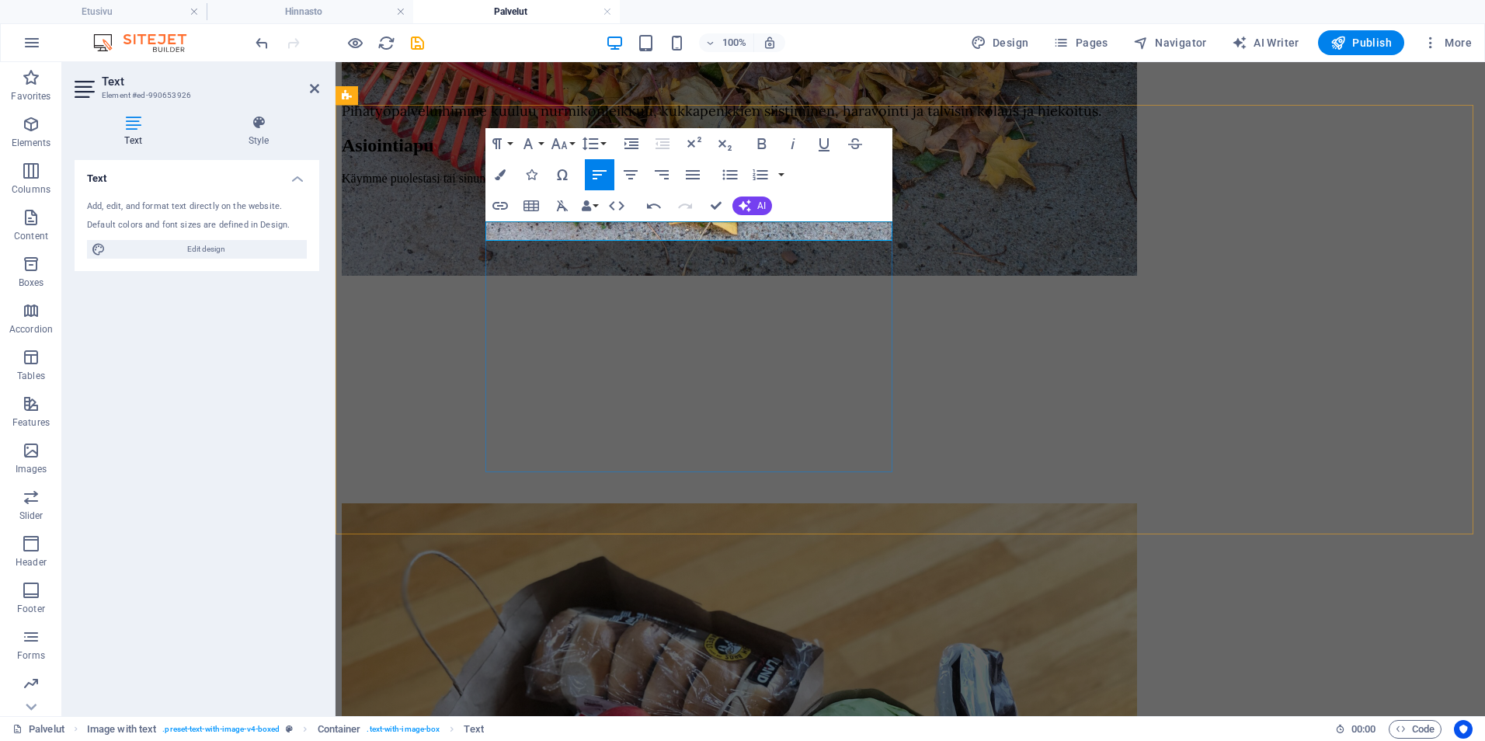
click at [655, 186] on p "Käymme puolestasi tai sinun kanssasi esimerkiksi kaupassa." at bounding box center [910, 179] width 1137 height 14
click at [534, 148] on icon "button" at bounding box center [528, 143] width 19 height 19
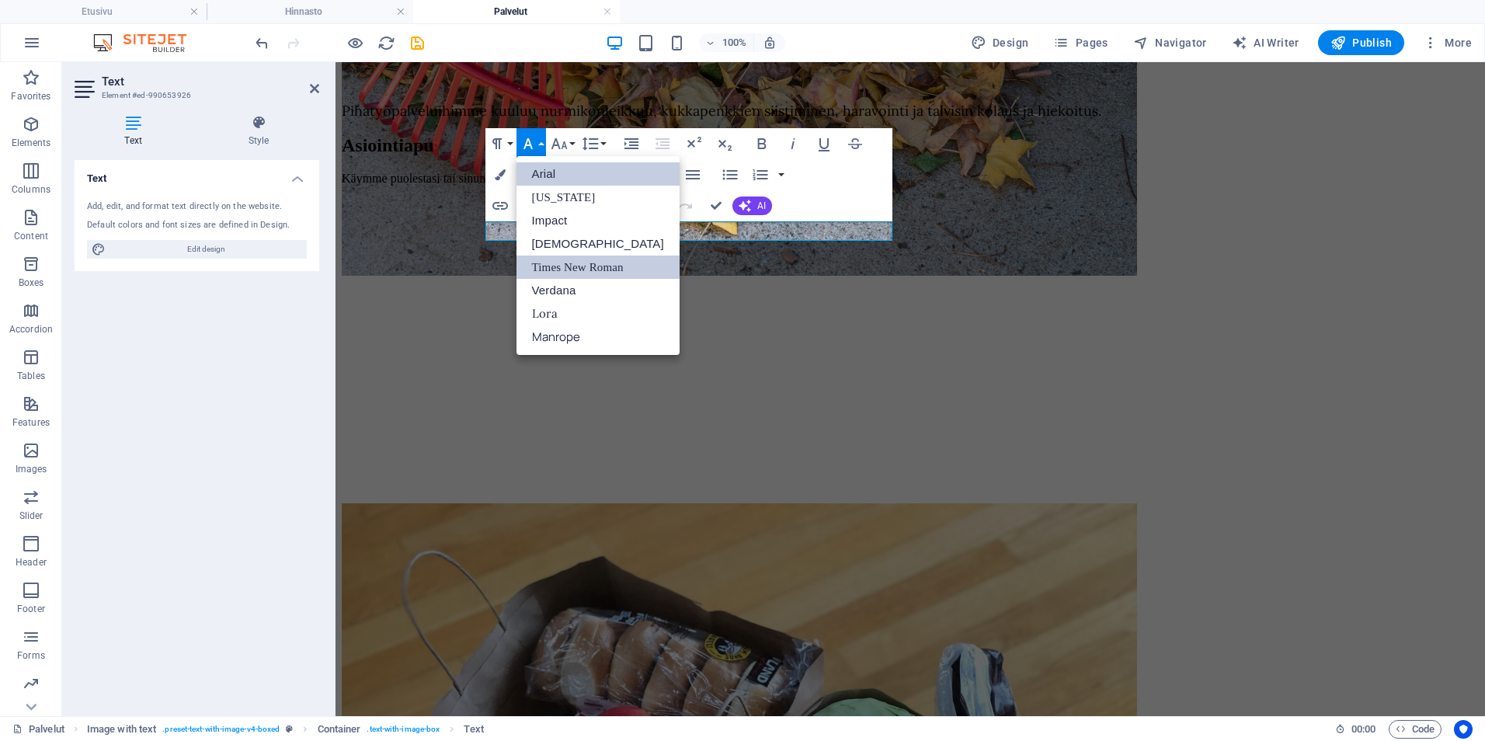
scroll to position [0, 0]
click at [555, 305] on link "Lora" at bounding box center [597, 313] width 163 height 23
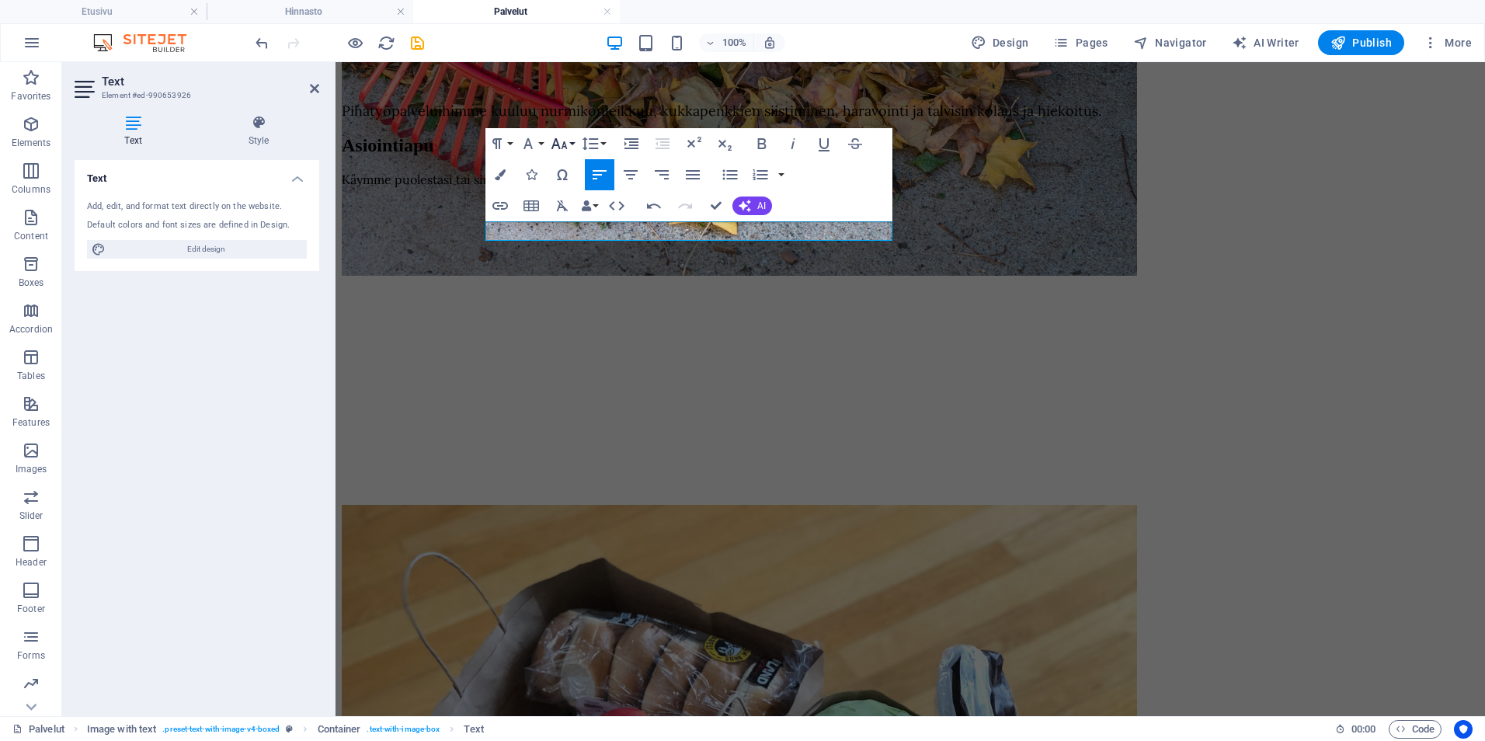
click at [565, 148] on icon "button" at bounding box center [559, 143] width 16 height 11
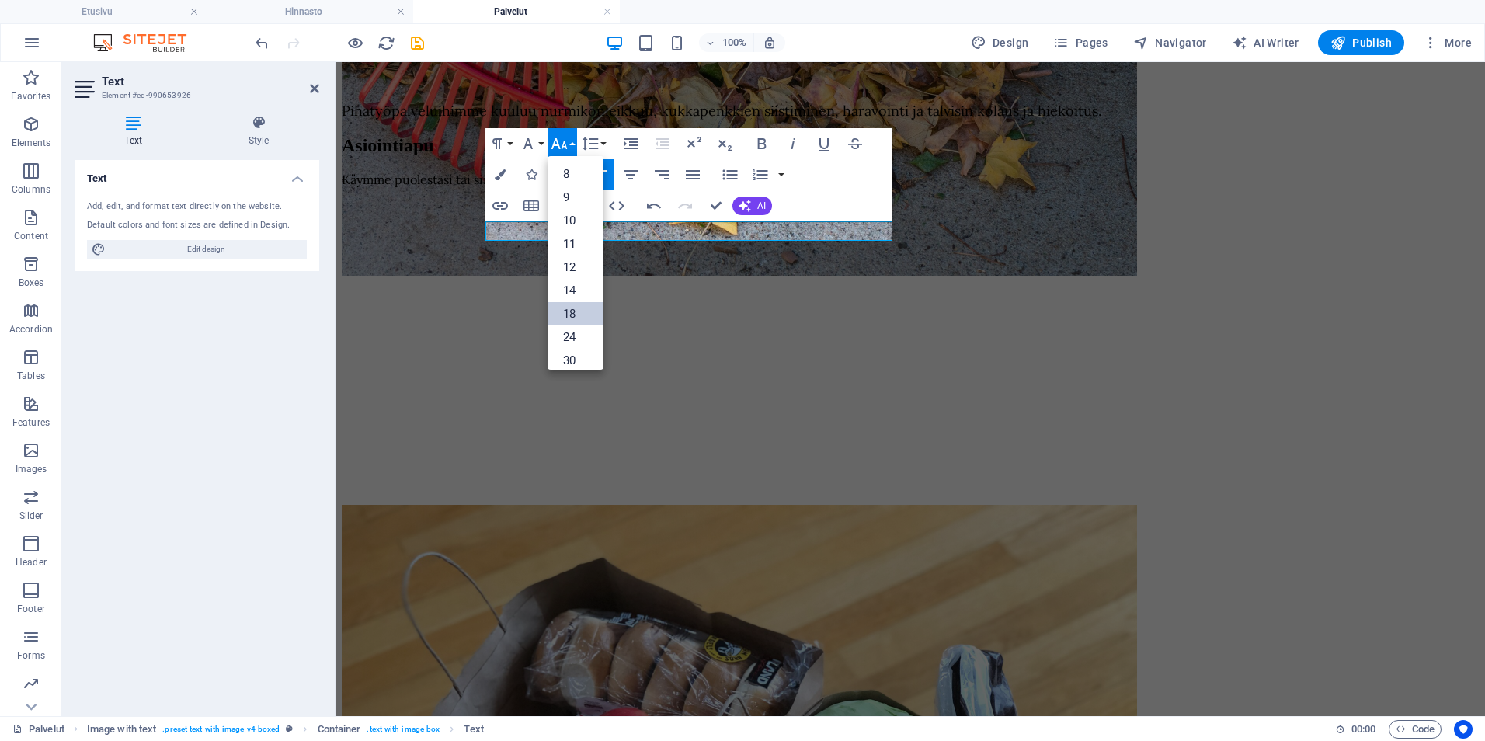
click at [578, 310] on link "18" at bounding box center [576, 313] width 56 height 23
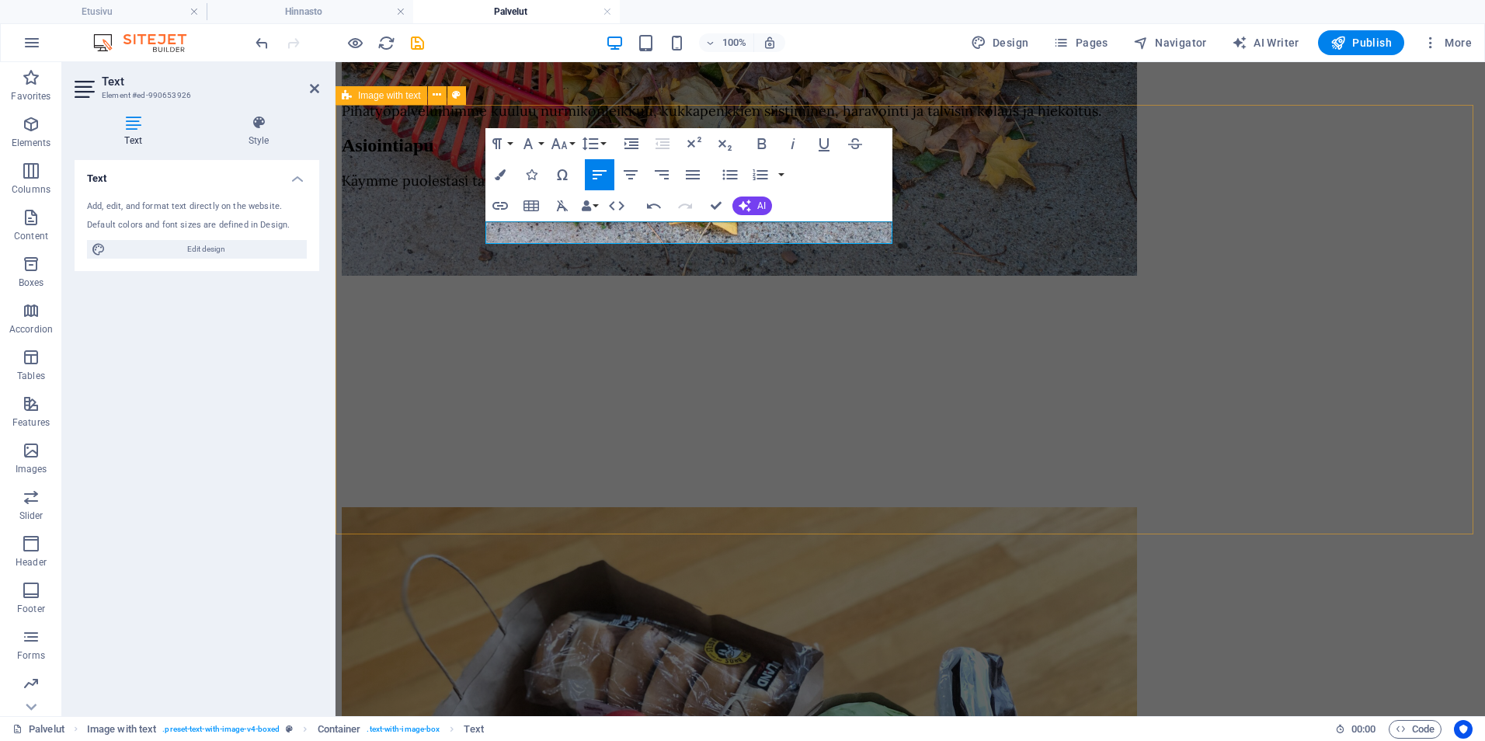
click at [1420, 397] on div "Asiointiapu Käymme puolestasi tai sinun kanssasi esimerkiksi kaupassa." at bounding box center [910, 621] width 1137 height 972
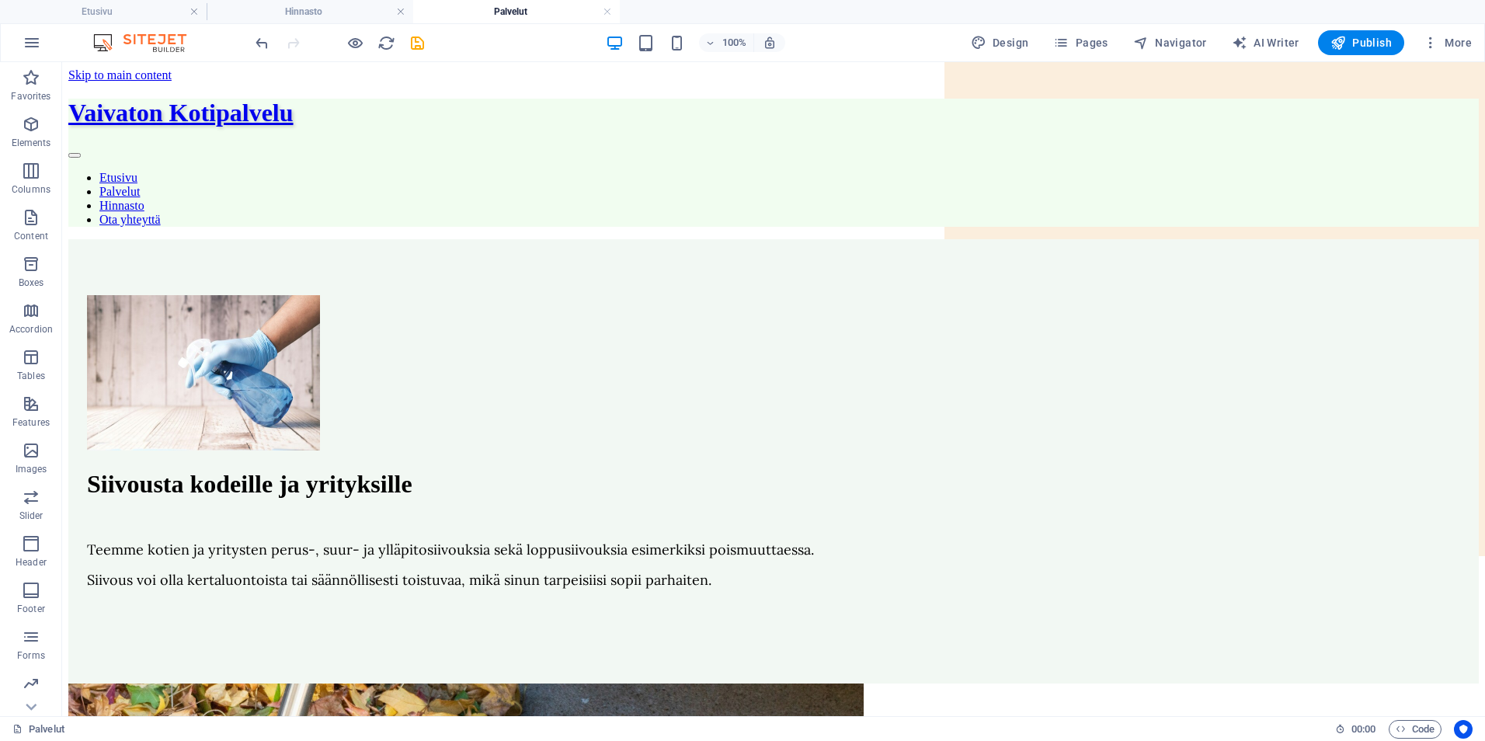
click at [421, 53] on div at bounding box center [339, 42] width 174 height 25
click at [420, 50] on div at bounding box center [339, 42] width 174 height 25
click at [419, 43] on icon "save" at bounding box center [417, 43] width 18 height 18
